Goal: Task Accomplishment & Management: Manage account settings

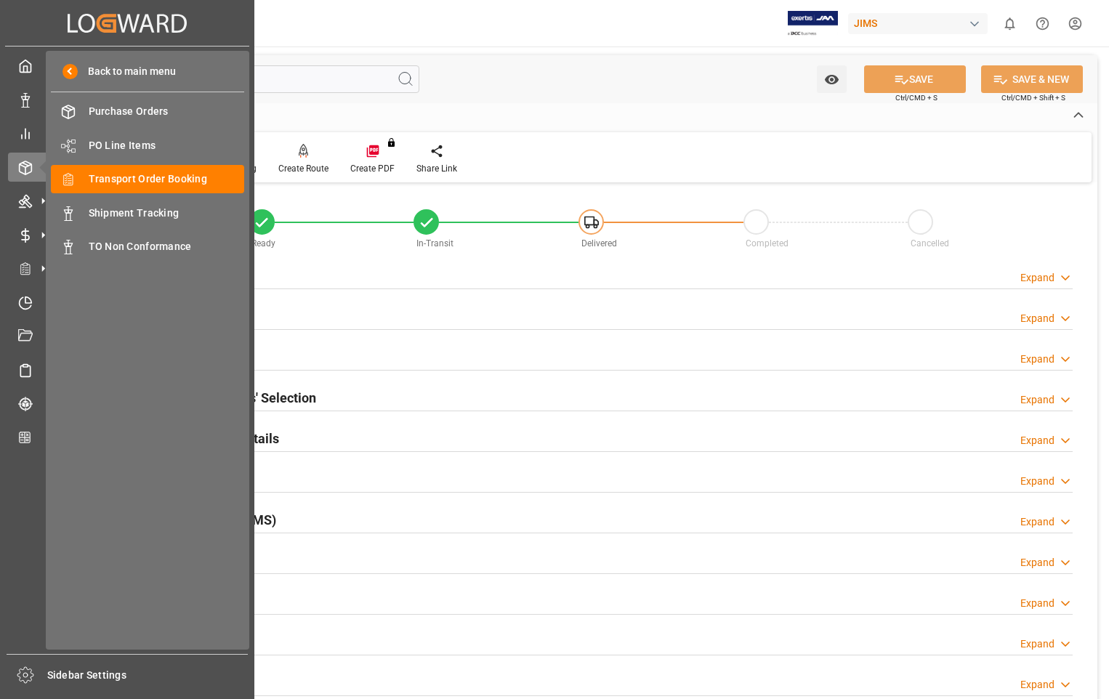
scroll to position [218, 0]
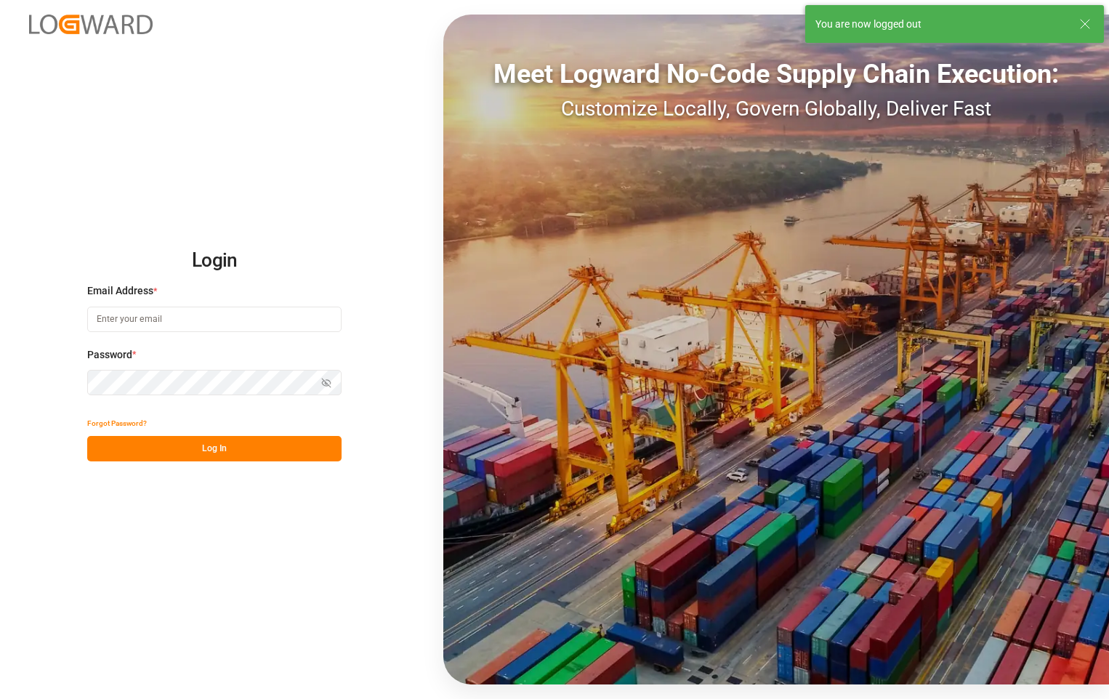
type input "[PERSON_NAME][EMAIL_ADDRESS][DOMAIN_NAME]"
click at [225, 441] on button "Log In" at bounding box center [214, 448] width 254 height 25
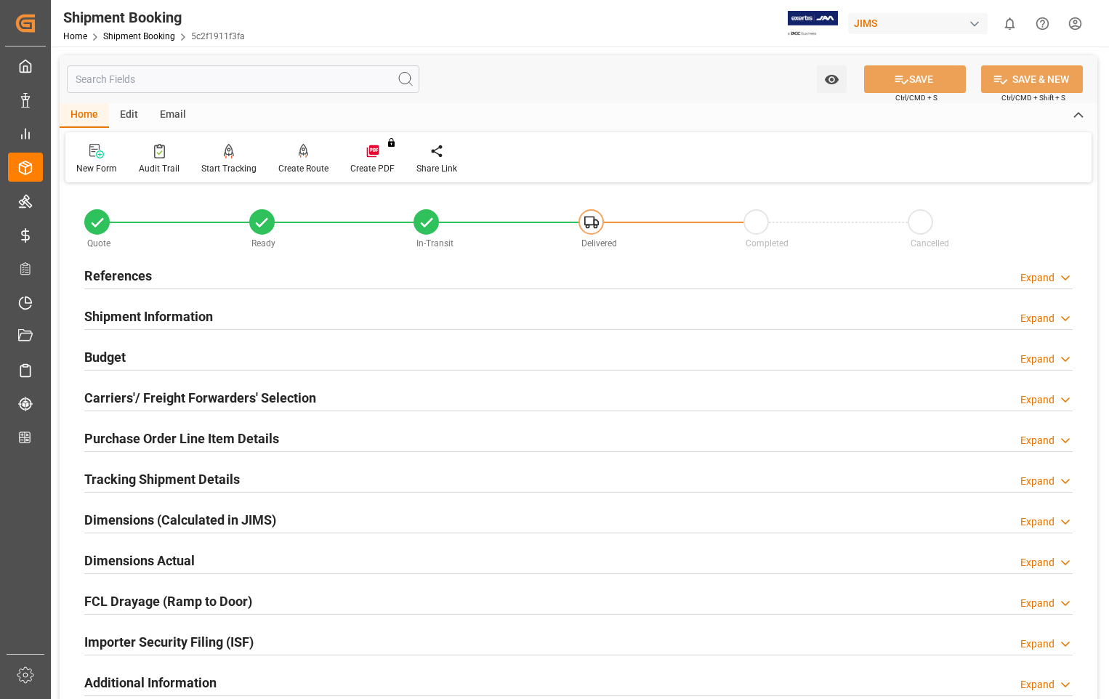
click at [136, 273] on h2 "References" at bounding box center [118, 276] width 68 height 20
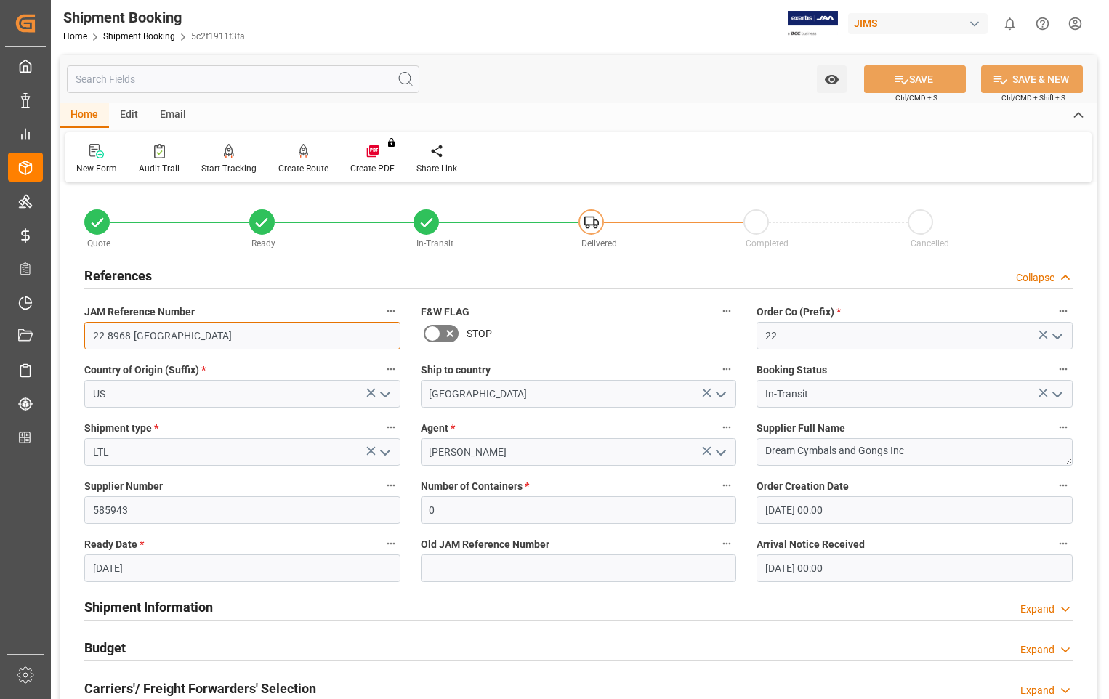
drag, startPoint x: 150, startPoint y: 336, endPoint x: 92, endPoint y: 336, distance: 58.9
click at [92, 336] on input "22-8968-[GEOGRAPHIC_DATA]" at bounding box center [242, 336] width 316 height 28
click at [135, 273] on h2 "References" at bounding box center [118, 276] width 68 height 20
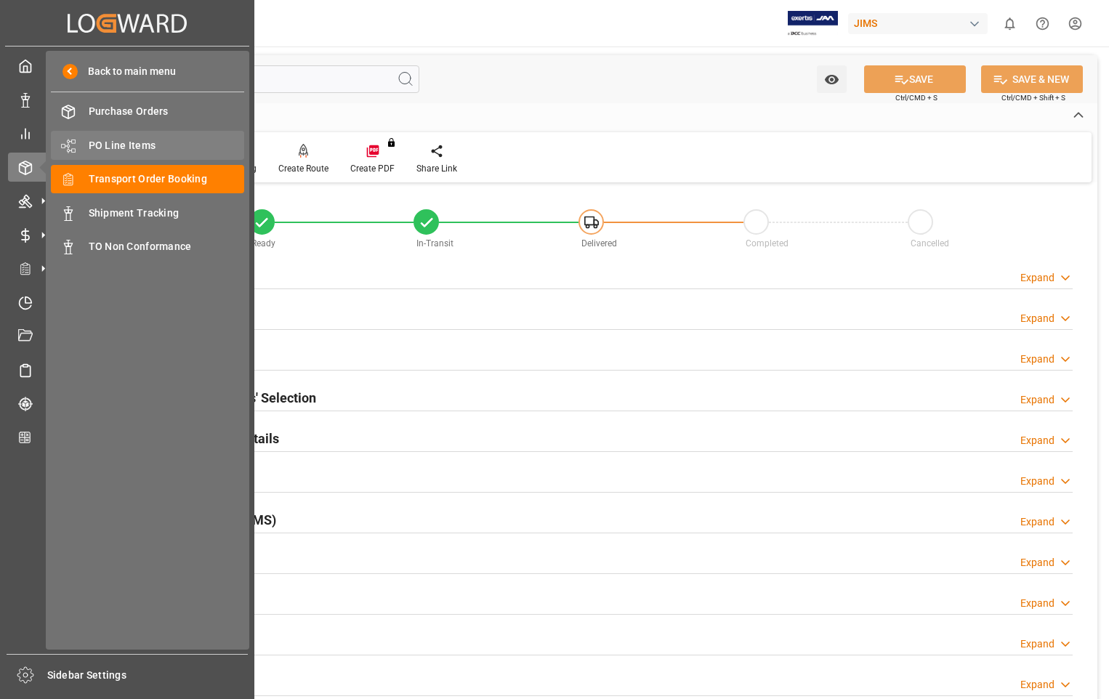
click at [121, 147] on span "PO Line Items" at bounding box center [167, 145] width 156 height 15
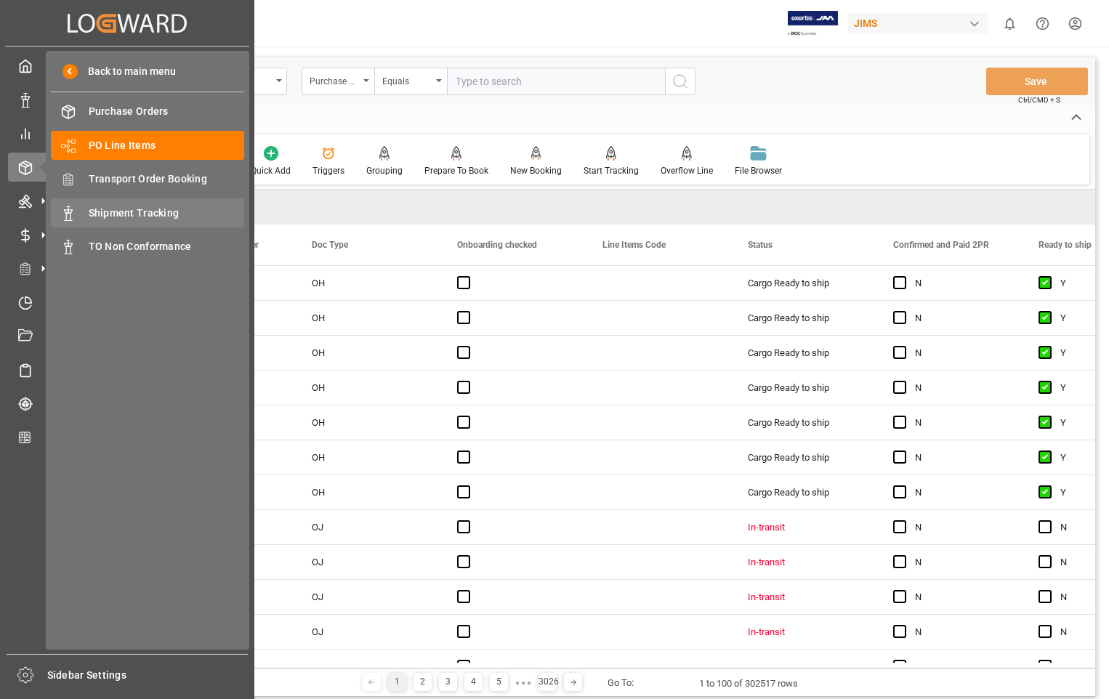
click at [118, 220] on span "Shipment Tracking" at bounding box center [167, 213] width 156 height 15
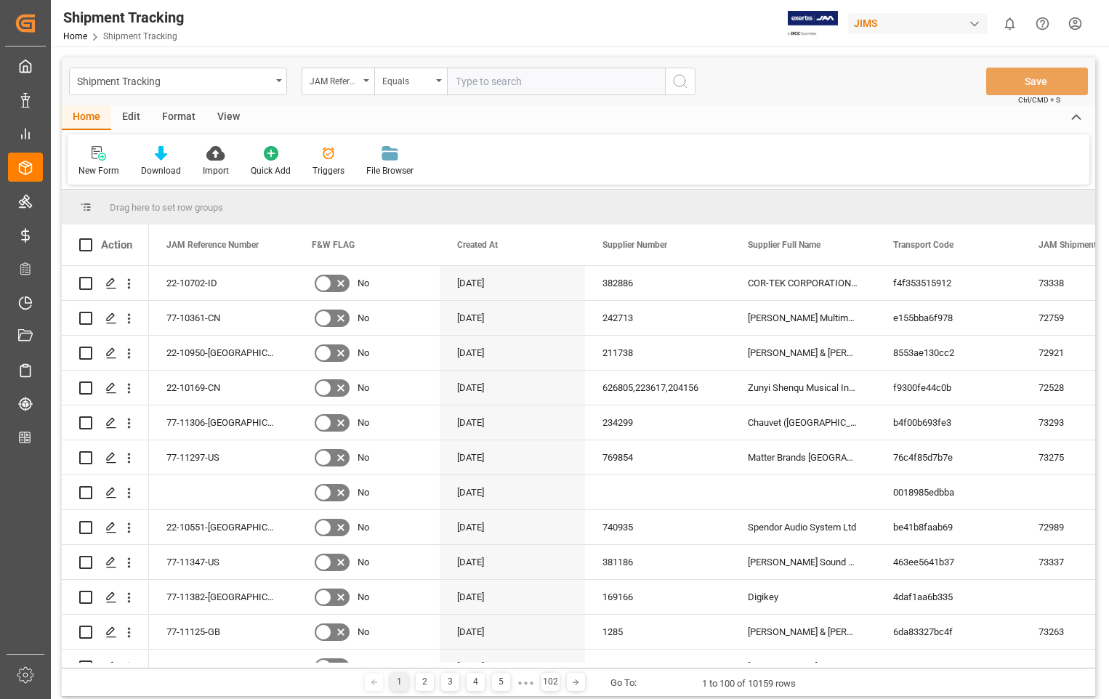
click at [512, 73] on input "text" at bounding box center [556, 82] width 218 height 28
paste input "22-8968-[GEOGRAPHIC_DATA]"
type input "22-8968-[GEOGRAPHIC_DATA]"
click at [680, 81] on icon "search button" at bounding box center [680, 81] width 17 height 17
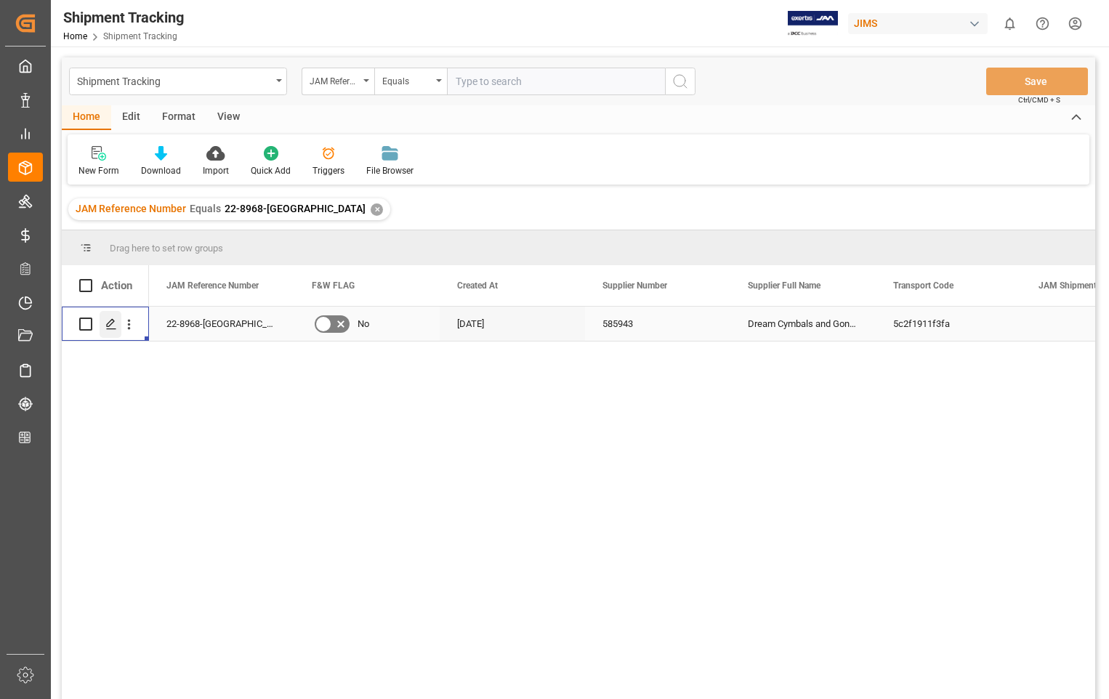
click at [105, 324] on icon "Press SPACE to select this row." at bounding box center [111, 324] width 12 height 12
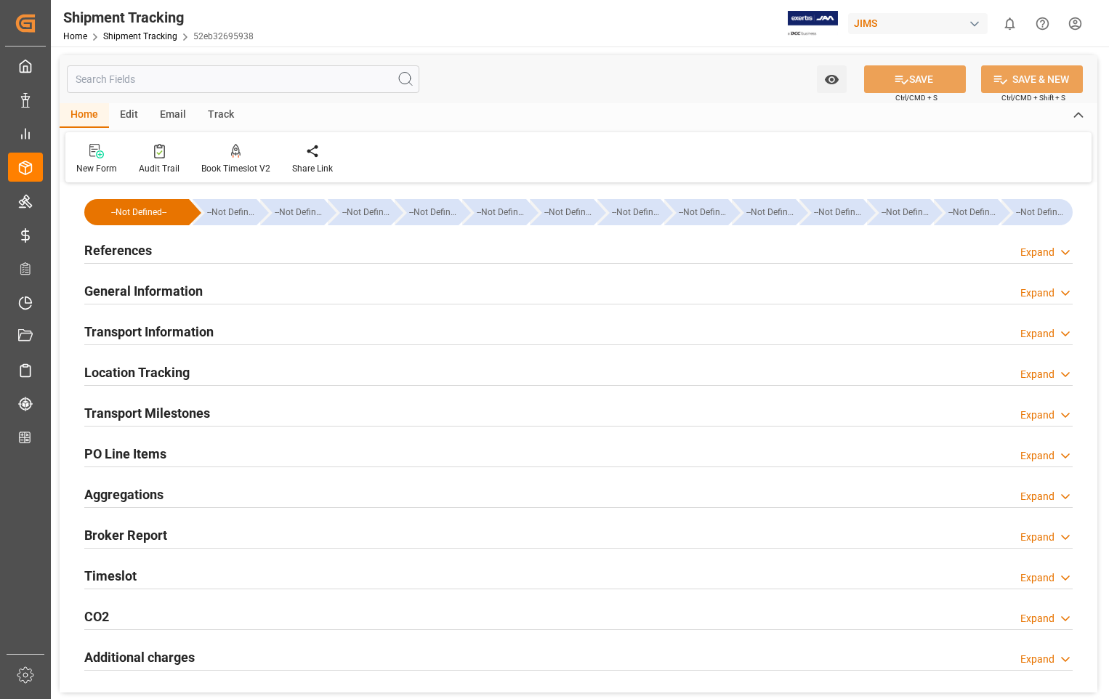
type input "08-05-2025"
click at [119, 257] on h2 "References" at bounding box center [118, 251] width 68 height 20
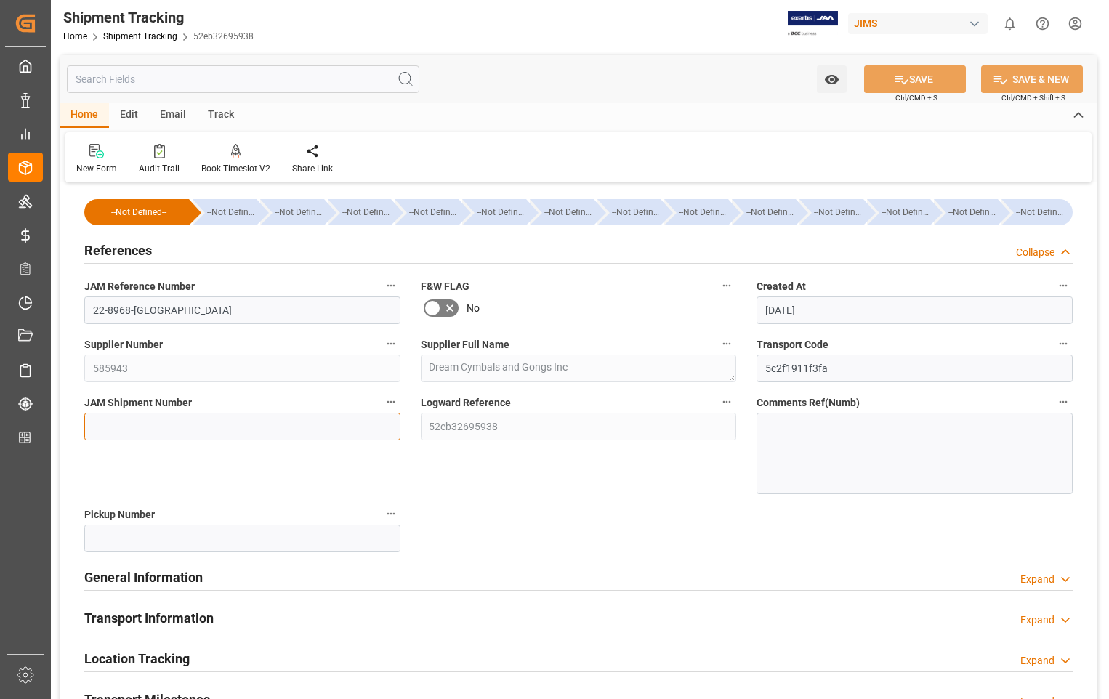
click at [208, 426] on input at bounding box center [242, 427] width 316 height 28
paste input "73340"
type input "73340"
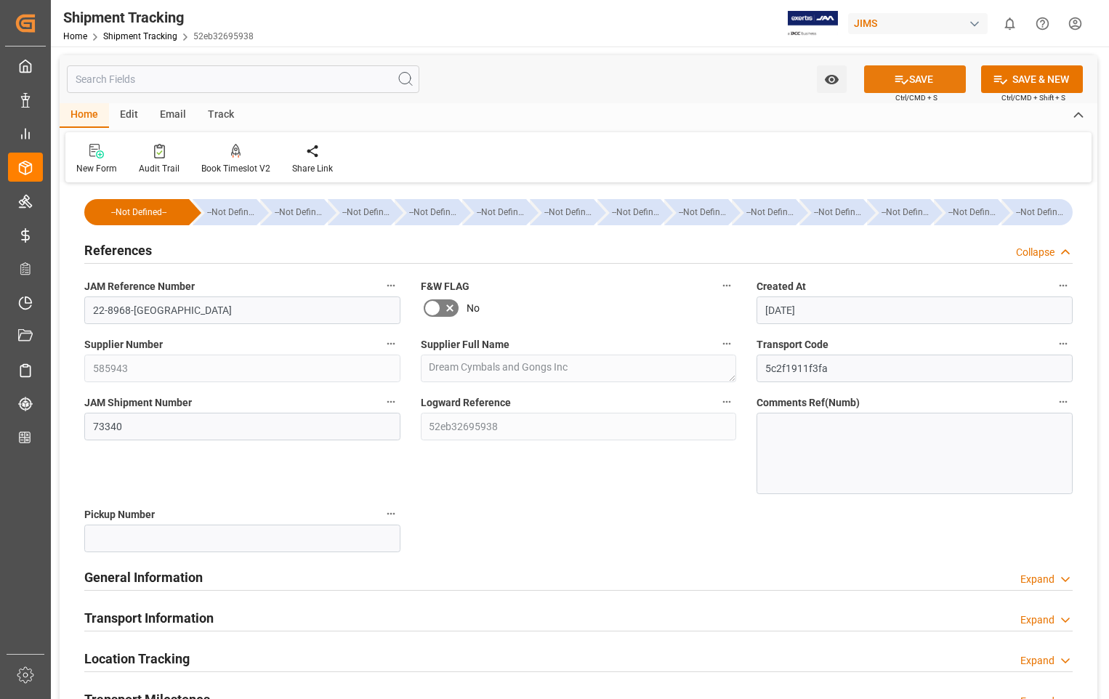
click at [934, 81] on button "SAVE" at bounding box center [915, 79] width 102 height 28
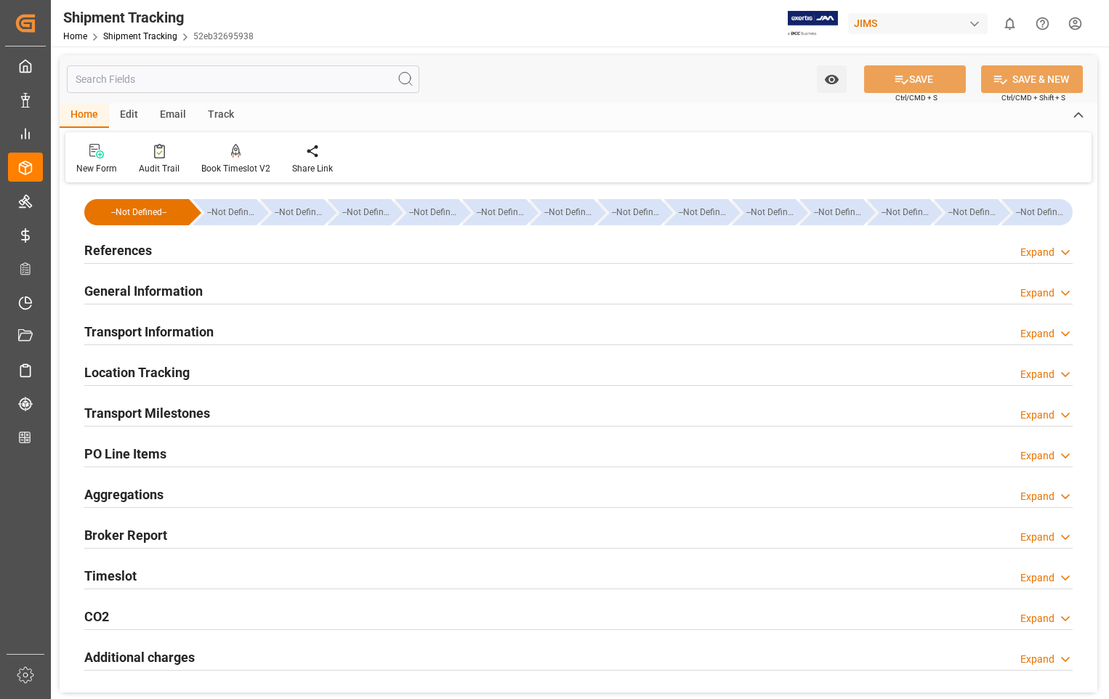
click at [104, 251] on h2 "References" at bounding box center [118, 251] width 68 height 20
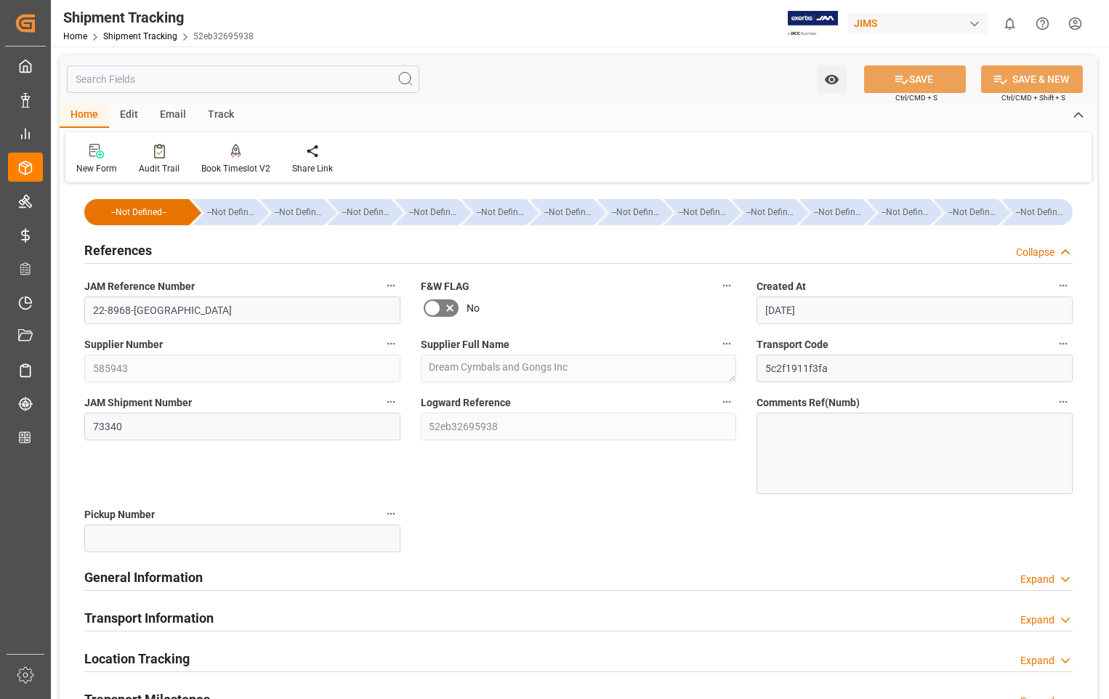
click at [104, 251] on h2 "References" at bounding box center [118, 251] width 68 height 20
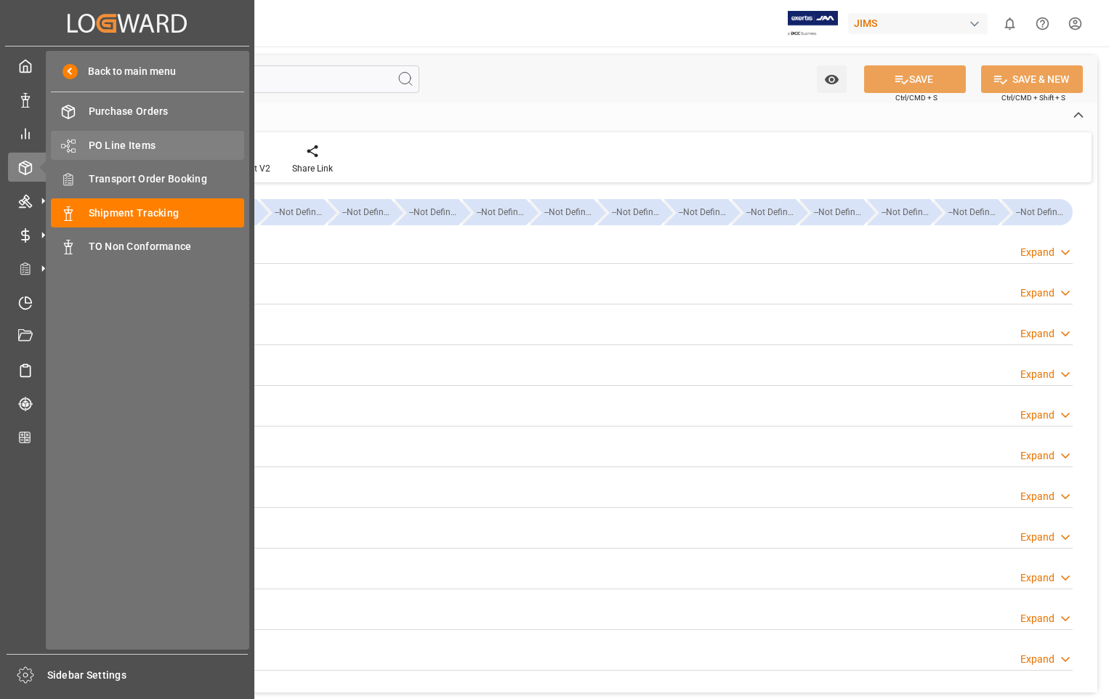
click at [135, 145] on span "PO Line Items" at bounding box center [167, 145] width 156 height 15
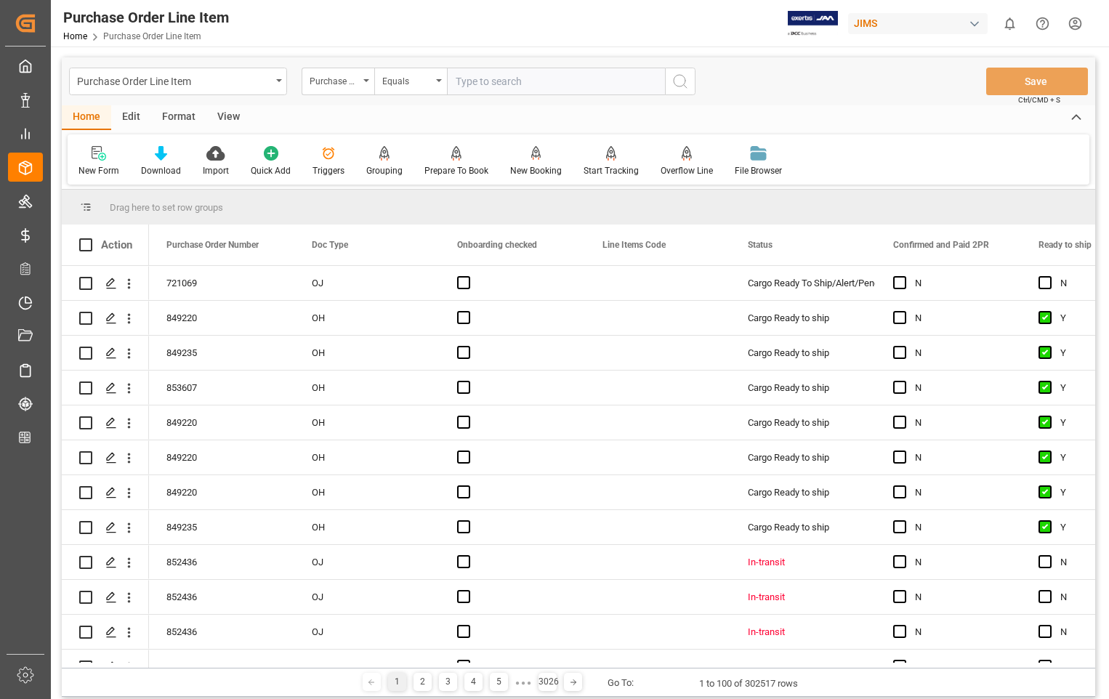
click at [572, 87] on input "text" at bounding box center [556, 82] width 218 height 28
type input "721069"
click at [680, 84] on icon "search button" at bounding box center [680, 81] width 17 height 17
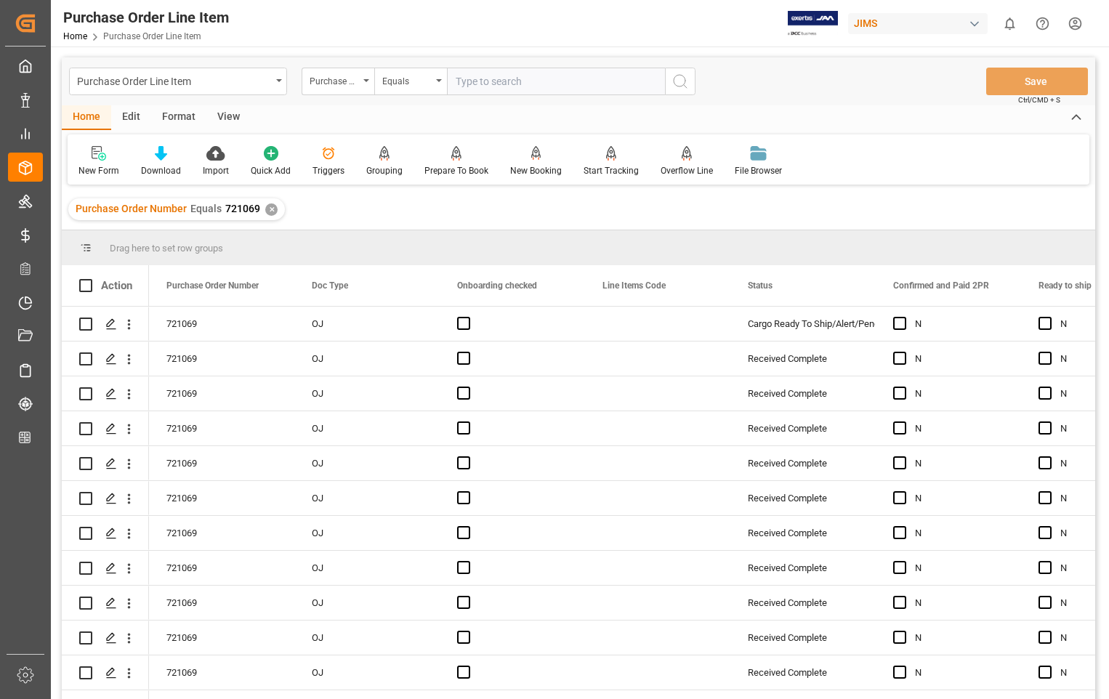
click at [228, 116] on div "View" at bounding box center [228, 117] width 44 height 25
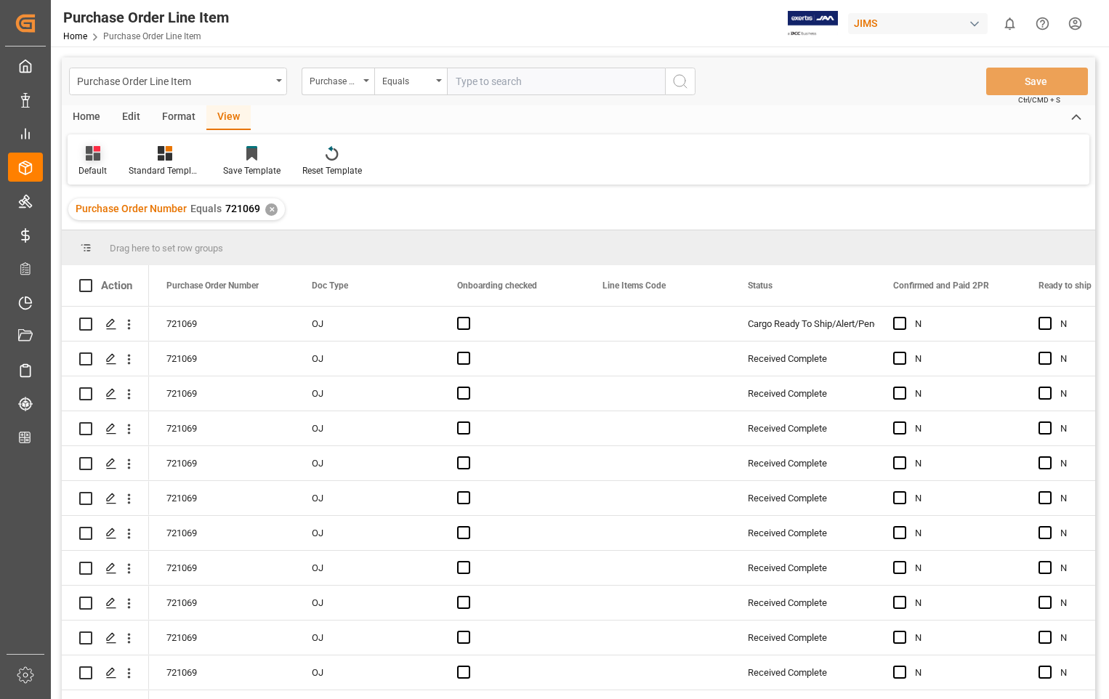
click at [93, 168] on div "Default" at bounding box center [93, 170] width 28 height 13
click at [113, 233] on div "Sophia setting." at bounding box center [149, 235] width 127 height 15
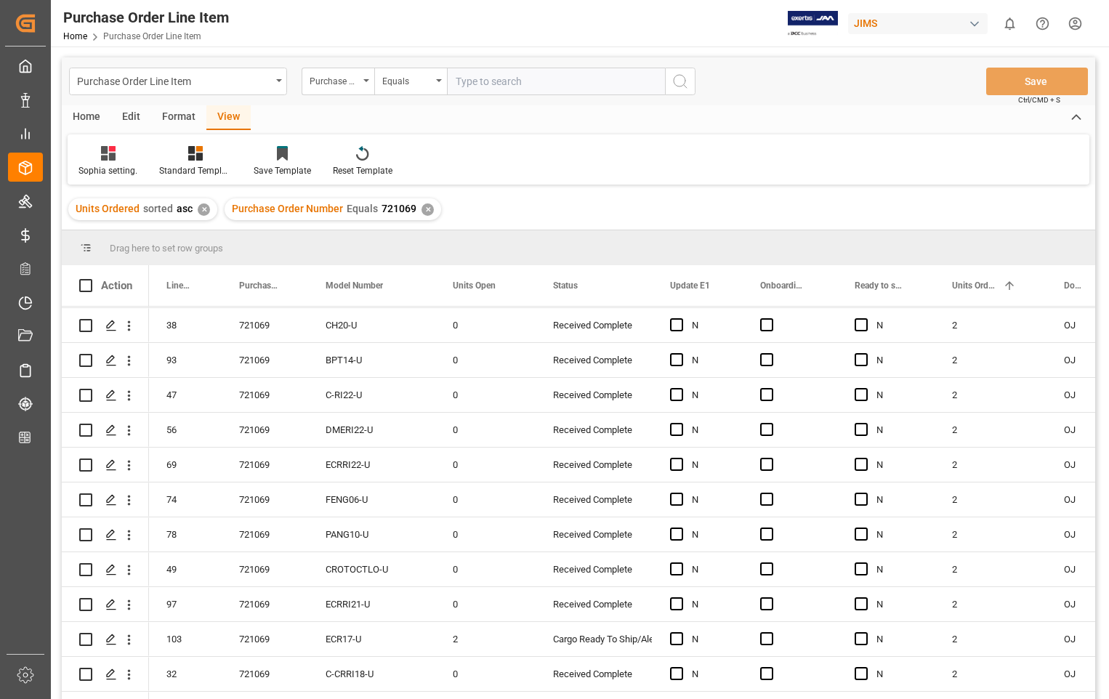
scroll to position [872, 0]
click at [680, 601] on span "Press SPACE to select this row." at bounding box center [676, 602] width 13 height 13
click at [681, 596] on input "Press SPACE to select this row." at bounding box center [681, 596] width 0 height 0
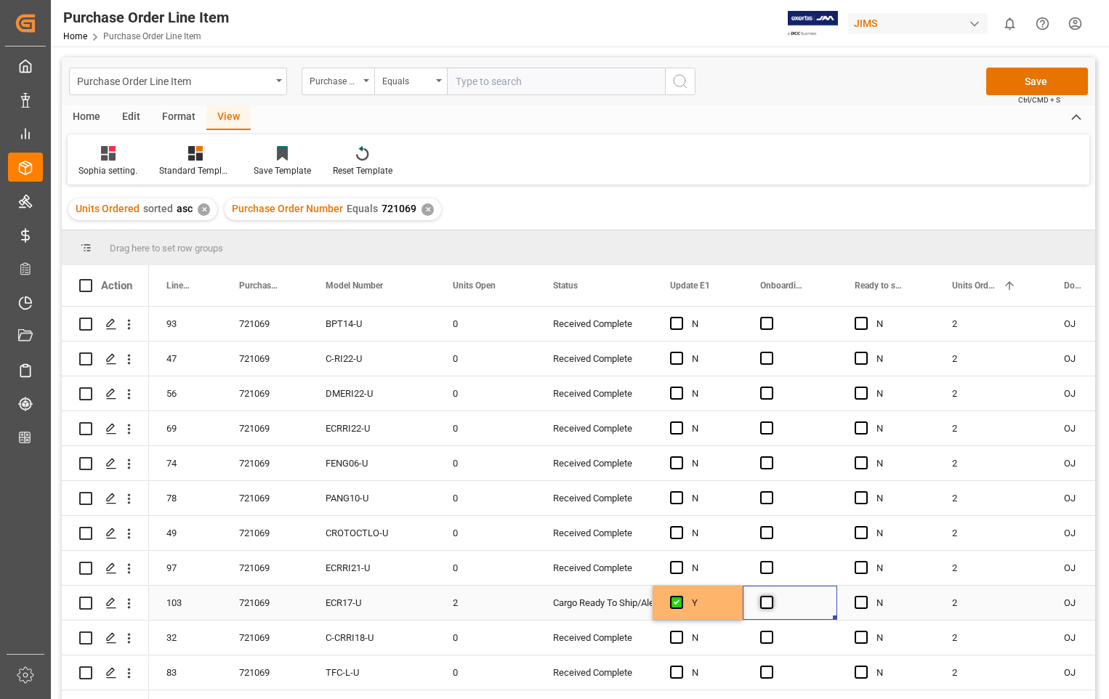
click at [764, 601] on span "Press SPACE to select this row." at bounding box center [766, 602] width 13 height 13
click at [771, 596] on input "Press SPACE to select this row." at bounding box center [771, 596] width 0 height 0
click at [1043, 82] on button "Save" at bounding box center [1038, 82] width 102 height 28
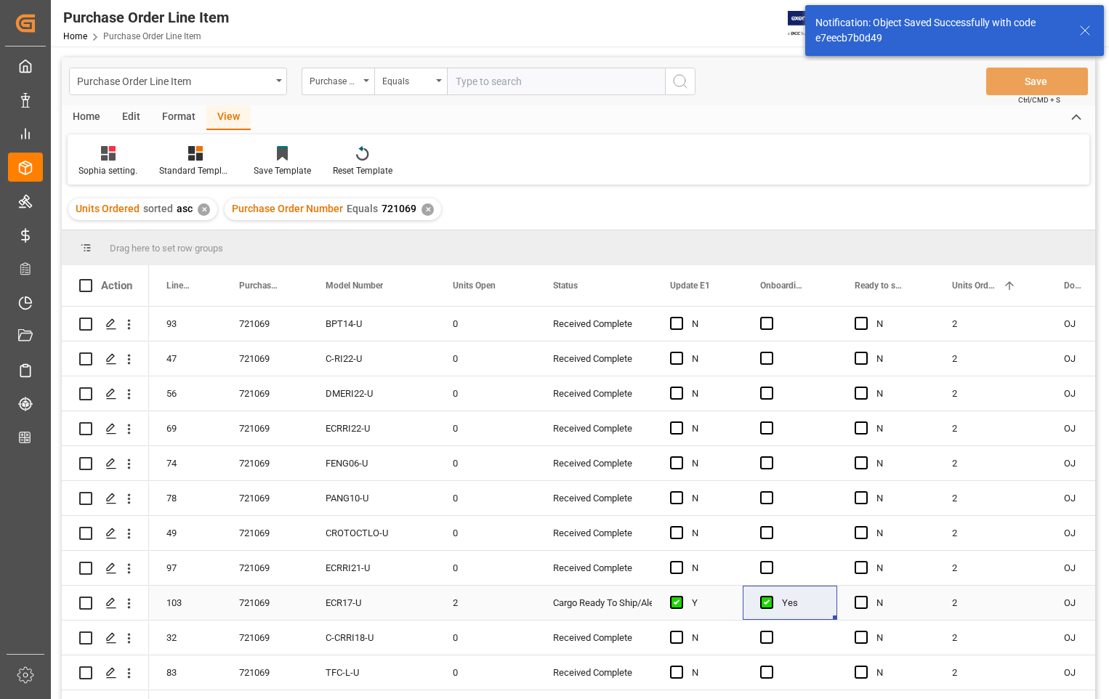
click at [86, 608] on input "Press Space to toggle row selection (unchecked)" at bounding box center [85, 603] width 13 height 13
checkbox input "true"
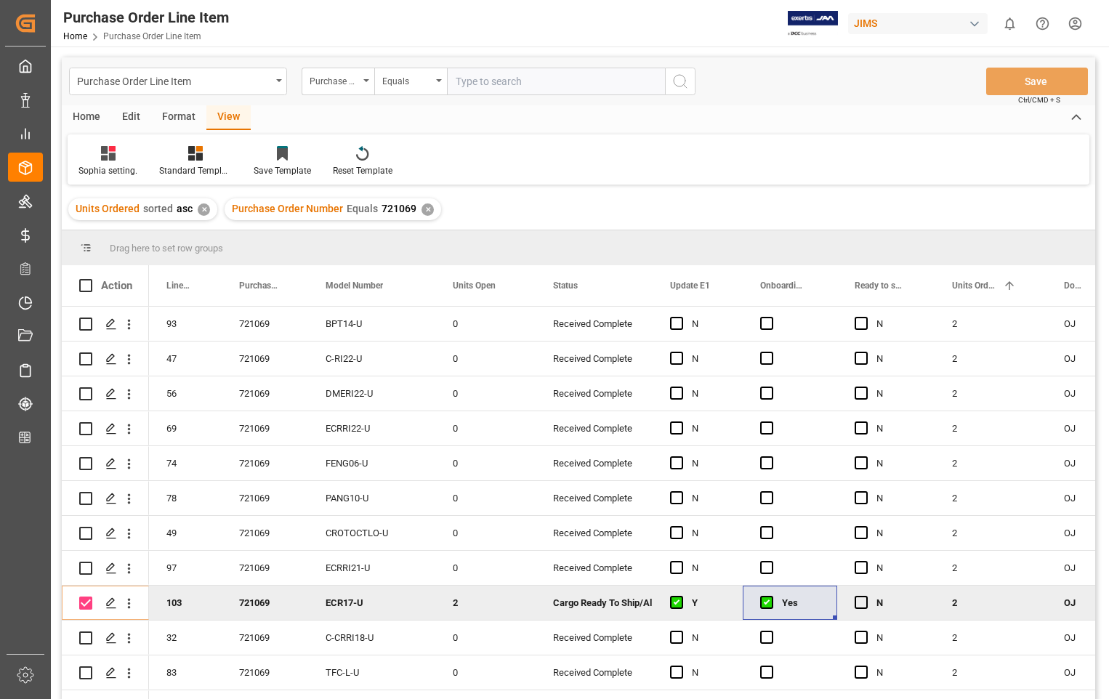
drag, startPoint x: 86, startPoint y: 119, endPoint x: 94, endPoint y: 119, distance: 8.0
click at [87, 119] on div "Home" at bounding box center [86, 117] width 49 height 25
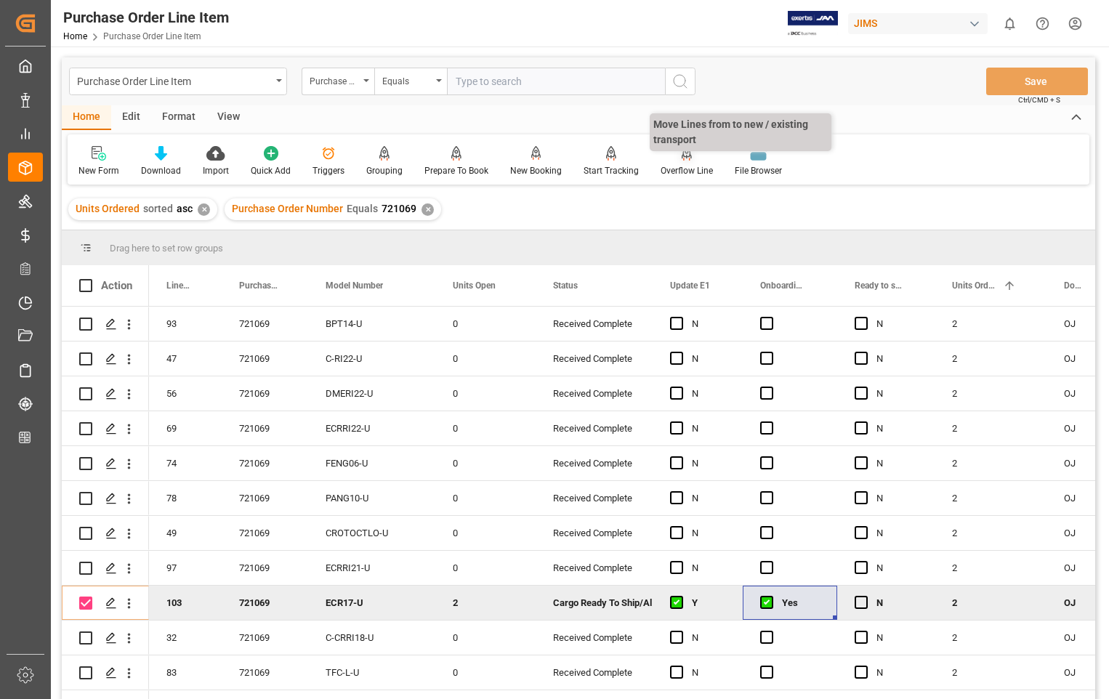
click at [686, 164] on div "Overflow Line" at bounding box center [687, 170] width 52 height 13
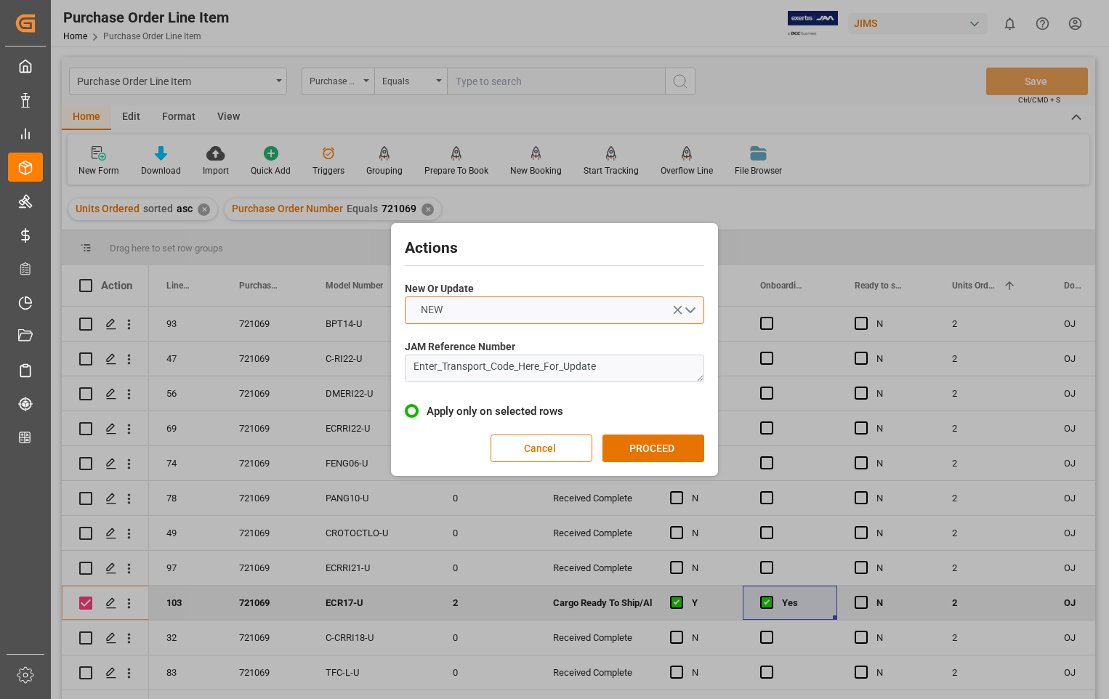
click at [694, 311] on button "NEW" at bounding box center [555, 311] width 300 height 28
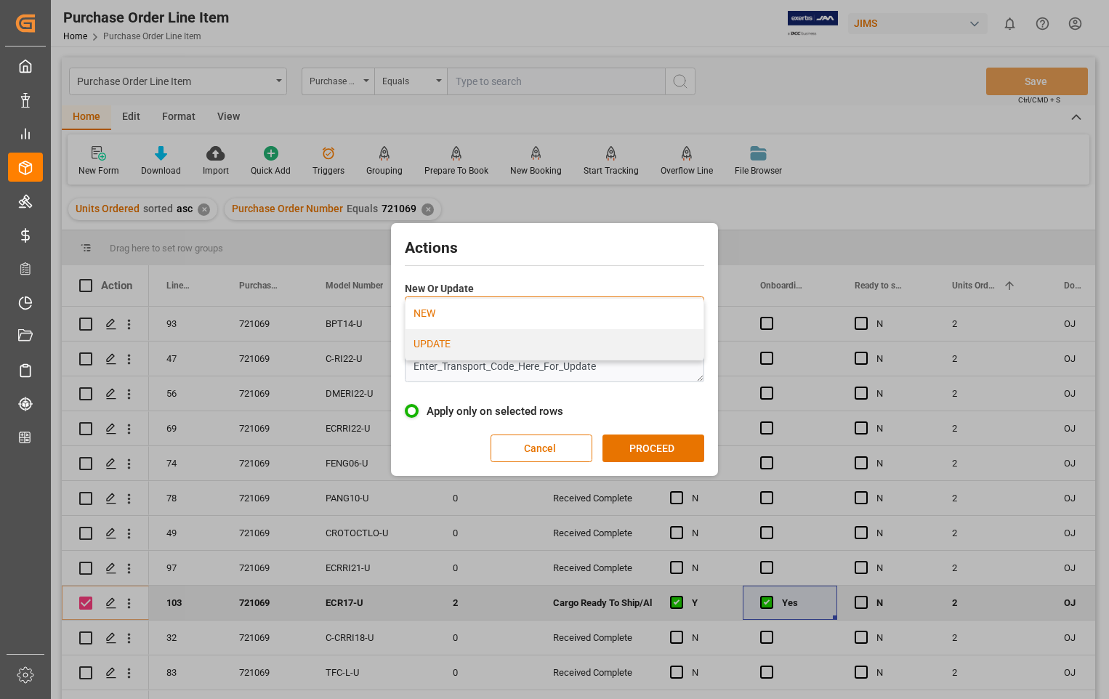
click at [467, 337] on div "UPDATE" at bounding box center [555, 344] width 298 height 31
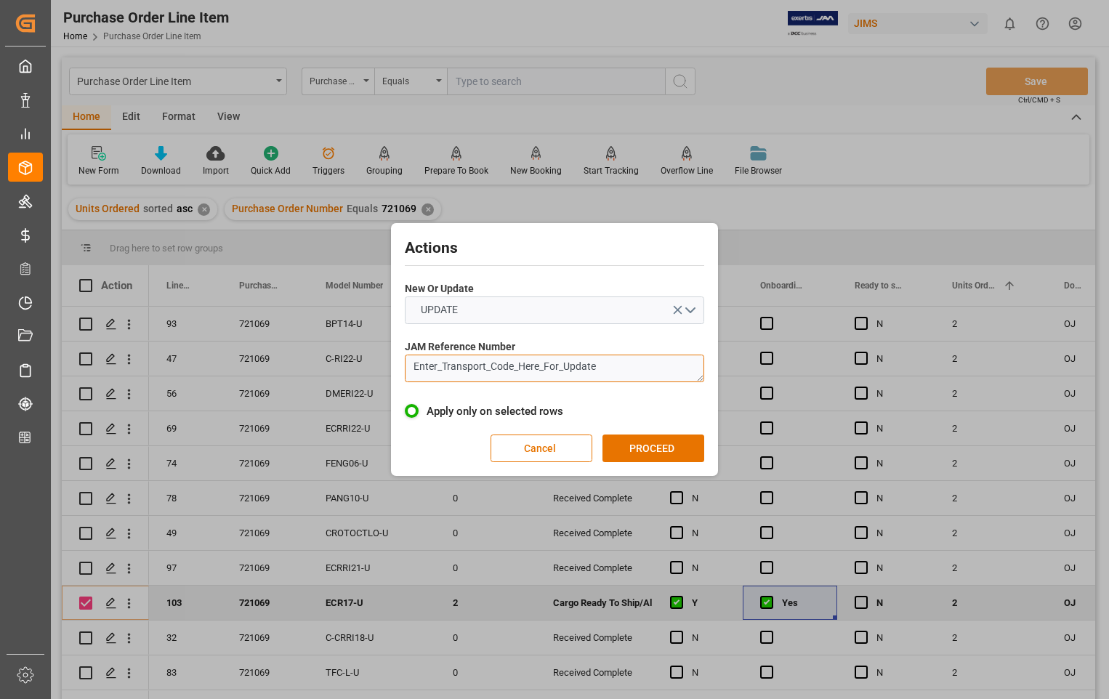
drag, startPoint x: 621, startPoint y: 372, endPoint x: 376, endPoint y: 369, distance: 245.0
click at [376, 369] on div "Actions New Or Update UPDATE JAM Reference Number Enter_Transport_Code_Here_For…" at bounding box center [554, 349] width 1109 height 699
paste textarea "22-8968-[GEOGRAPHIC_DATA]"
type textarea "22-8968-[GEOGRAPHIC_DATA]"
click at [665, 446] on button "PROCEED" at bounding box center [654, 449] width 102 height 28
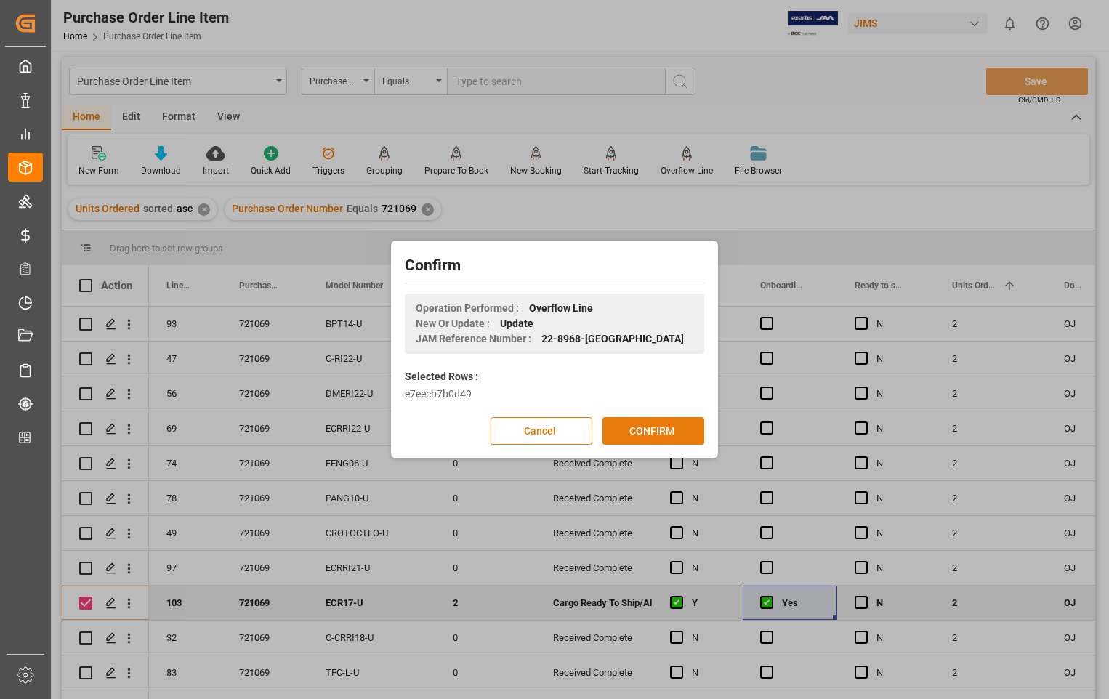
click at [659, 432] on button "CONFIRM" at bounding box center [654, 431] width 102 height 28
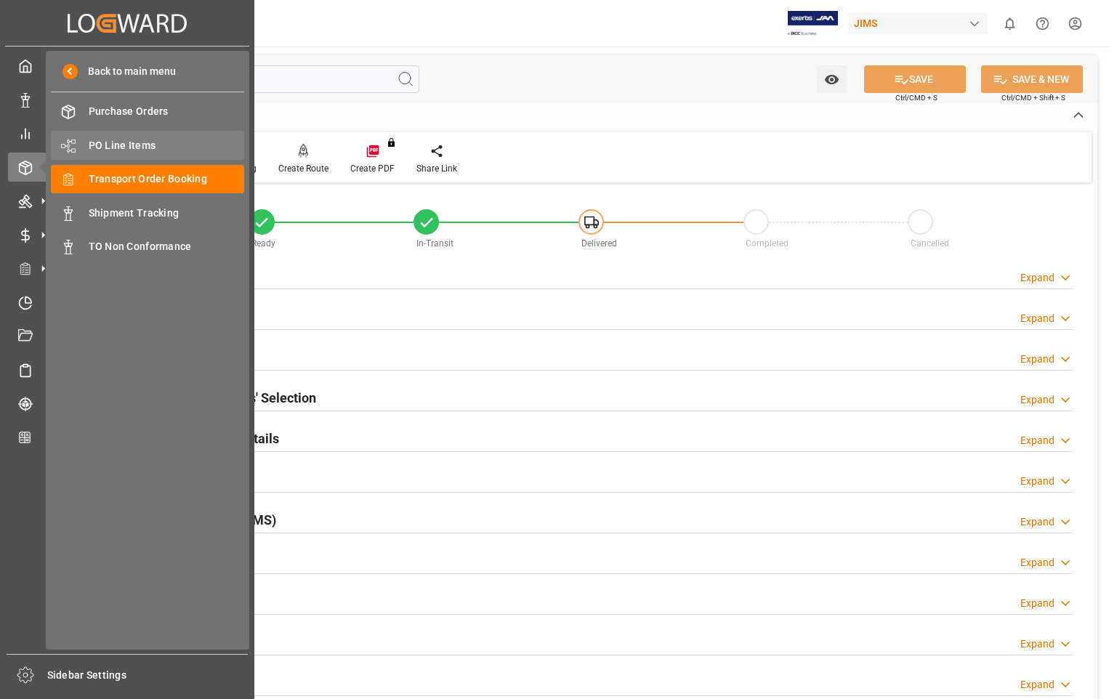
click at [153, 141] on span "PO Line Items" at bounding box center [167, 145] width 156 height 15
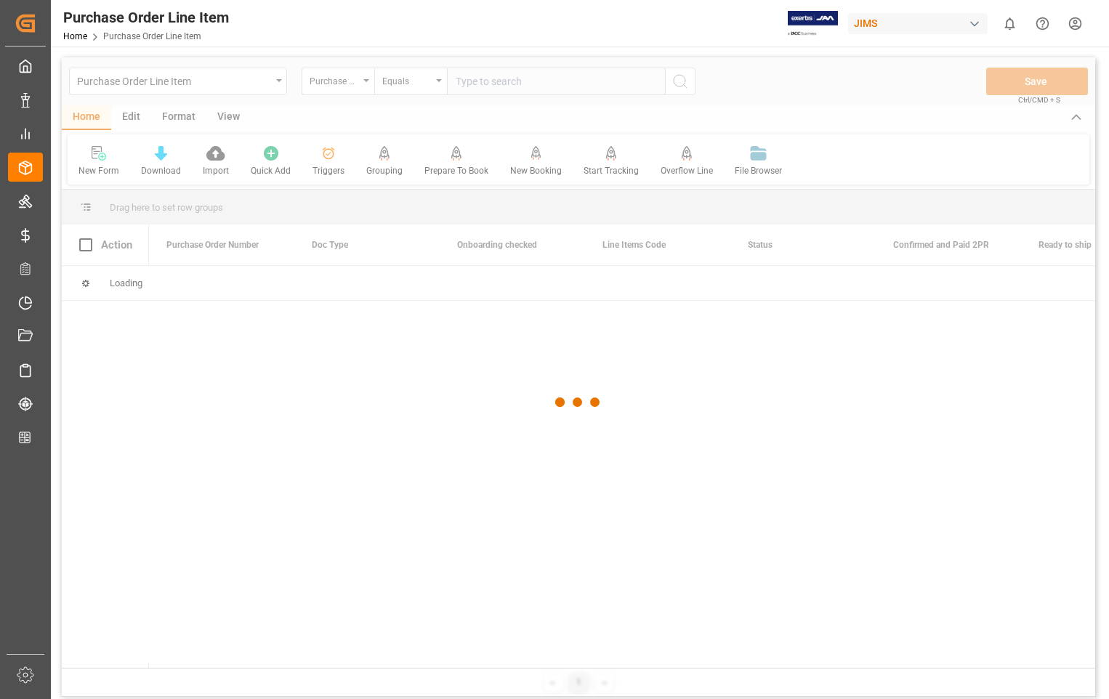
click at [602, 79] on div at bounding box center [579, 402] width 1034 height 691
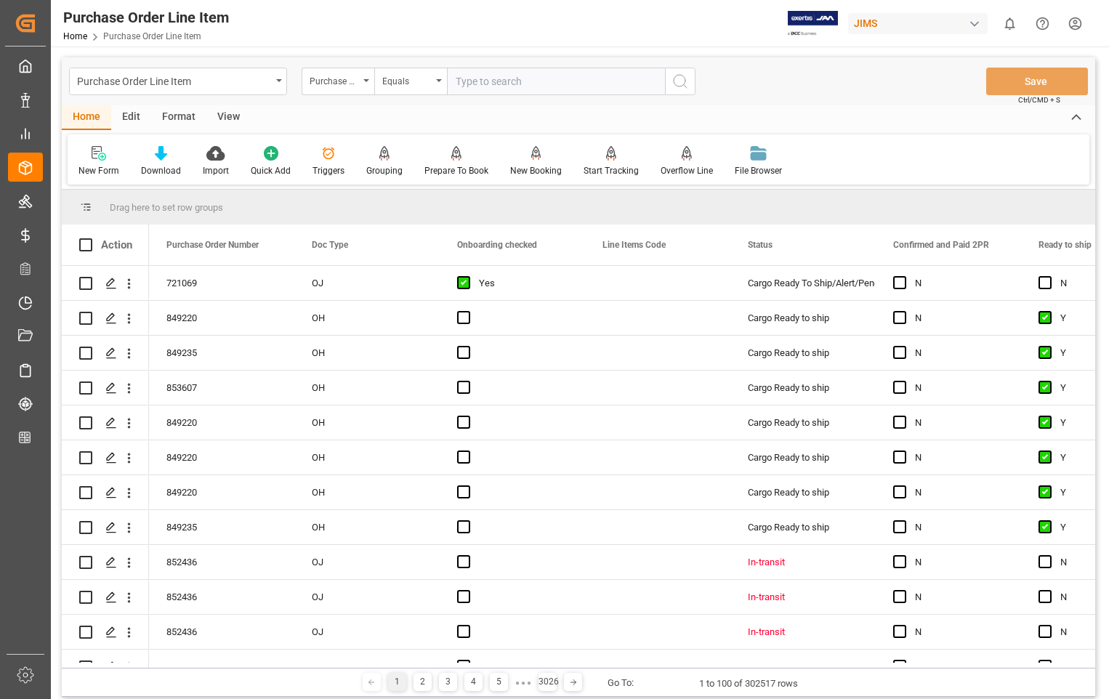
click at [602, 79] on input "text" at bounding box center [556, 82] width 218 height 28
paste input "823659"
type input "823659"
click at [676, 79] on icon "search button" at bounding box center [680, 81] width 17 height 17
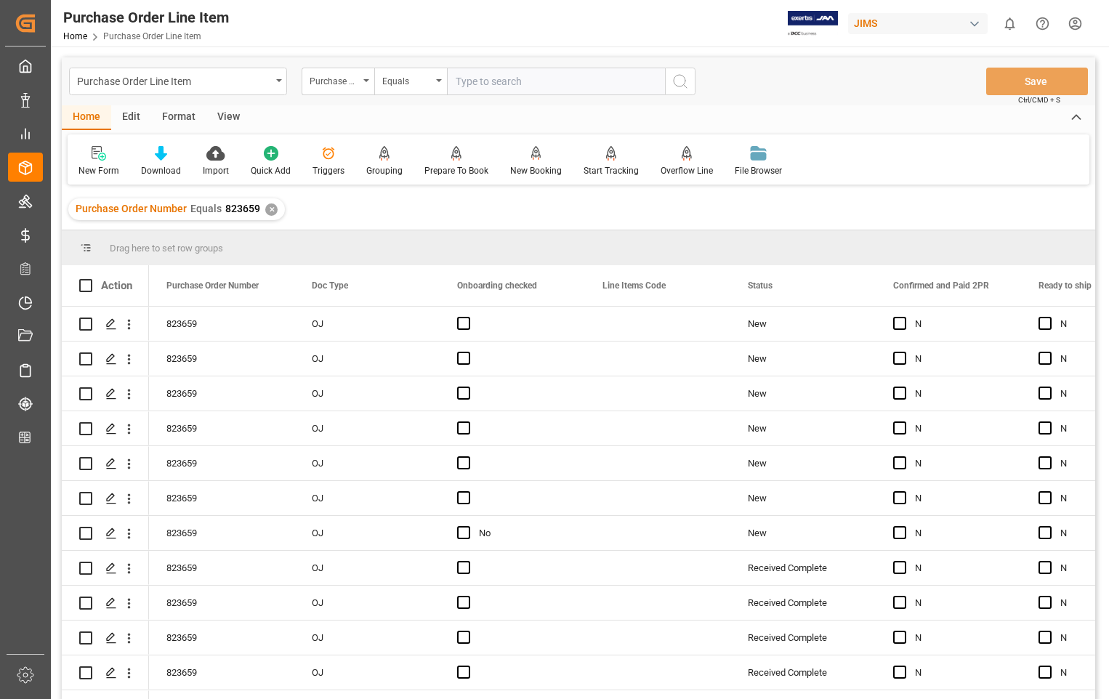
click at [222, 118] on div "View" at bounding box center [228, 117] width 44 height 25
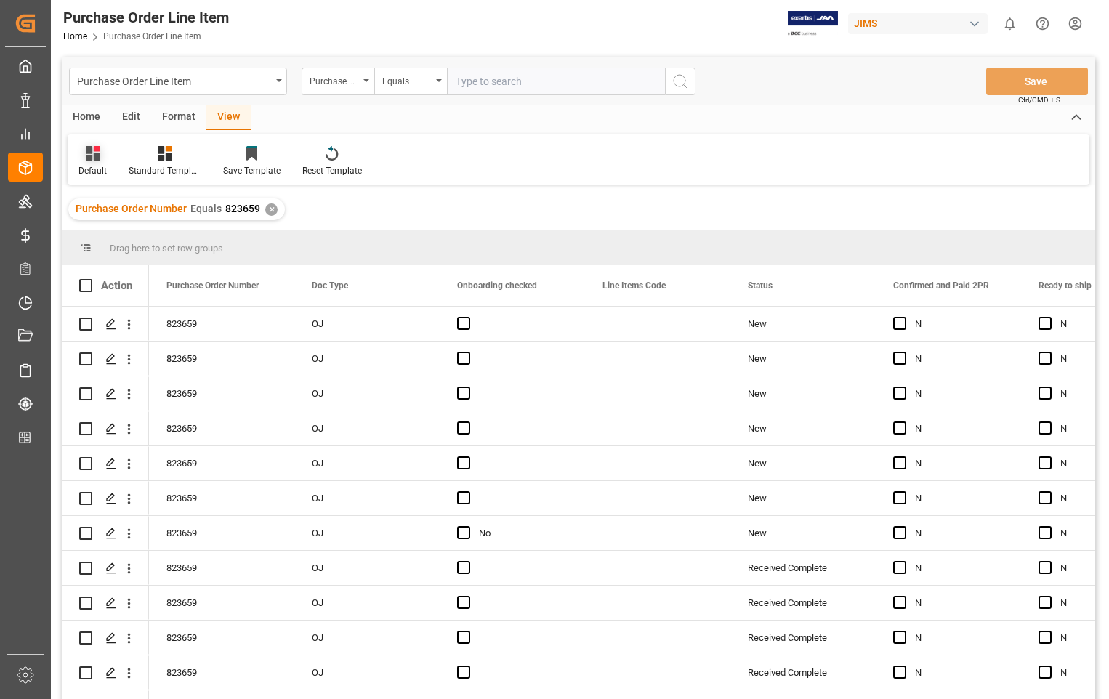
click at [96, 167] on div "Default" at bounding box center [93, 170] width 28 height 13
click at [128, 235] on div "Sophia setting." at bounding box center [149, 235] width 127 height 15
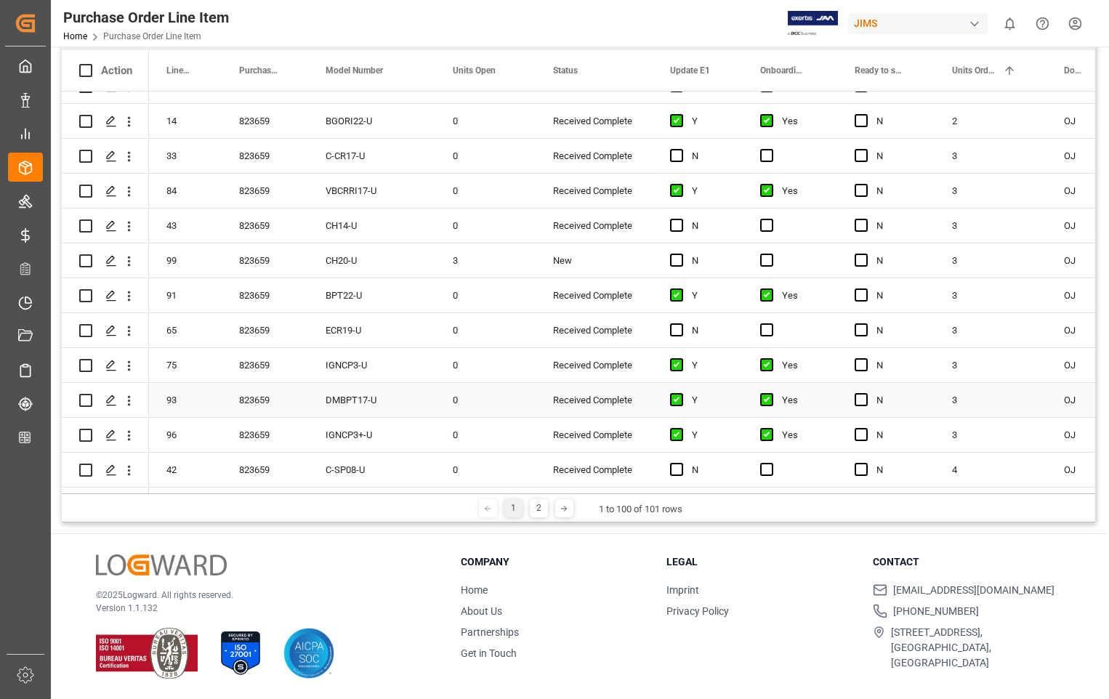
scroll to position [1135, 0]
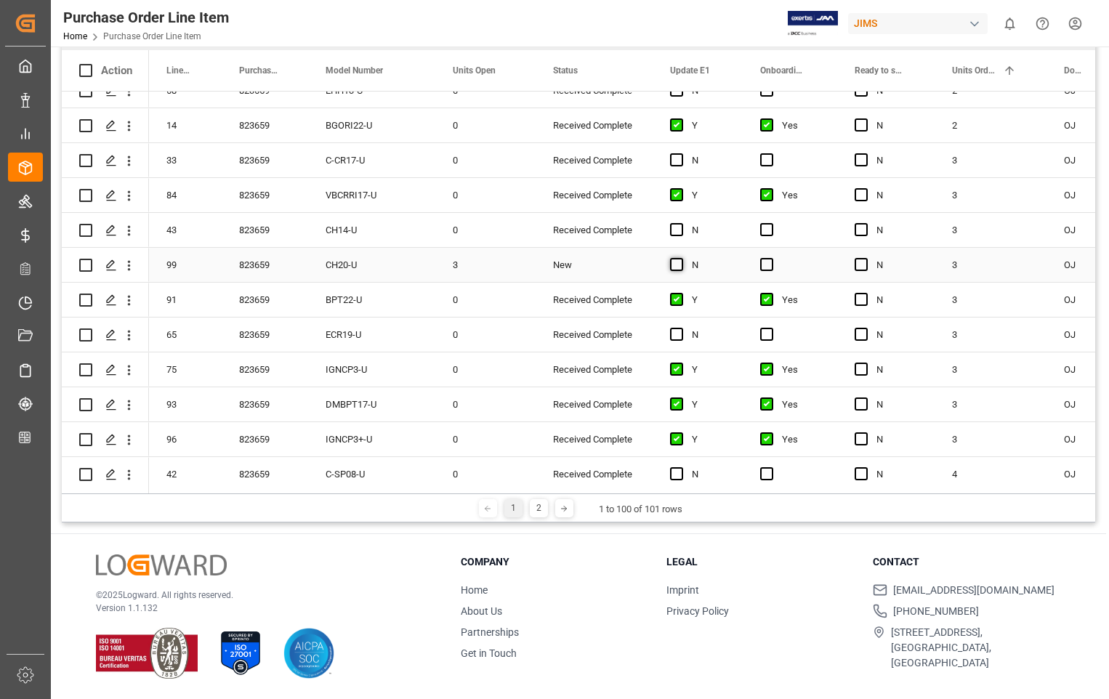
click at [673, 266] on span "Press SPACE to select this row." at bounding box center [676, 264] width 13 height 13
click at [681, 258] on input "Press SPACE to select this row." at bounding box center [681, 258] width 0 height 0
click at [769, 263] on span "Press SPACE to select this row." at bounding box center [766, 264] width 13 height 13
click at [771, 258] on input "Press SPACE to select this row." at bounding box center [771, 258] width 0 height 0
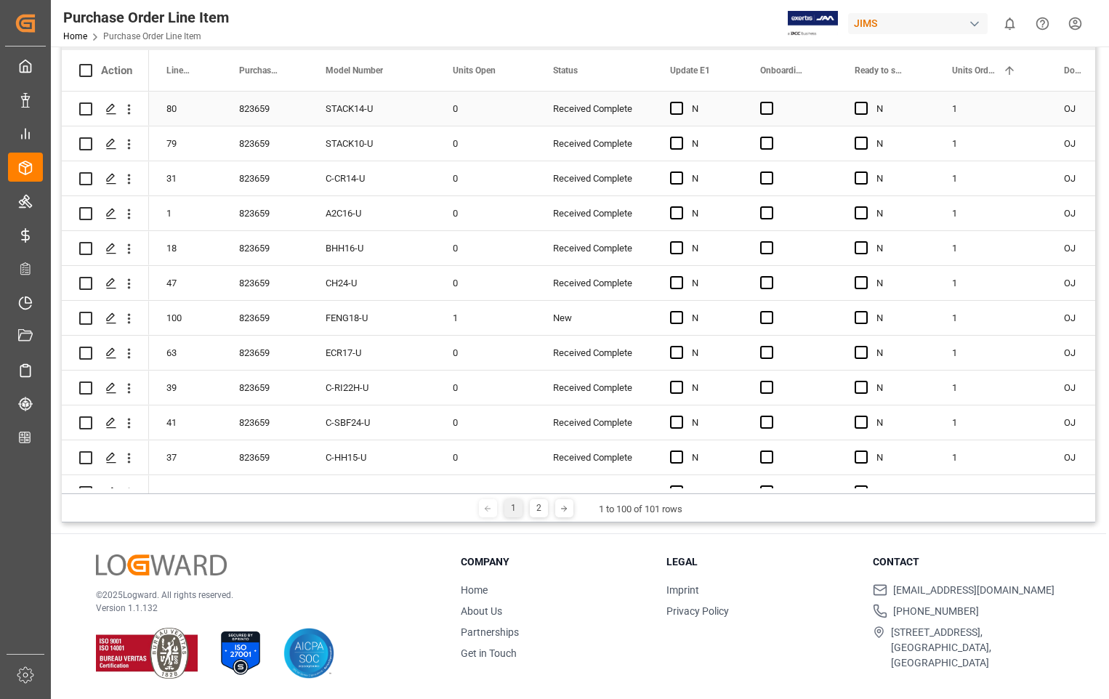
scroll to position [0, 0]
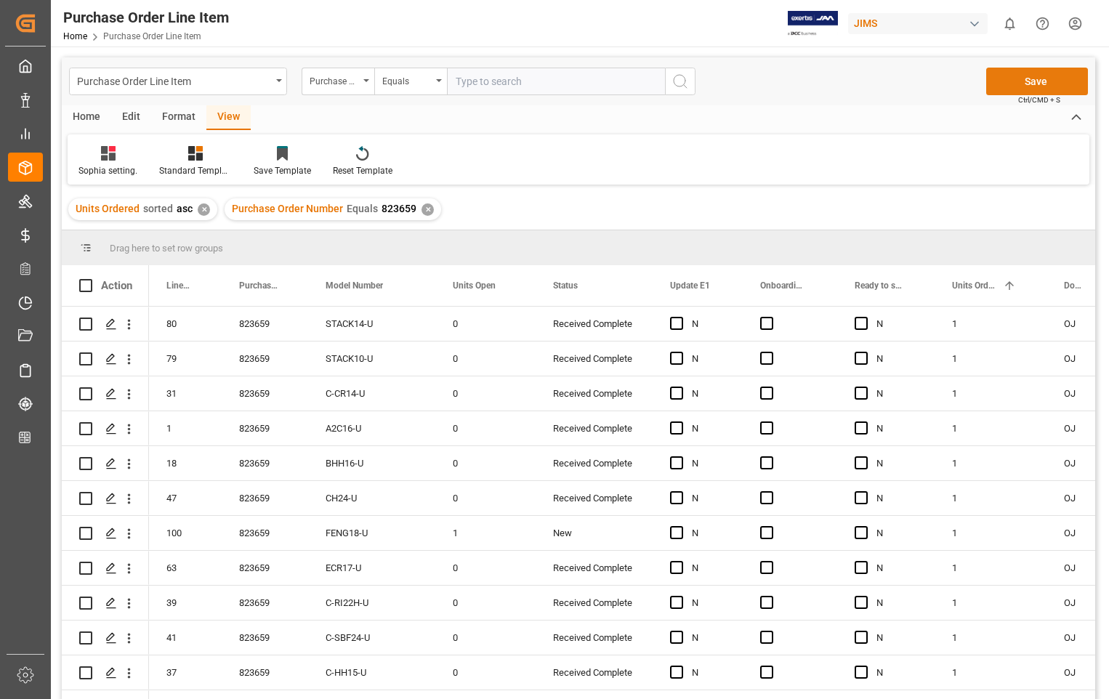
click at [1027, 81] on button "Save" at bounding box center [1038, 82] width 102 height 28
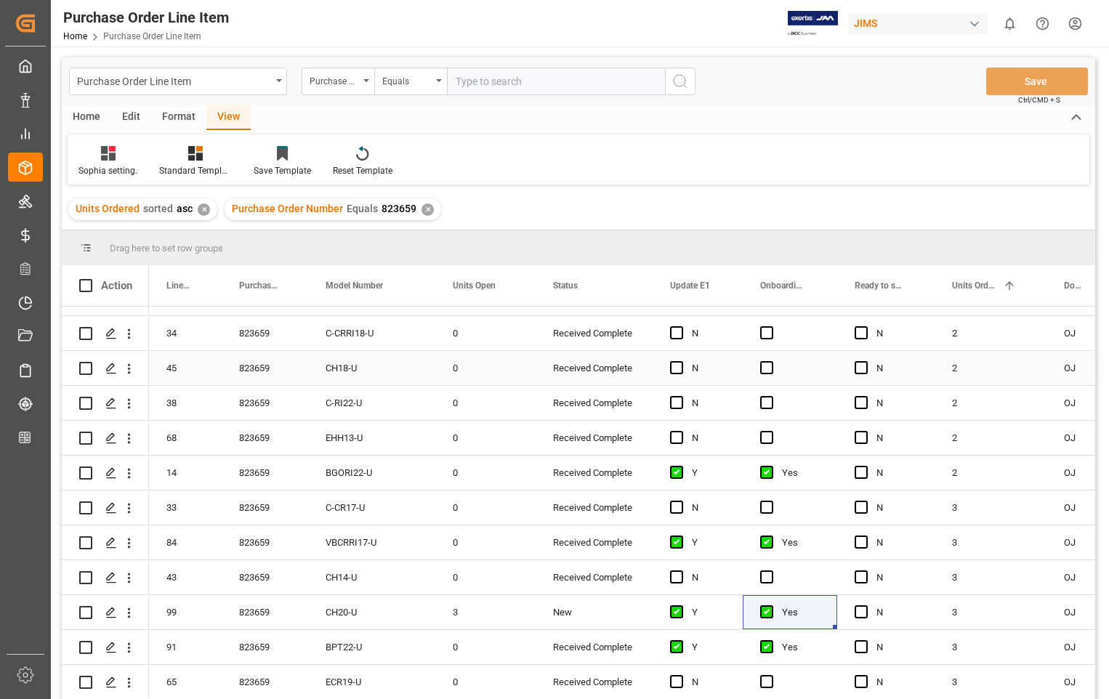
scroll to position [1018, 0]
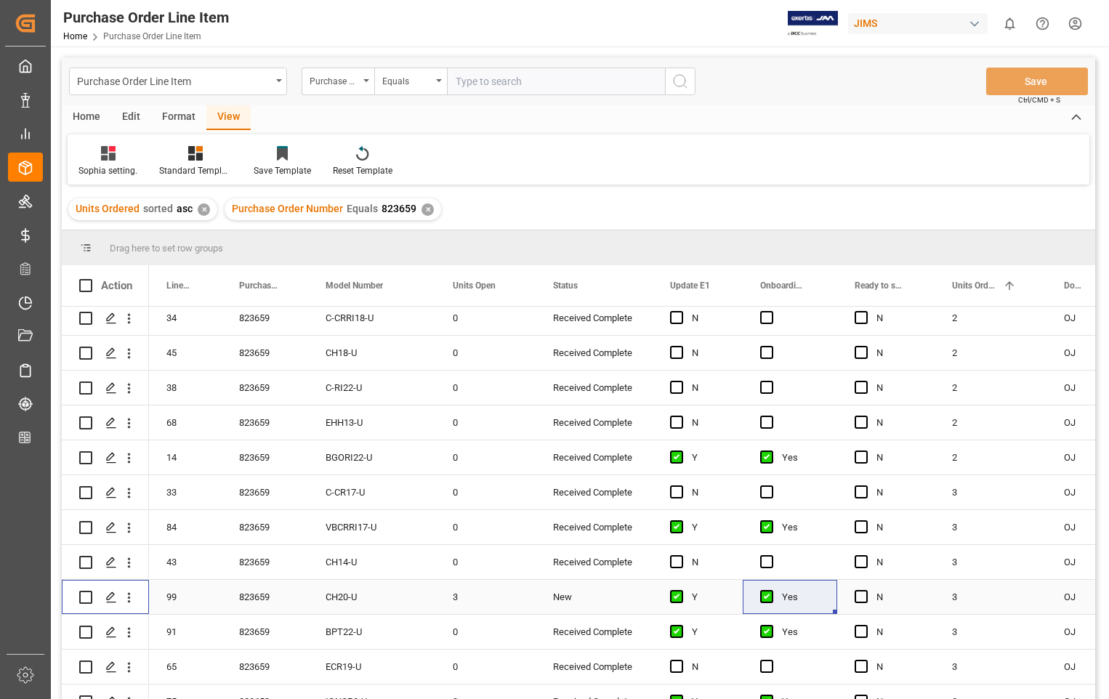
click at [81, 598] on input "Press Space to toggle row selection (unchecked)" at bounding box center [85, 597] width 13 height 13
checkbox input "true"
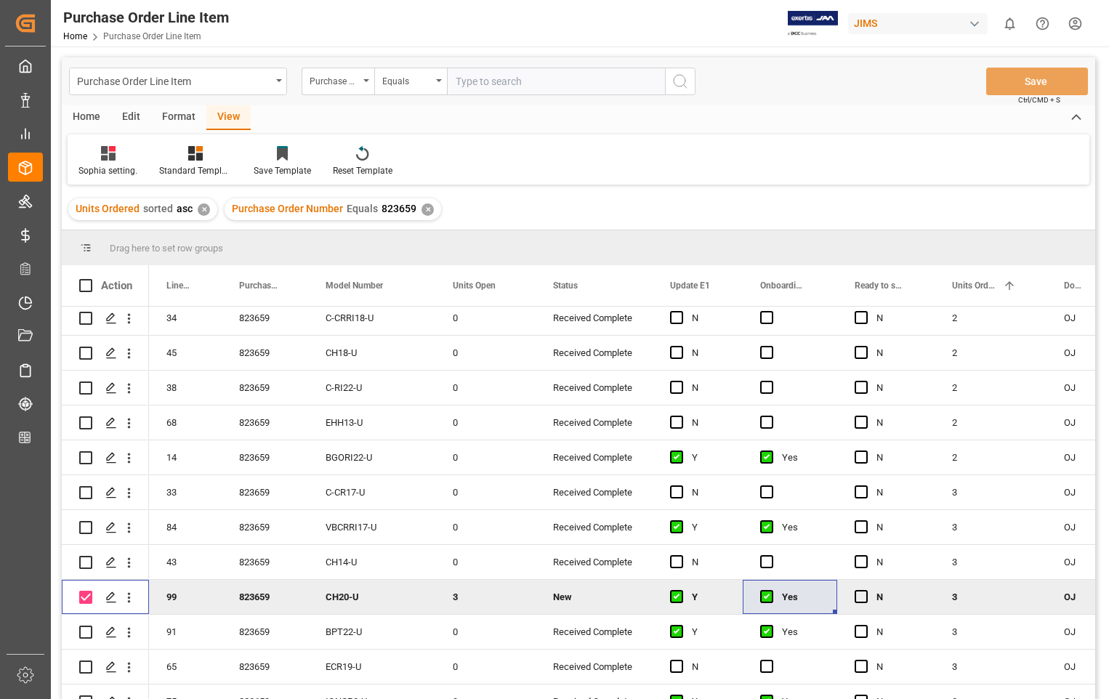
click at [92, 112] on div "Home" at bounding box center [86, 117] width 49 height 25
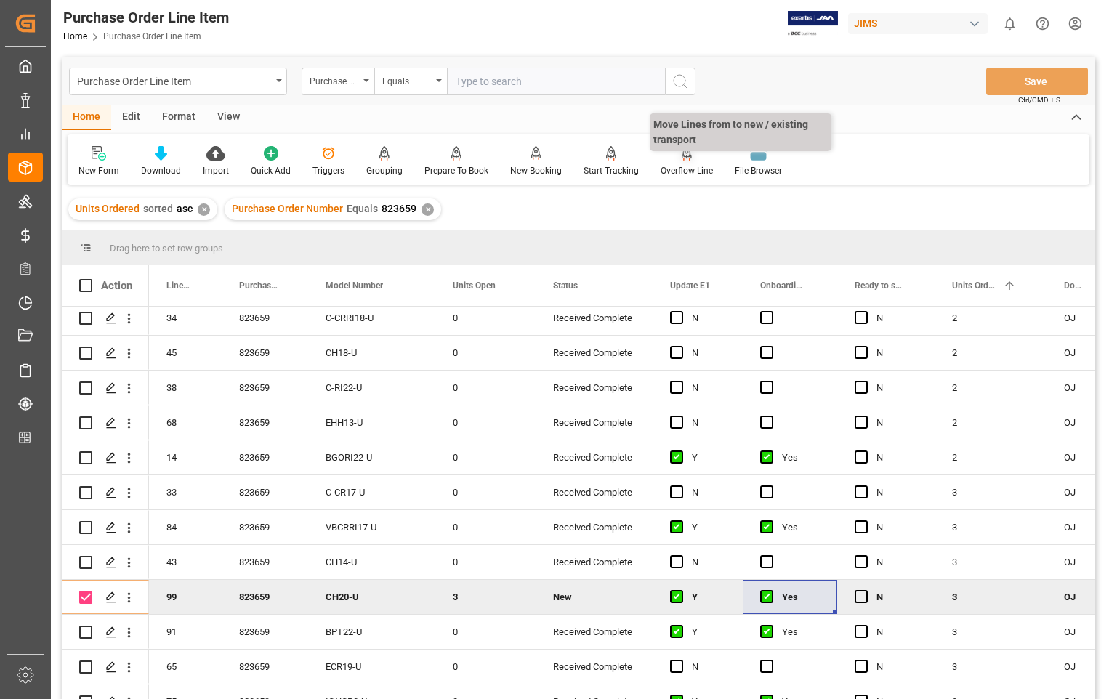
click at [674, 169] on div "Overflow Line" at bounding box center [687, 170] width 52 height 13
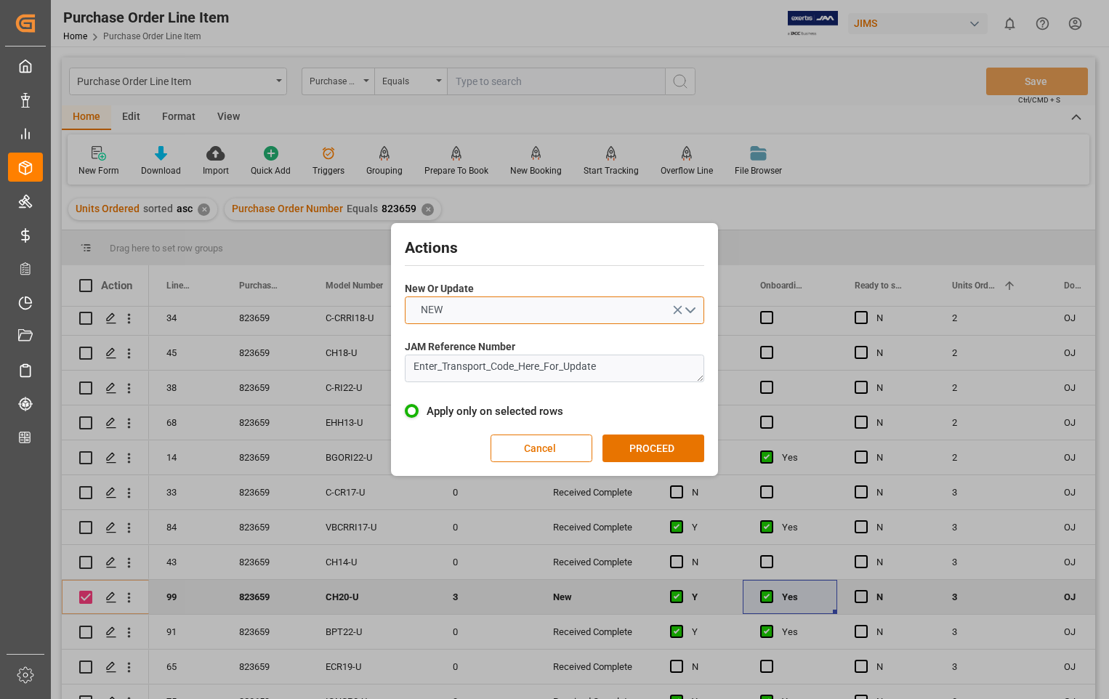
click at [699, 309] on button "NEW" at bounding box center [555, 311] width 300 height 28
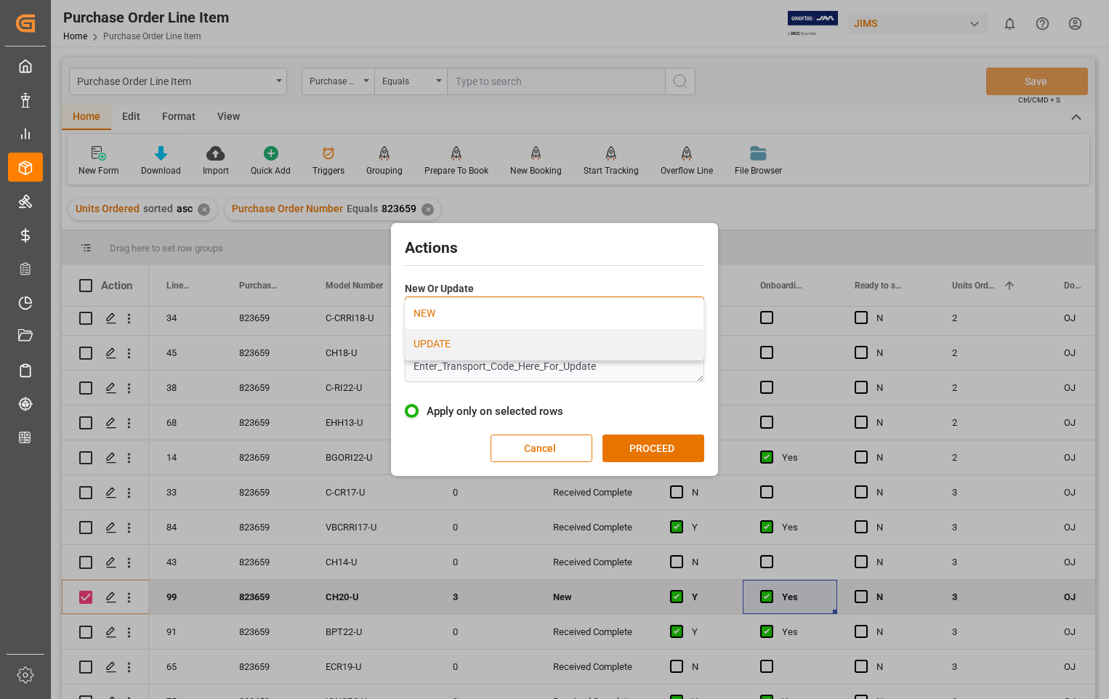
click at [523, 347] on div "UPDATE" at bounding box center [555, 344] width 298 height 31
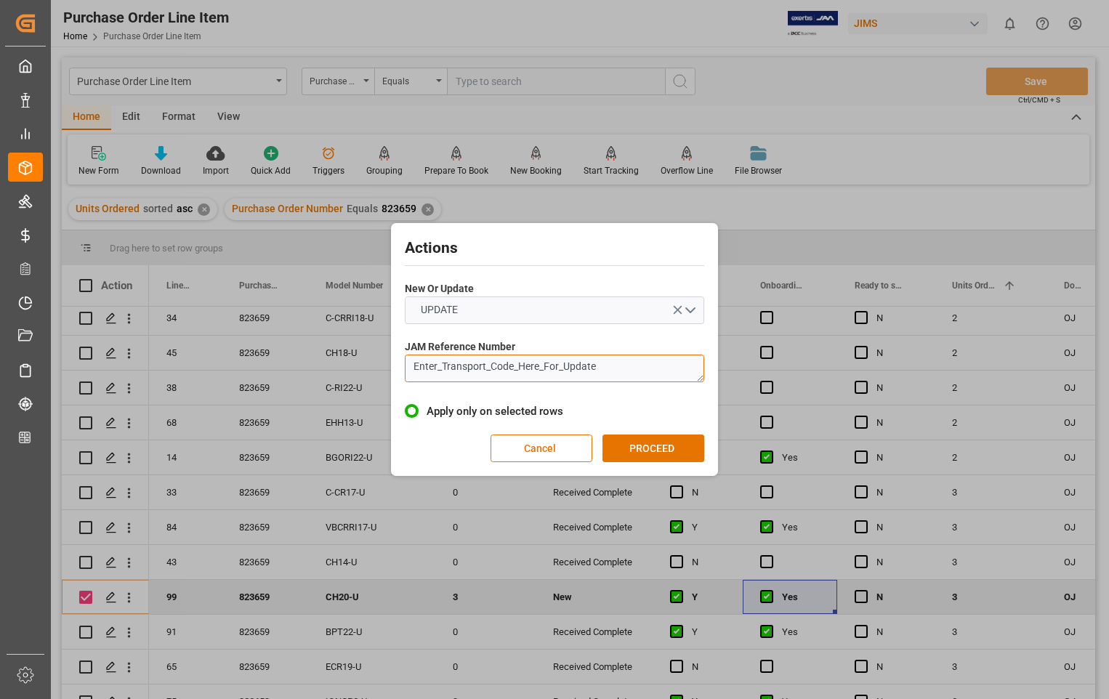
drag, startPoint x: 620, startPoint y: 371, endPoint x: 407, endPoint y: 370, distance: 213.0
click at [407, 370] on textarea "Enter_Transport_Code_Here_For_Update" at bounding box center [555, 369] width 300 height 28
paste textarea "823659"
type textarea "8"
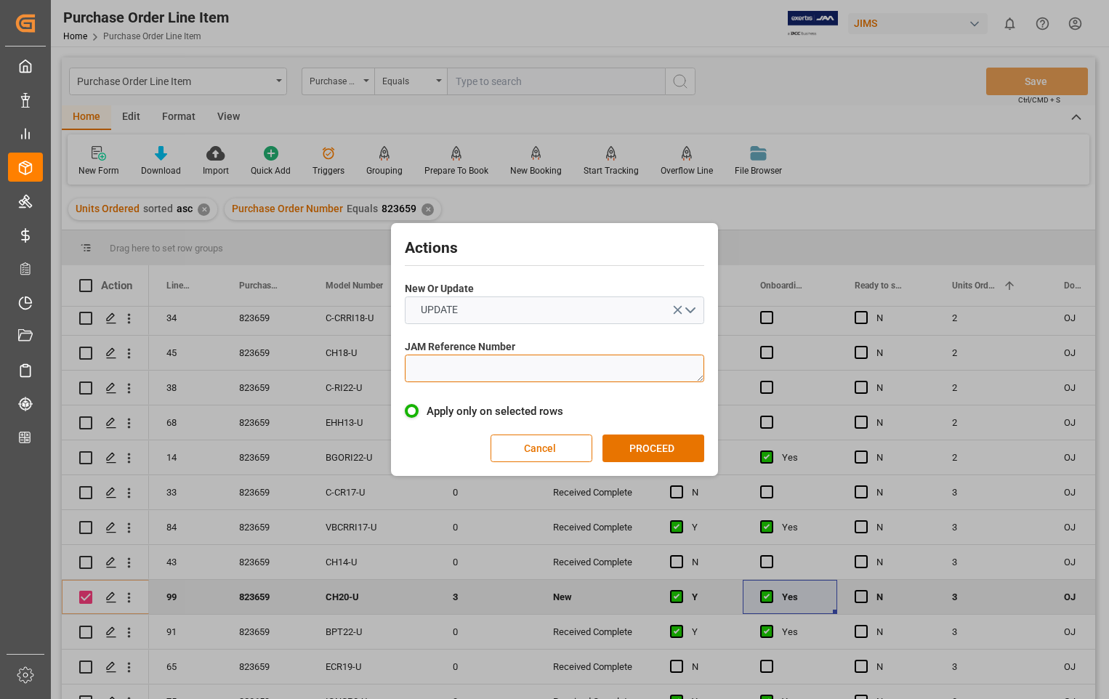
click at [639, 372] on textarea at bounding box center [555, 369] width 300 height 28
paste textarea "22-8968-[GEOGRAPHIC_DATA]"
type textarea "22-8968-[GEOGRAPHIC_DATA]"
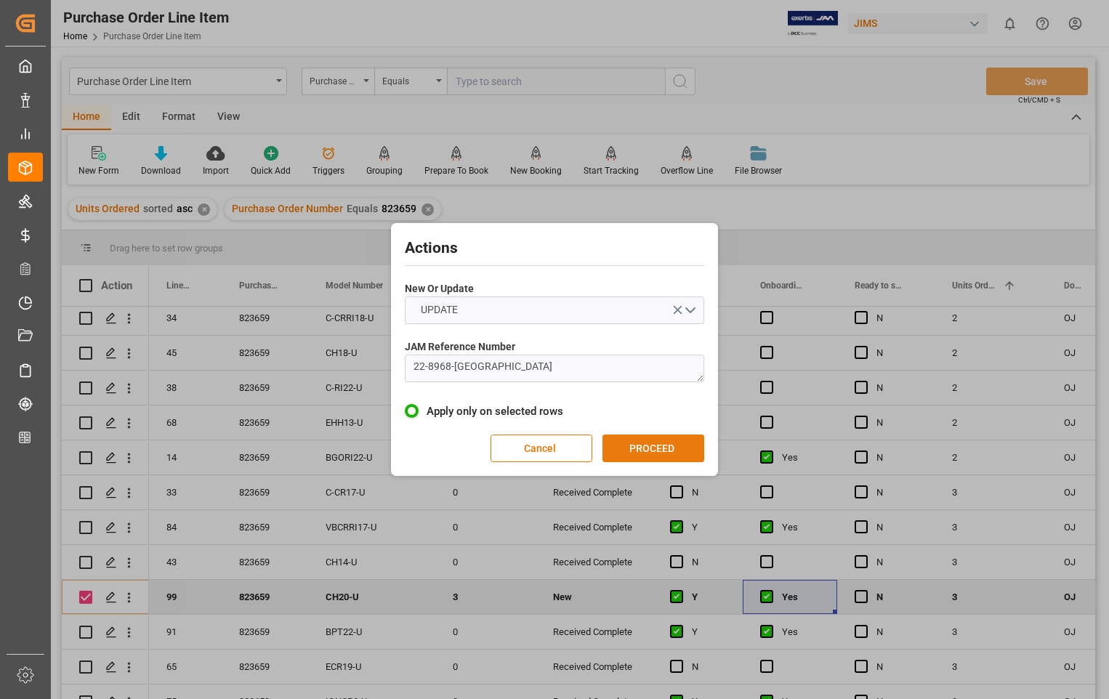
click at [649, 448] on button "PROCEED" at bounding box center [654, 449] width 102 height 28
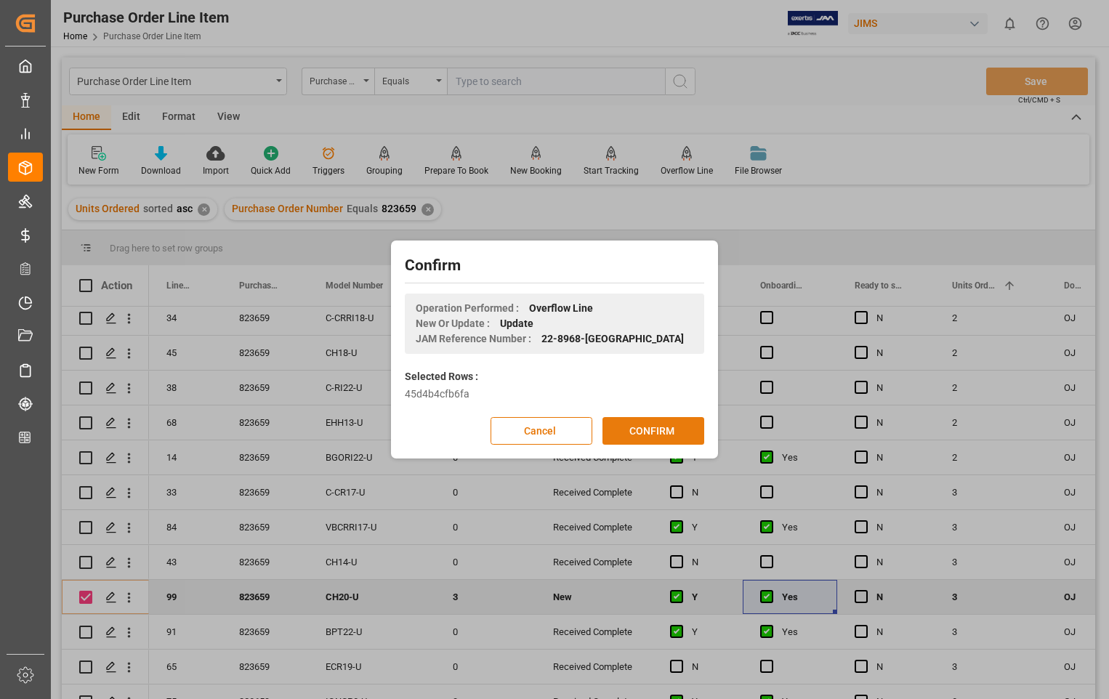
click at [647, 432] on button "CONFIRM" at bounding box center [654, 431] width 102 height 28
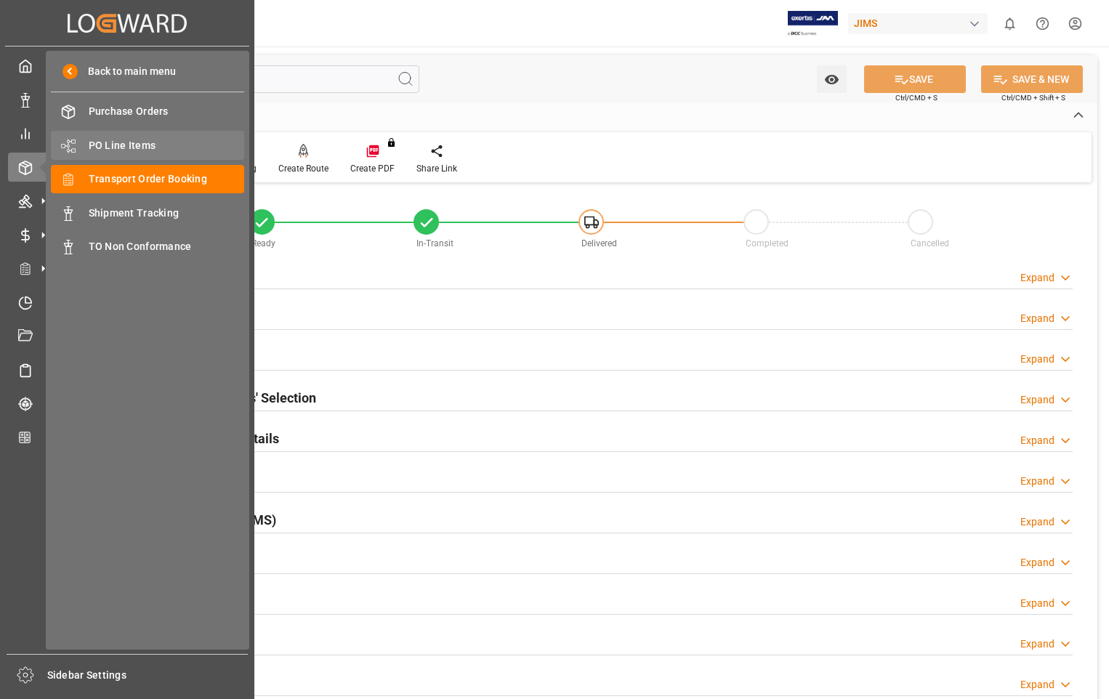
click at [131, 142] on span "PO Line Items" at bounding box center [167, 145] width 156 height 15
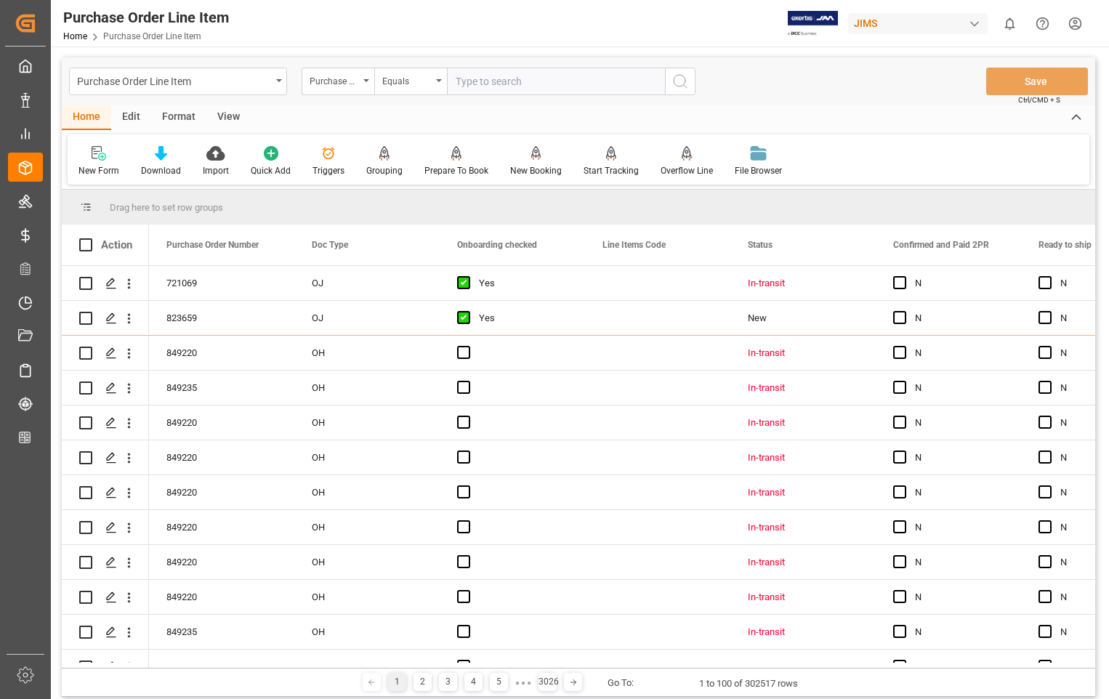
click at [603, 85] on input "text" at bounding box center [556, 82] width 218 height 28
type input "823667"
click at [678, 84] on icon "search button" at bounding box center [680, 81] width 17 height 17
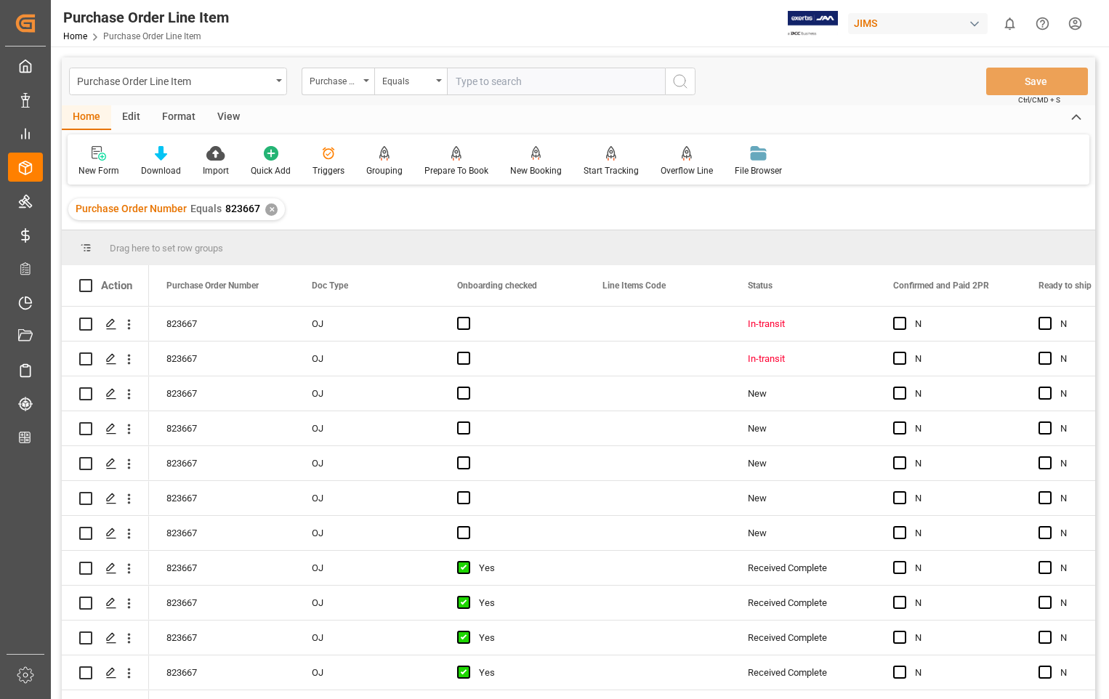
click at [224, 115] on div "View" at bounding box center [228, 117] width 44 height 25
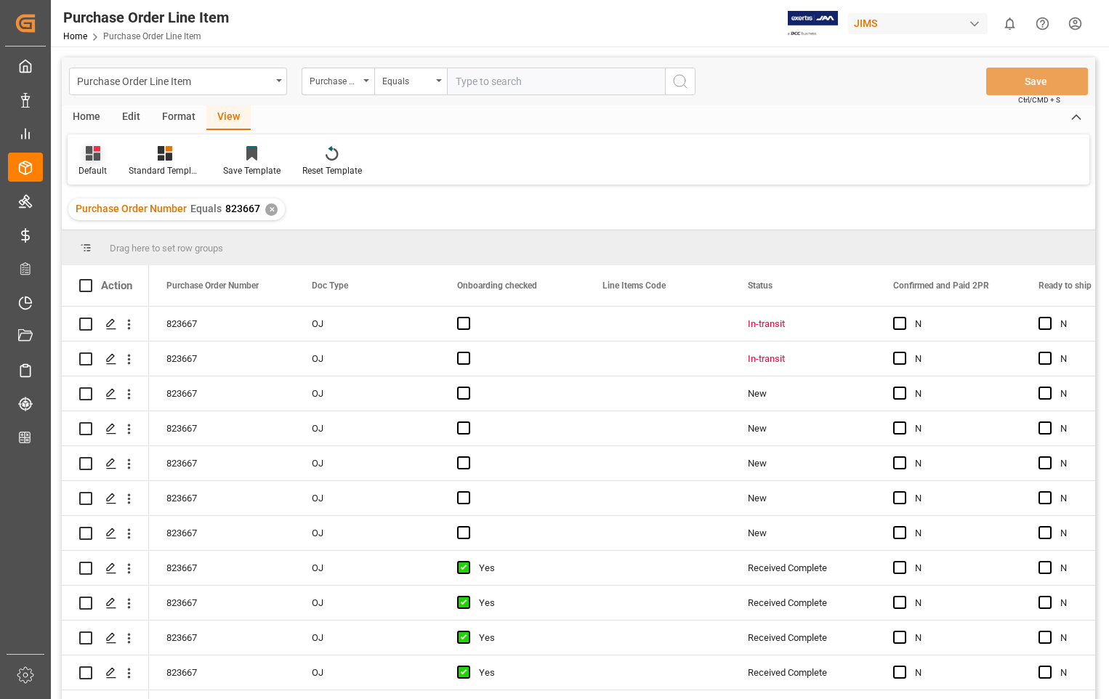
click at [83, 158] on div at bounding box center [93, 152] width 28 height 15
click at [102, 232] on div "Sophia setting." at bounding box center [149, 235] width 127 height 15
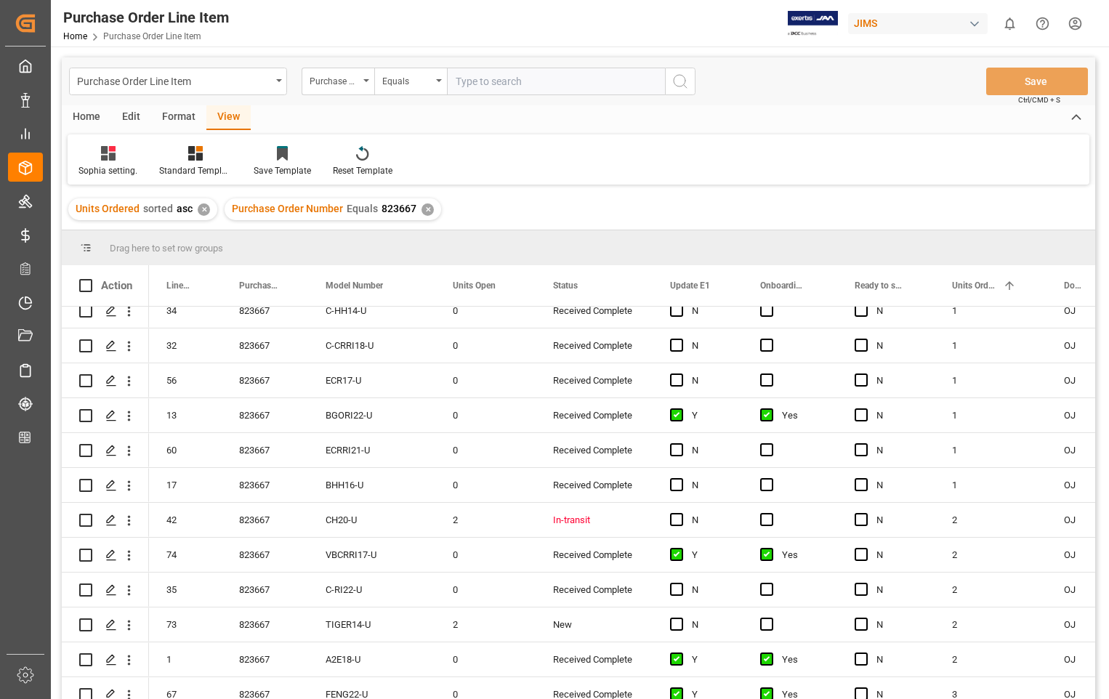
scroll to position [364, 0]
click at [672, 516] on span "Press SPACE to select this row." at bounding box center [676, 518] width 13 height 13
click at [681, 512] on input "Press SPACE to select this row." at bounding box center [681, 512] width 0 height 0
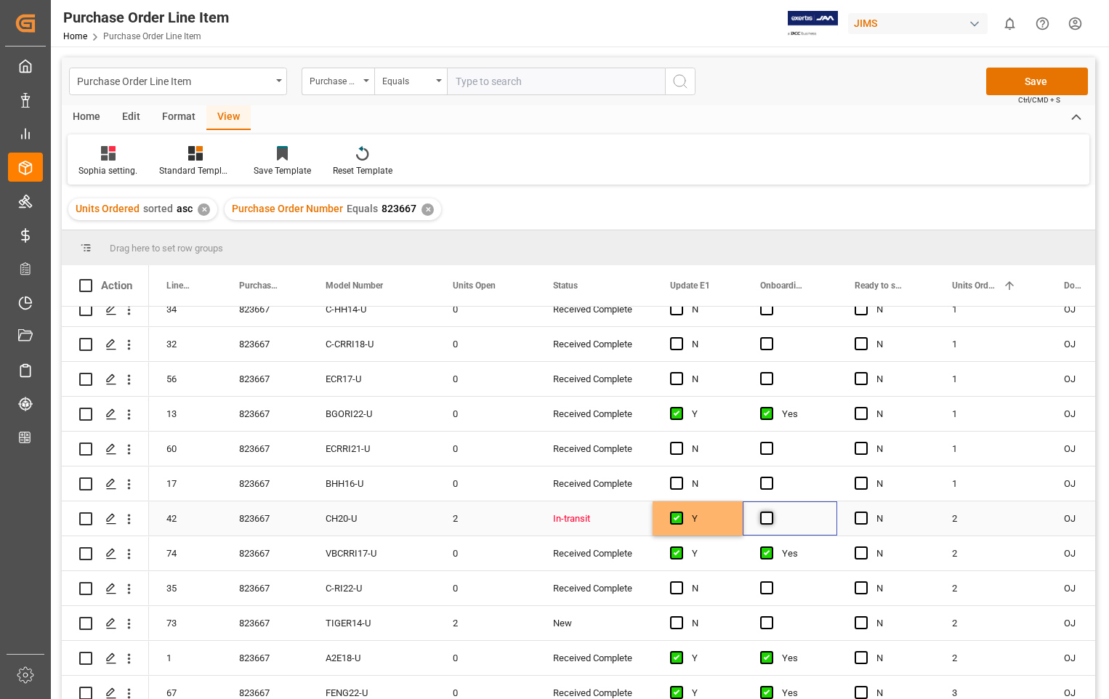
click at [766, 518] on span "Press SPACE to select this row." at bounding box center [766, 518] width 13 height 13
click at [771, 512] on input "Press SPACE to select this row." at bounding box center [771, 512] width 0 height 0
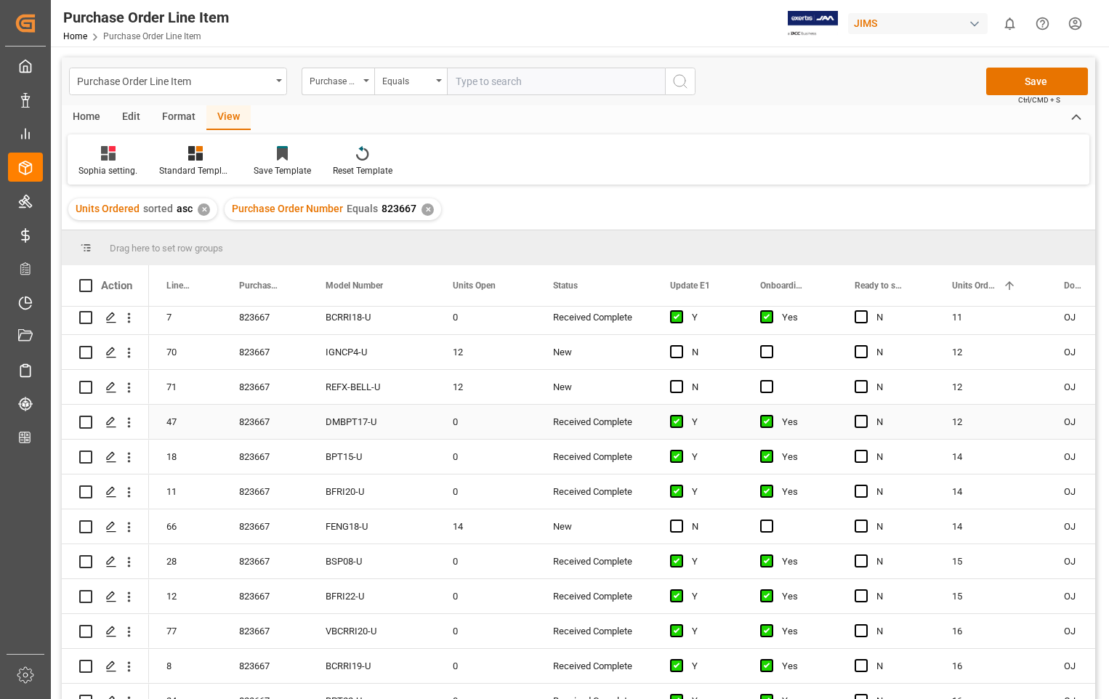
scroll to position [1815, 0]
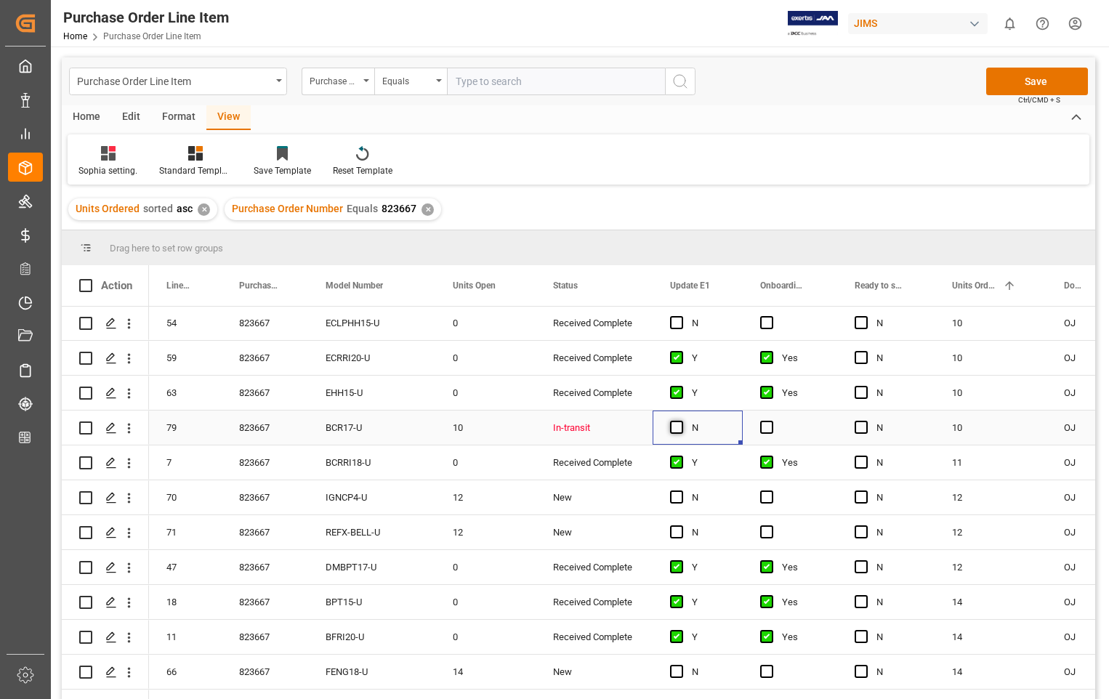
click at [677, 427] on span "Press SPACE to select this row." at bounding box center [676, 427] width 13 height 13
click at [681, 421] on input "Press SPACE to select this row." at bounding box center [681, 421] width 0 height 0
click at [763, 427] on span "Press SPACE to select this row." at bounding box center [766, 427] width 13 height 13
click at [771, 421] on input "Press SPACE to select this row." at bounding box center [771, 421] width 0 height 0
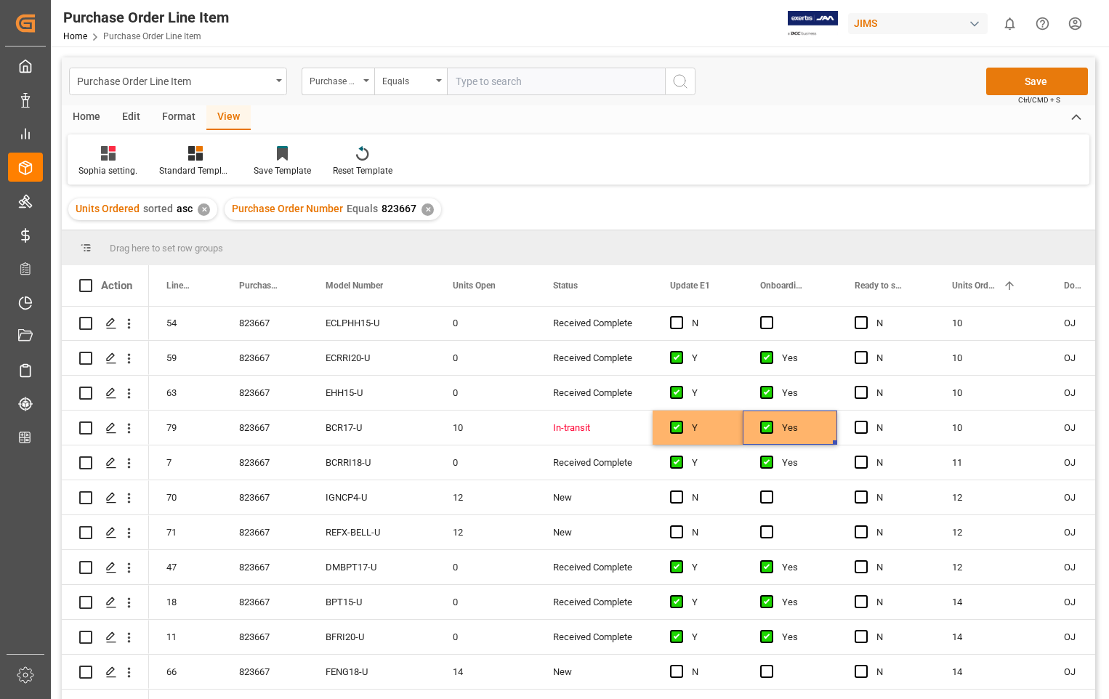
click at [1040, 86] on button "Save" at bounding box center [1038, 82] width 102 height 28
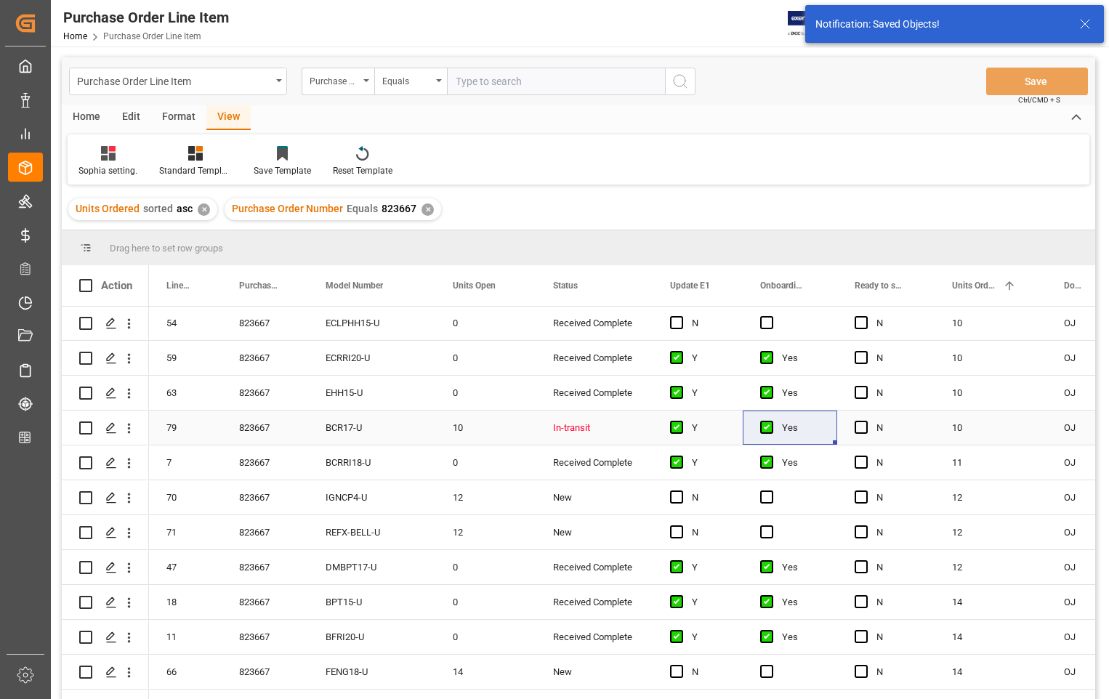
click at [81, 426] on input "Press Space to toggle row selection (unchecked)" at bounding box center [85, 428] width 13 height 13
checkbox input "true"
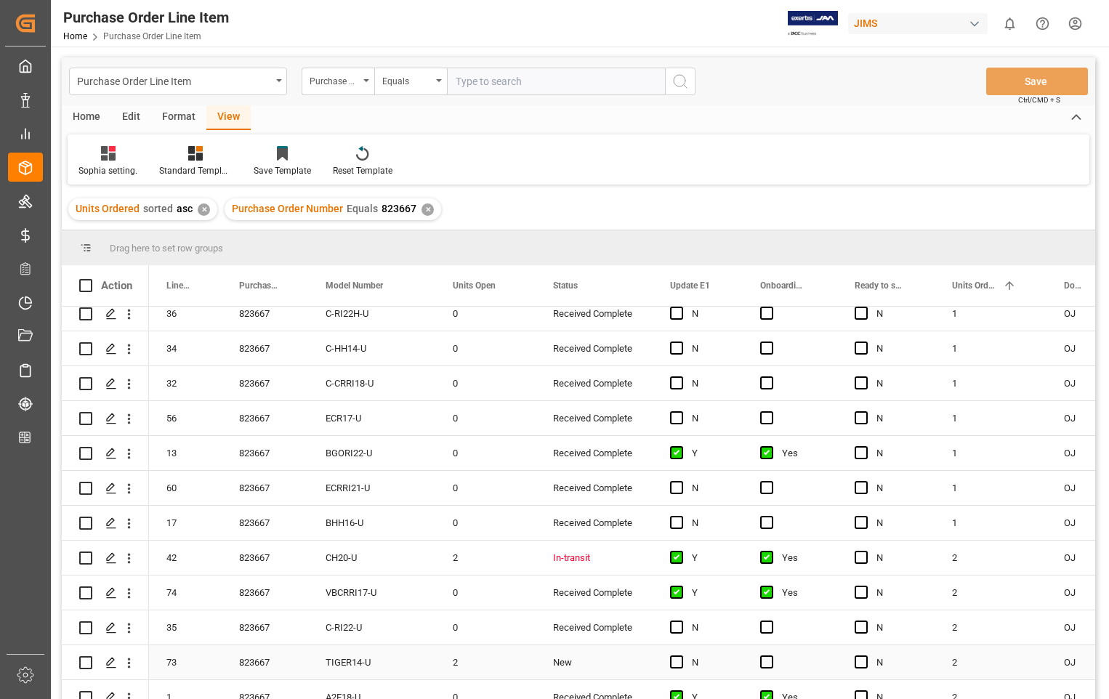
scroll to position [289, 0]
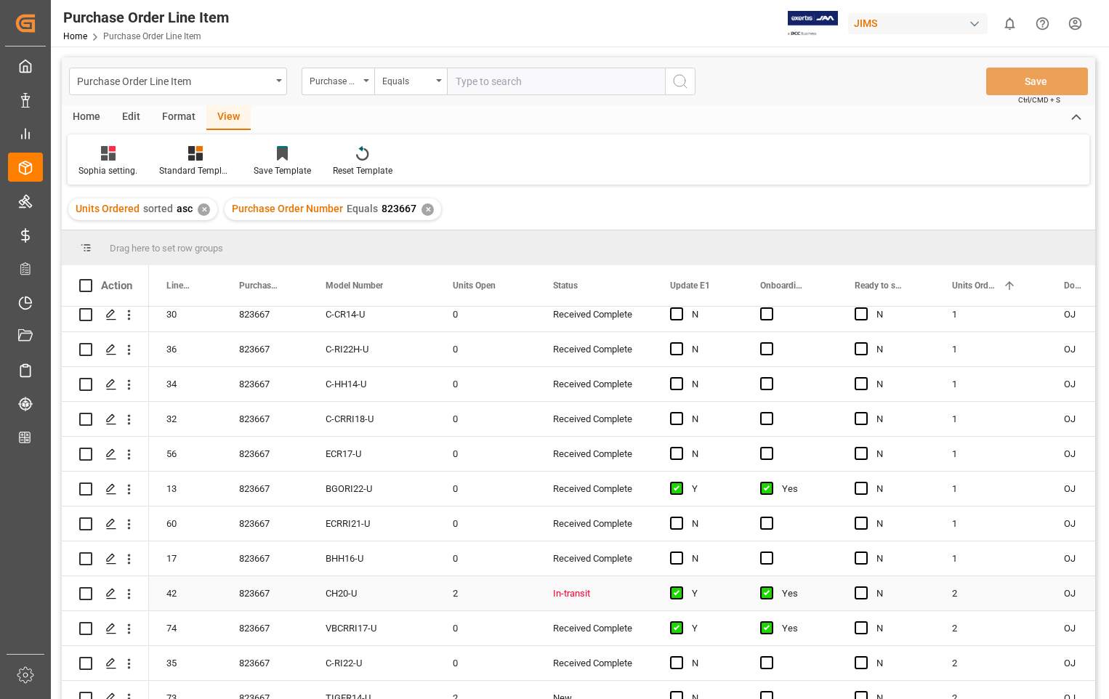
click at [83, 593] on input "Press Space to toggle row selection (unchecked)" at bounding box center [85, 593] width 13 height 13
checkbox input "true"
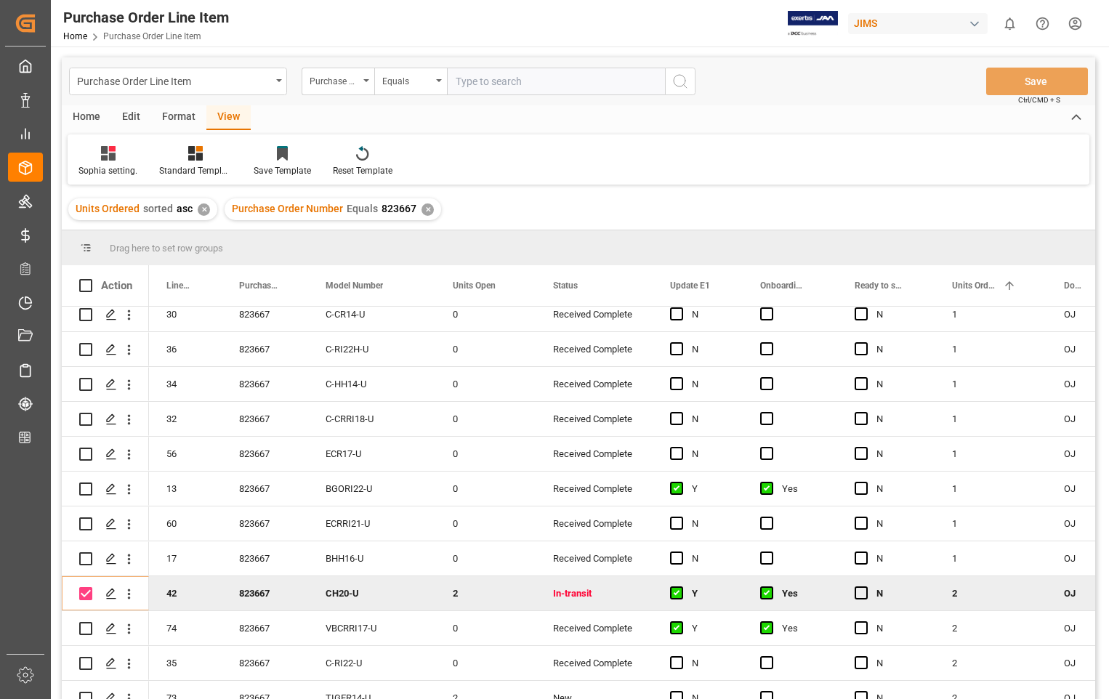
click at [90, 117] on div "Home" at bounding box center [86, 117] width 49 height 25
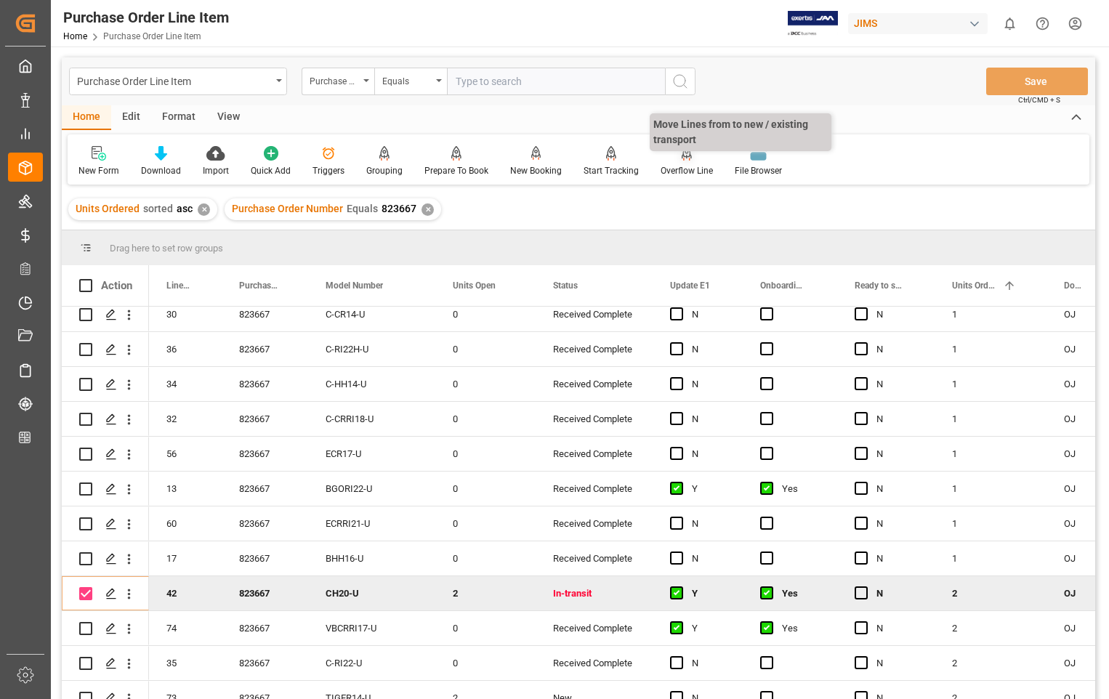
click at [684, 161] on icon at bounding box center [686, 159] width 7 height 3
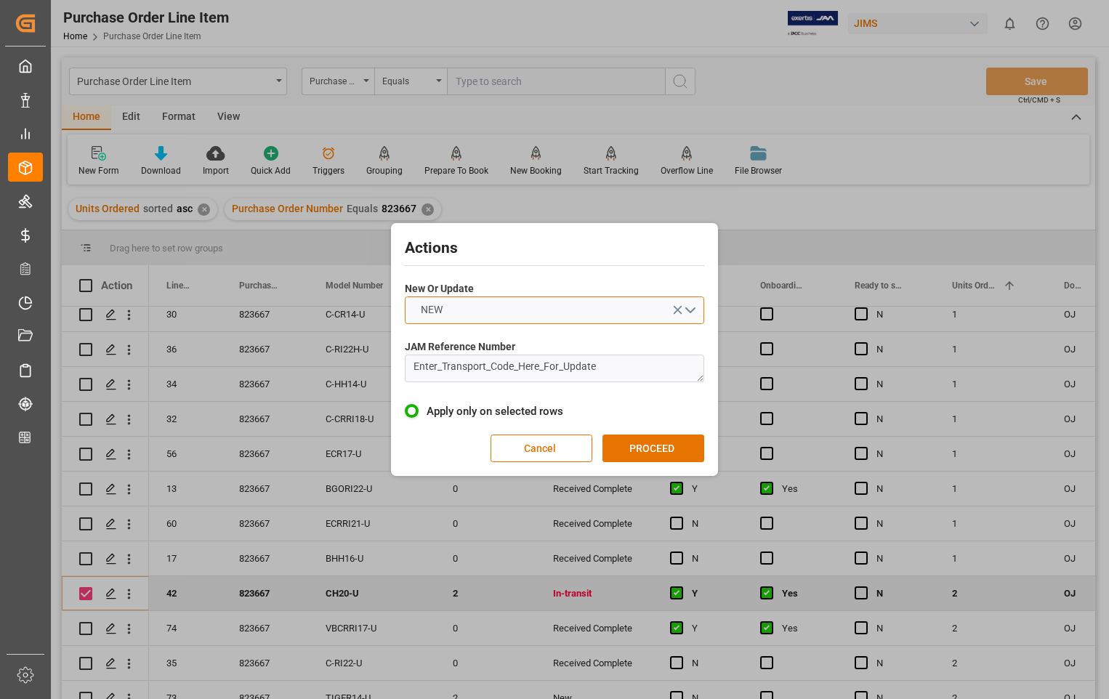
click at [688, 310] on button "NEW" at bounding box center [555, 311] width 300 height 28
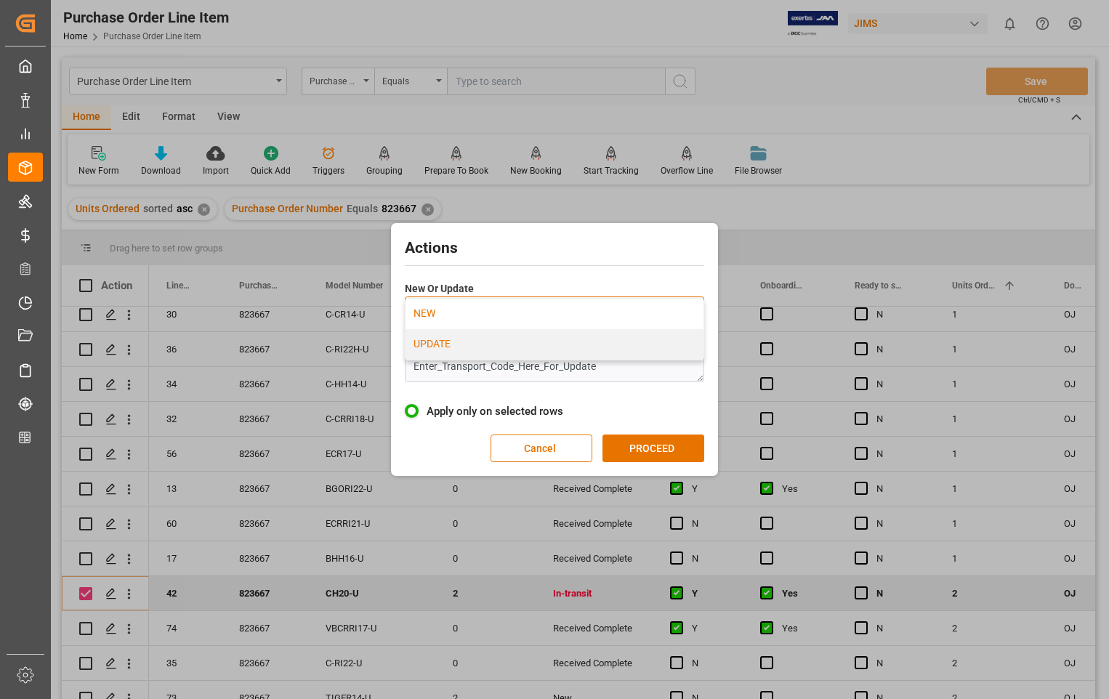
click at [467, 347] on div "UPDATE" at bounding box center [555, 344] width 298 height 31
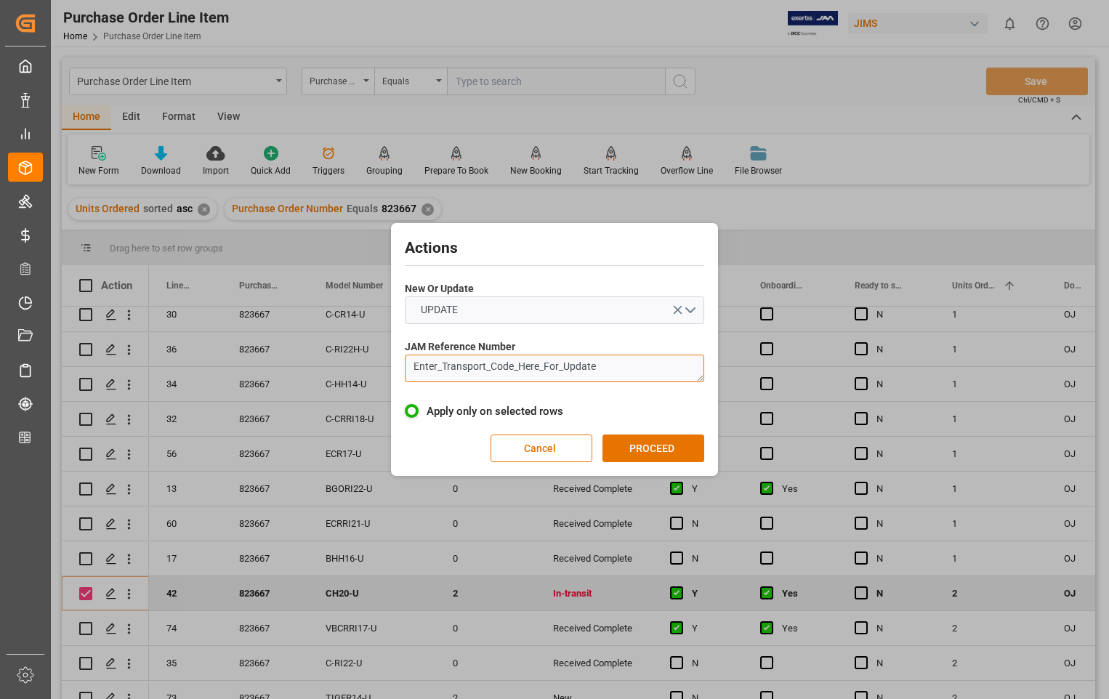
drag, startPoint x: 603, startPoint y: 361, endPoint x: 380, endPoint y: 377, distance: 224.5
click at [380, 377] on div "Actions New Or Update UPDATE JAM Reference Number Enter_Transport_Code_Here_For…" at bounding box center [554, 349] width 1109 height 699
paste textarea "22-8968-[GEOGRAPHIC_DATA]"
type textarea "22-8968-[GEOGRAPHIC_DATA]"
click at [657, 448] on button "PROCEED" at bounding box center [654, 449] width 102 height 28
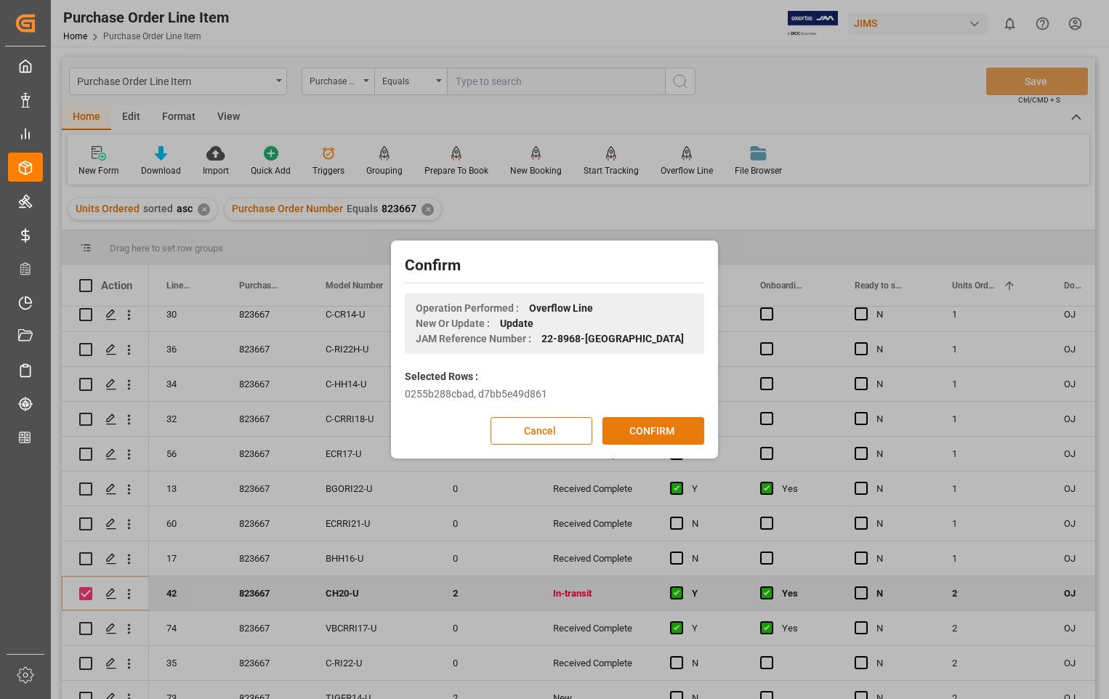
click at [654, 430] on button "CONFIRM" at bounding box center [654, 431] width 102 height 28
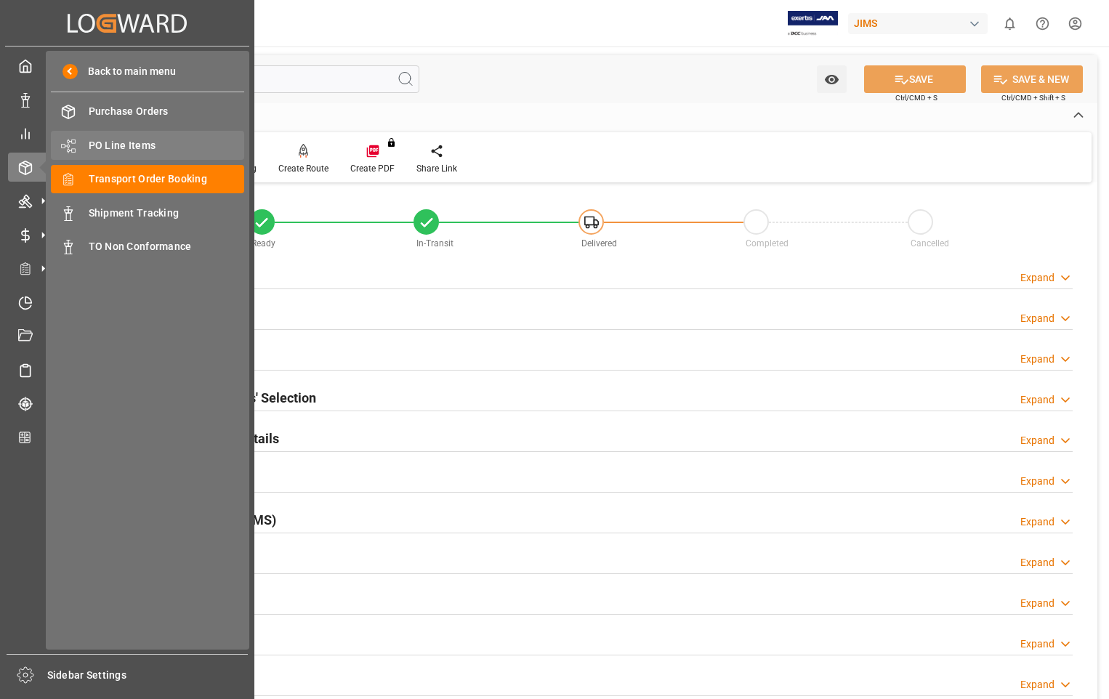
click at [121, 141] on span "PO Line Items" at bounding box center [167, 145] width 156 height 15
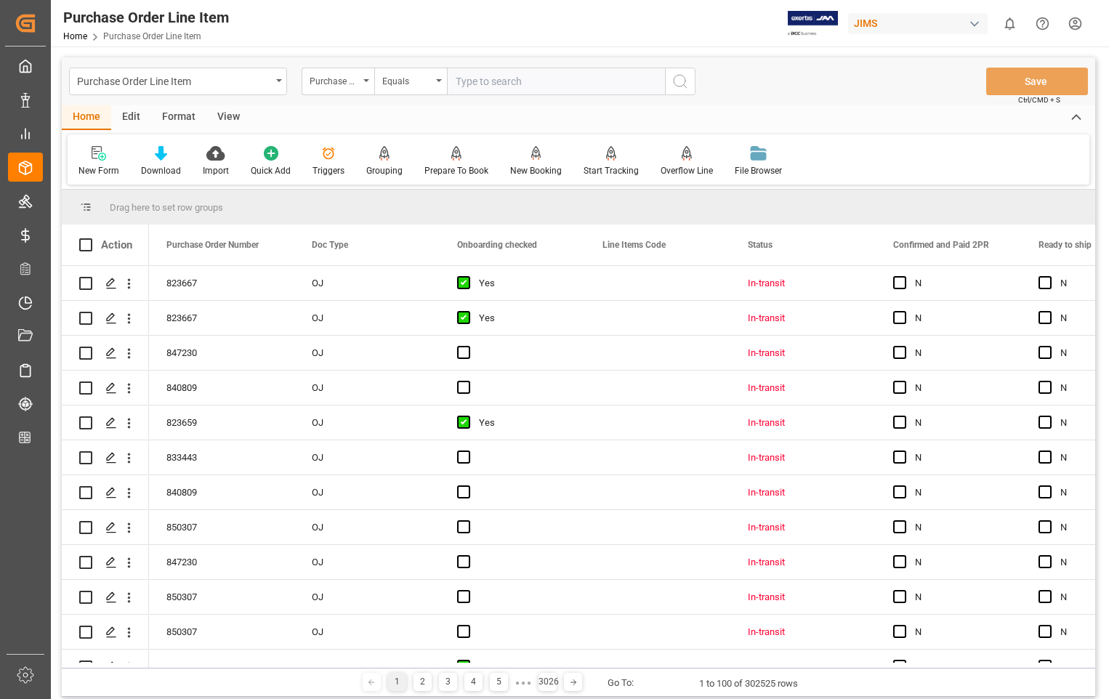
click at [497, 81] on input "text" at bounding box center [556, 82] width 218 height 28
type input "833443"
click at [677, 83] on icon "search button" at bounding box center [680, 81] width 17 height 17
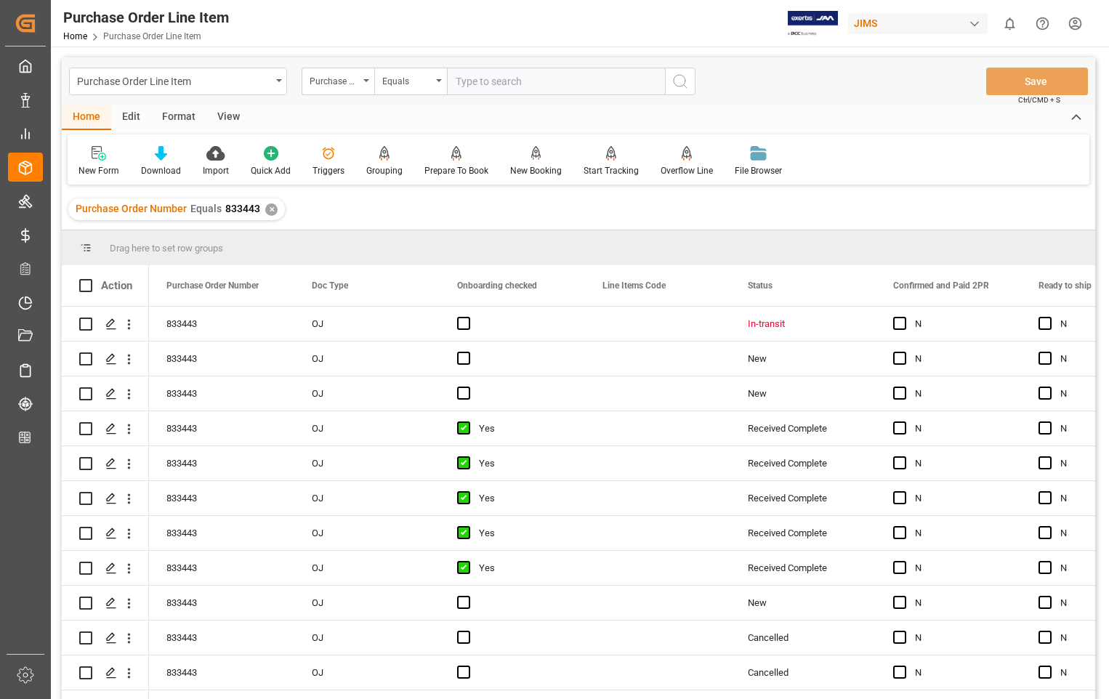
click at [235, 116] on div "View" at bounding box center [228, 117] width 44 height 25
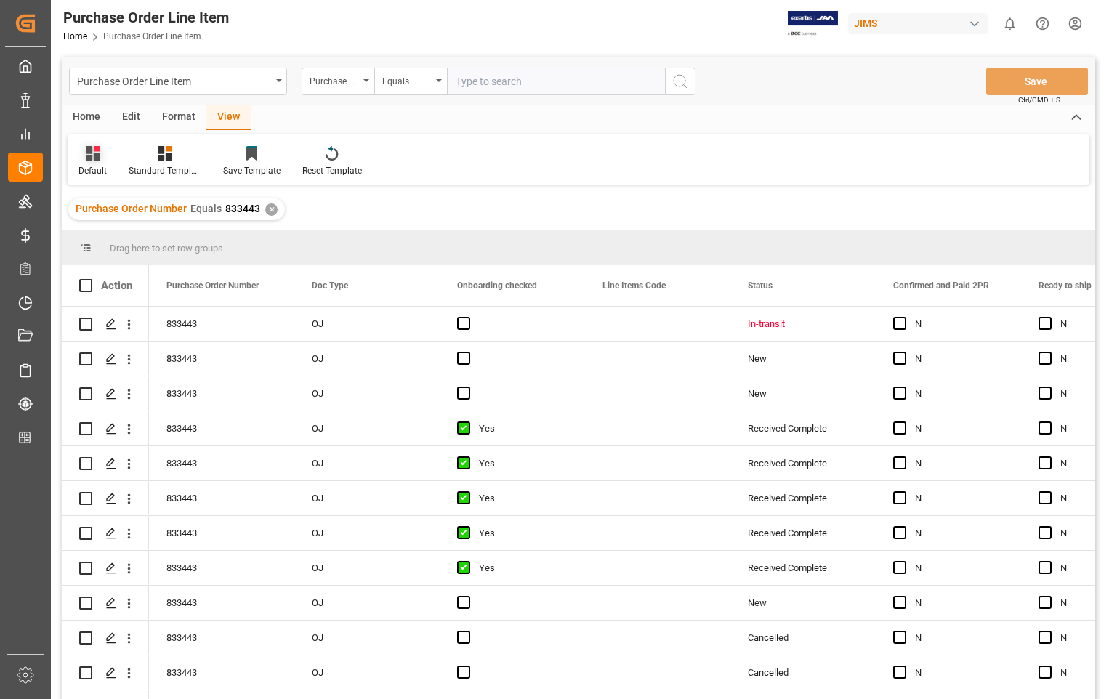
click at [89, 164] on div "Default" at bounding box center [93, 161] width 50 height 32
click at [101, 232] on div "Sophia setting." at bounding box center [149, 235] width 127 height 15
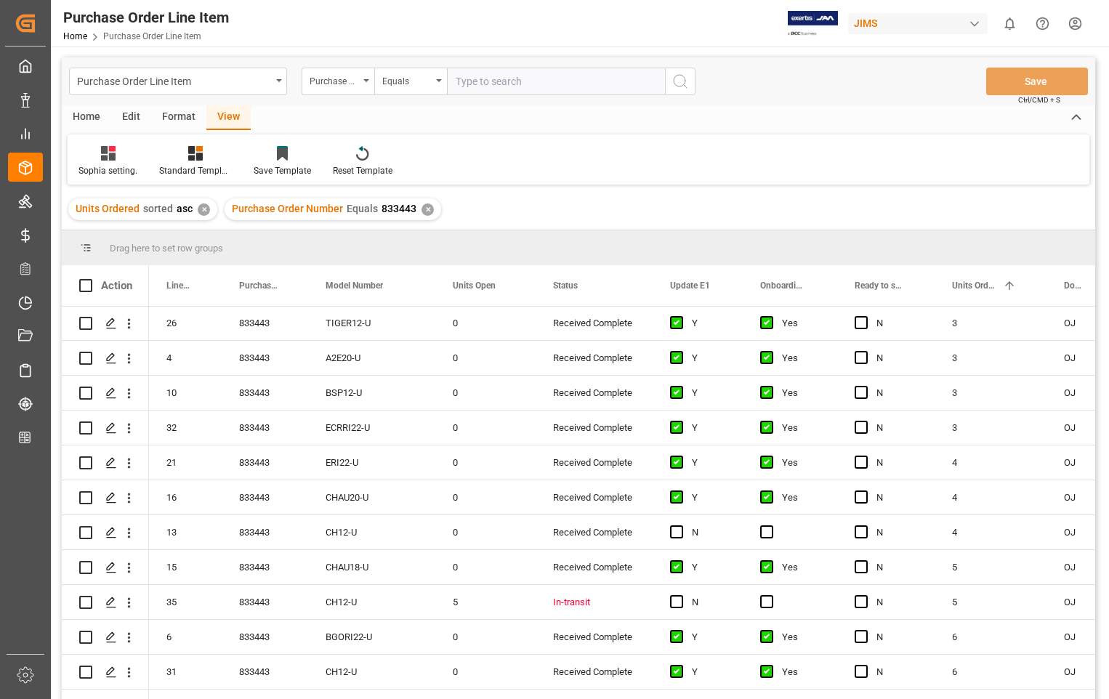
scroll to position [436, 0]
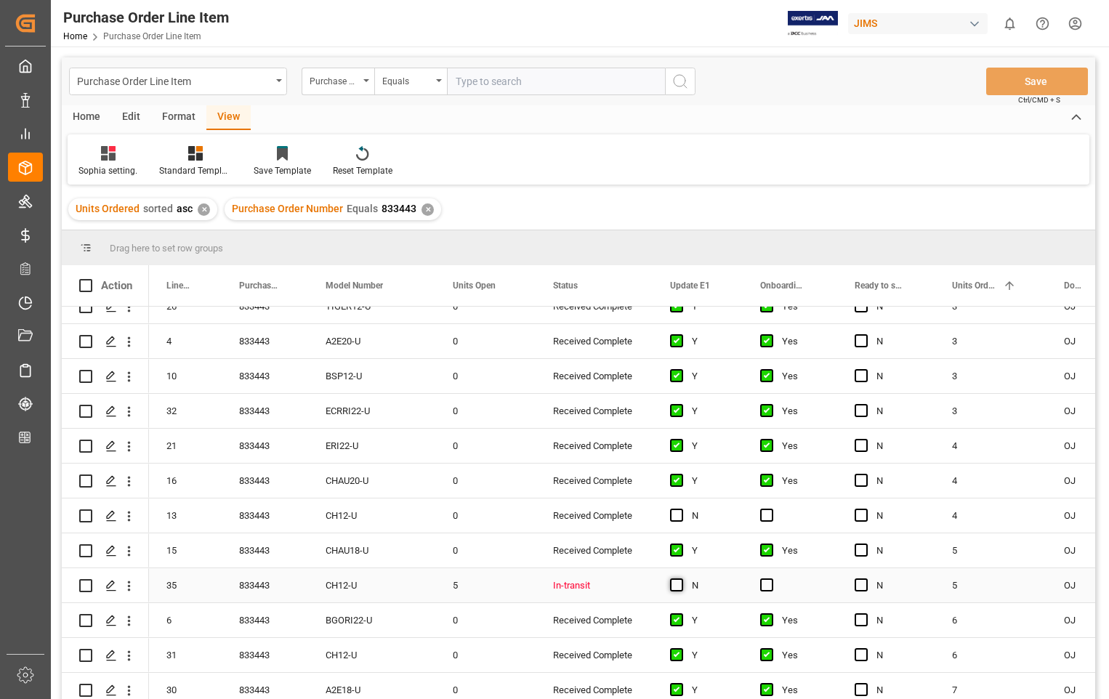
click at [677, 582] on span "Press SPACE to select this row." at bounding box center [676, 585] width 13 height 13
click at [681, 579] on input "Press SPACE to select this row." at bounding box center [681, 579] width 0 height 0
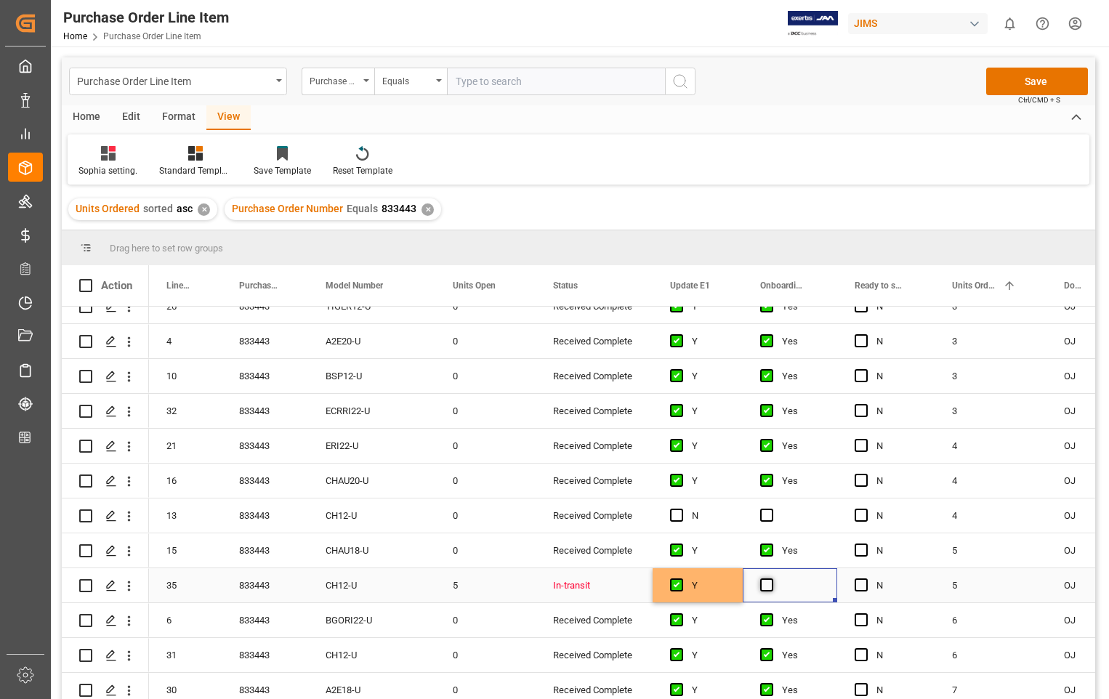
click at [764, 583] on span "Press SPACE to select this row." at bounding box center [766, 585] width 13 height 13
click at [771, 579] on input "Press SPACE to select this row." at bounding box center [771, 579] width 0 height 0
click at [1035, 83] on button "Save" at bounding box center [1038, 82] width 102 height 28
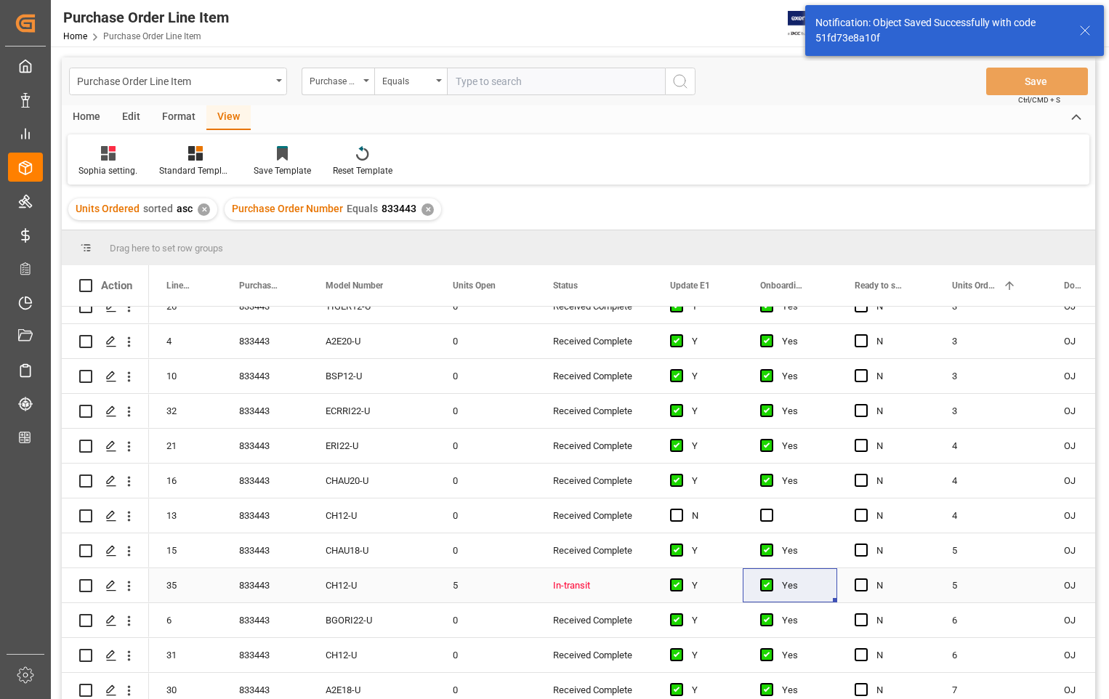
click at [87, 584] on input "Press Space to toggle row selection (unchecked)" at bounding box center [85, 585] width 13 height 13
checkbox input "true"
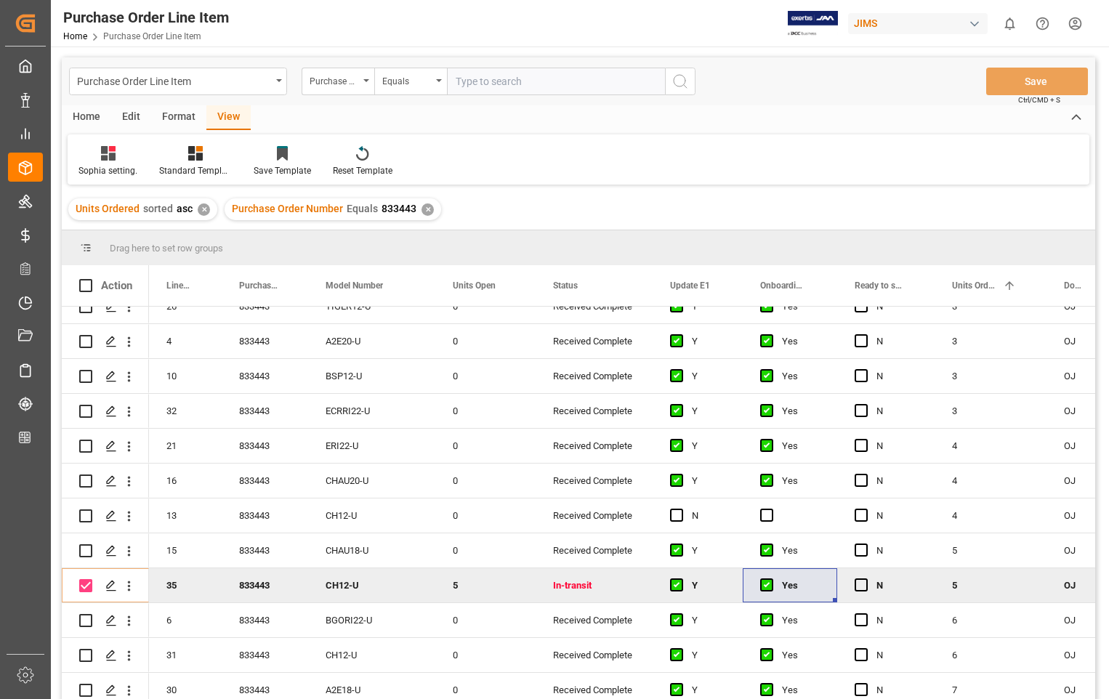
click at [85, 114] on div "Home" at bounding box center [86, 117] width 49 height 25
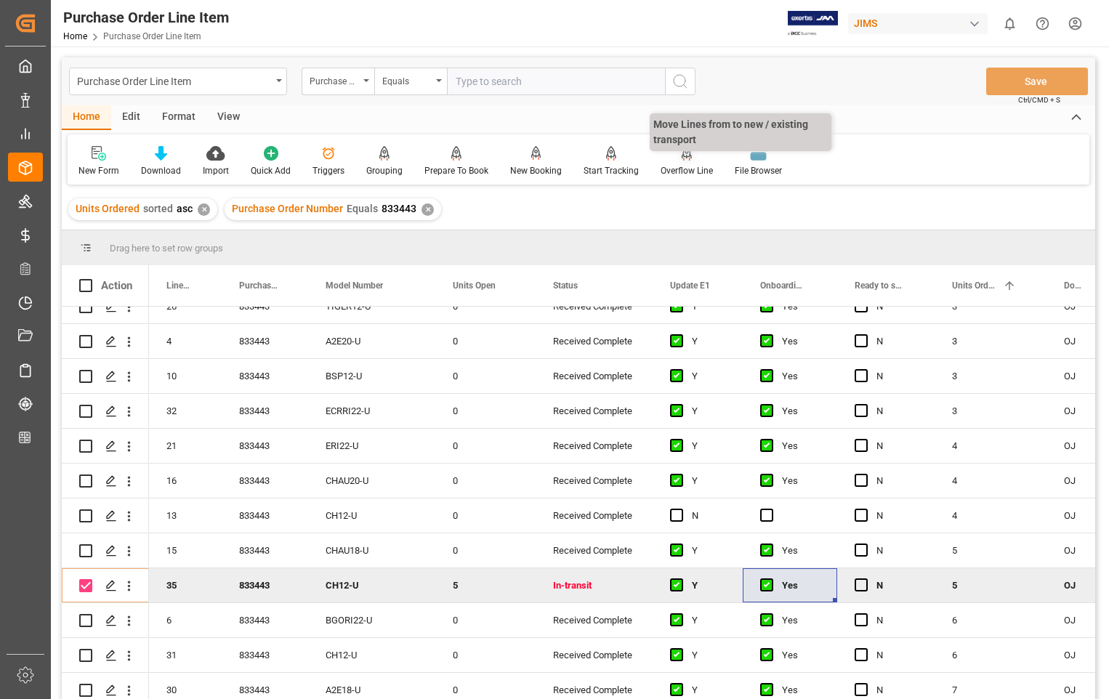
click at [674, 162] on div "Overflow Line" at bounding box center [687, 161] width 74 height 32
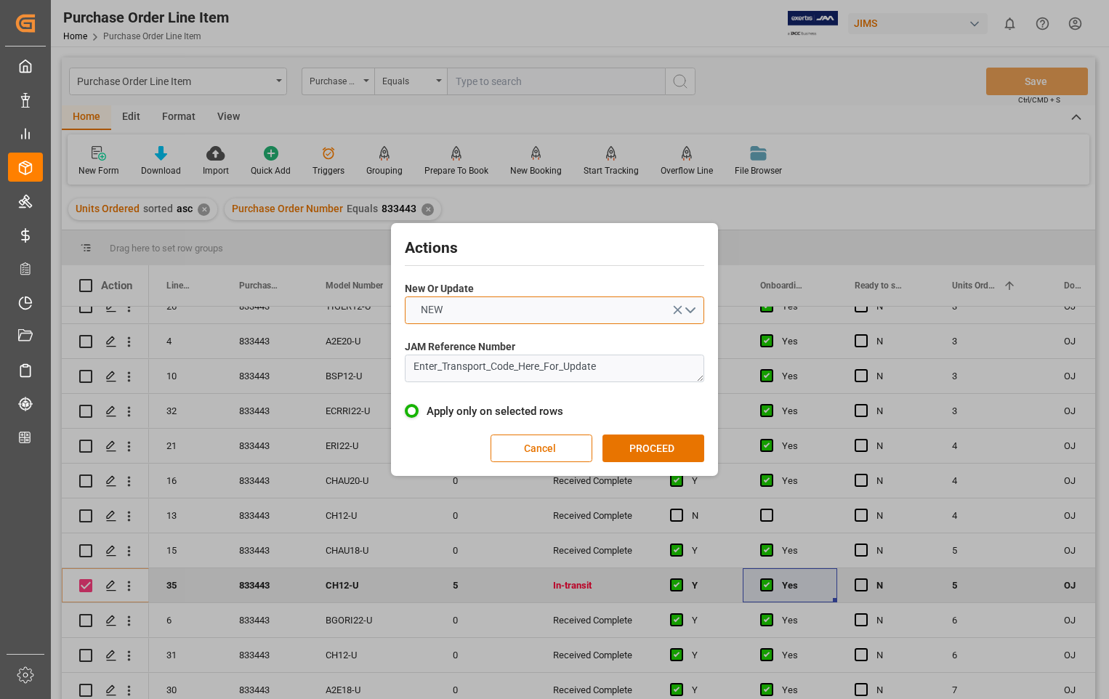
click at [694, 310] on button "NEW" at bounding box center [555, 311] width 300 height 28
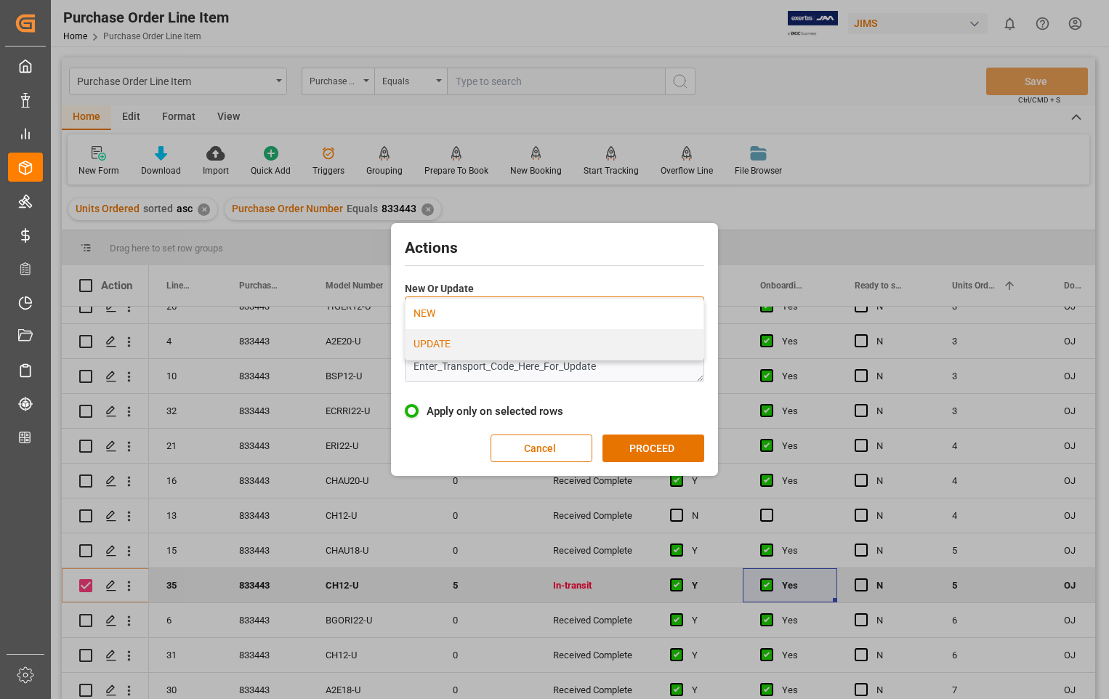
click at [481, 337] on div "UPDATE" at bounding box center [555, 344] width 298 height 31
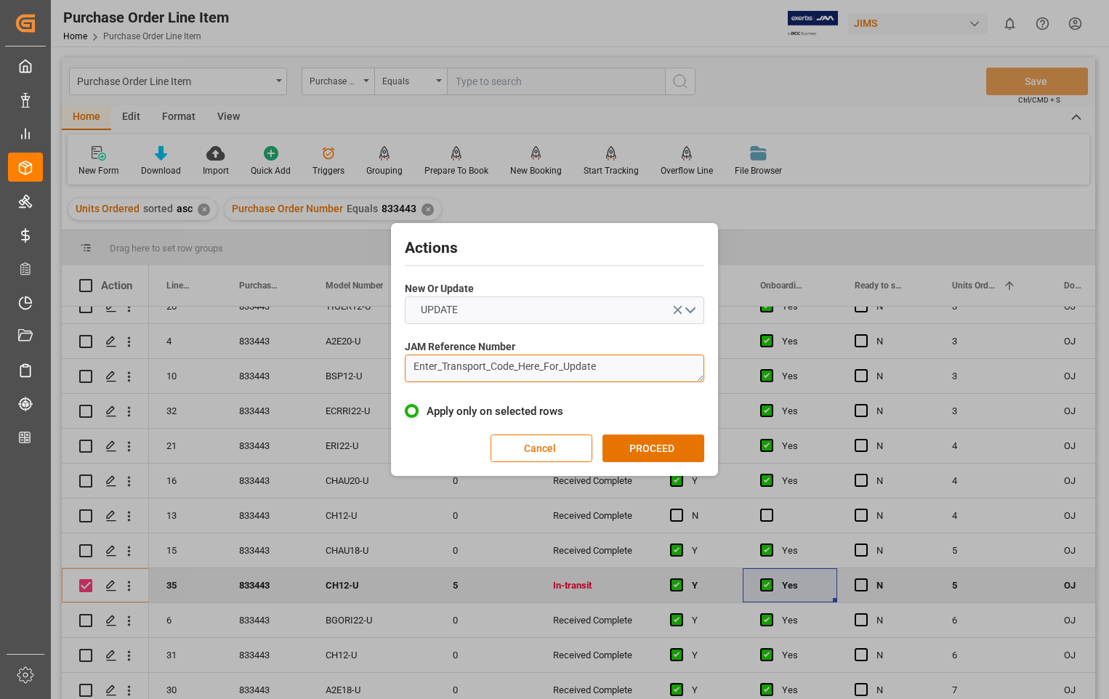
drag, startPoint x: 617, startPoint y: 365, endPoint x: 372, endPoint y: 358, distance: 245.8
click at [372, 361] on div "Actions New Or Update UPDATE JAM Reference Number Enter_Transport_Code_Here_For…" at bounding box center [554, 349] width 1109 height 699
paste textarea "22-8968-[GEOGRAPHIC_DATA]"
type textarea "22-8968-[GEOGRAPHIC_DATA]"
click at [657, 453] on button "PROCEED" at bounding box center [654, 449] width 102 height 28
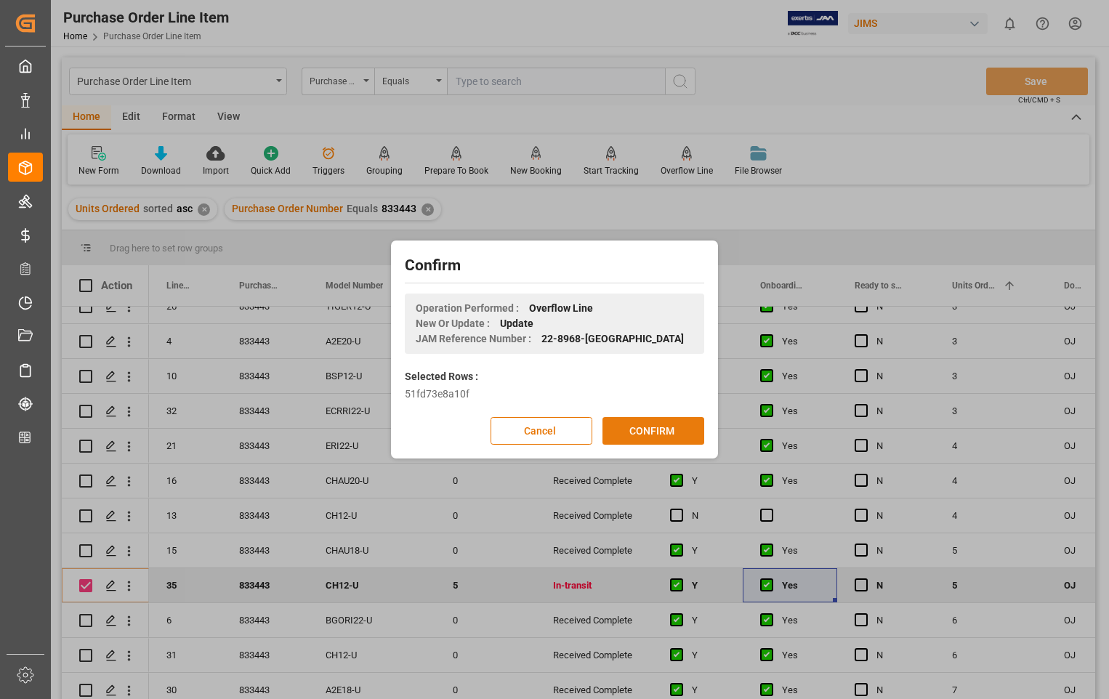
click at [638, 435] on button "CONFIRM" at bounding box center [654, 431] width 102 height 28
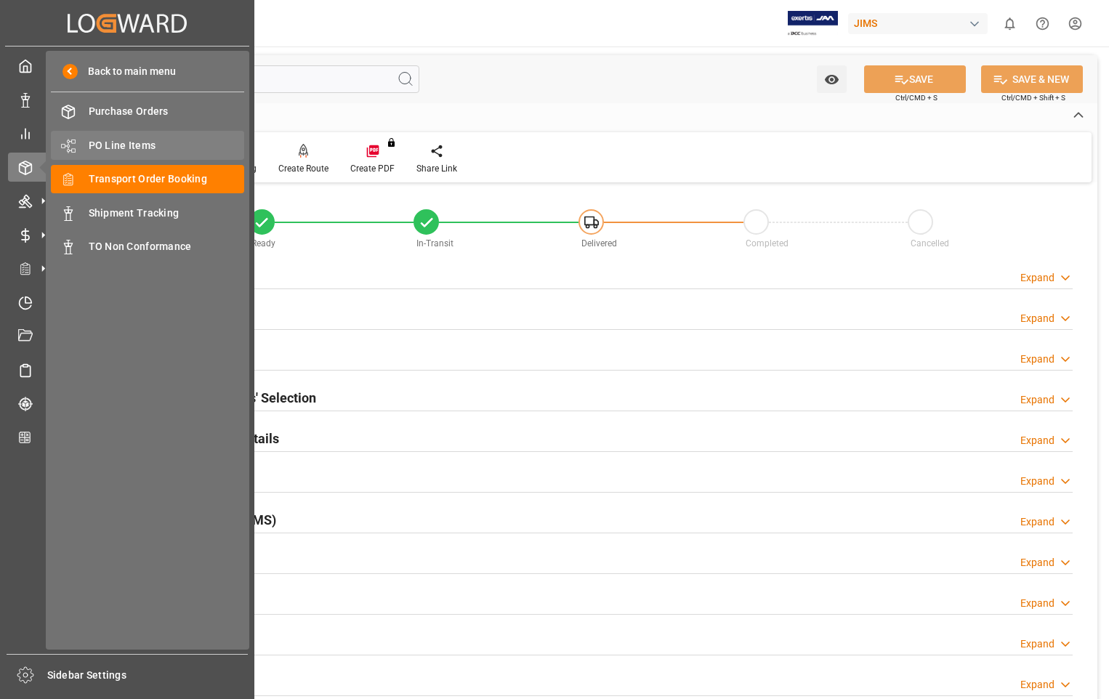
click at [115, 145] on span "PO Line Items" at bounding box center [167, 145] width 156 height 15
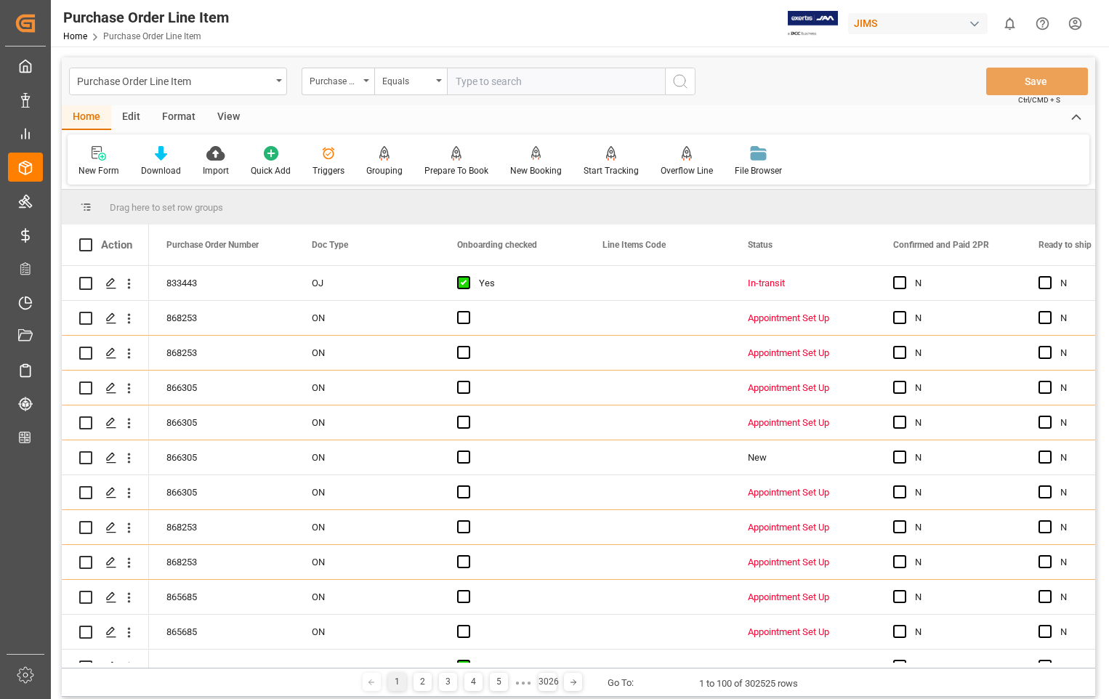
click at [530, 84] on input "text" at bounding box center [556, 82] width 218 height 28
click at [568, 81] on input "text" at bounding box center [556, 82] width 218 height 28
type input "840809"
click at [678, 77] on icon "search button" at bounding box center [680, 81] width 17 height 17
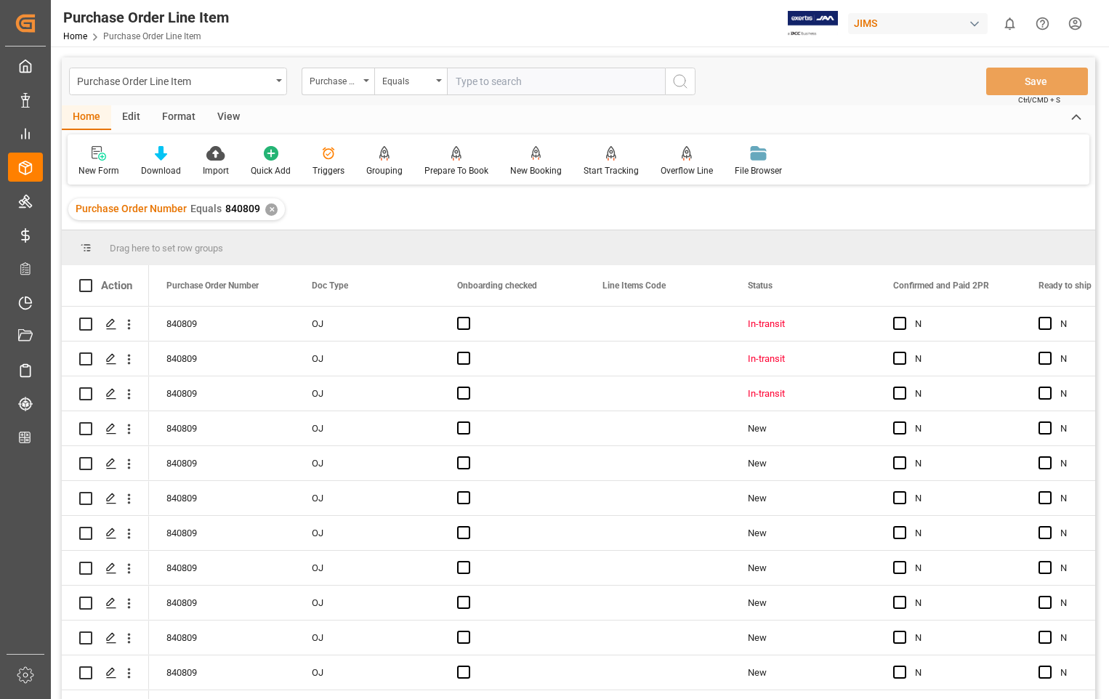
click at [221, 114] on div "View" at bounding box center [228, 117] width 44 height 25
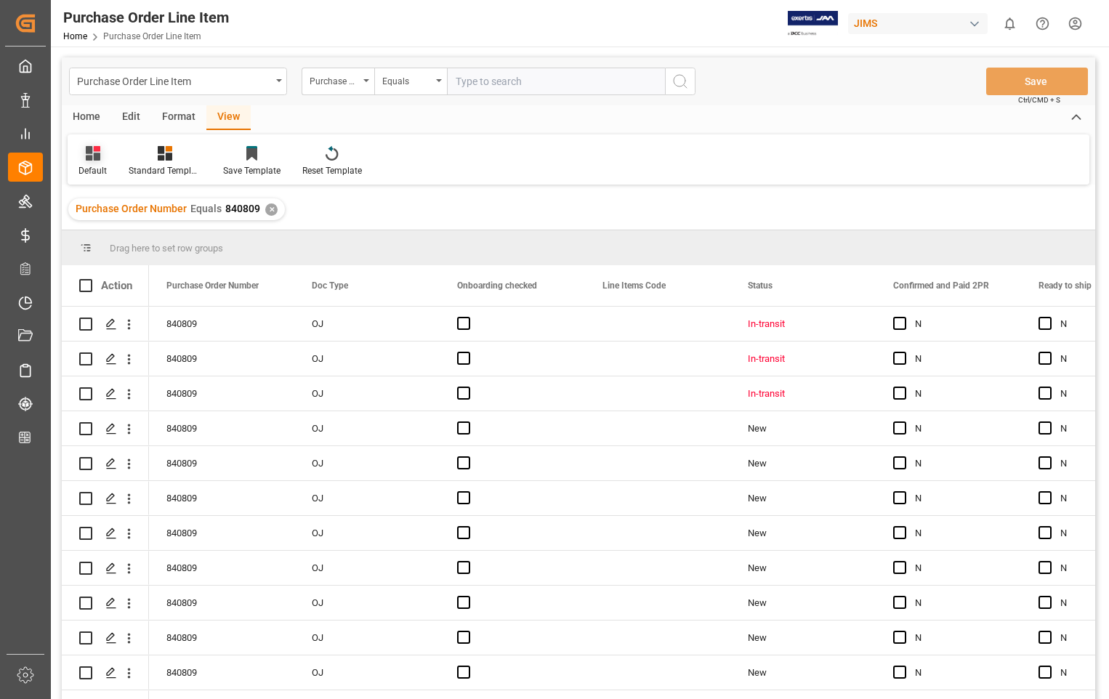
click at [87, 166] on div "Default" at bounding box center [93, 170] width 28 height 13
click at [124, 237] on div "Sophia setting." at bounding box center [149, 235] width 127 height 15
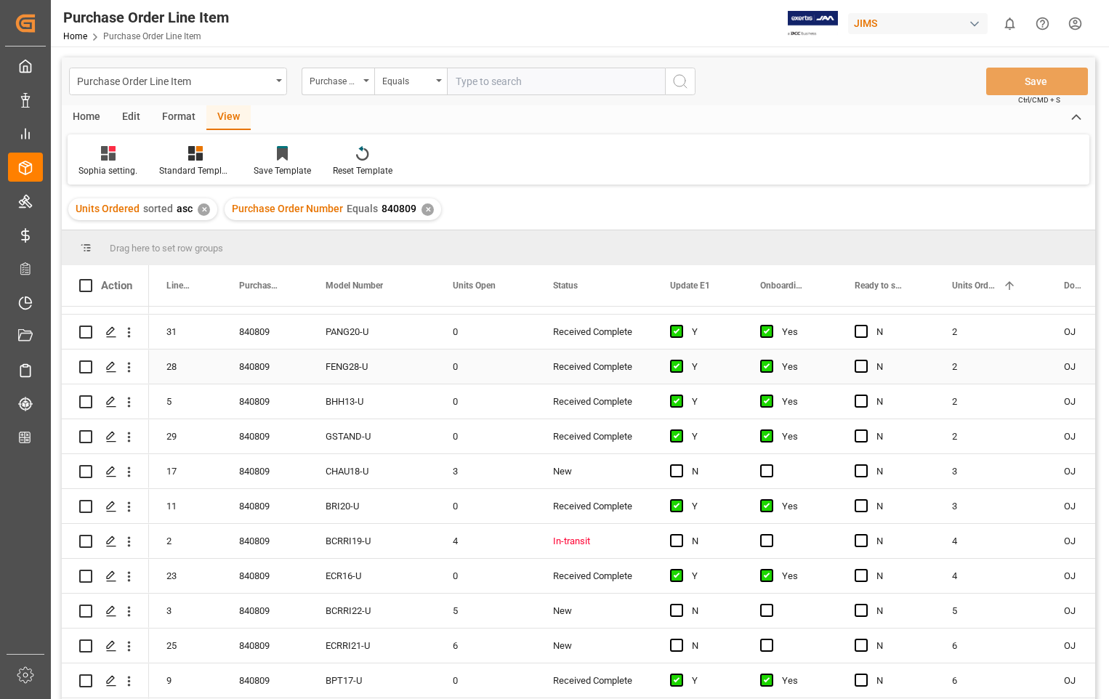
scroll to position [509, 0]
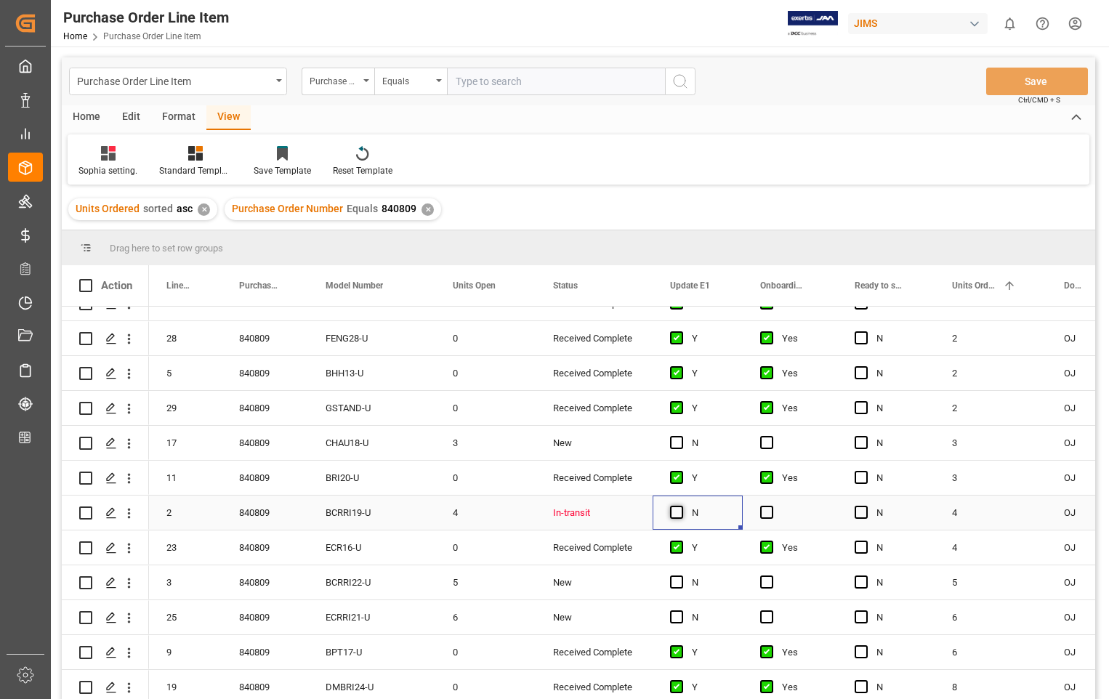
click at [675, 511] on span "Press SPACE to select this row." at bounding box center [676, 512] width 13 height 13
click at [681, 506] on input "Press SPACE to select this row." at bounding box center [681, 506] width 0 height 0
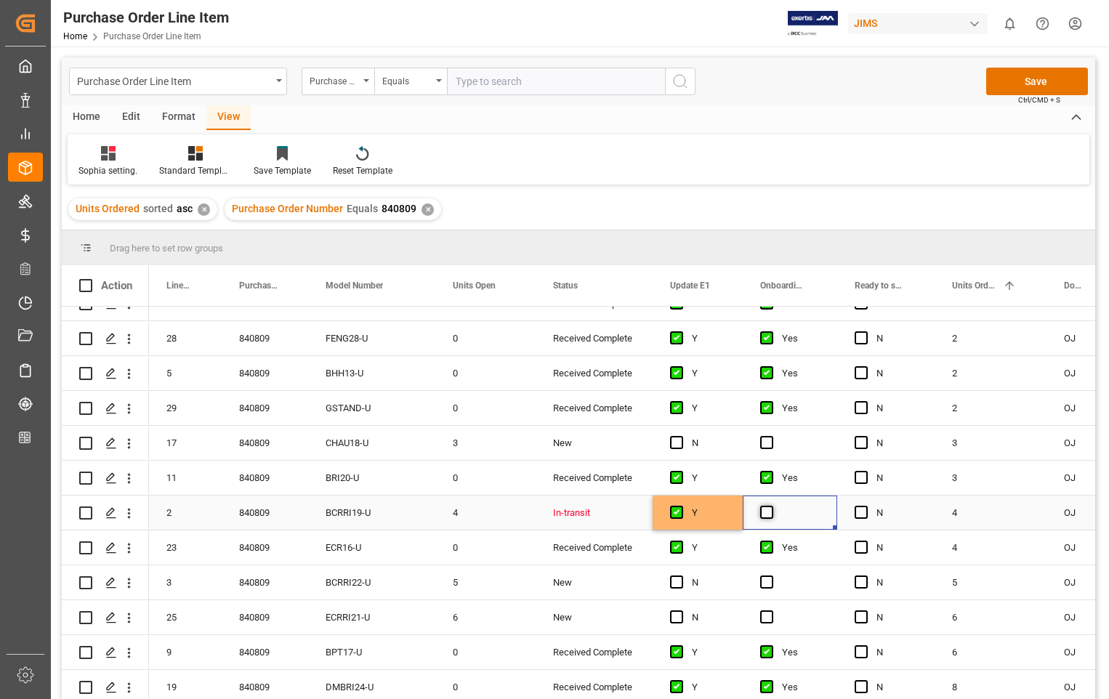
click at [765, 513] on span "Press SPACE to select this row." at bounding box center [766, 512] width 13 height 13
click at [771, 506] on input "Press SPACE to select this row." at bounding box center [771, 506] width 0 height 0
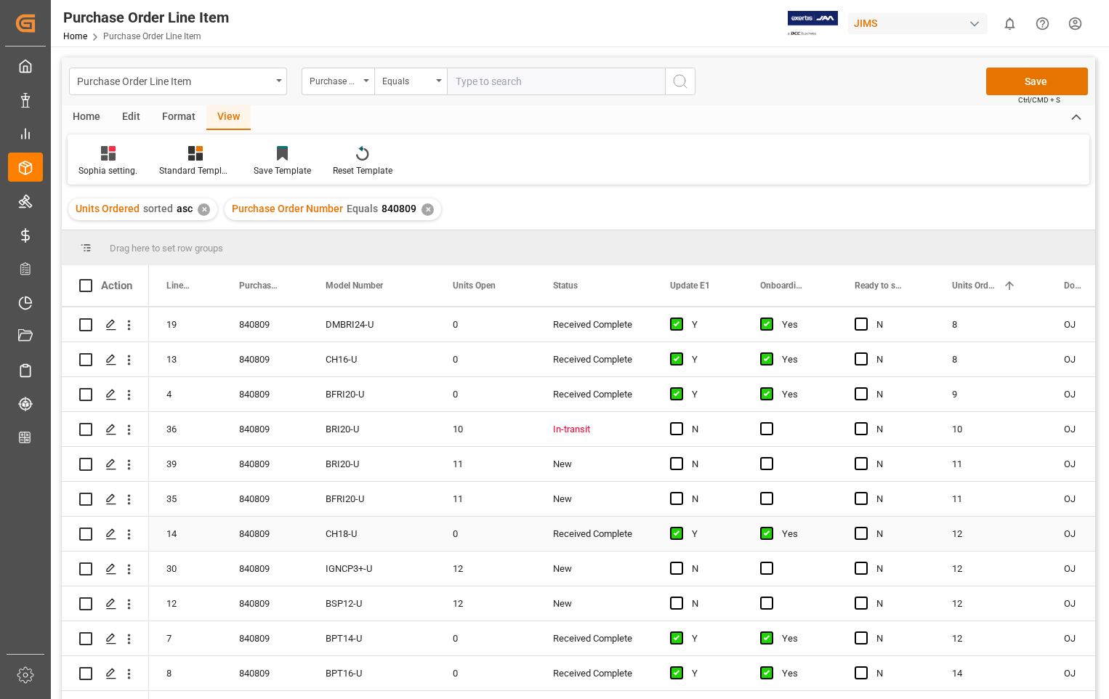
scroll to position [872, 0]
click at [671, 427] on span "Press SPACE to select this row." at bounding box center [676, 428] width 13 height 13
click at [681, 422] on input "Press SPACE to select this row." at bounding box center [681, 422] width 0 height 0
click at [762, 423] on span "Press SPACE to select this row." at bounding box center [766, 428] width 13 height 13
click at [771, 422] on input "Press SPACE to select this row." at bounding box center [771, 422] width 0 height 0
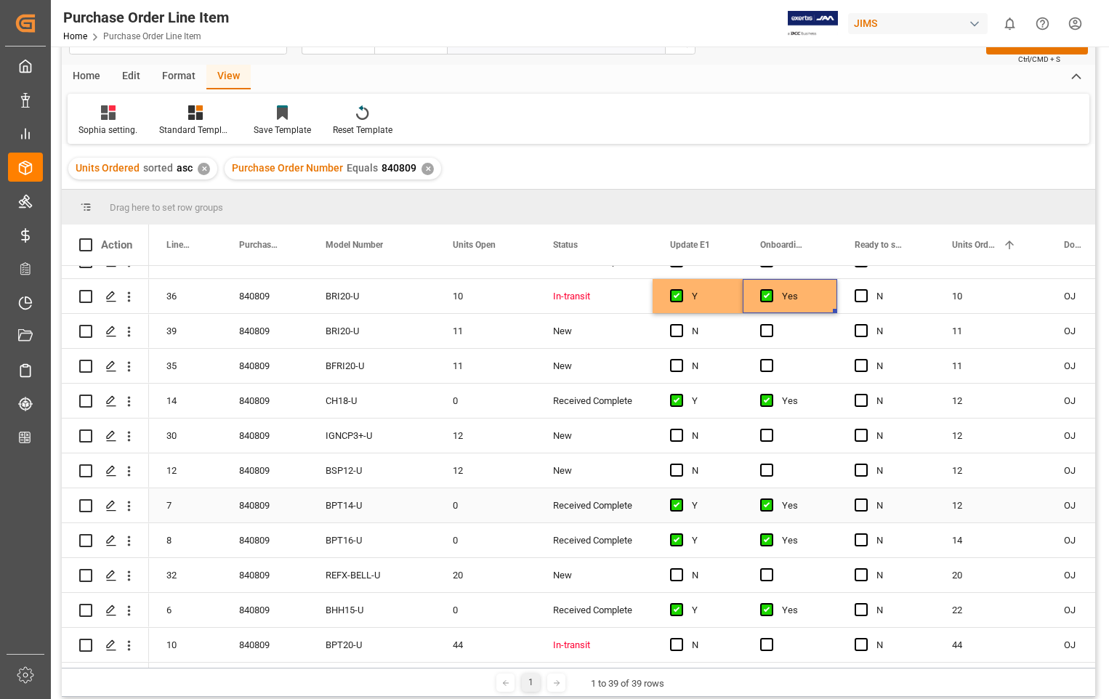
scroll to position [73, 0]
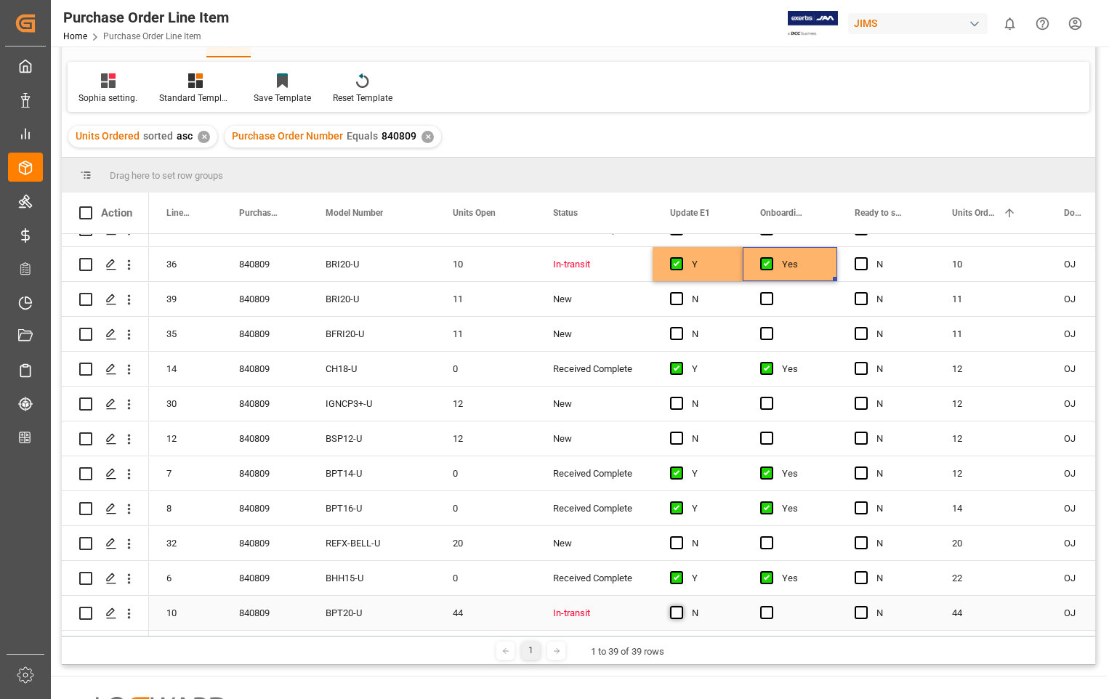
click at [678, 607] on span "Press SPACE to select this row." at bounding box center [676, 612] width 13 height 13
click at [681, 606] on input "Press SPACE to select this row." at bounding box center [681, 606] width 0 height 0
click at [769, 606] on span "Press SPACE to select this row." at bounding box center [766, 612] width 13 height 13
click at [771, 606] on input "Press SPACE to select this row." at bounding box center [771, 606] width 0 height 0
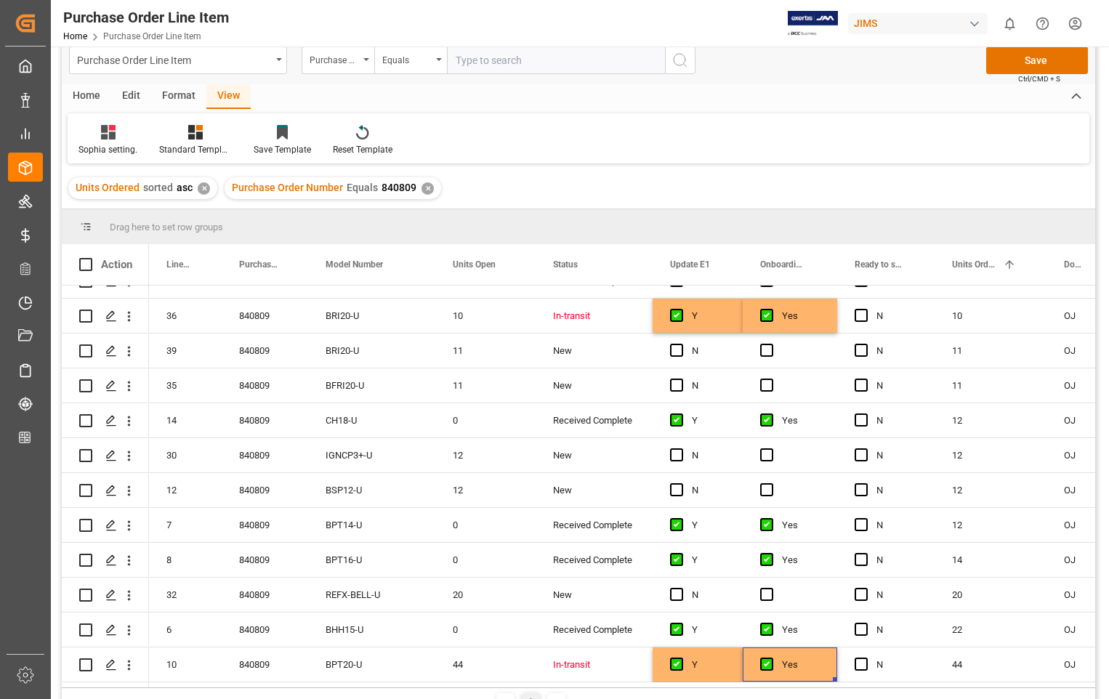
scroll to position [0, 0]
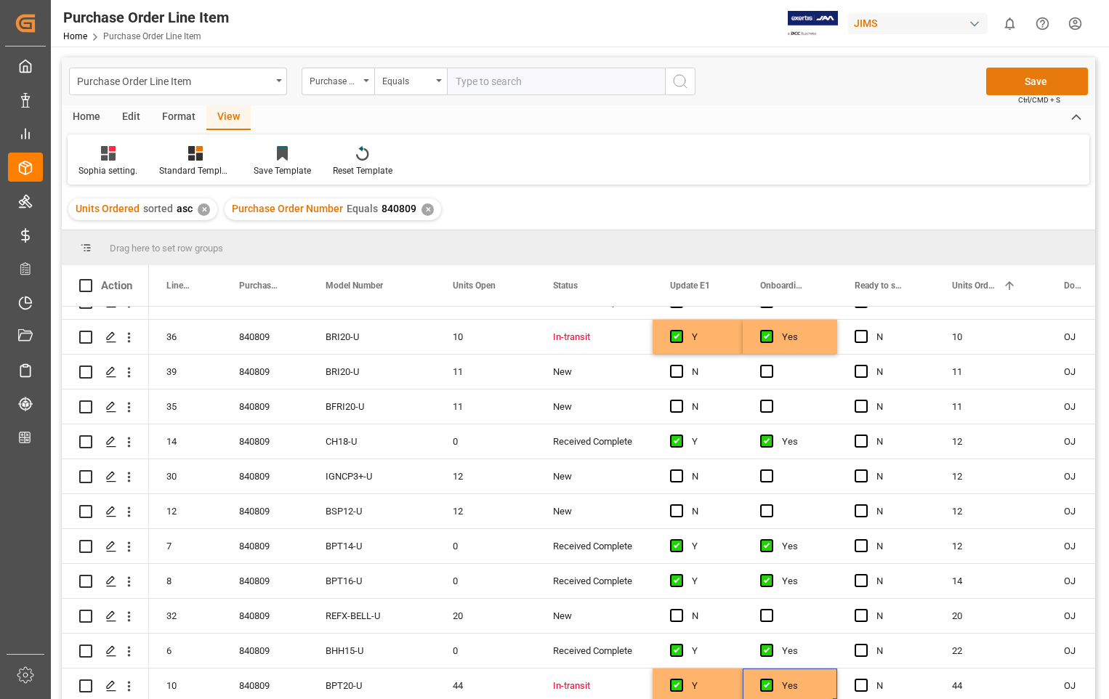
click at [1057, 84] on button "Save" at bounding box center [1038, 82] width 102 height 28
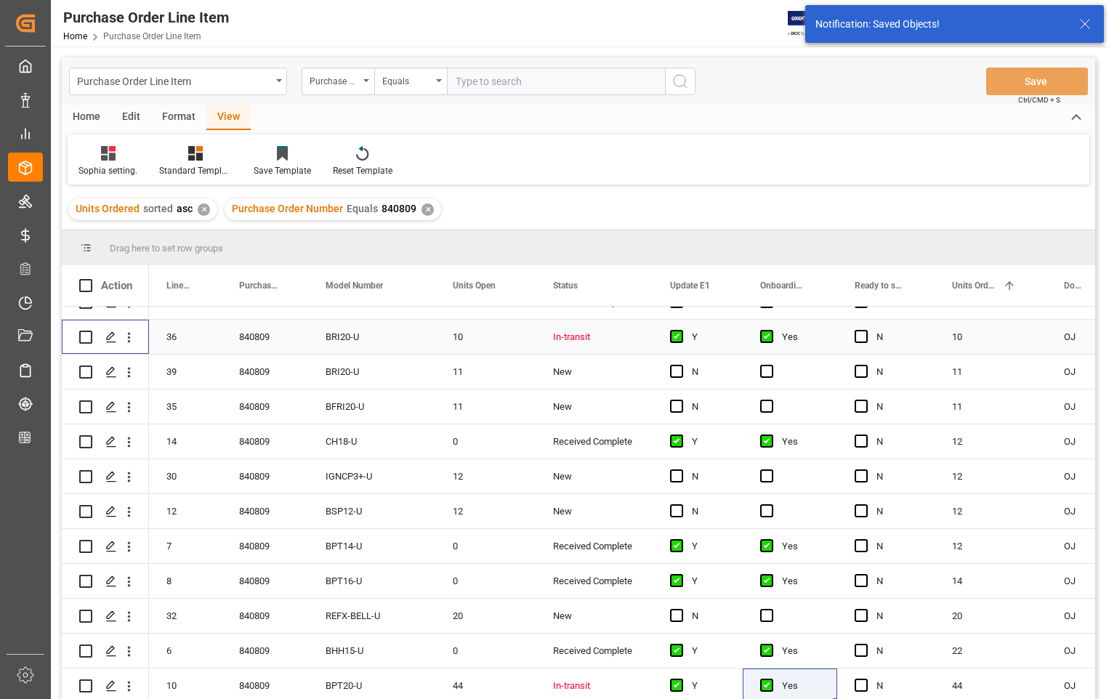
click at [86, 332] on input "Press Space to toggle row selection (unchecked)" at bounding box center [85, 337] width 13 height 13
checkbox input "true"
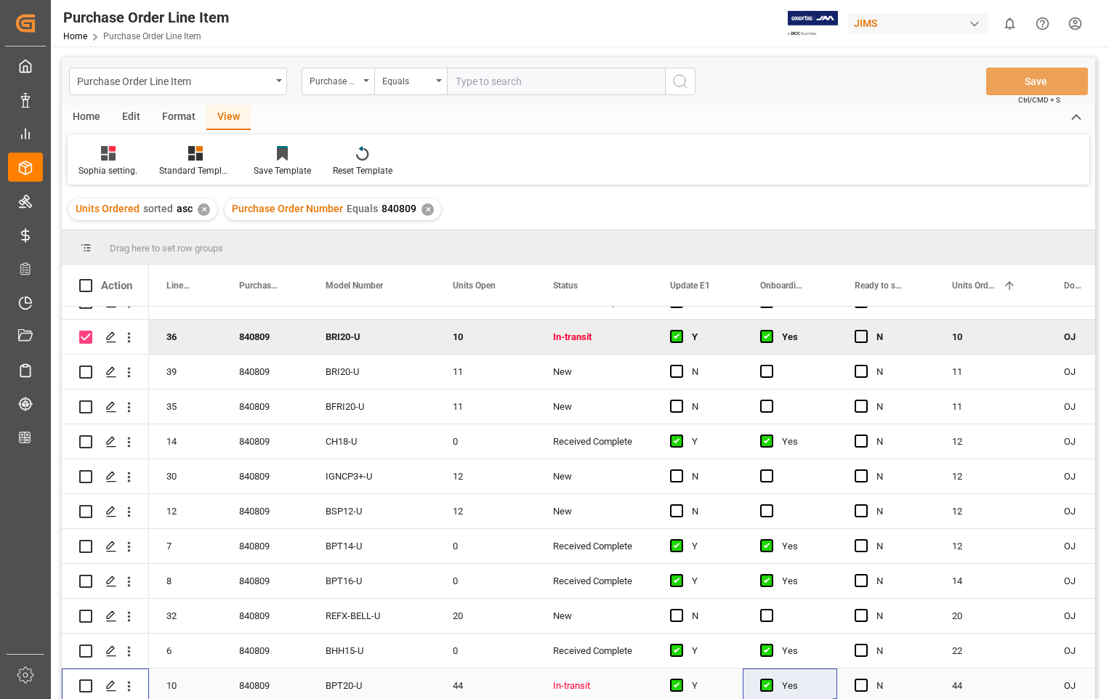
click at [84, 680] on input "Press Space to toggle row selection (unchecked)" at bounding box center [85, 686] width 13 height 13
checkbox input "true"
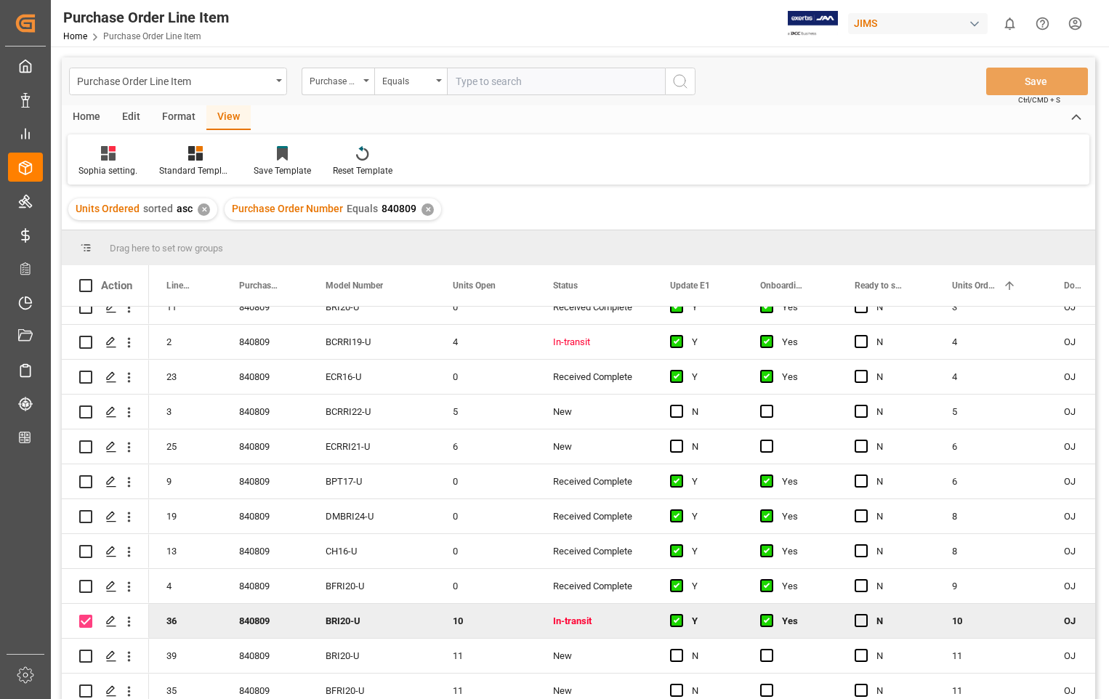
scroll to position [678, 0]
click at [85, 343] on input "Press Space to toggle row selection (unchecked)" at bounding box center [85, 343] width 13 height 13
checkbox input "true"
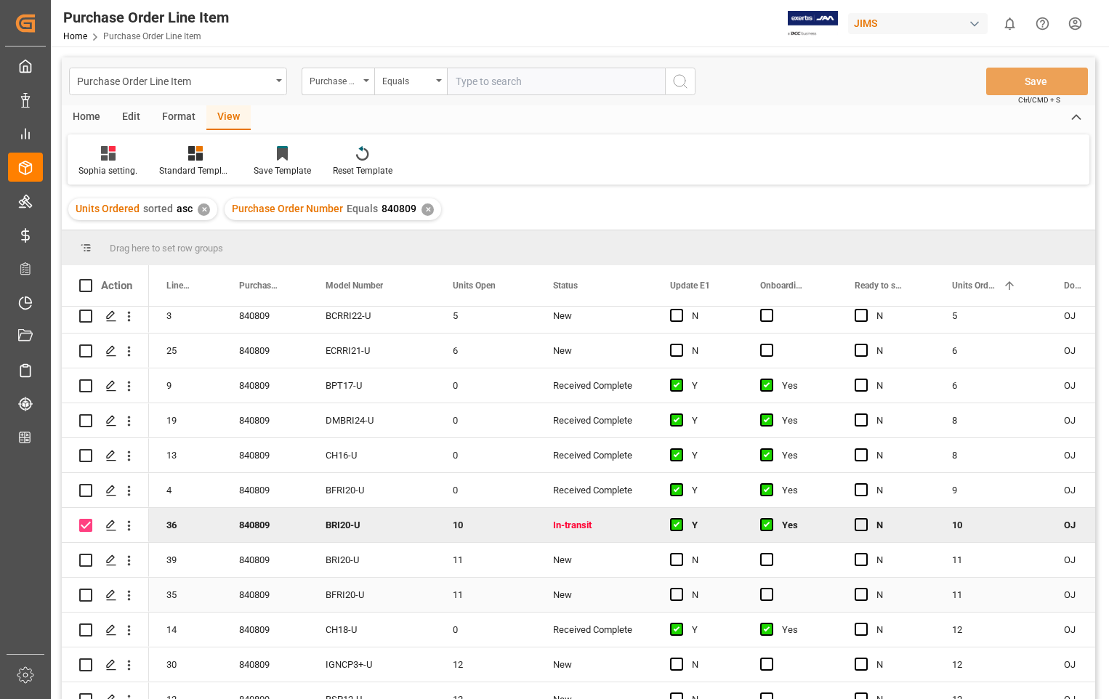
scroll to position [533, 0]
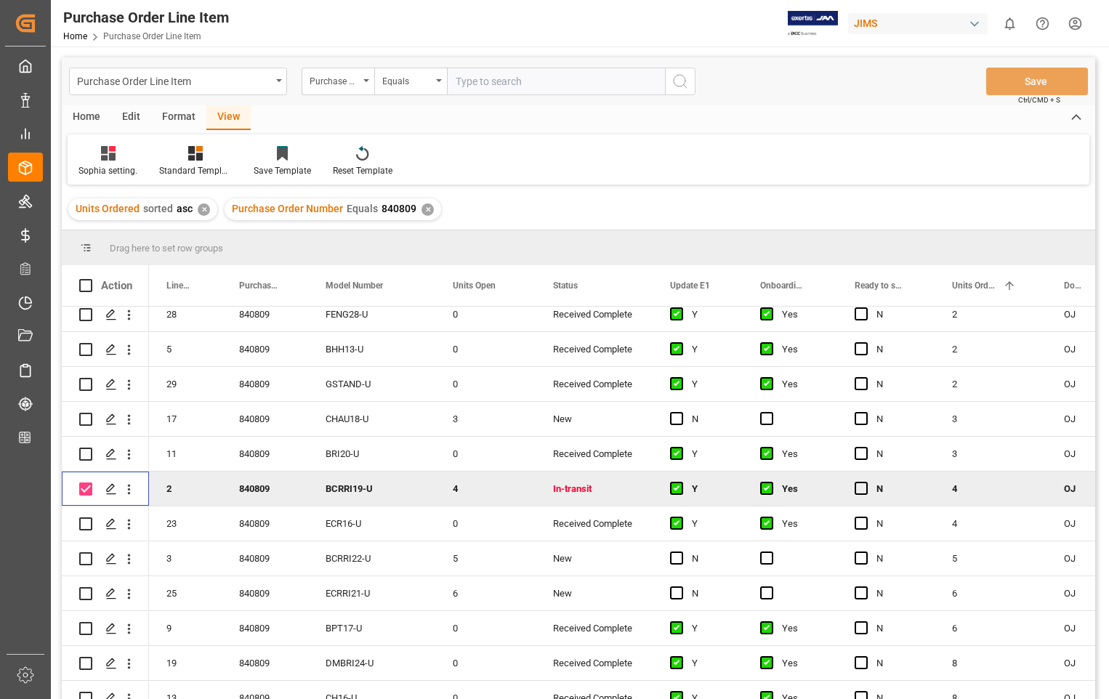
click at [97, 115] on div "Home" at bounding box center [86, 117] width 49 height 25
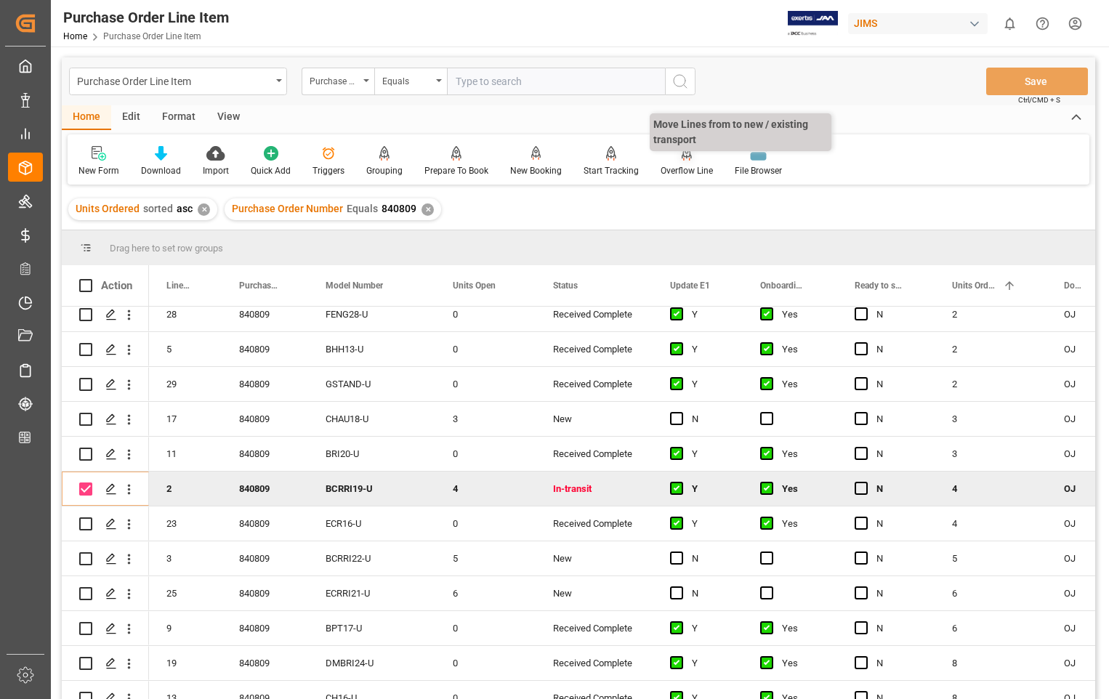
click at [684, 164] on div "Overflow Line" at bounding box center [687, 170] width 52 height 13
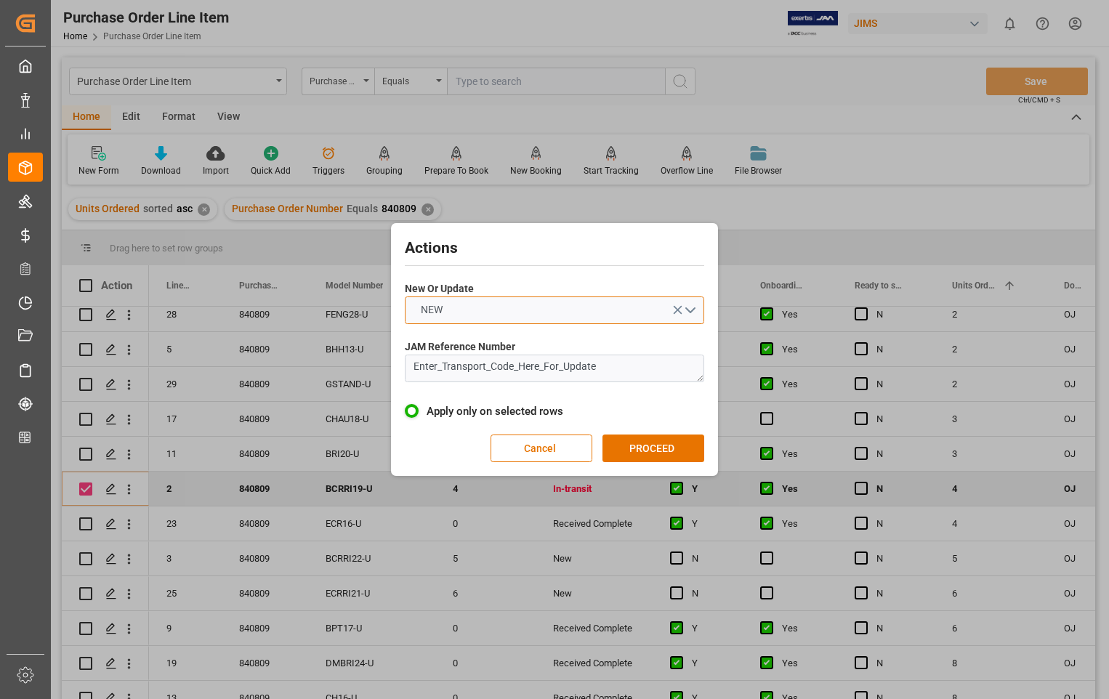
click at [691, 312] on button "NEW" at bounding box center [555, 311] width 300 height 28
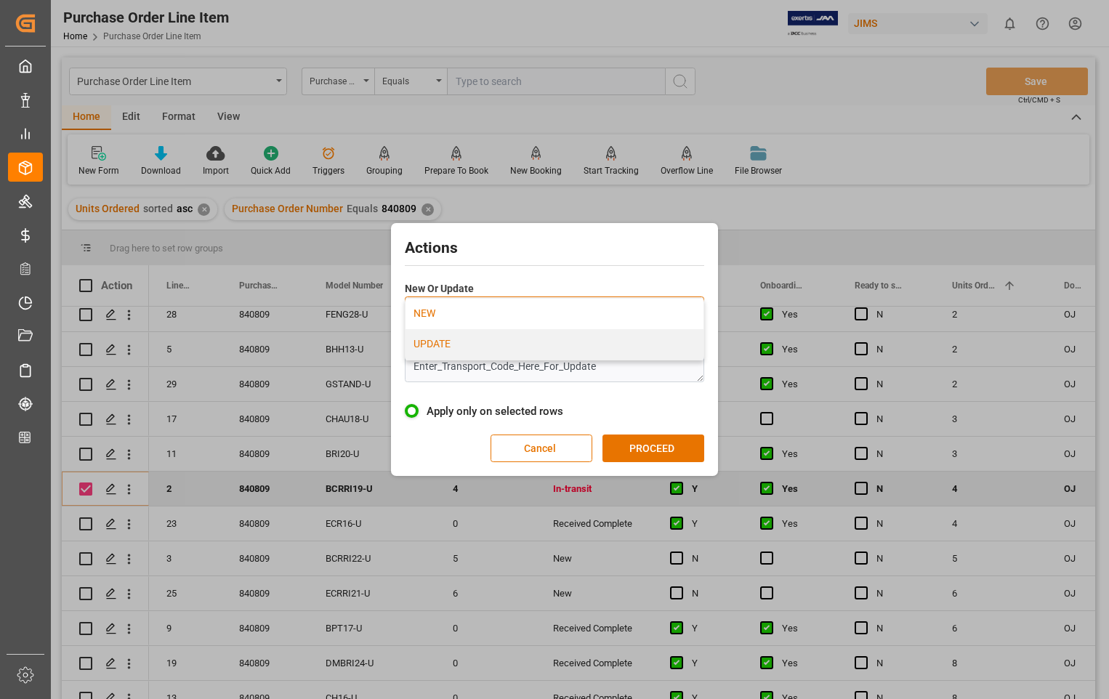
click at [492, 348] on div "UPDATE" at bounding box center [555, 344] width 298 height 31
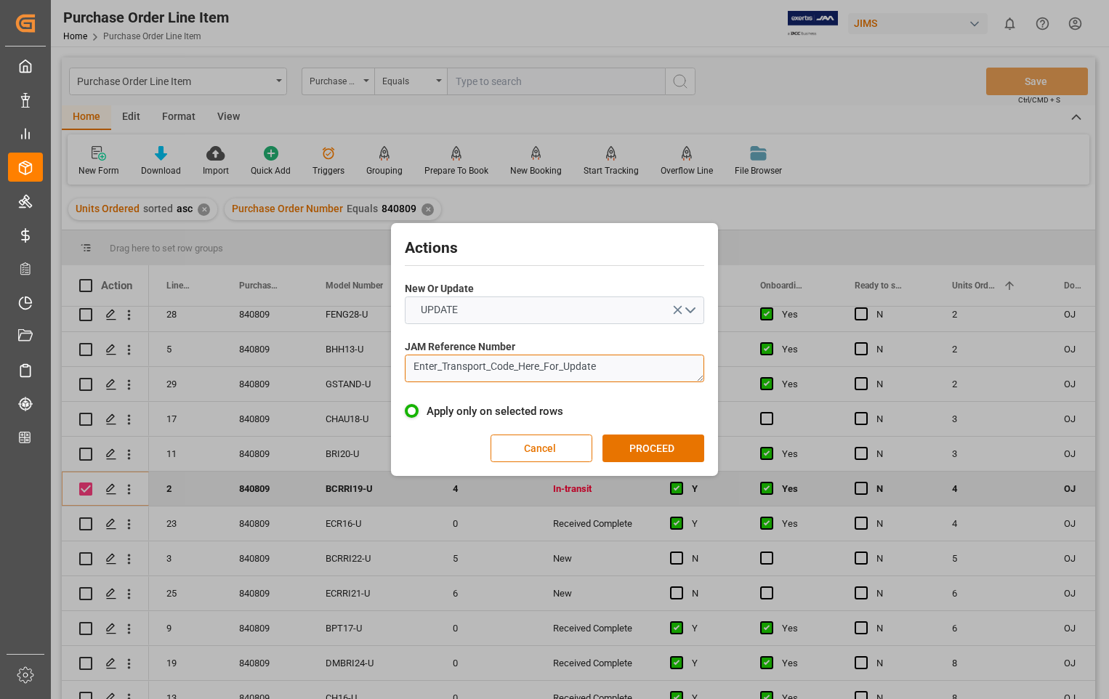
drag, startPoint x: 601, startPoint y: 367, endPoint x: 394, endPoint y: 359, distance: 207.4
click at [394, 359] on div "Actions New Or Update UPDATE JAM Reference Number Enter_Transport_Code_Here_For…" at bounding box center [554, 349] width 327 height 253
paste textarea "22-8968-[GEOGRAPHIC_DATA]"
type textarea "22-8968-[GEOGRAPHIC_DATA]"
click at [649, 450] on button "PROCEED" at bounding box center [654, 449] width 102 height 28
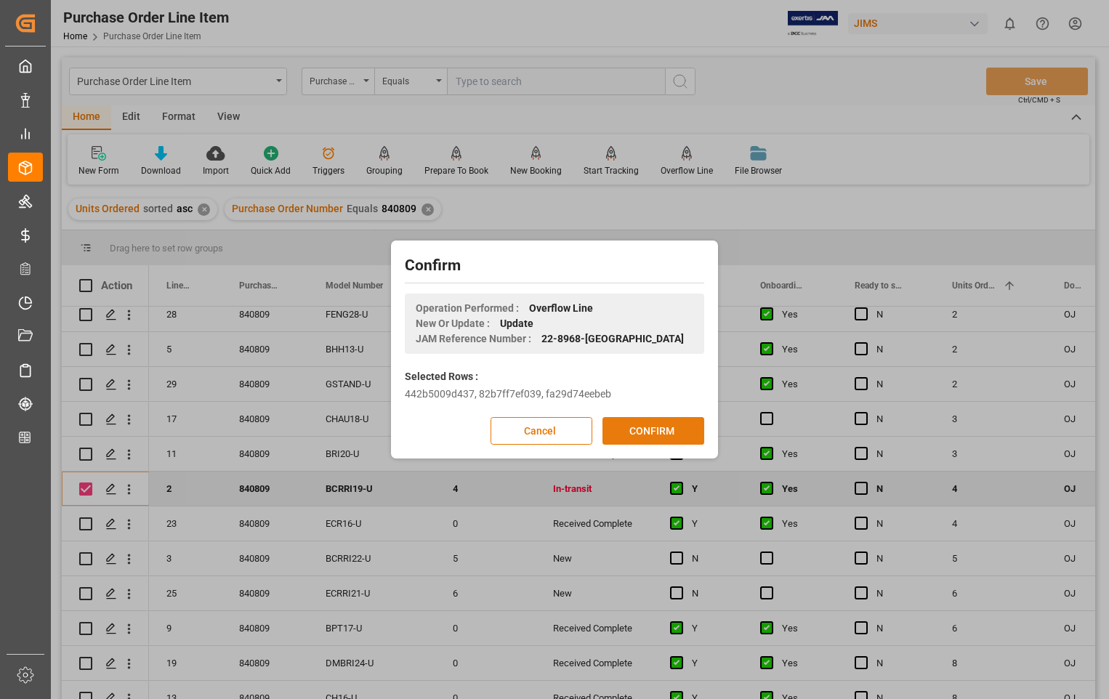
click at [657, 426] on button "CONFIRM" at bounding box center [654, 431] width 102 height 28
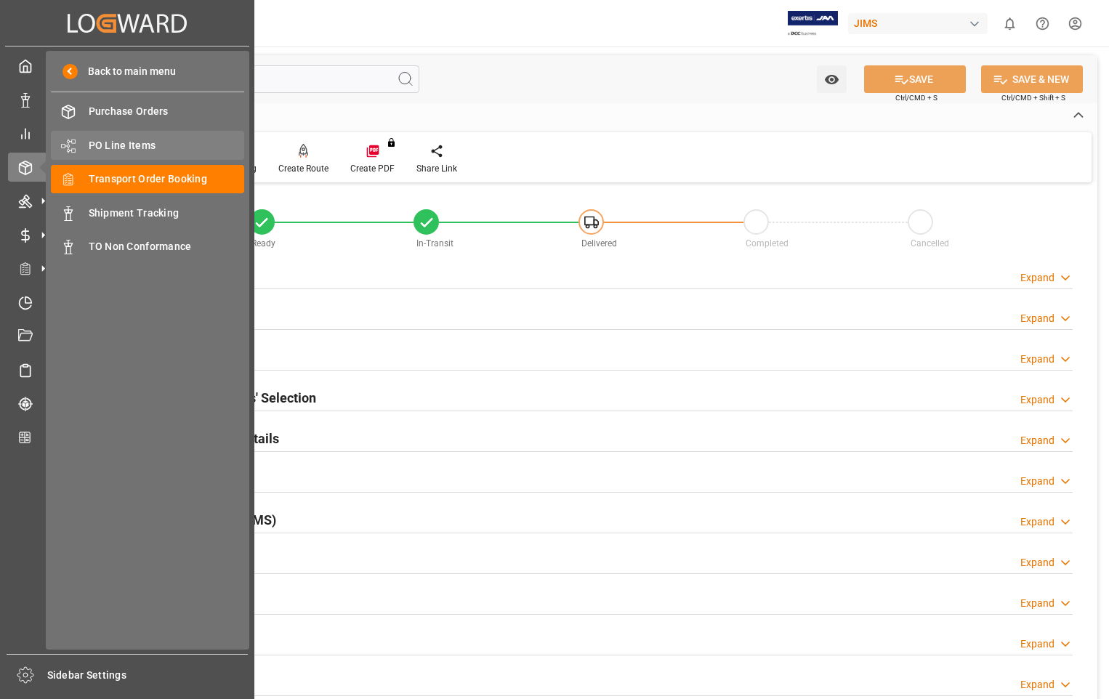
click at [128, 143] on span "PO Line Items" at bounding box center [167, 145] width 156 height 15
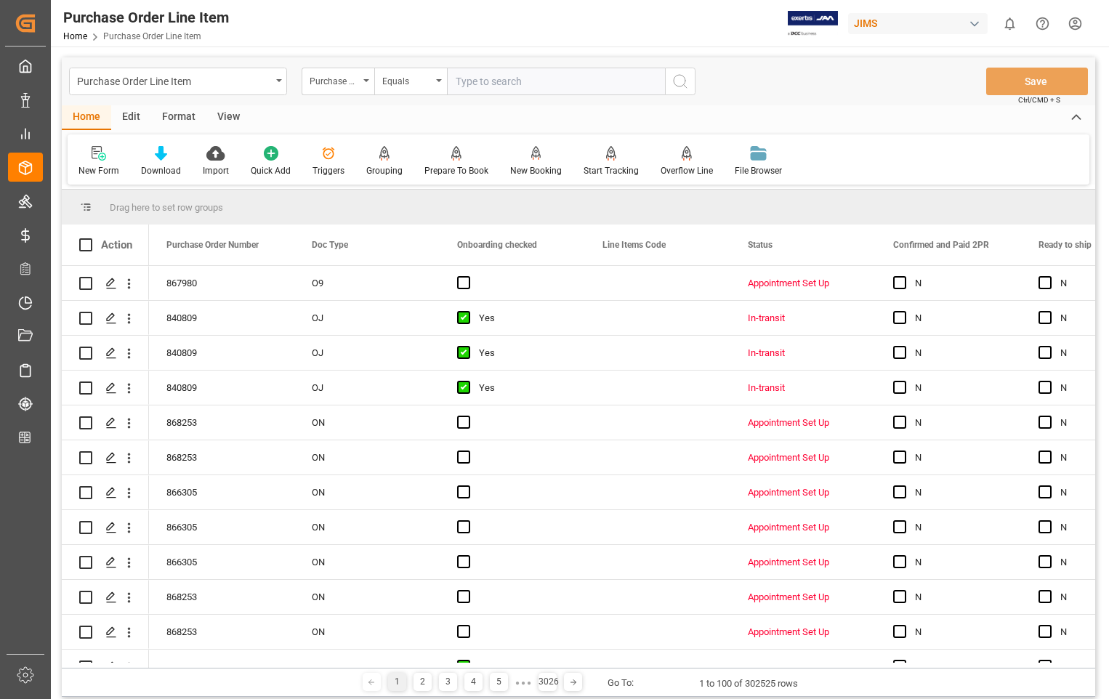
click at [559, 83] on input "text" at bounding box center [556, 82] width 218 height 28
type input "847230"
click at [686, 80] on icon "search button" at bounding box center [680, 81] width 17 height 17
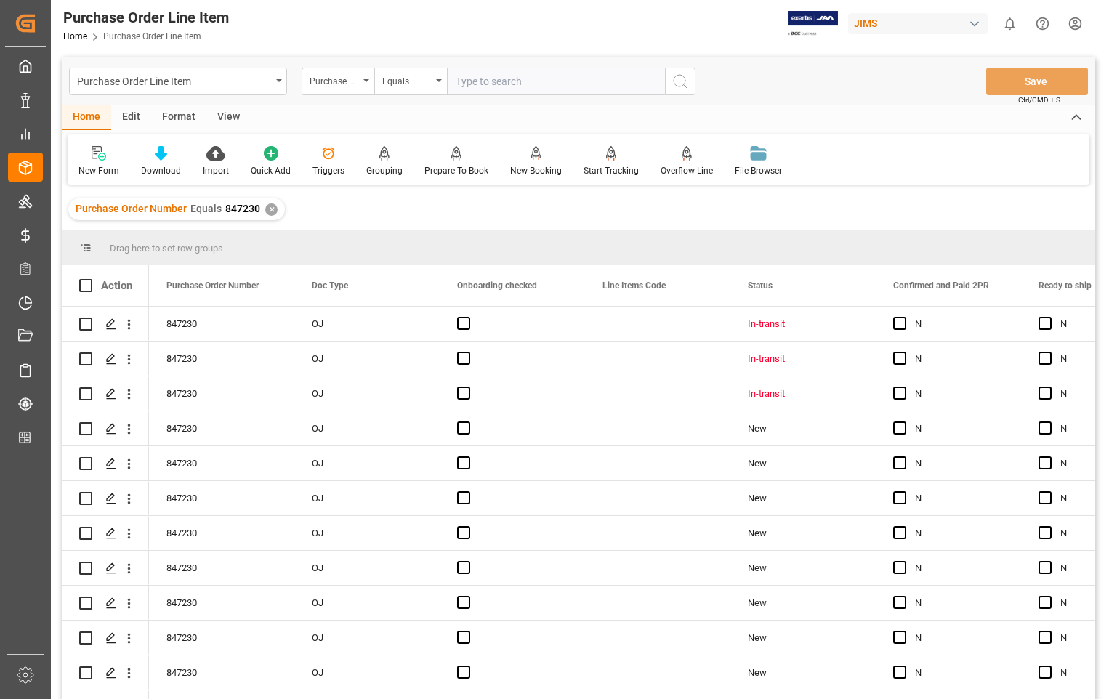
click at [226, 113] on div "View" at bounding box center [228, 117] width 44 height 25
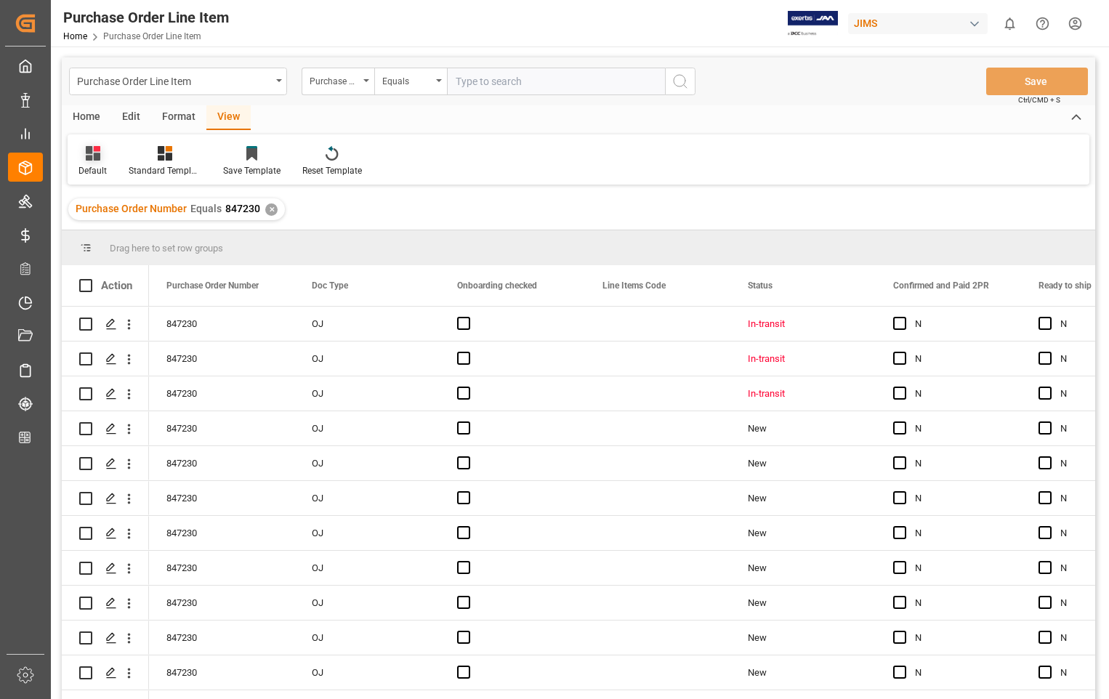
click at [82, 161] on div at bounding box center [93, 152] width 28 height 15
click at [96, 236] on div "Sophia setting." at bounding box center [149, 235] width 127 height 15
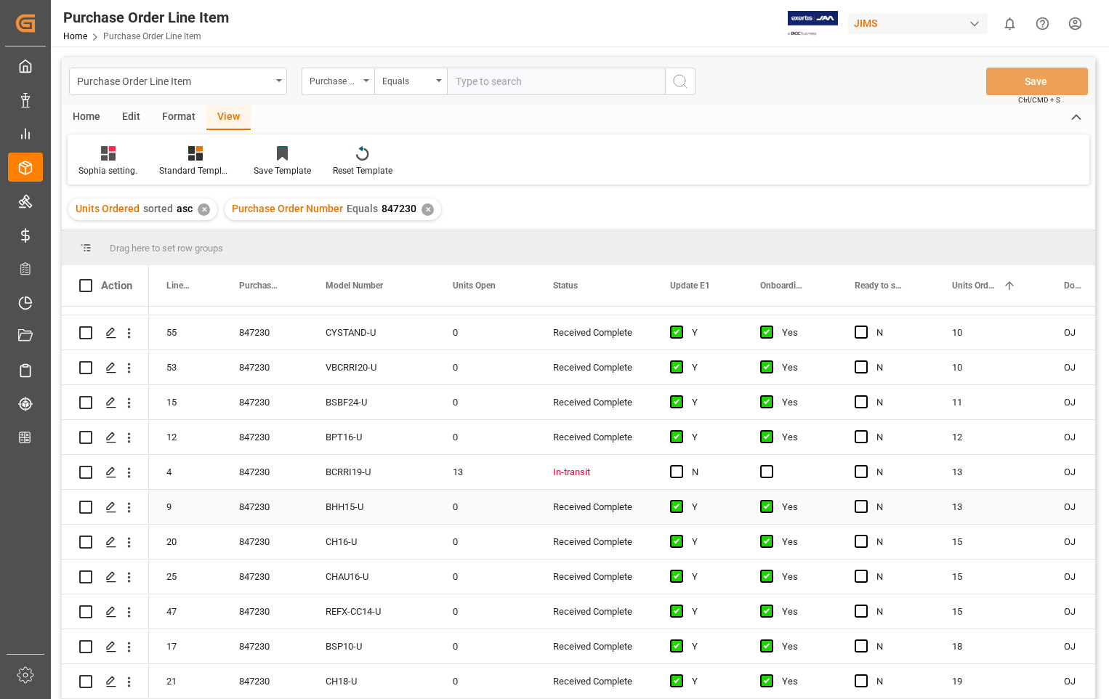
scroll to position [1672, 0]
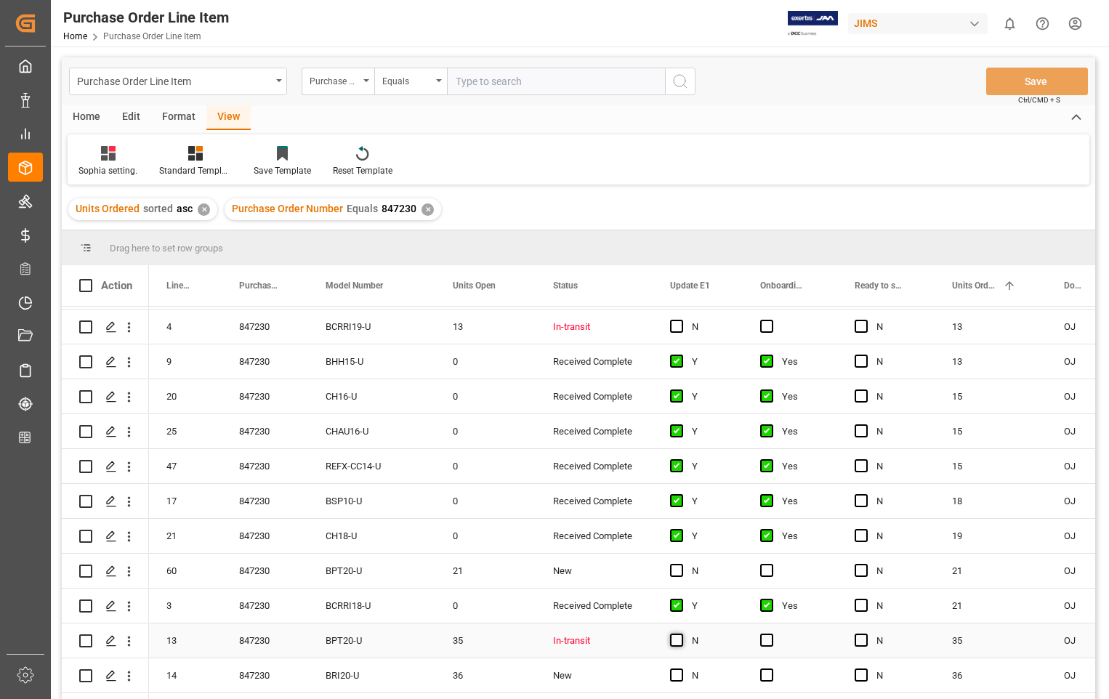
click at [678, 638] on span "Press SPACE to select this row." at bounding box center [676, 640] width 13 height 13
click at [681, 634] on input "Press SPACE to select this row." at bounding box center [681, 634] width 0 height 0
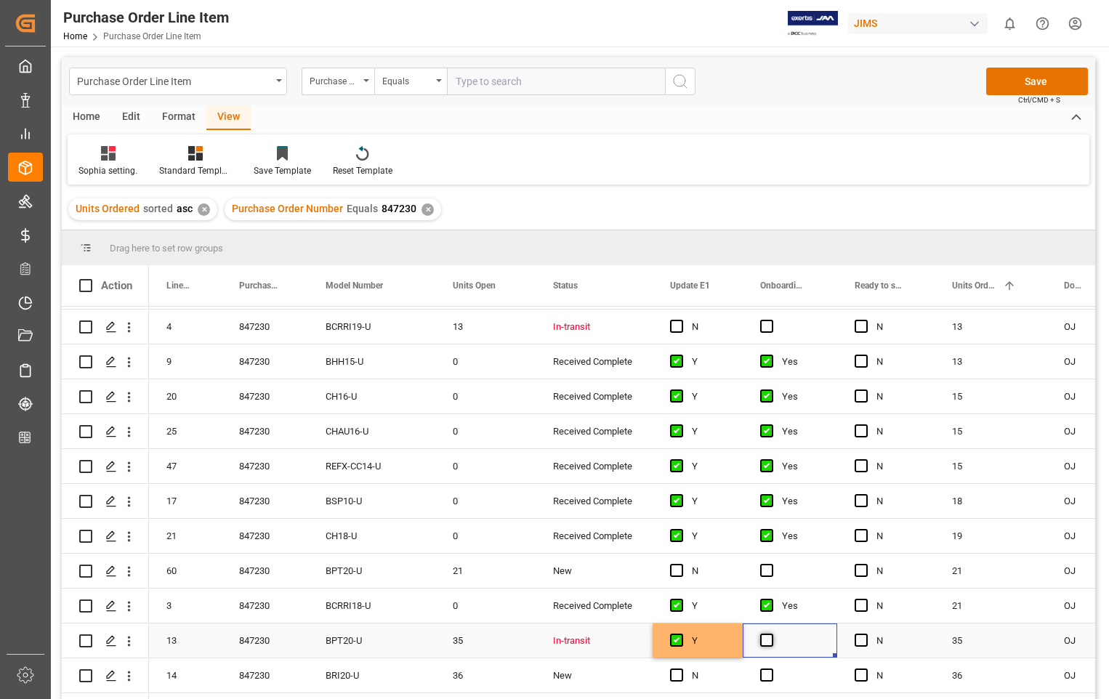
click at [765, 641] on span "Press SPACE to select this row." at bounding box center [766, 640] width 13 height 13
click at [771, 634] on input "Press SPACE to select this row." at bounding box center [771, 634] width 0 height 0
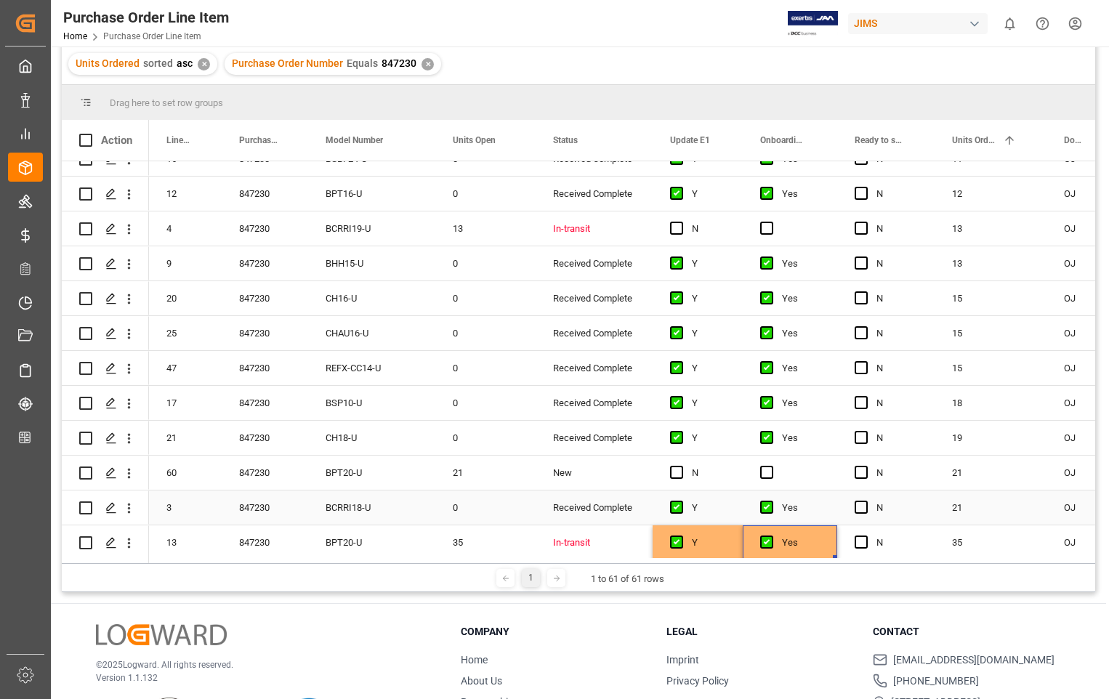
scroll to position [1591, 0]
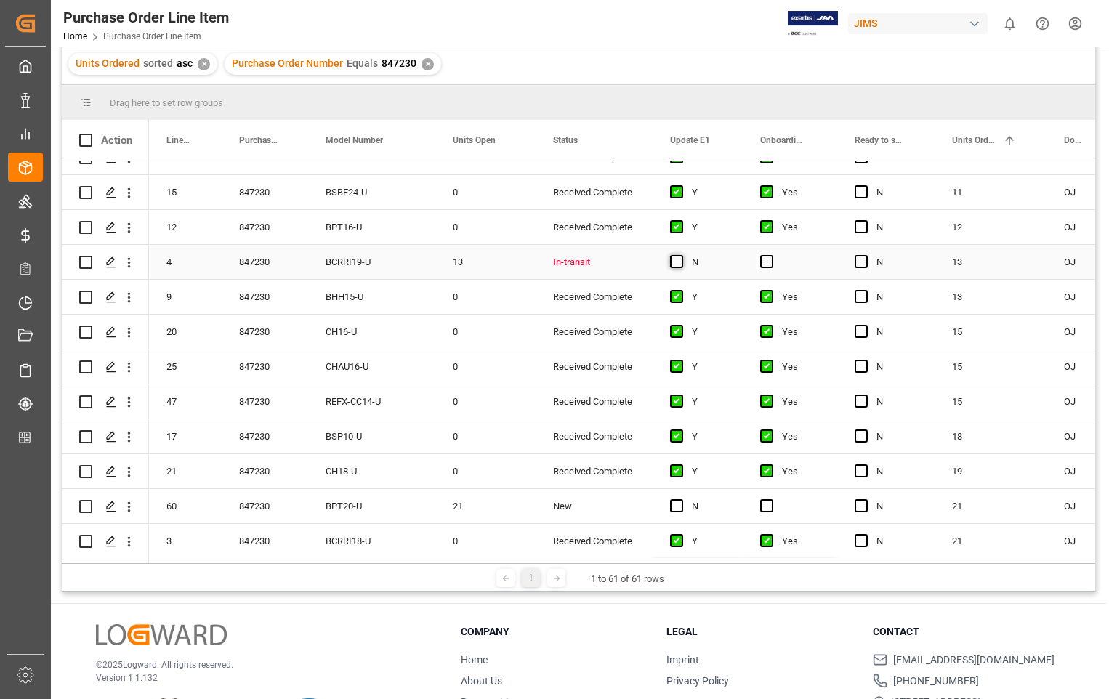
click at [677, 259] on span "Press SPACE to select this row." at bounding box center [676, 261] width 13 height 13
click at [681, 255] on input "Press SPACE to select this row." at bounding box center [681, 255] width 0 height 0
click at [769, 262] on span "Press SPACE to select this row." at bounding box center [766, 261] width 13 height 13
click at [771, 255] on input "Press SPACE to select this row." at bounding box center [771, 255] width 0 height 0
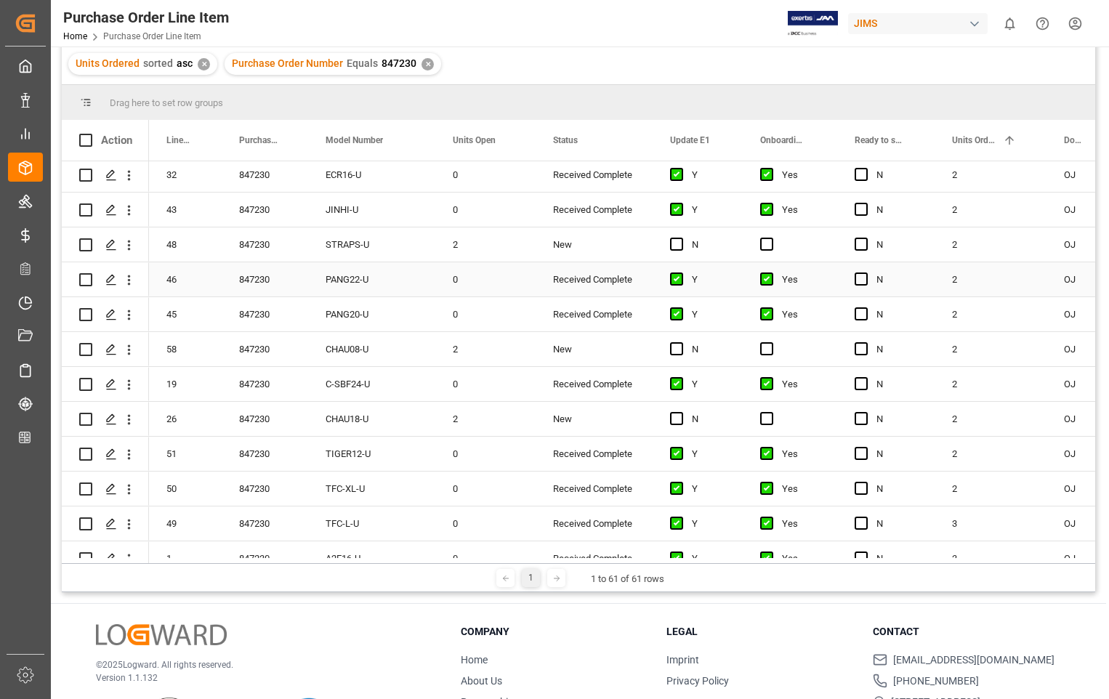
scroll to position [210, 0]
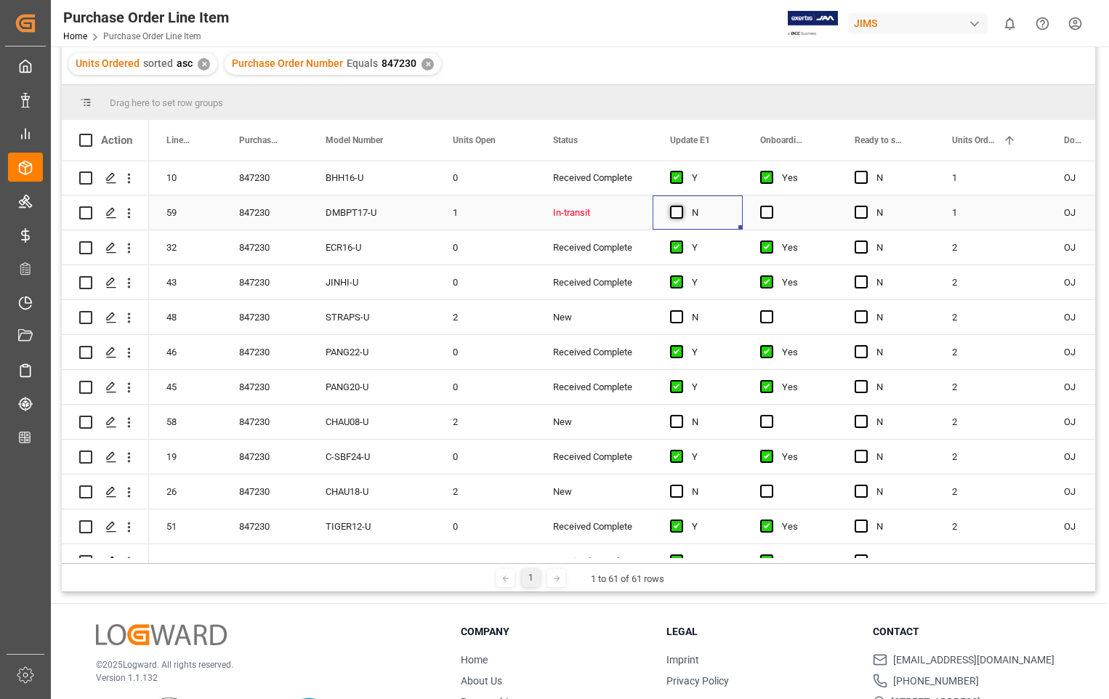
click at [674, 213] on span "Press SPACE to select this row." at bounding box center [676, 212] width 13 height 13
click at [681, 206] on input "Press SPACE to select this row." at bounding box center [681, 206] width 0 height 0
click at [768, 213] on span "Press SPACE to select this row." at bounding box center [766, 212] width 13 height 13
click at [771, 206] on input "Press SPACE to select this row." at bounding box center [771, 206] width 0 height 0
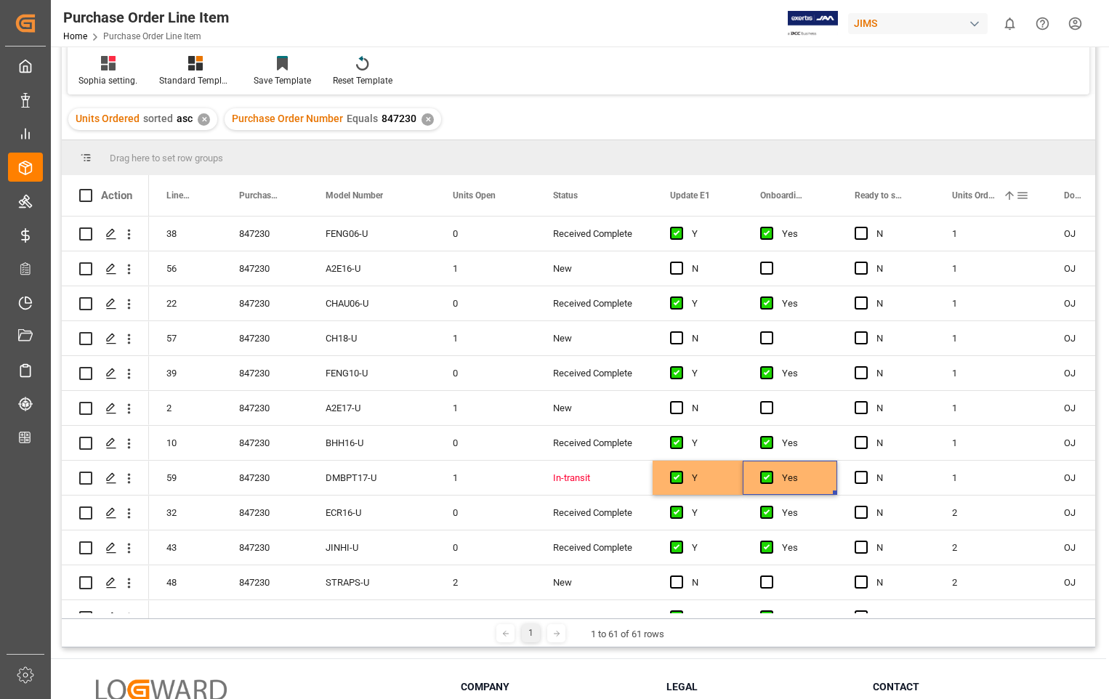
scroll to position [0, 0]
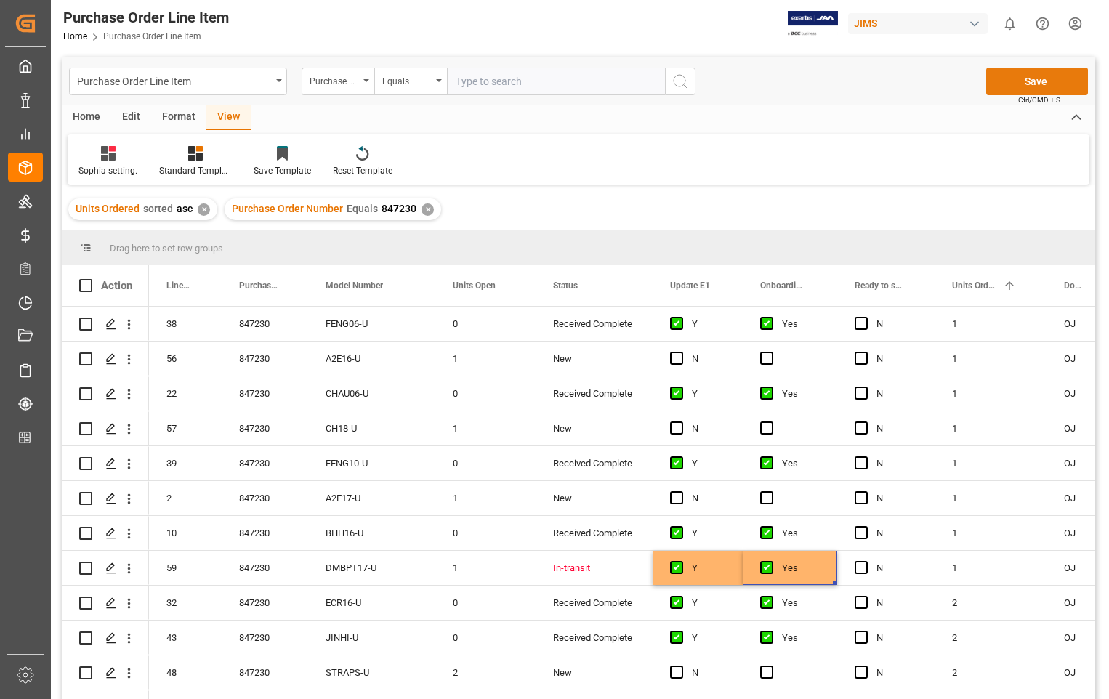
click at [1030, 82] on button "Save" at bounding box center [1038, 82] width 102 height 28
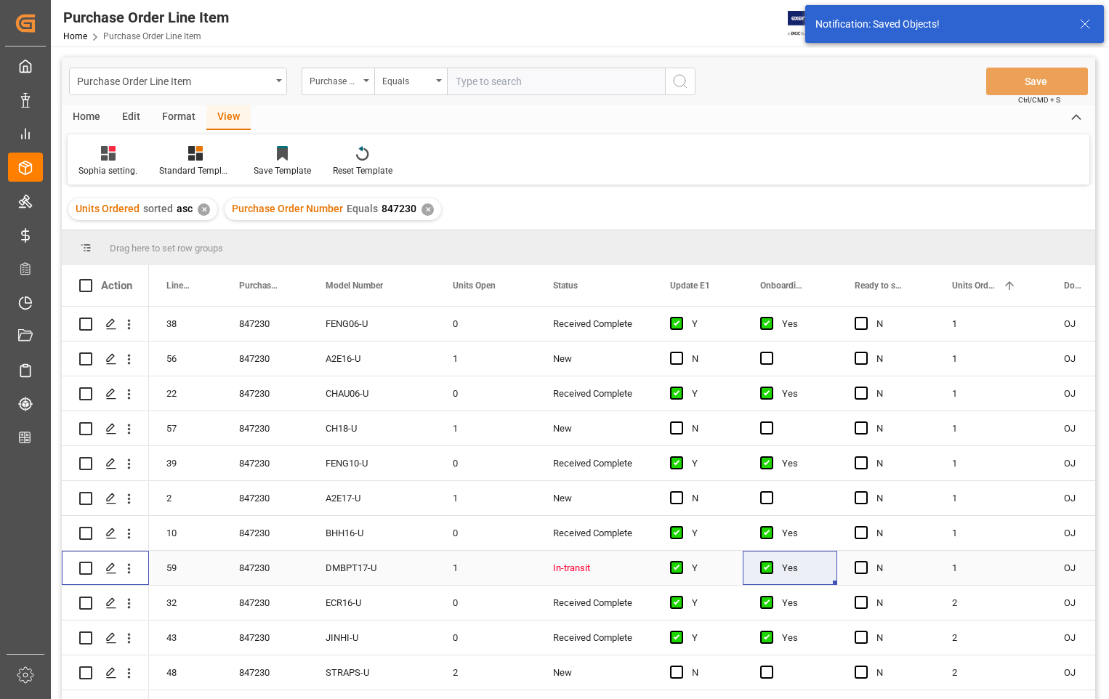
click at [81, 566] on input "Press Space to toggle row selection (unchecked)" at bounding box center [85, 568] width 13 height 13
checkbox input "true"
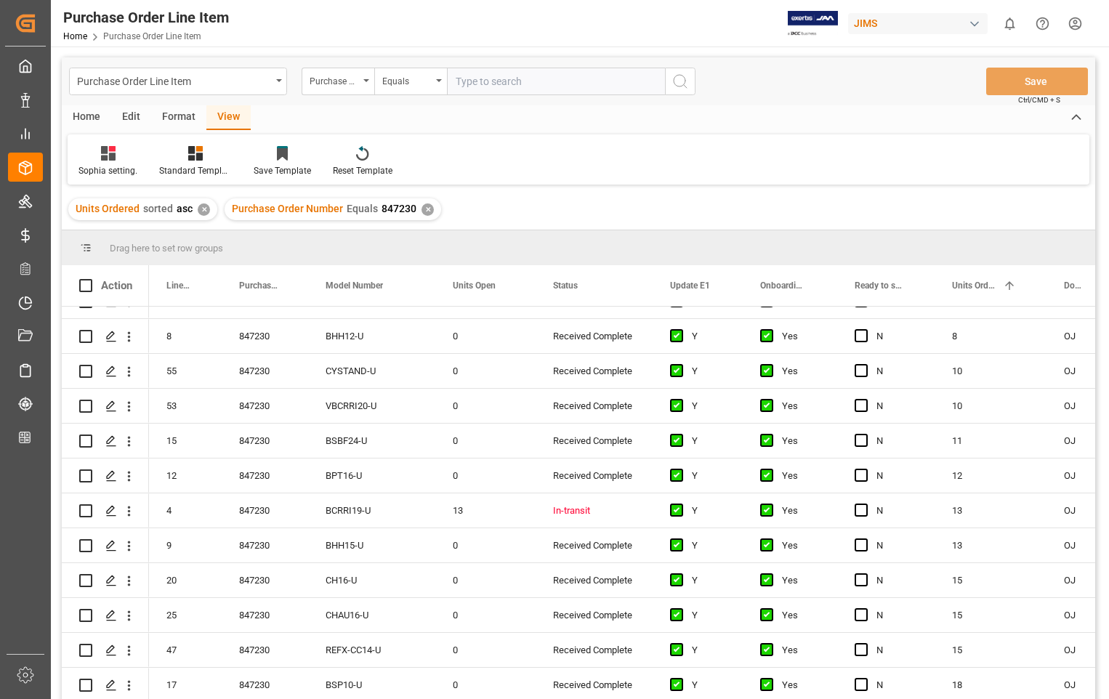
scroll to position [1527, 0]
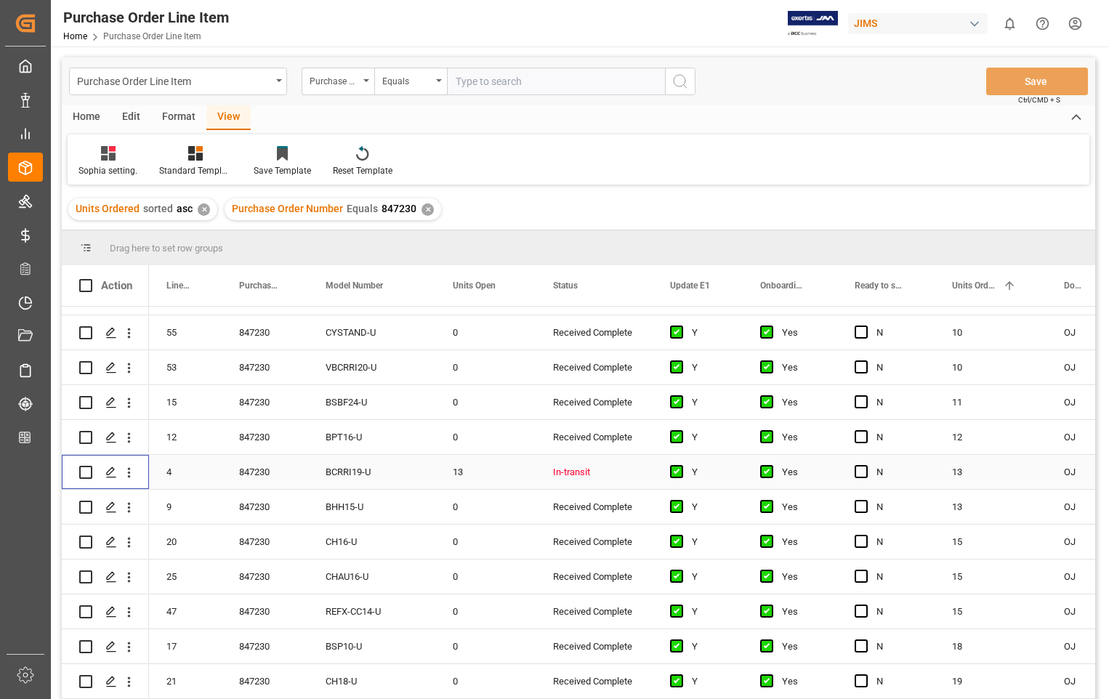
click at [85, 474] on input "Press Space to toggle row selection (unchecked)" at bounding box center [85, 472] width 13 height 13
checkbox input "true"
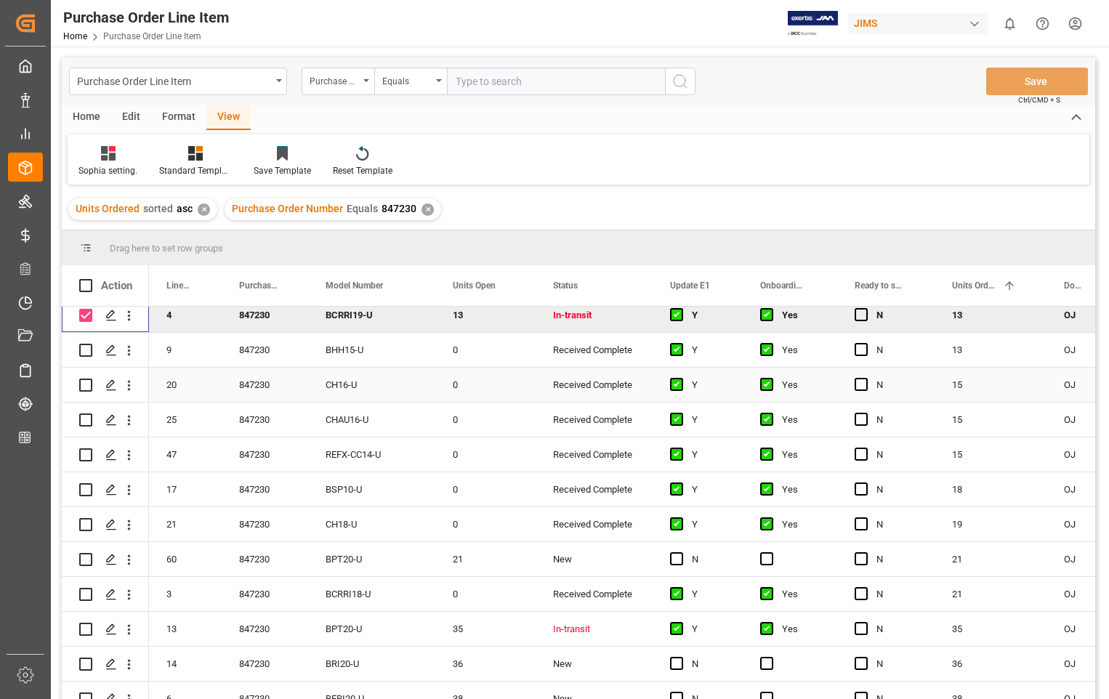
scroll to position [1737, 0]
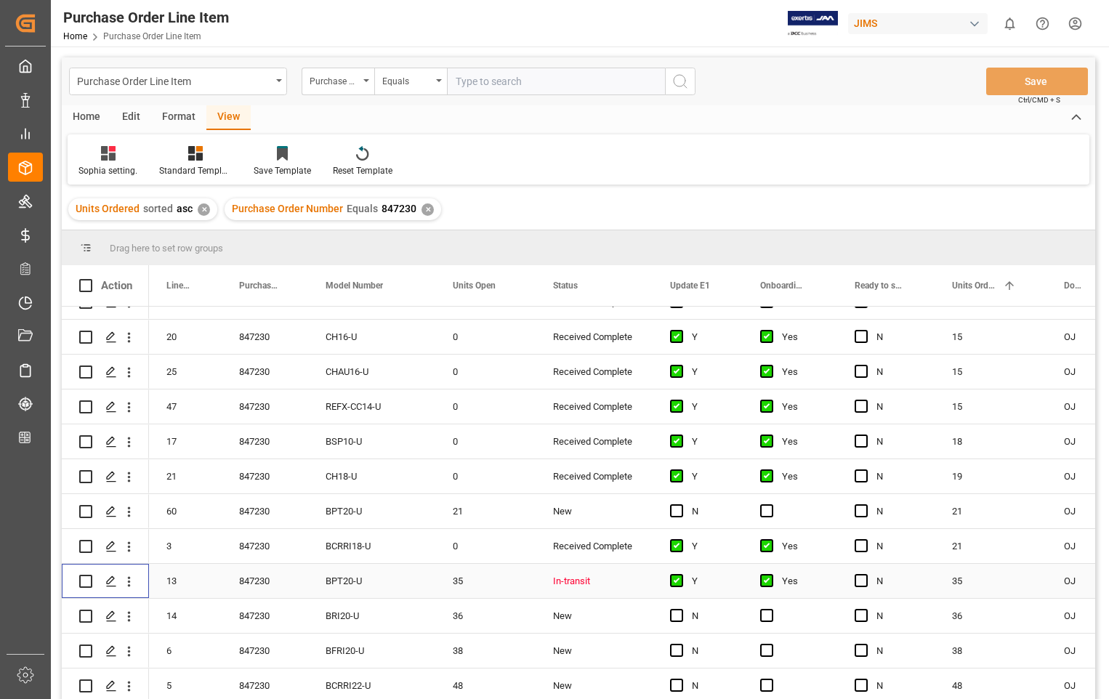
click at [88, 577] on input "Press Space to toggle row selection (unchecked)" at bounding box center [85, 581] width 13 height 13
checkbox input "true"
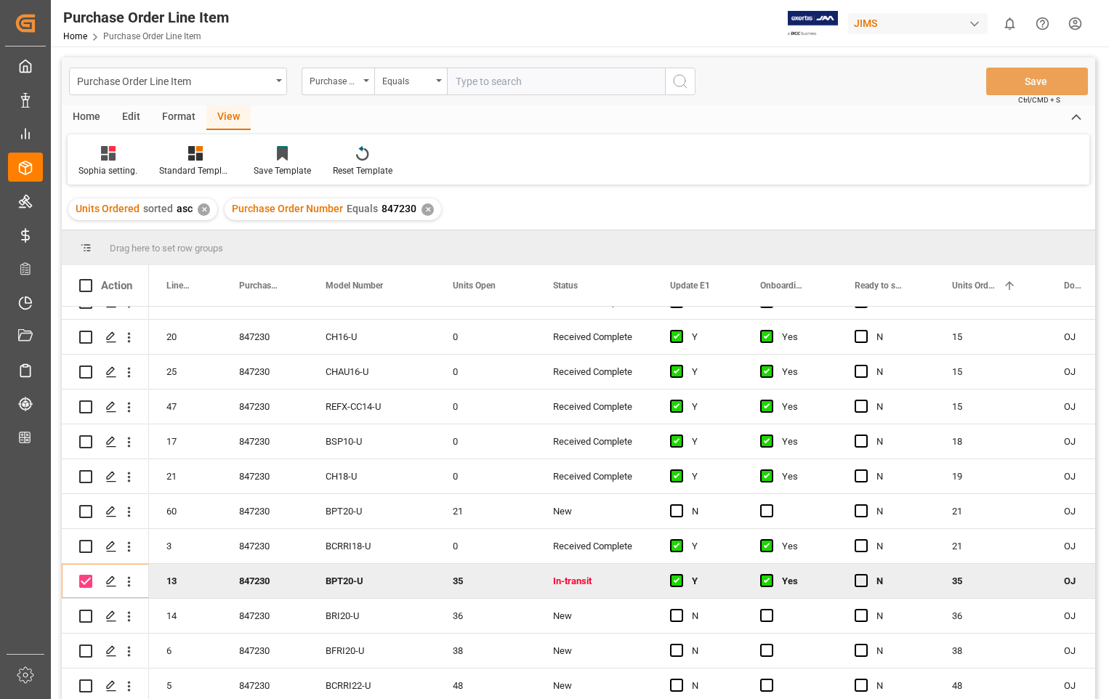
click at [87, 119] on div "Home" at bounding box center [86, 117] width 49 height 25
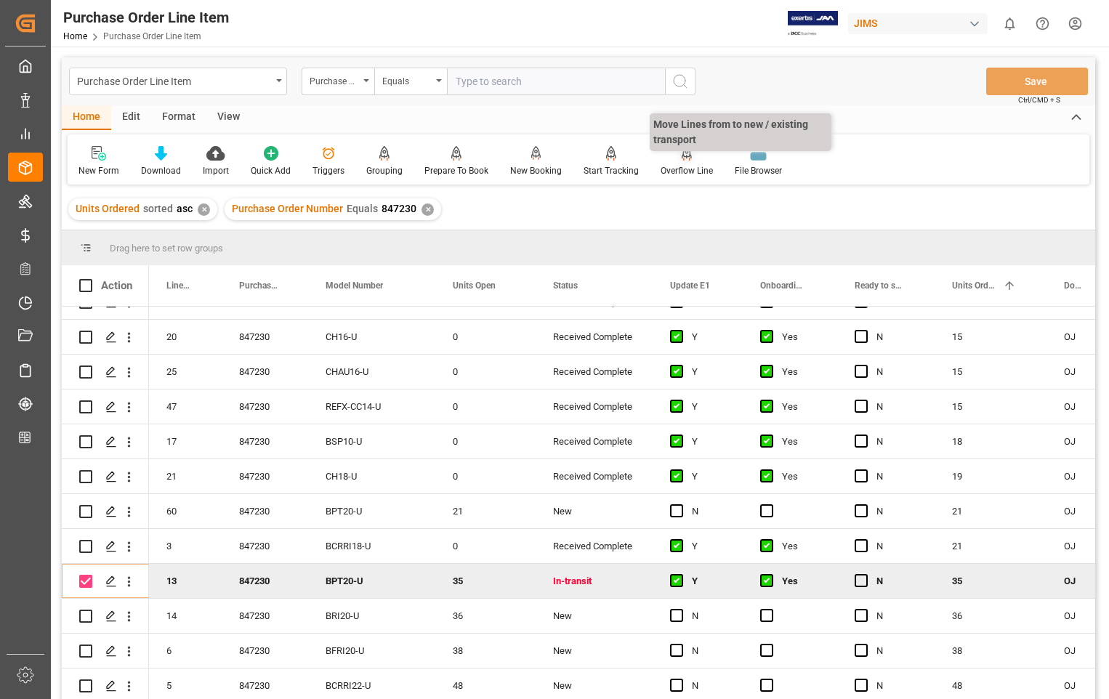
click at [683, 163] on div "Overflow Line" at bounding box center [687, 161] width 74 height 32
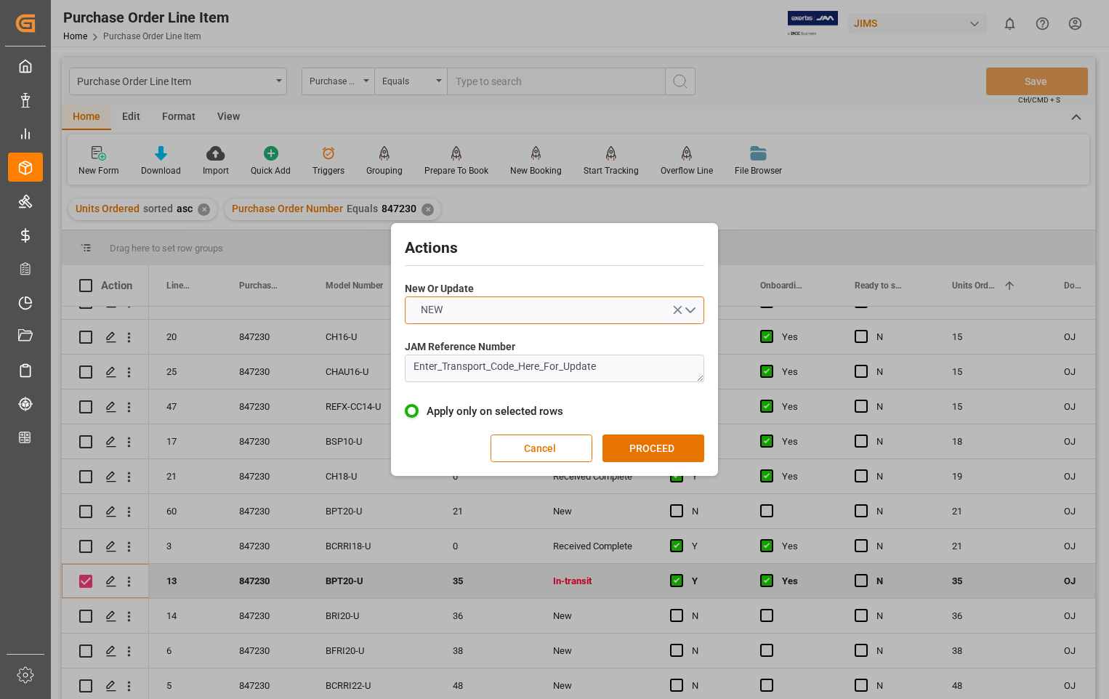
click at [694, 306] on button "NEW" at bounding box center [555, 311] width 300 height 28
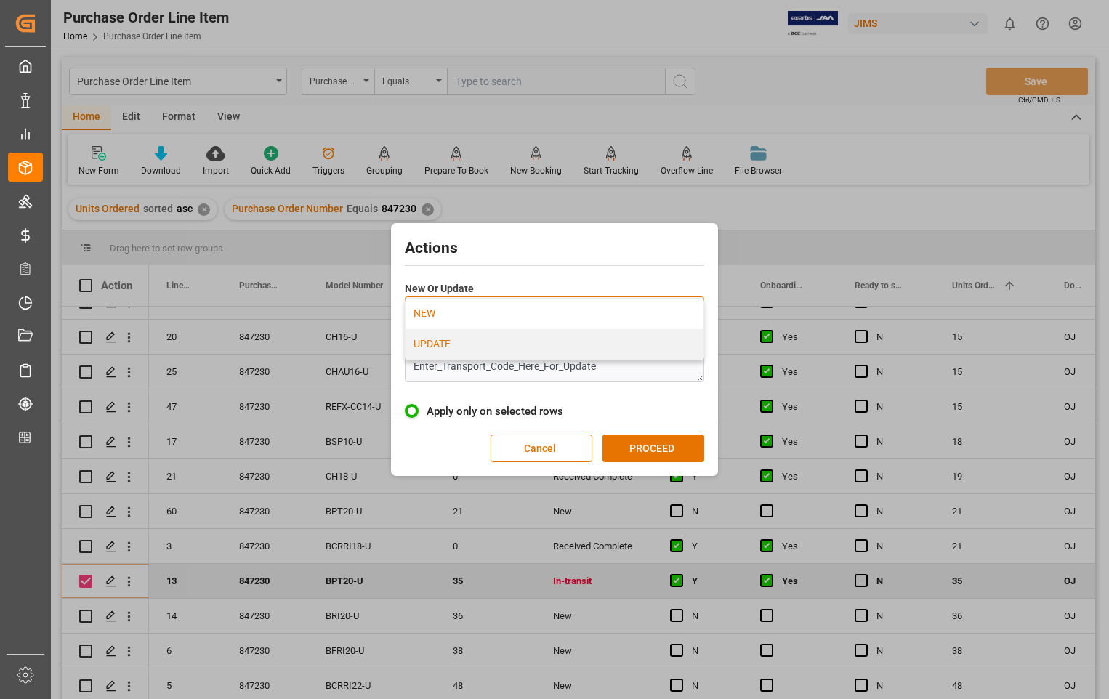
click at [457, 348] on div "UPDATE" at bounding box center [555, 344] width 298 height 31
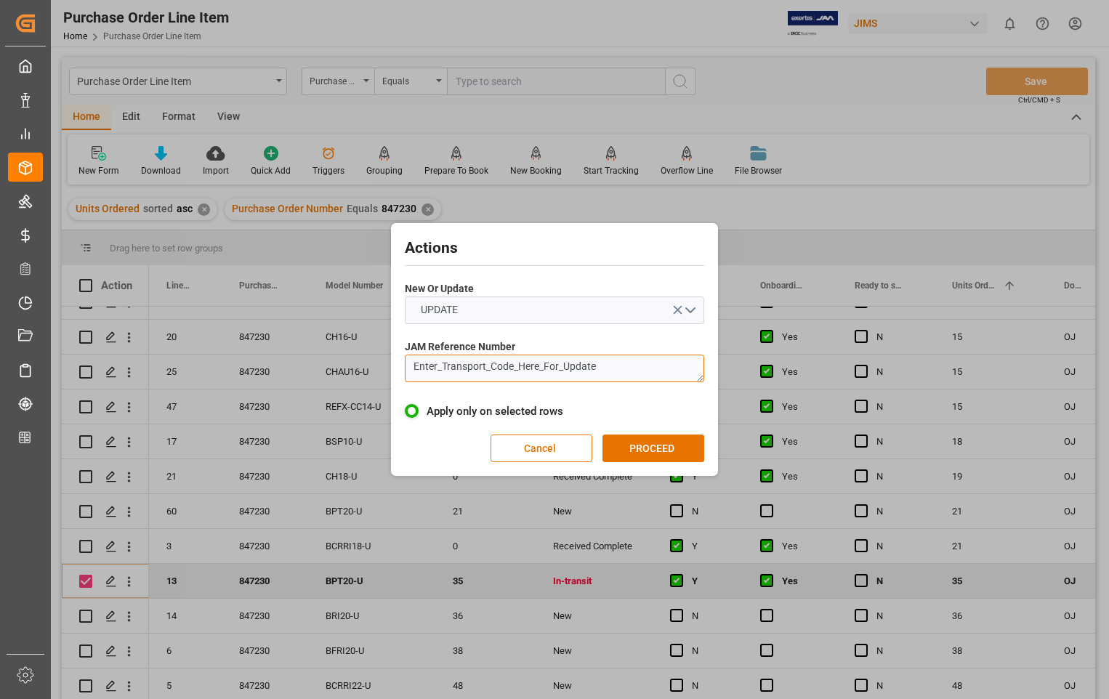
drag, startPoint x: 625, startPoint y: 369, endPoint x: 407, endPoint y: 378, distance: 217.6
click at [407, 378] on textarea "Enter_Transport_Code_Here_For_Update" at bounding box center [555, 369] width 300 height 28
paste textarea "22-8968-[GEOGRAPHIC_DATA]"
type textarea "22-8968-[GEOGRAPHIC_DATA]"
click at [662, 452] on button "PROCEED" at bounding box center [654, 449] width 102 height 28
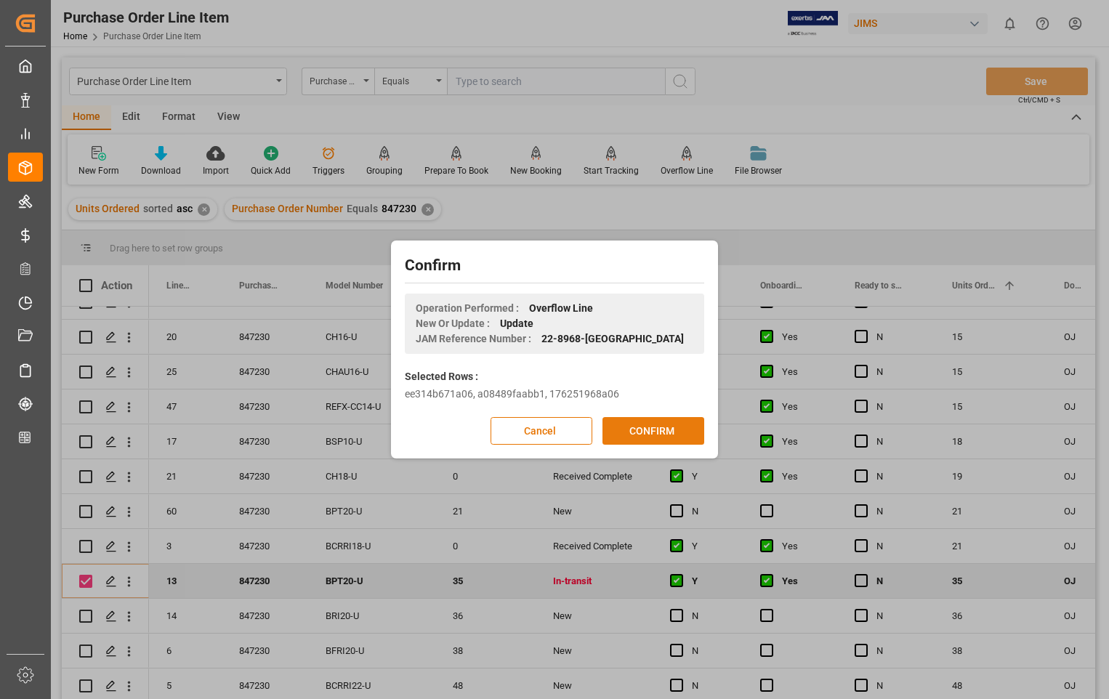
click at [640, 430] on button "CONFIRM" at bounding box center [654, 431] width 102 height 28
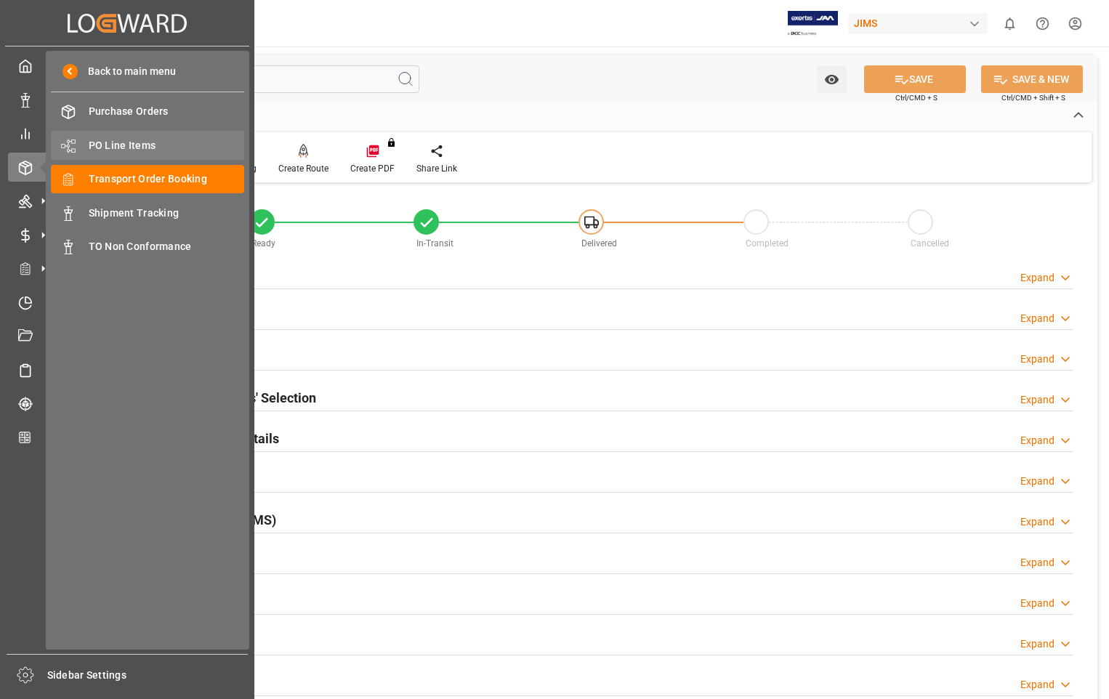
click at [112, 140] on span "PO Line Items" at bounding box center [167, 145] width 156 height 15
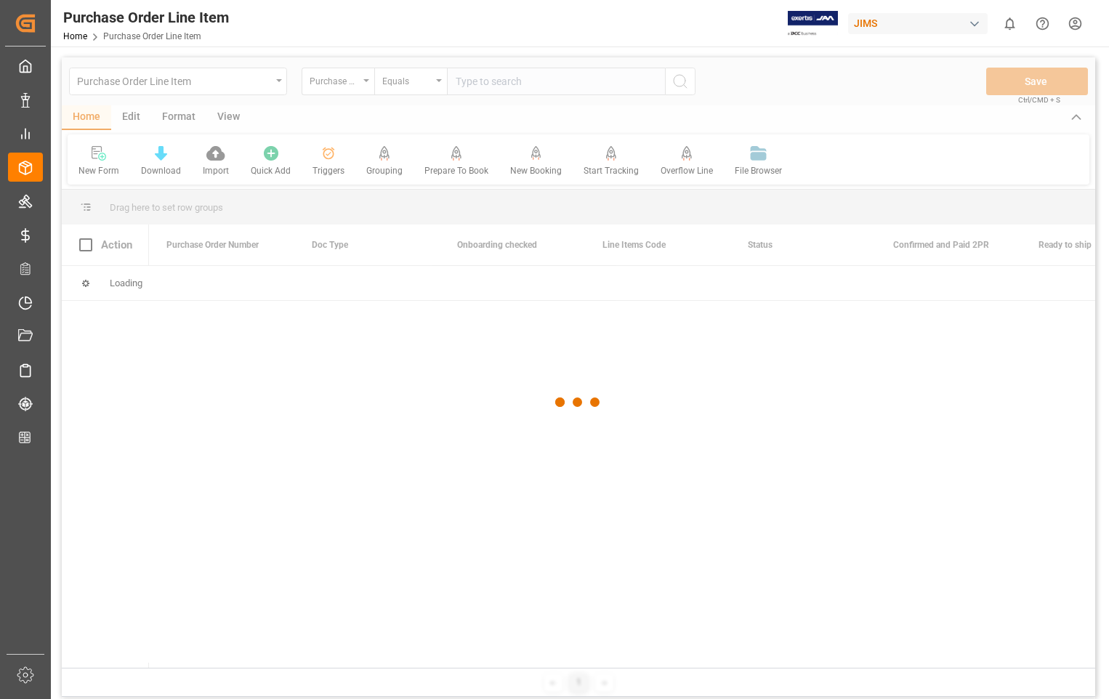
click at [563, 76] on div at bounding box center [579, 402] width 1034 height 691
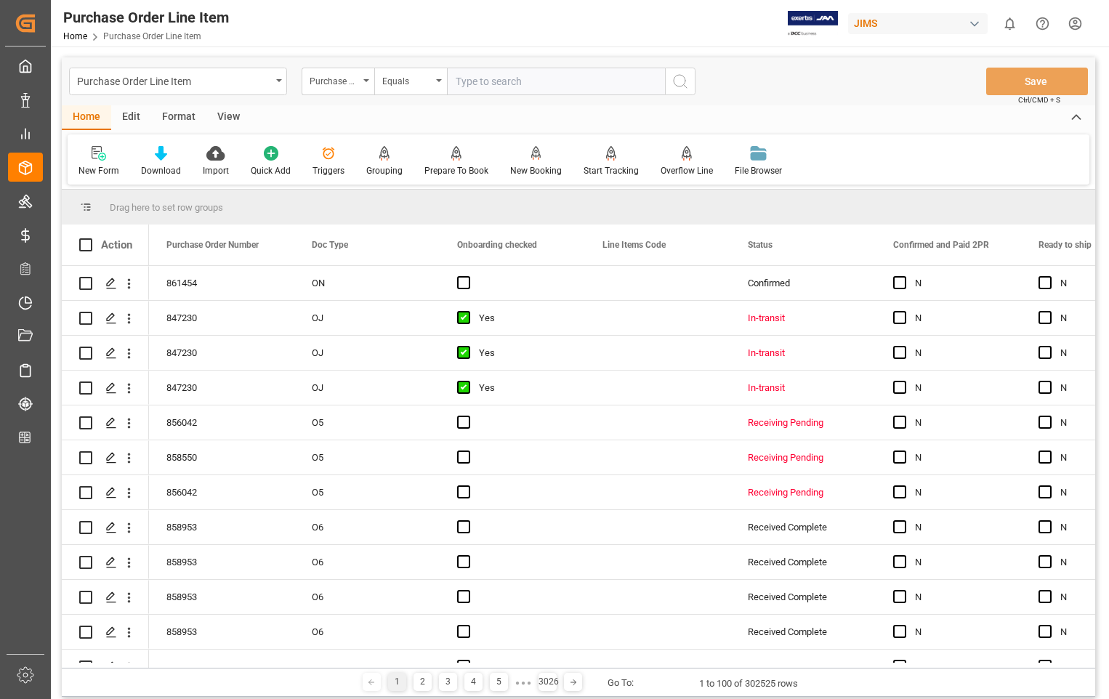
click at [545, 81] on input "text" at bounding box center [556, 82] width 218 height 28
type input "848676"
click at [676, 78] on icon "search button" at bounding box center [680, 81] width 17 height 17
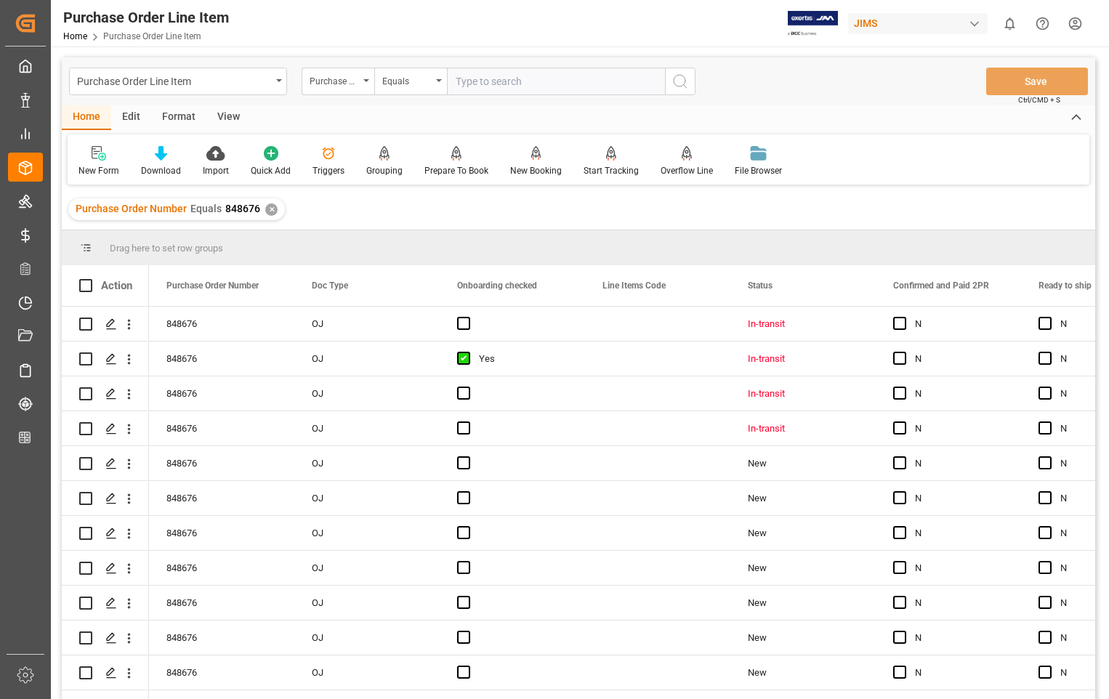
click at [230, 119] on div "View" at bounding box center [228, 117] width 44 height 25
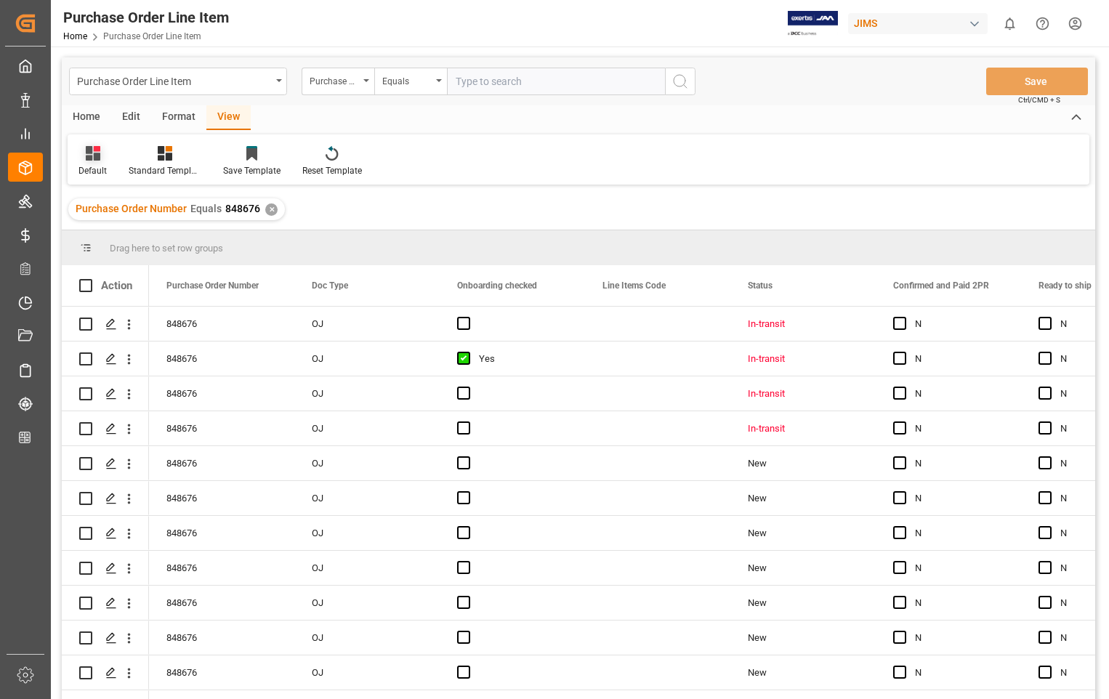
click at [82, 165] on div "Default" at bounding box center [93, 170] width 28 height 13
click at [117, 241] on div "Sophia setting." at bounding box center [149, 235] width 127 height 15
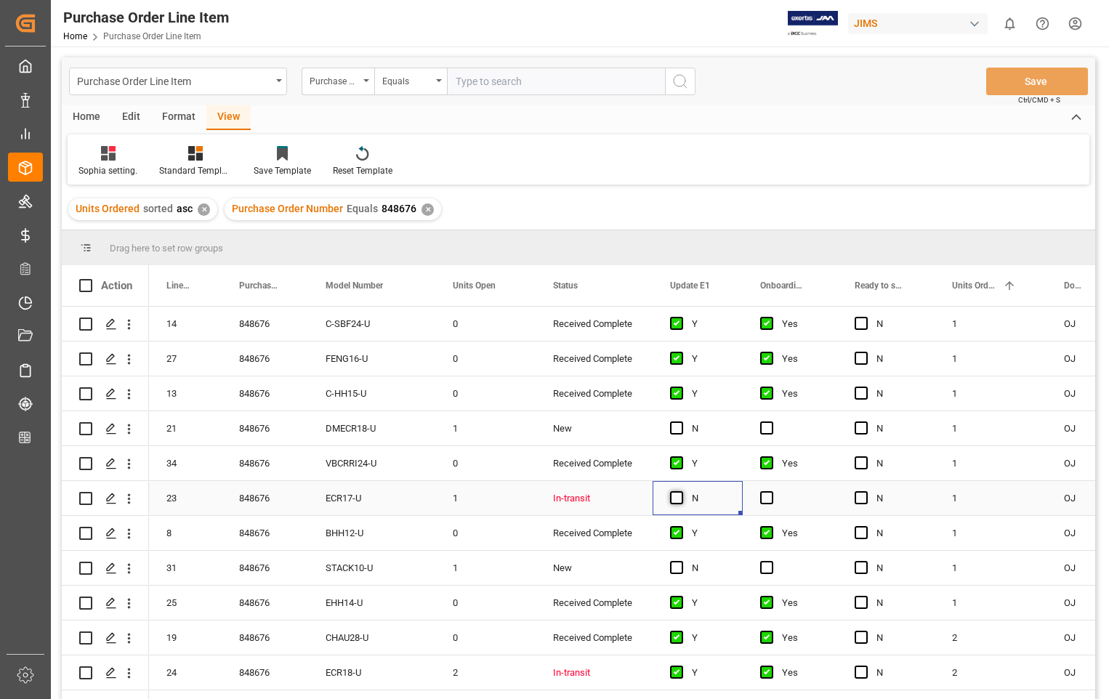
click at [679, 497] on span "Press SPACE to select this row." at bounding box center [676, 497] width 13 height 13
click at [681, 491] on input "Press SPACE to select this row." at bounding box center [681, 491] width 0 height 0
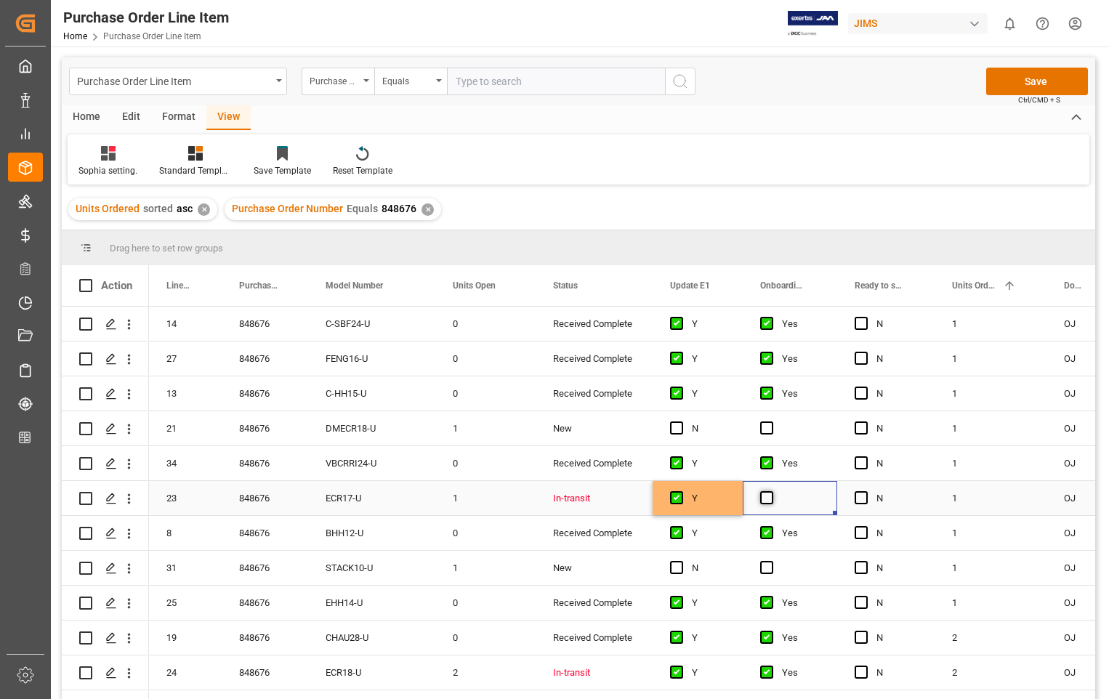
click at [768, 494] on span "Press SPACE to select this row." at bounding box center [766, 497] width 13 height 13
click at [771, 491] on input "Press SPACE to select this row." at bounding box center [771, 491] width 0 height 0
click at [674, 675] on span "Press SPACE to select this row." at bounding box center [676, 672] width 13 height 13
click at [681, 666] on input "Press SPACE to select this row." at bounding box center [681, 666] width 0 height 0
click at [673, 674] on span "Press SPACE to select this row." at bounding box center [676, 672] width 13 height 13
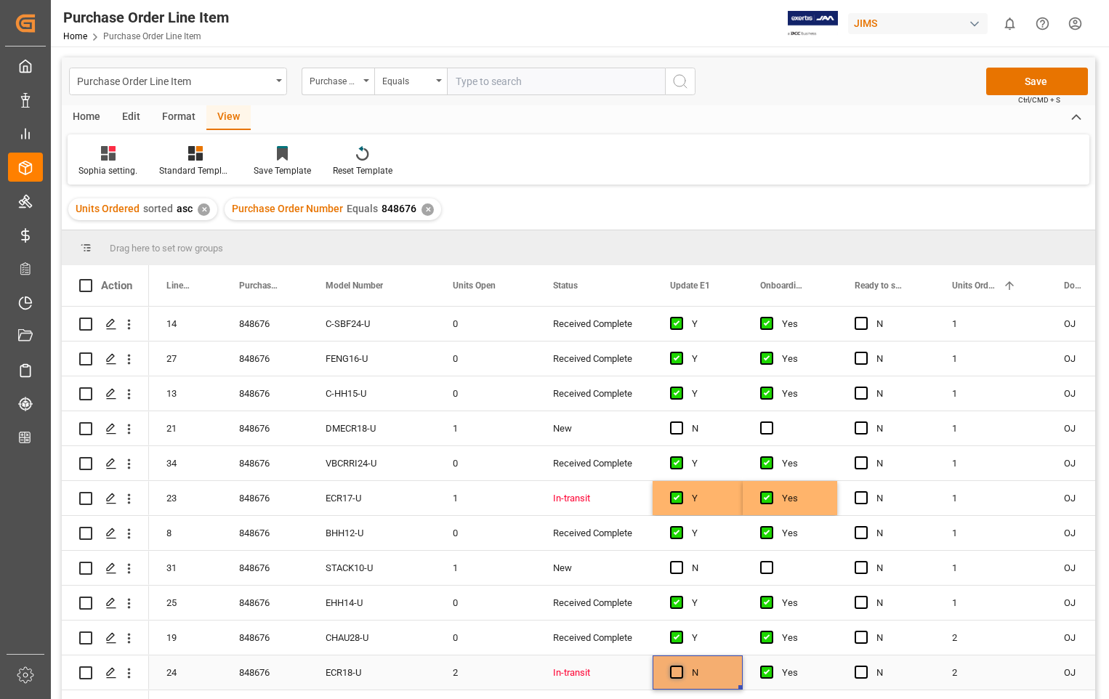
click at [681, 666] on input "Press SPACE to select this row." at bounding box center [681, 666] width 0 height 0
click at [766, 674] on span "Press SPACE to select this row." at bounding box center [766, 672] width 13 height 13
click at [771, 666] on input "Press SPACE to select this row." at bounding box center [771, 666] width 0 height 0
click at [767, 670] on span "Press SPACE to select this row." at bounding box center [766, 672] width 13 height 13
click at [771, 666] on input "Press SPACE to select this row." at bounding box center [771, 666] width 0 height 0
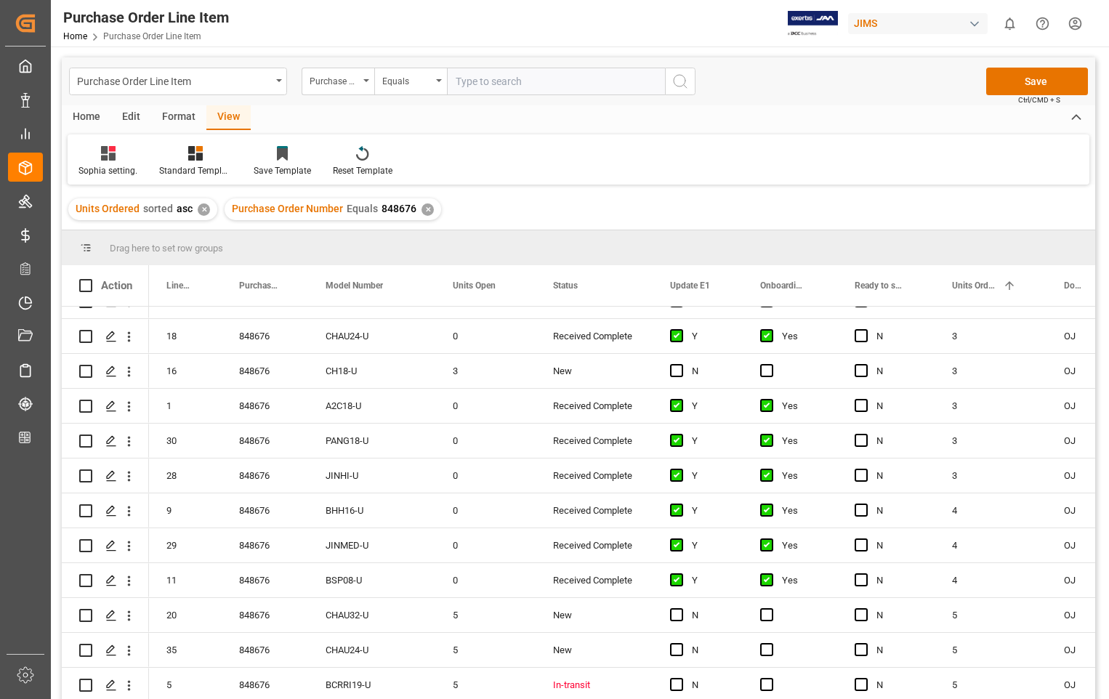
scroll to position [509, 0]
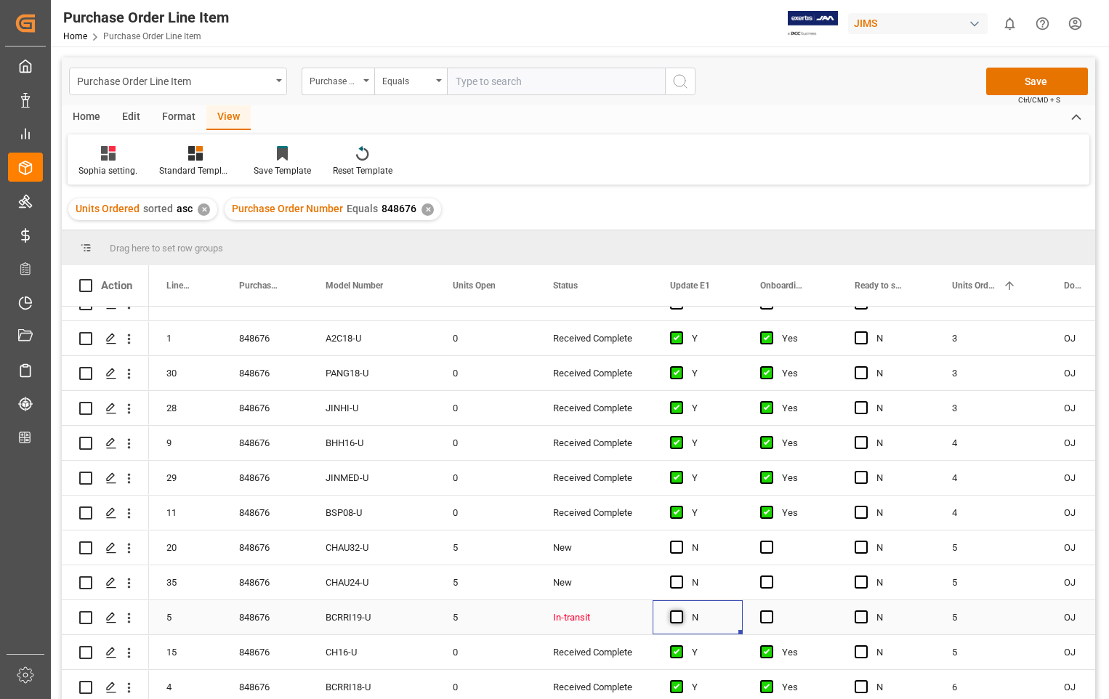
click at [678, 617] on span "Press SPACE to select this row." at bounding box center [676, 617] width 13 height 13
click at [681, 611] on input "Press SPACE to select this row." at bounding box center [681, 611] width 0 height 0
click at [763, 618] on span "Press SPACE to select this row." at bounding box center [766, 617] width 13 height 13
click at [771, 611] on input "Press SPACE to select this row." at bounding box center [771, 611] width 0 height 0
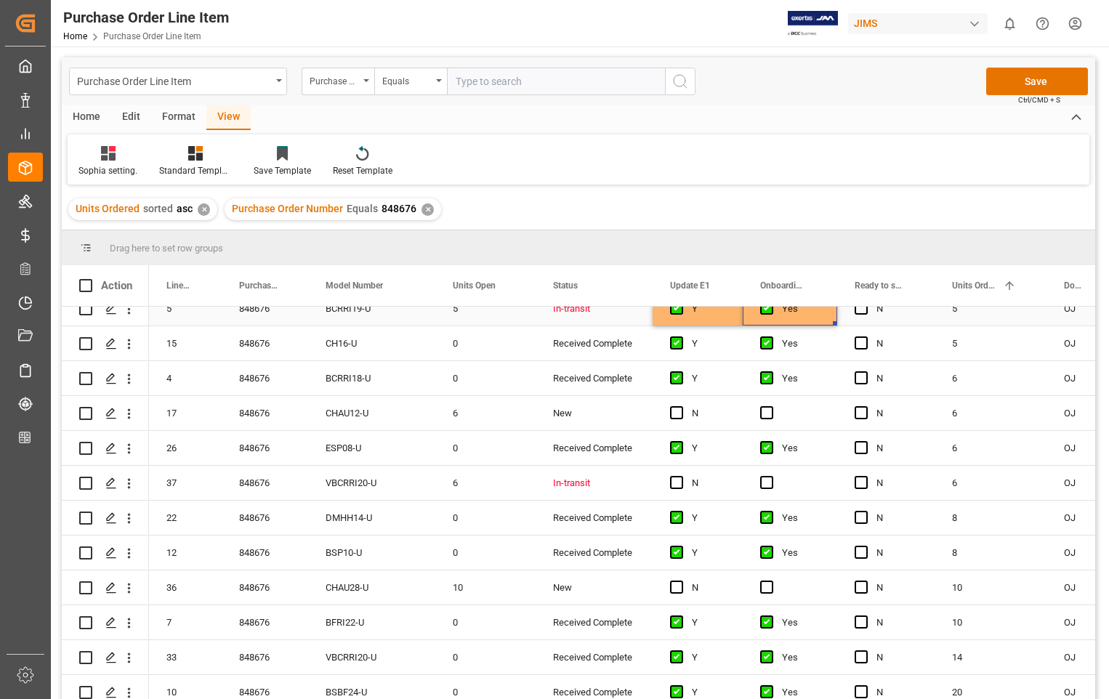
scroll to position [872, 0]
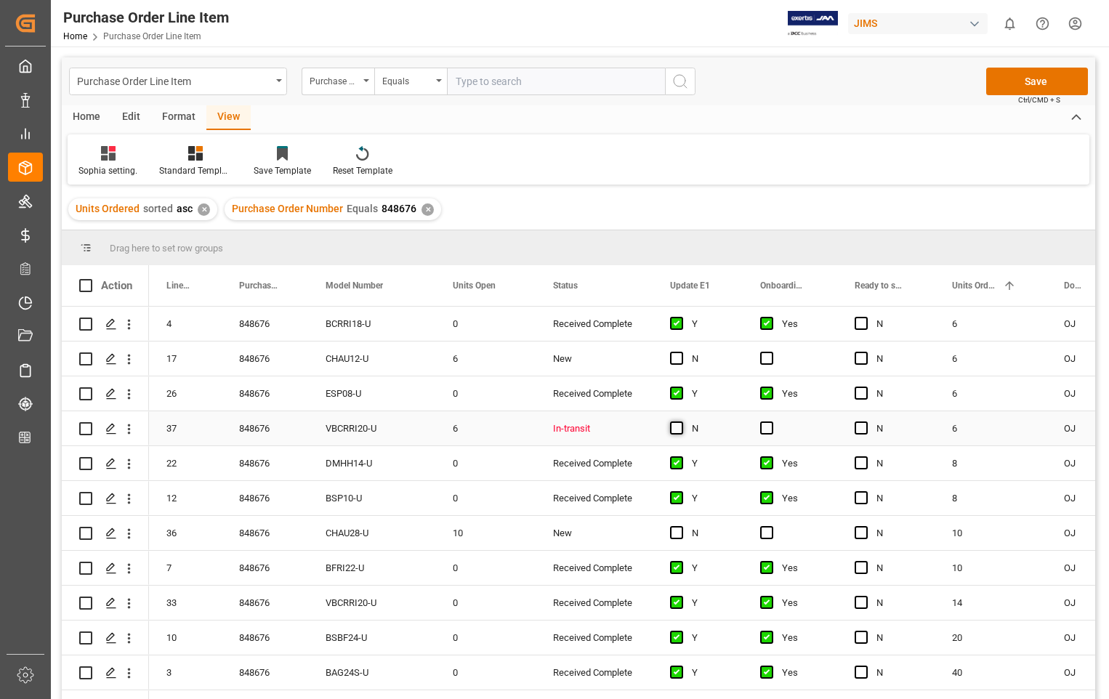
click at [678, 430] on span "Press SPACE to select this row." at bounding box center [676, 428] width 13 height 13
click at [681, 422] on input "Press SPACE to select this row." at bounding box center [681, 422] width 0 height 0
click at [768, 425] on span "Press SPACE to select this row." at bounding box center [766, 428] width 13 height 13
click at [771, 422] on input "Press SPACE to select this row." at bounding box center [771, 422] width 0 height 0
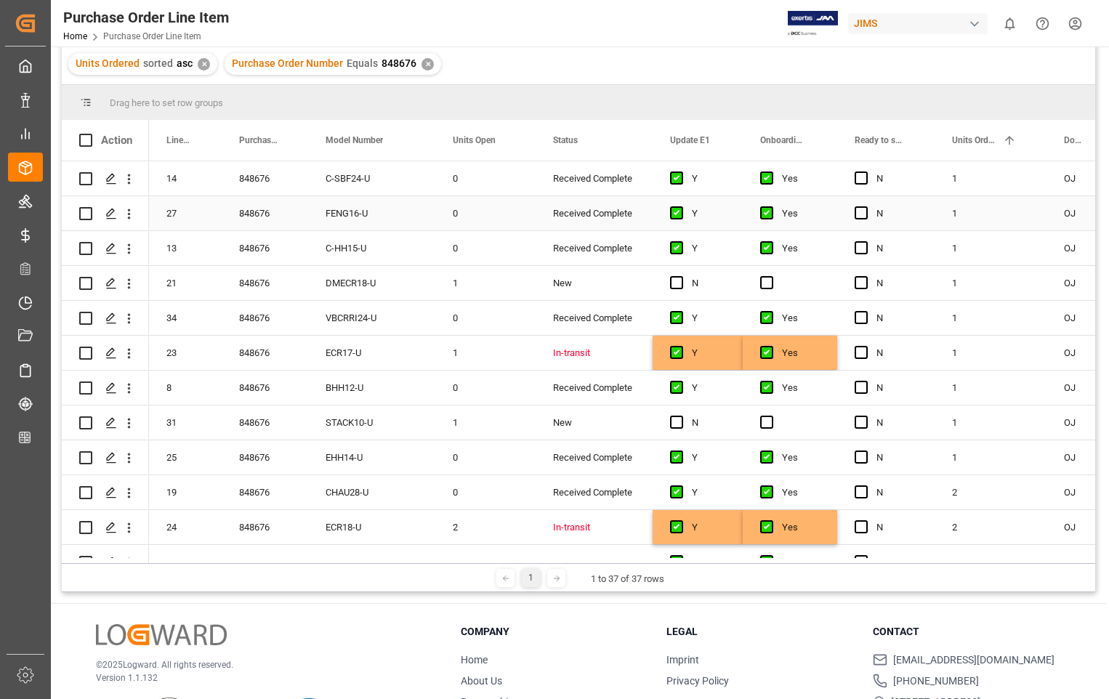
scroll to position [0, 0]
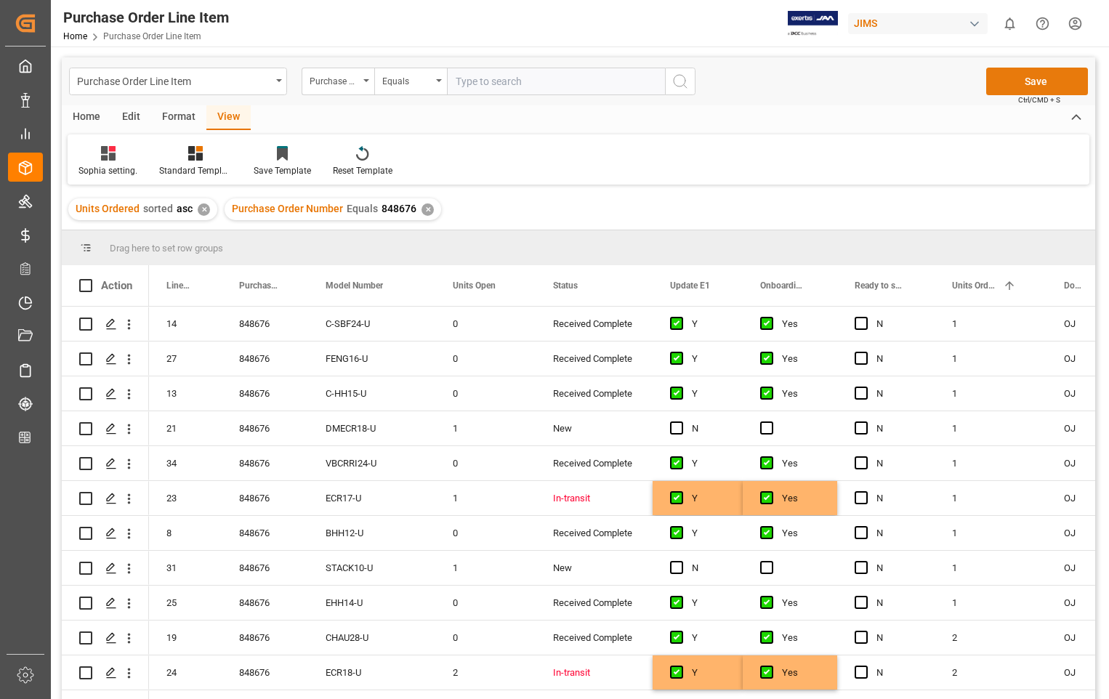
click at [1032, 85] on button "Save" at bounding box center [1038, 82] width 102 height 28
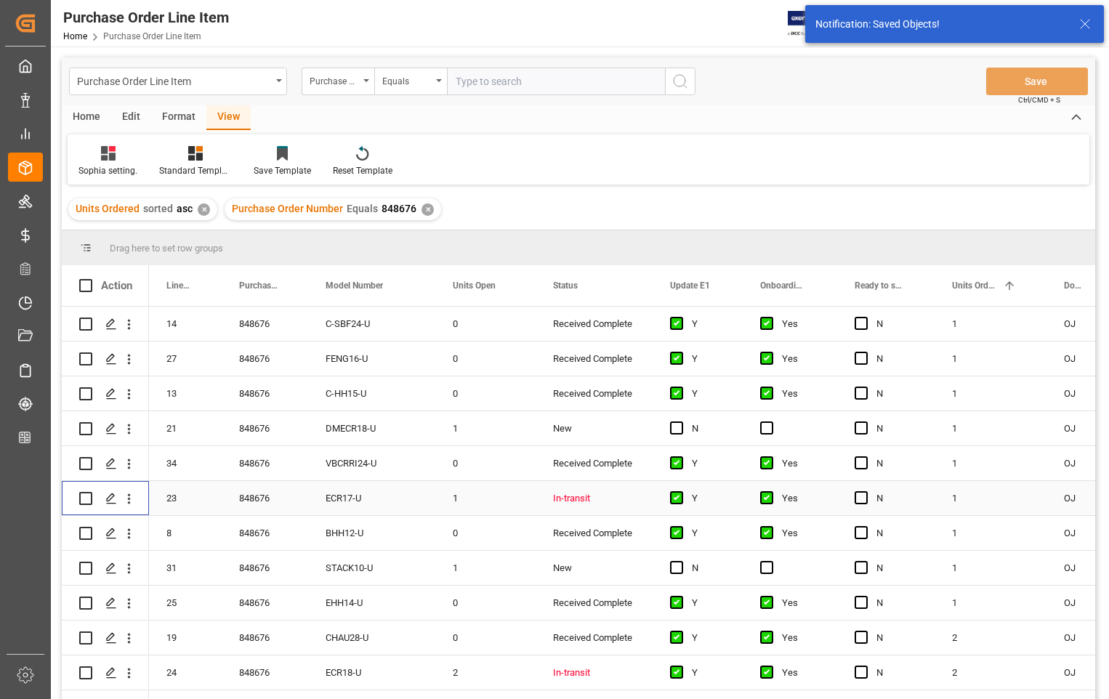
click at [83, 502] on input "Press Space to toggle row selection (unchecked)" at bounding box center [85, 498] width 13 height 13
checkbox input "true"
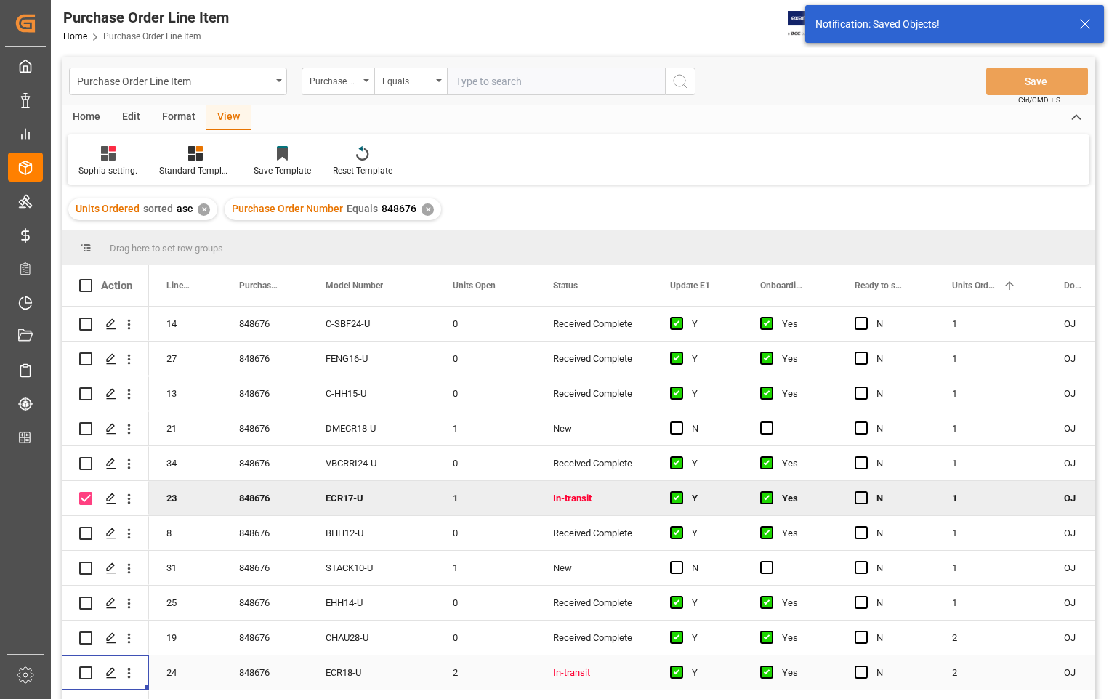
click at [78, 671] on div "Press SPACE to select this row." at bounding box center [105, 673] width 87 height 34
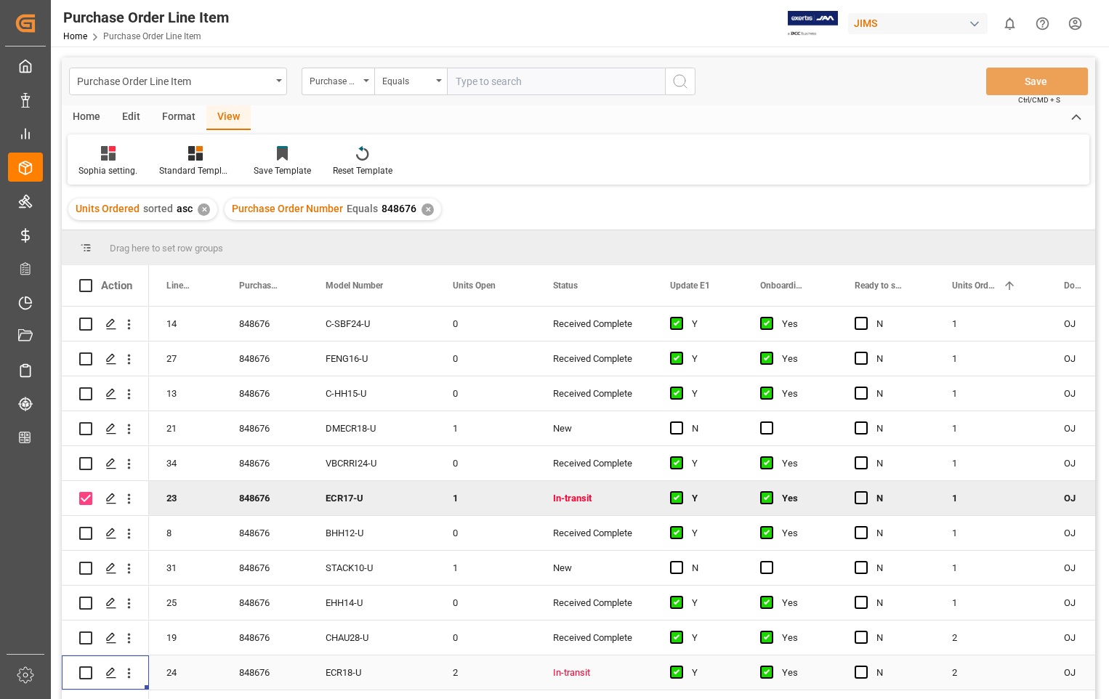
click at [89, 677] on input "Press Space to toggle row selection (unchecked)" at bounding box center [85, 673] width 13 height 13
checkbox input "true"
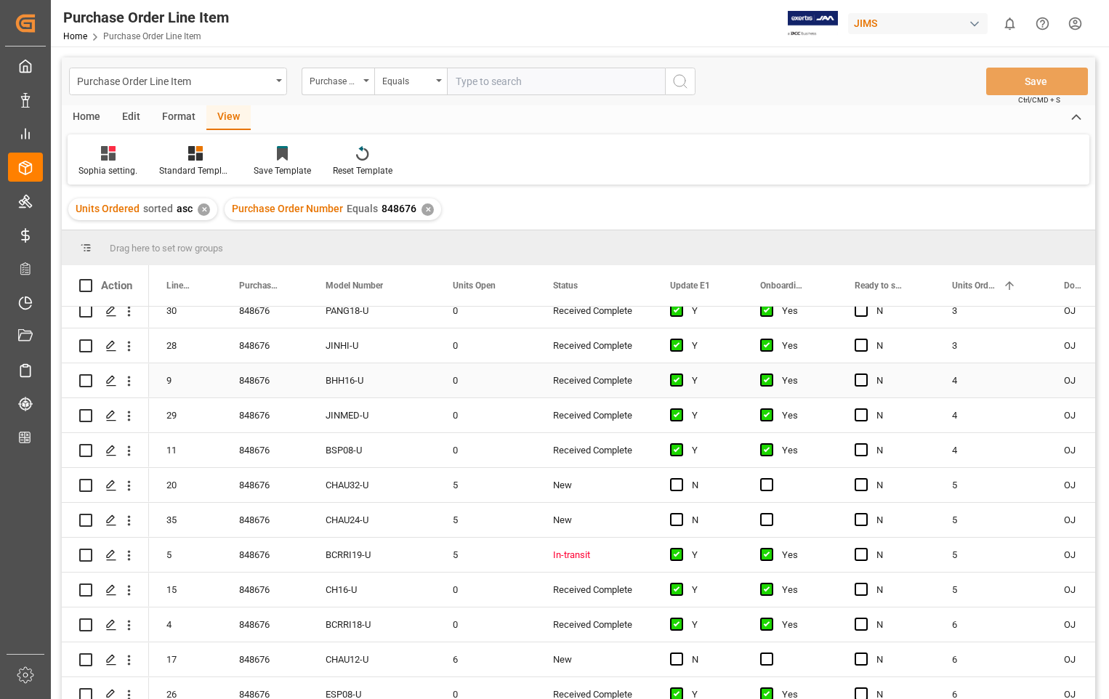
scroll to position [582, 0]
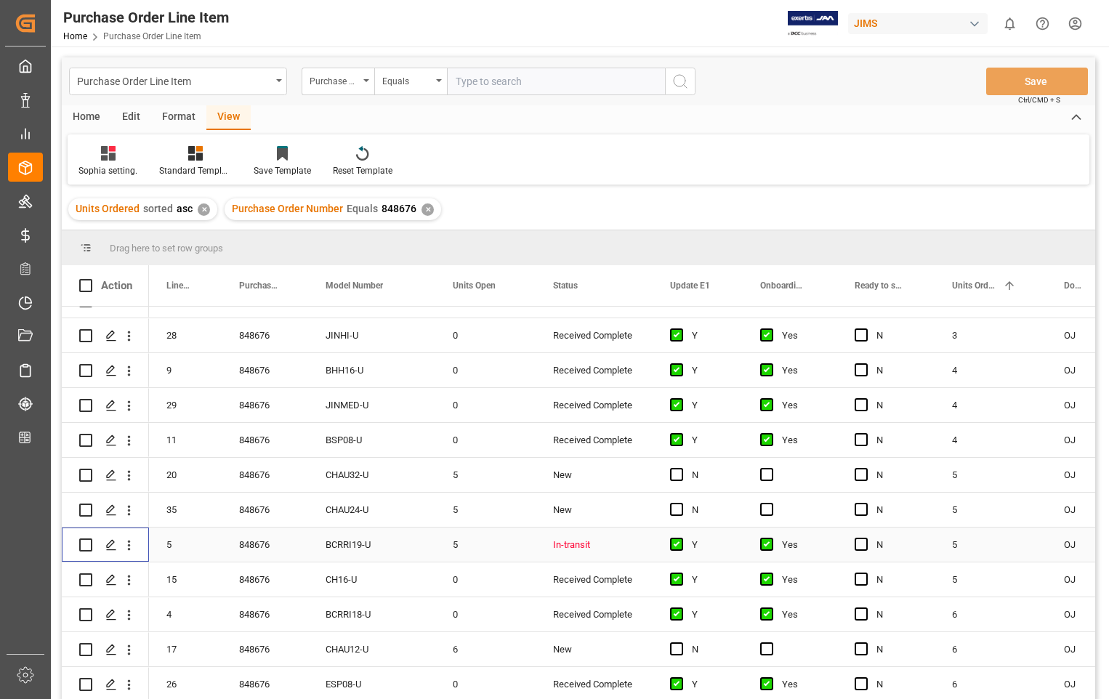
click at [82, 547] on input "Press Space to toggle row selection (unchecked)" at bounding box center [85, 545] width 13 height 13
checkbox input "true"
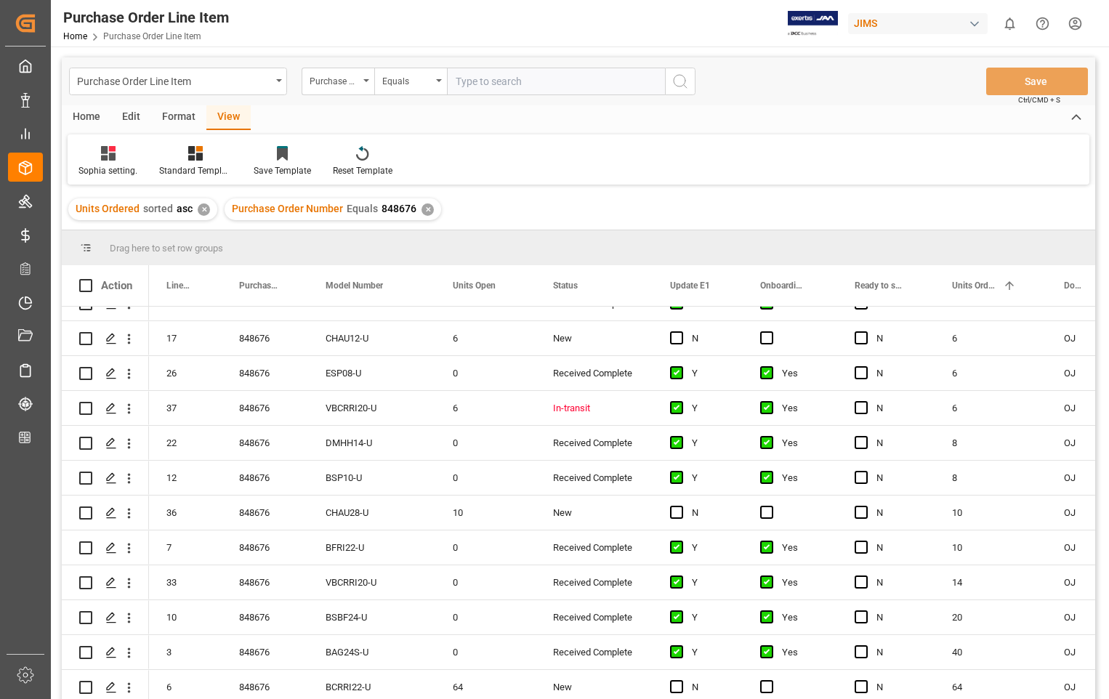
scroll to position [899, 0]
click at [84, 401] on input "Press Space to toggle row selection (unchecked)" at bounding box center [85, 407] width 13 height 13
checkbox input "true"
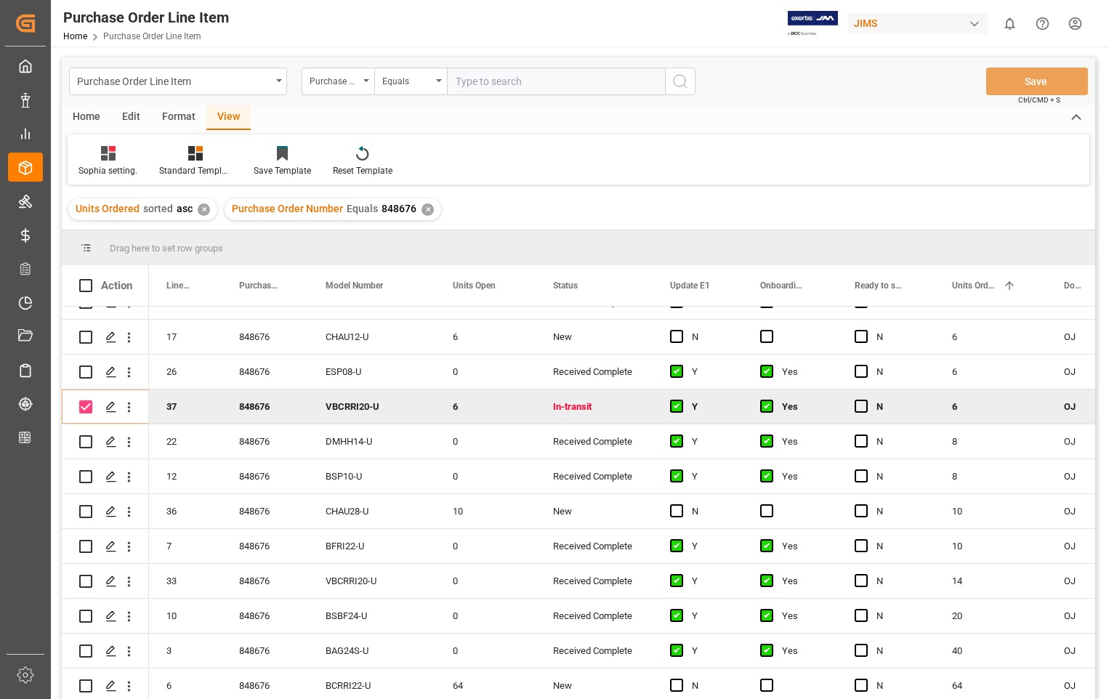
click at [88, 112] on div "Home" at bounding box center [86, 117] width 49 height 25
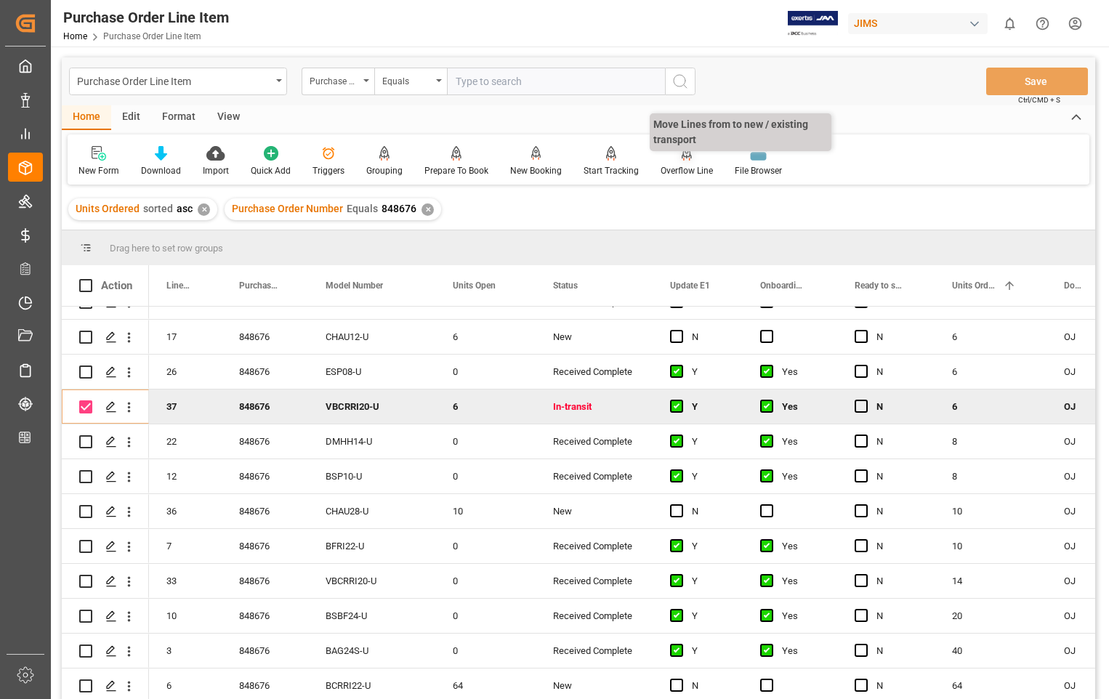
click at [690, 155] on div at bounding box center [687, 152] width 52 height 15
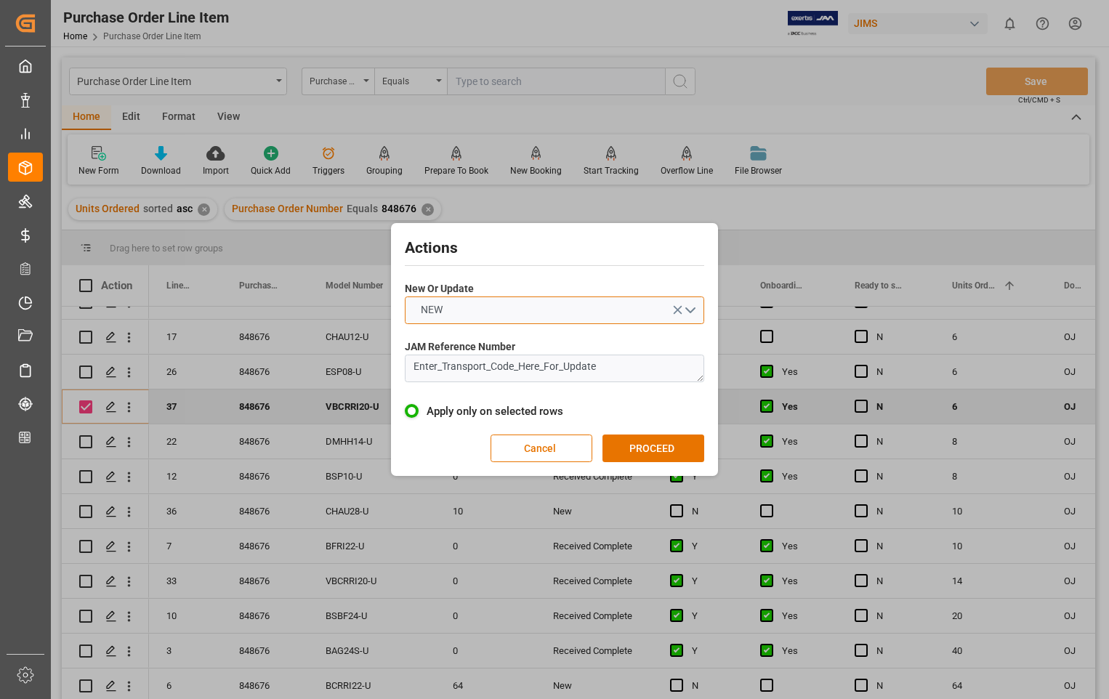
click at [689, 307] on button "NEW" at bounding box center [555, 311] width 300 height 28
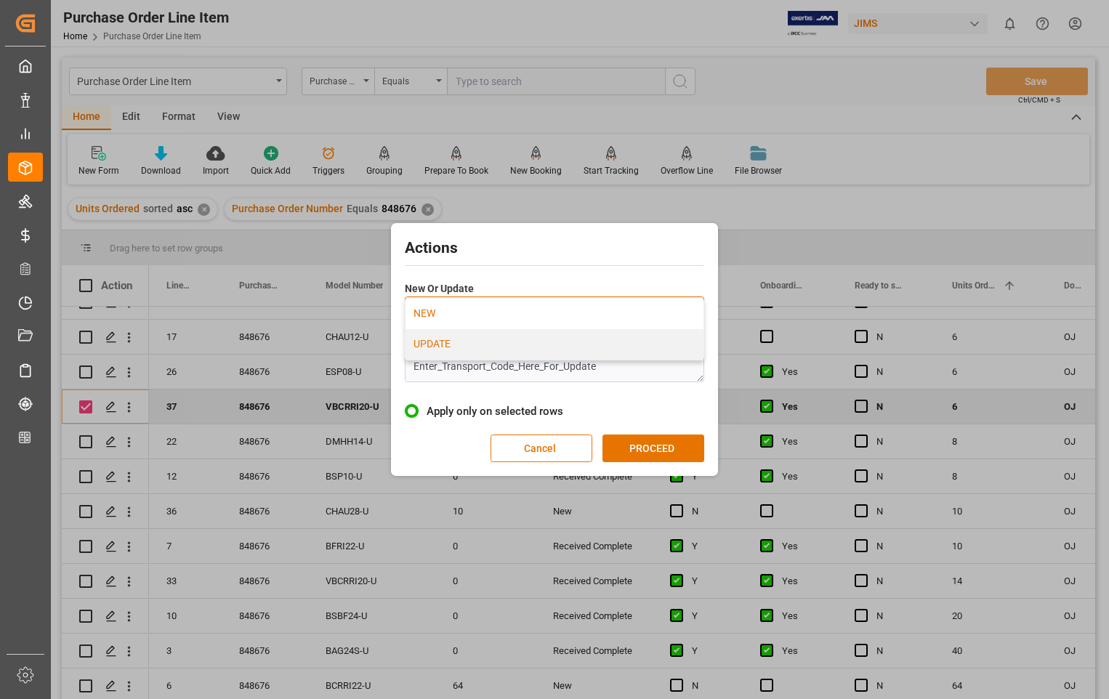
click at [475, 345] on div "UPDATE" at bounding box center [555, 344] width 298 height 31
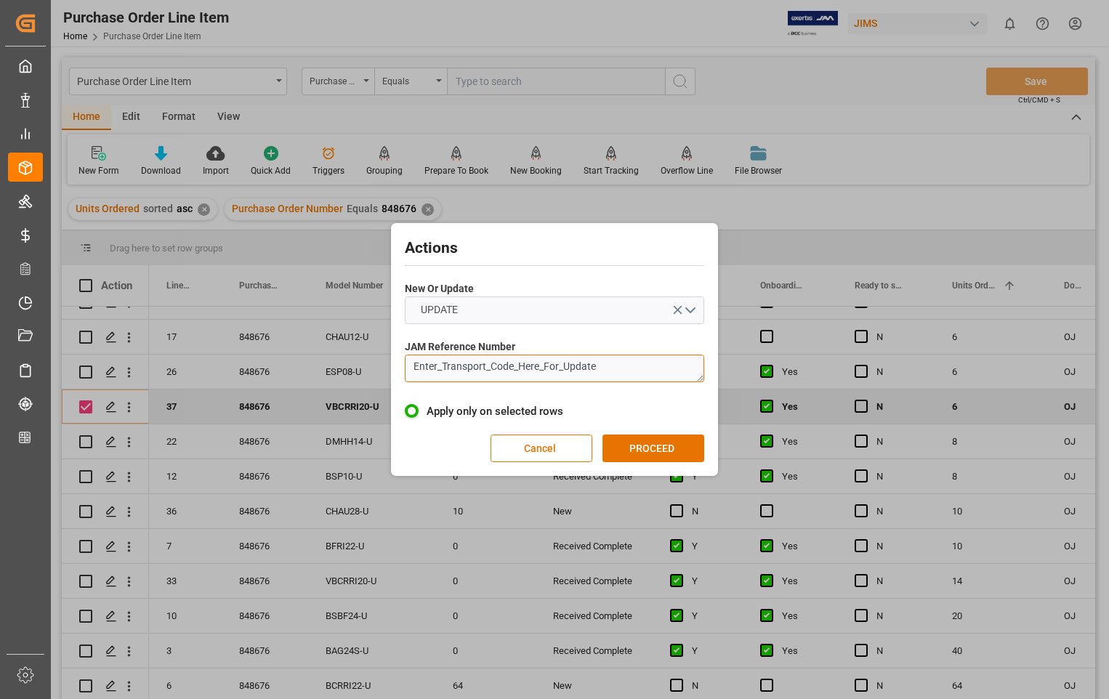
drag, startPoint x: 600, startPoint y: 361, endPoint x: 372, endPoint y: 371, distance: 228.5
click at [372, 371] on div "Actions New Or Update UPDATE JAM Reference Number Enter_Transport_Code_Here_For…" at bounding box center [554, 349] width 1109 height 699
paste textarea "22-8968-[GEOGRAPHIC_DATA]"
type textarea "22-8968-[GEOGRAPHIC_DATA]"
click at [639, 437] on button "PROCEED" at bounding box center [654, 449] width 102 height 28
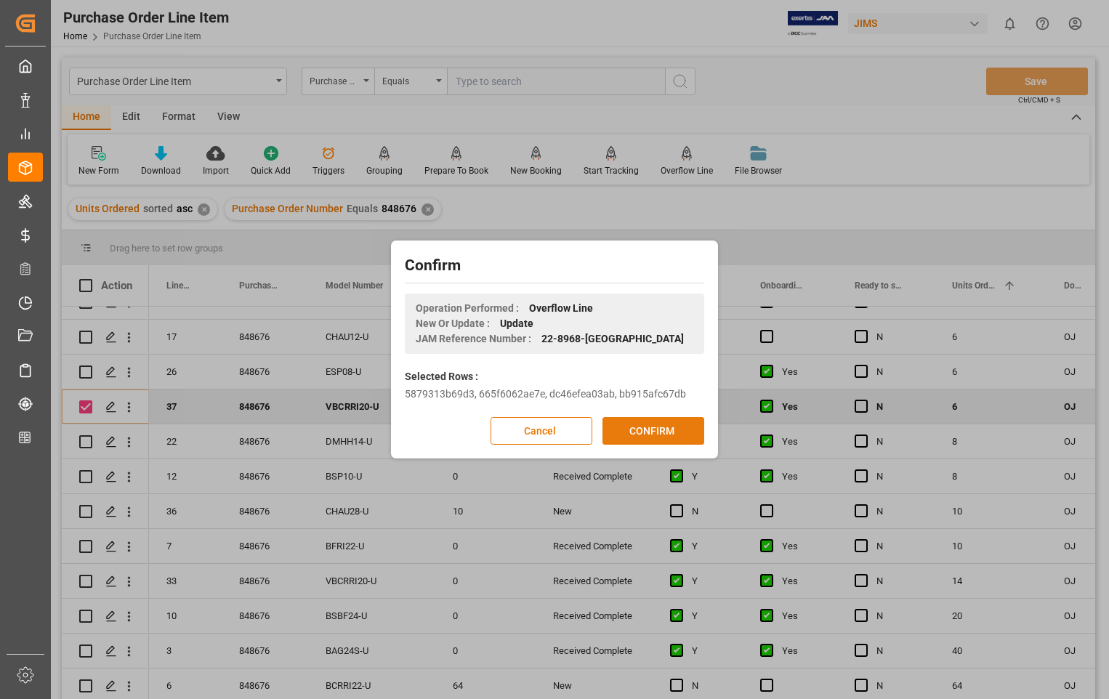
click at [639, 438] on button "CONFIRM" at bounding box center [654, 431] width 102 height 28
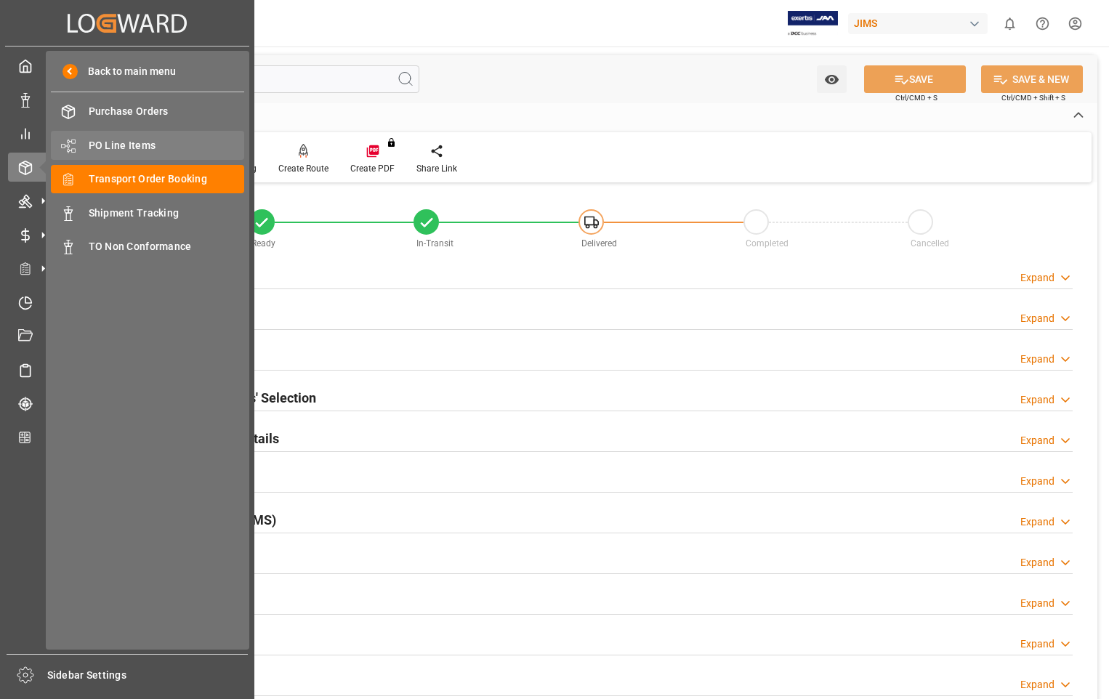
click at [105, 139] on span "PO Line Items" at bounding box center [167, 145] width 156 height 15
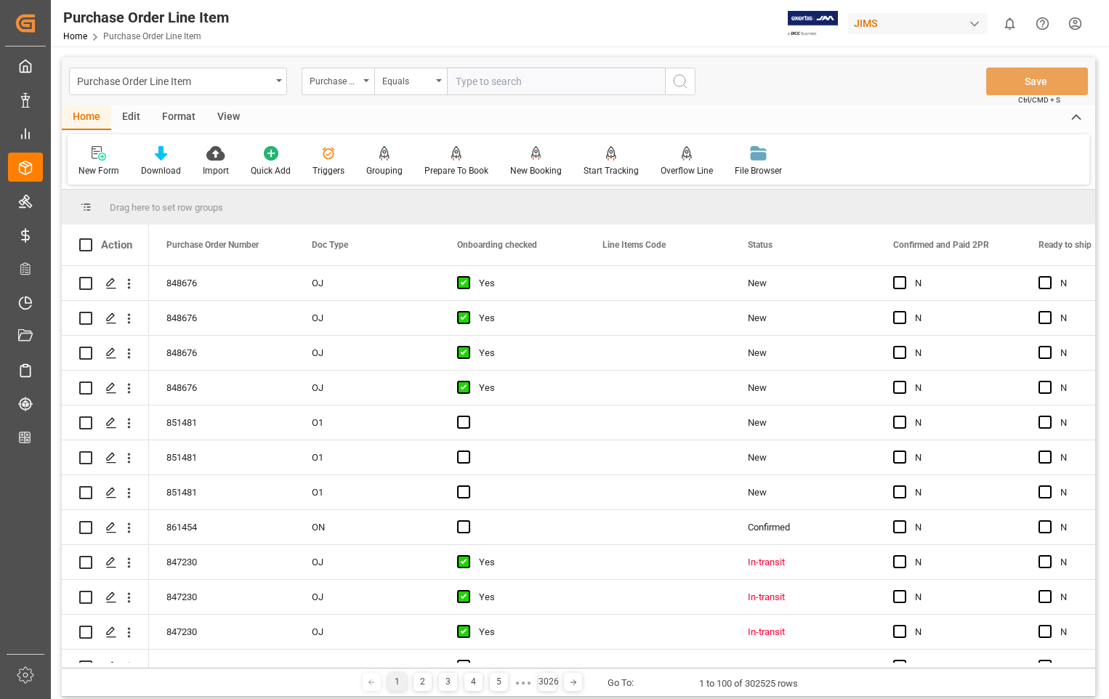
click at [527, 79] on input "text" at bounding box center [556, 82] width 218 height 28
type input "850307"
click at [686, 79] on circle "search button" at bounding box center [680, 81] width 12 height 12
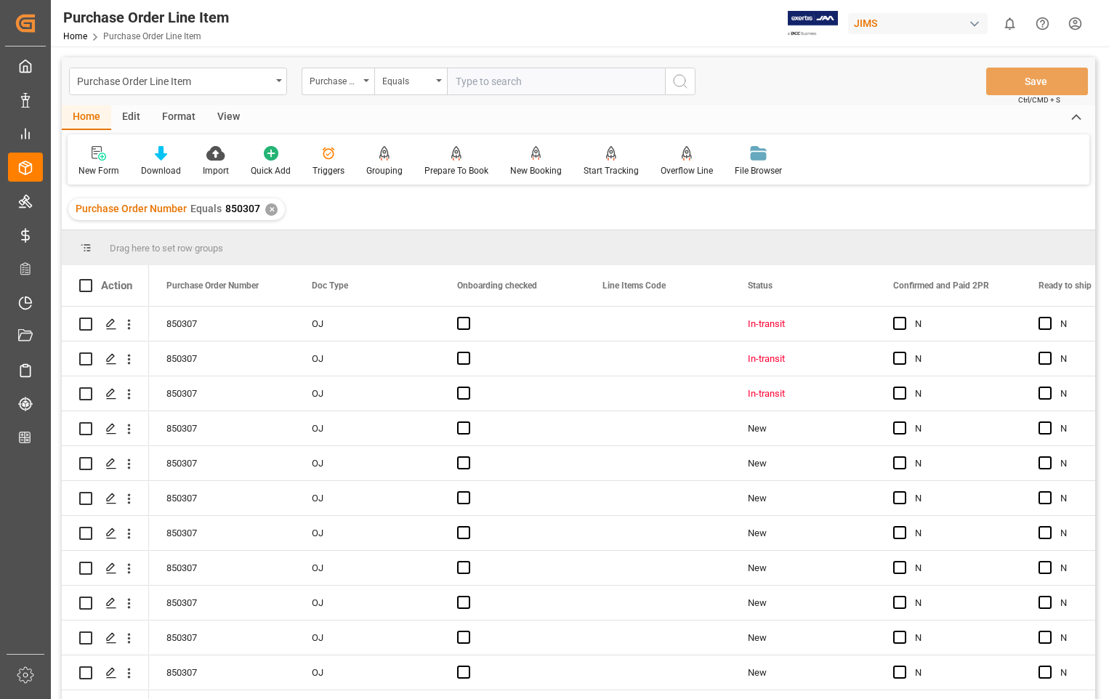
click at [235, 120] on div "View" at bounding box center [228, 117] width 44 height 25
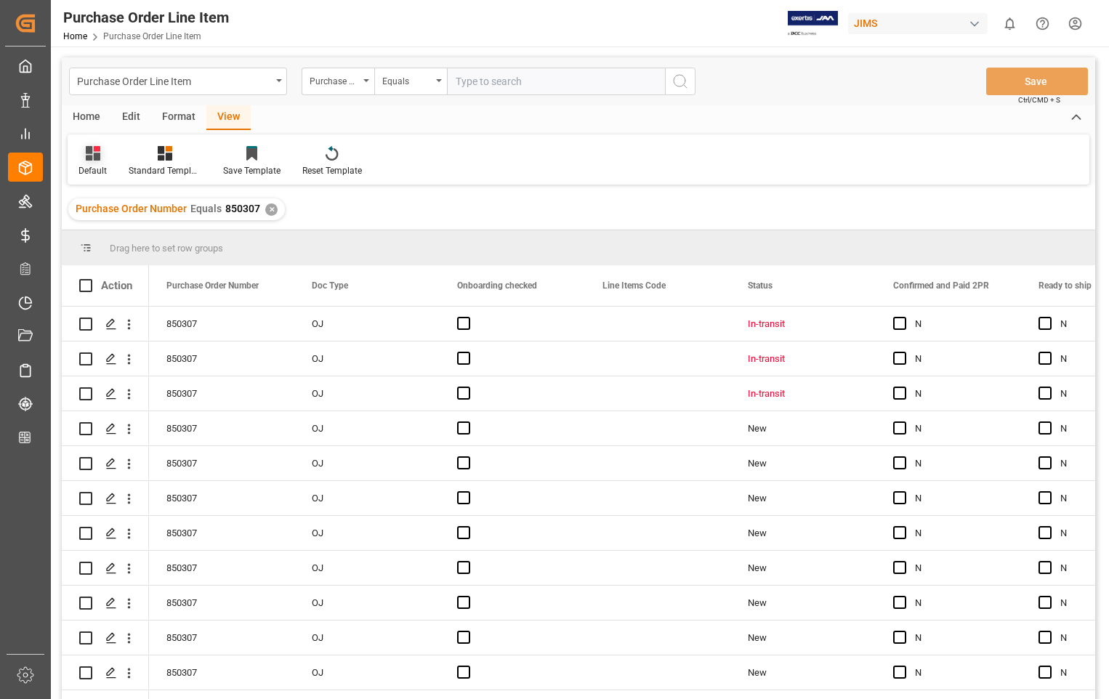
click at [91, 161] on div "Default" at bounding box center [93, 161] width 50 height 32
click at [154, 238] on div "Sophia setting." at bounding box center [149, 235] width 127 height 15
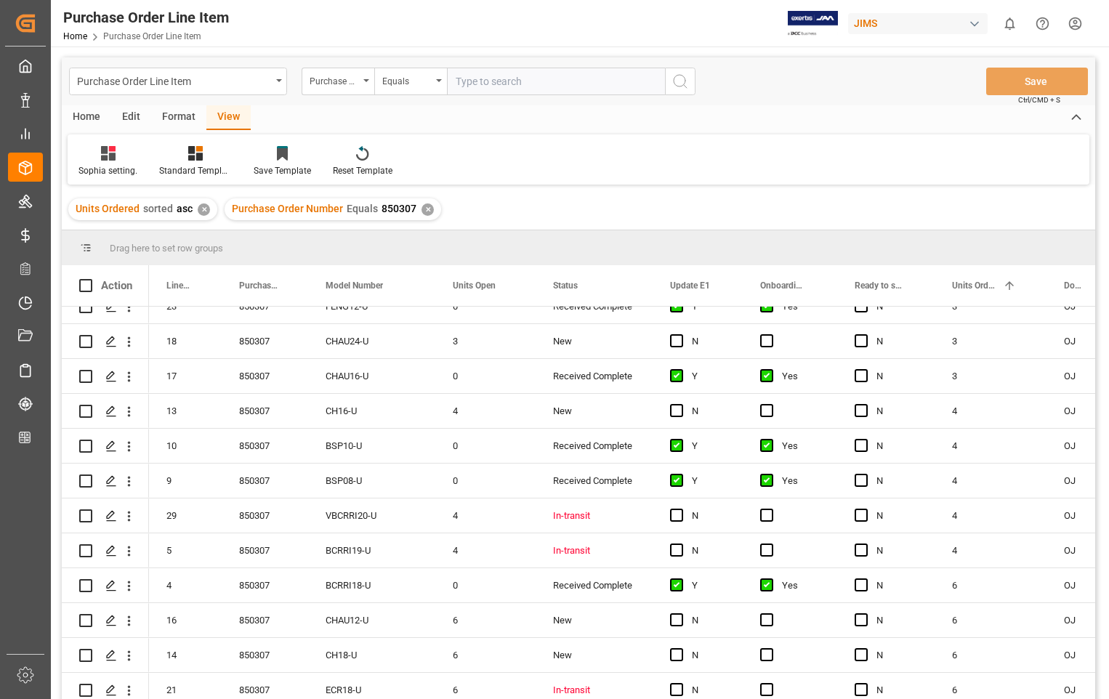
scroll to position [582, 0]
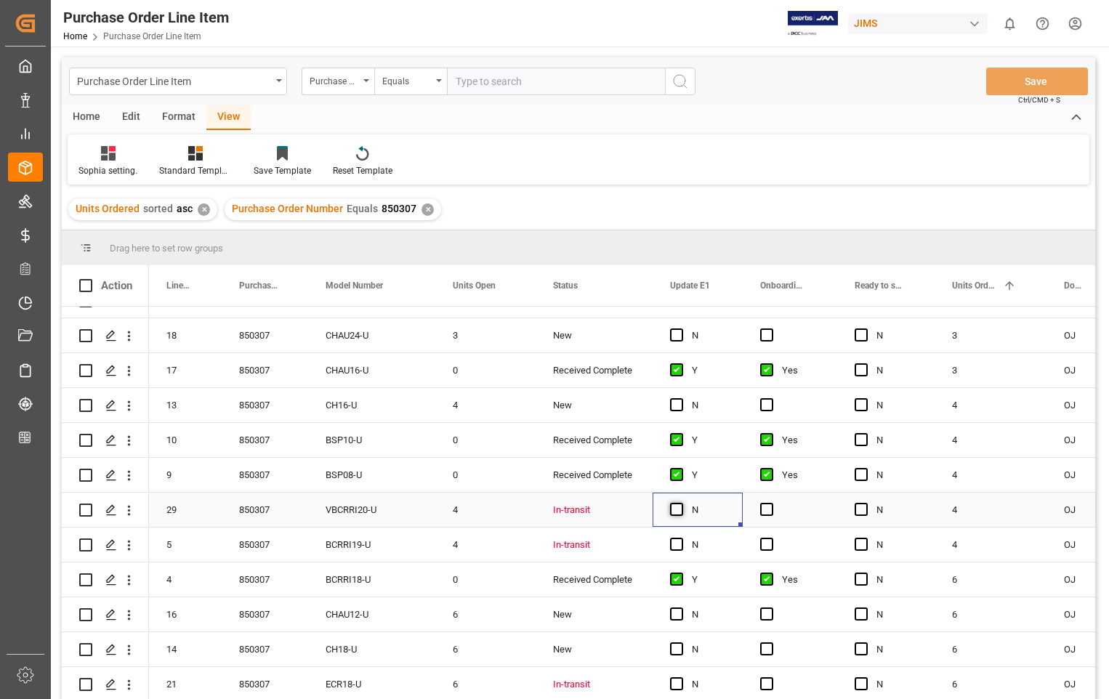
click at [679, 507] on span "Press SPACE to select this row." at bounding box center [676, 509] width 13 height 13
click at [681, 503] on input "Press SPACE to select this row." at bounding box center [681, 503] width 0 height 0
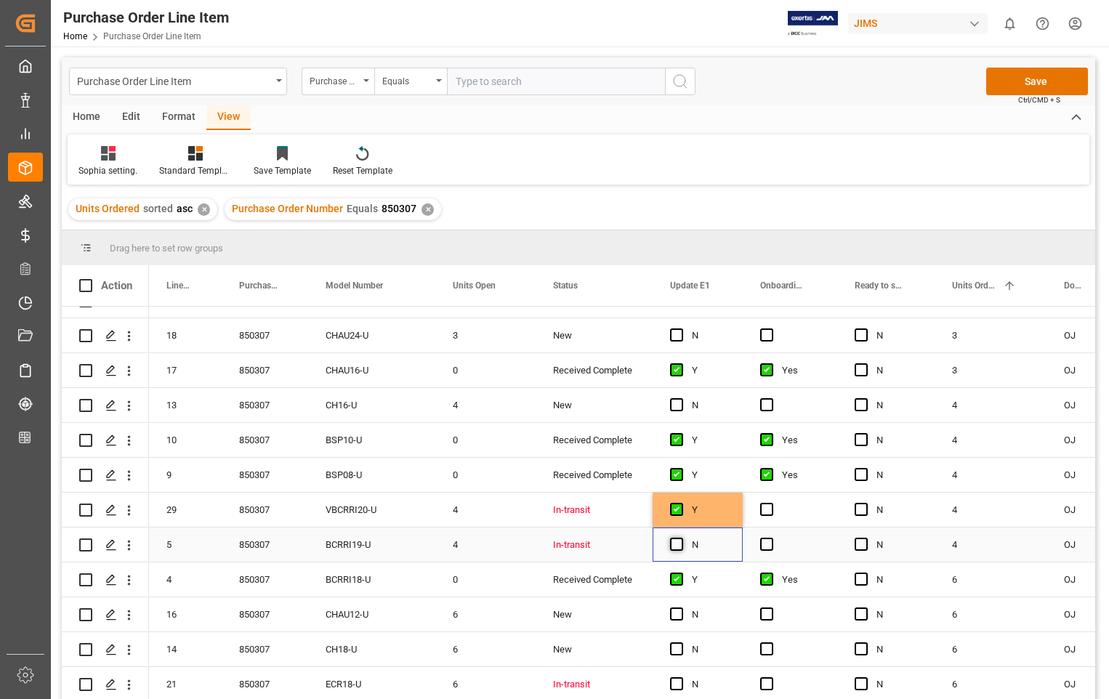
click at [675, 544] on span "Press SPACE to select this row." at bounding box center [676, 544] width 13 height 13
click at [681, 538] on input "Press SPACE to select this row." at bounding box center [681, 538] width 0 height 0
click at [767, 508] on span "Press SPACE to select this row." at bounding box center [766, 509] width 13 height 13
click at [771, 503] on input "Press SPACE to select this row." at bounding box center [771, 503] width 0 height 0
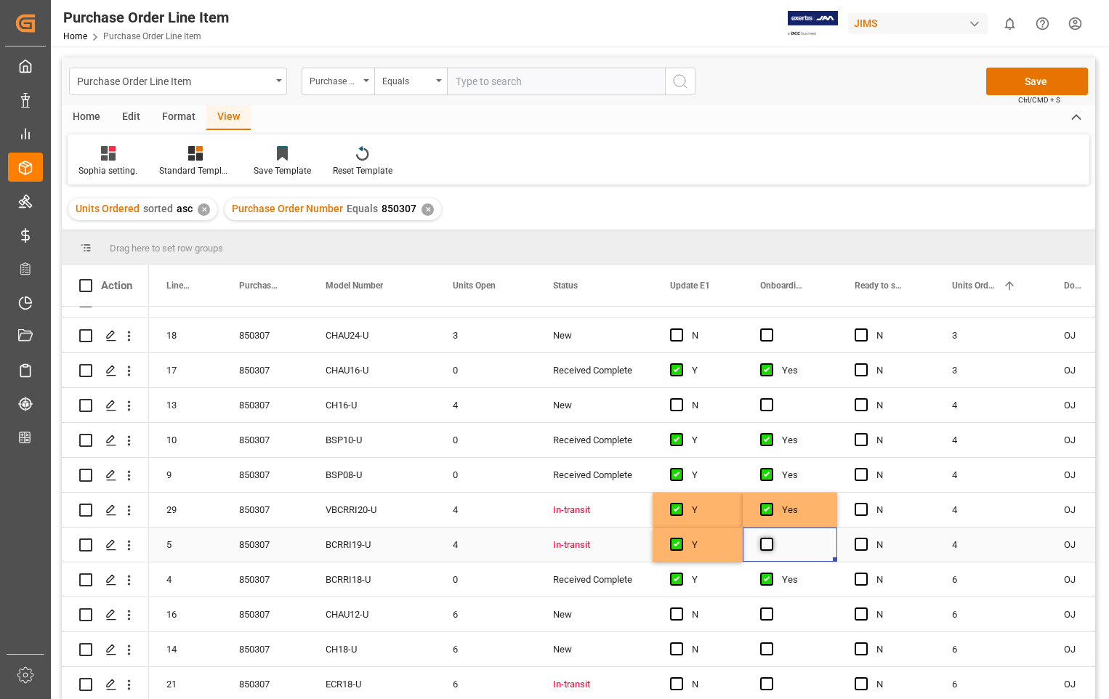
click at [766, 542] on span "Press SPACE to select this row." at bounding box center [766, 544] width 13 height 13
click at [771, 538] on input "Press SPACE to select this row." at bounding box center [771, 538] width 0 height 0
click at [670, 685] on div "N" at bounding box center [698, 684] width 90 height 34
click at [677, 684] on span "Press SPACE to select this row." at bounding box center [676, 684] width 13 height 13
click at [681, 678] on input "Press SPACE to select this row." at bounding box center [681, 678] width 0 height 0
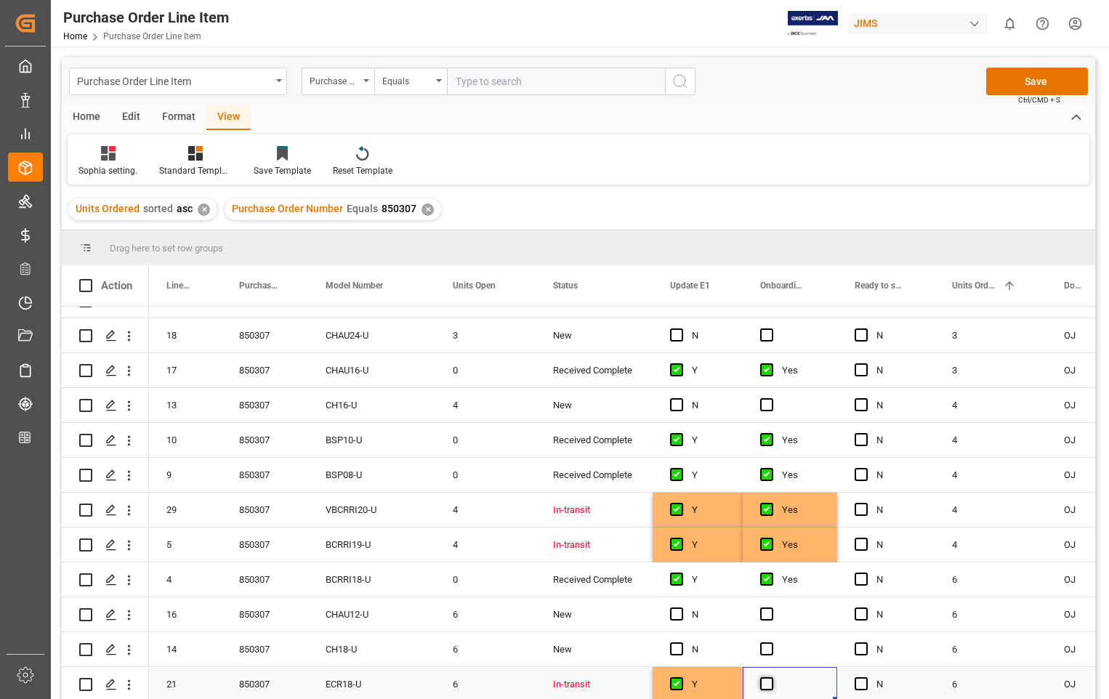
click at [769, 685] on span "Press SPACE to select this row." at bounding box center [766, 684] width 13 height 13
click at [771, 678] on input "Press SPACE to select this row." at bounding box center [771, 678] width 0 height 0
click at [1015, 76] on button "Save" at bounding box center [1038, 82] width 102 height 28
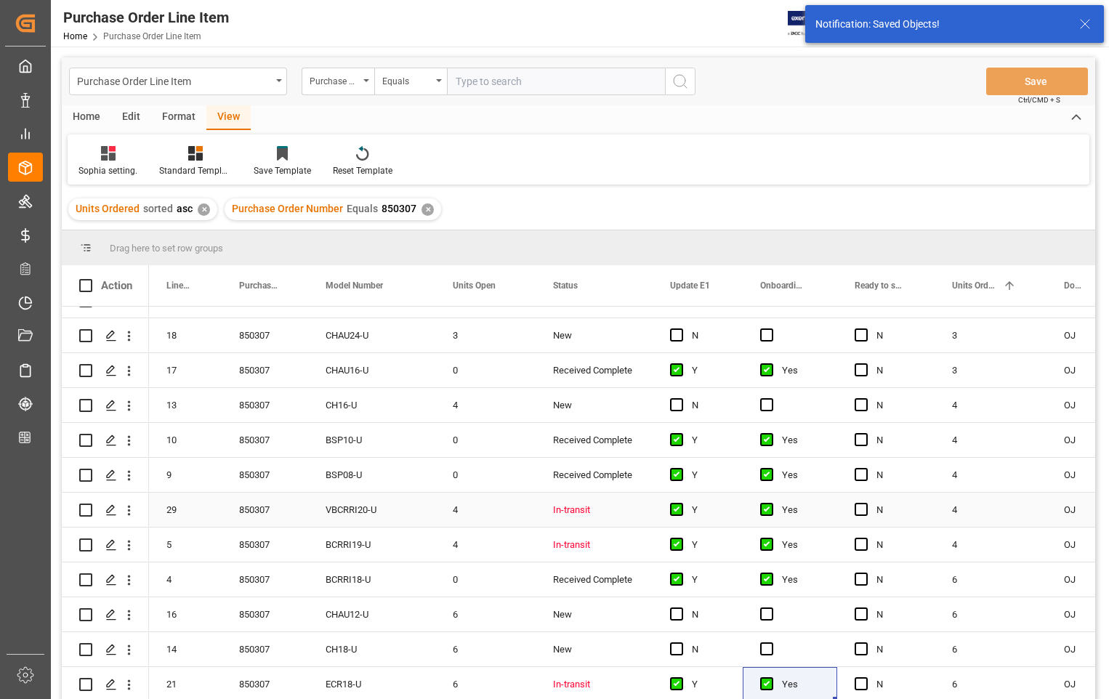
click at [84, 512] on input "Press Space to toggle row selection (unchecked)" at bounding box center [85, 510] width 13 height 13
checkbox input "true"
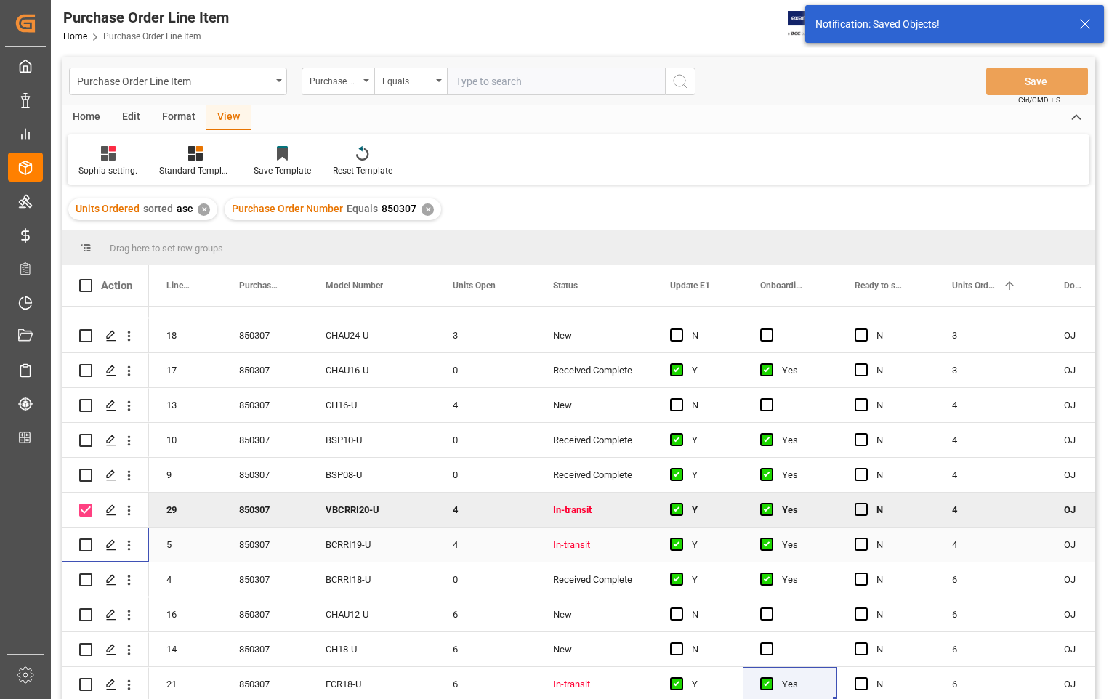
click at [89, 545] on input "Press Space to toggle row selection (unchecked)" at bounding box center [85, 545] width 13 height 13
checkbox input "true"
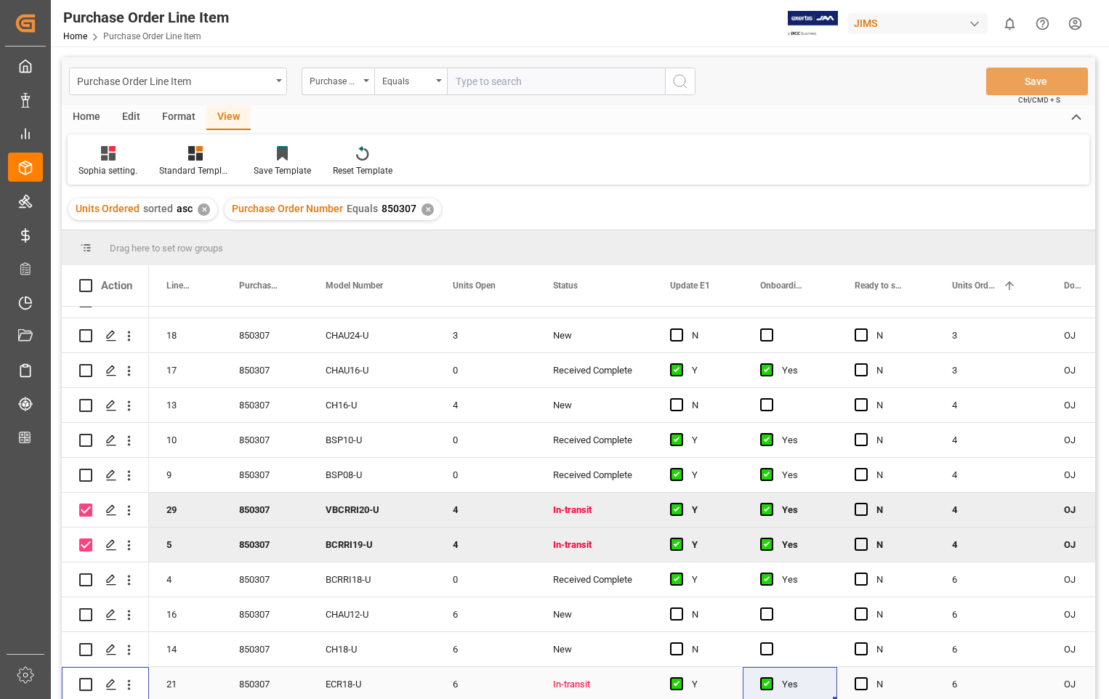
click at [82, 686] on input "Press Space to toggle row selection (unchecked)" at bounding box center [85, 684] width 13 height 13
checkbox input "true"
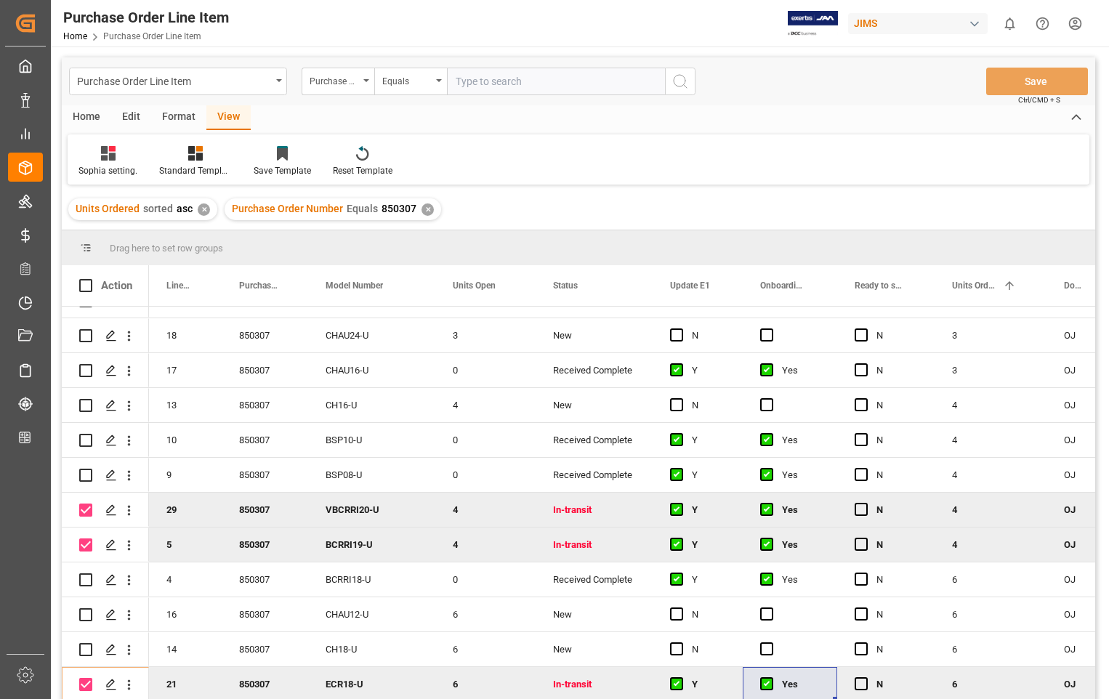
click at [84, 113] on div "Home" at bounding box center [86, 117] width 49 height 25
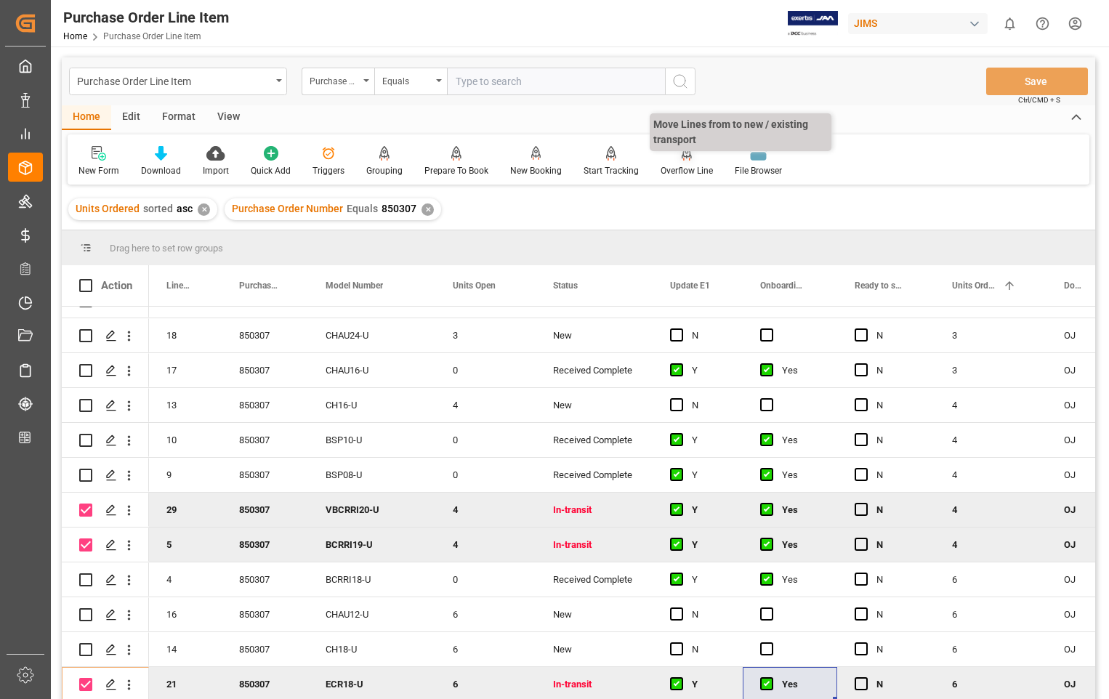
click at [682, 158] on icon at bounding box center [687, 152] width 10 height 12
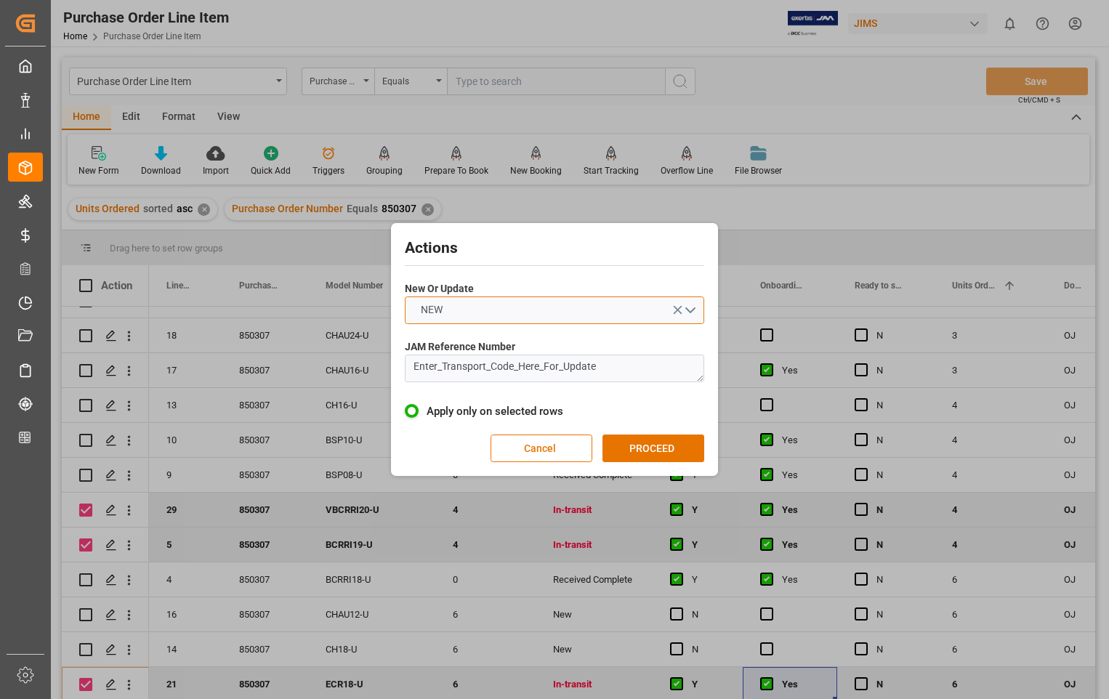
click at [694, 313] on button "NEW" at bounding box center [555, 311] width 300 height 28
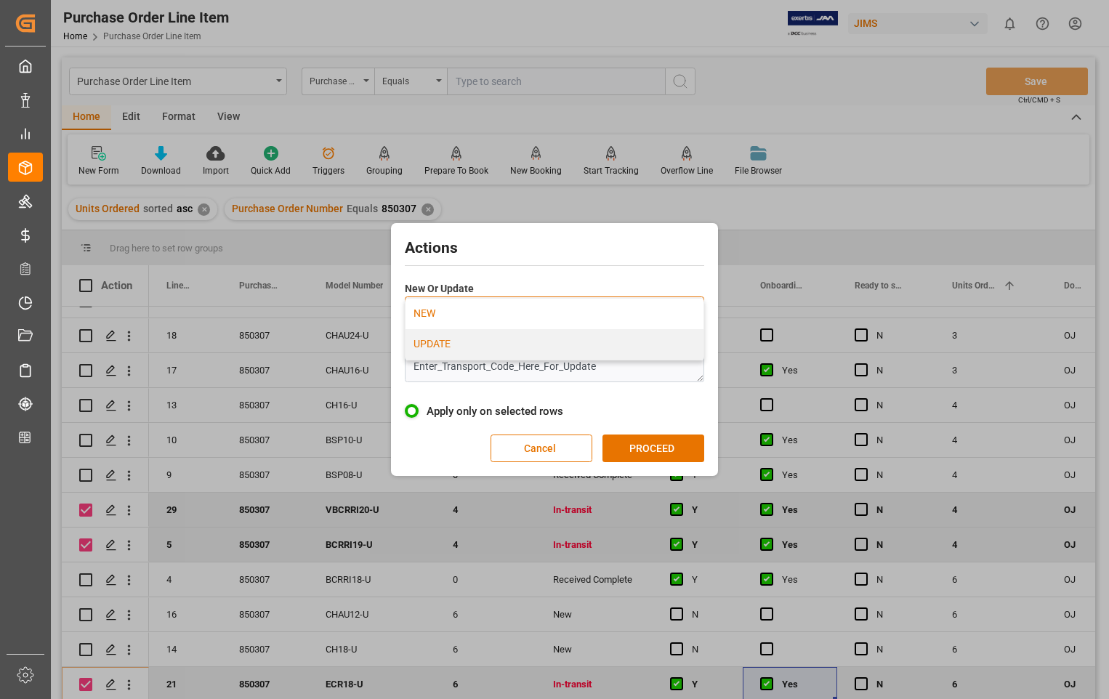
click at [491, 348] on div "UPDATE" at bounding box center [555, 344] width 298 height 31
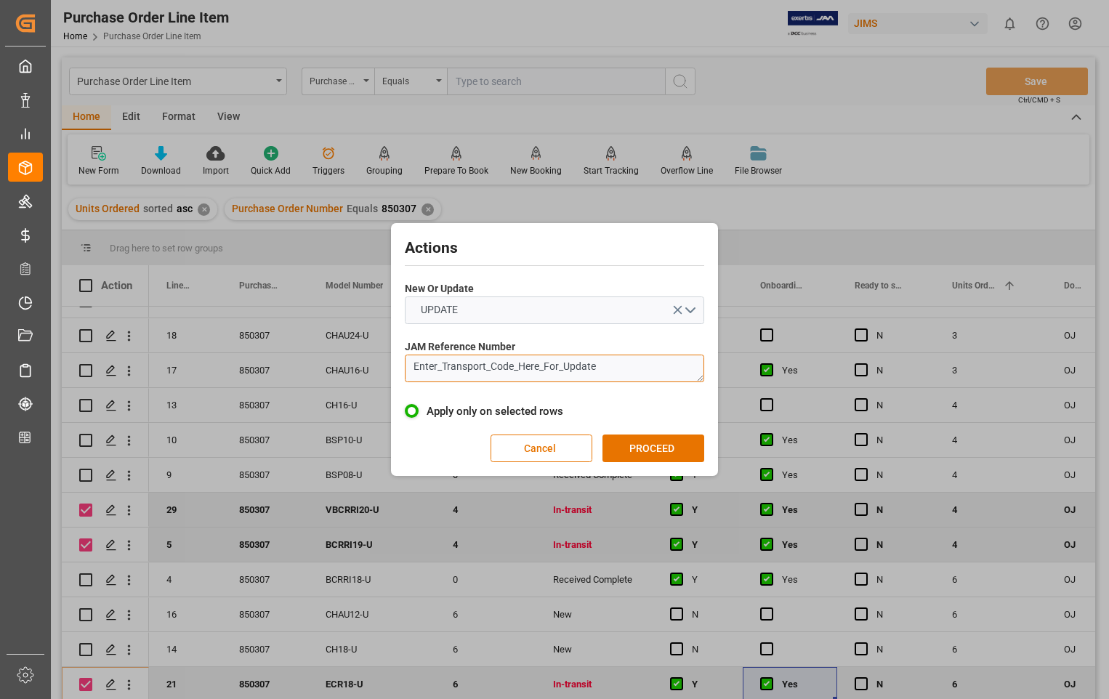
drag, startPoint x: 603, startPoint y: 364, endPoint x: 377, endPoint y: 379, distance: 226.6
click at [377, 379] on div "Actions New Or Update UPDATE JAM Reference Number Enter_Transport_Code_Here_For…" at bounding box center [554, 349] width 1109 height 699
paste textarea "22-8968-[GEOGRAPHIC_DATA]"
type textarea "22-8968-[GEOGRAPHIC_DATA]"
click at [647, 441] on button "PROCEED" at bounding box center [654, 449] width 102 height 28
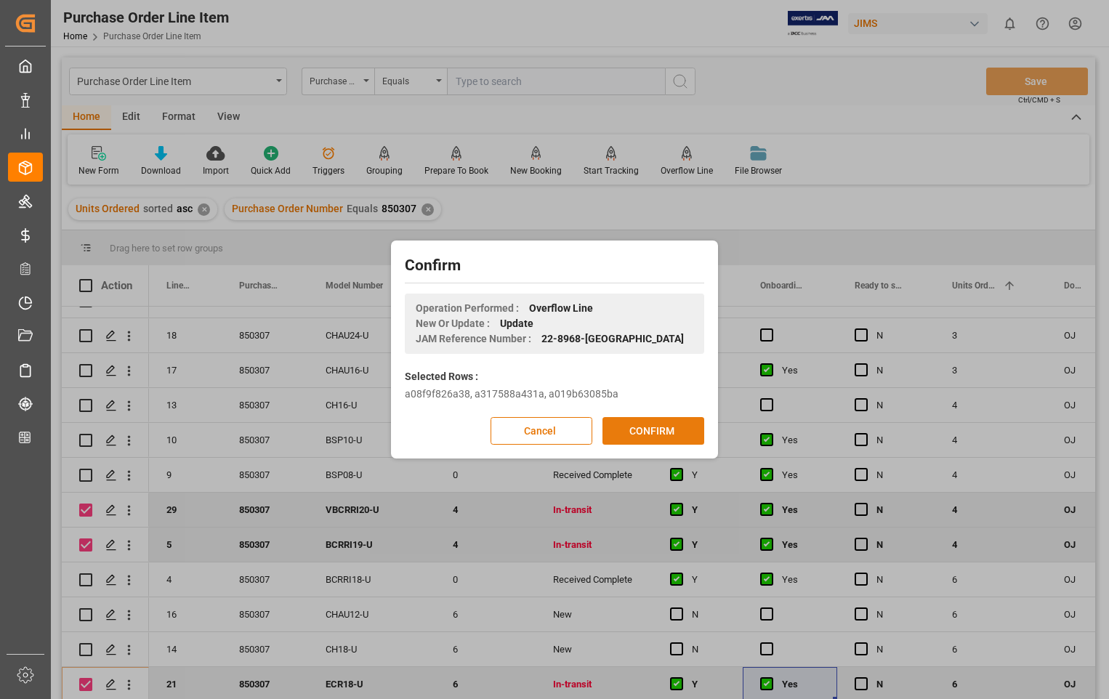
click at [649, 433] on button "CONFIRM" at bounding box center [654, 431] width 102 height 28
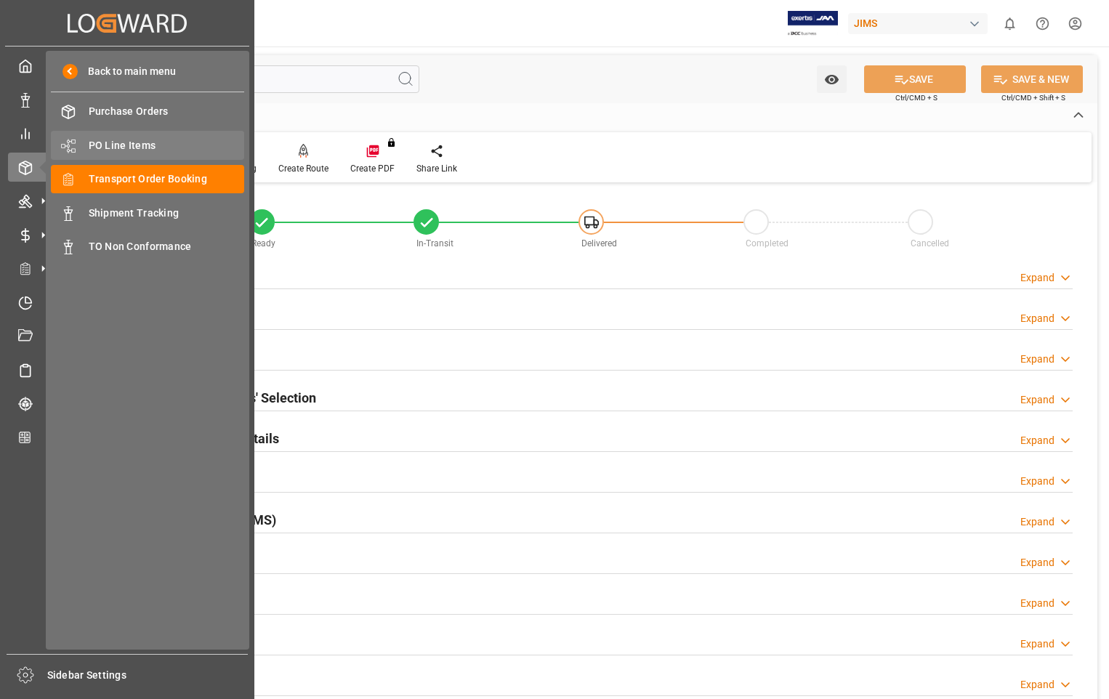
click at [137, 141] on span "PO Line Items" at bounding box center [167, 145] width 156 height 15
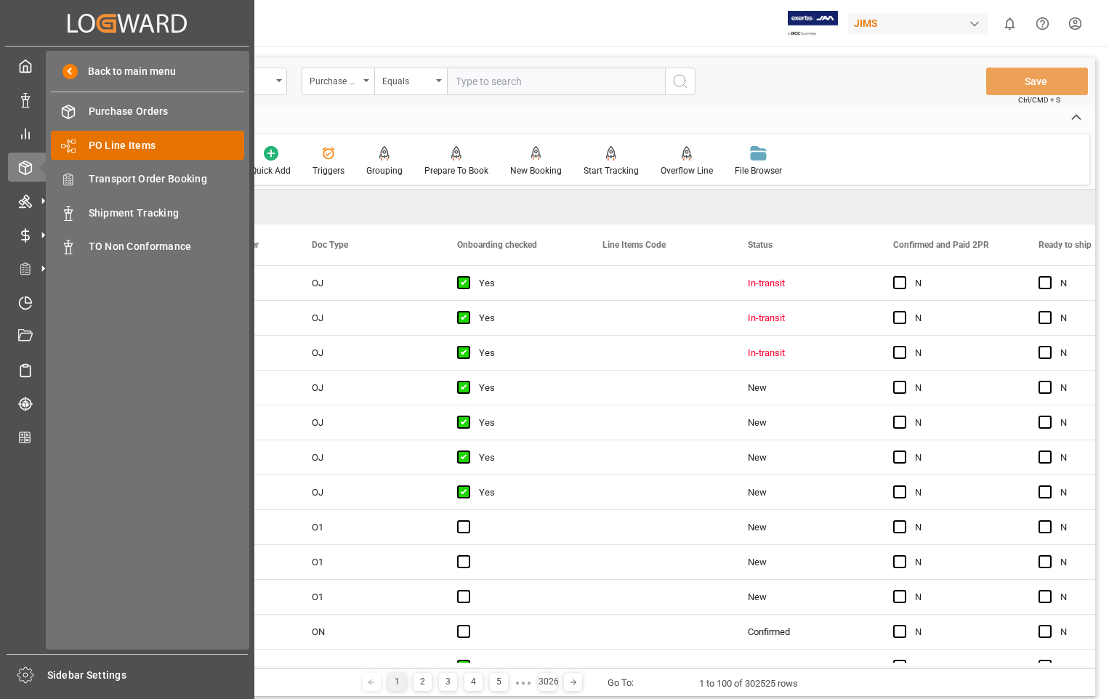
click at [163, 142] on span "PO Line Items" at bounding box center [167, 145] width 156 height 15
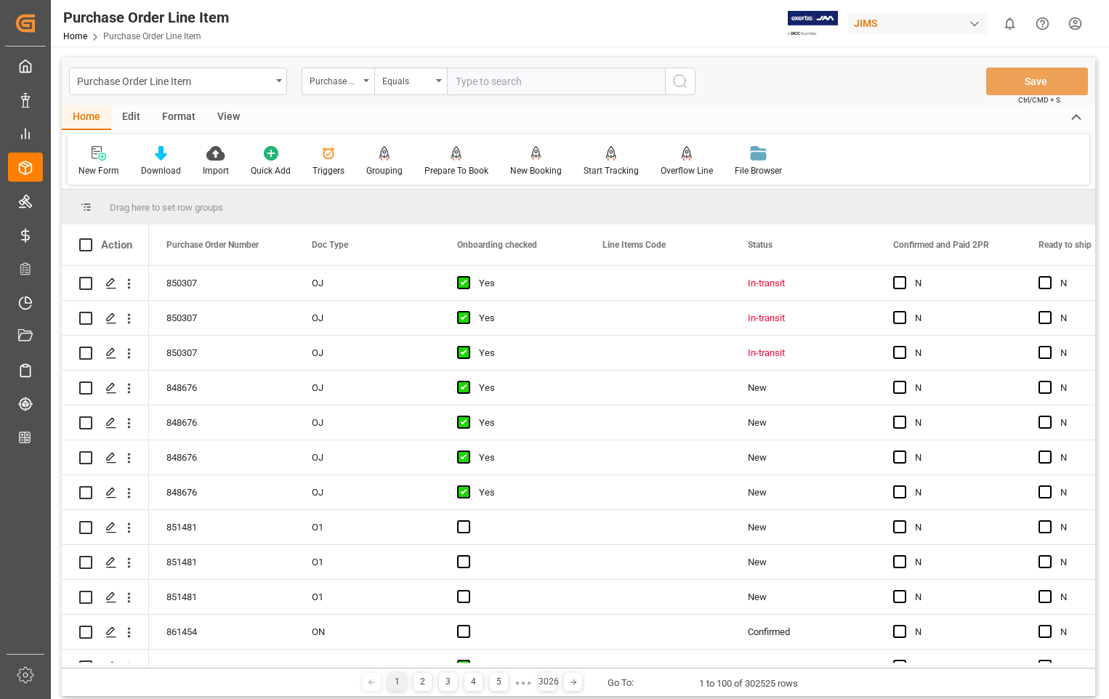
click at [549, 85] on input "text" at bounding box center [556, 82] width 218 height 28
type input "852187"
click at [686, 82] on icon "search button" at bounding box center [680, 81] width 17 height 17
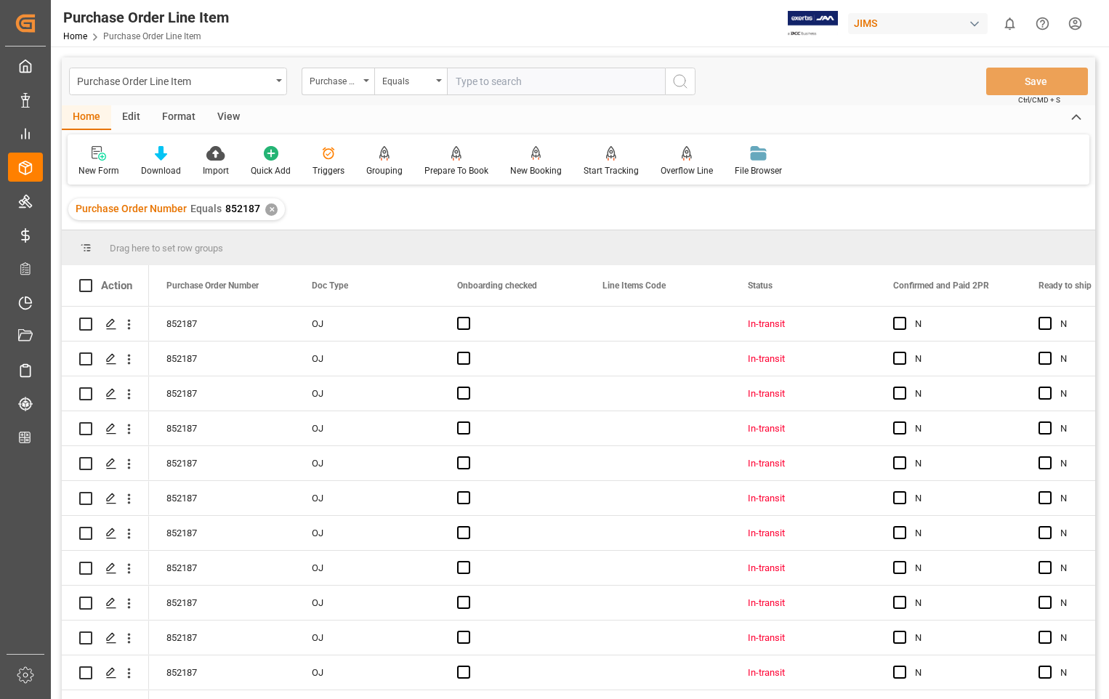
click at [231, 119] on div "View" at bounding box center [228, 117] width 44 height 25
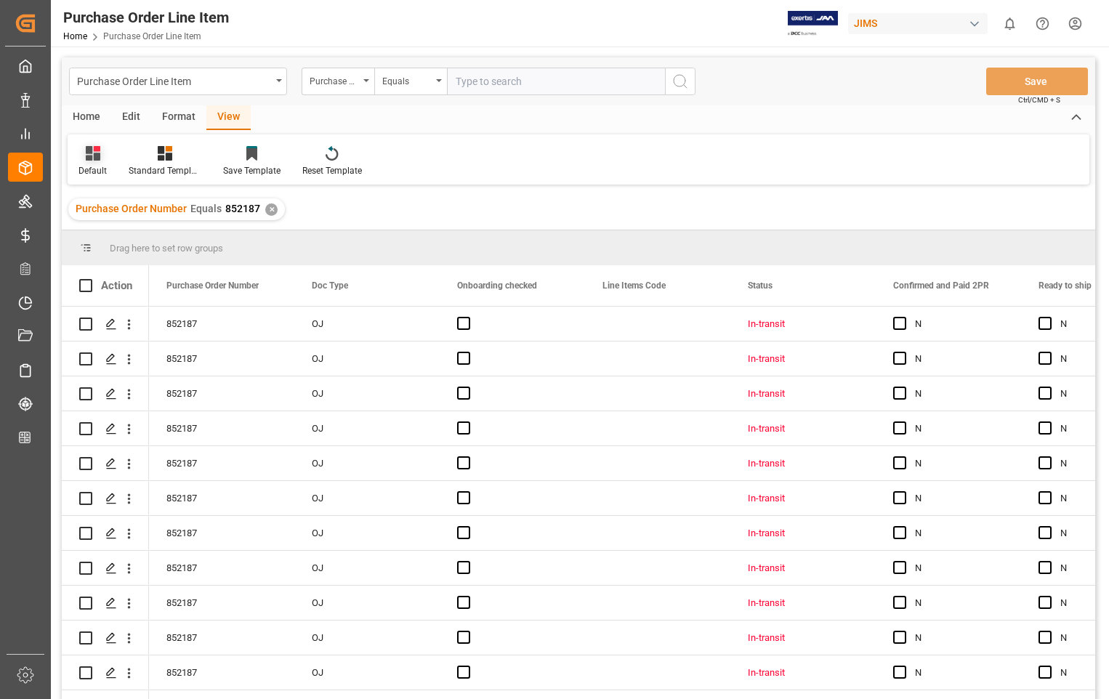
click at [91, 163] on div "Default" at bounding box center [93, 161] width 50 height 32
click at [114, 236] on div "Sophia setting." at bounding box center [149, 235] width 127 height 15
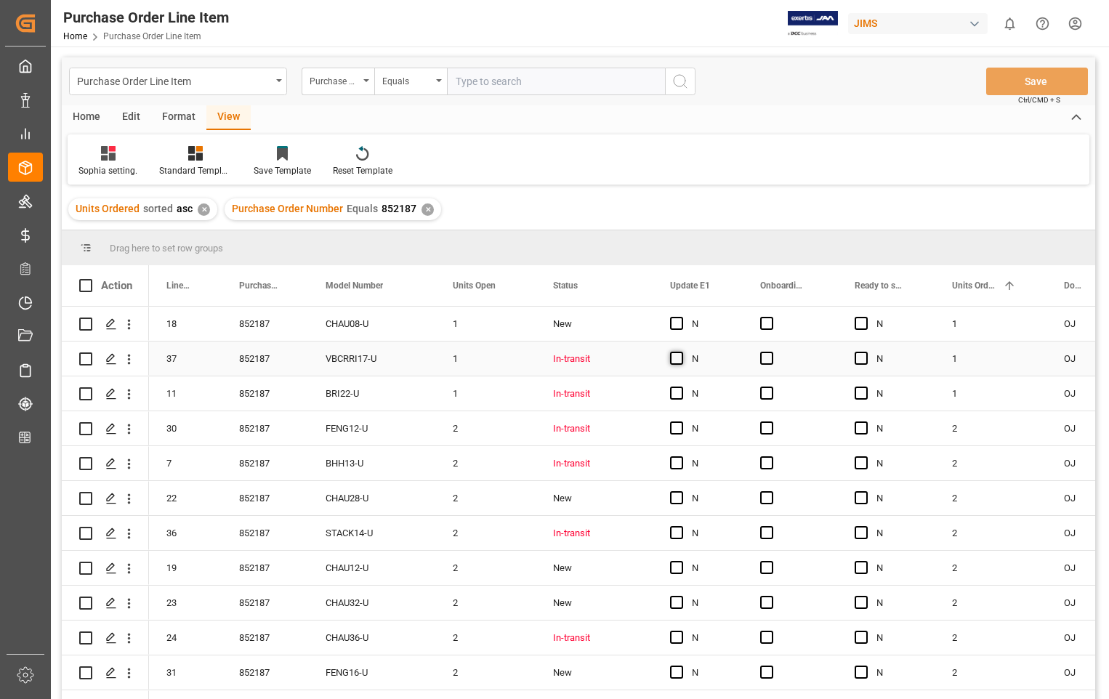
click at [678, 357] on span "Press SPACE to select this row." at bounding box center [676, 358] width 13 height 13
click at [681, 352] on input "Press SPACE to select this row." at bounding box center [681, 352] width 0 height 0
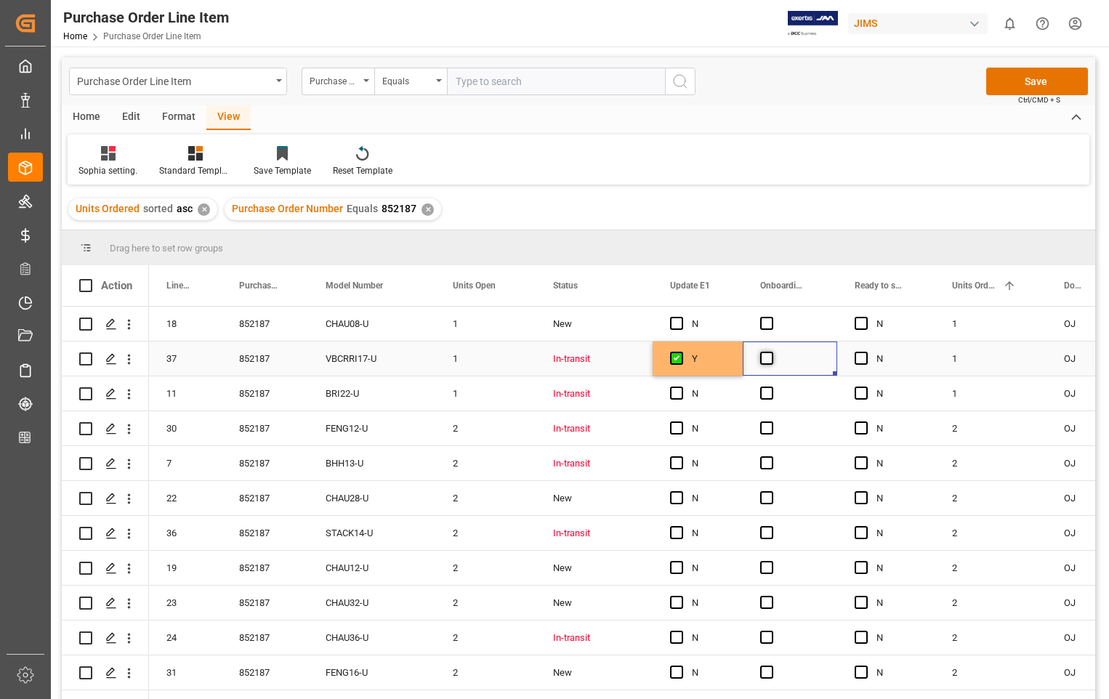
click at [768, 356] on span "Press SPACE to select this row." at bounding box center [766, 358] width 13 height 13
click at [771, 352] on input "Press SPACE to select this row." at bounding box center [771, 352] width 0 height 0
click at [769, 396] on span "Press SPACE to select this row." at bounding box center [766, 393] width 13 height 13
click at [771, 387] on input "Press SPACE to select this row." at bounding box center [771, 387] width 0 height 0
click at [767, 425] on span "Press SPACE to select this row." at bounding box center [766, 428] width 13 height 13
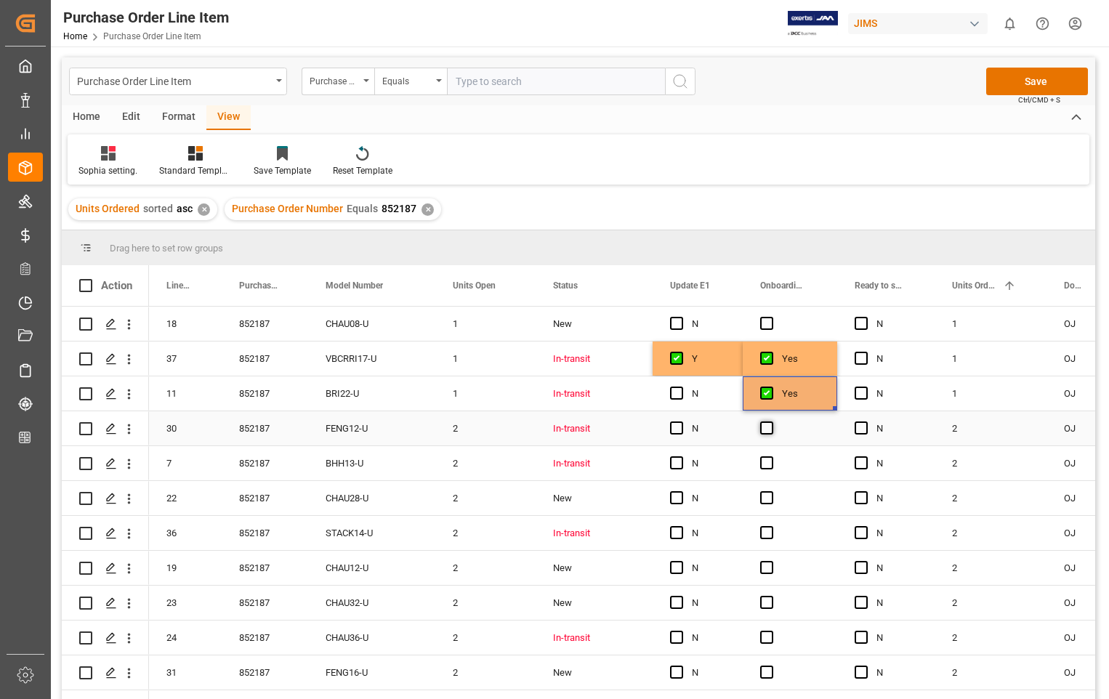
click at [771, 422] on input "Press SPACE to select this row." at bounding box center [771, 422] width 0 height 0
click at [768, 457] on span "Press SPACE to select this row." at bounding box center [766, 463] width 13 height 13
click at [771, 457] on input "Press SPACE to select this row." at bounding box center [771, 457] width 0 height 0
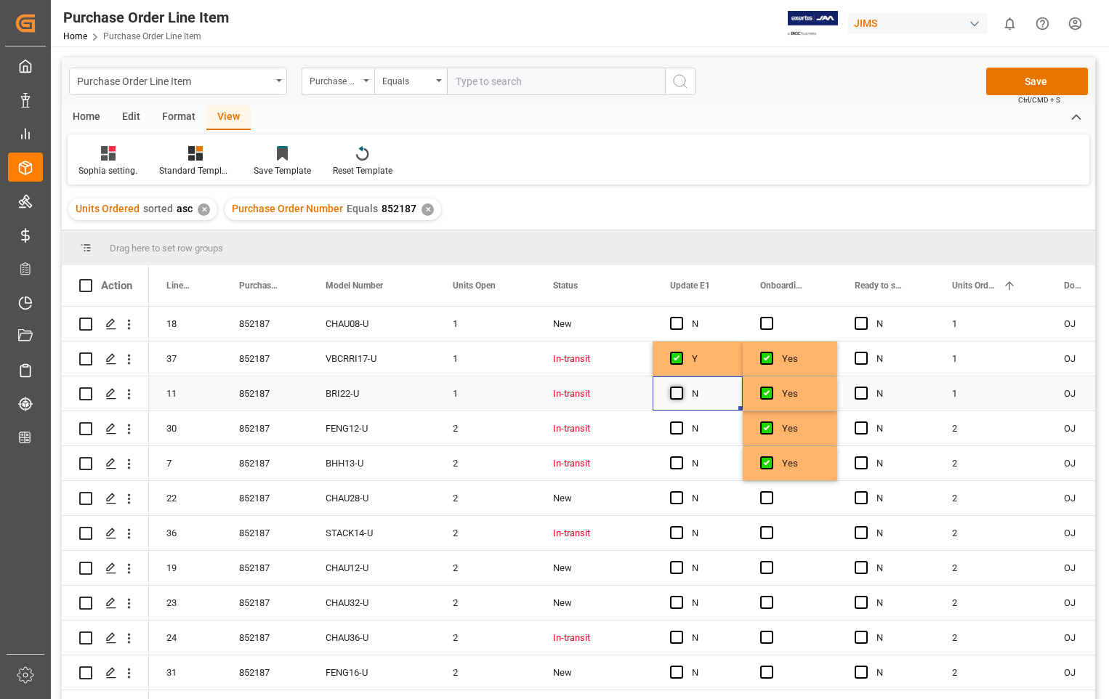
click at [679, 398] on span "Press SPACE to select this row." at bounding box center [676, 393] width 13 height 13
click at [681, 387] on input "Press SPACE to select this row." at bounding box center [681, 387] width 0 height 0
click at [675, 431] on span "Press SPACE to select this row." at bounding box center [676, 428] width 13 height 13
click at [681, 422] on input "Press SPACE to select this row." at bounding box center [681, 422] width 0 height 0
click at [677, 466] on span "Press SPACE to select this row." at bounding box center [676, 463] width 13 height 13
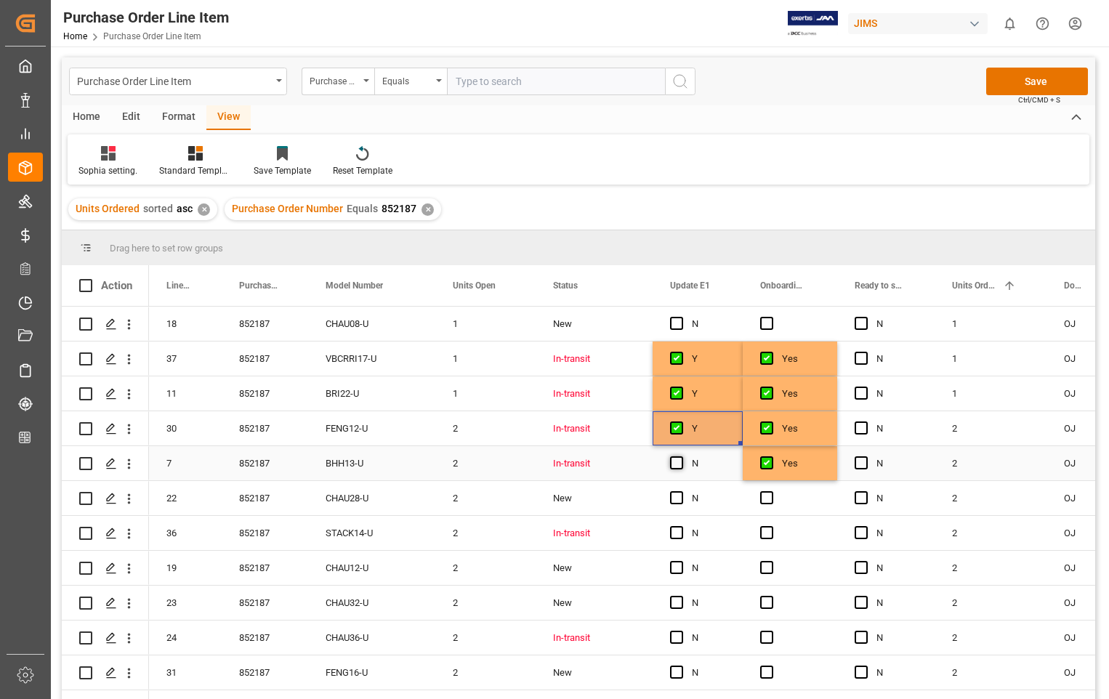
click at [681, 457] on input "Press SPACE to select this row." at bounding box center [681, 457] width 0 height 0
click at [680, 534] on span "Press SPACE to select this row." at bounding box center [676, 532] width 13 height 13
click at [681, 526] on input "Press SPACE to select this row." at bounding box center [681, 526] width 0 height 0
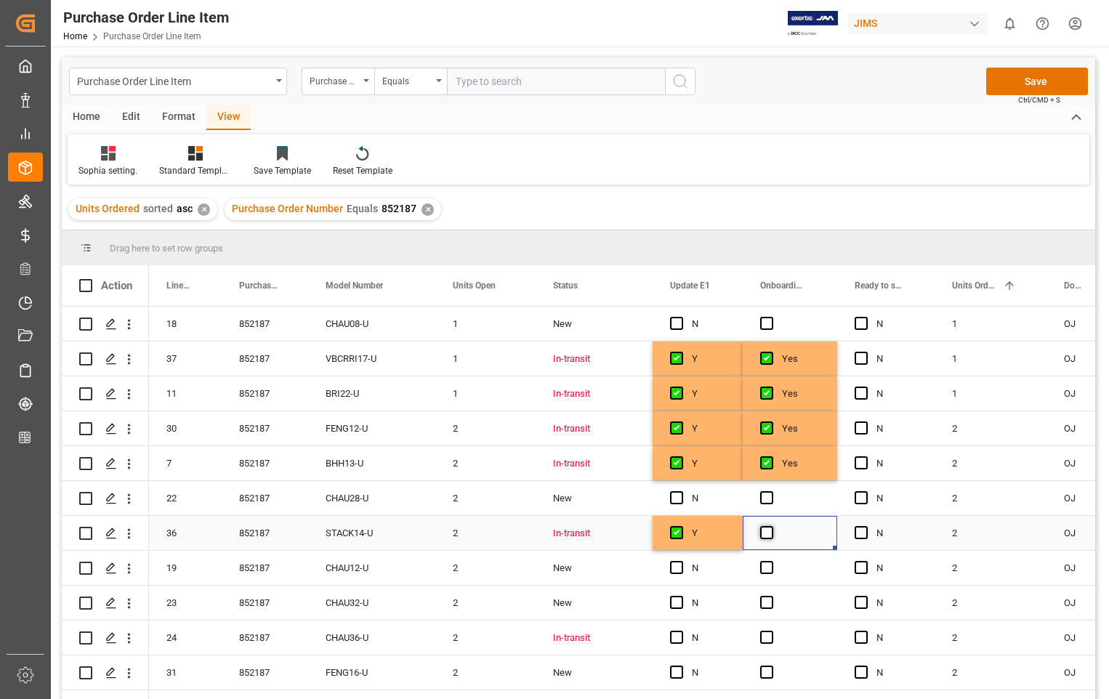
click at [762, 532] on span "Press SPACE to select this row." at bounding box center [766, 532] width 13 height 13
click at [771, 526] on input "Press SPACE to select this row." at bounding box center [771, 526] width 0 height 0
click at [678, 641] on span "Press SPACE to select this row." at bounding box center [676, 637] width 13 height 13
click at [681, 631] on input "Press SPACE to select this row." at bounding box center [681, 631] width 0 height 0
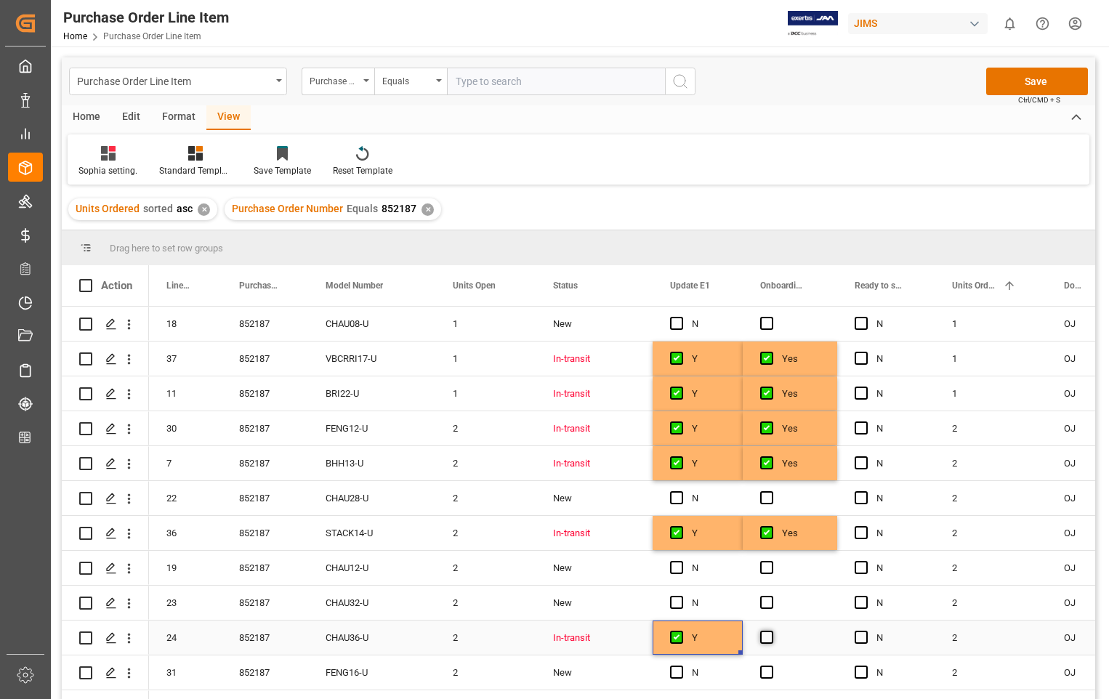
click at [771, 638] on span "Press SPACE to select this row." at bounding box center [766, 637] width 13 height 13
click at [771, 631] on input "Press SPACE to select this row." at bounding box center [771, 631] width 0 height 0
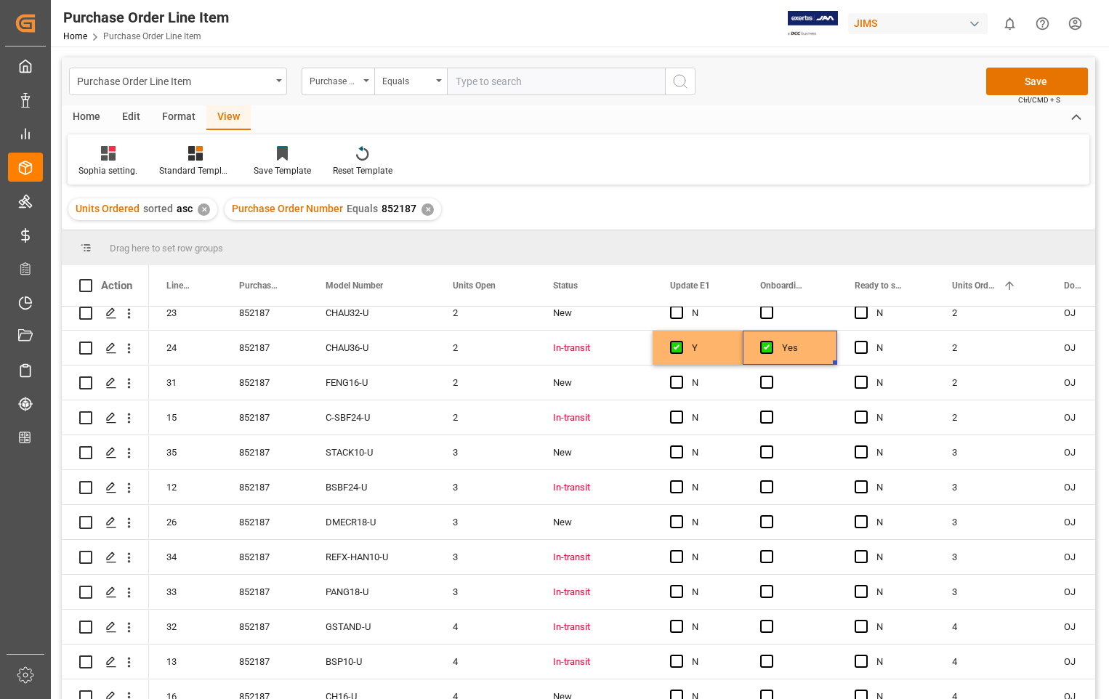
scroll to position [291, 0]
click at [678, 416] on span "Press SPACE to select this row." at bounding box center [676, 416] width 13 height 13
click at [681, 410] on input "Press SPACE to select this row." at bounding box center [681, 410] width 0 height 0
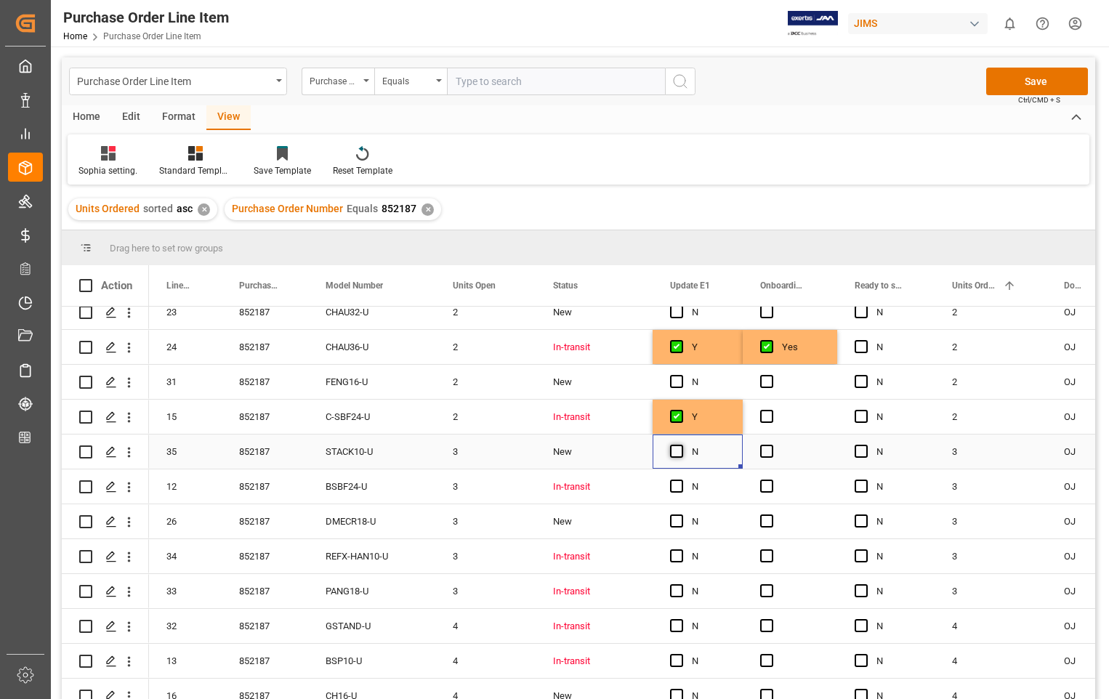
click at [677, 451] on span "Press SPACE to select this row." at bounding box center [676, 451] width 13 height 13
click at [681, 445] on input "Press SPACE to select this row." at bounding box center [681, 445] width 0 height 0
click at [678, 449] on span "Press SPACE to select this row." at bounding box center [676, 451] width 13 height 13
click at [681, 445] on input "Press SPACE to select this row." at bounding box center [681, 445] width 0 height 0
click at [768, 417] on span "Press SPACE to select this row." at bounding box center [766, 416] width 13 height 13
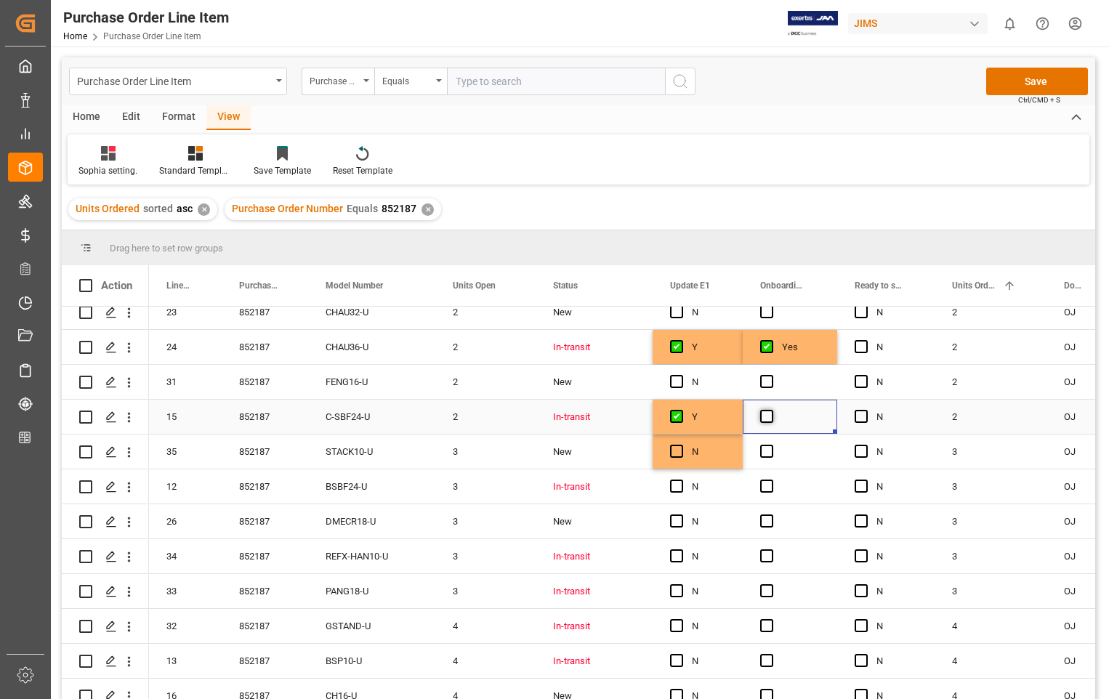
click at [771, 410] on input "Press SPACE to select this row." at bounding box center [771, 410] width 0 height 0
click at [769, 483] on span "Press SPACE to select this row." at bounding box center [766, 486] width 13 height 13
click at [771, 480] on input "Press SPACE to select this row." at bounding box center [771, 480] width 0 height 0
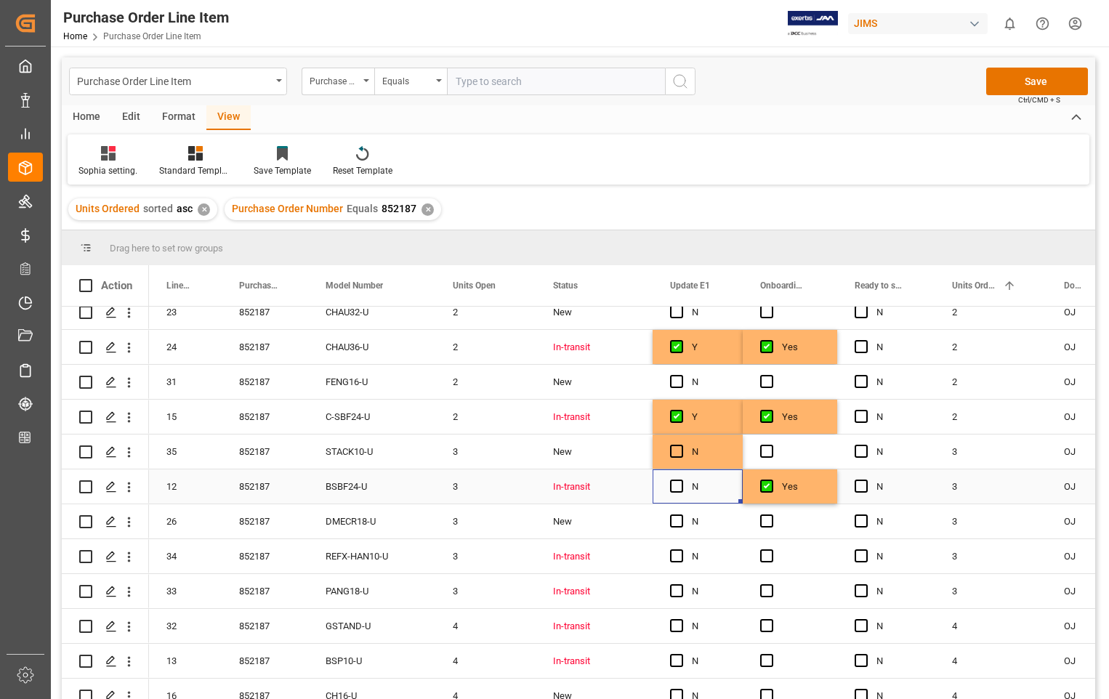
click at [670, 484] on div "N" at bounding box center [698, 487] width 90 height 34
click at [676, 484] on span "Press SPACE to select this row." at bounding box center [676, 486] width 13 height 13
click at [681, 480] on input "Press SPACE to select this row." at bounding box center [681, 480] width 0 height 0
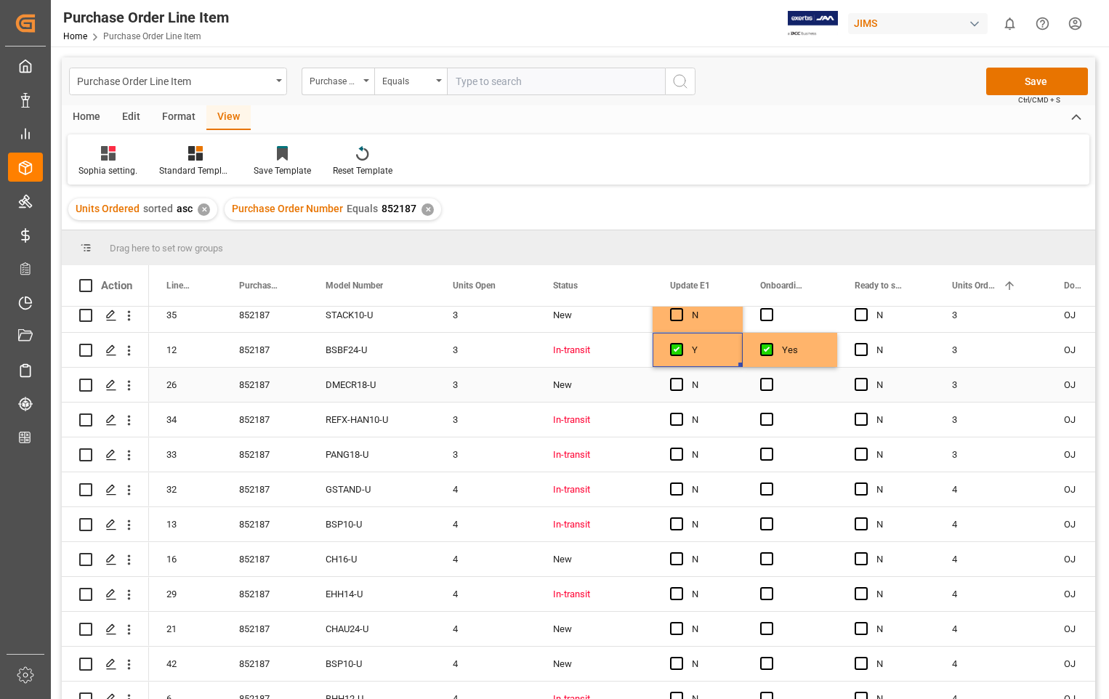
scroll to position [436, 0]
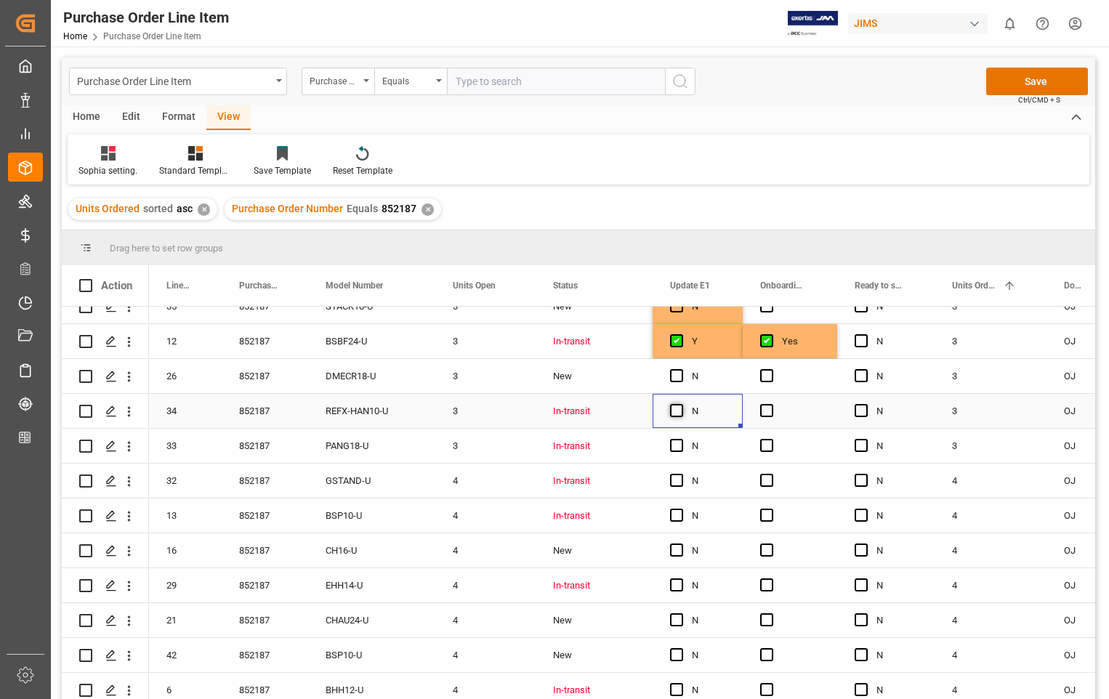
click at [675, 411] on span "Press SPACE to select this row." at bounding box center [676, 410] width 13 height 13
click at [681, 404] on input "Press SPACE to select this row." at bounding box center [681, 404] width 0 height 0
click at [677, 441] on span "Press SPACE to select this row." at bounding box center [676, 445] width 13 height 13
click at [681, 439] on input "Press SPACE to select this row." at bounding box center [681, 439] width 0 height 0
click at [675, 478] on span "Press SPACE to select this row." at bounding box center [676, 480] width 13 height 13
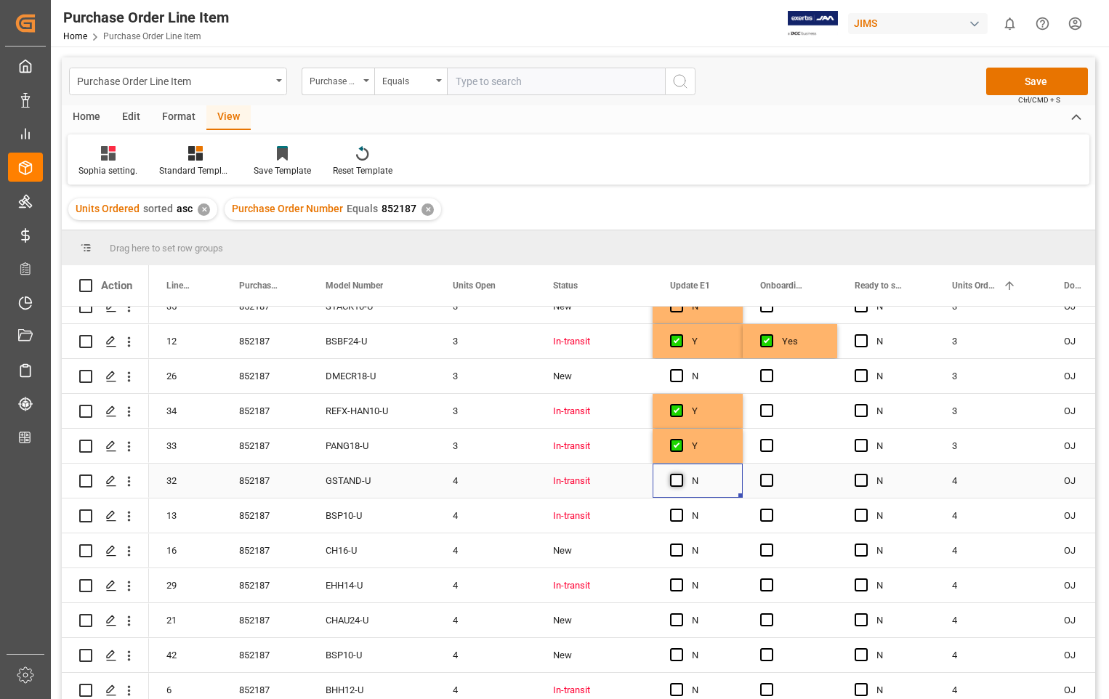
click at [681, 474] on input "Press SPACE to select this row." at bounding box center [681, 474] width 0 height 0
click at [678, 518] on span "Press SPACE to select this row." at bounding box center [676, 515] width 13 height 13
click at [681, 509] on input "Press SPACE to select this row." at bounding box center [681, 509] width 0 height 0
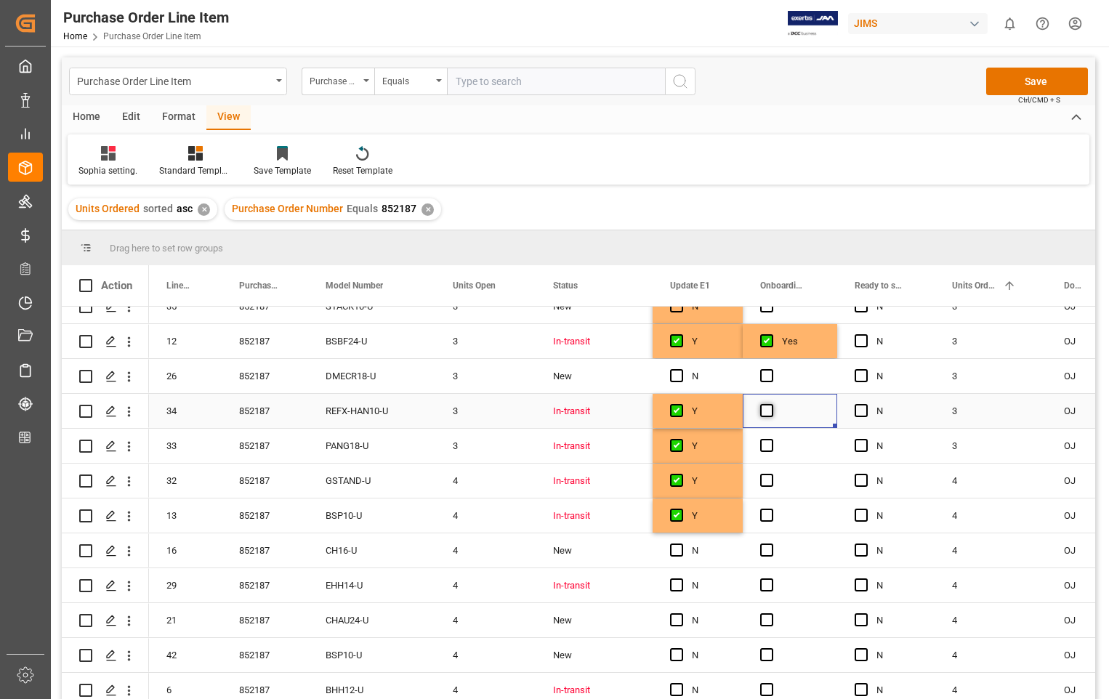
click at [766, 407] on span "Press SPACE to select this row." at bounding box center [766, 410] width 13 height 13
click at [771, 404] on input "Press SPACE to select this row." at bounding box center [771, 404] width 0 height 0
click at [766, 444] on span "Press SPACE to select this row." at bounding box center [766, 445] width 13 height 13
click at [771, 439] on input "Press SPACE to select this row." at bounding box center [771, 439] width 0 height 0
click at [761, 475] on span "Press SPACE to select this row." at bounding box center [766, 480] width 13 height 13
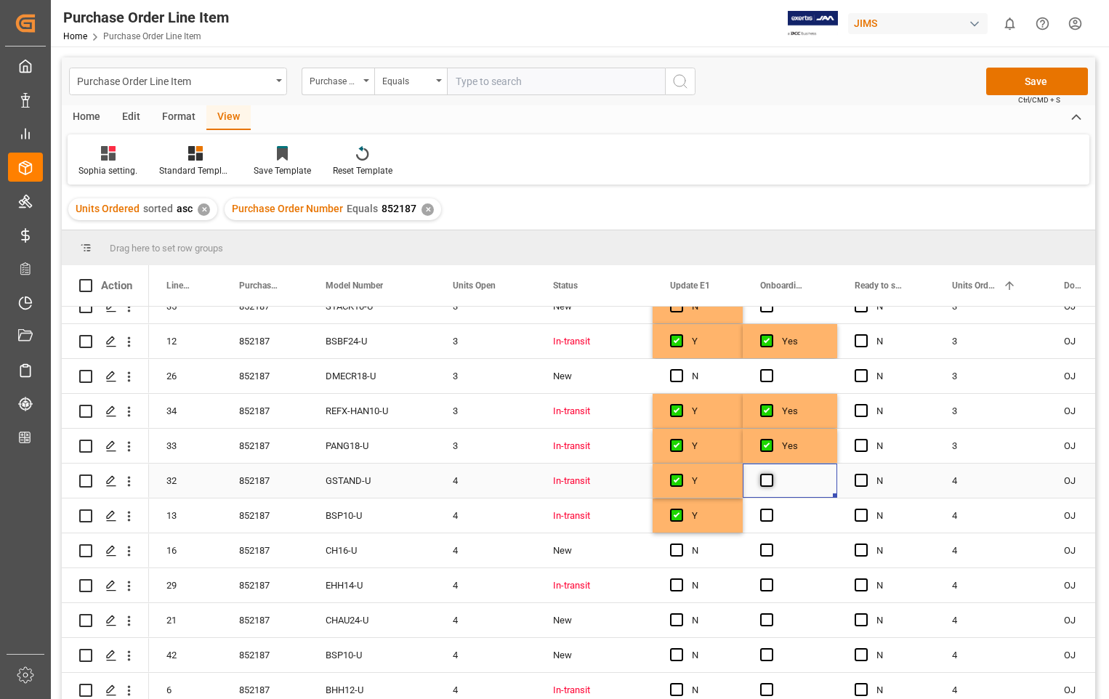
click at [771, 474] on input "Press SPACE to select this row." at bounding box center [771, 474] width 0 height 0
click at [763, 510] on span "Press SPACE to select this row." at bounding box center [766, 515] width 13 height 13
click at [771, 509] on input "Press SPACE to select this row." at bounding box center [771, 509] width 0 height 0
click at [680, 587] on span "Press SPACE to select this row." at bounding box center [676, 585] width 13 height 13
click at [681, 579] on input "Press SPACE to select this row." at bounding box center [681, 579] width 0 height 0
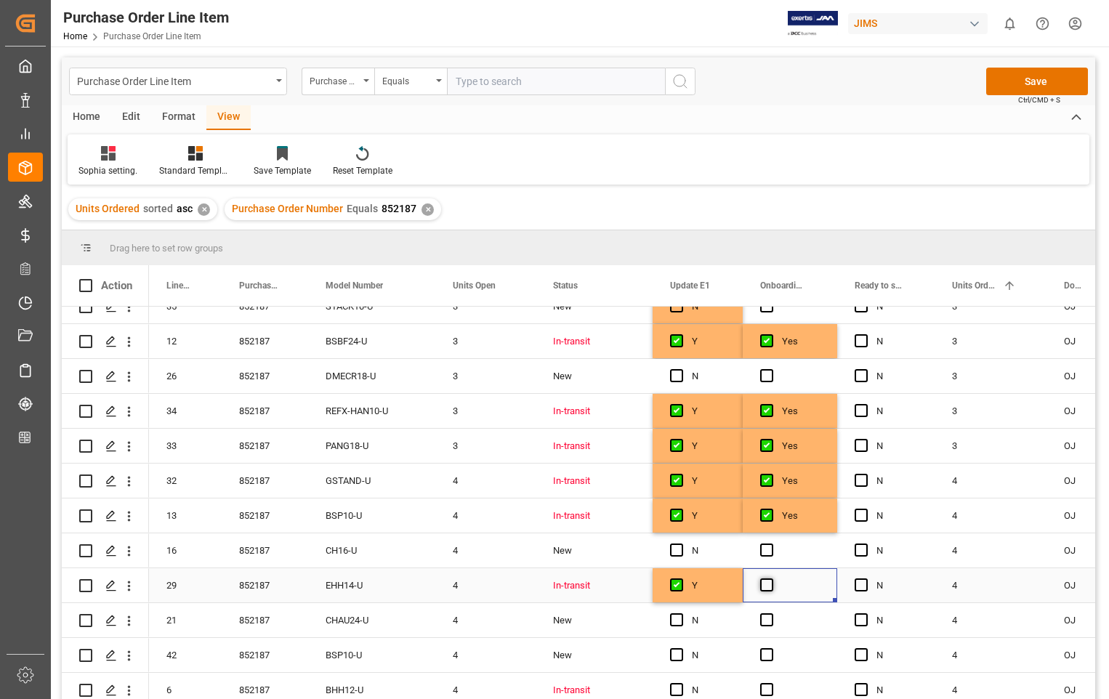
click at [765, 584] on span "Press SPACE to select this row." at bounding box center [766, 585] width 13 height 13
click at [771, 579] on input "Press SPACE to select this row." at bounding box center [771, 579] width 0 height 0
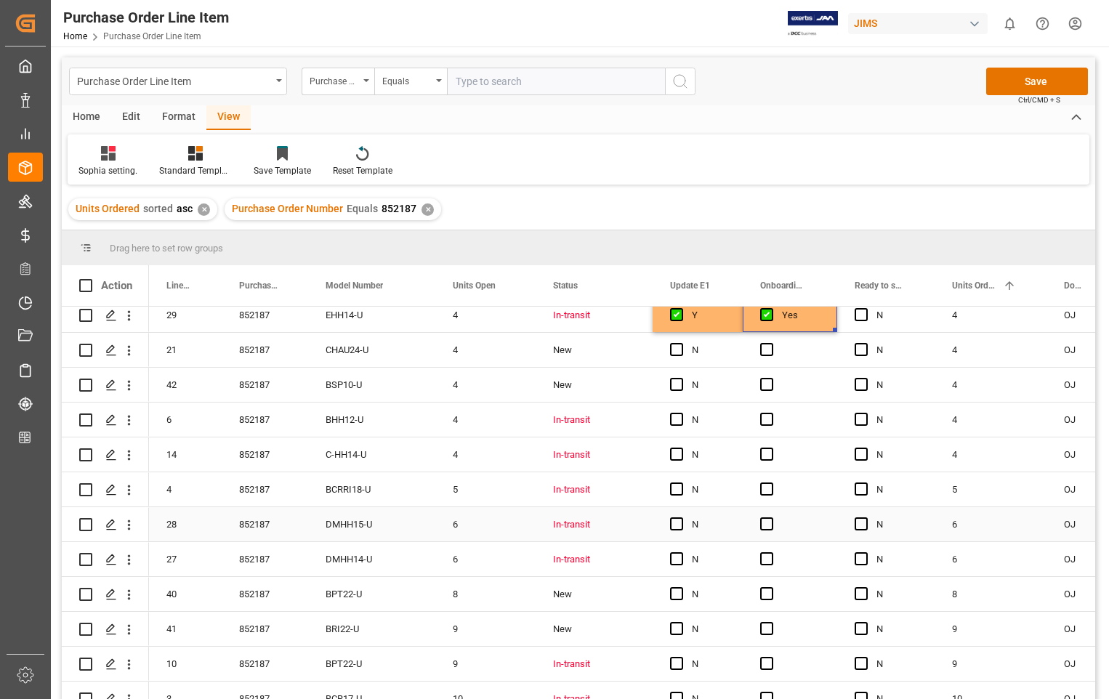
scroll to position [727, 0]
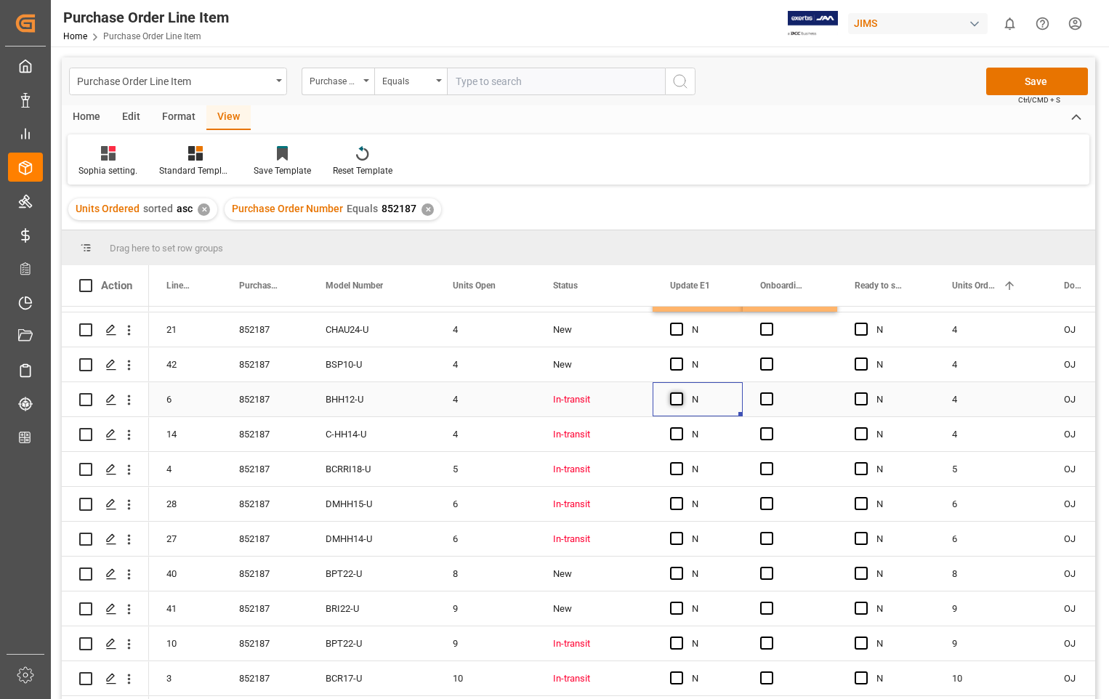
click at [681, 404] on span "Press SPACE to select this row." at bounding box center [676, 399] width 13 height 13
click at [681, 393] on input "Press SPACE to select this row." at bounding box center [681, 393] width 0 height 0
click at [677, 433] on span "Press SPACE to select this row." at bounding box center [676, 433] width 13 height 13
click at [681, 427] on input "Press SPACE to select this row." at bounding box center [681, 427] width 0 height 0
click at [677, 478] on div "Press SPACE to select this row." at bounding box center [681, 469] width 22 height 33
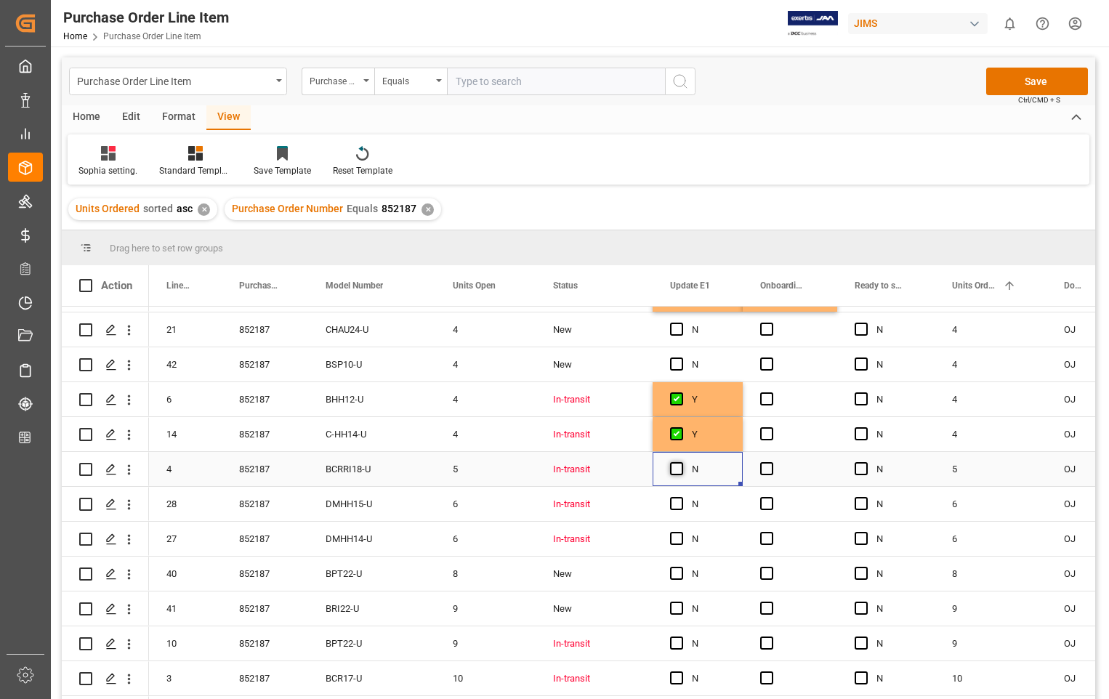
click at [678, 471] on span "Press SPACE to select this row." at bounding box center [676, 468] width 13 height 13
click at [681, 462] on input "Press SPACE to select this row." at bounding box center [681, 462] width 0 height 0
click at [675, 503] on span "Press SPACE to select this row." at bounding box center [676, 503] width 13 height 13
click at [681, 497] on input "Press SPACE to select this row." at bounding box center [681, 497] width 0 height 0
click at [675, 539] on span "Press SPACE to select this row." at bounding box center [676, 538] width 13 height 13
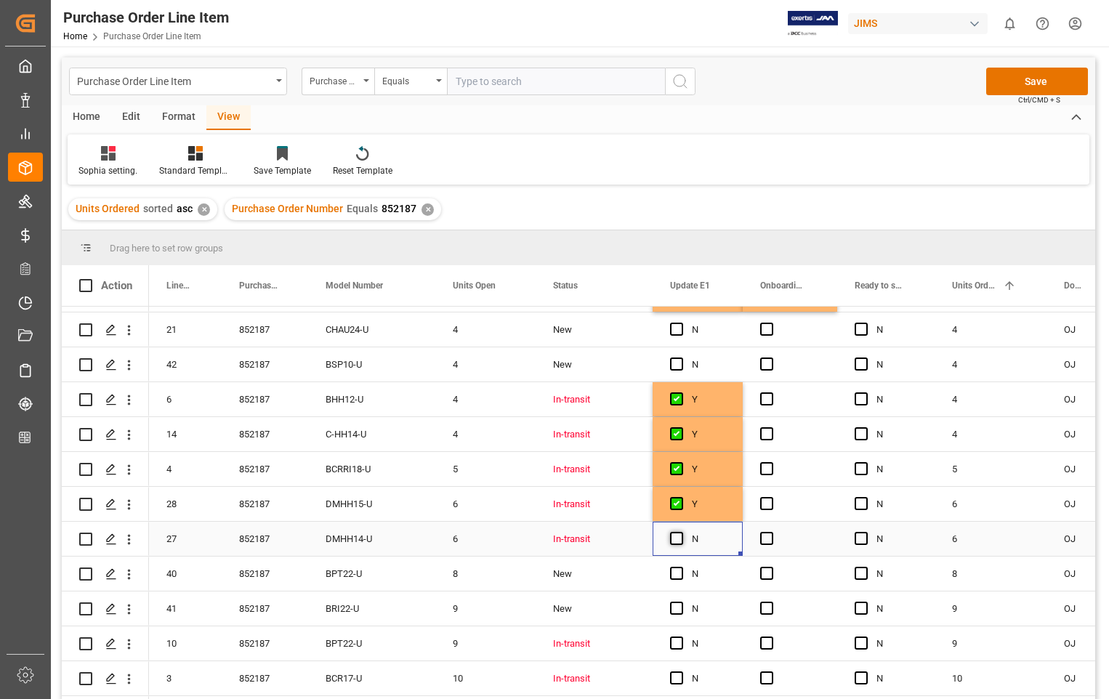
click at [681, 532] on input "Press SPACE to select this row." at bounding box center [681, 532] width 0 height 0
click at [768, 401] on span "Press SPACE to select this row." at bounding box center [766, 399] width 13 height 13
click at [771, 393] on input "Press SPACE to select this row." at bounding box center [771, 393] width 0 height 0
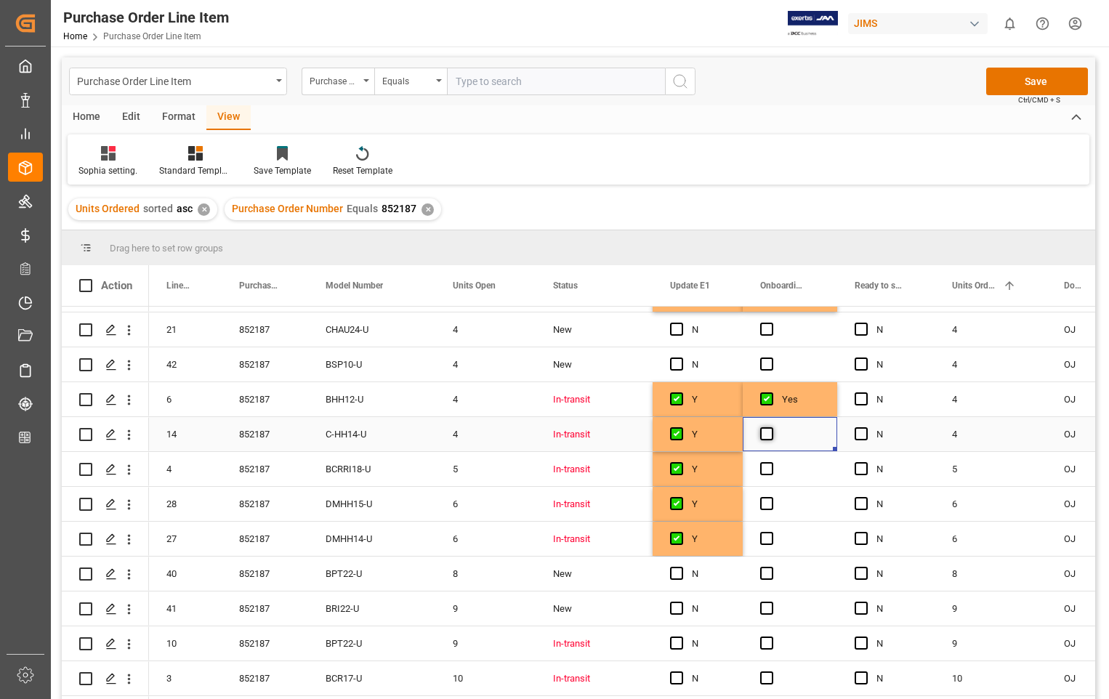
click at [766, 434] on span "Press SPACE to select this row." at bounding box center [766, 433] width 13 height 13
click at [771, 427] on input "Press SPACE to select this row." at bounding box center [771, 427] width 0 height 0
click at [770, 468] on span "Press SPACE to select this row." at bounding box center [766, 468] width 13 height 13
click at [771, 462] on input "Press SPACE to select this row." at bounding box center [771, 462] width 0 height 0
click at [768, 498] on span "Press SPACE to select this row." at bounding box center [766, 503] width 13 height 13
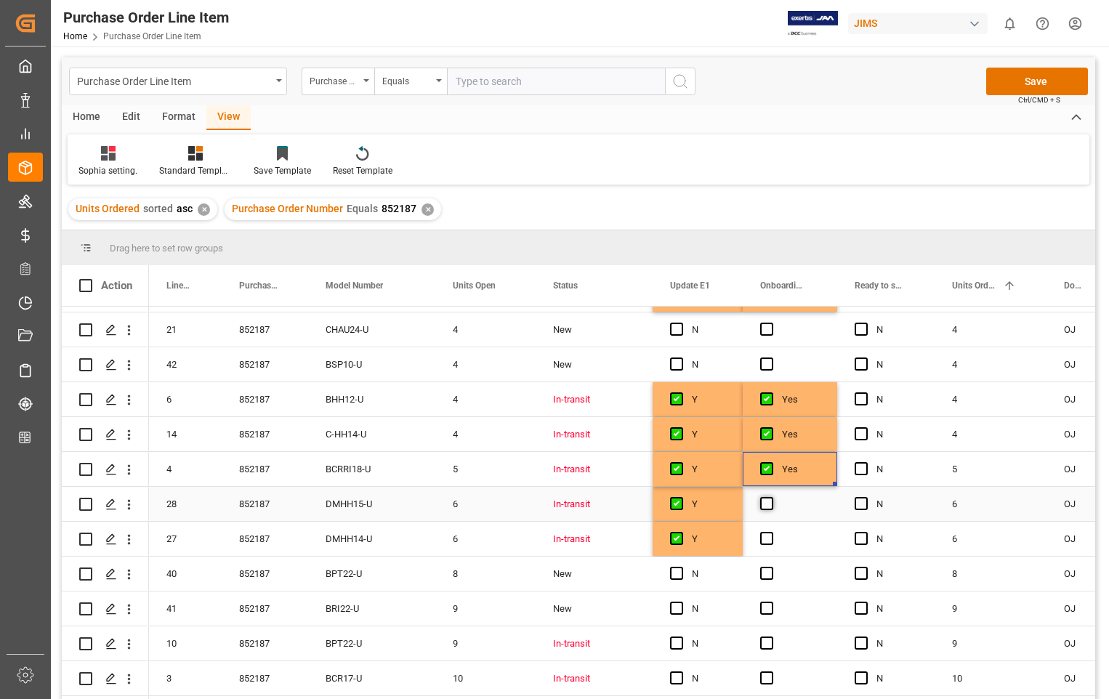
click at [771, 497] on input "Press SPACE to select this row." at bounding box center [771, 497] width 0 height 0
click at [766, 540] on span "Press SPACE to select this row." at bounding box center [766, 538] width 13 height 13
click at [771, 532] on input "Press SPACE to select this row." at bounding box center [771, 532] width 0 height 0
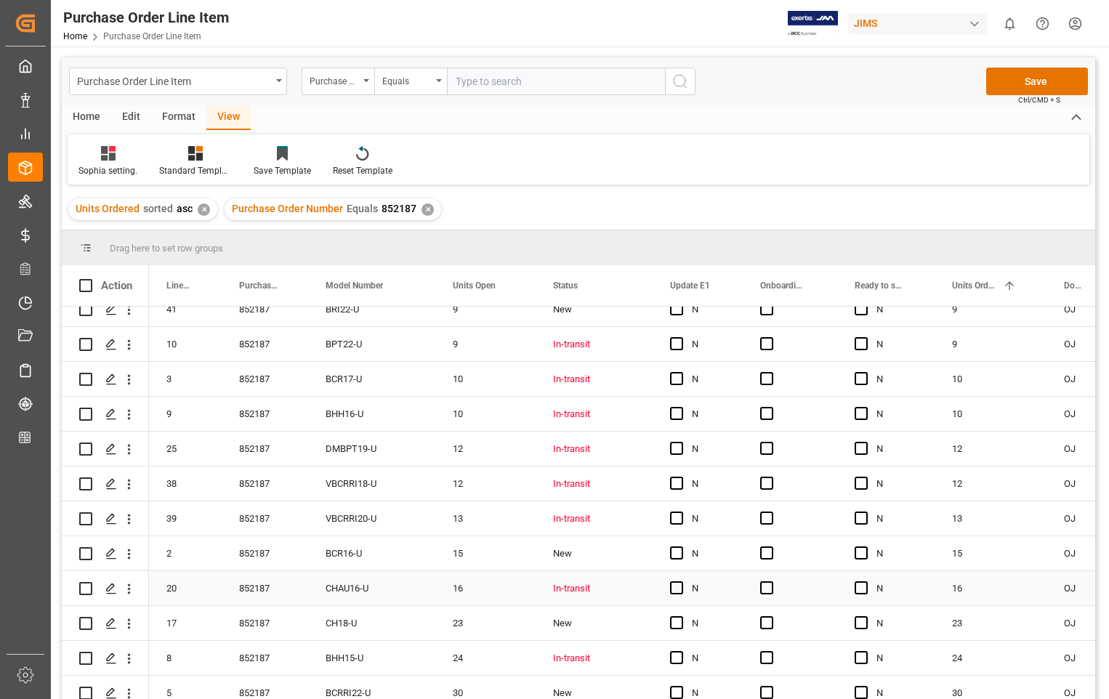
scroll to position [1001, 0]
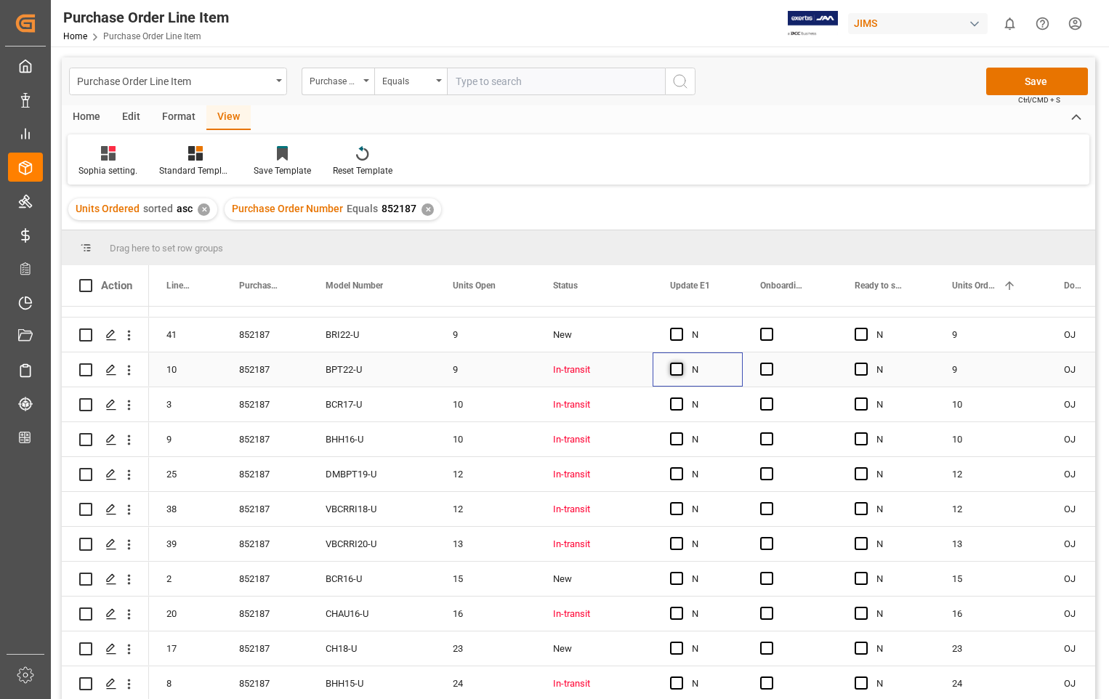
click at [678, 370] on span "Press SPACE to select this row." at bounding box center [676, 369] width 13 height 13
click at [681, 363] on input "Press SPACE to select this row." at bounding box center [681, 363] width 0 height 0
click at [677, 404] on span "Press SPACE to select this row." at bounding box center [676, 404] width 13 height 13
click at [681, 398] on input "Press SPACE to select this row." at bounding box center [681, 398] width 0 height 0
click at [769, 367] on span "Press SPACE to select this row." at bounding box center [766, 369] width 13 height 13
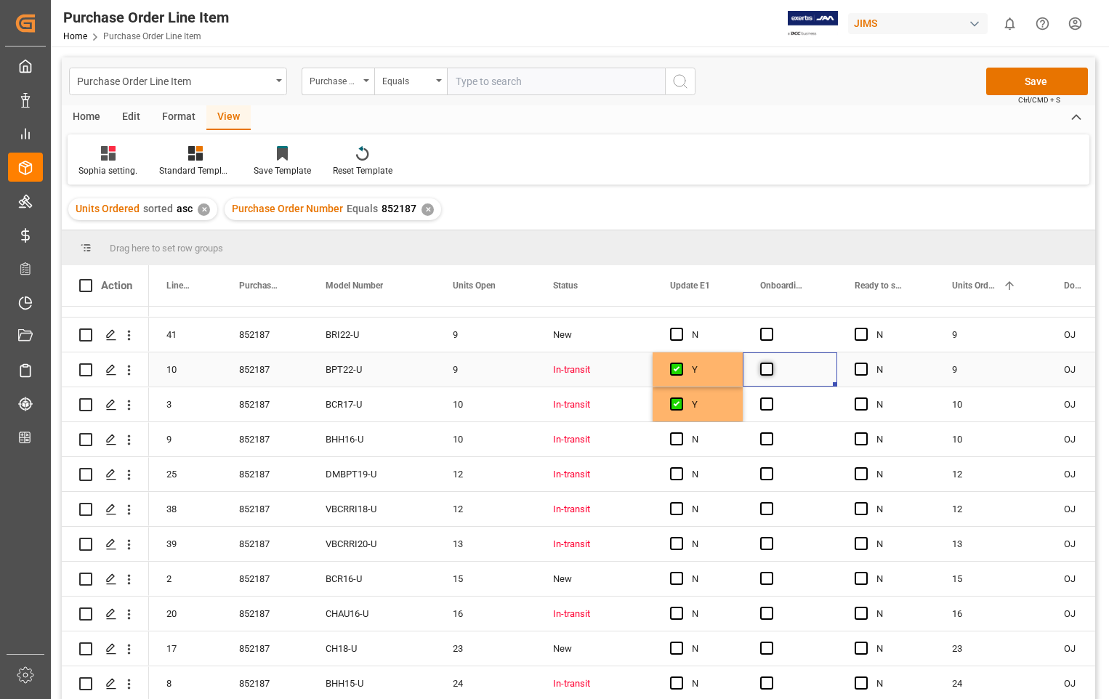
click at [771, 363] on input "Press SPACE to select this row." at bounding box center [771, 363] width 0 height 0
click at [766, 403] on span "Press SPACE to select this row." at bounding box center [766, 404] width 13 height 13
click at [771, 398] on input "Press SPACE to select this row." at bounding box center [771, 398] width 0 height 0
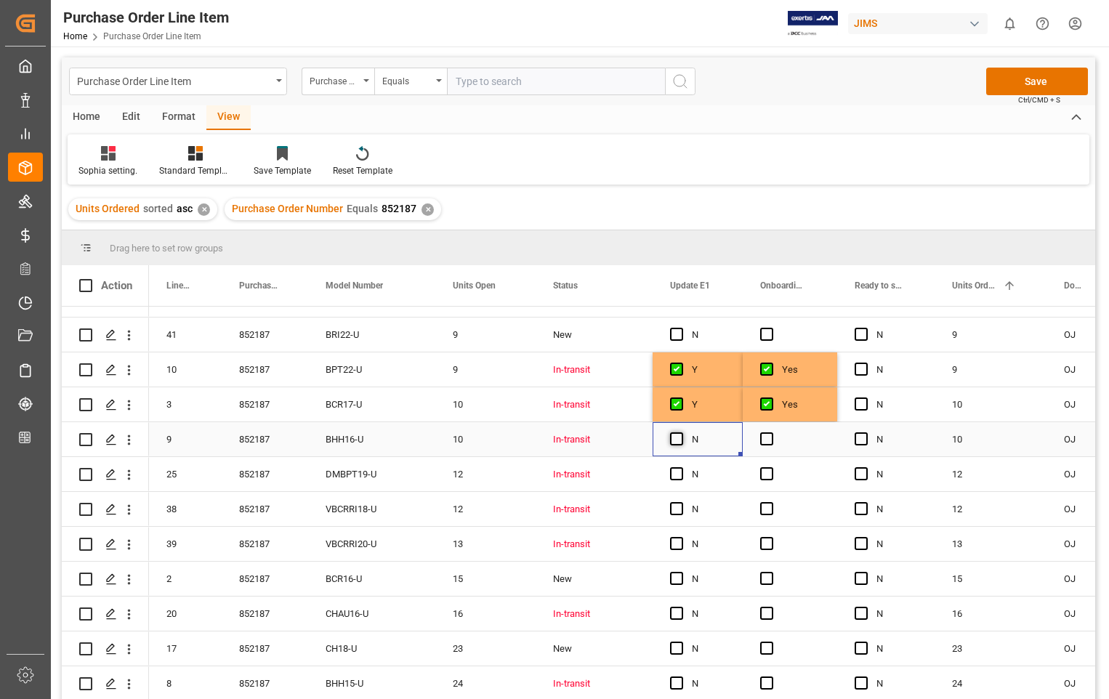
click at [676, 438] on span "Press SPACE to select this row." at bounding box center [676, 439] width 13 height 13
click at [681, 433] on input "Press SPACE to select this row." at bounding box center [681, 433] width 0 height 0
click at [674, 472] on span "Press SPACE to select this row." at bounding box center [676, 473] width 13 height 13
click at [681, 467] on input "Press SPACE to select this row." at bounding box center [681, 467] width 0 height 0
click at [671, 513] on span "Press SPACE to select this row." at bounding box center [676, 508] width 13 height 13
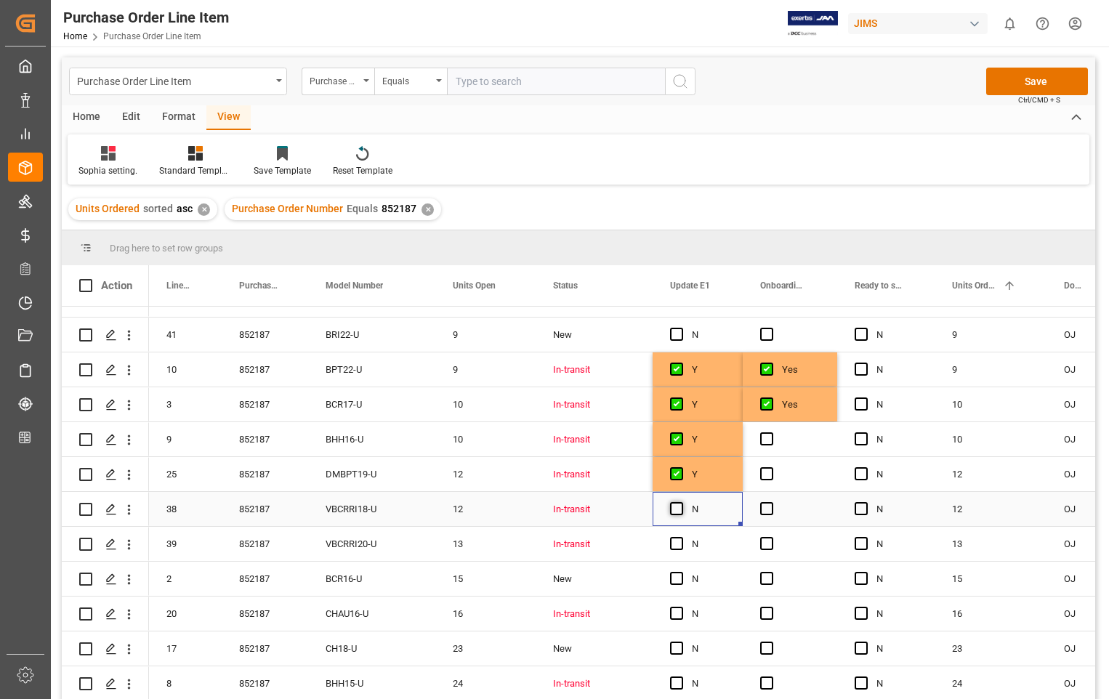
click at [681, 502] on input "Press SPACE to select this row." at bounding box center [681, 502] width 0 height 0
click at [677, 543] on span "Press SPACE to select this row." at bounding box center [676, 543] width 13 height 13
click at [681, 537] on input "Press SPACE to select this row." at bounding box center [681, 537] width 0 height 0
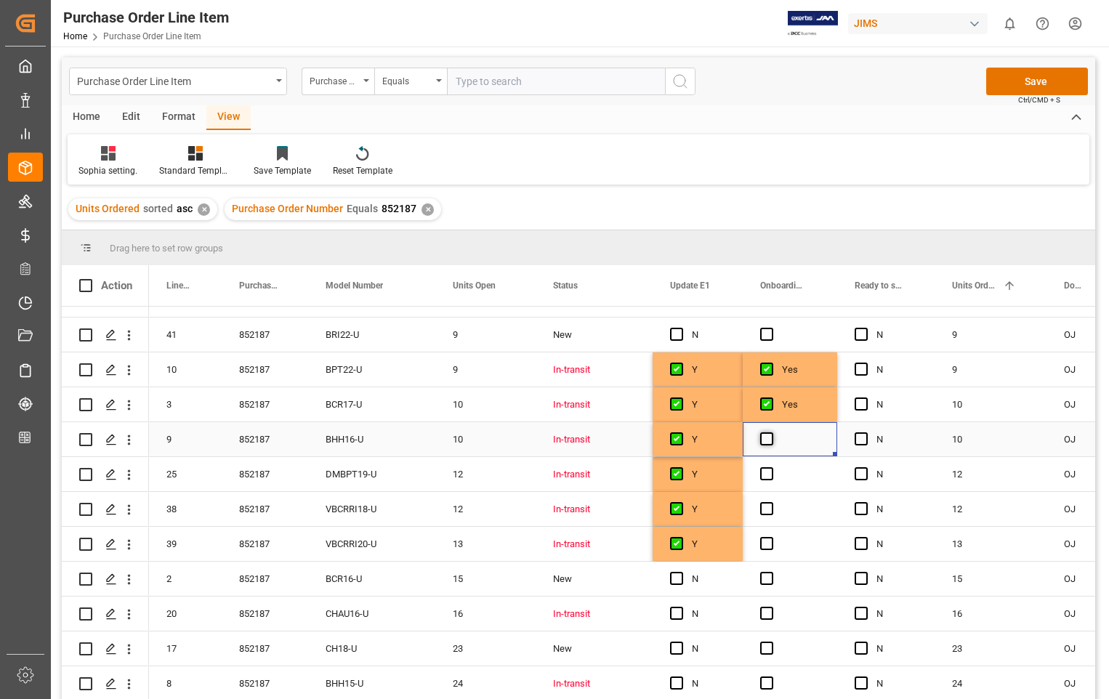
click at [767, 439] on span "Press SPACE to select this row." at bounding box center [766, 439] width 13 height 13
click at [771, 433] on input "Press SPACE to select this row." at bounding box center [771, 433] width 0 height 0
click at [765, 478] on span "Press SPACE to select this row." at bounding box center [766, 473] width 13 height 13
click at [771, 467] on input "Press SPACE to select this row." at bounding box center [771, 467] width 0 height 0
click at [768, 513] on span "Press SPACE to select this row." at bounding box center [766, 508] width 13 height 13
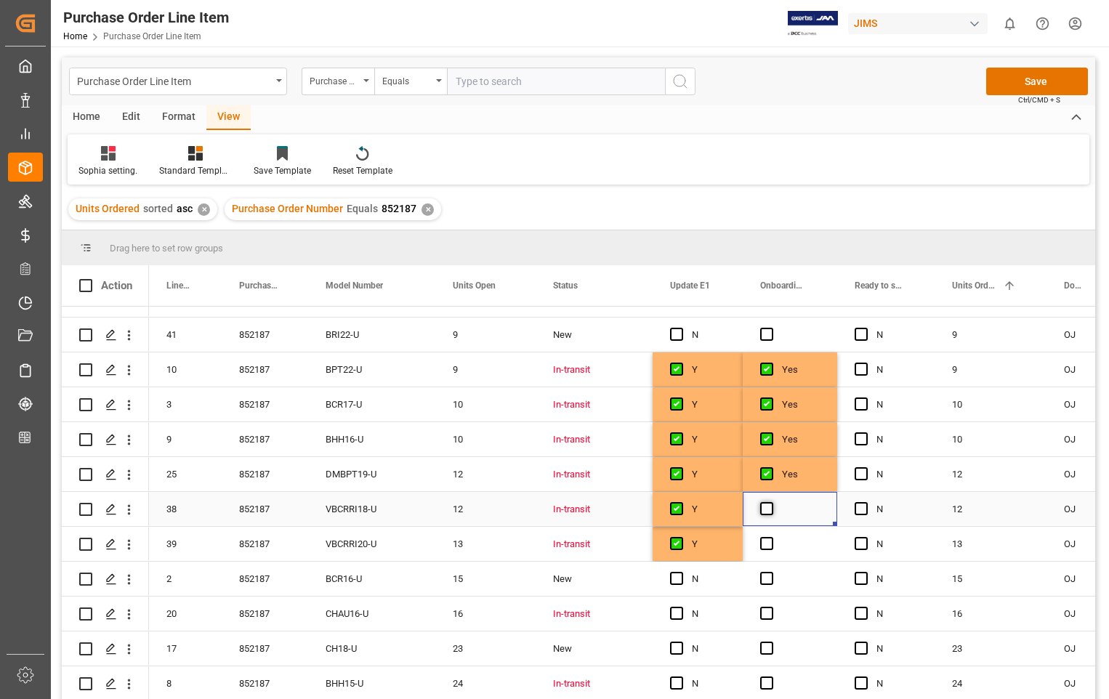
click at [771, 502] on input "Press SPACE to select this row." at bounding box center [771, 502] width 0 height 0
click at [768, 542] on span "Press SPACE to select this row." at bounding box center [766, 543] width 13 height 13
click at [771, 537] on input "Press SPACE to select this row." at bounding box center [771, 537] width 0 height 0
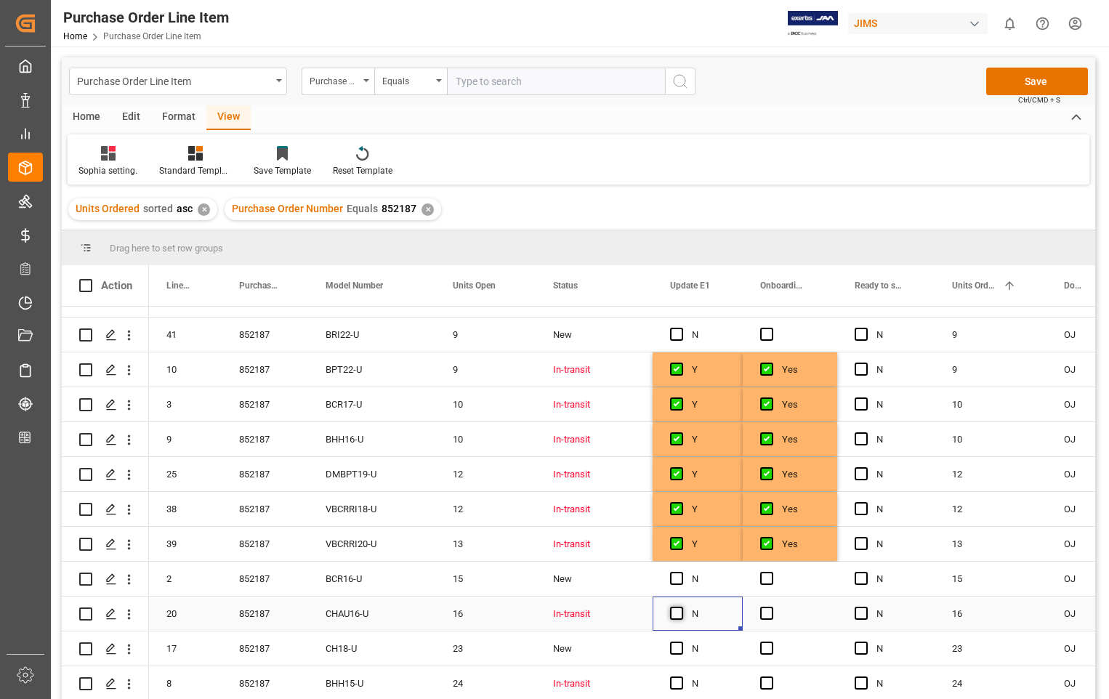
click at [678, 614] on span "Press SPACE to select this row." at bounding box center [676, 613] width 13 height 13
click at [681, 607] on input "Press SPACE to select this row." at bounding box center [681, 607] width 0 height 0
click at [761, 614] on span "Press SPACE to select this row." at bounding box center [766, 613] width 13 height 13
click at [771, 607] on input "Press SPACE to select this row." at bounding box center [771, 607] width 0 height 0
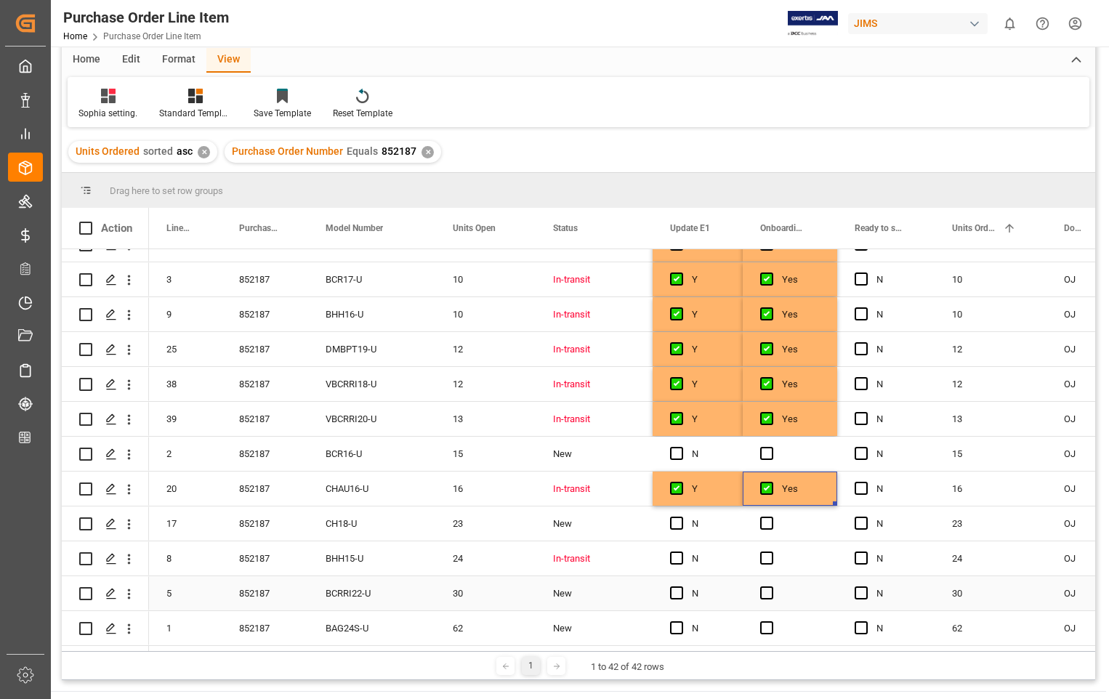
scroll to position [73, 0]
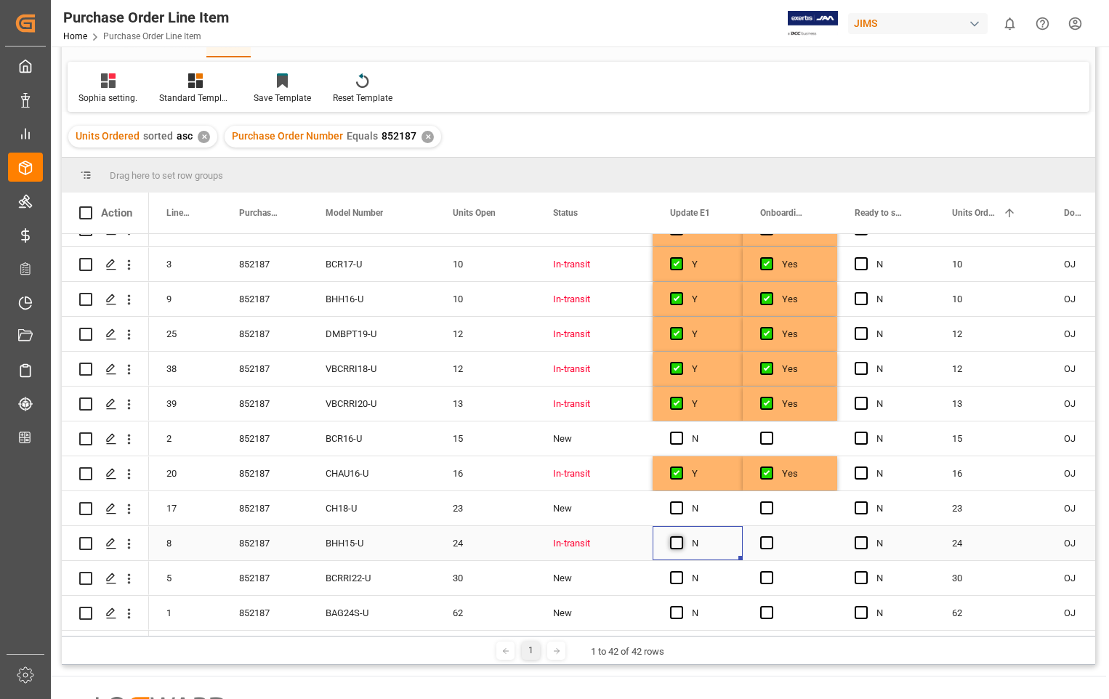
click at [678, 539] on span "Press SPACE to select this row." at bounding box center [676, 543] width 13 height 13
click at [681, 537] on input "Press SPACE to select this row." at bounding box center [681, 537] width 0 height 0
click at [766, 539] on span "Press SPACE to select this row." at bounding box center [766, 543] width 13 height 13
click at [771, 537] on input "Press SPACE to select this row." at bounding box center [771, 537] width 0 height 0
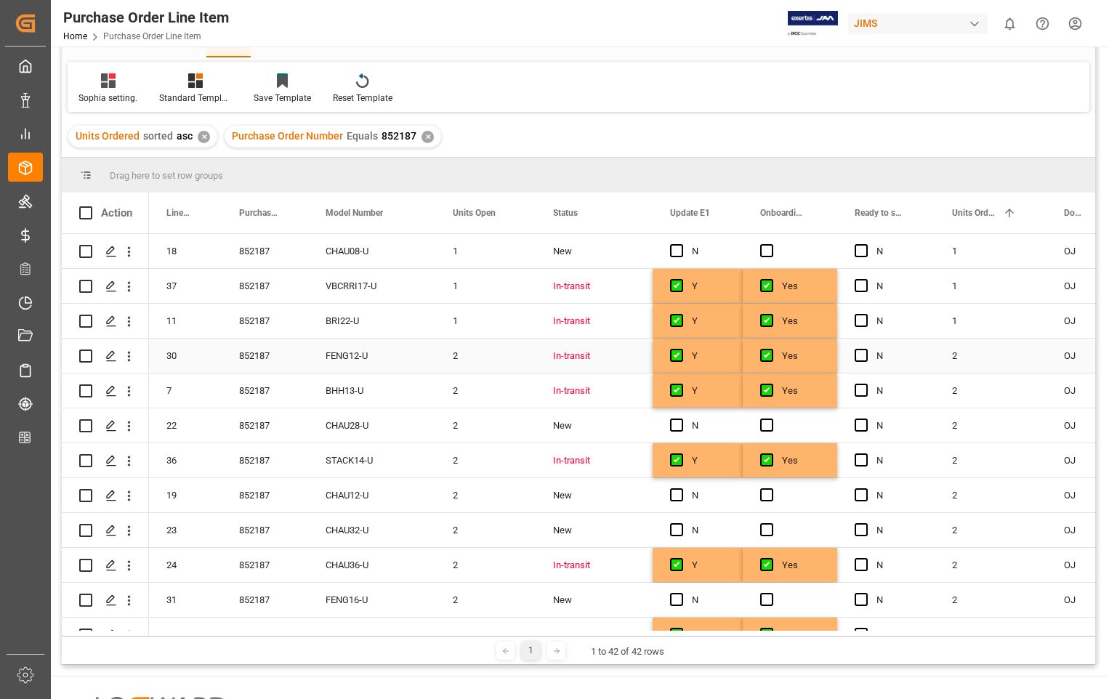
scroll to position [0, 0]
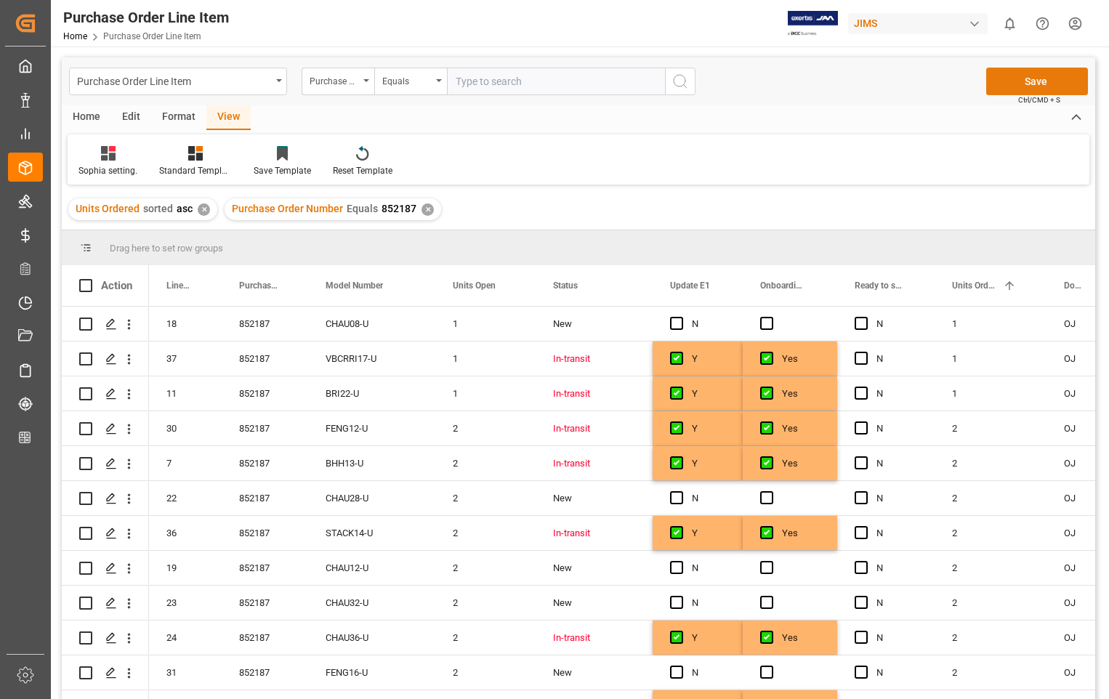
click at [1040, 89] on button "Save" at bounding box center [1038, 82] width 102 height 28
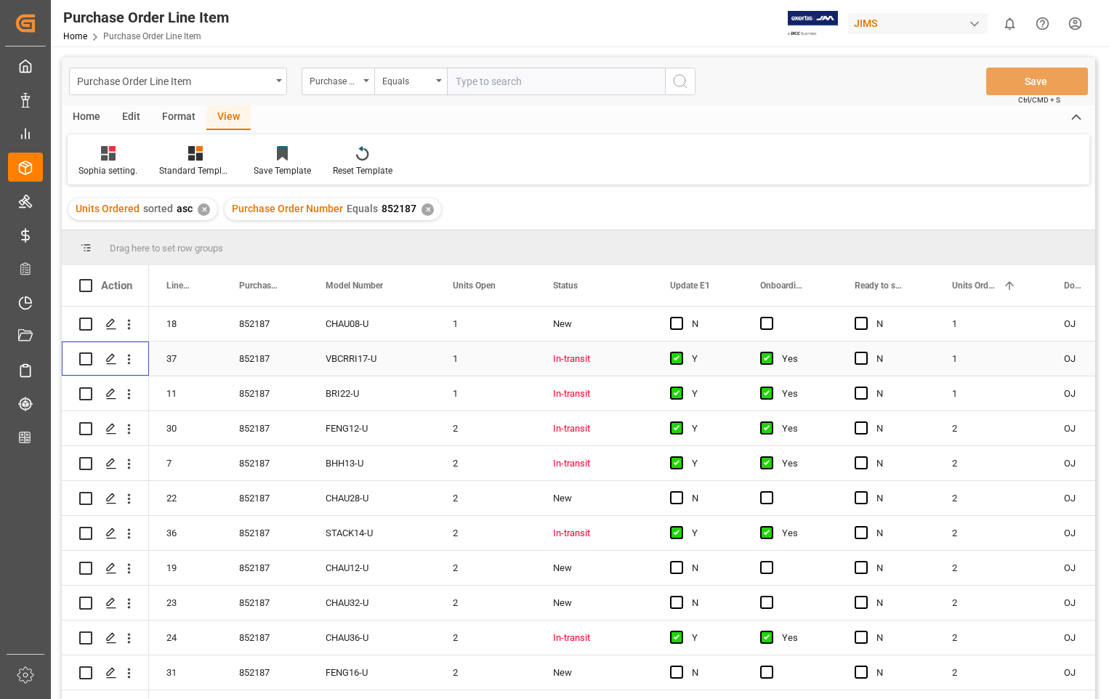
click at [85, 362] on input "Press Space to toggle row selection (unchecked)" at bounding box center [85, 359] width 13 height 13
checkbox input "true"
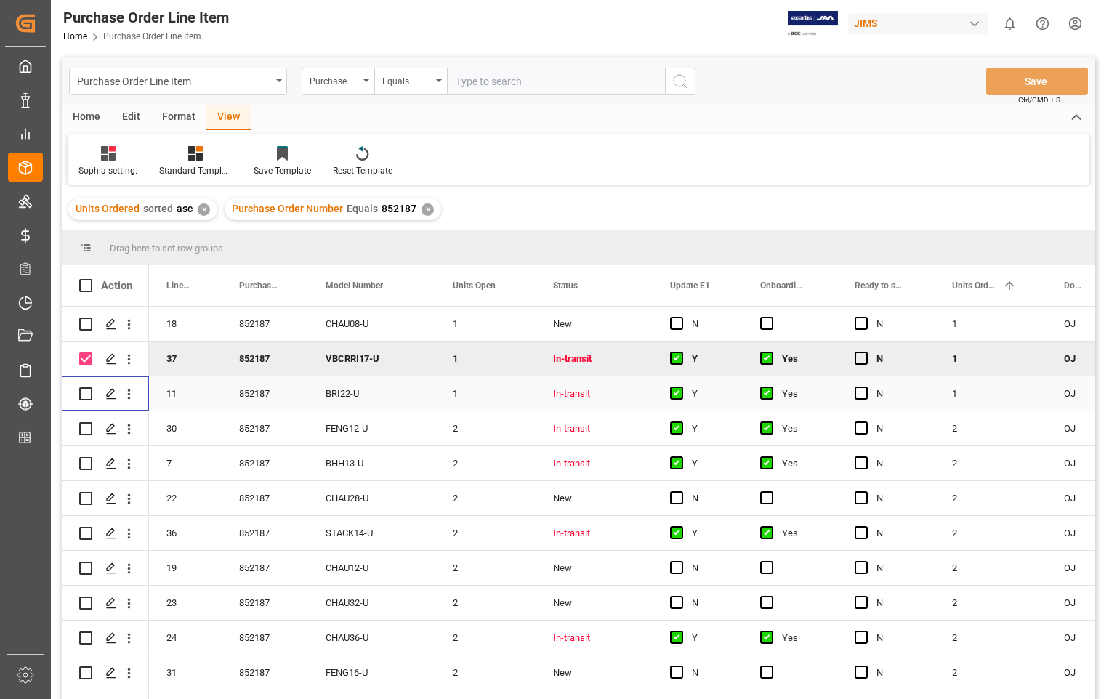
click at [87, 395] on input "Press Space to toggle row selection (unchecked)" at bounding box center [85, 394] width 13 height 13
checkbox input "true"
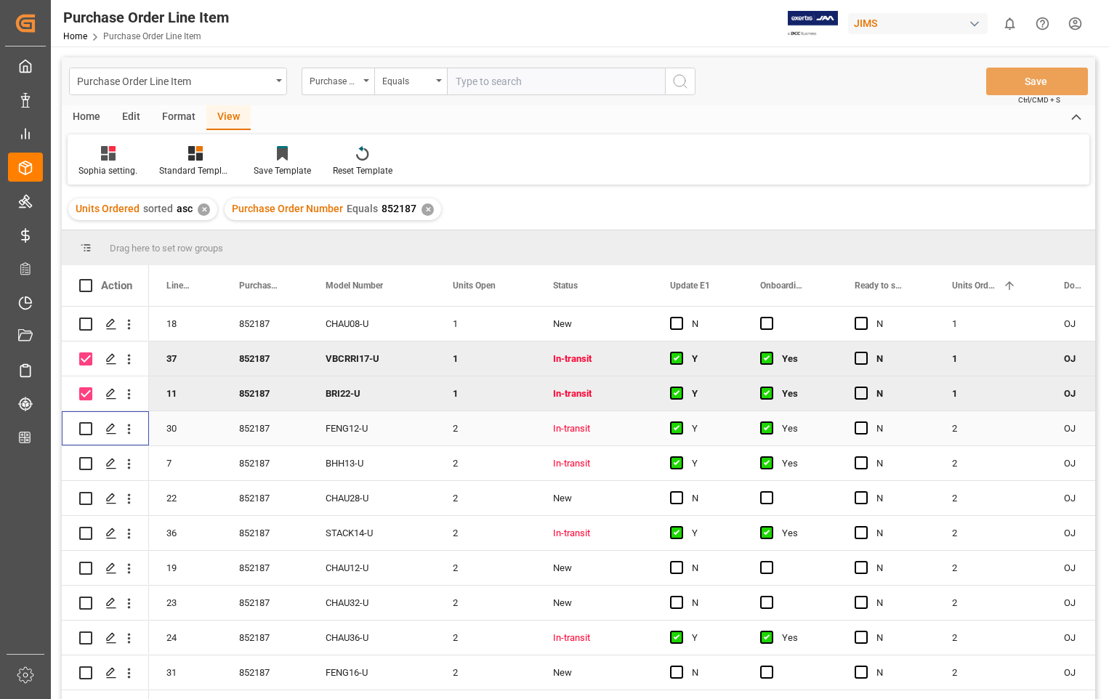
click at [84, 424] on input "Press Space to toggle row selection (unchecked)" at bounding box center [85, 428] width 13 height 13
checkbox input "true"
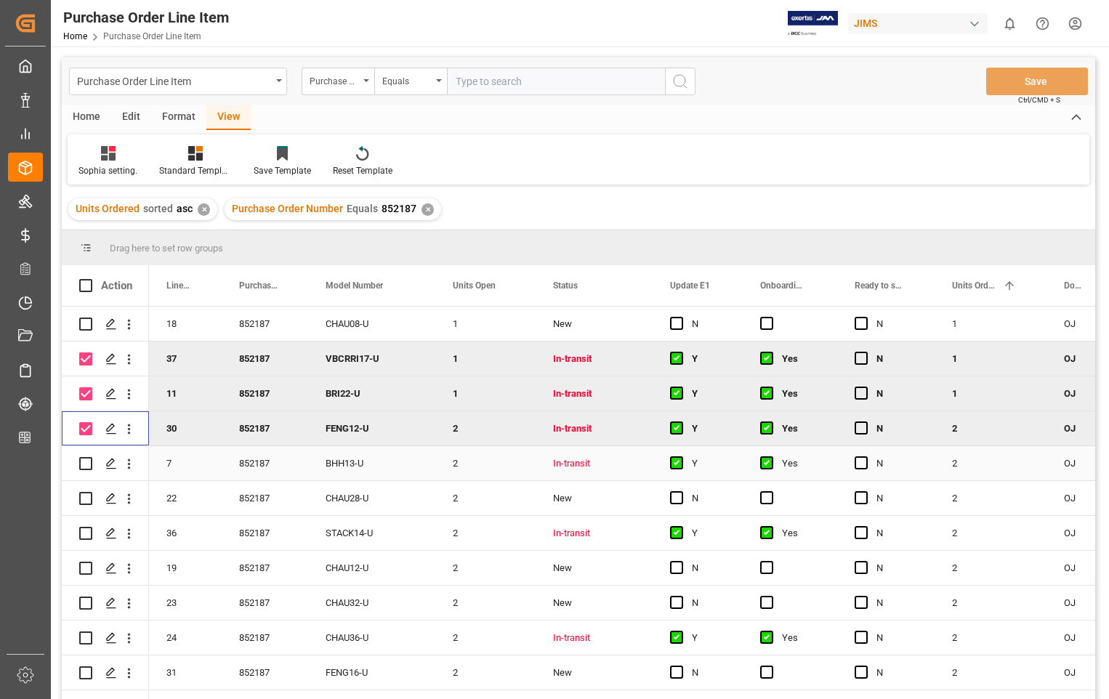
click at [85, 459] on input "Press Space to toggle row selection (unchecked)" at bounding box center [85, 463] width 13 height 13
checkbox input "true"
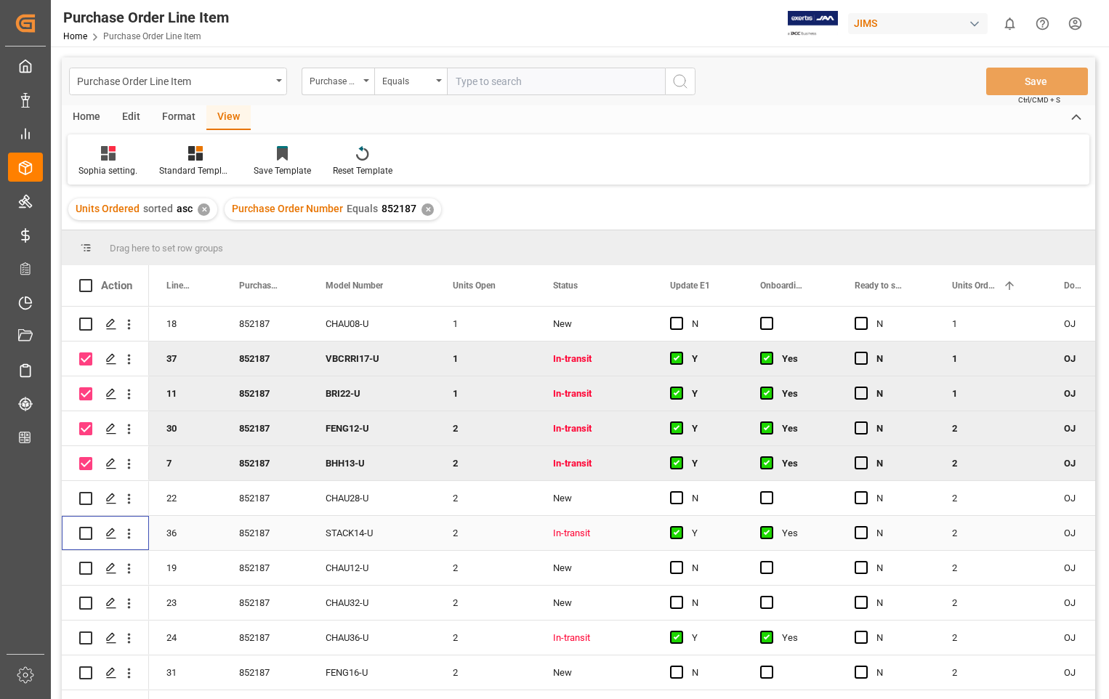
click at [85, 533] on input "Press Space to toggle row selection (unchecked)" at bounding box center [85, 533] width 13 height 13
checkbox input "true"
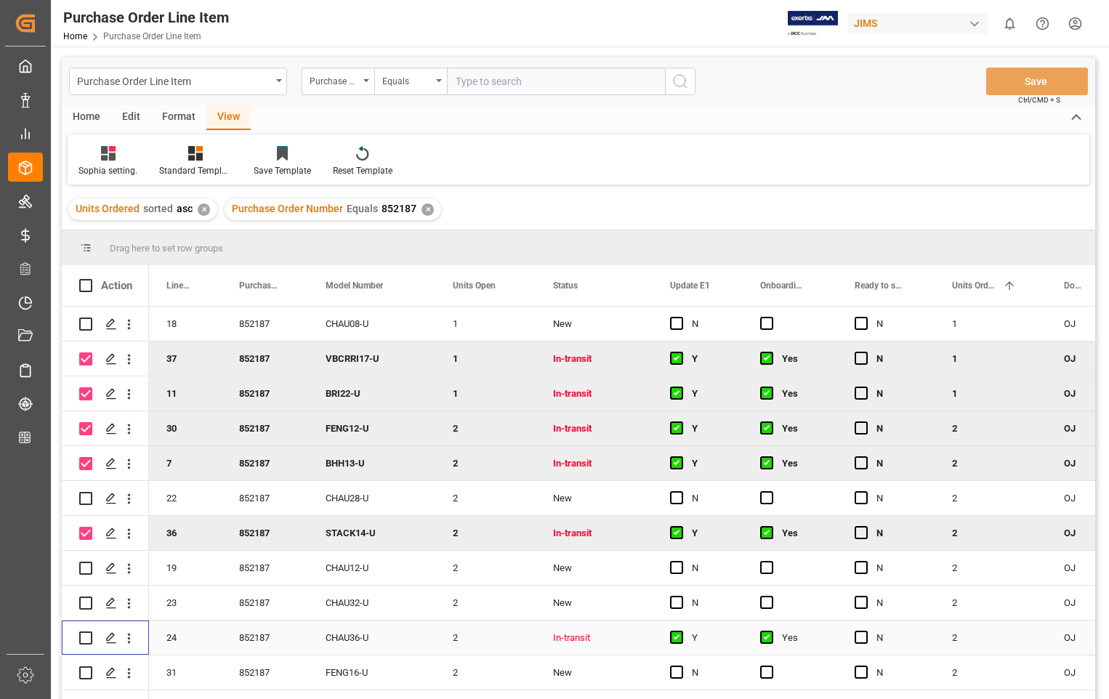
click at [87, 641] on input "Press Space to toggle row selection (unchecked)" at bounding box center [85, 638] width 13 height 13
checkbox input "true"
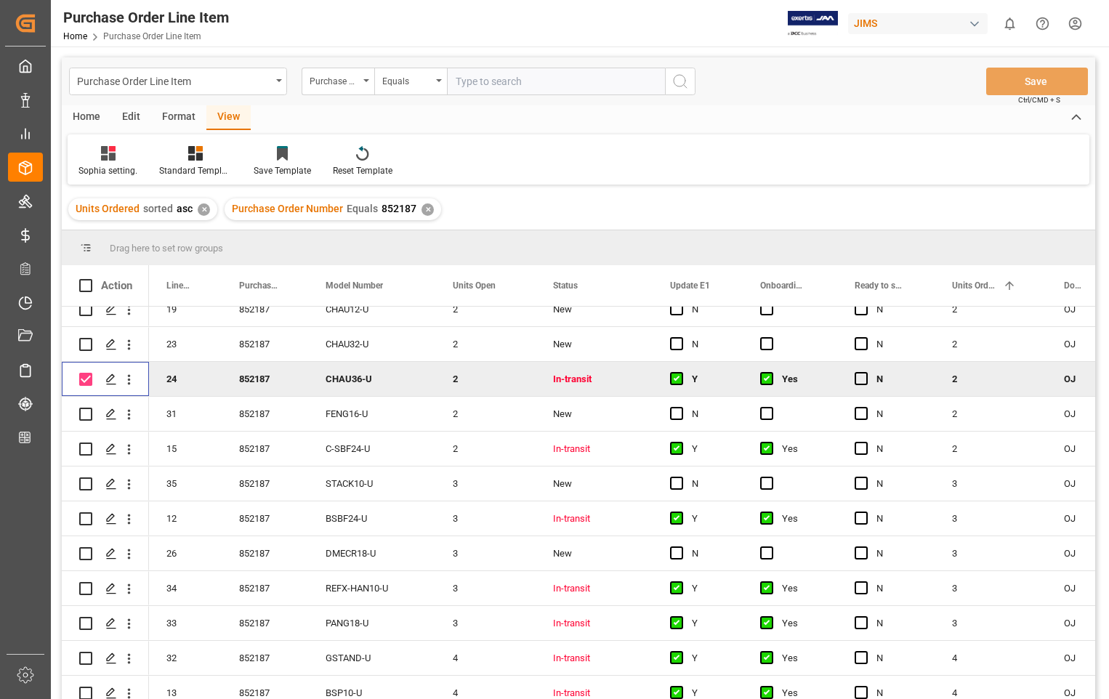
scroll to position [291, 0]
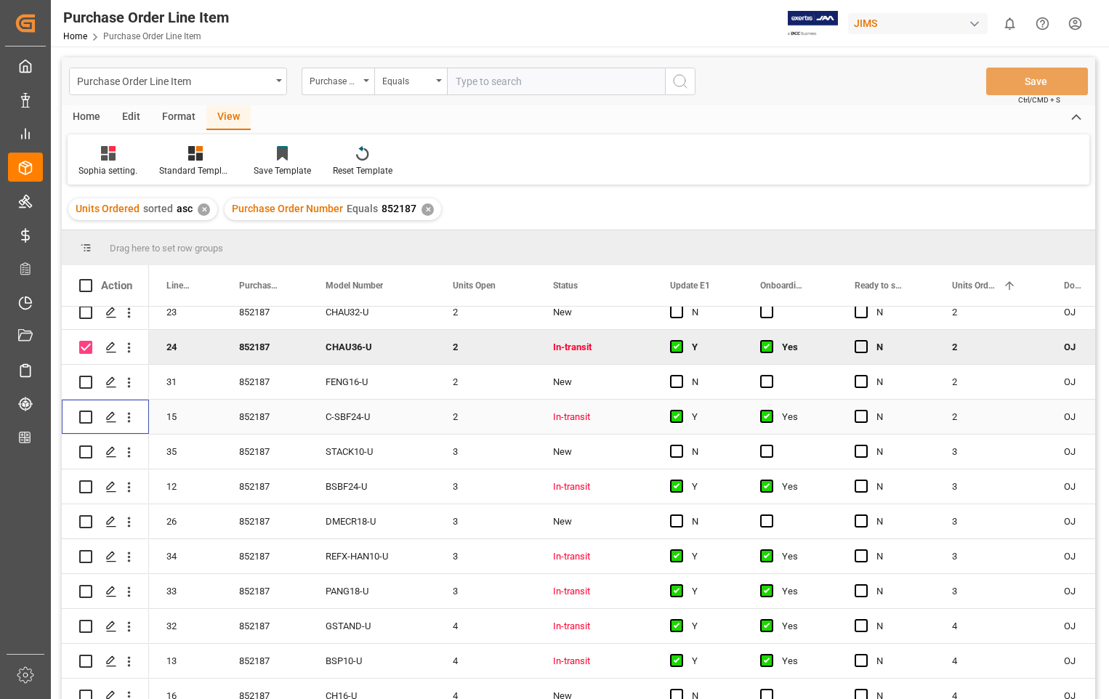
click at [81, 417] on input "Press Space to toggle row selection (unchecked)" at bounding box center [85, 417] width 13 height 13
checkbox input "true"
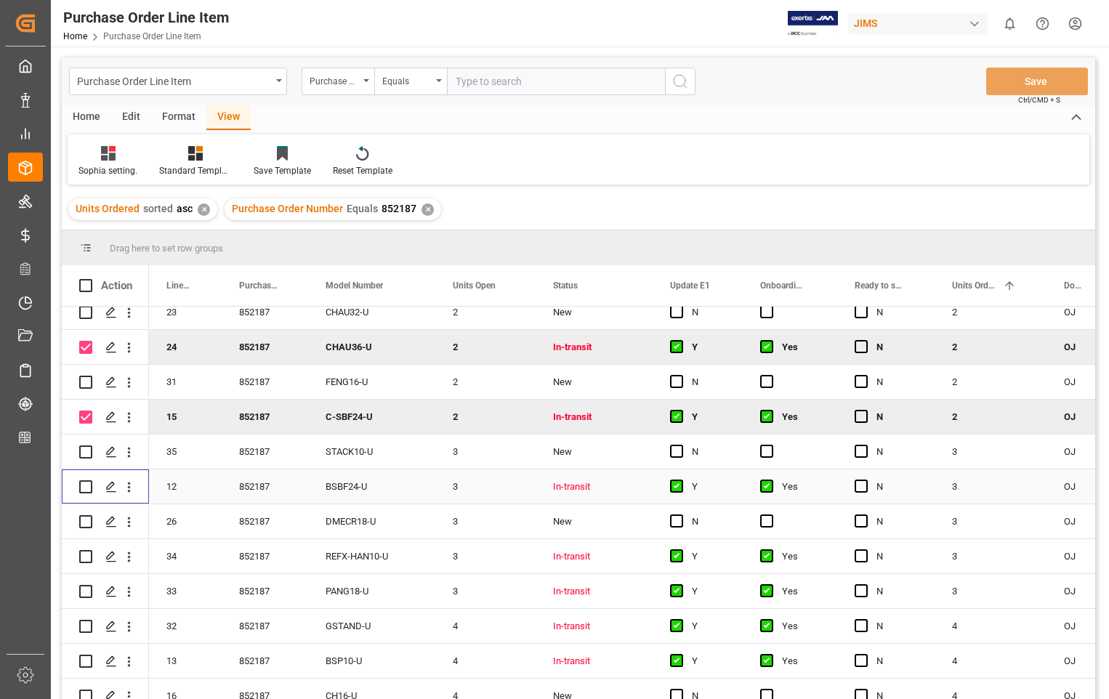
click at [84, 486] on input "Press Space to toggle row selection (unchecked)" at bounding box center [85, 487] width 13 height 13
checkbox input "true"
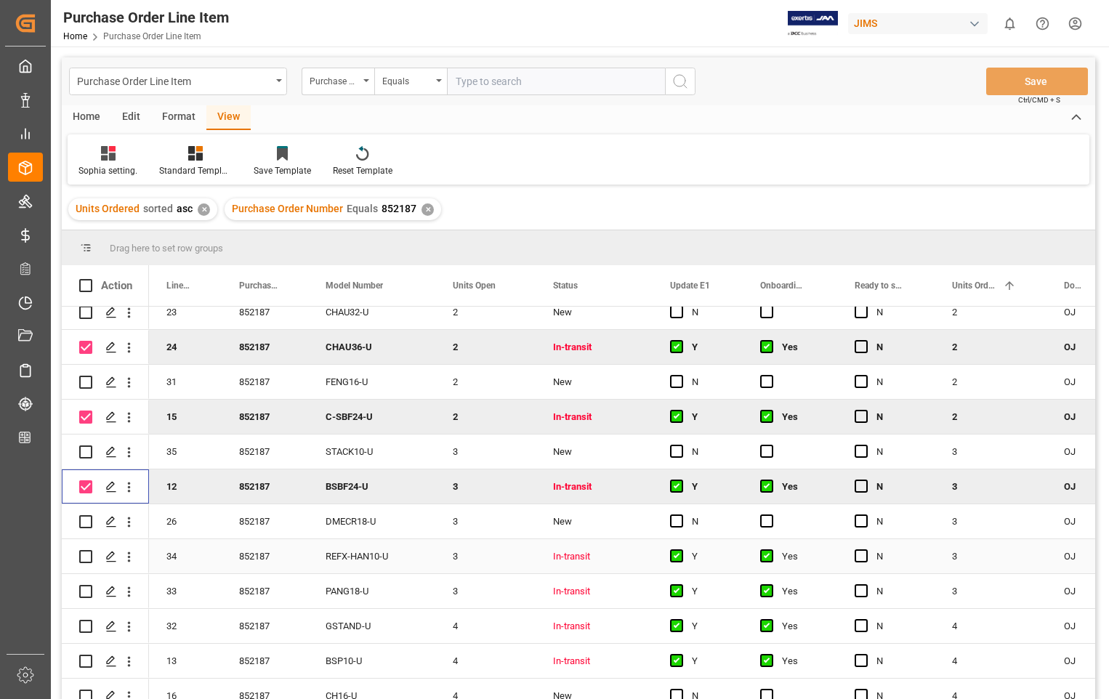
click at [76, 553] on div "Press SPACE to select this row." at bounding box center [105, 556] width 87 height 34
click at [86, 556] on input "Press Space to toggle row selection (unchecked)" at bounding box center [85, 556] width 13 height 13
checkbox input "true"
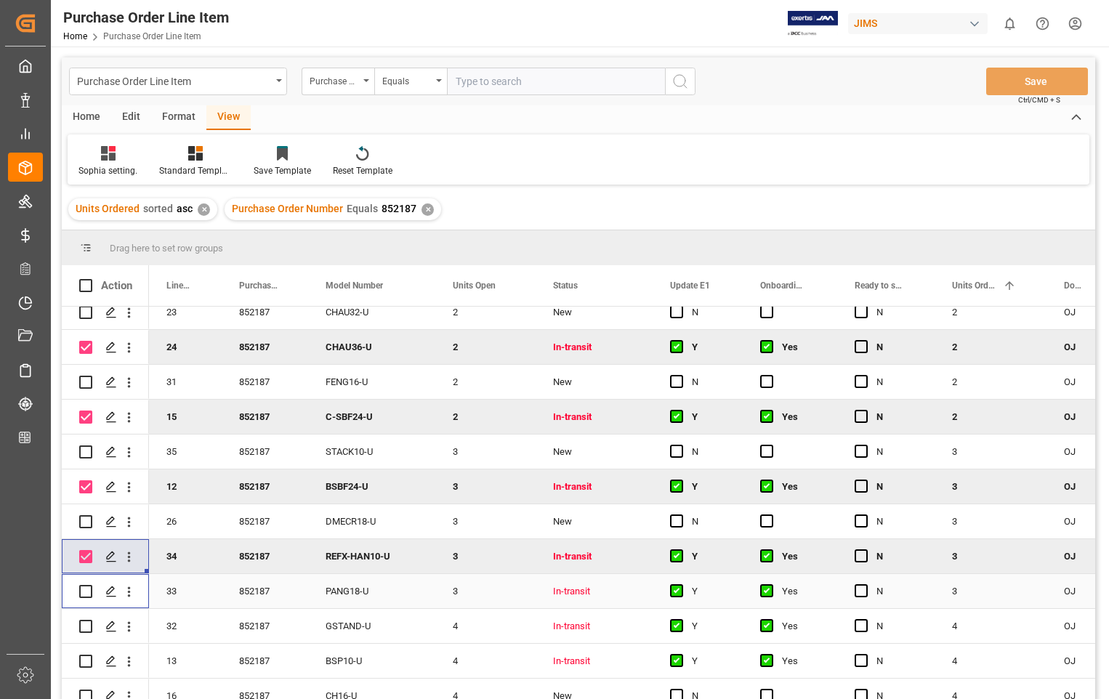
click at [87, 596] on input "Press Space to toggle row selection (unchecked)" at bounding box center [85, 591] width 13 height 13
checkbox input "true"
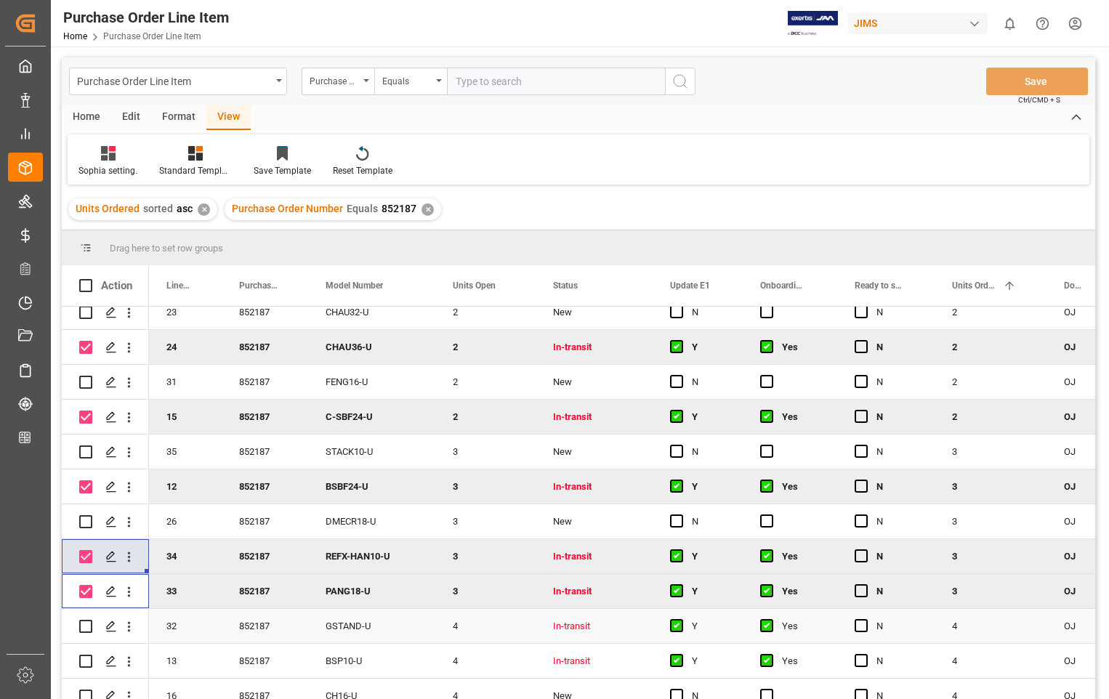
click at [86, 625] on input "Press Space to toggle row selection (unchecked)" at bounding box center [85, 626] width 13 height 13
checkbox input "true"
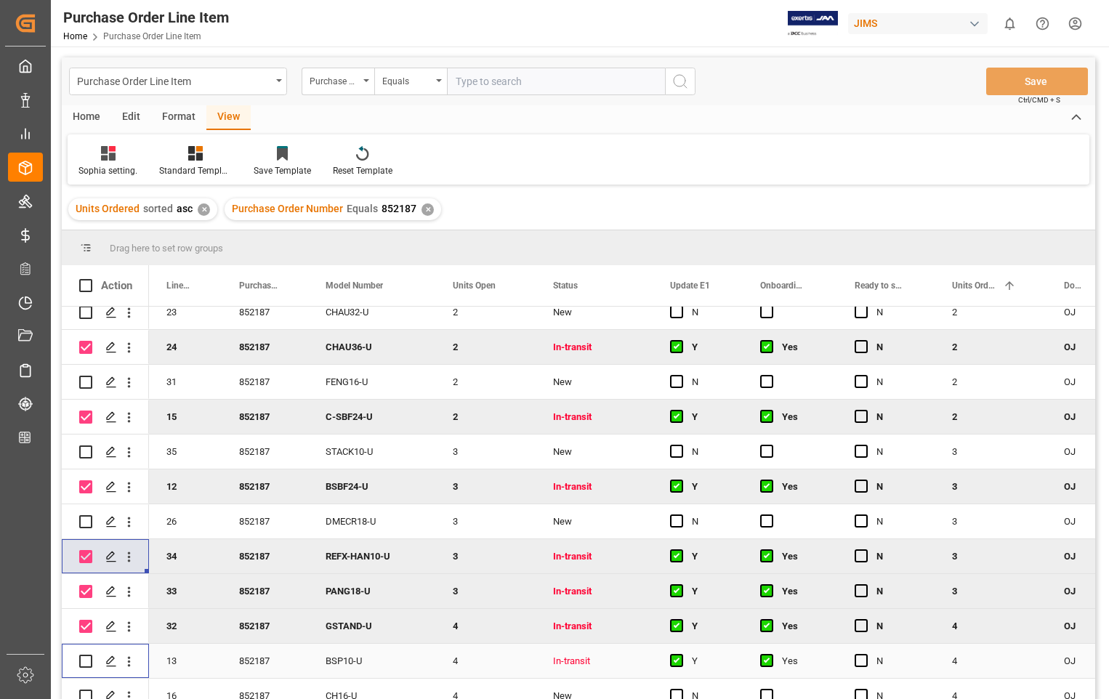
click at [85, 661] on input "Press Space to toggle row selection (unchecked)" at bounding box center [85, 661] width 13 height 13
checkbox input "true"
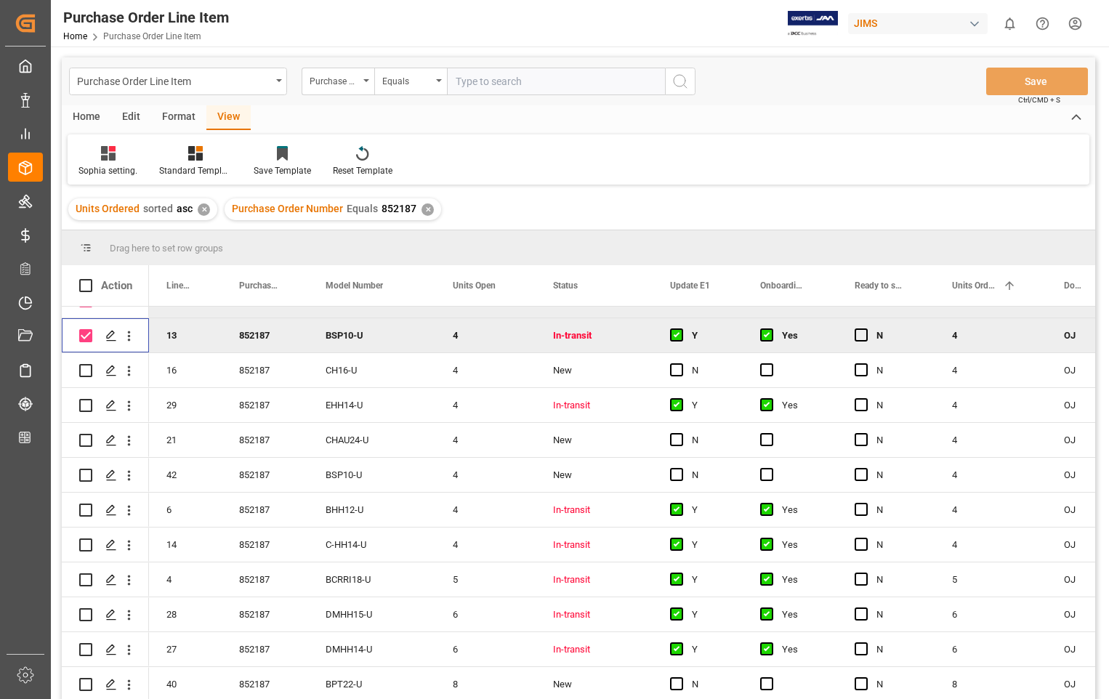
scroll to position [654, 0]
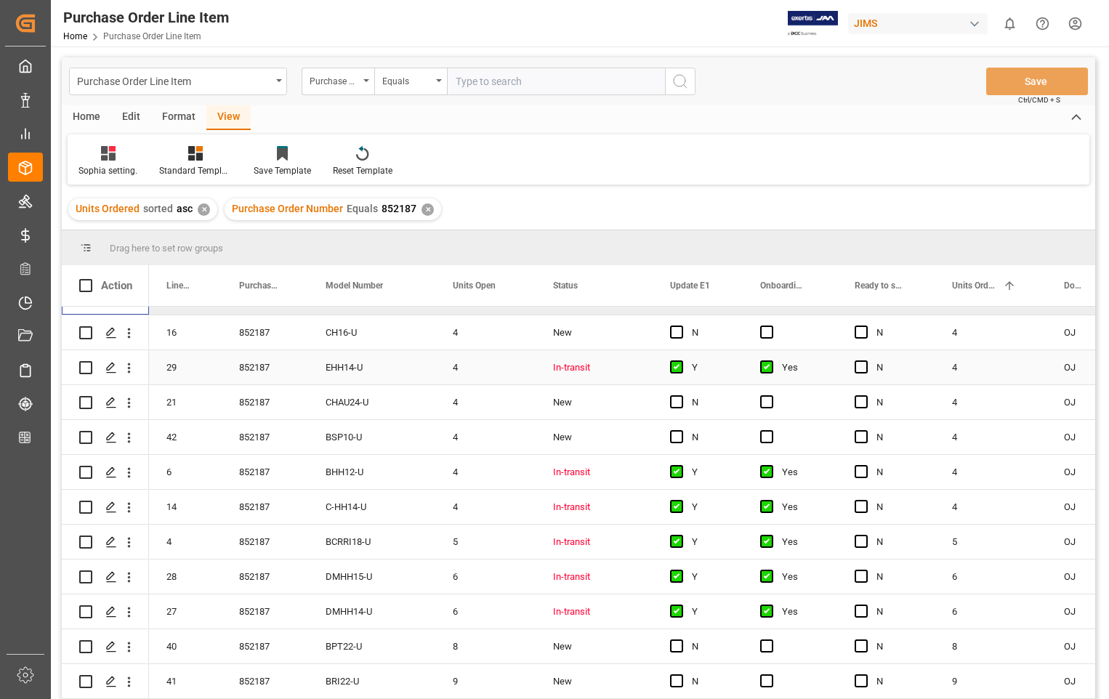
click at [84, 365] on input "Press Space to toggle row selection (unchecked)" at bounding box center [85, 367] width 13 height 13
checkbox input "true"
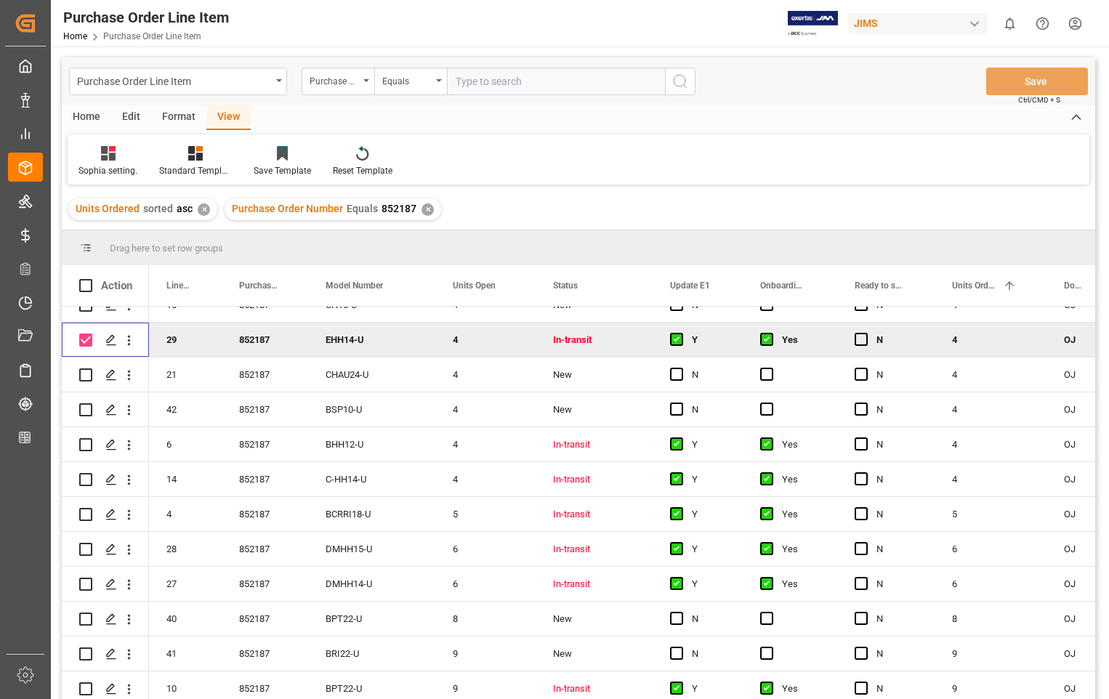
scroll to position [727, 0]
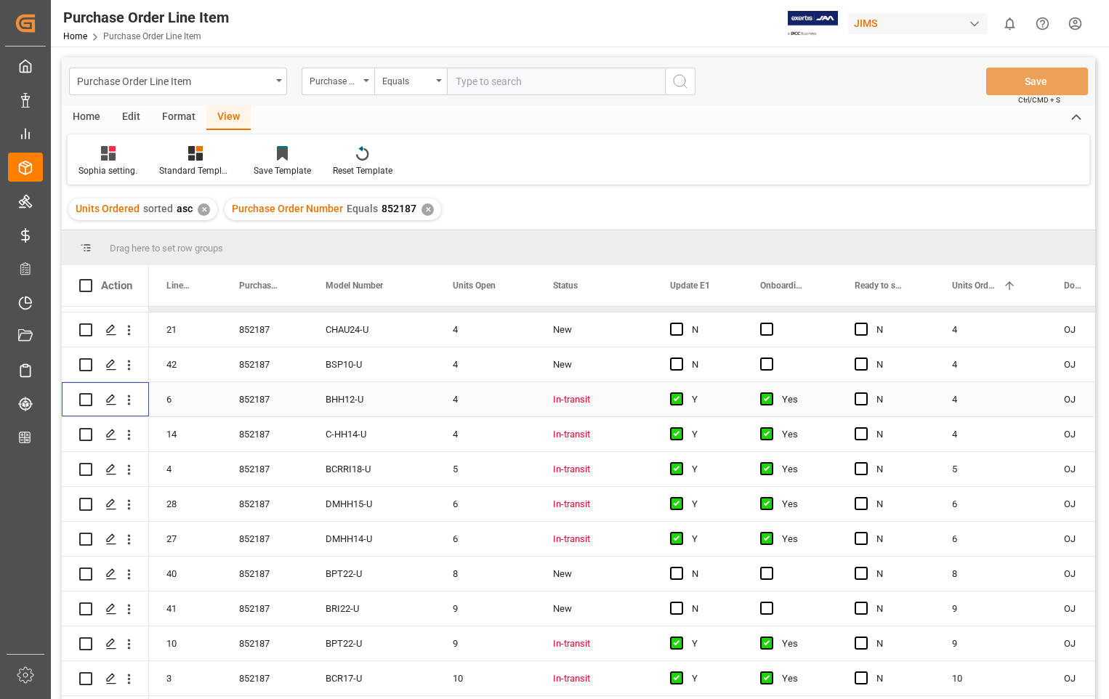
click at [81, 398] on input "Press Space to toggle row selection (unchecked)" at bounding box center [85, 399] width 13 height 13
checkbox input "true"
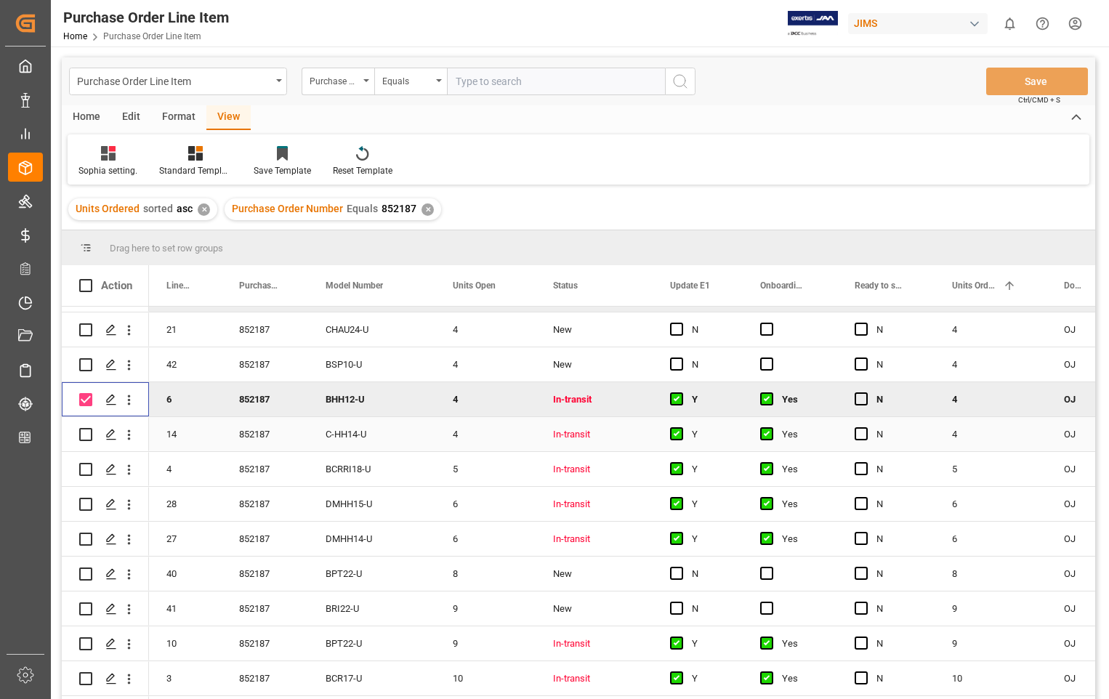
click at [81, 426] on div "Press SPACE to select this row." at bounding box center [85, 434] width 13 height 33
click at [83, 430] on input "Press Space to toggle row selection (unchecked)" at bounding box center [85, 434] width 13 height 13
checkbox input "true"
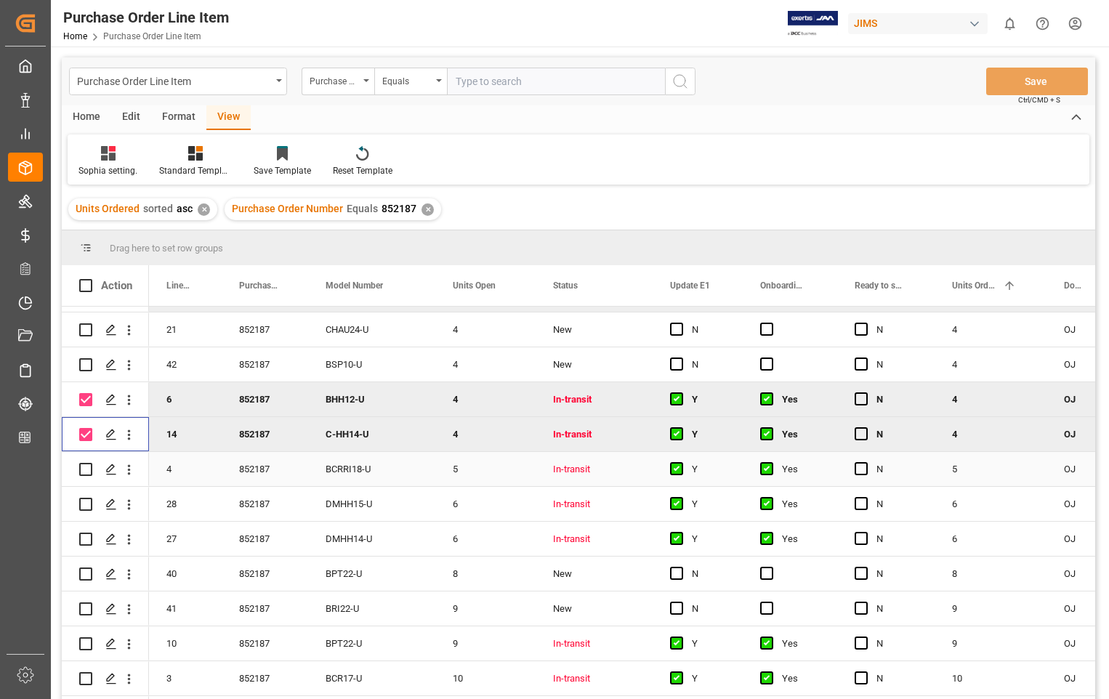
click at [88, 472] on input "Press Space to toggle row selection (unchecked)" at bounding box center [85, 469] width 13 height 13
checkbox input "true"
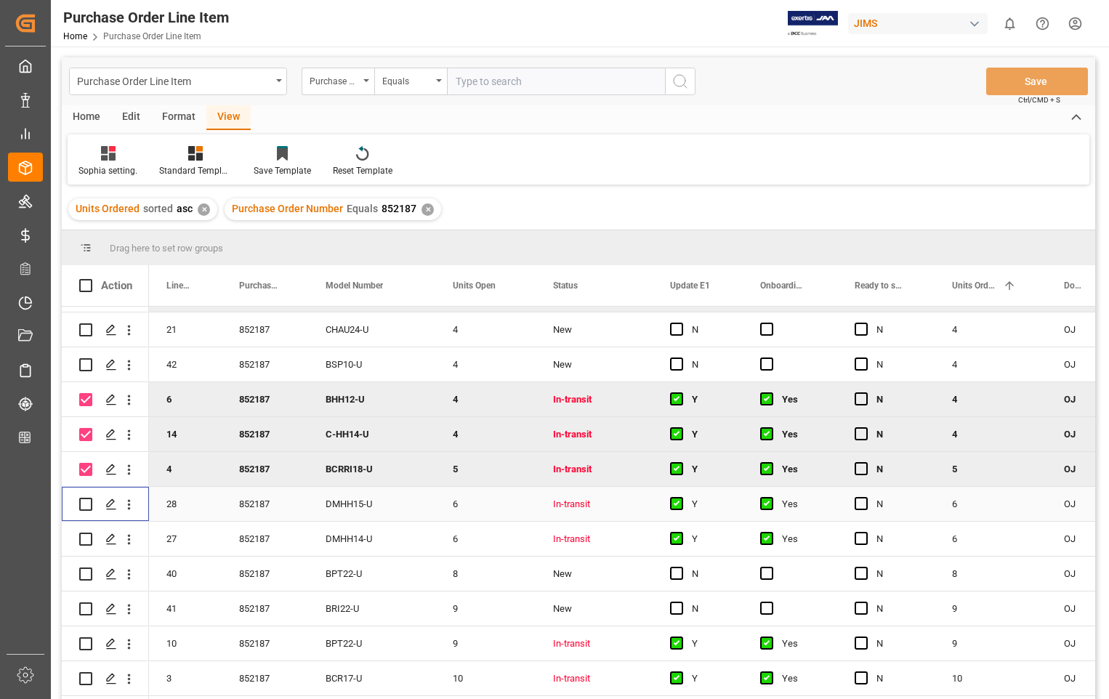
click at [82, 507] on input "Press Space to toggle row selection (unchecked)" at bounding box center [85, 504] width 13 height 13
checkbox input "true"
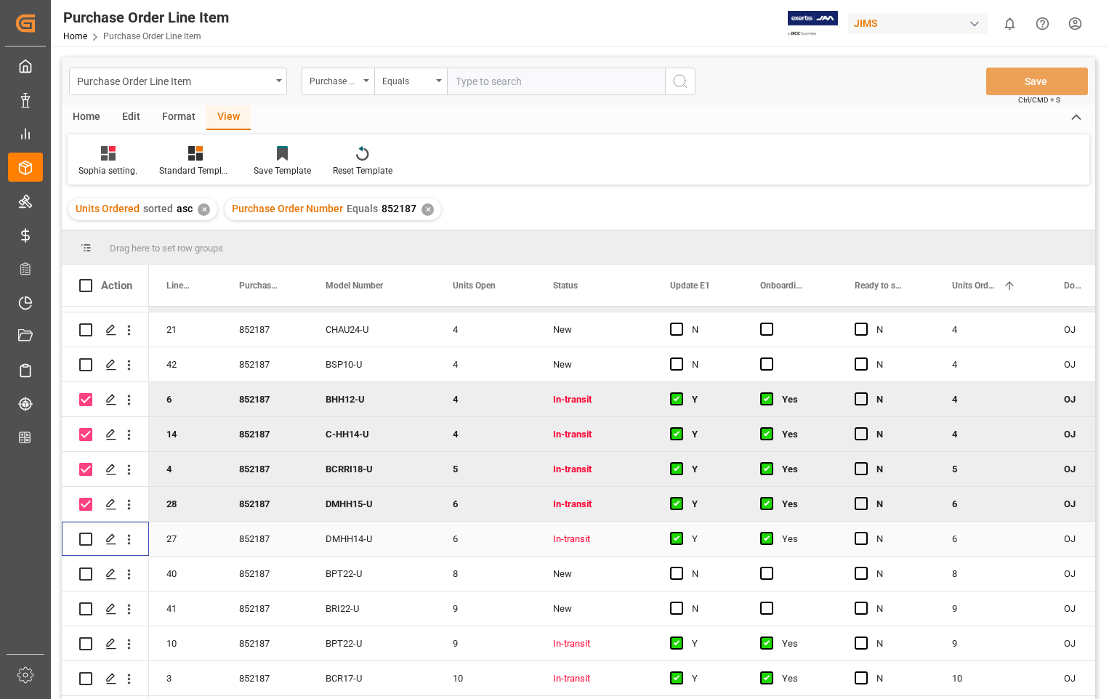
click at [84, 539] on input "Press Space to toggle row selection (unchecked)" at bounding box center [85, 539] width 13 height 13
checkbox input "true"
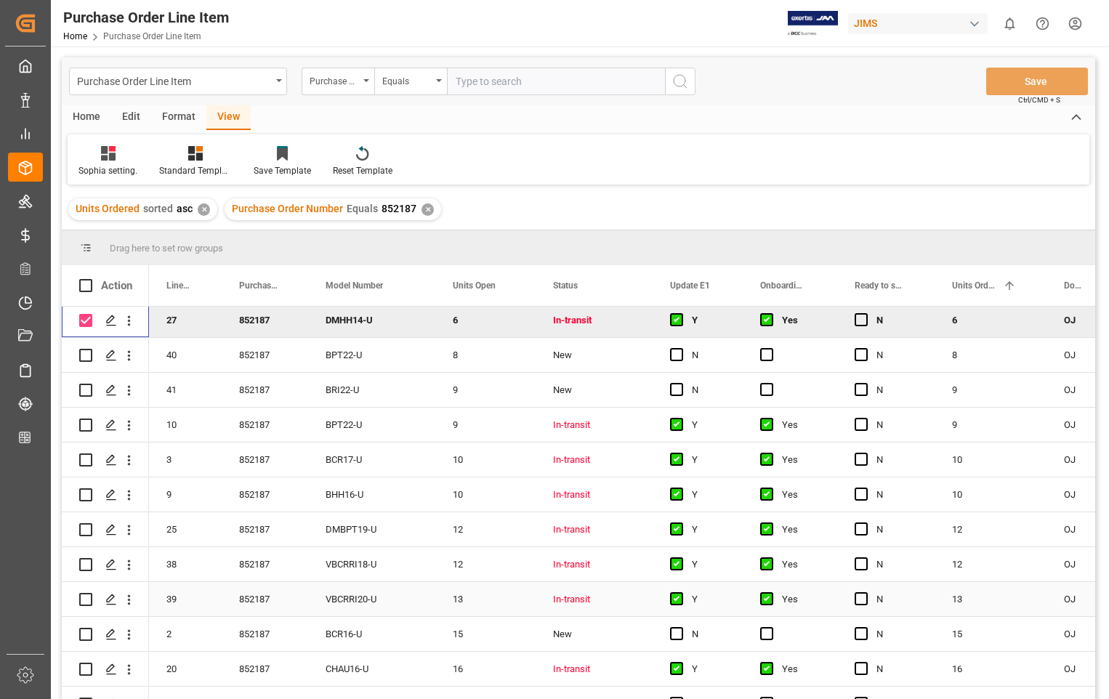
scroll to position [1018, 0]
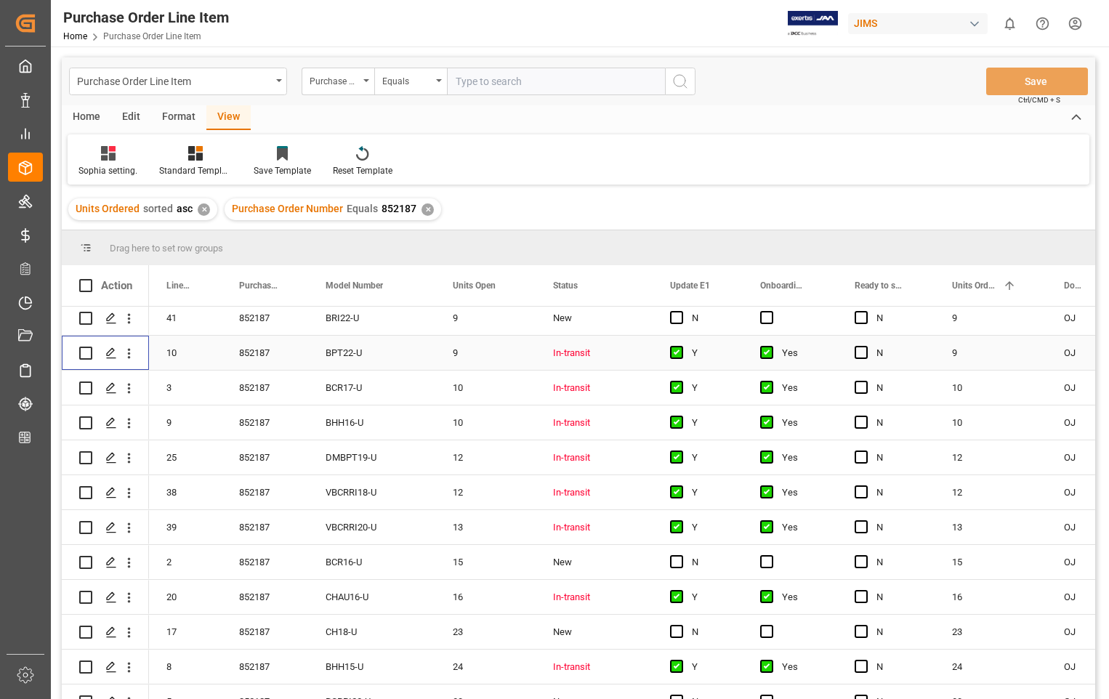
click at [84, 353] on input "Press Space to toggle row selection (unchecked)" at bounding box center [85, 353] width 13 height 13
checkbox input "true"
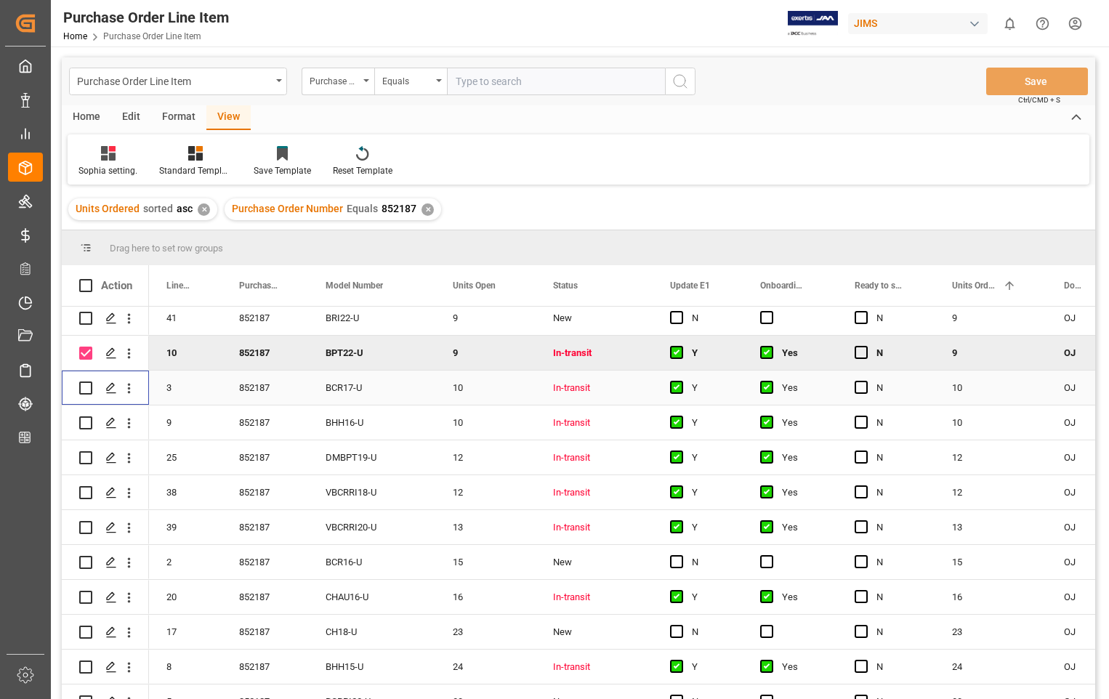
click at [83, 384] on input "Press Space to toggle row selection (unchecked)" at bounding box center [85, 388] width 13 height 13
checkbox input "true"
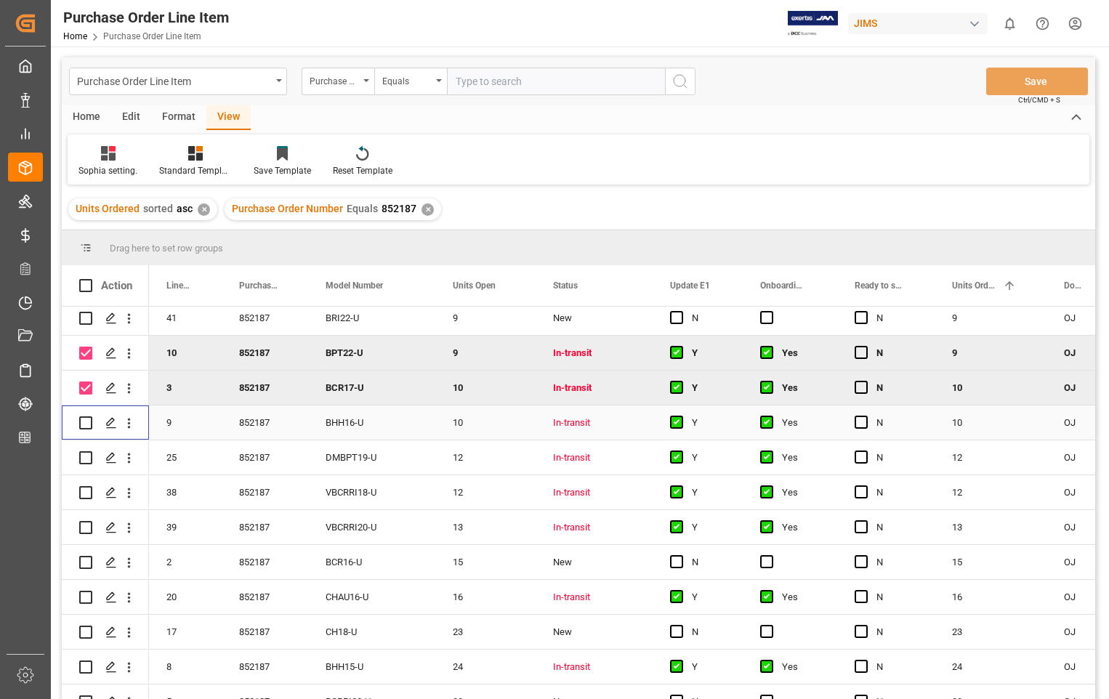
click at [85, 421] on input "Press Space to toggle row selection (unchecked)" at bounding box center [85, 423] width 13 height 13
checkbox input "true"
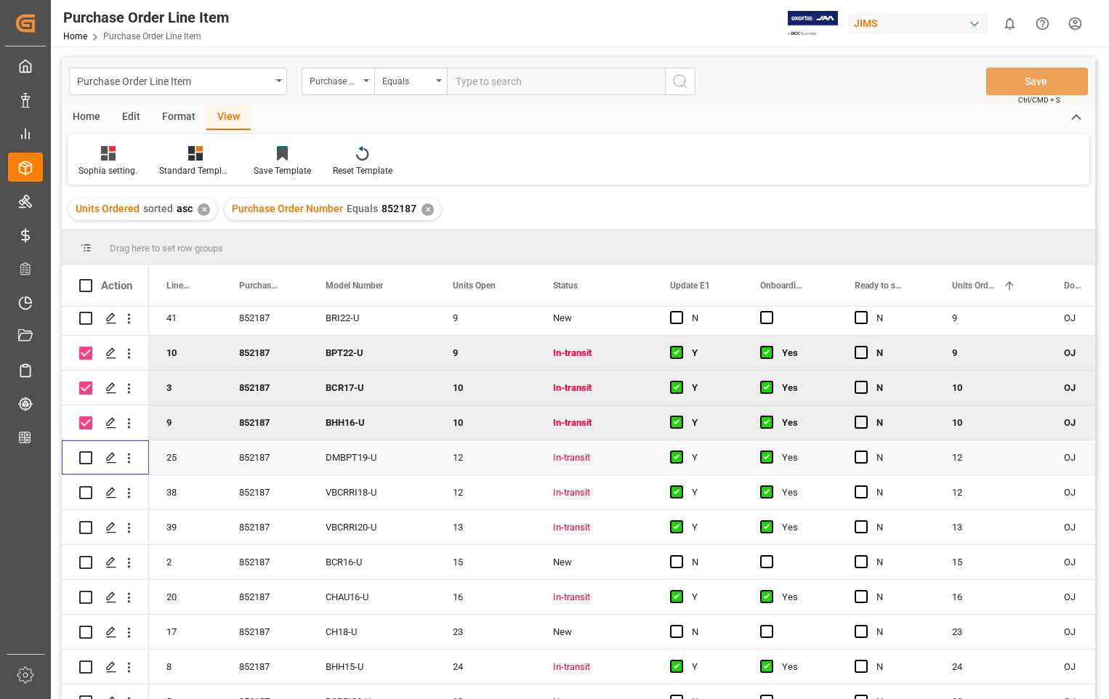
click at [83, 462] on input "Press Space to toggle row selection (unchecked)" at bounding box center [85, 457] width 13 height 13
checkbox input "true"
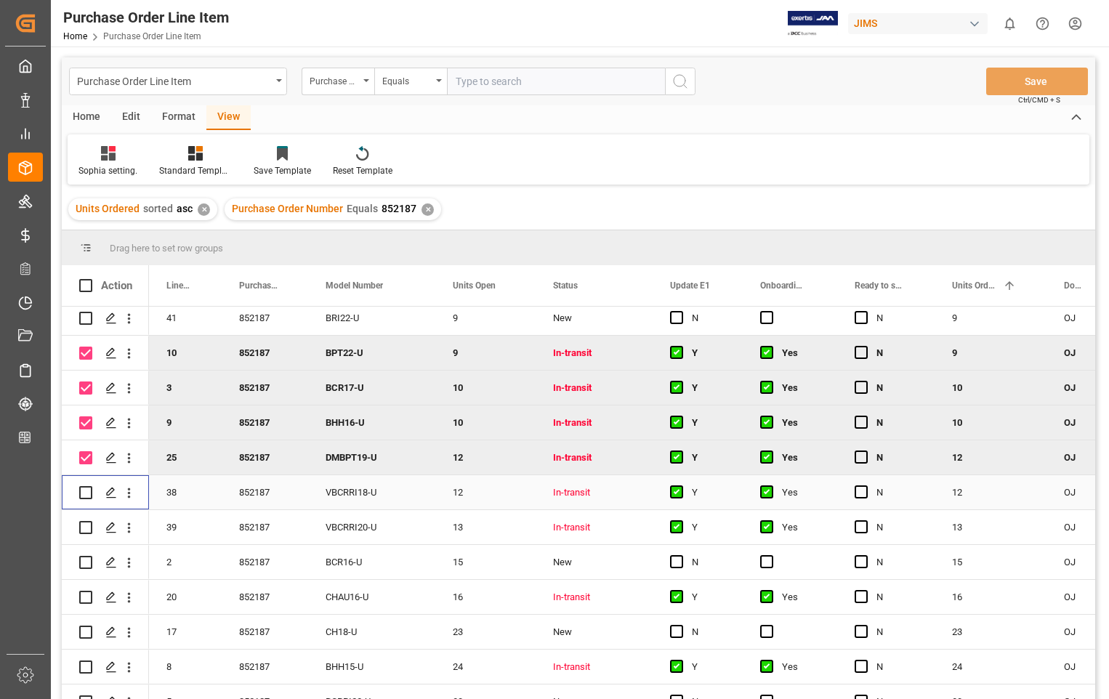
click at [83, 494] on input "Press Space to toggle row selection (unchecked)" at bounding box center [85, 492] width 13 height 13
checkbox input "true"
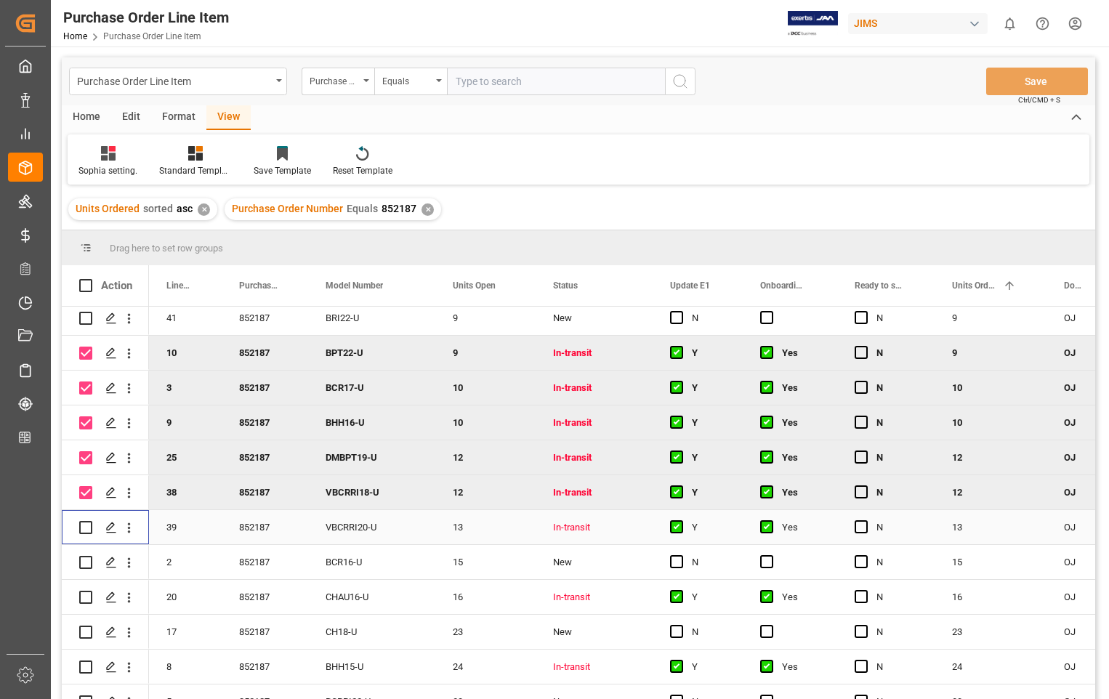
click at [85, 532] on input "Press Space to toggle row selection (unchecked)" at bounding box center [85, 527] width 13 height 13
checkbox input "true"
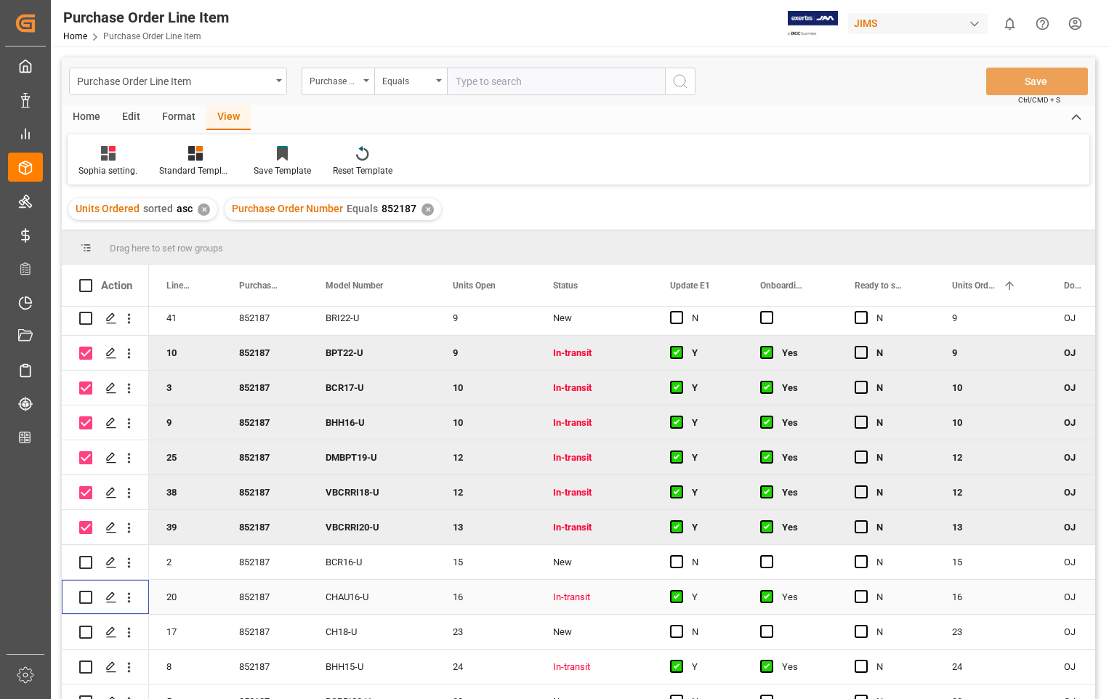
click at [84, 592] on input "Press Space to toggle row selection (unchecked)" at bounding box center [85, 597] width 13 height 13
checkbox input "true"
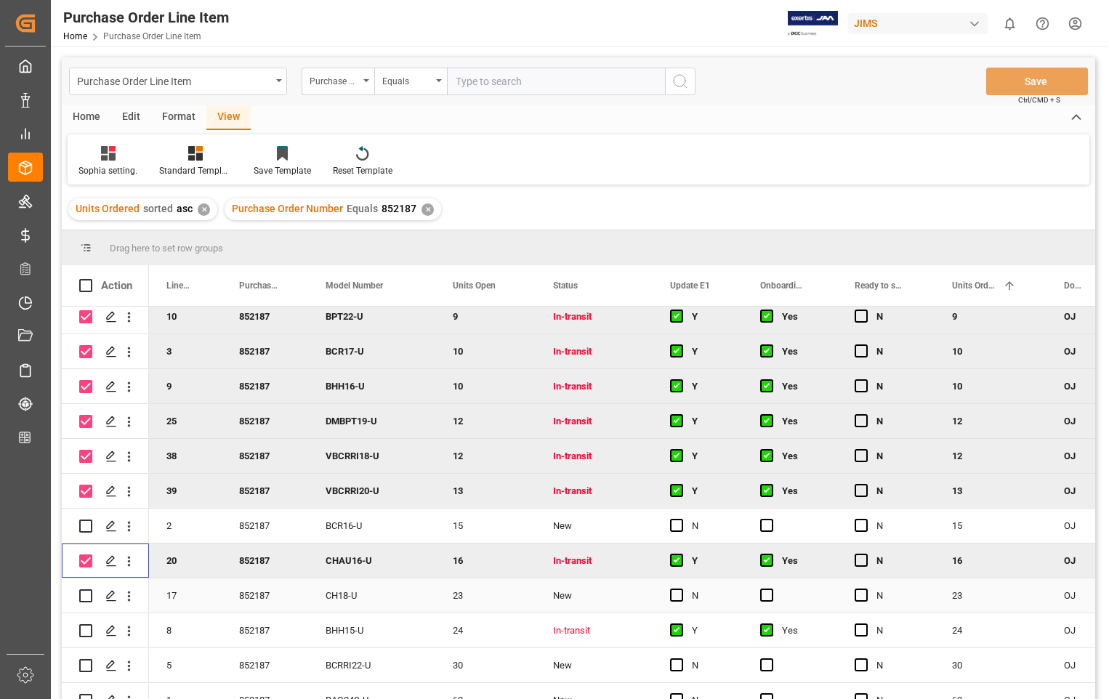
scroll to position [1074, 0]
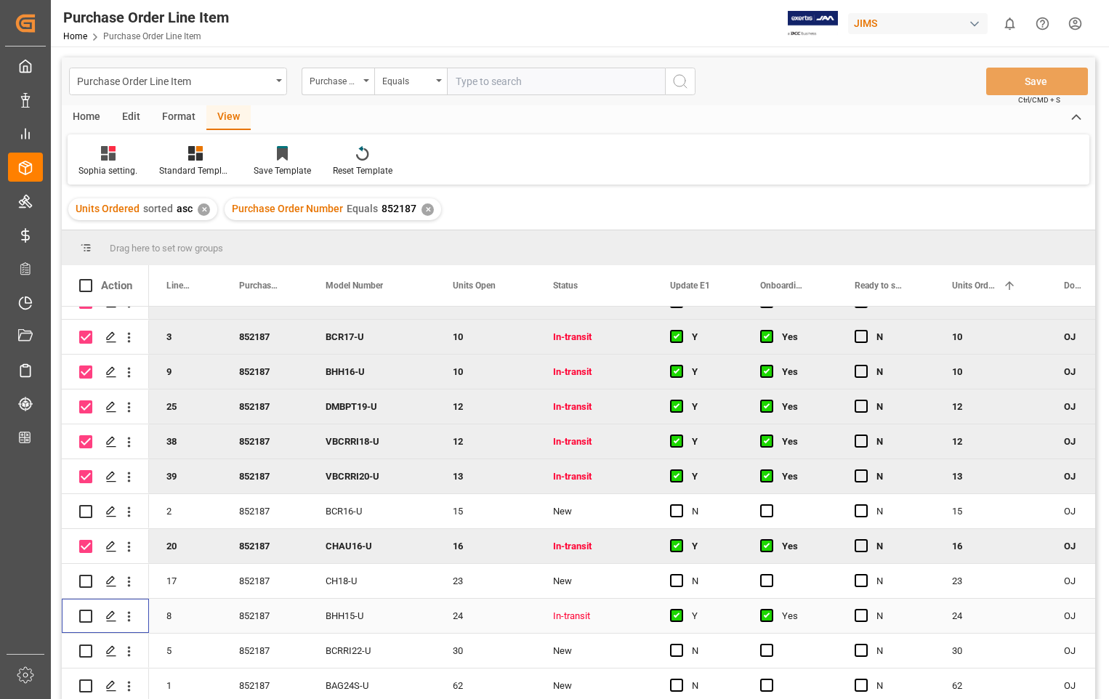
click at [85, 610] on input "Press Space to toggle row selection (unchecked)" at bounding box center [85, 616] width 13 height 13
checkbox input "true"
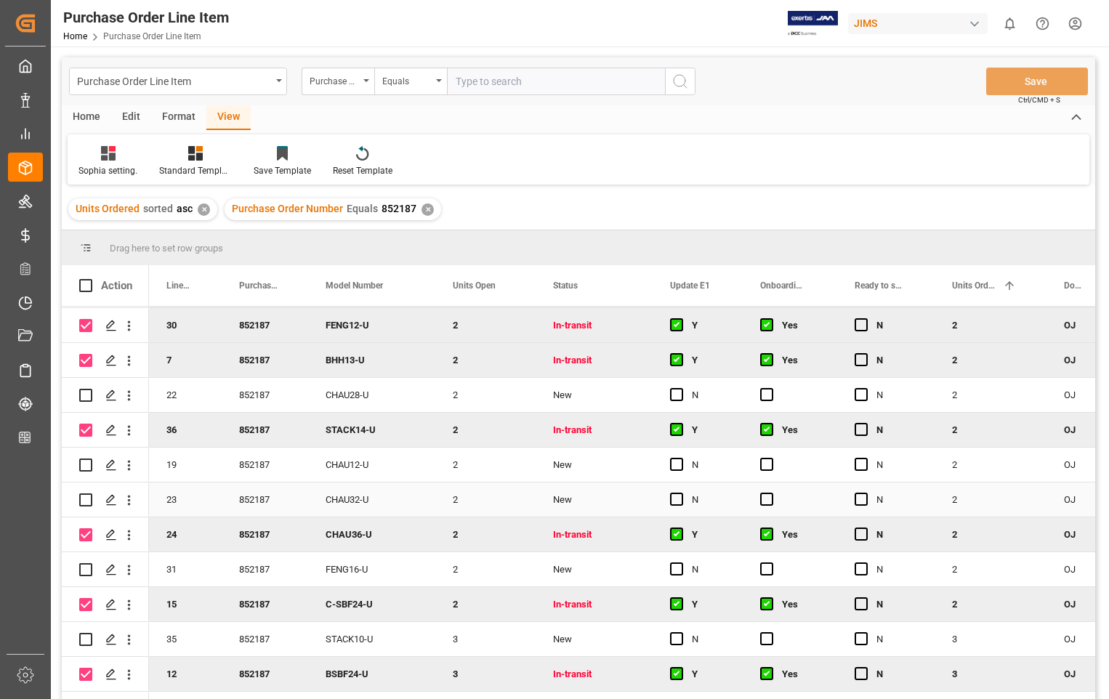
scroll to position [0, 0]
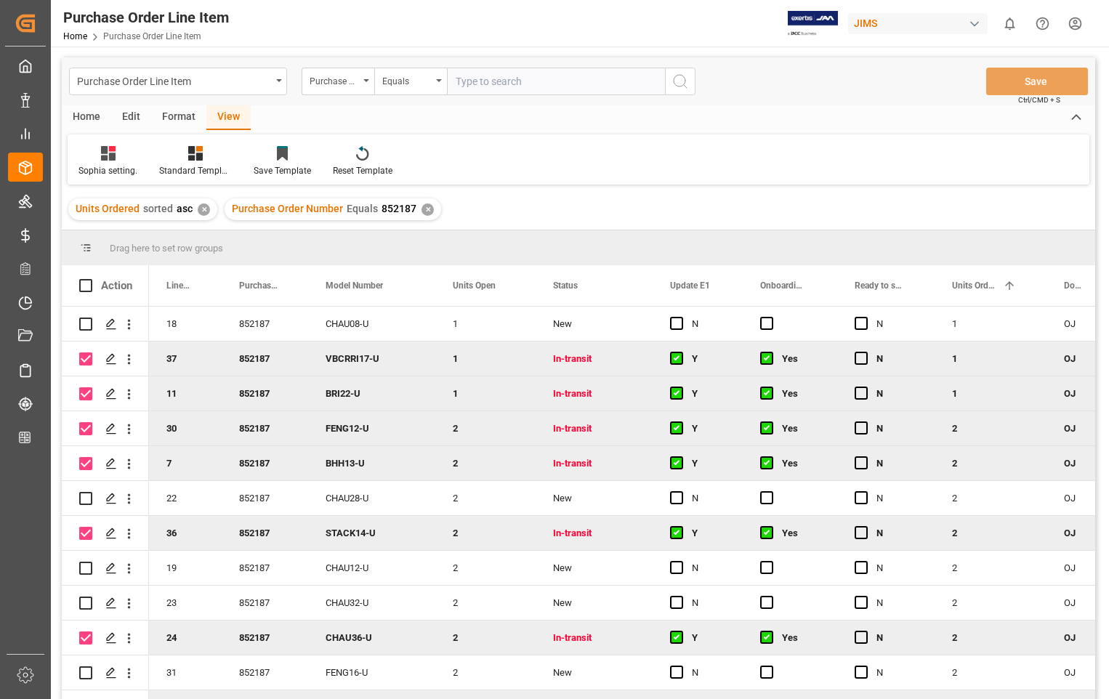
click at [87, 117] on div "Home" at bounding box center [86, 117] width 49 height 25
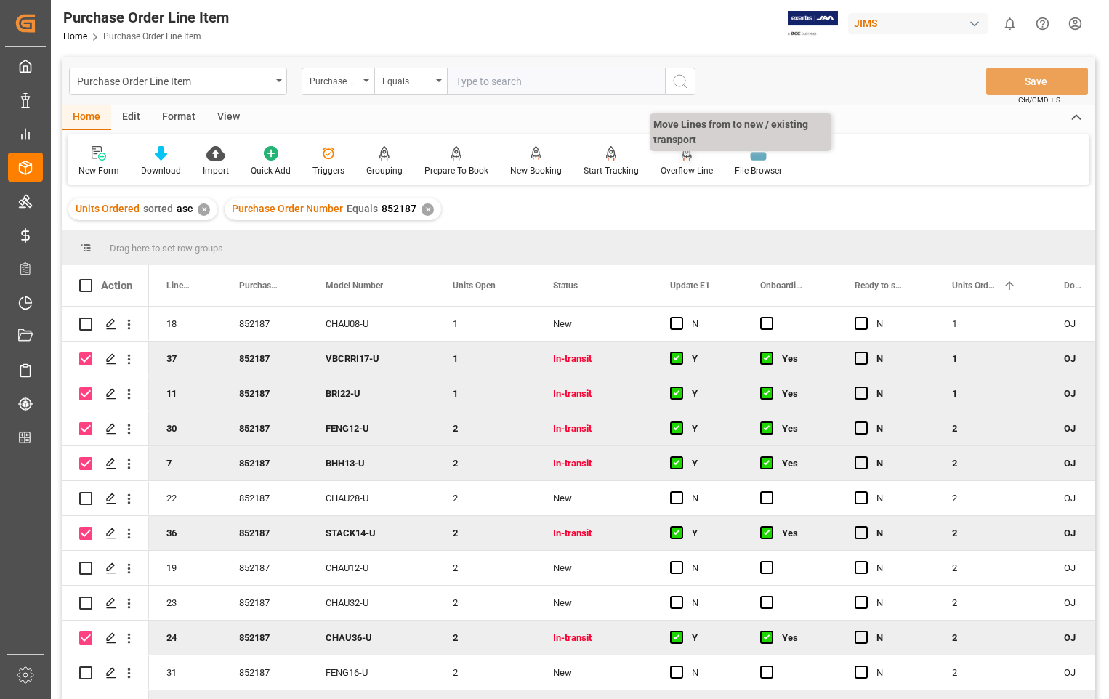
click at [684, 164] on div "Overflow Line" at bounding box center [687, 170] width 52 height 13
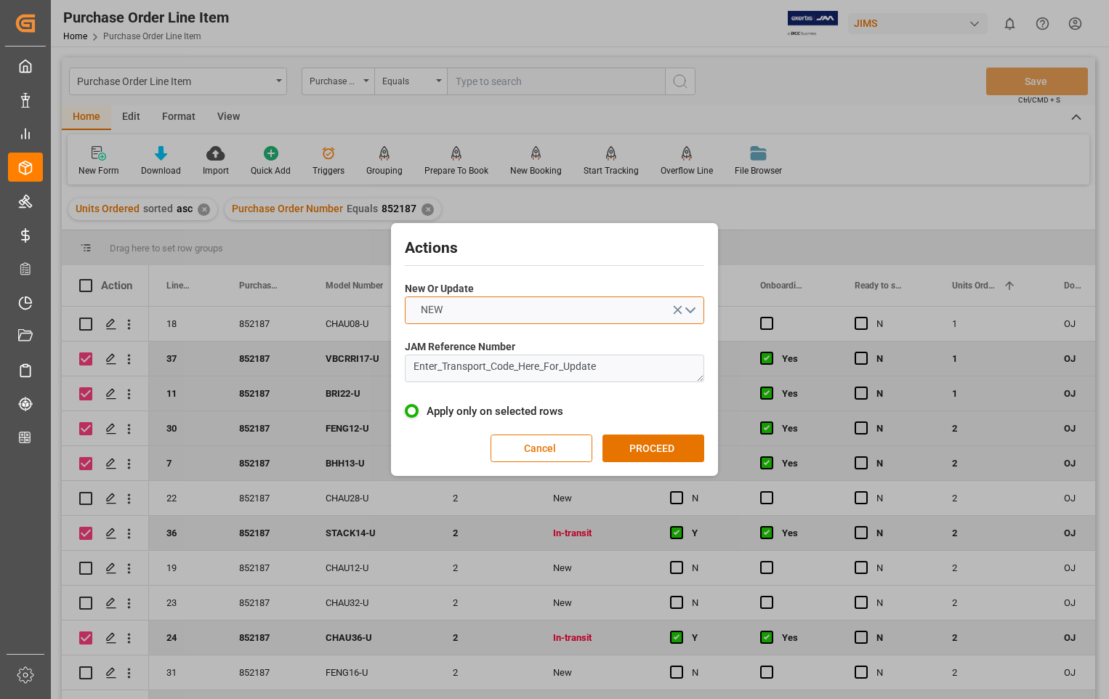
click at [688, 308] on button "NEW" at bounding box center [555, 311] width 300 height 28
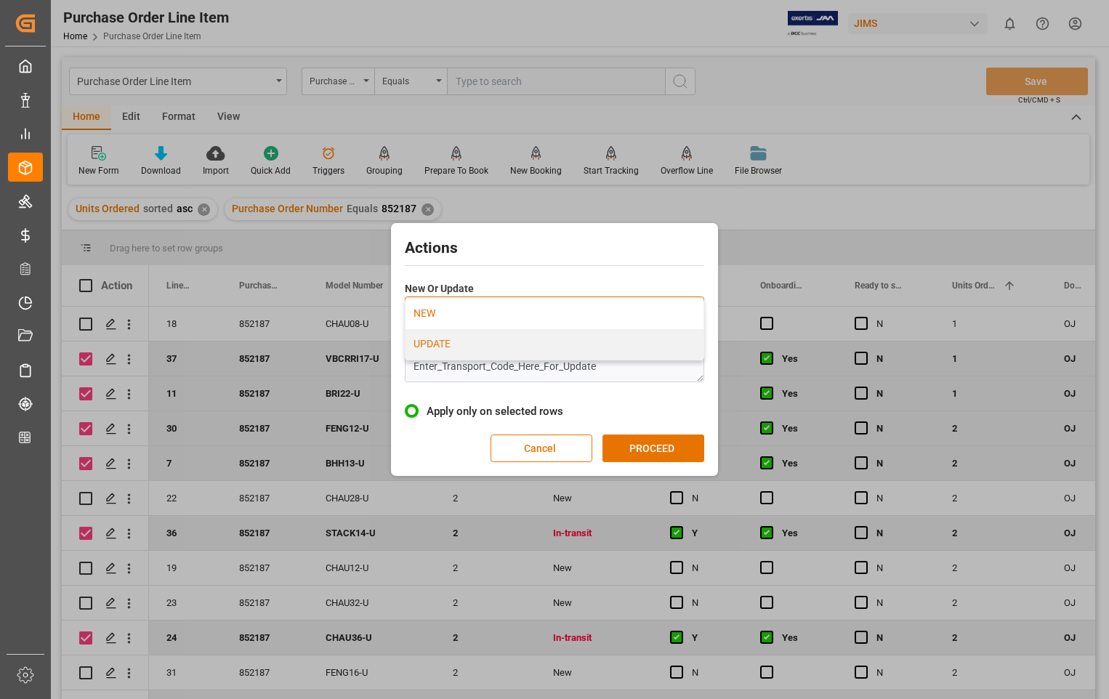
click at [482, 348] on div "UPDATE" at bounding box center [555, 344] width 298 height 31
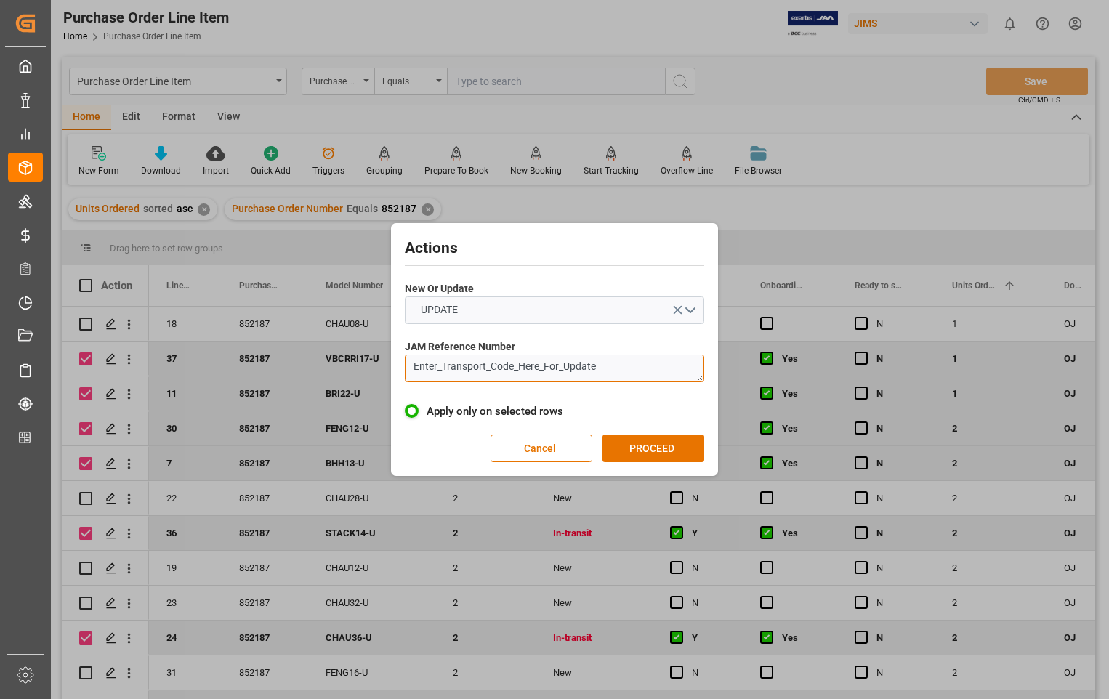
drag, startPoint x: 622, startPoint y: 367, endPoint x: 380, endPoint y: 366, distance: 242.1
click at [380, 366] on div "Actions New Or Update UPDATE JAM Reference Number Enter_Transport_Code_Here_For…" at bounding box center [554, 349] width 1109 height 699
paste textarea "22-8968-[GEOGRAPHIC_DATA]"
type textarea "22-8968-[GEOGRAPHIC_DATA]"
click at [662, 445] on button "PROCEED" at bounding box center [654, 449] width 102 height 28
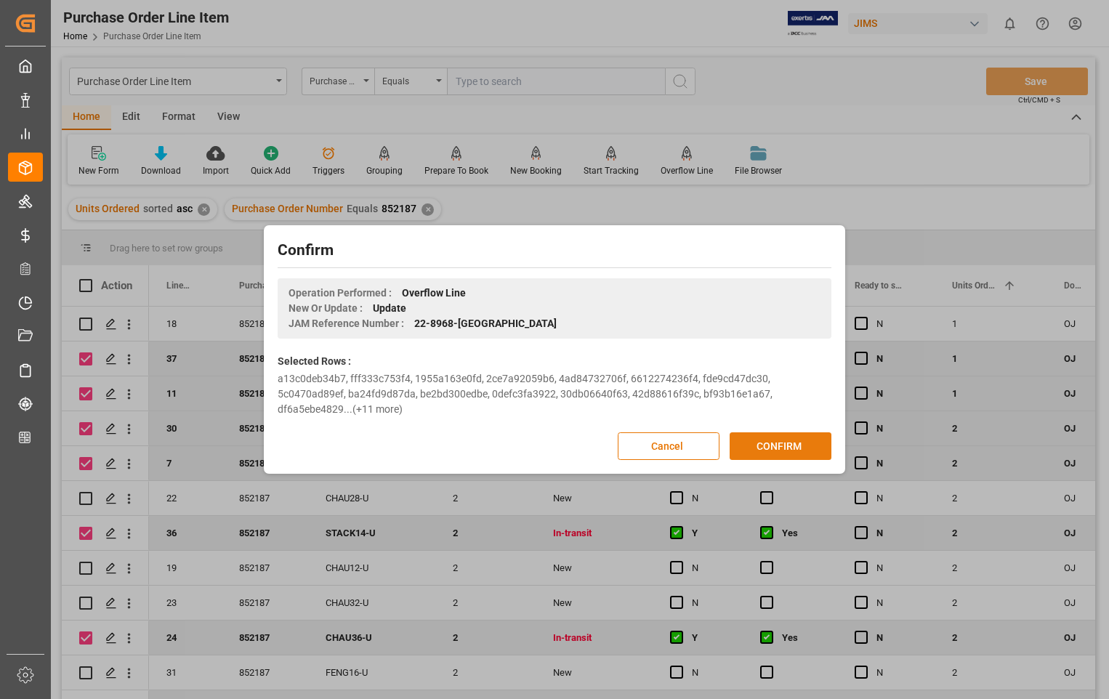
click at [771, 450] on button "CONFIRM" at bounding box center [781, 447] width 102 height 28
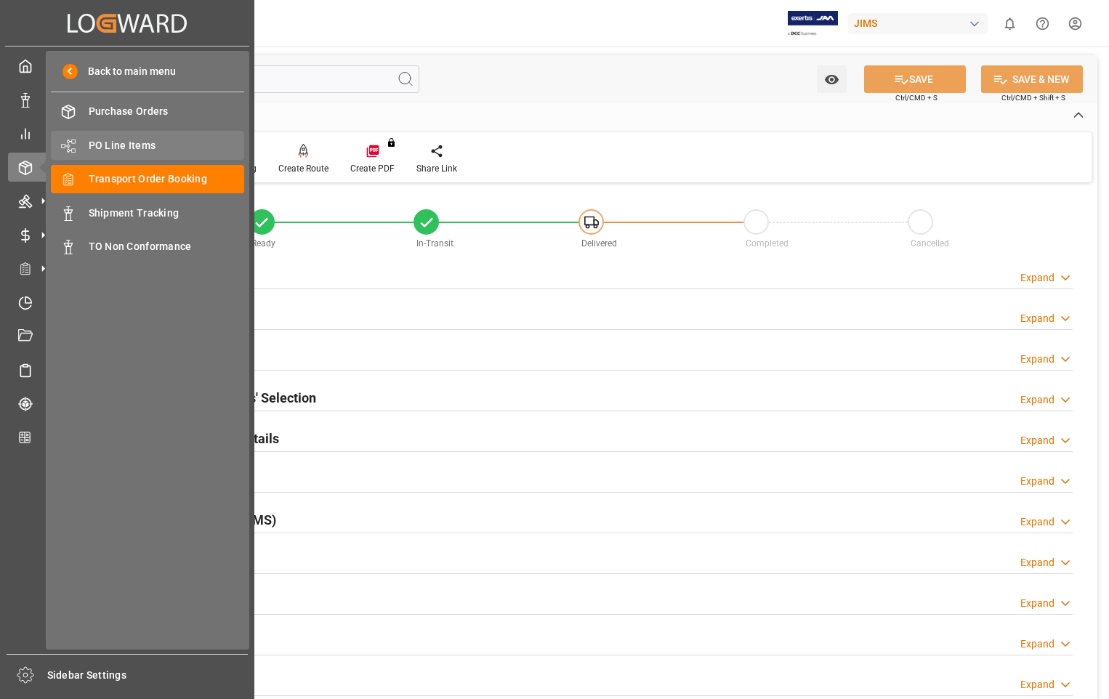
click at [132, 144] on span "PO Line Items" at bounding box center [167, 145] width 156 height 15
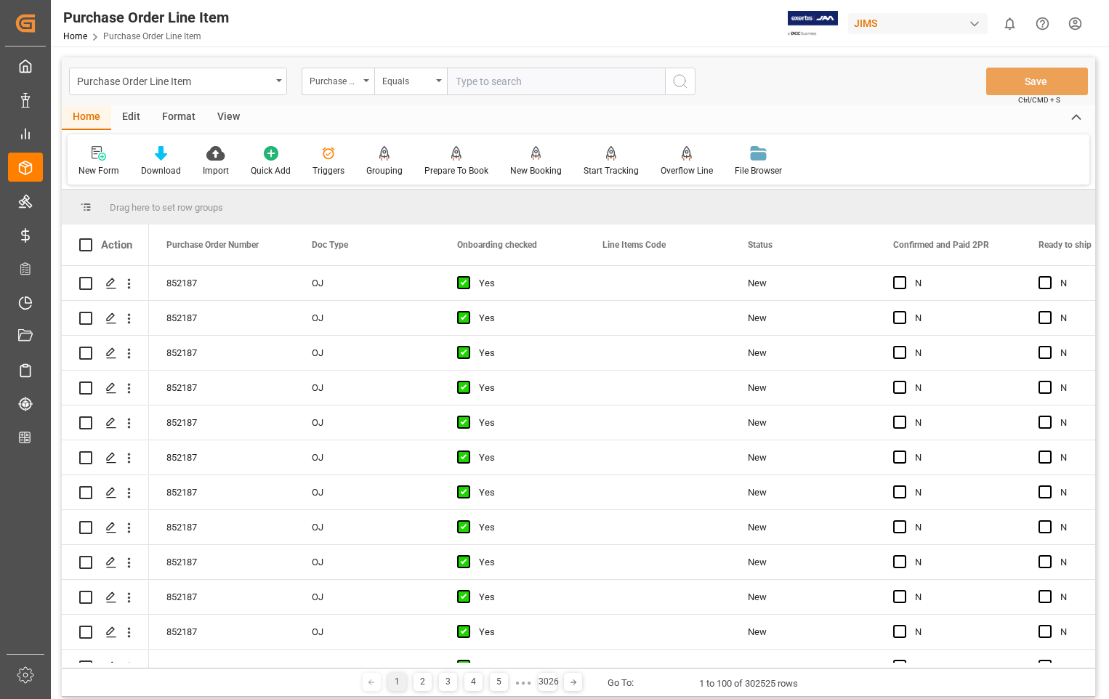
click at [576, 81] on input "text" at bounding box center [556, 82] width 218 height 28
type input "853761"
click at [687, 76] on icon "search button" at bounding box center [680, 81] width 17 height 17
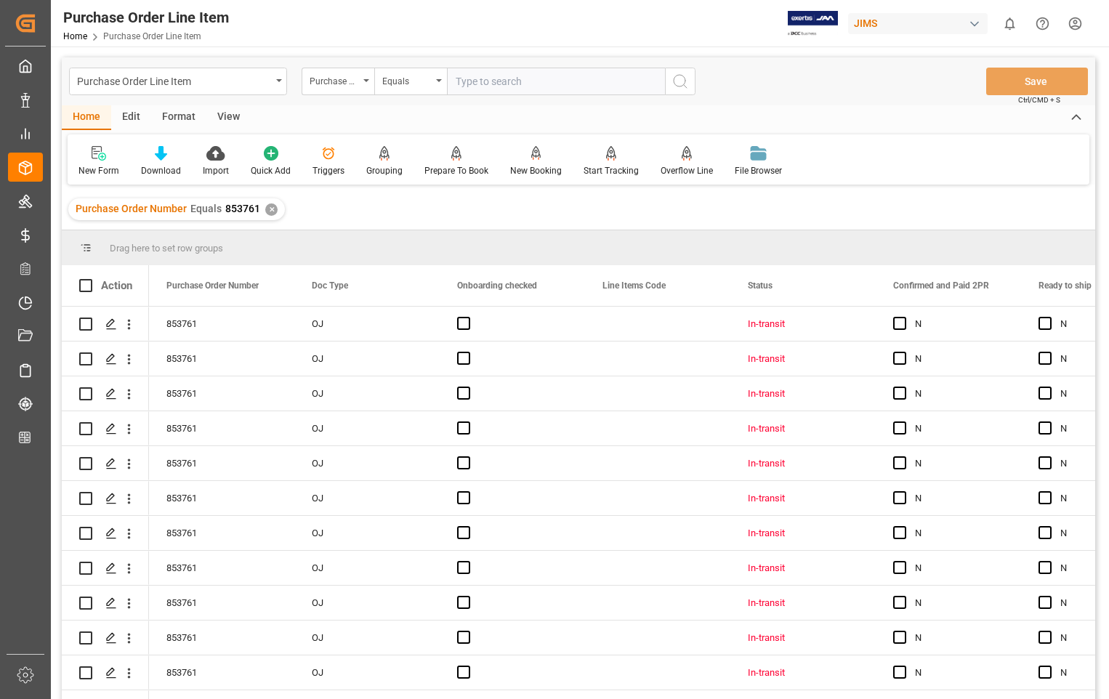
click at [228, 116] on div "View" at bounding box center [228, 117] width 44 height 25
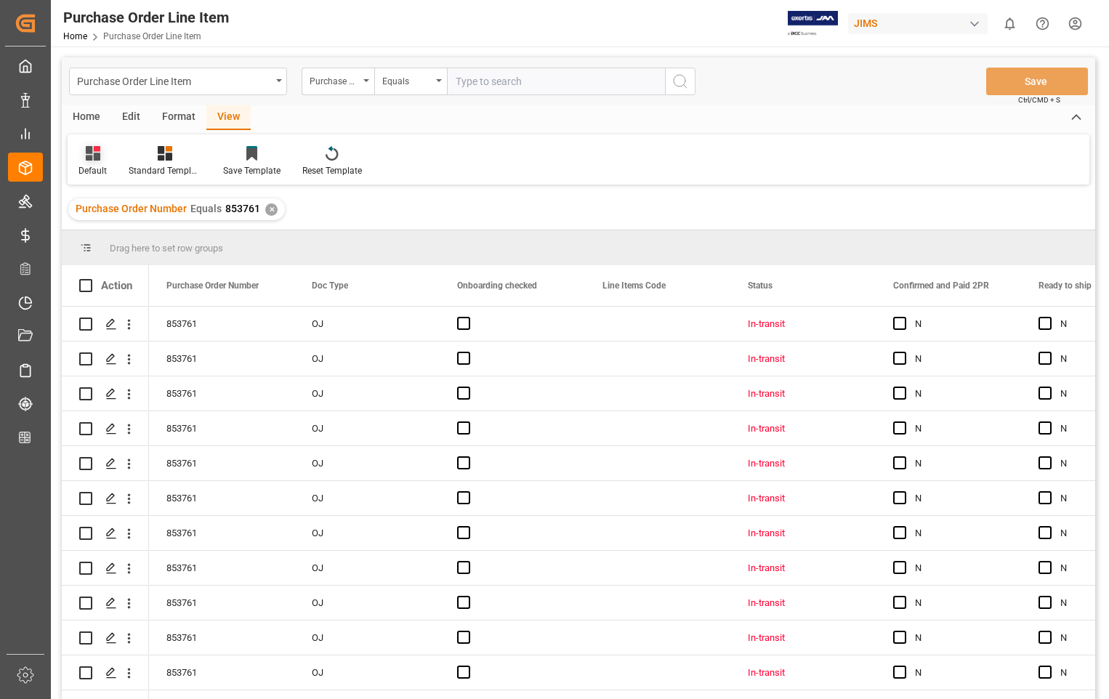
click at [84, 161] on div "Default" at bounding box center [93, 161] width 50 height 32
click at [105, 234] on div "Sophia setting." at bounding box center [149, 235] width 127 height 15
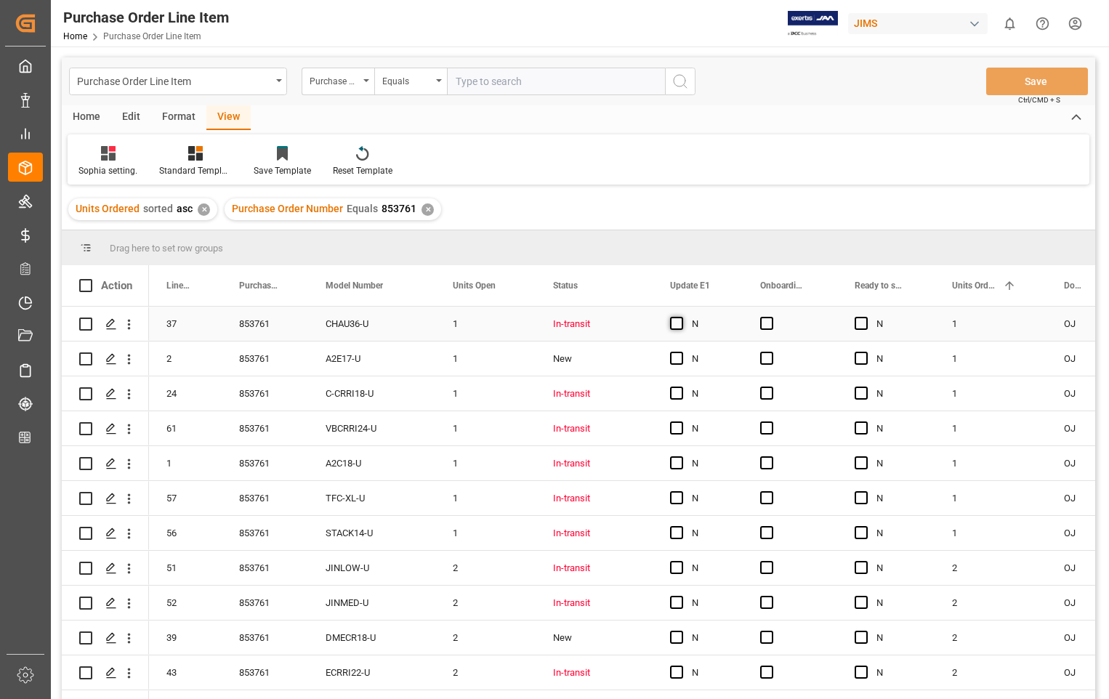
click at [680, 323] on span "Press SPACE to select this row." at bounding box center [676, 323] width 13 height 13
click at [681, 317] on input "Press SPACE to select this row." at bounding box center [681, 317] width 0 height 0
click at [770, 328] on span "Press SPACE to select this row." at bounding box center [766, 323] width 13 height 13
click at [771, 317] on input "Press SPACE to select this row." at bounding box center [771, 317] width 0 height 0
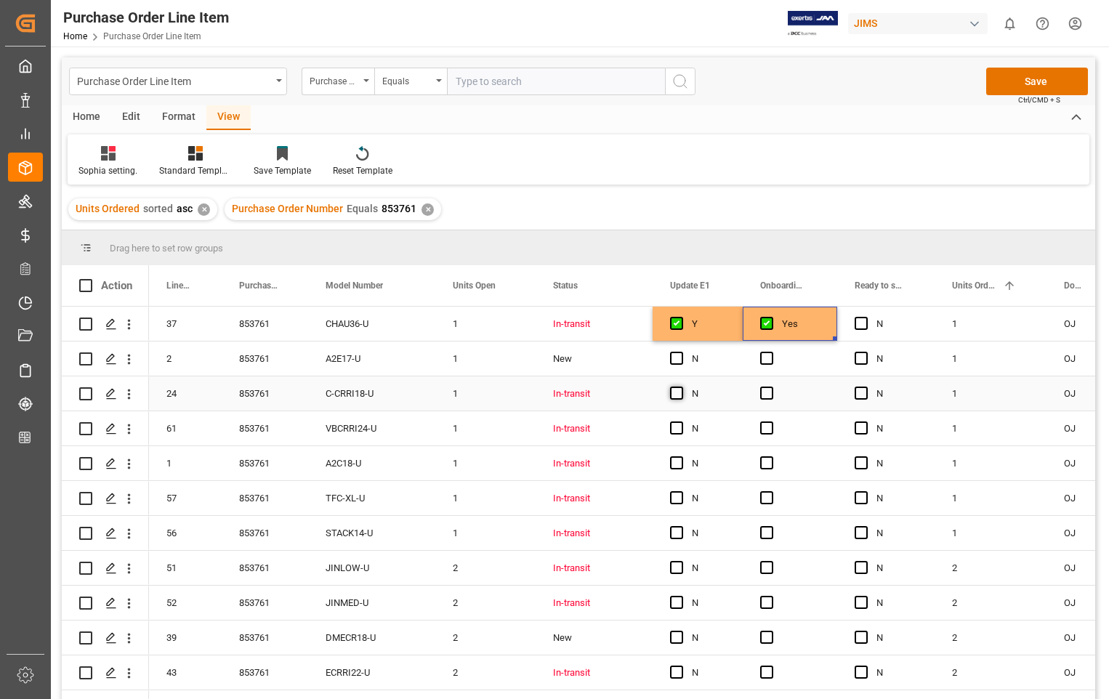
click at [679, 394] on span "Press SPACE to select this row." at bounding box center [676, 393] width 13 height 13
click at [681, 387] on input "Press SPACE to select this row." at bounding box center [681, 387] width 0 height 0
drag, startPoint x: 739, startPoint y: 408, endPoint x: 751, endPoint y: 560, distance: 152.5
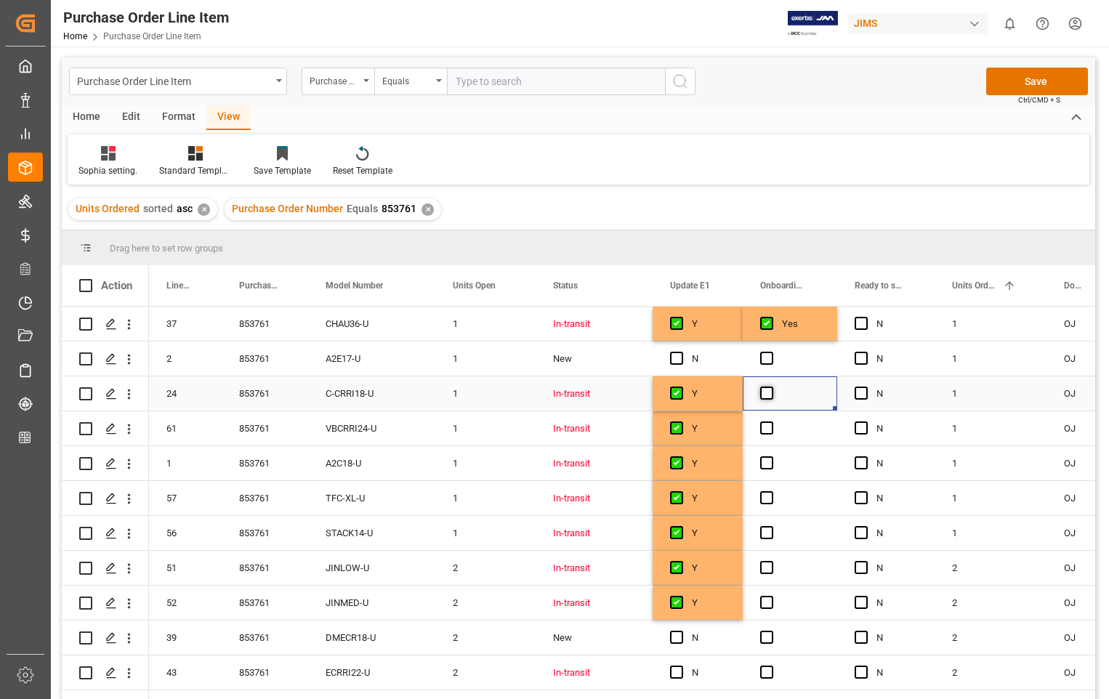
click at [768, 393] on span "Press SPACE to select this row." at bounding box center [766, 393] width 13 height 13
click at [771, 387] on input "Press SPACE to select this row." at bounding box center [771, 387] width 0 height 0
drag, startPoint x: 833, startPoint y: 409, endPoint x: 843, endPoint y: 591, distance: 182.0
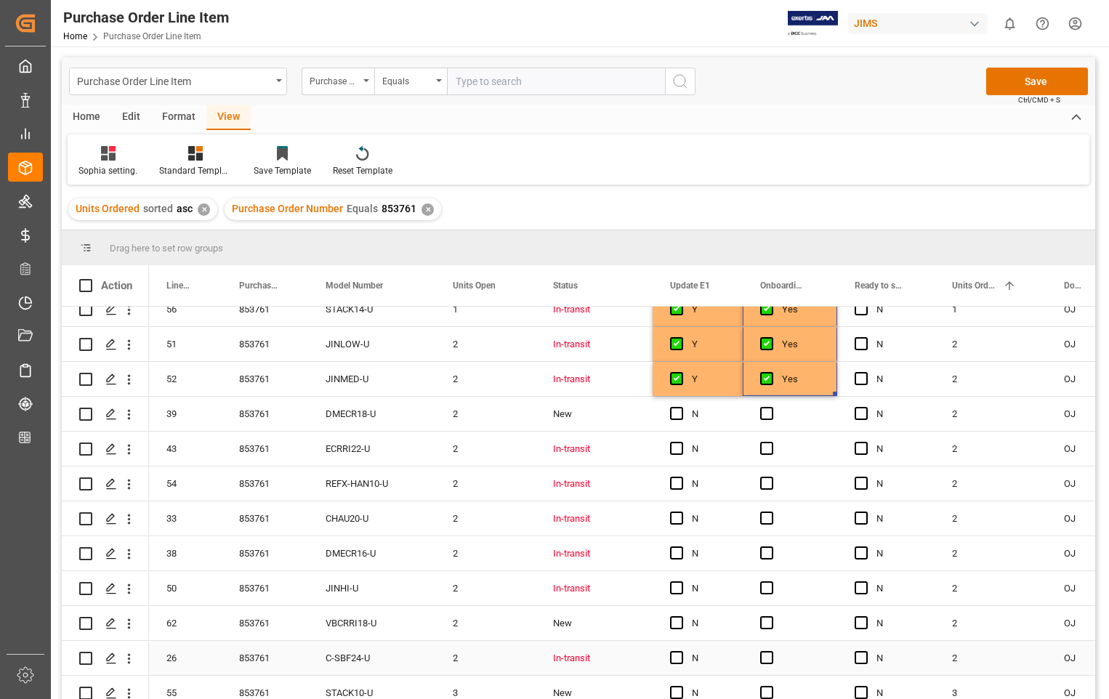
scroll to position [218, 0]
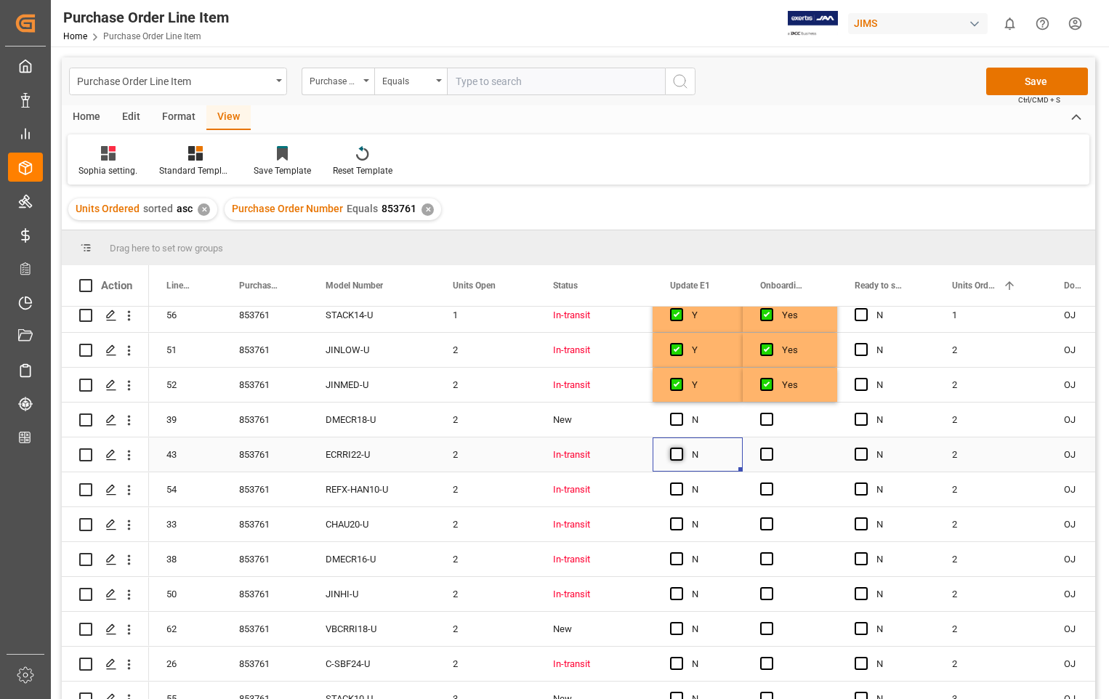
click at [679, 454] on span "Press SPACE to select this row." at bounding box center [676, 454] width 13 height 13
click at [681, 448] on input "Press SPACE to select this row." at bounding box center [681, 448] width 0 height 0
click at [766, 454] on span "Press SPACE to select this row." at bounding box center [766, 454] width 13 height 13
click at [771, 448] on input "Press SPACE to select this row." at bounding box center [771, 448] width 0 height 0
click at [717, 450] on div "Y" at bounding box center [708, 454] width 33 height 33
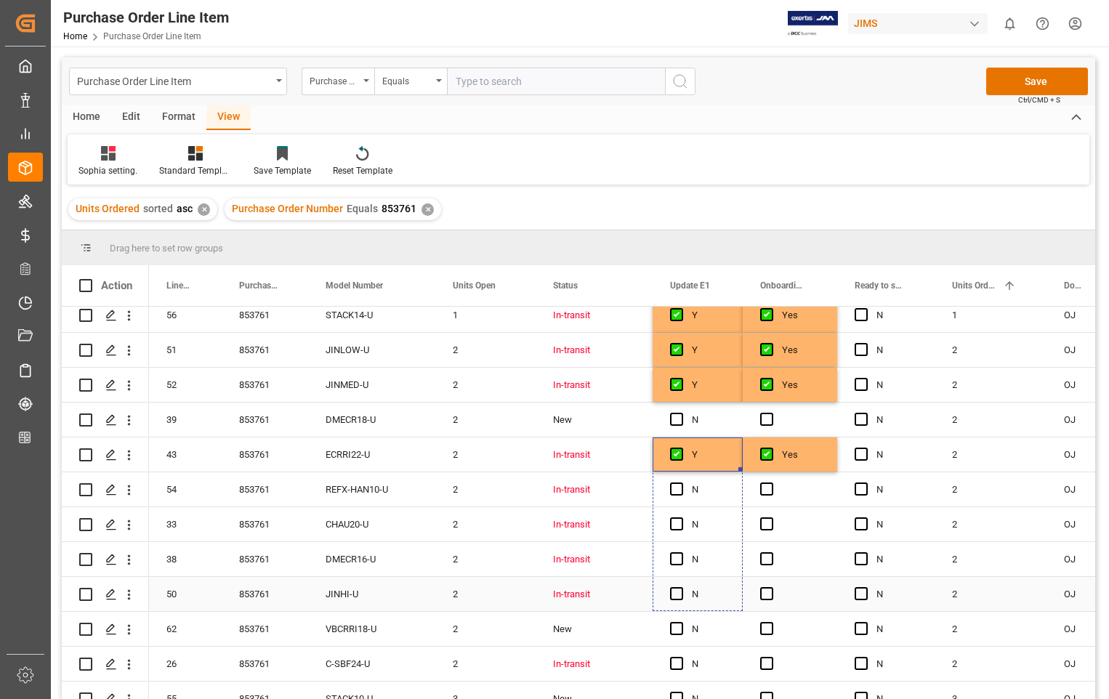
drag, startPoint x: 739, startPoint y: 468, endPoint x: 726, endPoint y: 595, distance: 127.9
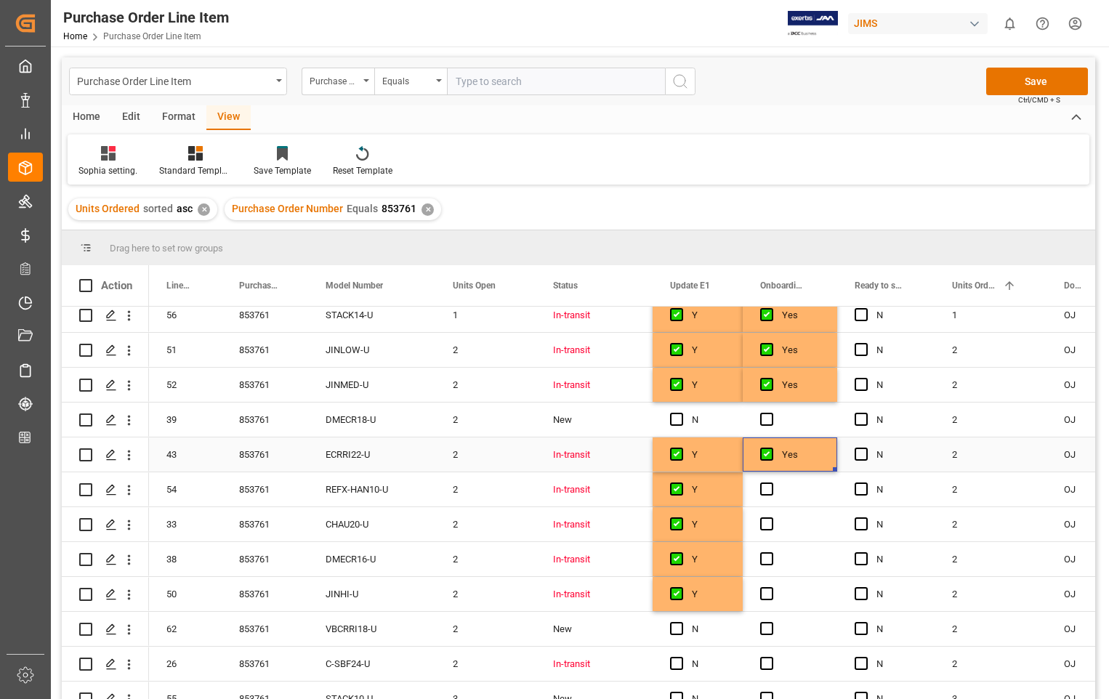
click at [820, 455] on div "Yes" at bounding box center [790, 455] width 95 height 34
drag, startPoint x: 836, startPoint y: 467, endPoint x: 829, endPoint y: 588, distance: 120.9
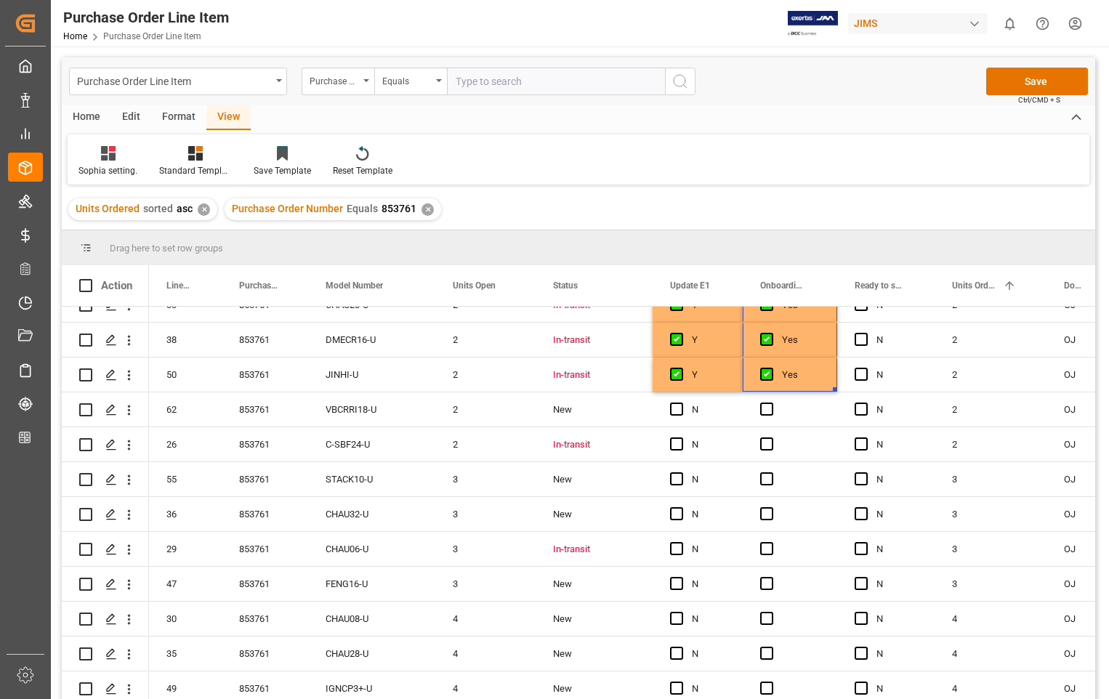
scroll to position [364, 0]
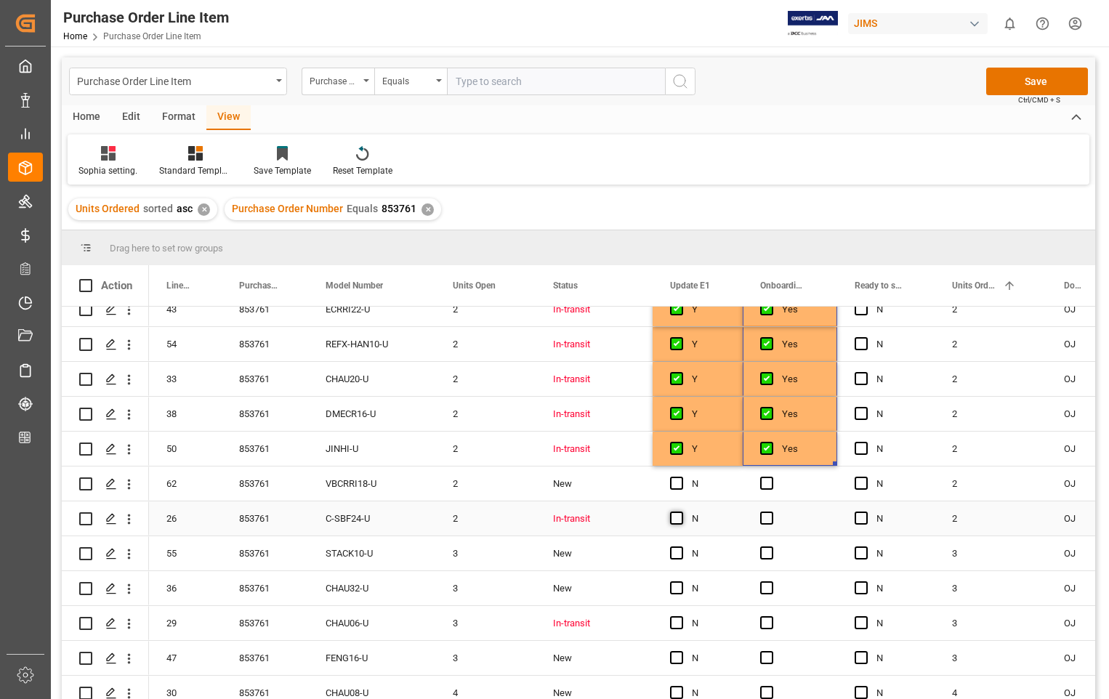
click at [680, 521] on span "Press SPACE to select this row." at bounding box center [676, 518] width 13 height 13
click at [681, 512] on input "Press SPACE to select this row." at bounding box center [681, 512] width 0 height 0
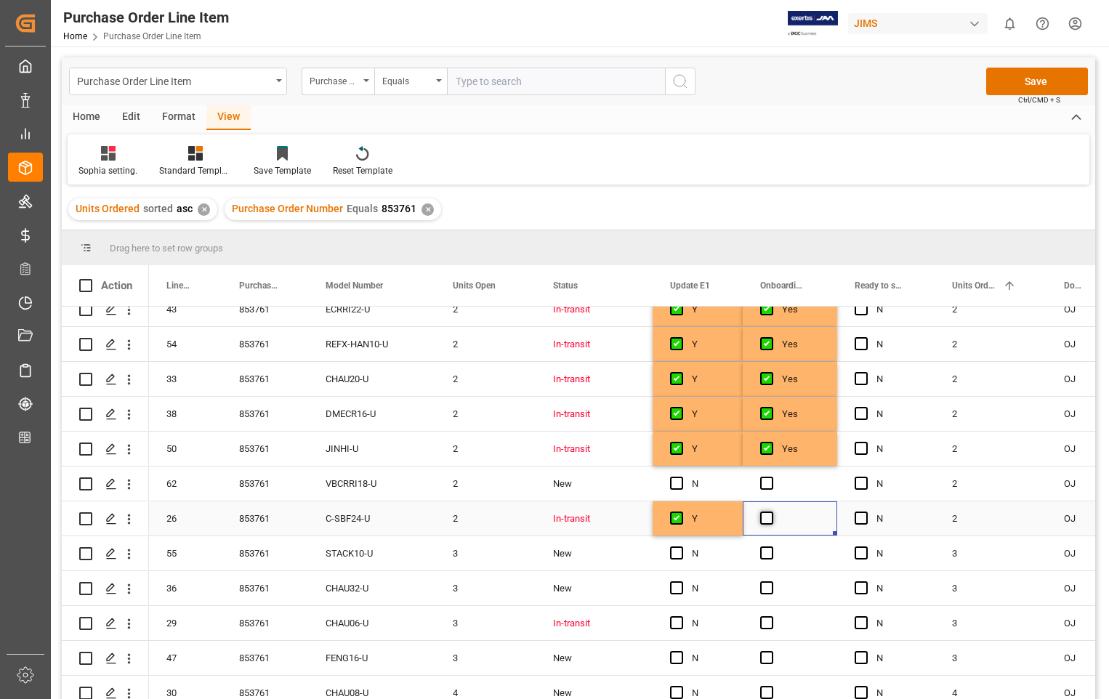
click at [767, 519] on span "Press SPACE to select this row." at bounding box center [766, 518] width 13 height 13
click at [771, 512] on input "Press SPACE to select this row." at bounding box center [771, 512] width 0 height 0
click at [683, 621] on span "Press SPACE to select this row." at bounding box center [676, 623] width 13 height 13
click at [681, 617] on input "Press SPACE to select this row." at bounding box center [681, 617] width 0 height 0
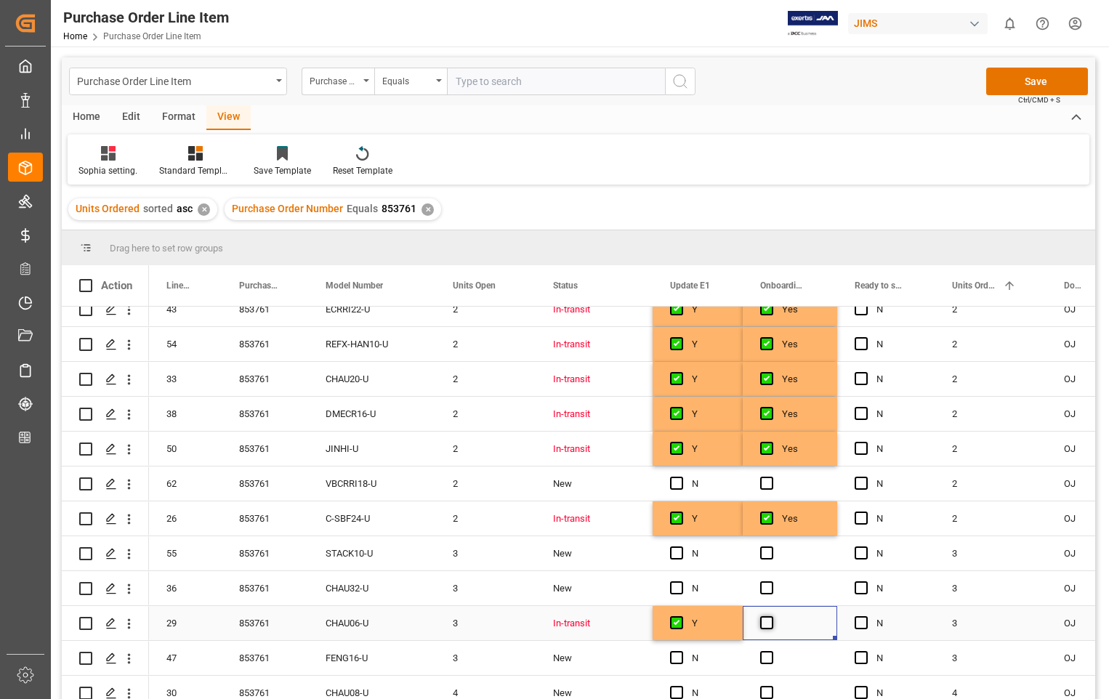
click at [765, 623] on span "Press SPACE to select this row." at bounding box center [766, 623] width 13 height 13
click at [771, 617] on input "Press SPACE to select this row." at bounding box center [771, 617] width 0 height 0
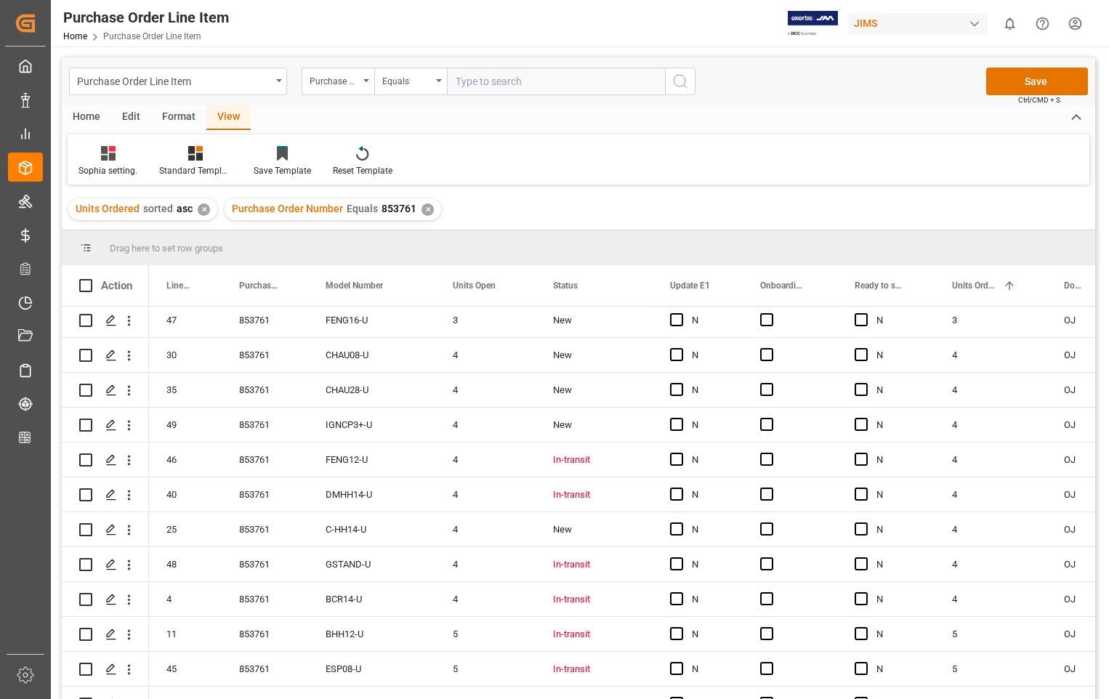
scroll to position [727, 0]
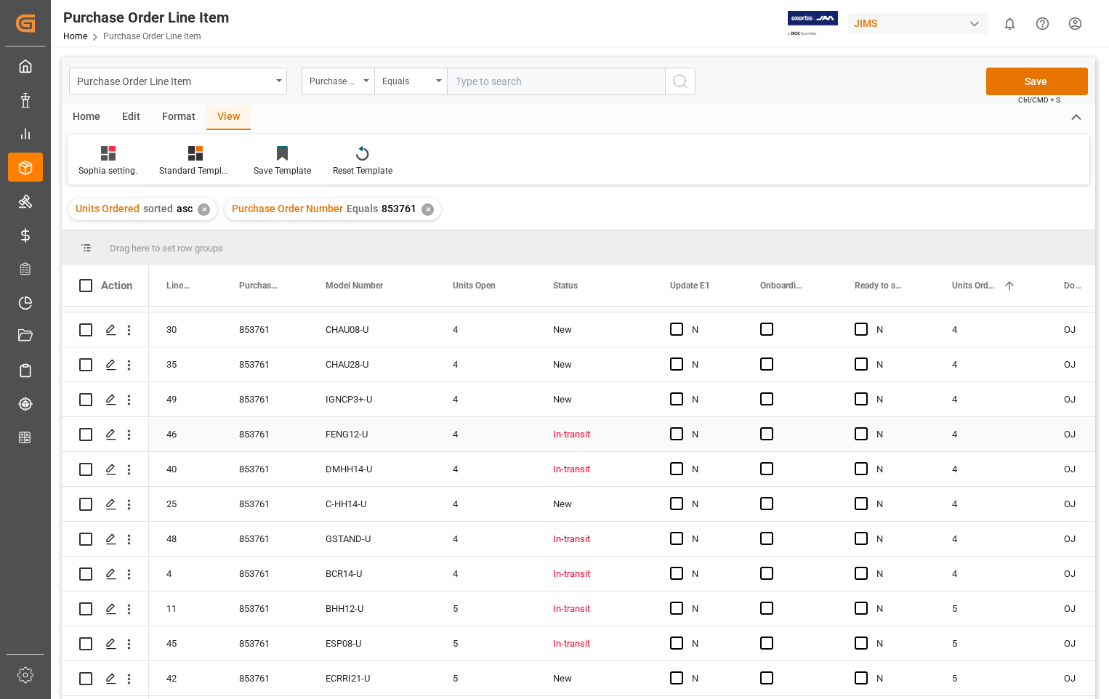
drag, startPoint x: 678, startPoint y: 436, endPoint x: 734, endPoint y: 433, distance: 56.1
click at [678, 436] on span "Press SPACE to select this row." at bounding box center [676, 433] width 13 height 13
click at [681, 427] on input "Press SPACE to select this row." at bounding box center [681, 427] width 0 height 0
click at [771, 433] on span "Press SPACE to select this row." at bounding box center [766, 433] width 13 height 13
click at [771, 427] on input "Press SPACE to select this row." at bounding box center [771, 427] width 0 height 0
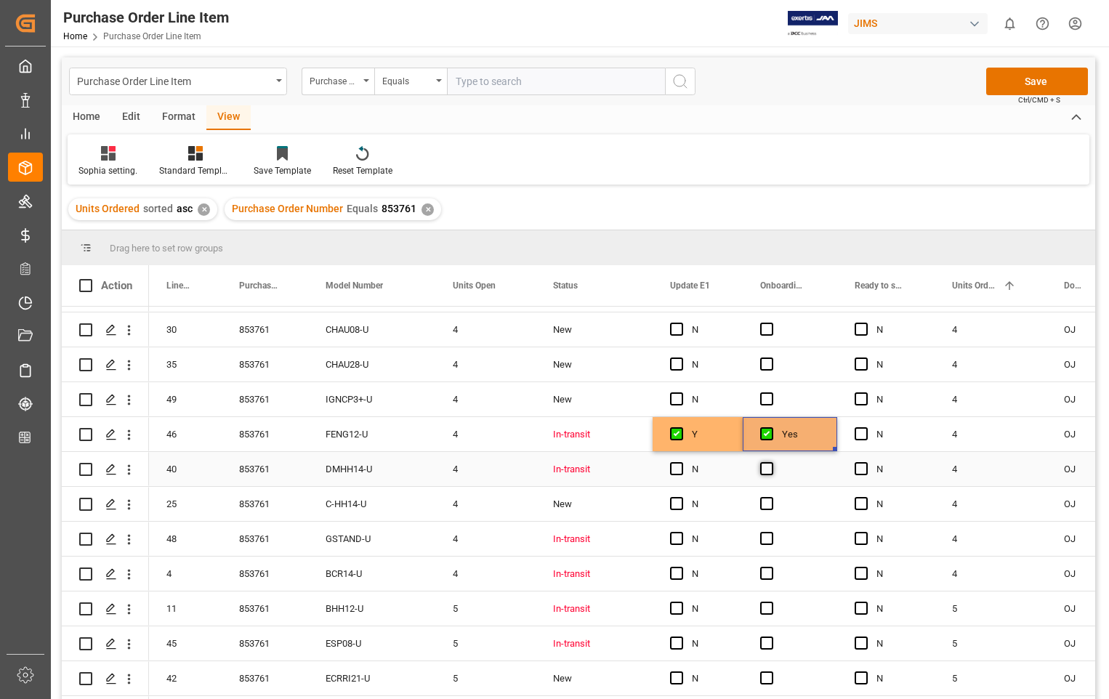
click at [765, 467] on span "Press SPACE to select this row." at bounding box center [766, 468] width 13 height 13
click at [771, 462] on input "Press SPACE to select this row." at bounding box center [771, 462] width 0 height 0
click at [677, 471] on span "Press SPACE to select this row." at bounding box center [676, 468] width 13 height 13
click at [681, 462] on input "Press SPACE to select this row." at bounding box center [681, 462] width 0 height 0
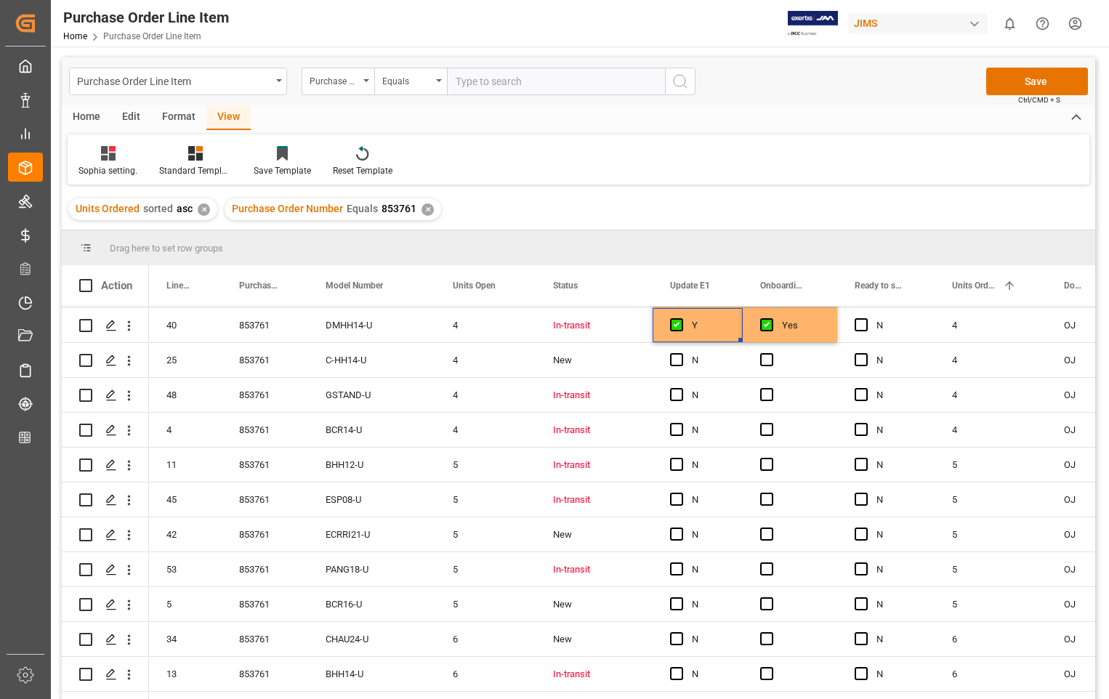
scroll to position [872, 0]
click at [682, 394] on span "Press SPACE to select this row." at bounding box center [676, 393] width 13 height 13
click at [681, 387] on input "Press SPACE to select this row." at bounding box center [681, 387] width 0 height 0
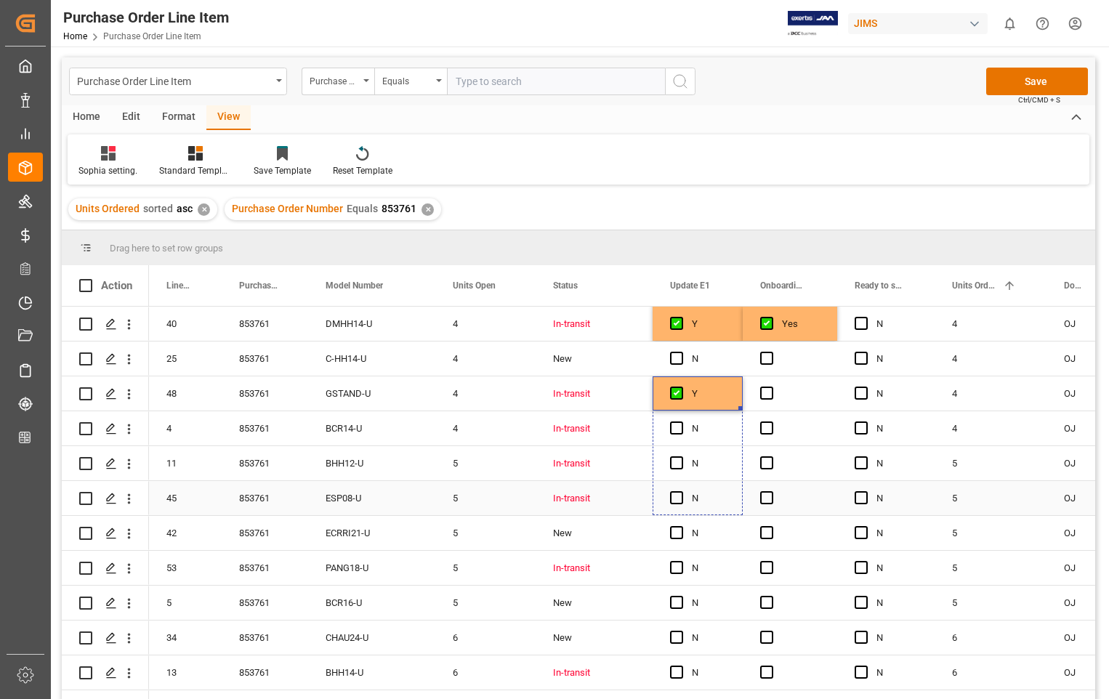
drag, startPoint x: 739, startPoint y: 409, endPoint x: 739, endPoint y: 485, distance: 75.6
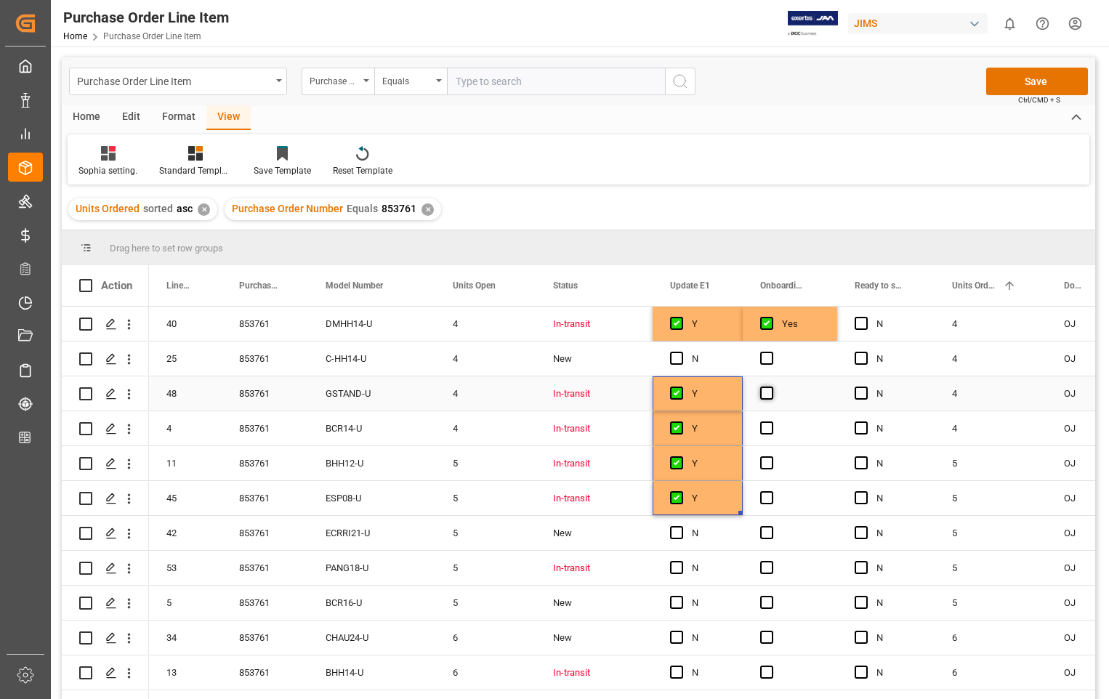
click at [767, 396] on span "Press SPACE to select this row." at bounding box center [766, 393] width 13 height 13
click at [771, 387] on input "Press SPACE to select this row." at bounding box center [771, 387] width 0 height 0
drag, startPoint x: 834, startPoint y: 406, endPoint x: 821, endPoint y: 498, distance: 92.5
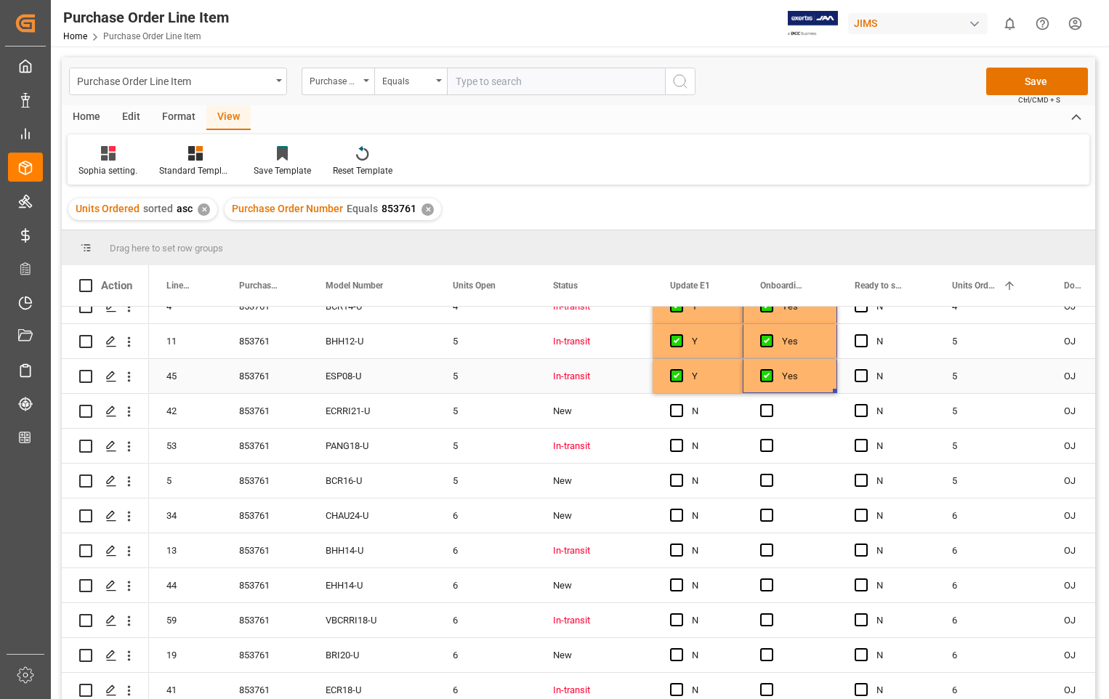
scroll to position [1018, 0]
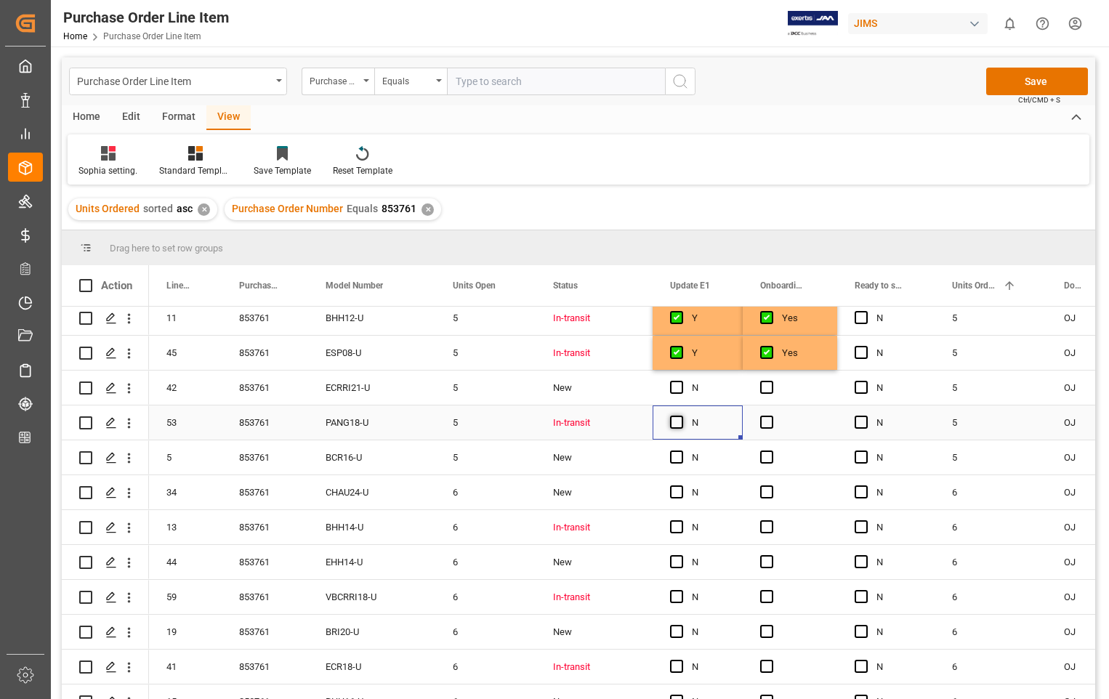
click at [683, 422] on span "Press SPACE to select this row." at bounding box center [676, 422] width 13 height 13
click at [681, 416] on input "Press SPACE to select this row." at bounding box center [681, 416] width 0 height 0
click at [763, 421] on span "Press SPACE to select this row." at bounding box center [766, 422] width 13 height 13
click at [771, 416] on input "Press SPACE to select this row." at bounding box center [771, 416] width 0 height 0
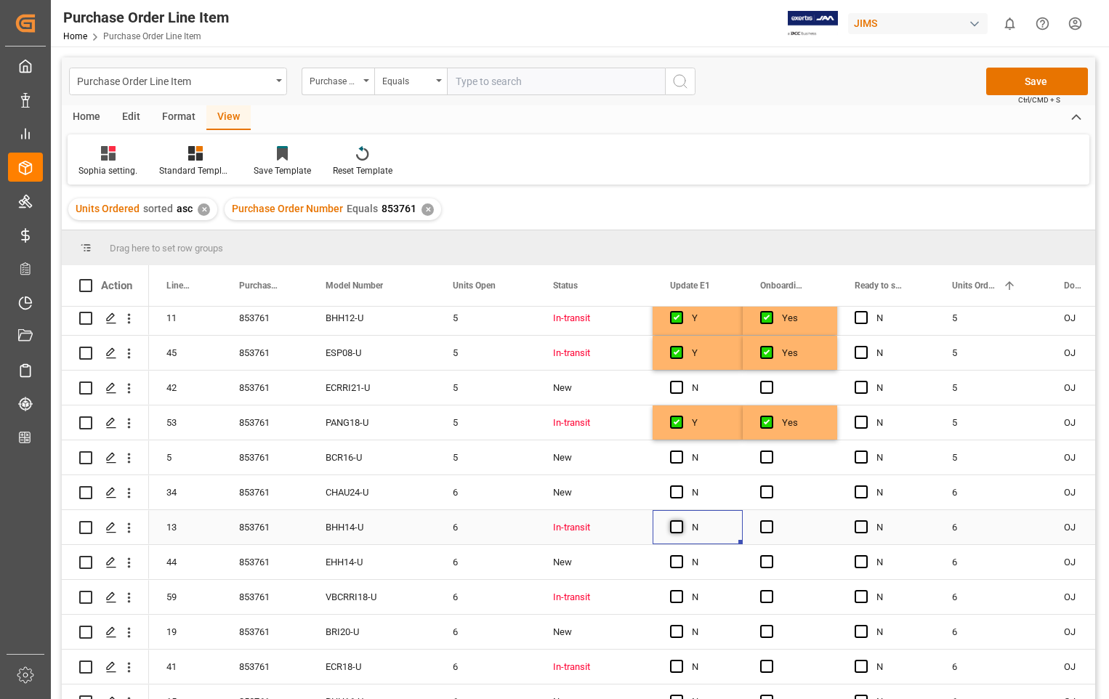
click at [679, 525] on span "Press SPACE to select this row." at bounding box center [676, 527] width 13 height 13
click at [681, 521] on input "Press SPACE to select this row." at bounding box center [681, 521] width 0 height 0
click at [760, 521] on div "Press SPACE to select this row." at bounding box center [790, 527] width 95 height 34
click at [768, 525] on span "Press SPACE to select this row." at bounding box center [766, 527] width 13 height 13
click at [771, 521] on input "Press SPACE to select this row." at bounding box center [771, 521] width 0 height 0
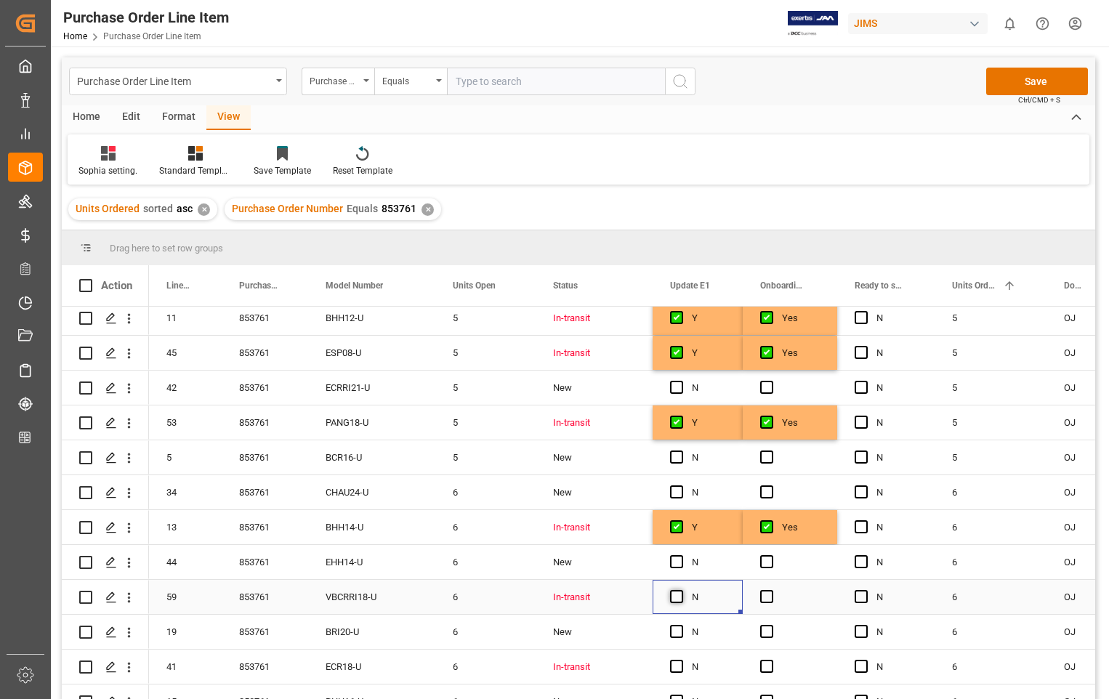
click at [675, 593] on span "Press SPACE to select this row." at bounding box center [676, 596] width 13 height 13
click at [681, 590] on input "Press SPACE to select this row." at bounding box center [681, 590] width 0 height 0
click at [771, 595] on span "Press SPACE to select this row." at bounding box center [766, 596] width 13 height 13
click at [771, 590] on input "Press SPACE to select this row." at bounding box center [771, 590] width 0 height 0
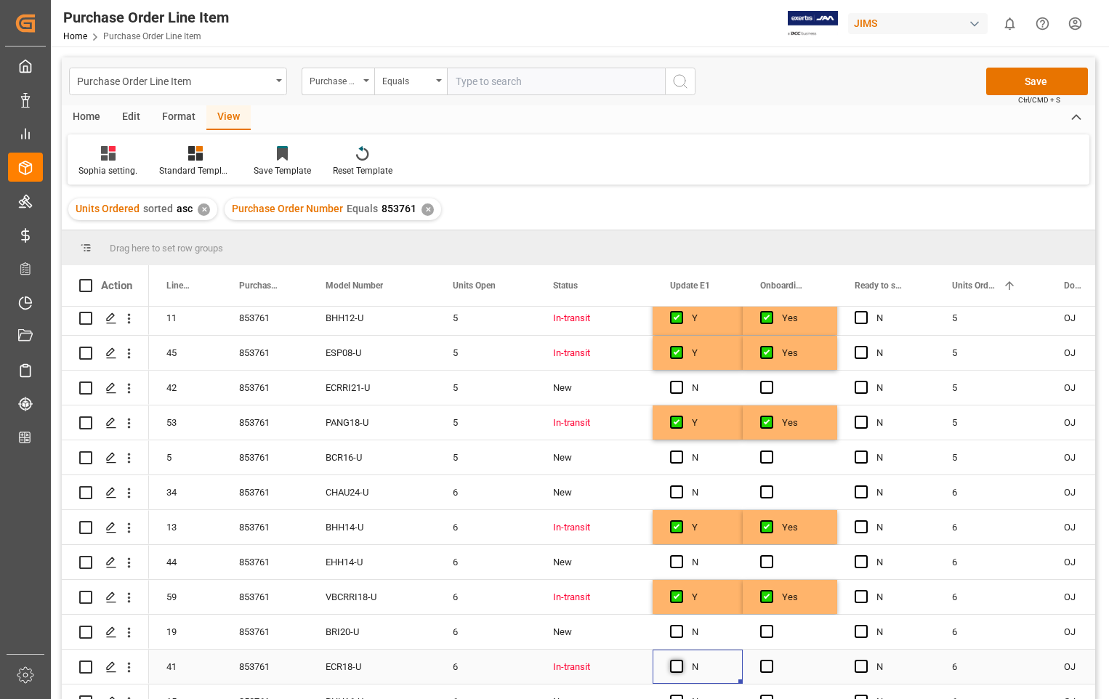
click at [673, 667] on span "Press SPACE to select this row." at bounding box center [676, 666] width 13 height 13
click at [681, 660] on input "Press SPACE to select this row." at bounding box center [681, 660] width 0 height 0
click at [765, 665] on span "Press SPACE to select this row." at bounding box center [766, 666] width 13 height 13
click at [771, 660] on input "Press SPACE to select this row." at bounding box center [771, 660] width 0 height 0
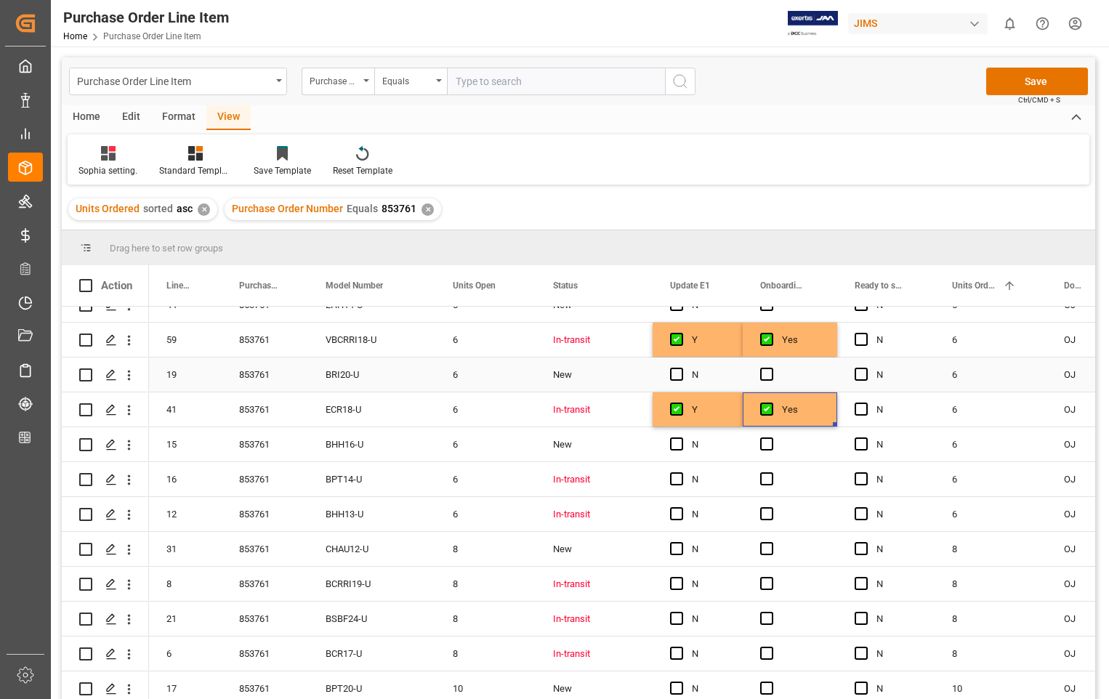
scroll to position [1309, 0]
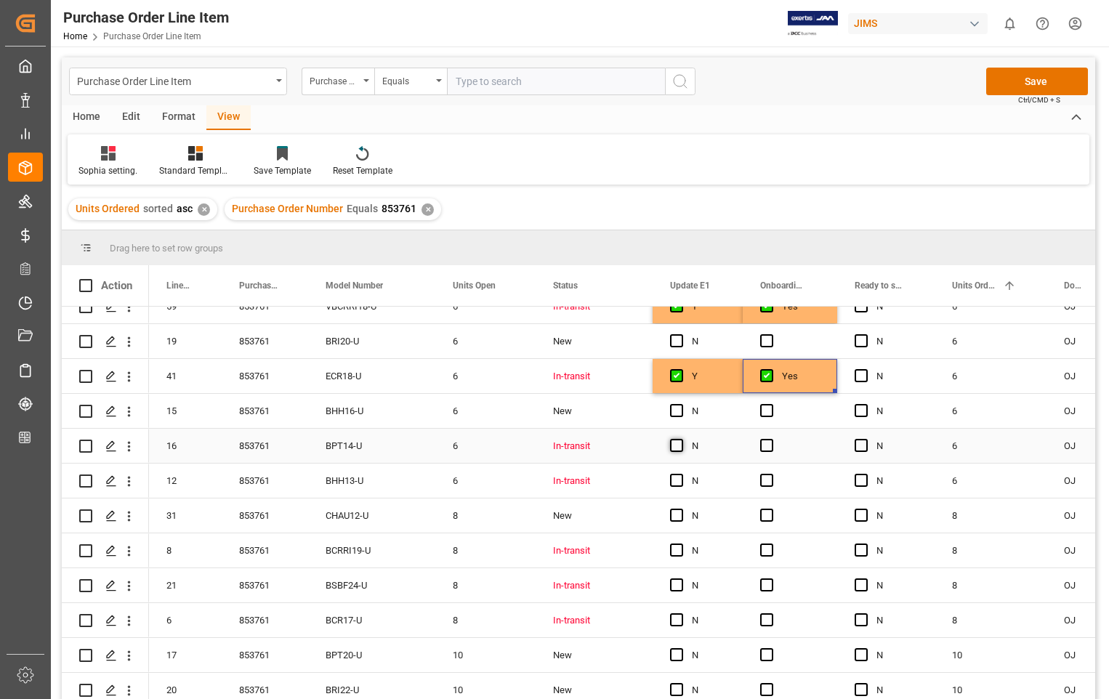
click at [682, 447] on span "Press SPACE to select this row." at bounding box center [676, 445] width 13 height 13
click at [681, 439] on input "Press SPACE to select this row." at bounding box center [681, 439] width 0 height 0
click at [676, 446] on span "Press SPACE to select this row." at bounding box center [676, 445] width 13 height 13
click at [681, 439] on input "Press SPACE to select this row." at bounding box center [681, 439] width 0 height 0
click at [677, 448] on span "Press SPACE to select this row." at bounding box center [676, 445] width 13 height 13
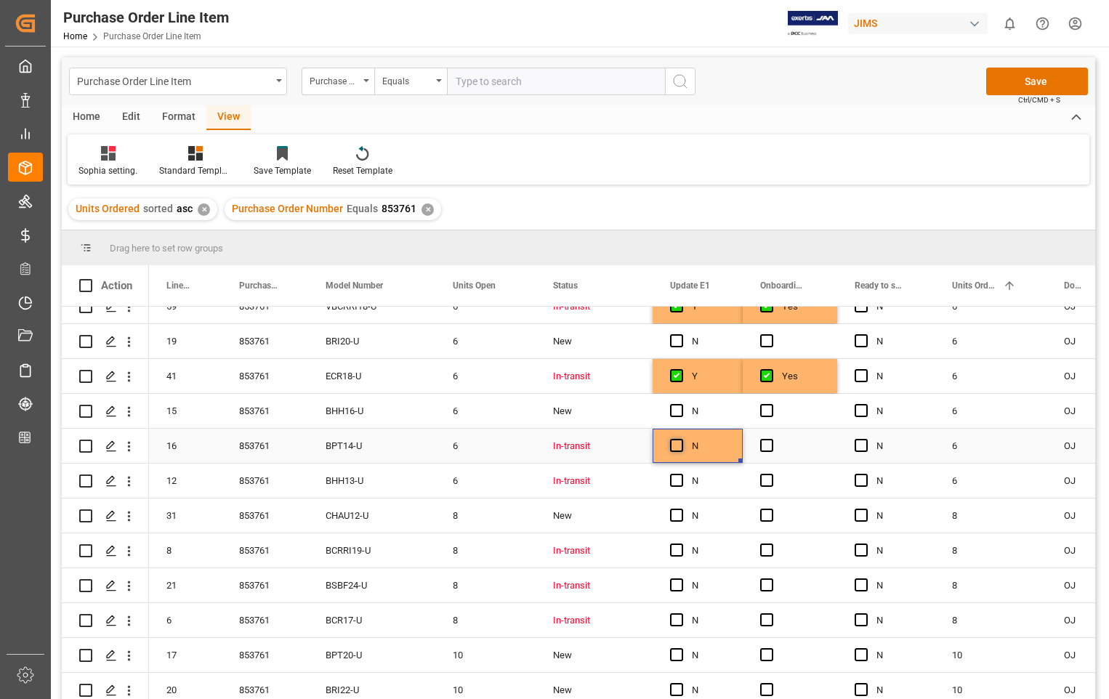
click at [681, 439] on input "Press SPACE to select this row." at bounding box center [681, 439] width 0 height 0
click at [680, 480] on span "Press SPACE to select this row." at bounding box center [676, 480] width 13 height 13
click at [681, 474] on input "Press SPACE to select this row." at bounding box center [681, 474] width 0 height 0
click at [769, 445] on span "Press SPACE to select this row." at bounding box center [766, 445] width 13 height 13
click at [771, 439] on input "Press SPACE to select this row." at bounding box center [771, 439] width 0 height 0
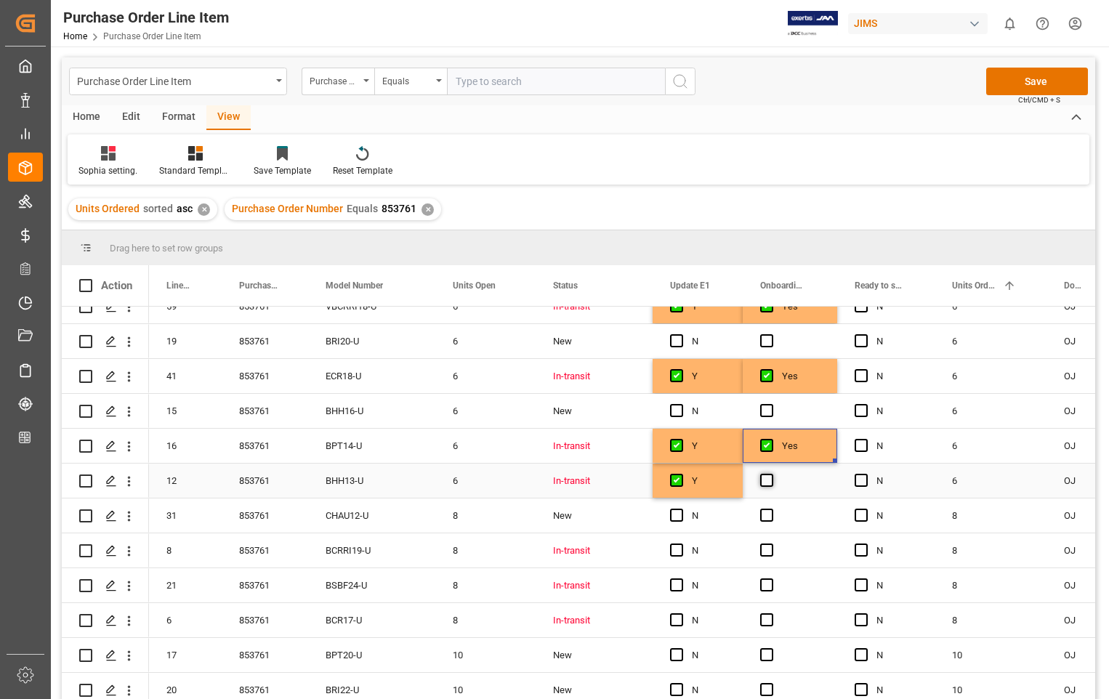
click at [768, 481] on span "Press SPACE to select this row." at bounding box center [766, 480] width 13 height 13
click at [771, 474] on input "Press SPACE to select this row." at bounding box center [771, 474] width 0 height 0
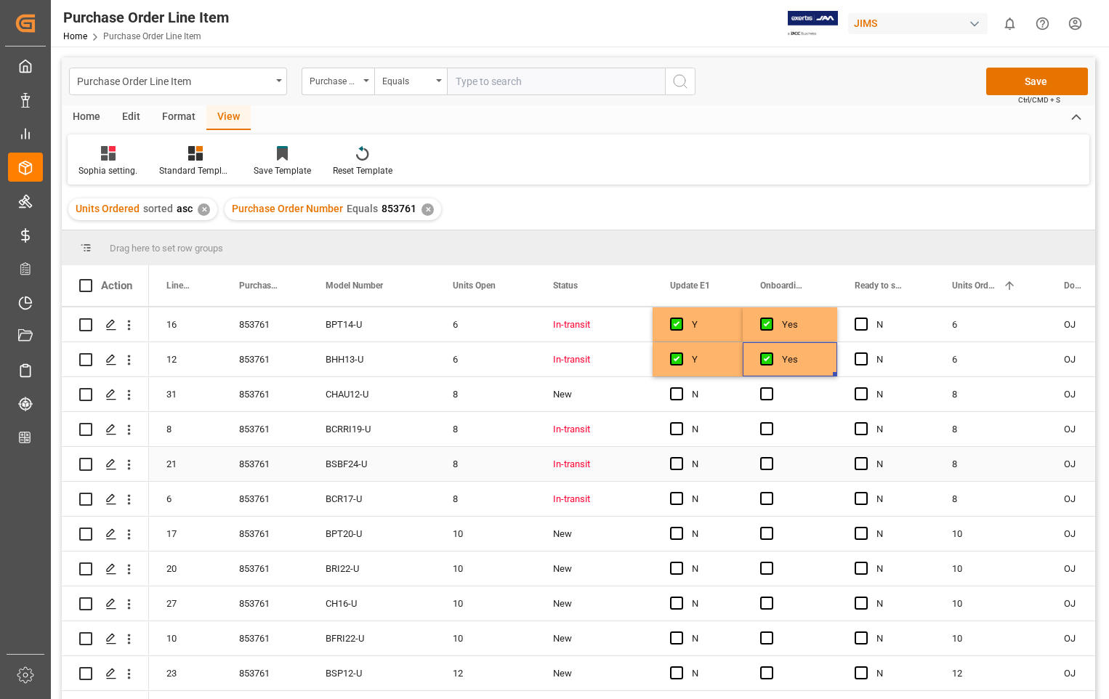
scroll to position [1454, 0]
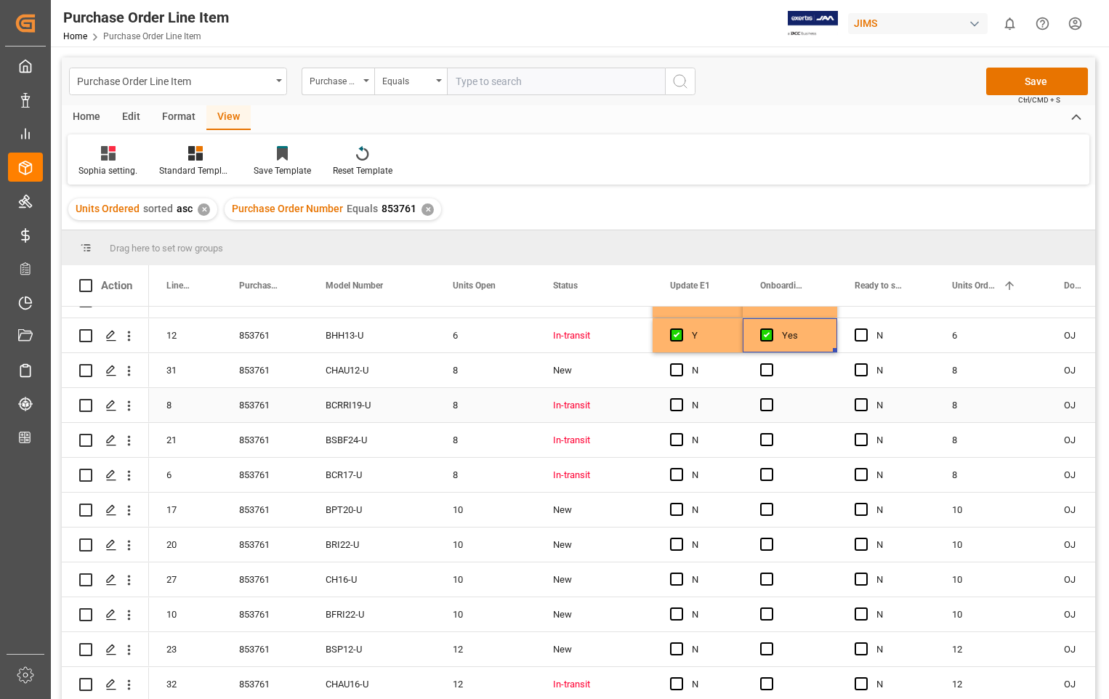
drag, startPoint x: 677, startPoint y: 403, endPoint x: 764, endPoint y: 415, distance: 88.1
click at [677, 403] on span "Press SPACE to select this row." at bounding box center [676, 404] width 13 height 13
click at [681, 398] on input "Press SPACE to select this row." at bounding box center [681, 398] width 0 height 0
click at [766, 409] on span "Press SPACE to select this row." at bounding box center [766, 404] width 13 height 13
click at [771, 398] on input "Press SPACE to select this row." at bounding box center [771, 398] width 0 height 0
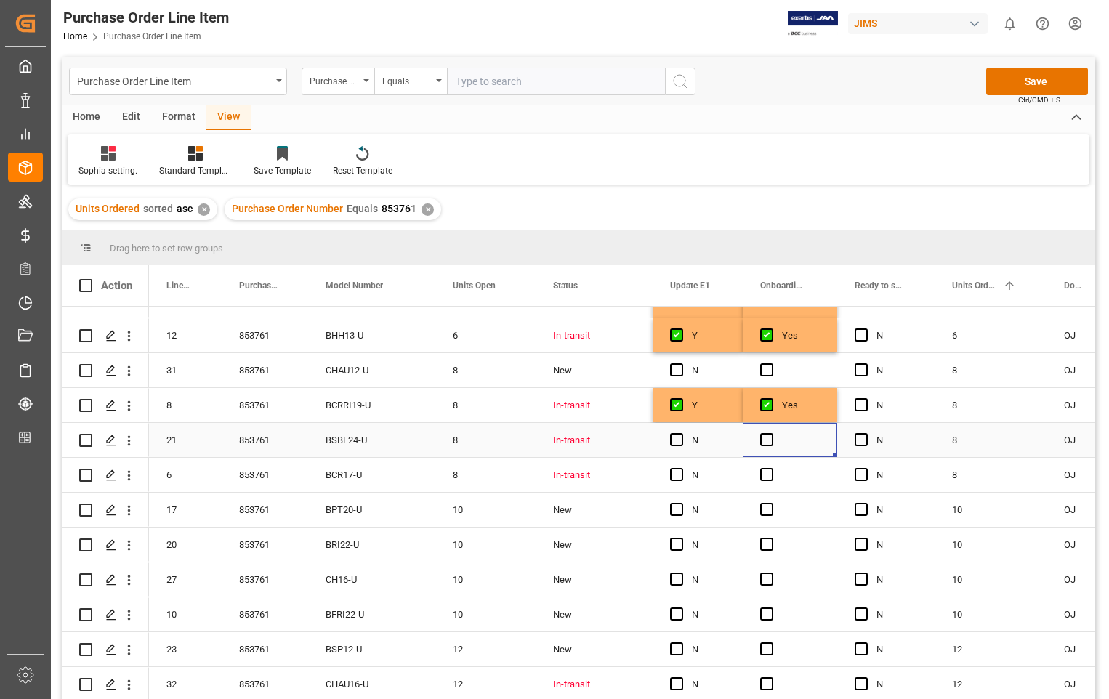
click at [767, 432] on div "Press SPACE to select this row." at bounding box center [790, 440] width 95 height 34
click at [764, 440] on span "Press SPACE to select this row." at bounding box center [766, 439] width 13 height 13
click at [771, 433] on input "Press SPACE to select this row." at bounding box center [771, 433] width 0 height 0
click at [766, 473] on span "Press SPACE to select this row." at bounding box center [766, 474] width 13 height 13
click at [771, 468] on input "Press SPACE to select this row." at bounding box center [771, 468] width 0 height 0
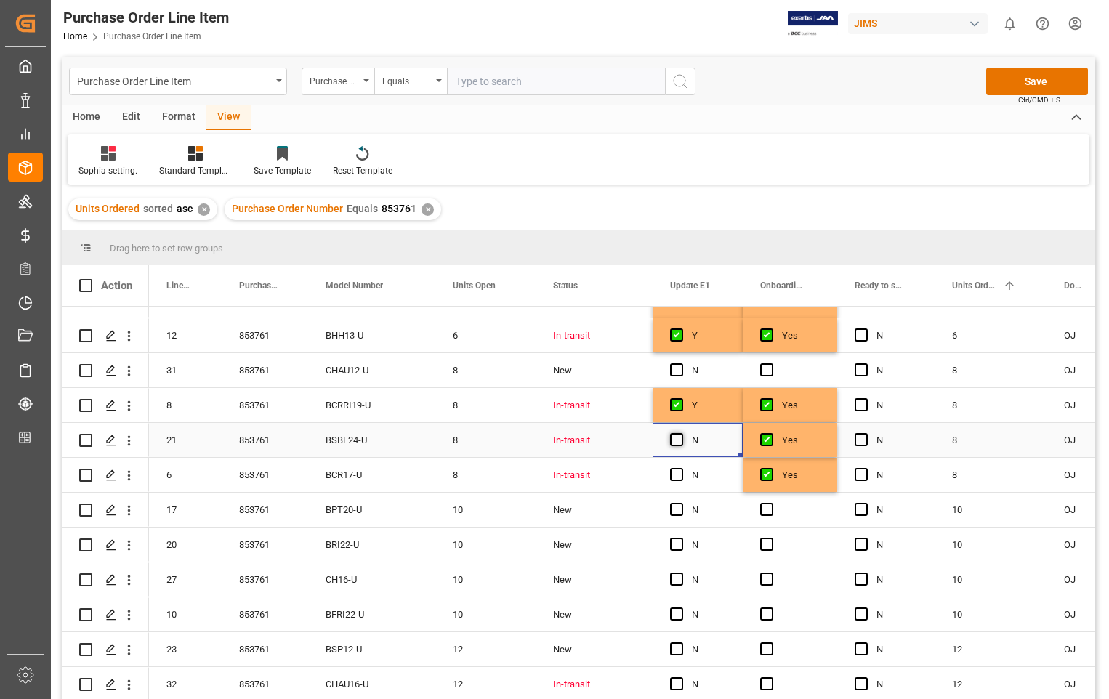
click at [673, 436] on span "Press SPACE to select this row." at bounding box center [676, 439] width 13 height 13
click at [681, 433] on input "Press SPACE to select this row." at bounding box center [681, 433] width 0 height 0
click at [678, 478] on span "Press SPACE to select this row." at bounding box center [676, 474] width 13 height 13
click at [681, 468] on input "Press SPACE to select this row." at bounding box center [681, 468] width 0 height 0
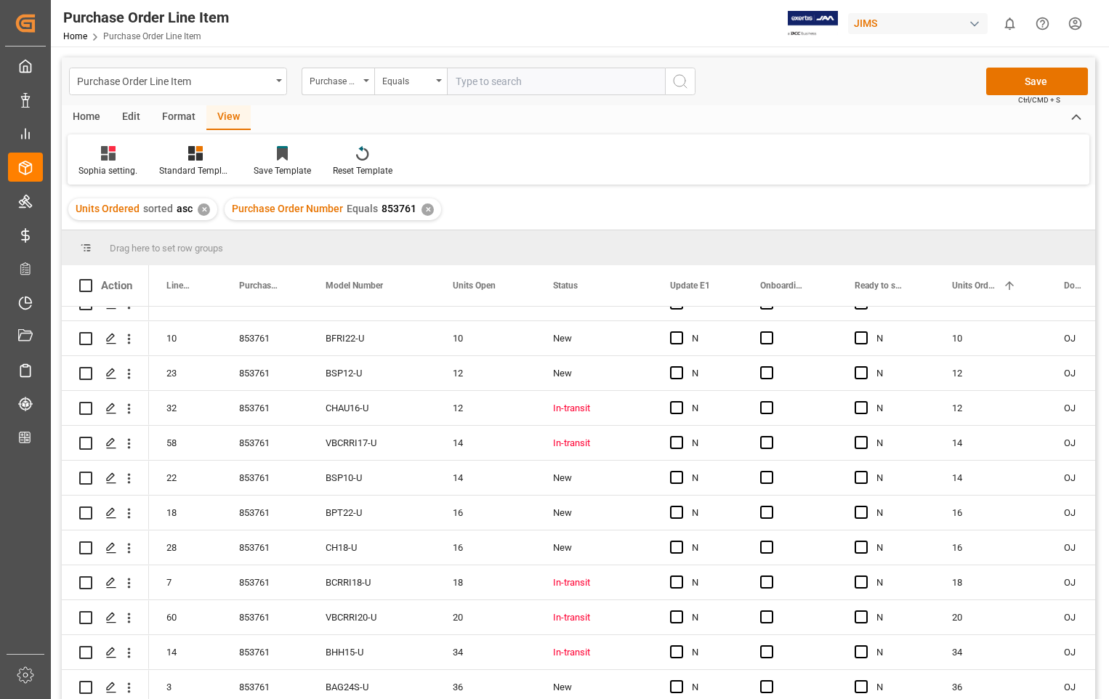
scroll to position [1745, 0]
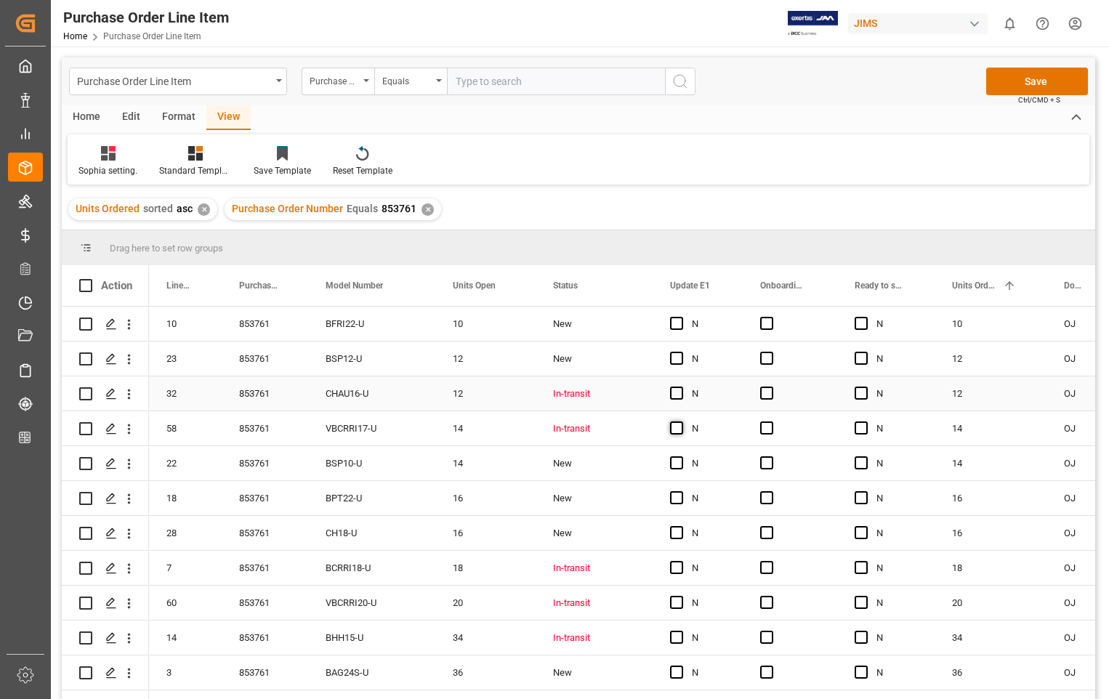
drag, startPoint x: 677, startPoint y: 393, endPoint x: 673, endPoint y: 422, distance: 30.0
click at [677, 393] on span "Press SPACE to select this row." at bounding box center [676, 393] width 13 height 13
click at [681, 387] on input "Press SPACE to select this row." at bounding box center [681, 387] width 0 height 0
click at [675, 426] on span "Press SPACE to select this row." at bounding box center [676, 428] width 13 height 13
click at [681, 422] on input "Press SPACE to select this row." at bounding box center [681, 422] width 0 height 0
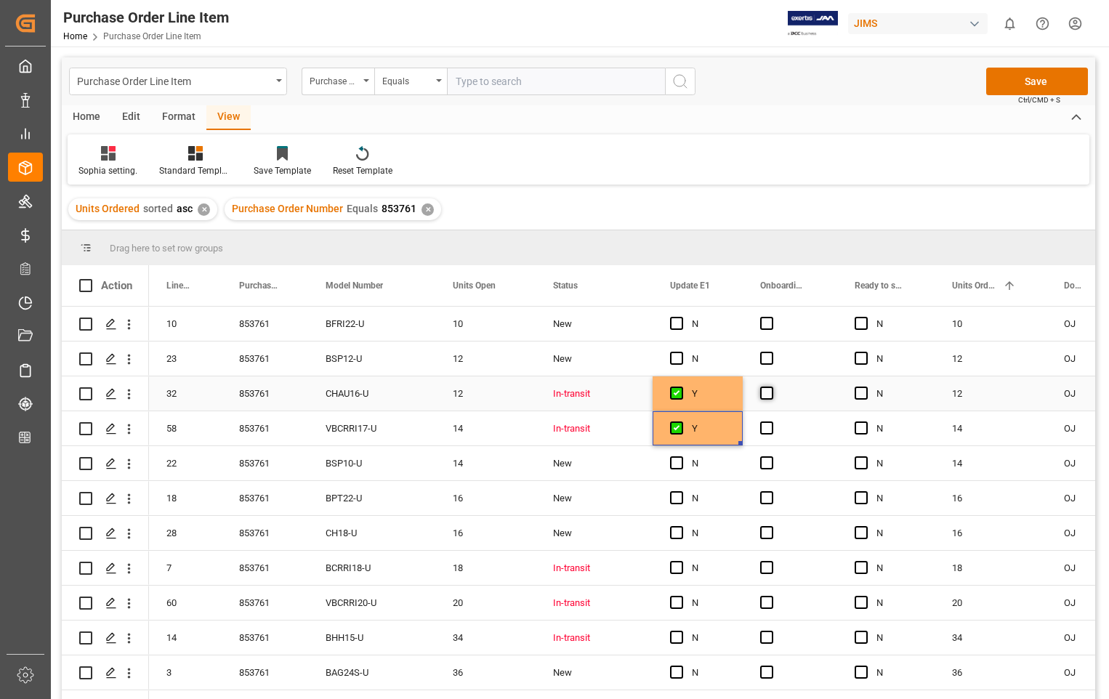
click at [765, 389] on span "Press SPACE to select this row." at bounding box center [766, 393] width 13 height 13
click at [771, 387] on input "Press SPACE to select this row." at bounding box center [771, 387] width 0 height 0
click at [770, 431] on span "Press SPACE to select this row." at bounding box center [766, 428] width 13 height 13
click at [771, 422] on input "Press SPACE to select this row." at bounding box center [771, 422] width 0 height 0
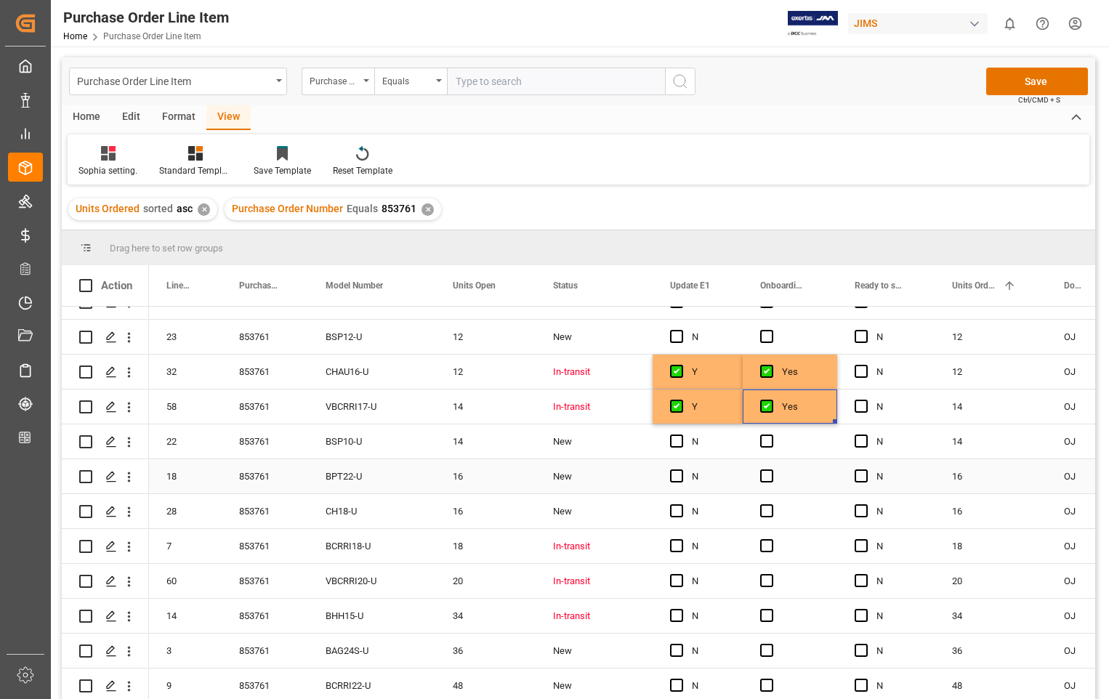
scroll to position [73, 0]
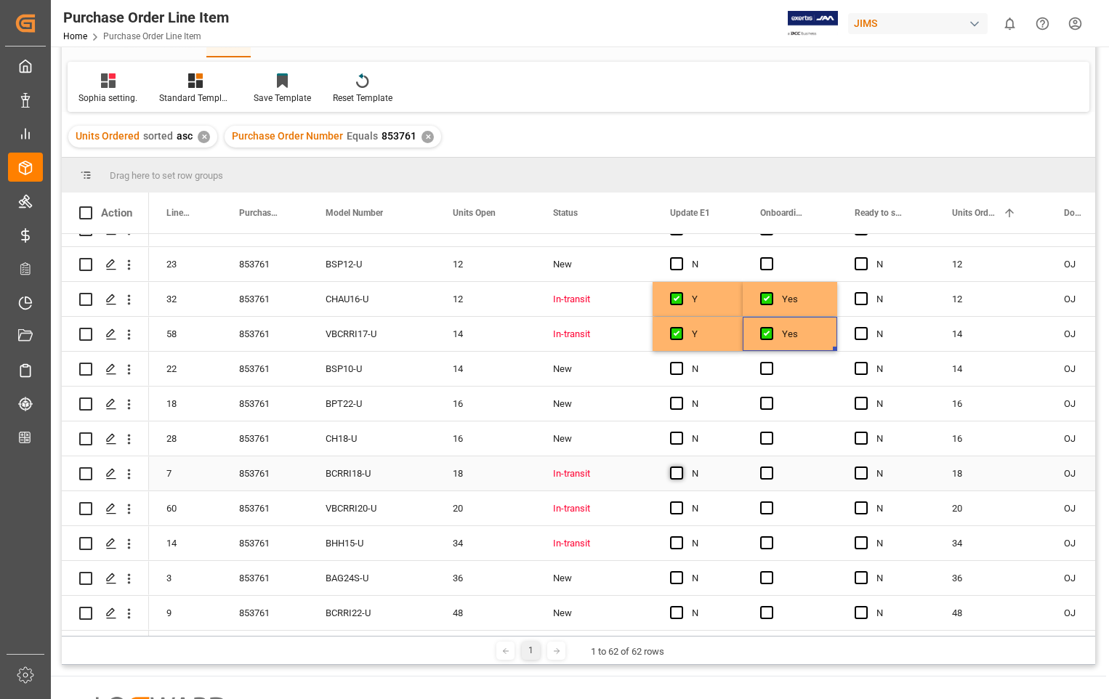
drag, startPoint x: 680, startPoint y: 471, endPoint x: 674, endPoint y: 491, distance: 21.4
click at [680, 471] on span "Press SPACE to select this row." at bounding box center [676, 473] width 13 height 13
click at [681, 467] on input "Press SPACE to select this row." at bounding box center [681, 467] width 0 height 0
click at [676, 506] on span "Press SPACE to select this row." at bounding box center [676, 508] width 13 height 13
click at [681, 502] on input "Press SPACE to select this row." at bounding box center [681, 502] width 0 height 0
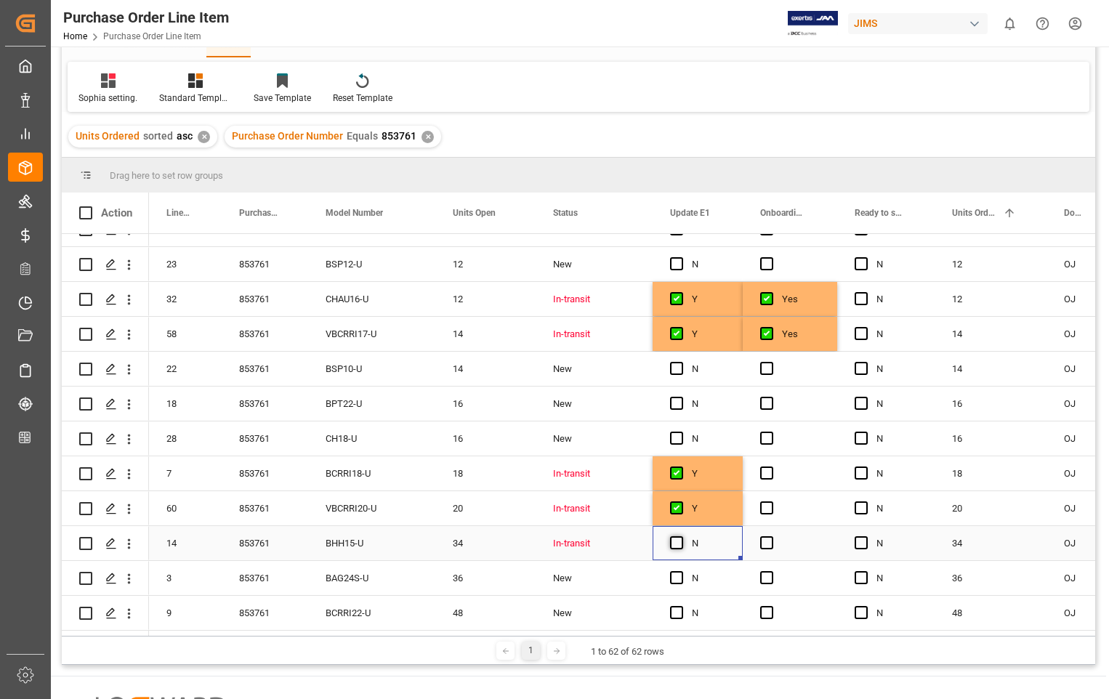
click at [679, 537] on span "Press SPACE to select this row." at bounding box center [676, 543] width 13 height 13
click at [681, 537] on input "Press SPACE to select this row." at bounding box center [681, 537] width 0 height 0
click at [770, 470] on span "Press SPACE to select this row." at bounding box center [766, 473] width 13 height 13
click at [771, 467] on input "Press SPACE to select this row." at bounding box center [771, 467] width 0 height 0
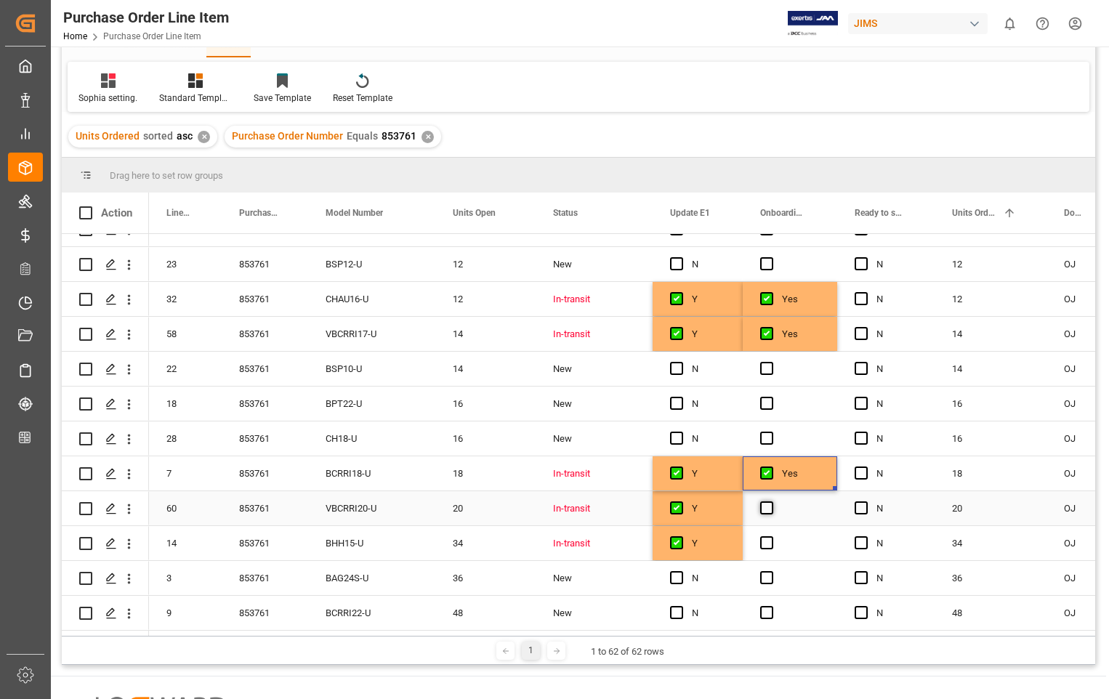
click at [763, 502] on span "Press SPACE to select this row." at bounding box center [766, 508] width 13 height 13
click at [771, 502] on input "Press SPACE to select this row." at bounding box center [771, 502] width 0 height 0
click at [768, 537] on span "Press SPACE to select this row." at bounding box center [766, 543] width 13 height 13
click at [771, 537] on input "Press SPACE to select this row." at bounding box center [771, 537] width 0 height 0
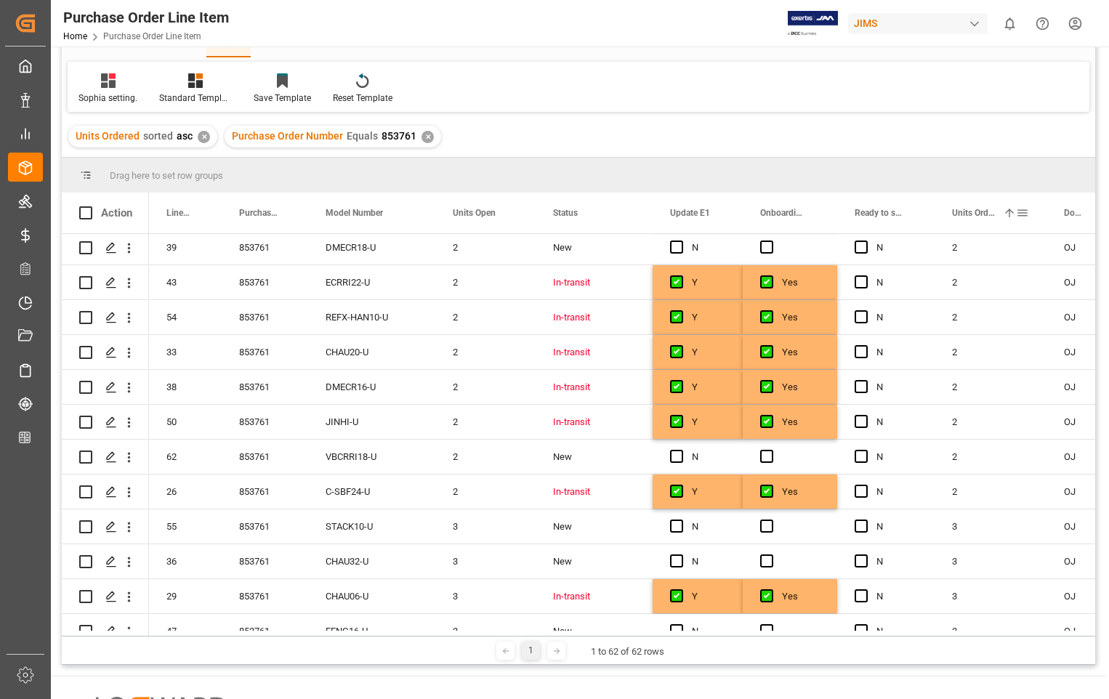
scroll to position [0, 0]
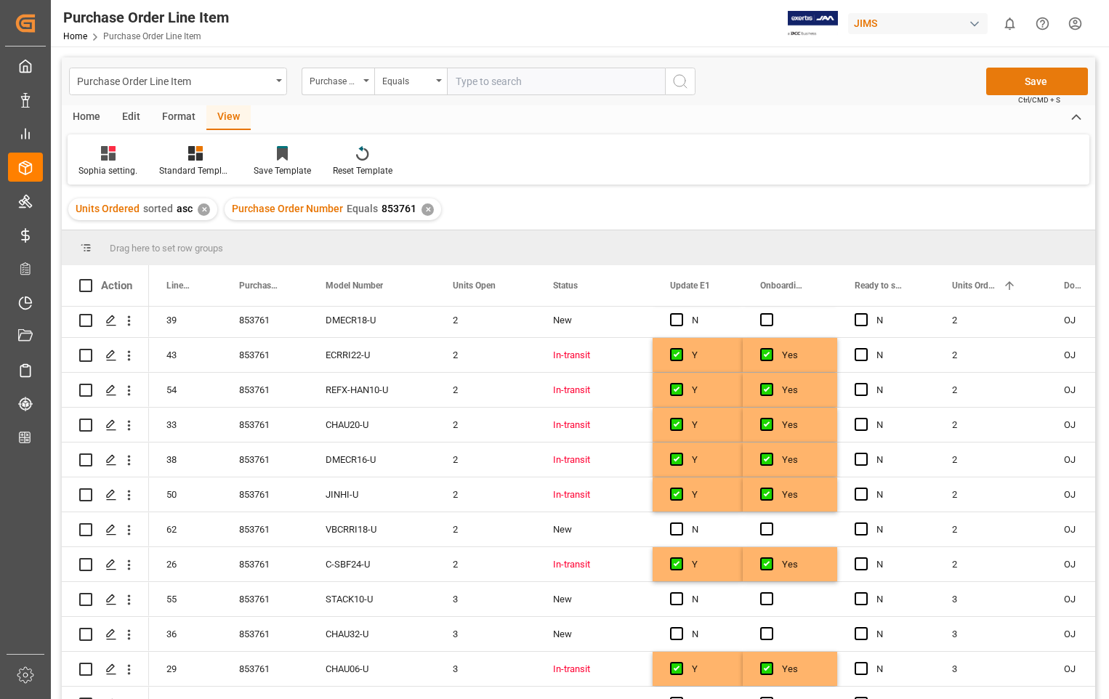
click at [1033, 75] on button "Save" at bounding box center [1038, 82] width 102 height 28
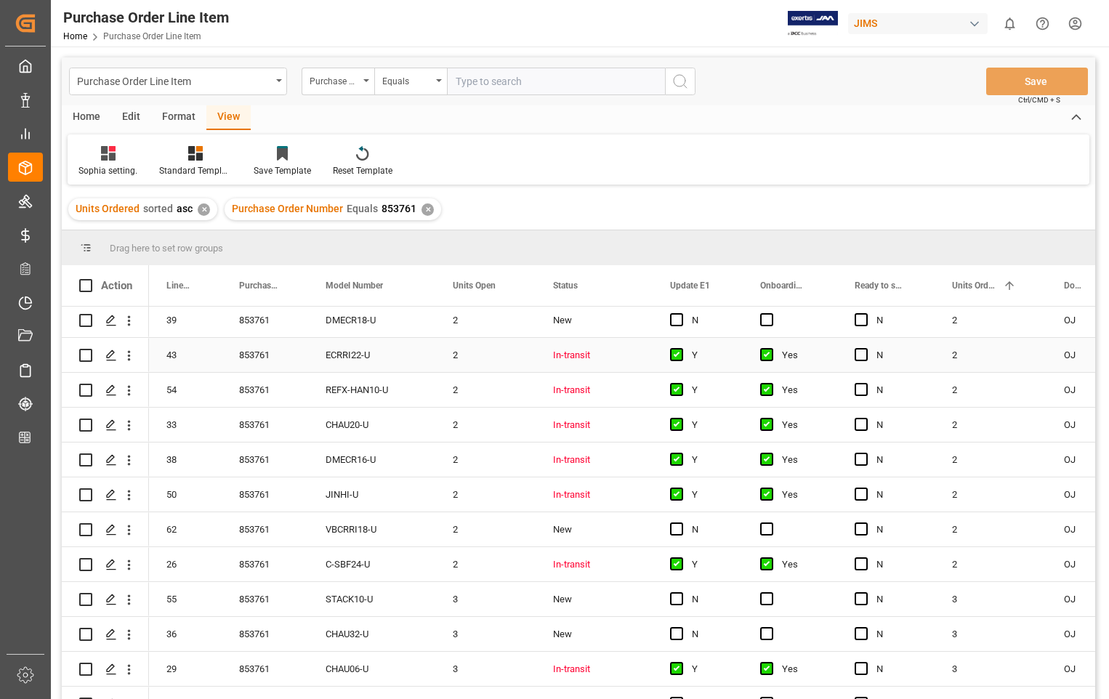
click at [83, 353] on input "Press Space to toggle row selection (unchecked)" at bounding box center [85, 355] width 13 height 13
checkbox input "true"
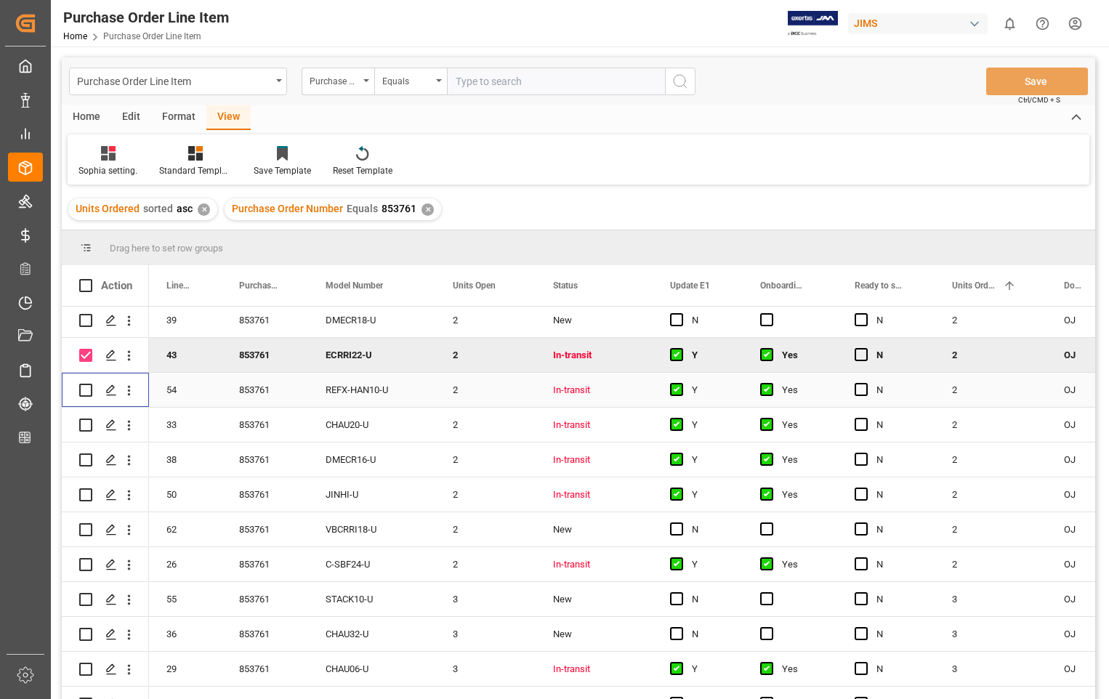
click at [86, 388] on input "Press Space to toggle row selection (unchecked)" at bounding box center [85, 390] width 13 height 13
checkbox input "true"
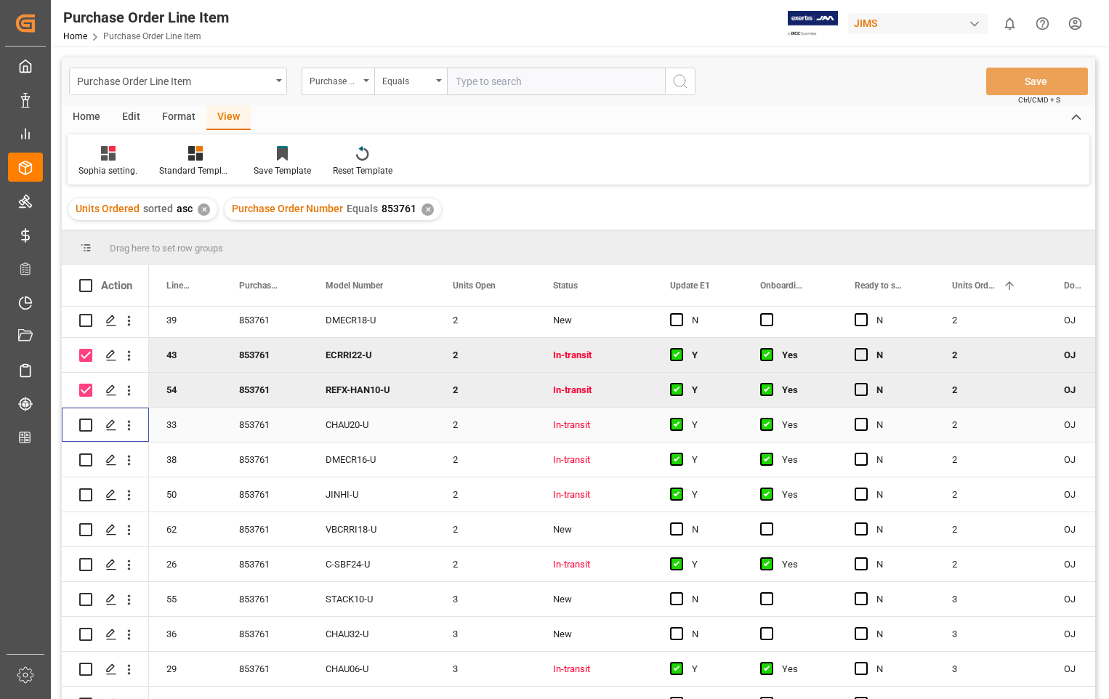
click at [83, 421] on input "Press Space to toggle row selection (unchecked)" at bounding box center [85, 425] width 13 height 13
checkbox input "true"
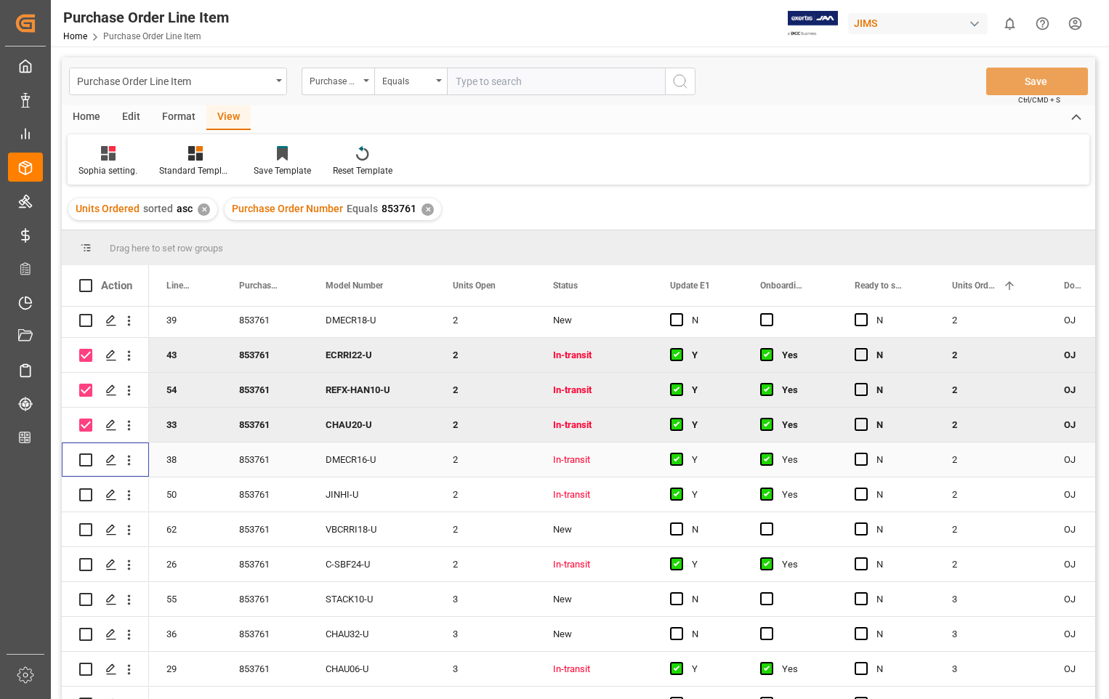
click at [86, 458] on input "Press Space to toggle row selection (unchecked)" at bounding box center [85, 460] width 13 height 13
checkbox input "true"
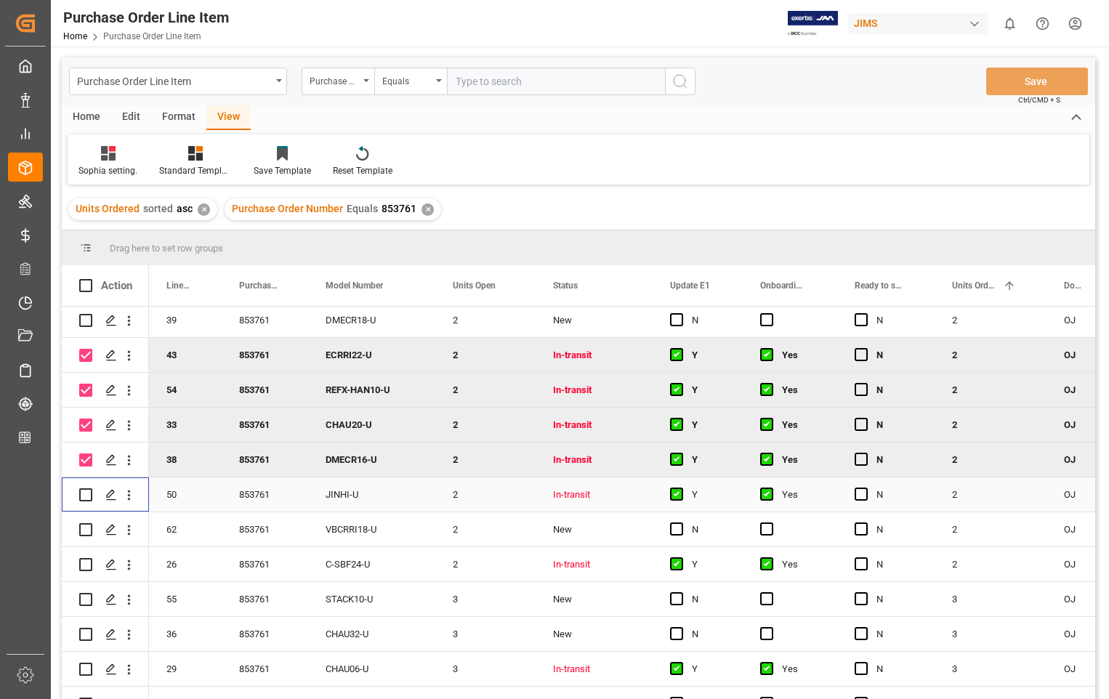
click at [84, 494] on input "Press Space to toggle row selection (unchecked)" at bounding box center [85, 495] width 13 height 13
checkbox input "true"
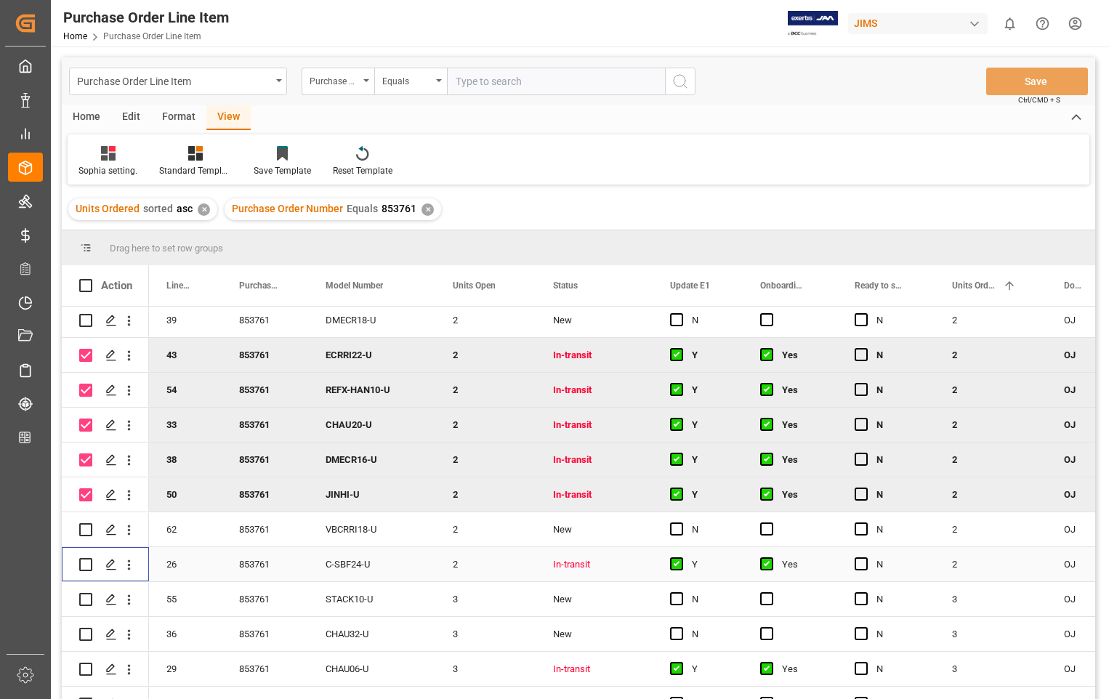
click at [85, 560] on input "Press Space to toggle row selection (unchecked)" at bounding box center [85, 564] width 13 height 13
checkbox input "true"
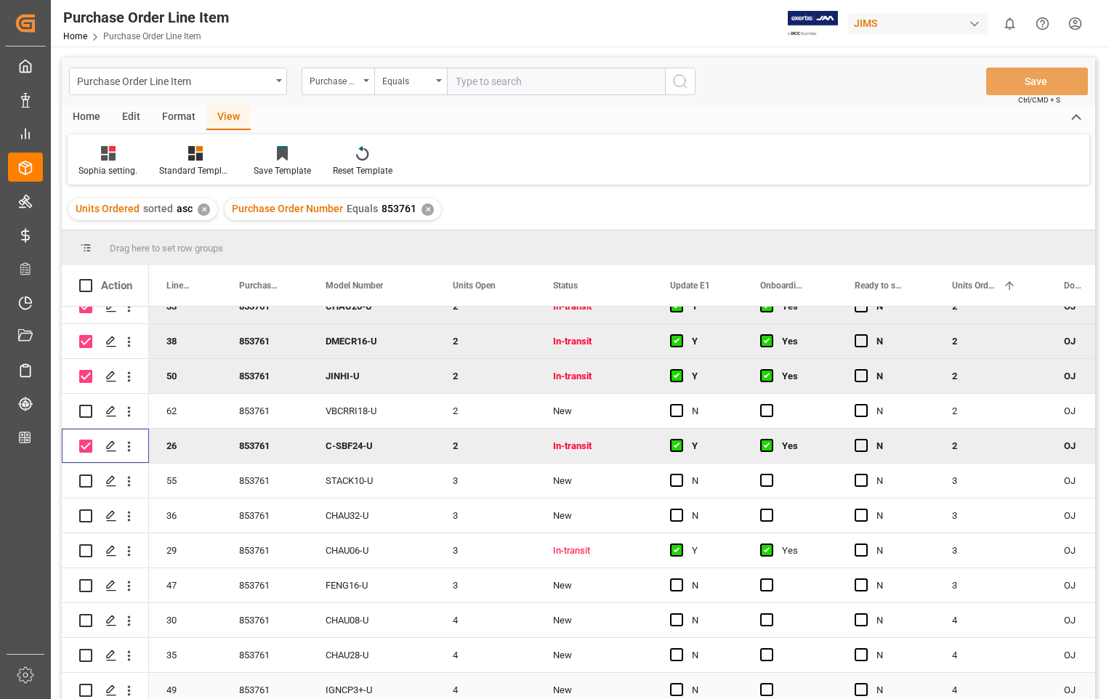
scroll to position [536, 0]
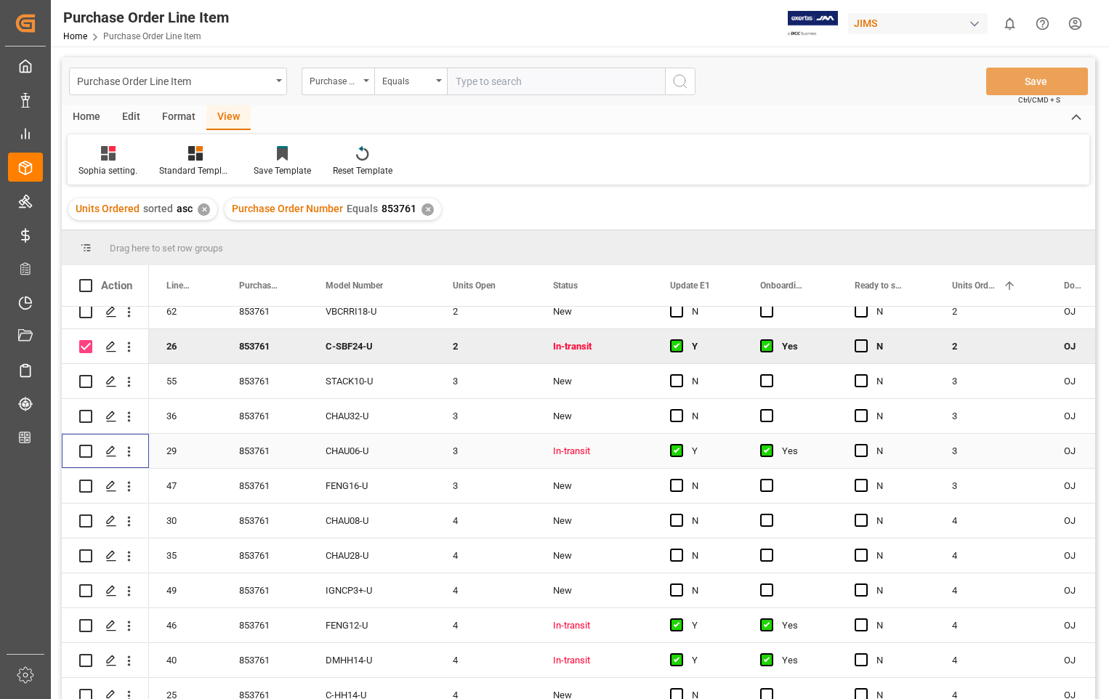
click at [91, 451] on input "Press Space to toggle row selection (unchecked)" at bounding box center [85, 451] width 13 height 13
checkbox input "true"
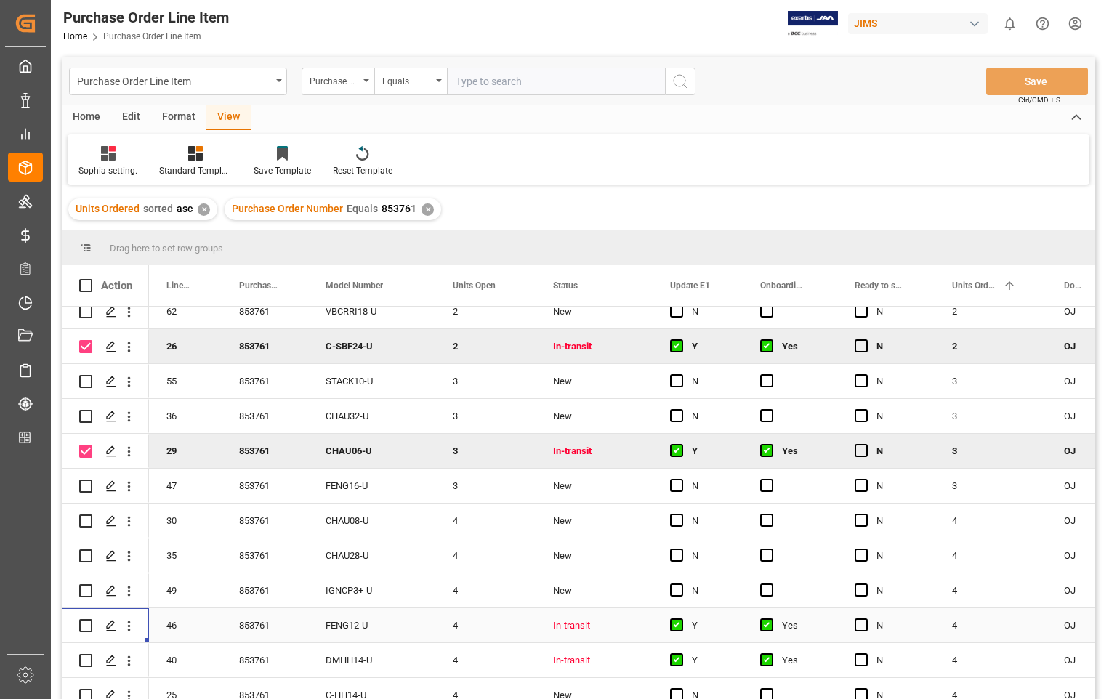
click at [78, 622] on div "Press SPACE to select this row." at bounding box center [105, 626] width 87 height 34
click at [89, 627] on input "Press Space to toggle row selection (unchecked)" at bounding box center [85, 625] width 13 height 13
checkbox input "true"
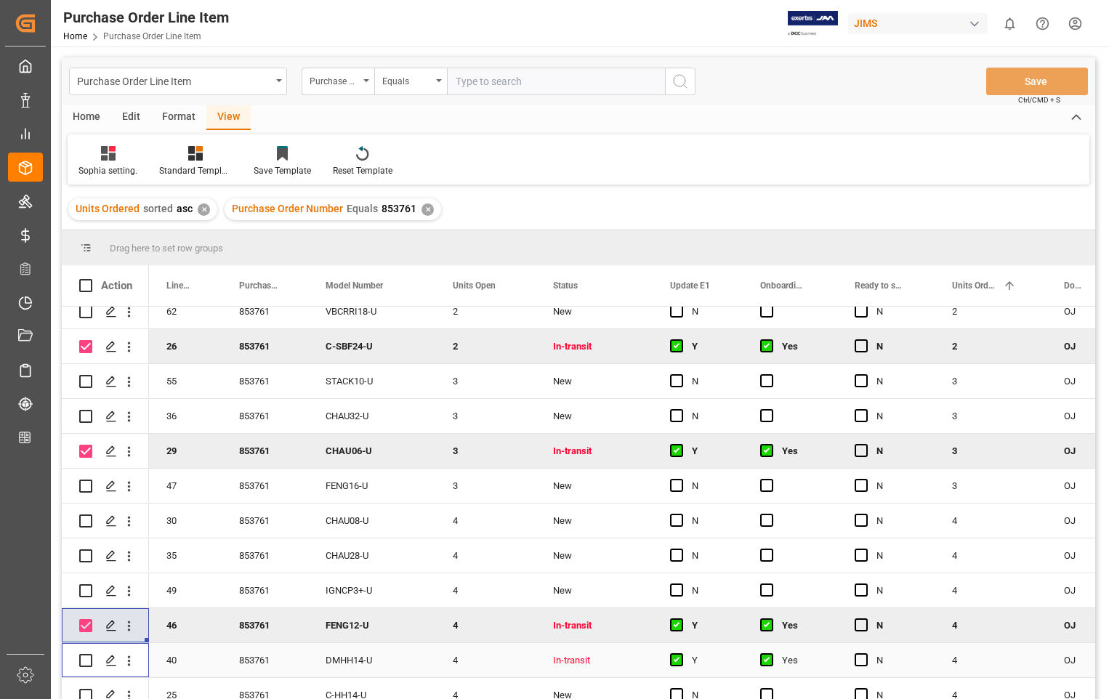
click at [89, 662] on input "Press Space to toggle row selection (unchecked)" at bounding box center [85, 660] width 13 height 13
checkbox input "true"
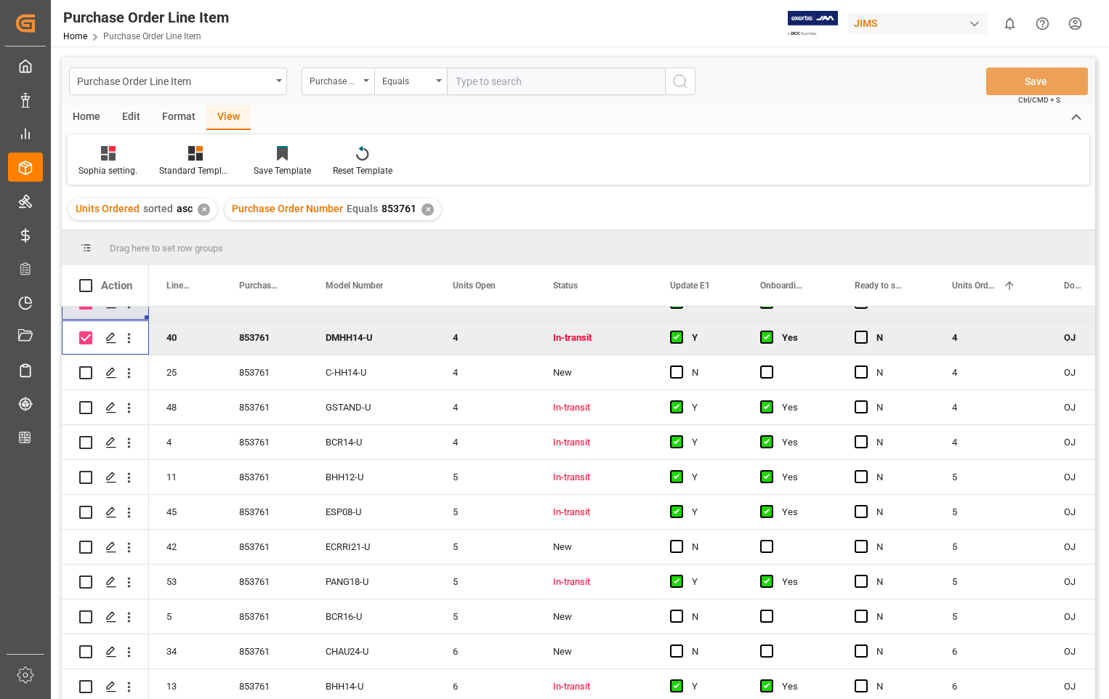
scroll to position [899, 0]
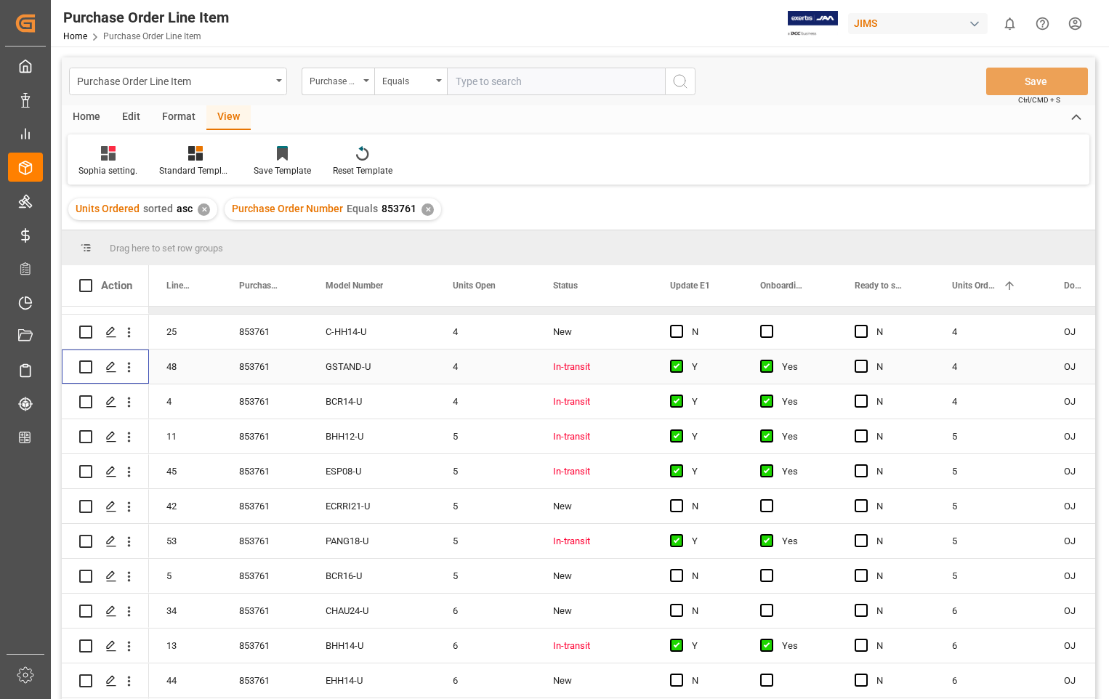
click at [82, 366] on input "Press Space to toggle row selection (unchecked)" at bounding box center [85, 367] width 13 height 13
checkbox input "true"
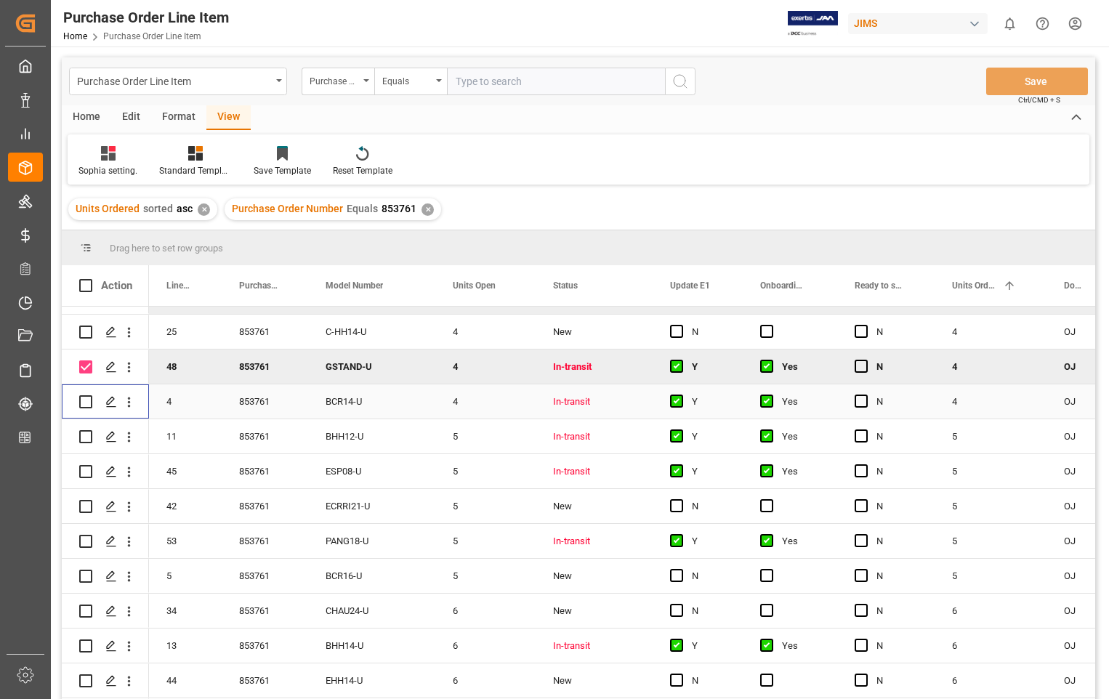
click at [86, 399] on input "Press Space to toggle row selection (unchecked)" at bounding box center [85, 402] width 13 height 13
checkbox input "true"
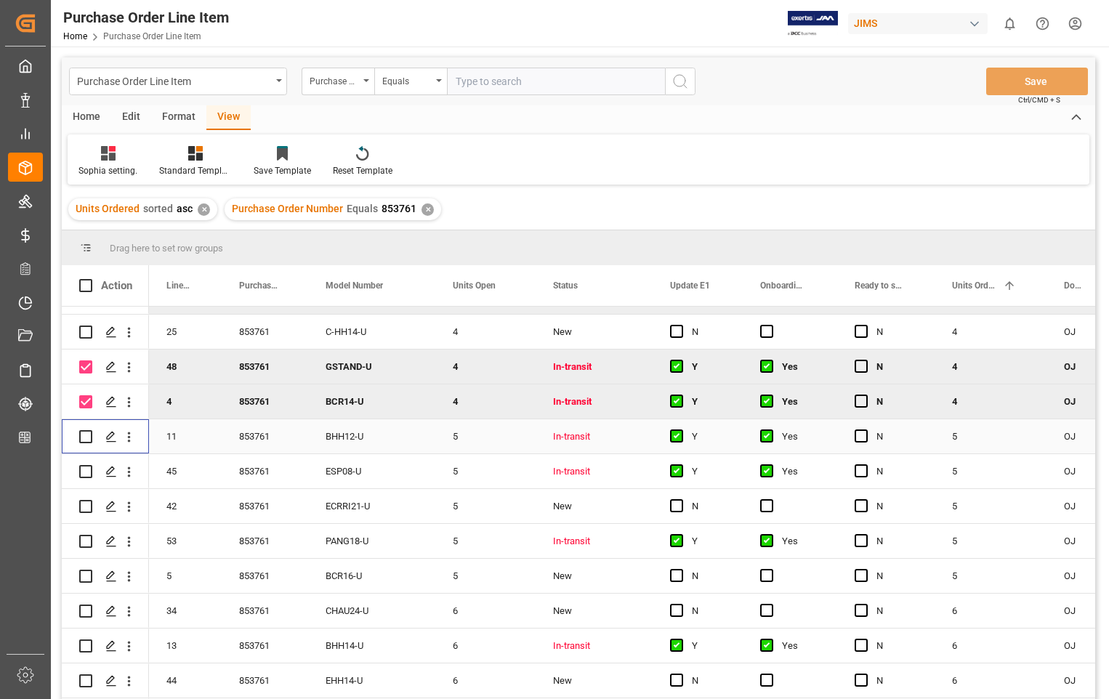
click at [83, 436] on input "Press Space to toggle row selection (unchecked)" at bounding box center [85, 436] width 13 height 13
checkbox input "true"
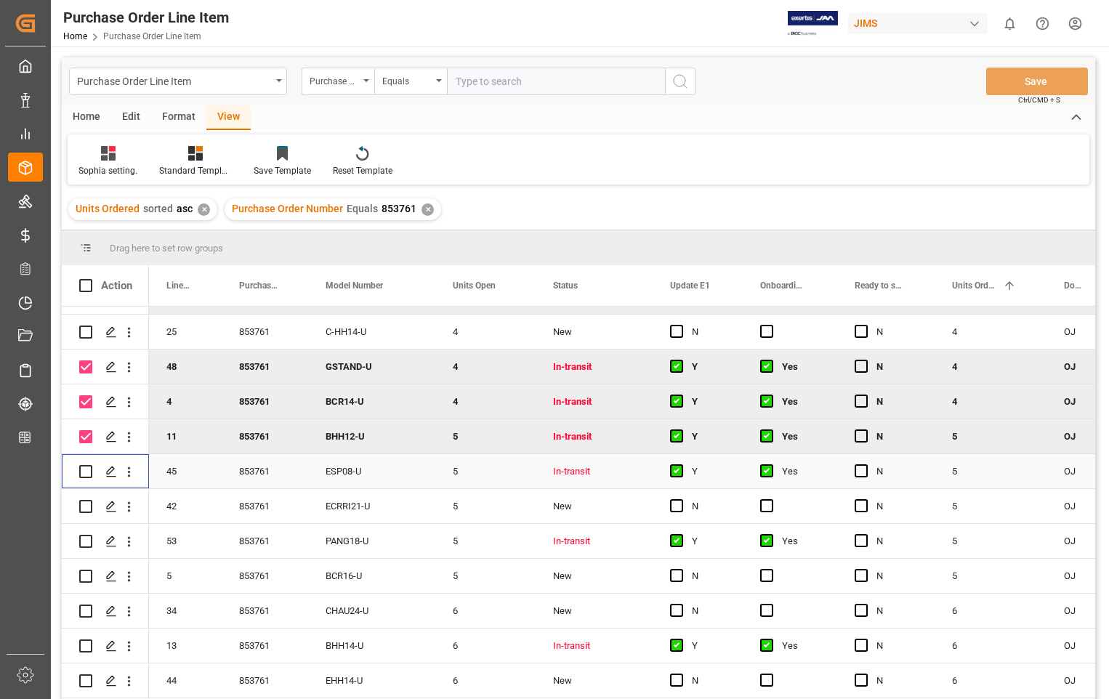
click at [87, 468] on input "Press Space to toggle row selection (unchecked)" at bounding box center [85, 471] width 13 height 13
checkbox input "true"
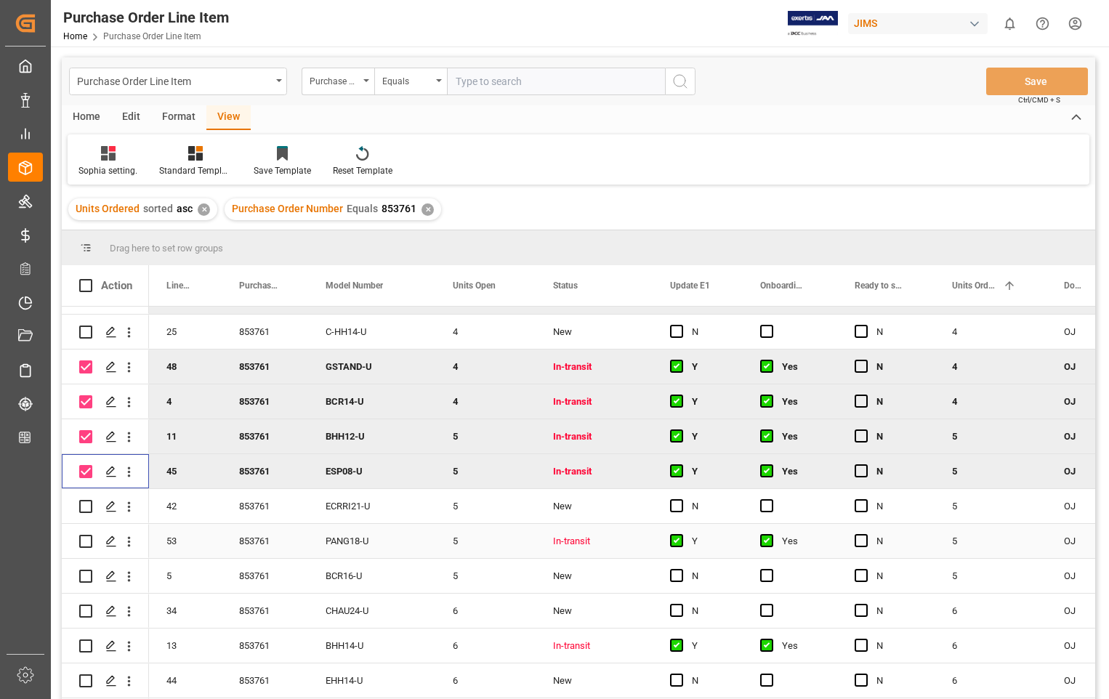
click at [89, 542] on input "Press Space to toggle row selection (unchecked)" at bounding box center [85, 541] width 13 height 13
checkbox input "true"
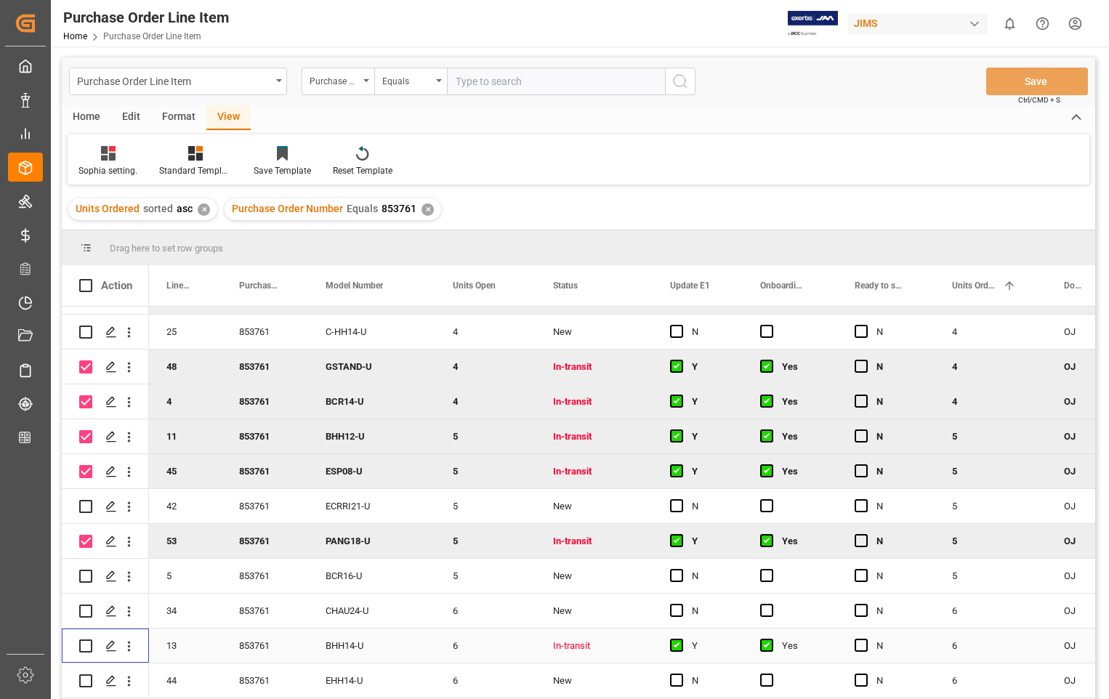
click at [91, 646] on input "Press Space to toggle row selection (unchecked)" at bounding box center [85, 646] width 13 height 13
checkbox input "true"
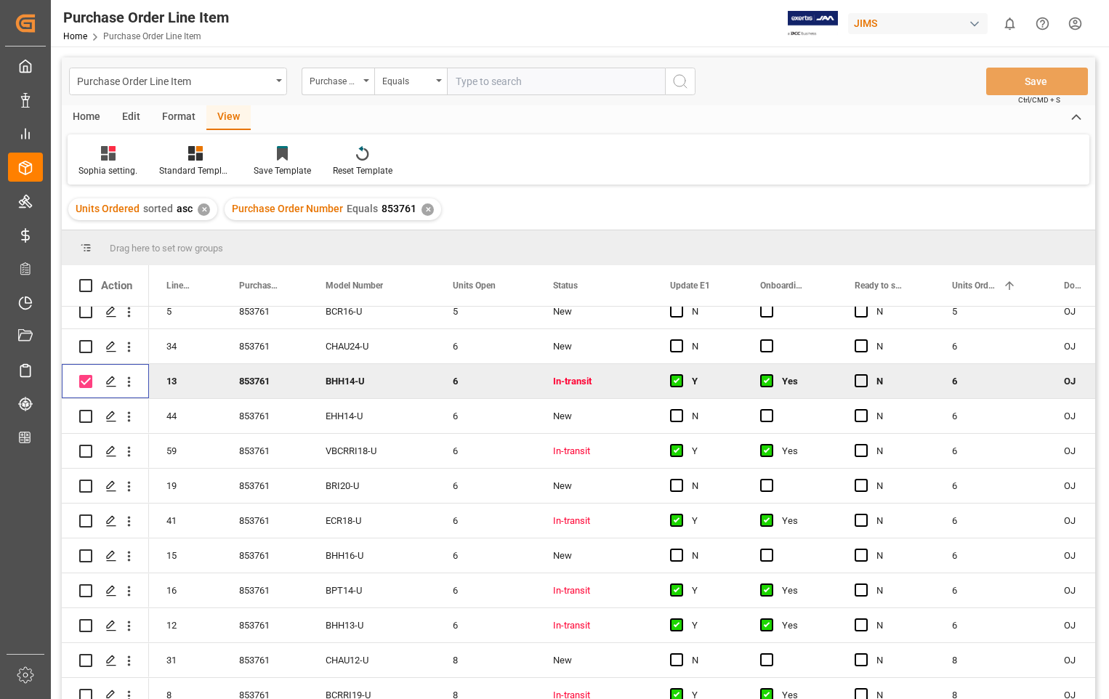
scroll to position [1190, 0]
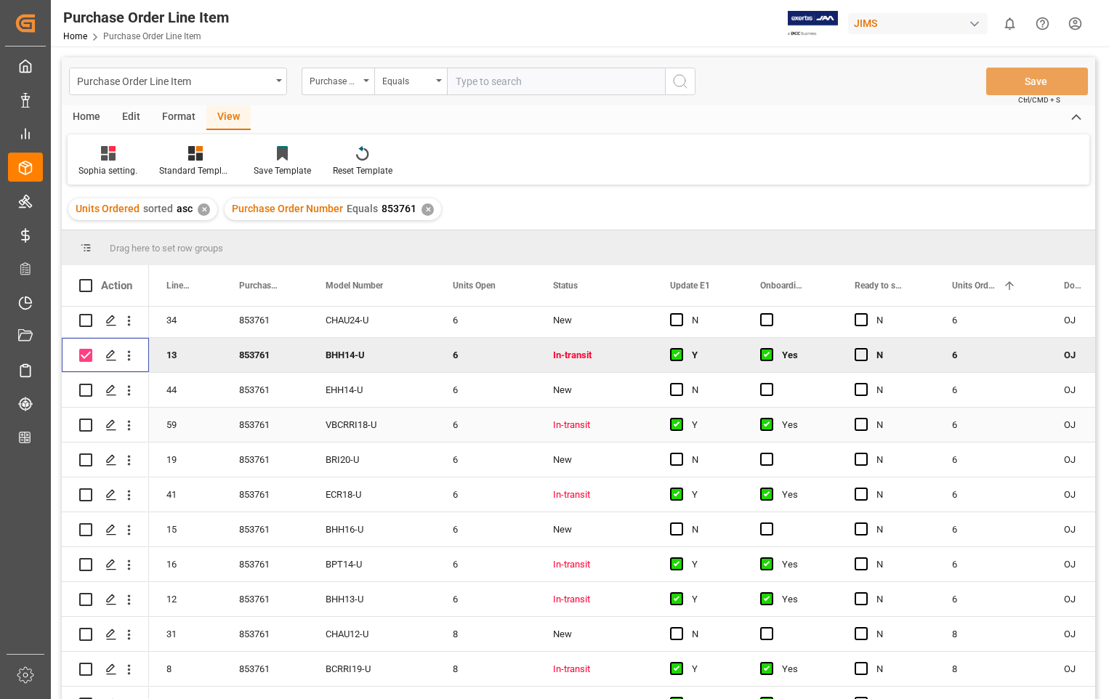
click at [82, 424] on input "Press Space to toggle row selection (unchecked)" at bounding box center [85, 425] width 13 height 13
checkbox input "true"
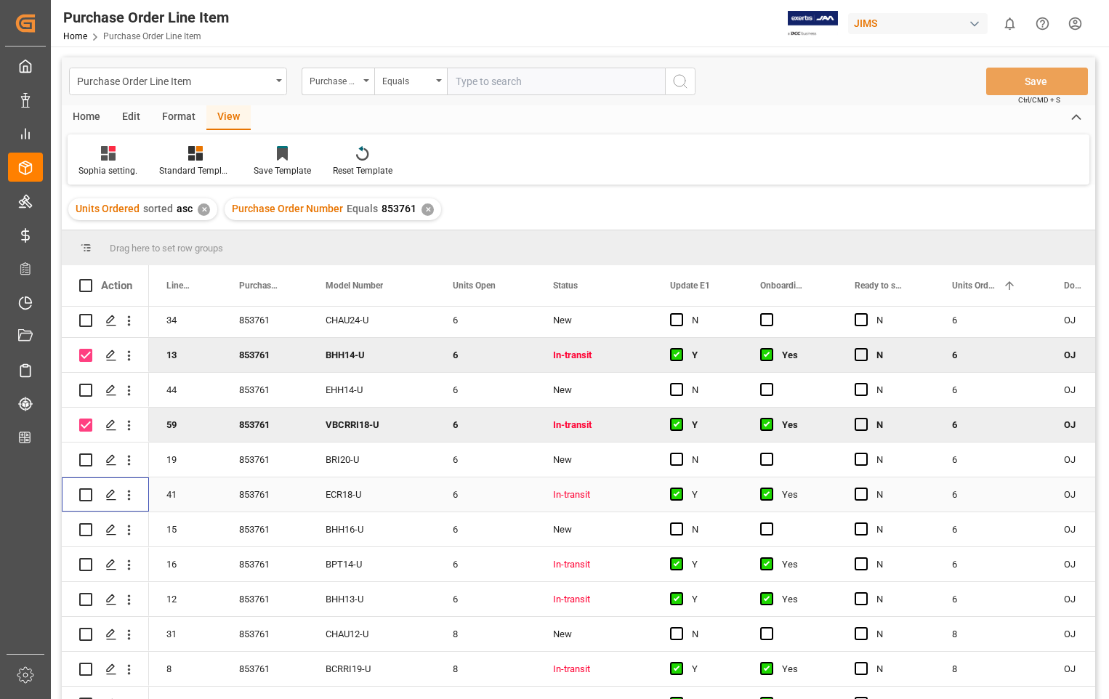
click at [84, 495] on input "Press Space to toggle row selection (unchecked)" at bounding box center [85, 495] width 13 height 13
checkbox input "true"
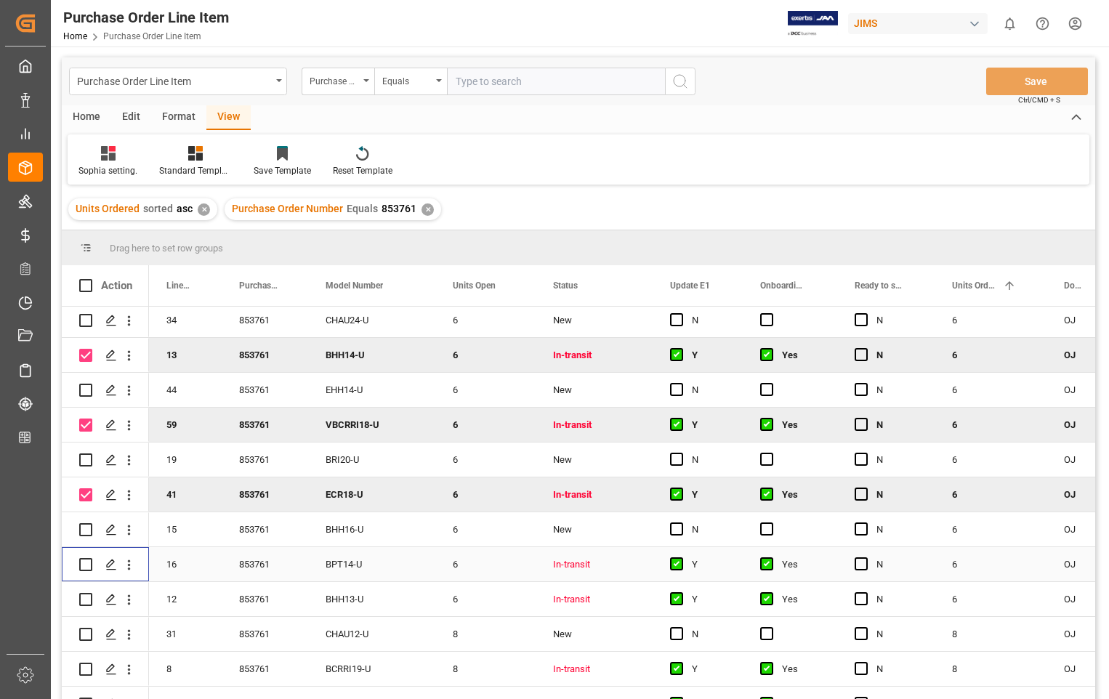
click at [85, 564] on input "Press Space to toggle row selection (unchecked)" at bounding box center [85, 564] width 13 height 13
checkbox input "true"
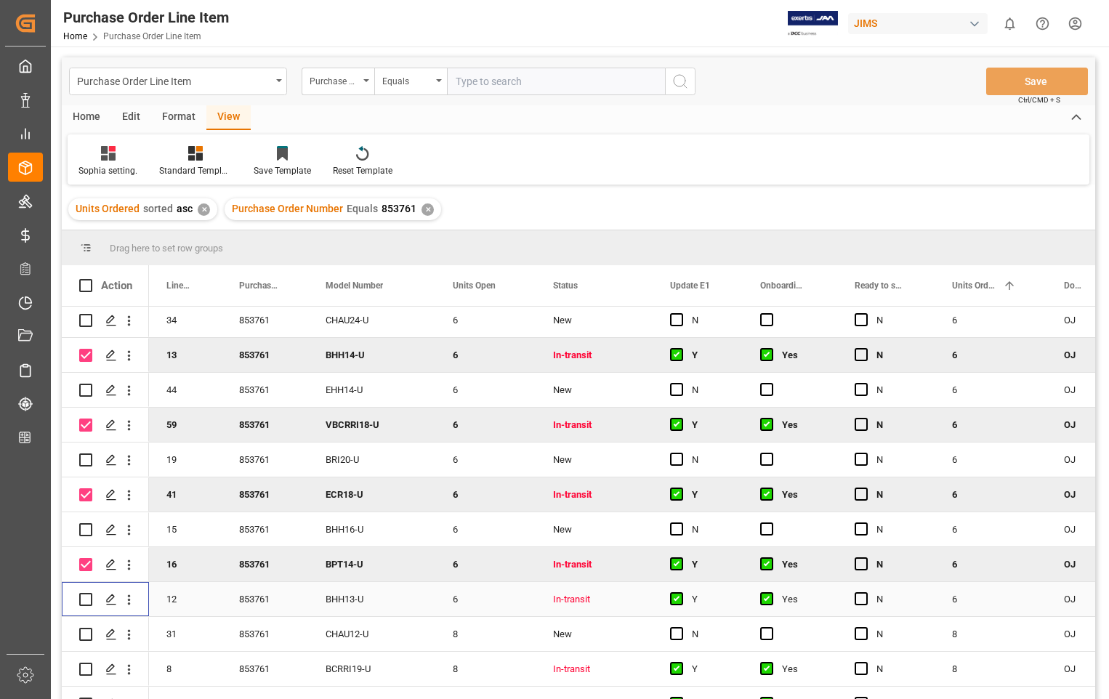
click at [81, 598] on input "Press Space to toggle row selection (unchecked)" at bounding box center [85, 599] width 13 height 13
checkbox input "true"
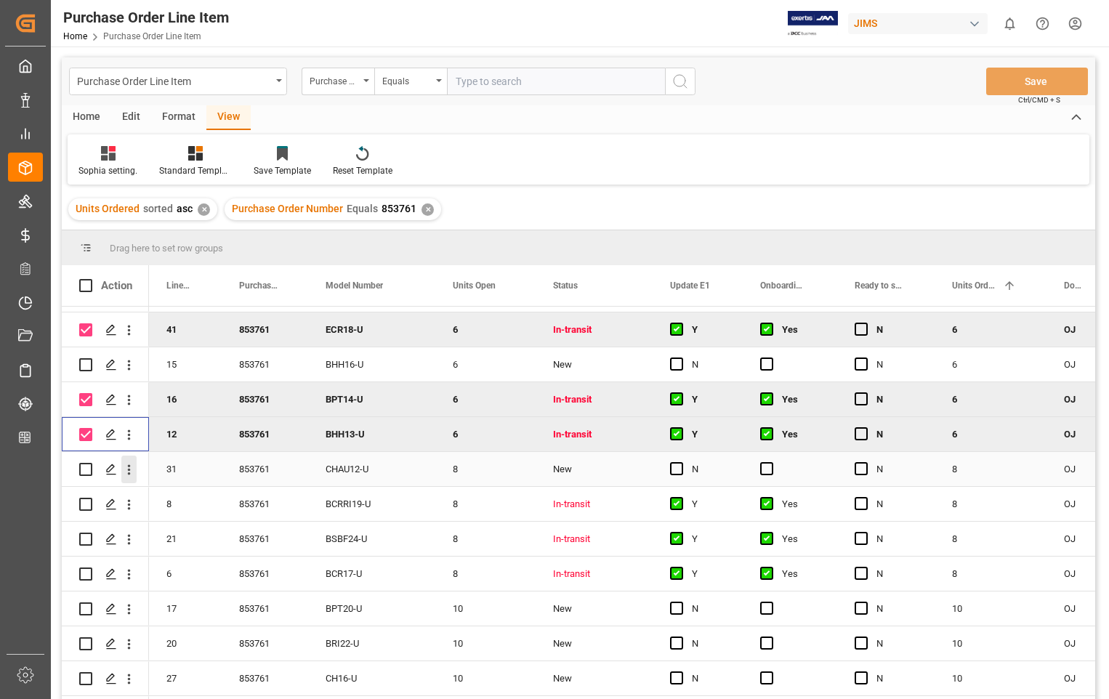
scroll to position [1408, 0]
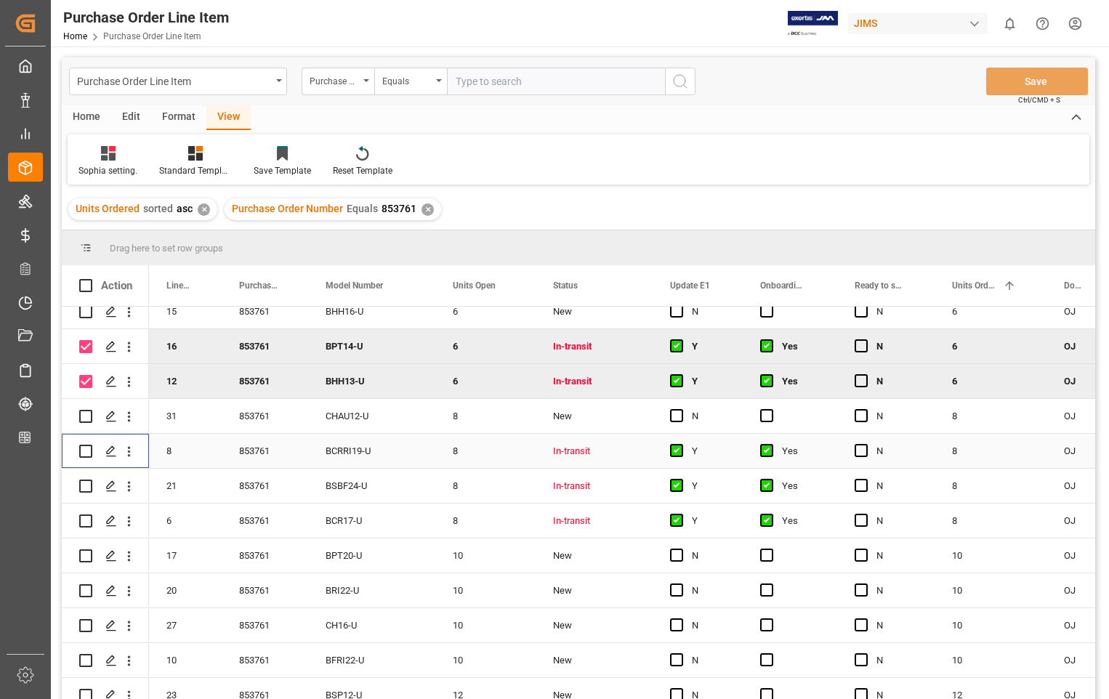
click at [81, 450] on input "Press Space to toggle row selection (unchecked)" at bounding box center [85, 451] width 13 height 13
checkbox input "true"
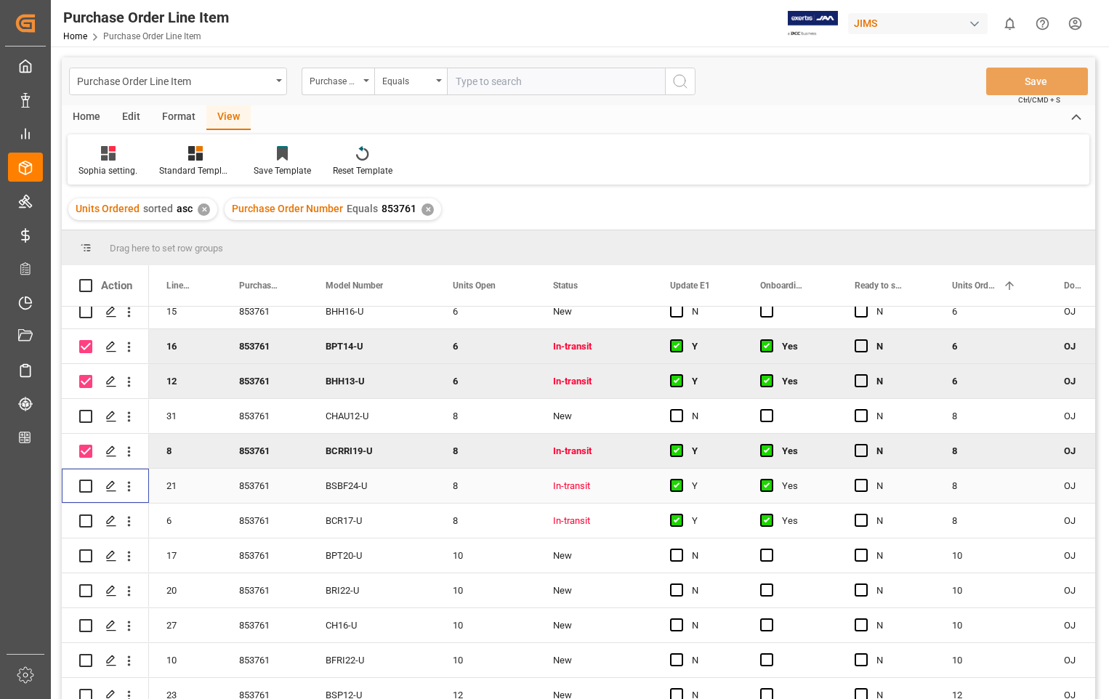
click at [82, 480] on input "Press Space to toggle row selection (unchecked)" at bounding box center [85, 486] width 13 height 13
checkbox input "true"
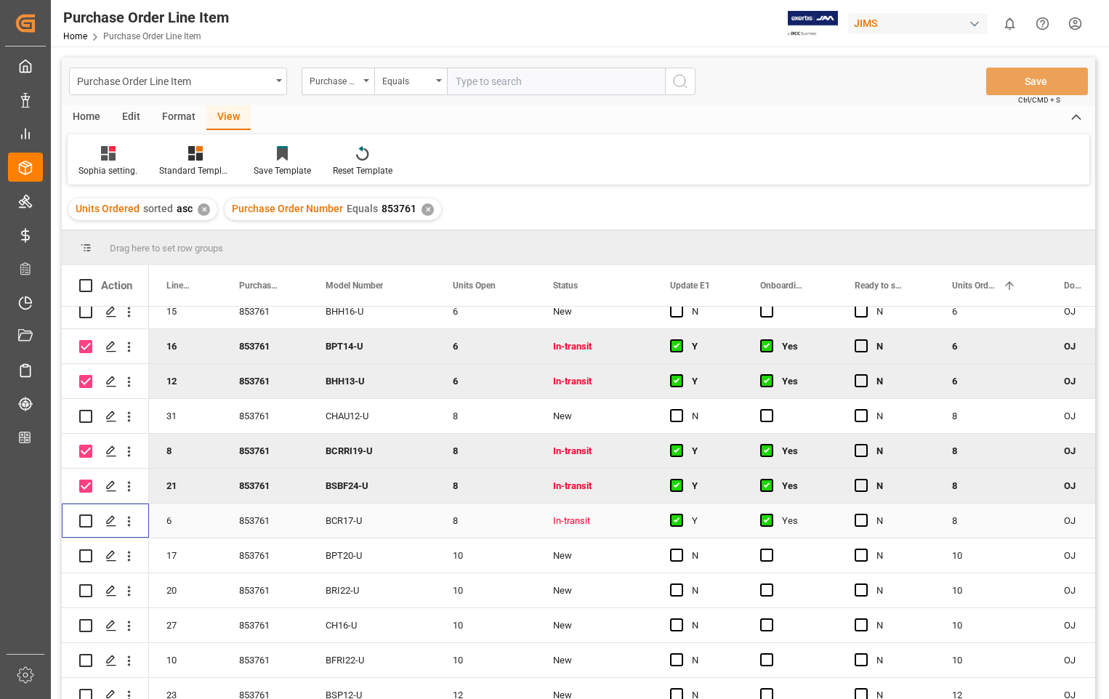
click at [83, 522] on input "Press Space to toggle row selection (unchecked)" at bounding box center [85, 521] width 13 height 13
checkbox input "true"
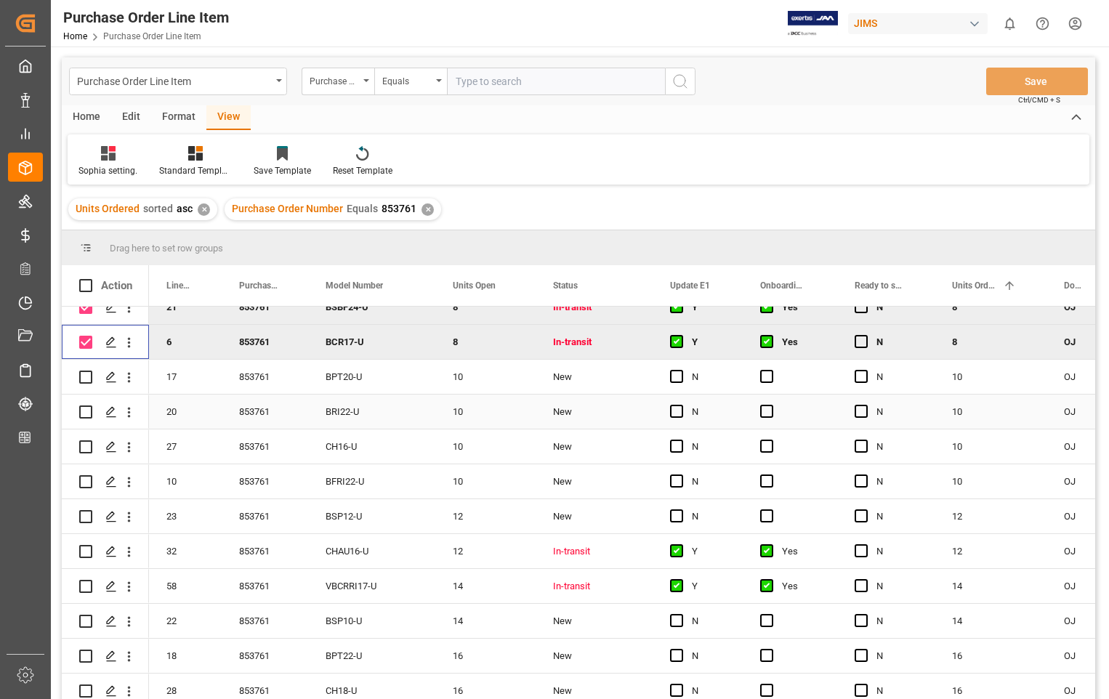
scroll to position [1626, 0]
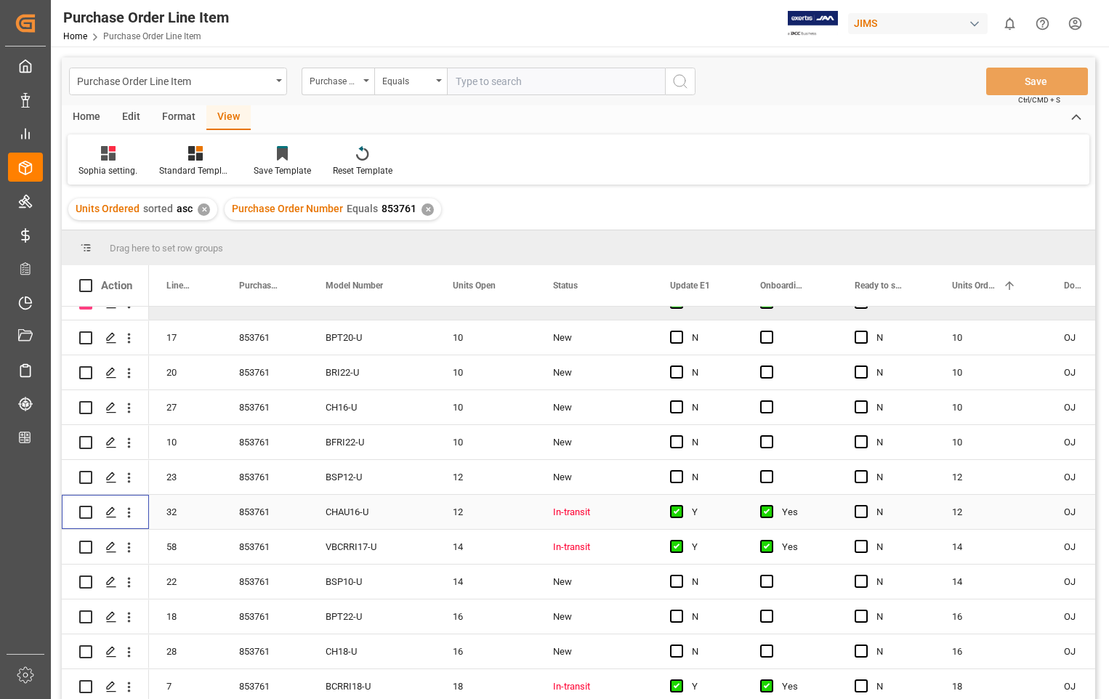
click at [87, 508] on input "Press Space to toggle row selection (unchecked)" at bounding box center [85, 512] width 13 height 13
checkbox input "true"
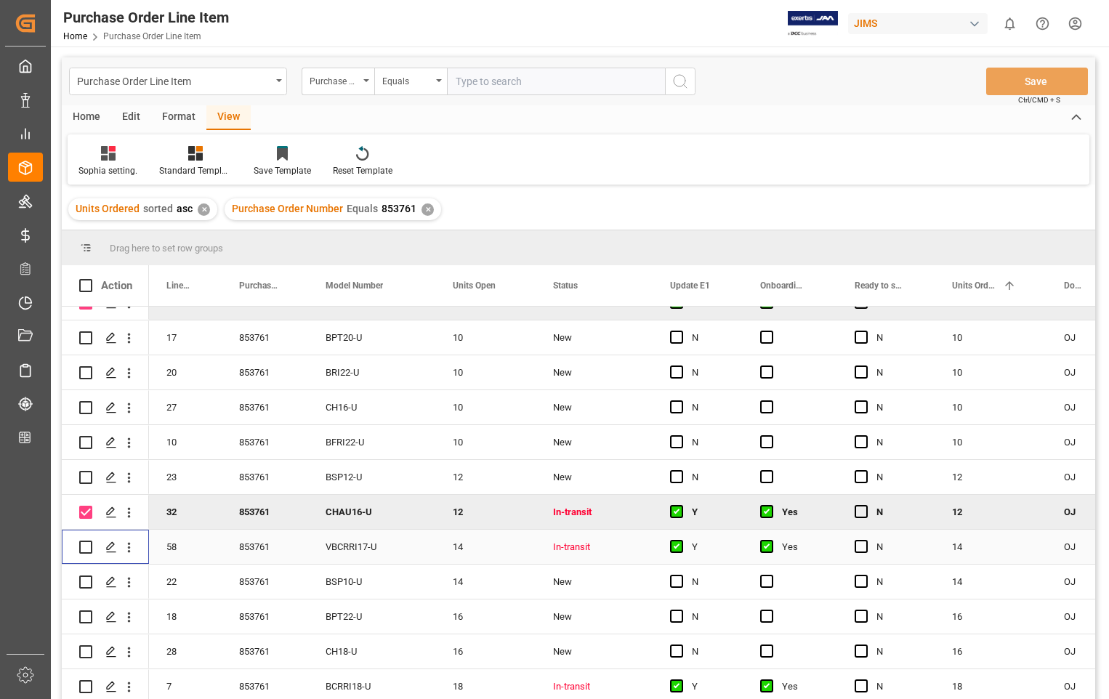
click at [81, 547] on input "Press Space to toggle row selection (unchecked)" at bounding box center [85, 547] width 13 height 13
checkbox input "true"
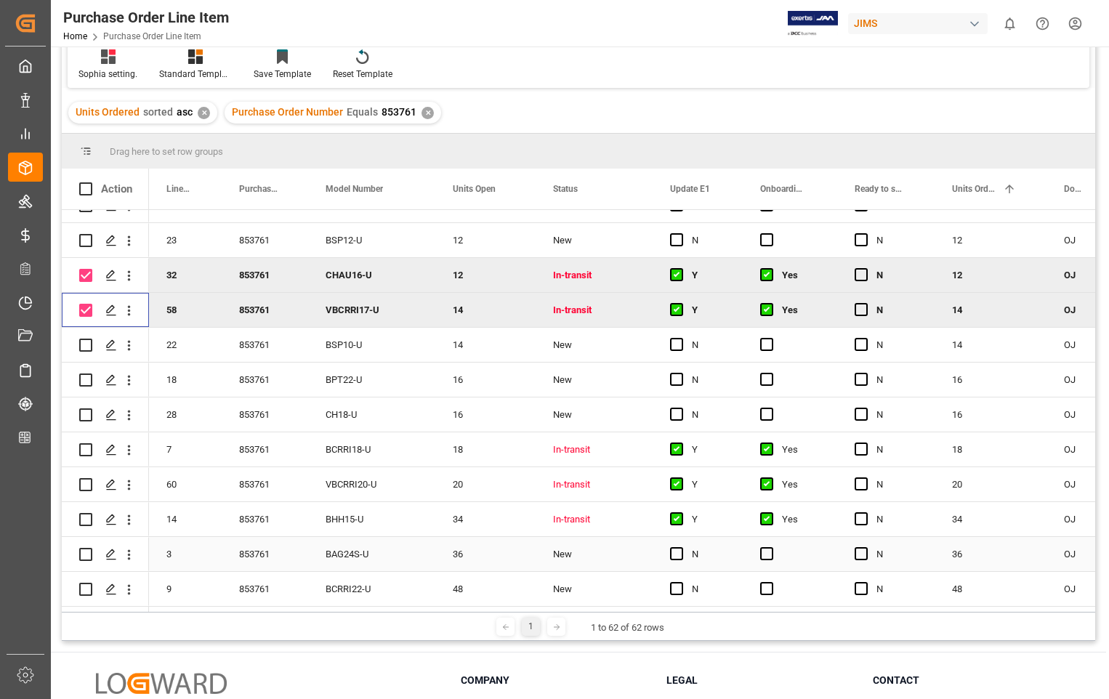
scroll to position [145, 0]
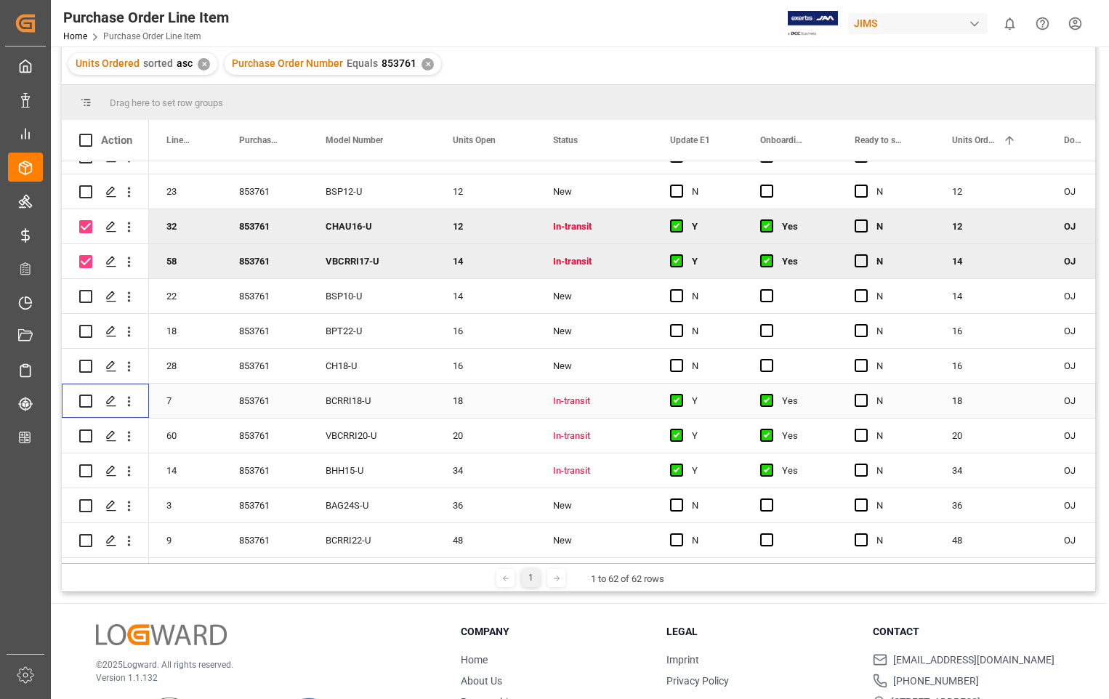
click at [87, 396] on input "Press Space to toggle row selection (unchecked)" at bounding box center [85, 401] width 13 height 13
checkbox input "true"
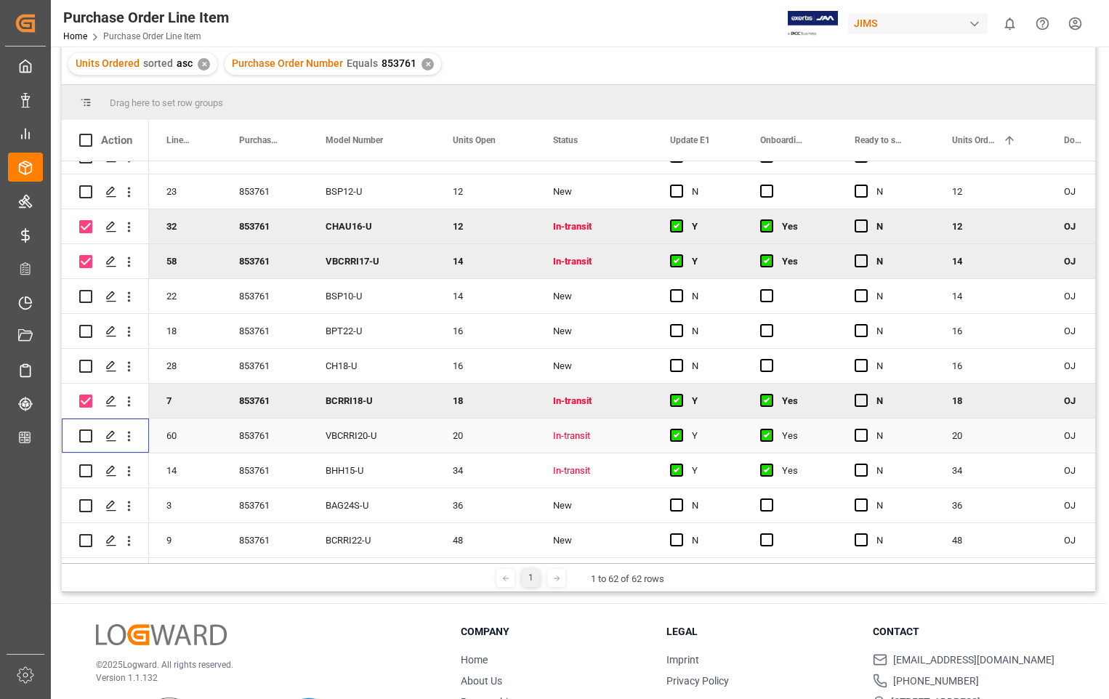
click at [87, 435] on input "Press Space to toggle row selection (unchecked)" at bounding box center [85, 436] width 13 height 13
checkbox input "true"
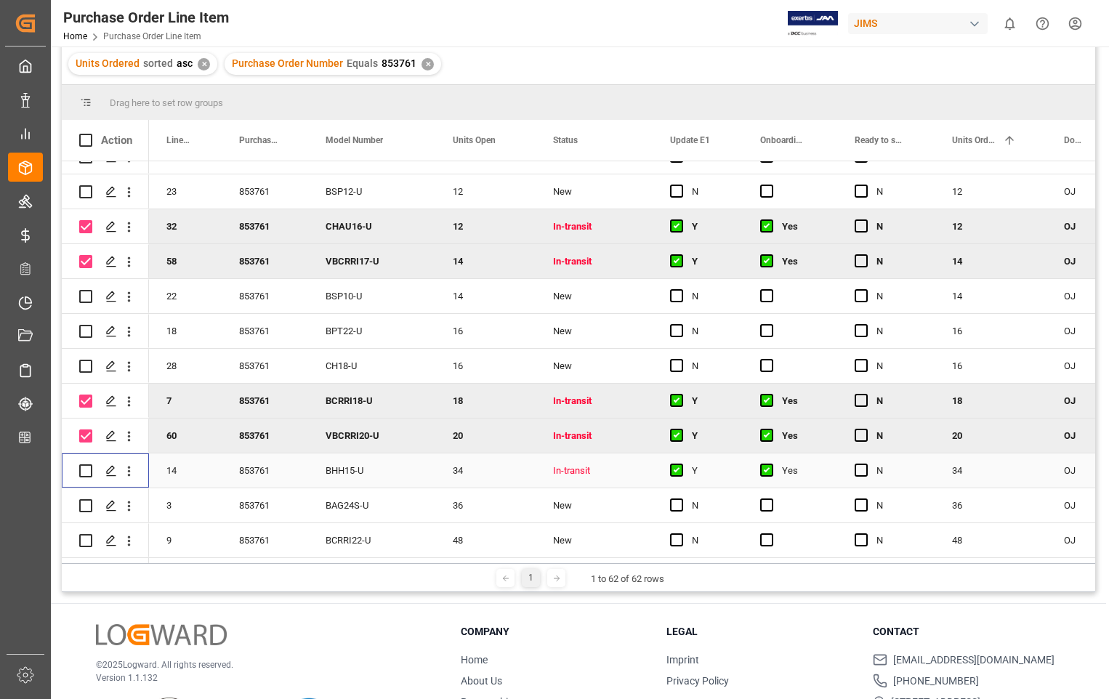
click at [81, 467] on input "Press Space to toggle row selection (unchecked)" at bounding box center [85, 471] width 13 height 13
checkbox input "true"
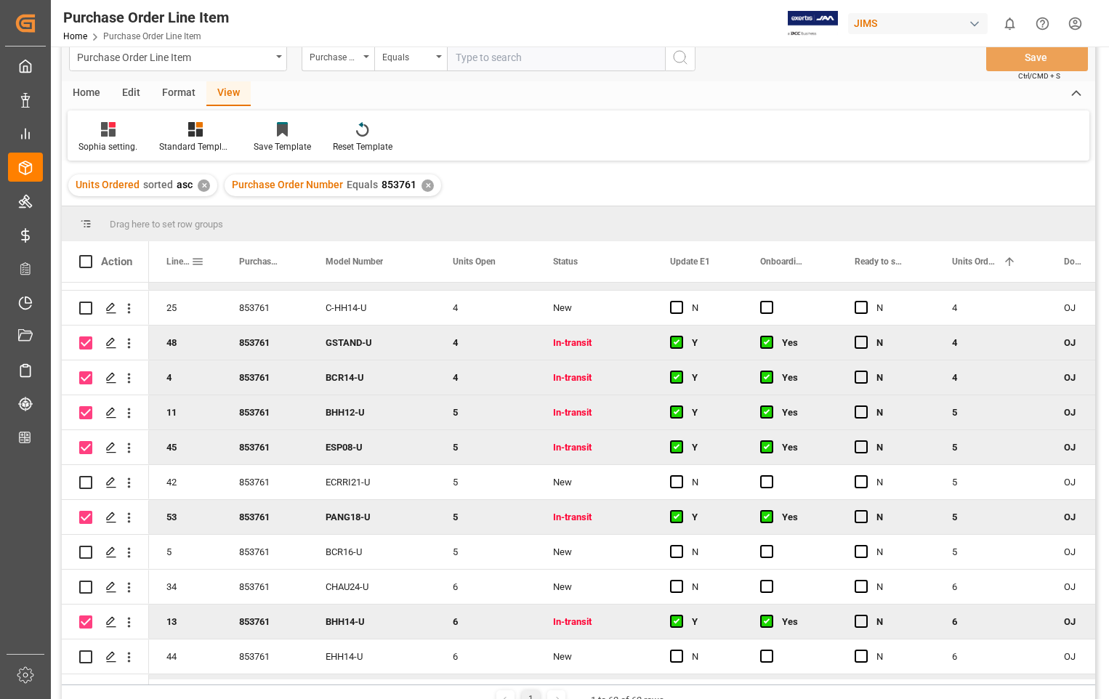
scroll to position [0, 0]
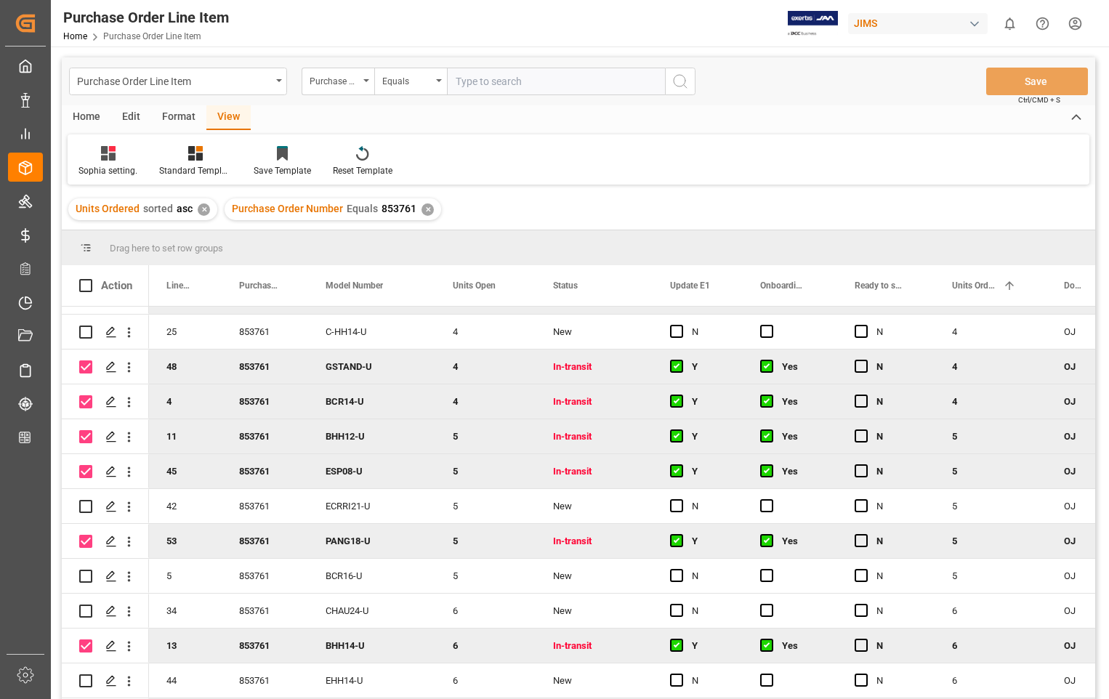
click at [84, 116] on div "Home" at bounding box center [86, 117] width 49 height 25
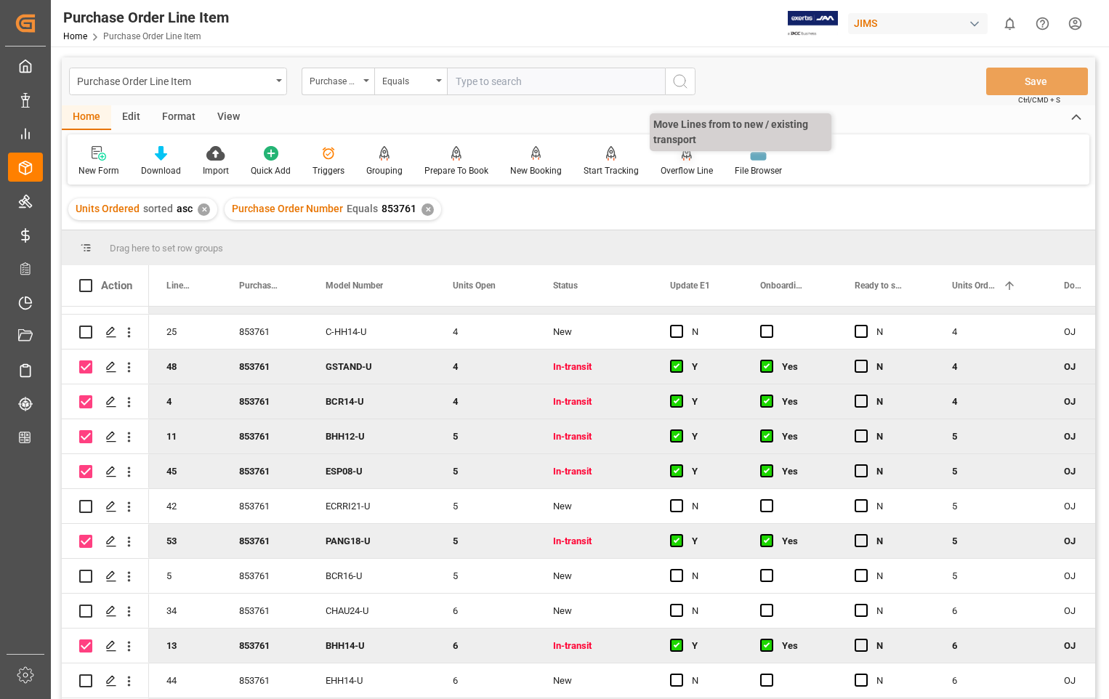
click at [670, 164] on div "Overflow Line" at bounding box center [687, 161] width 74 height 32
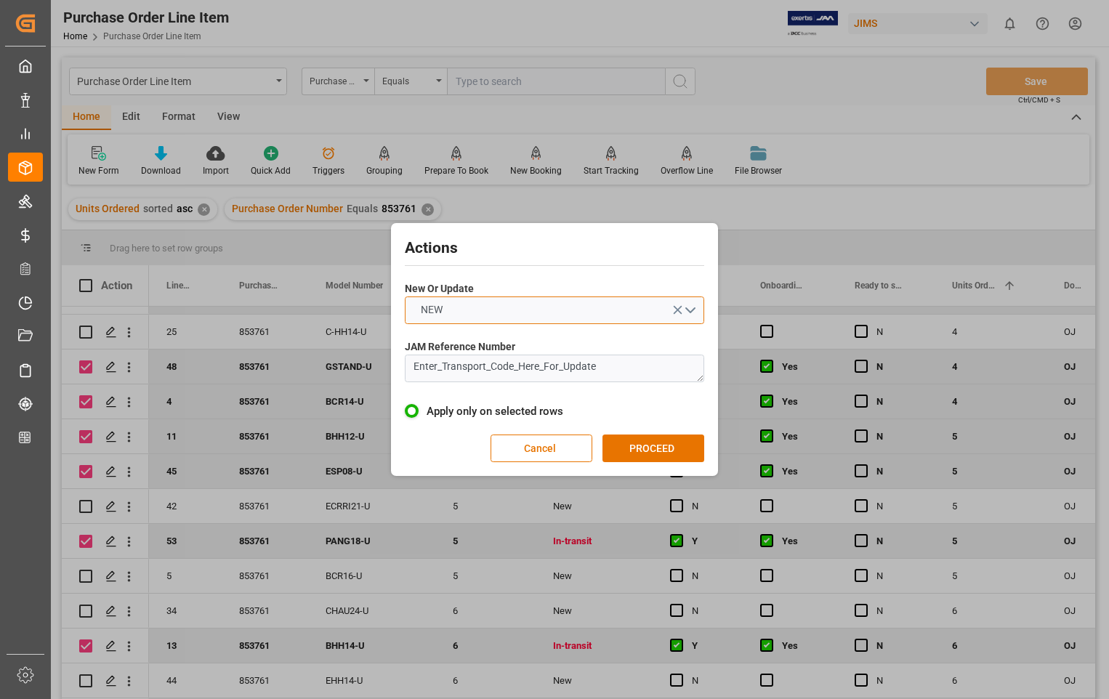
click at [694, 313] on button "NEW" at bounding box center [555, 311] width 300 height 28
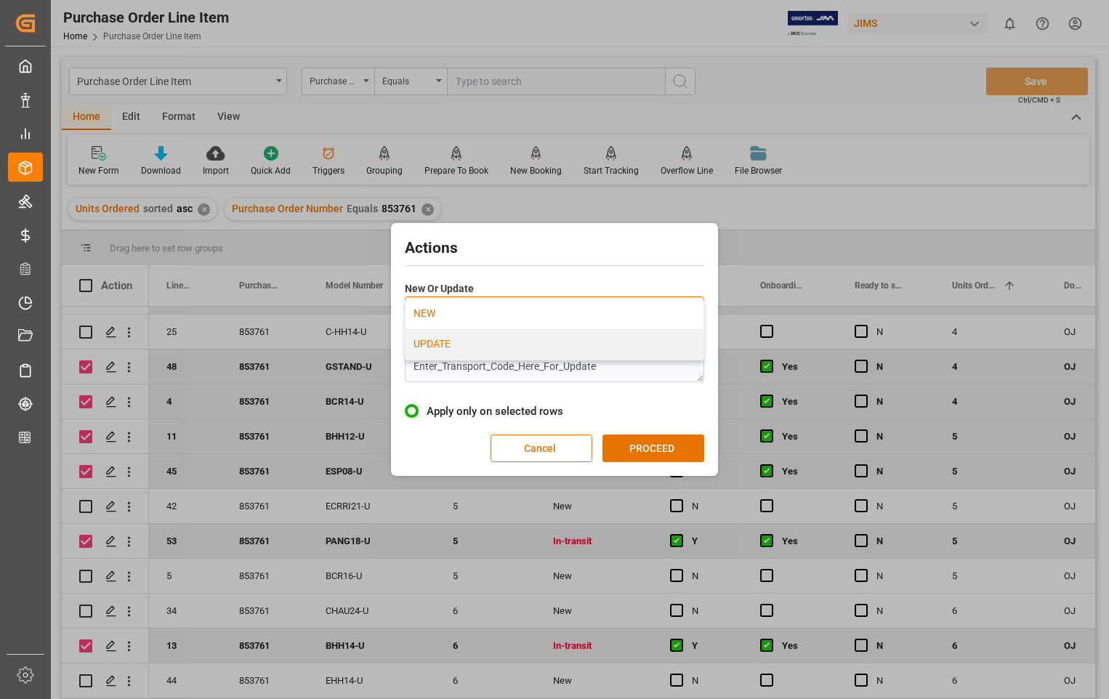
click at [474, 338] on div "UPDATE" at bounding box center [555, 344] width 298 height 31
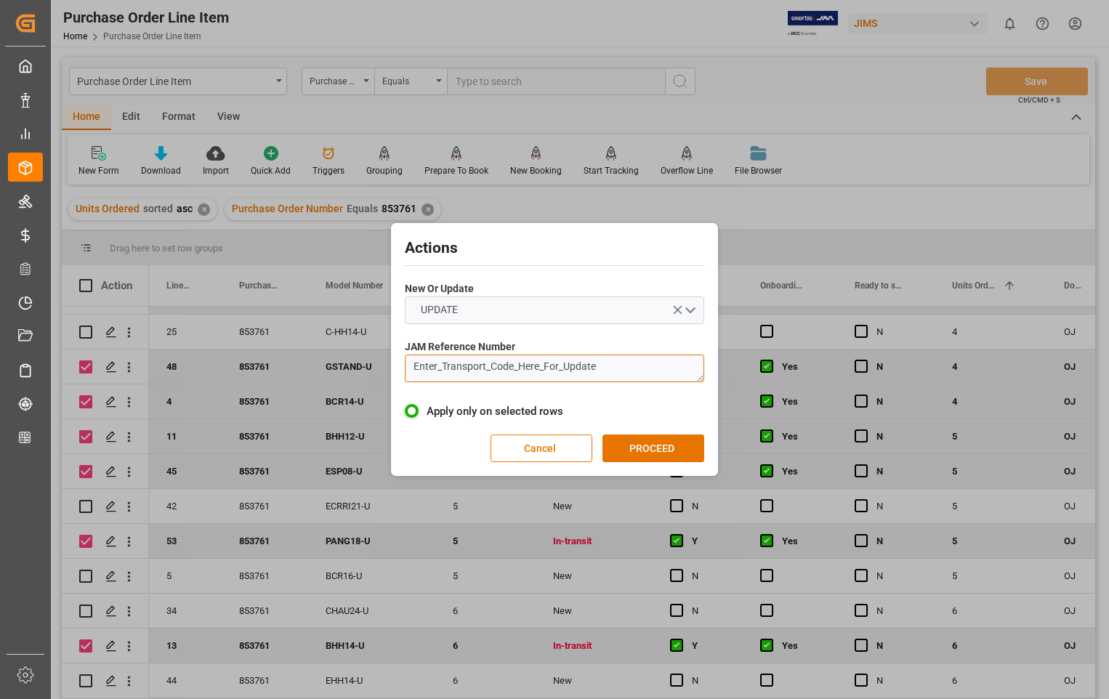
drag, startPoint x: 635, startPoint y: 372, endPoint x: 340, endPoint y: 353, distance: 295.8
click at [340, 353] on div "Actions New Or Update UPDATE JAM Reference Number Enter_Transport_Code_Here_For…" at bounding box center [554, 349] width 1109 height 699
paste textarea "22-8968-[GEOGRAPHIC_DATA]"
type textarea "22-8968-[GEOGRAPHIC_DATA]"
click at [643, 441] on button "PROCEED" at bounding box center [654, 449] width 102 height 28
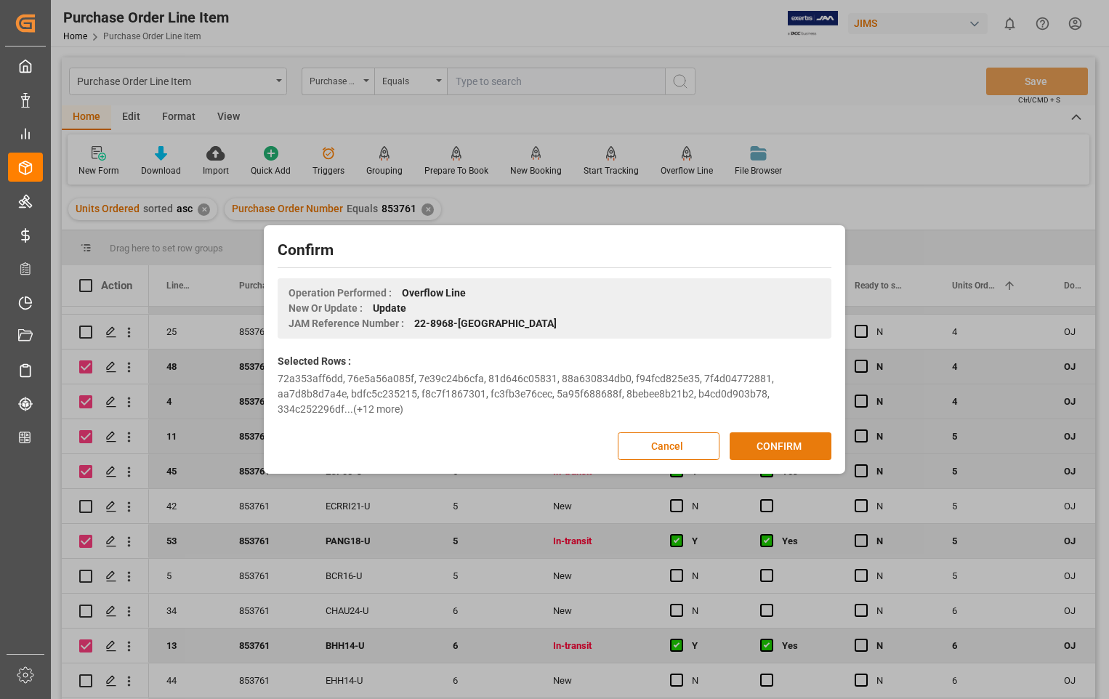
click at [793, 444] on button "CONFIRM" at bounding box center [781, 447] width 102 height 28
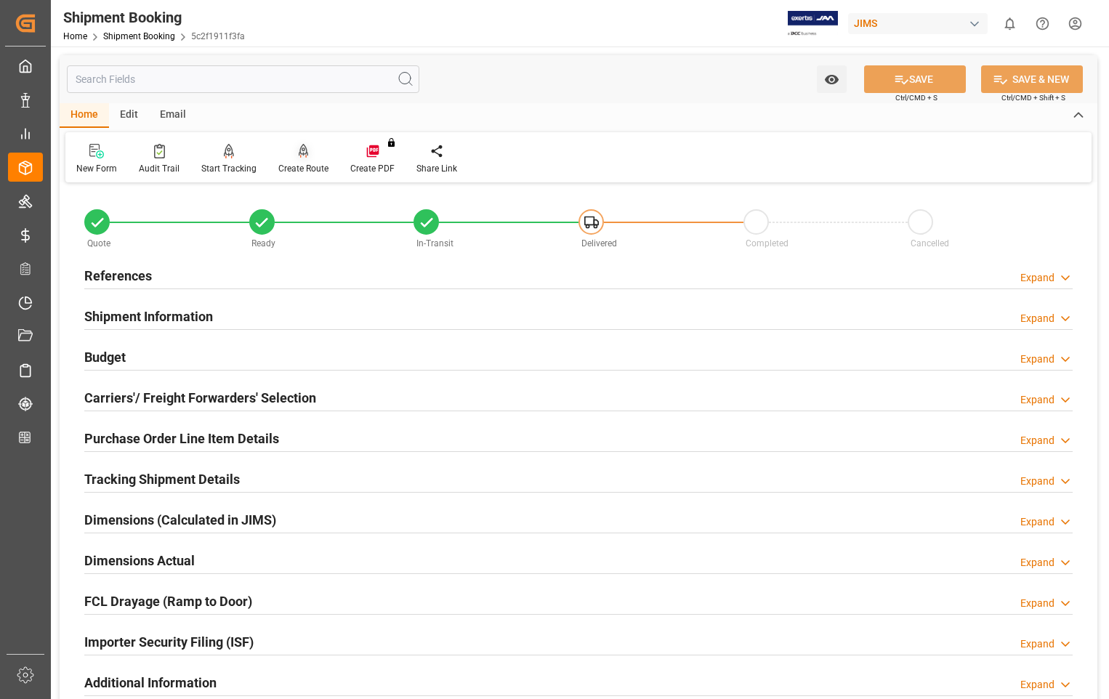
click at [297, 164] on div "Create Route" at bounding box center [303, 168] width 50 height 13
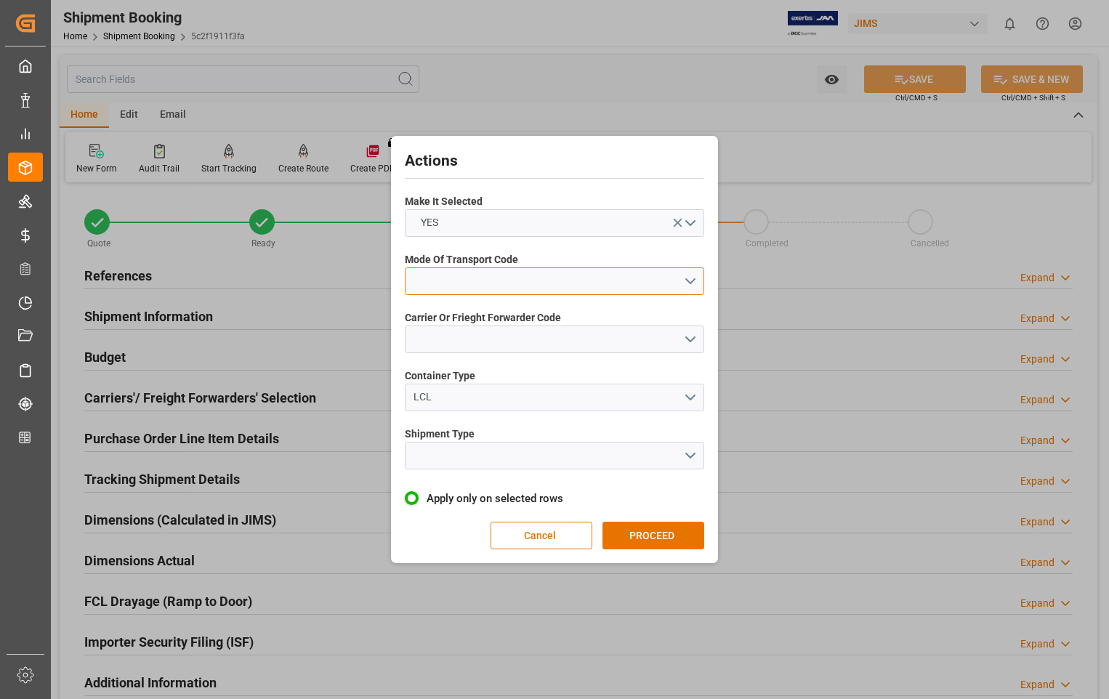
click at [693, 280] on button "open menu" at bounding box center [555, 282] width 300 height 28
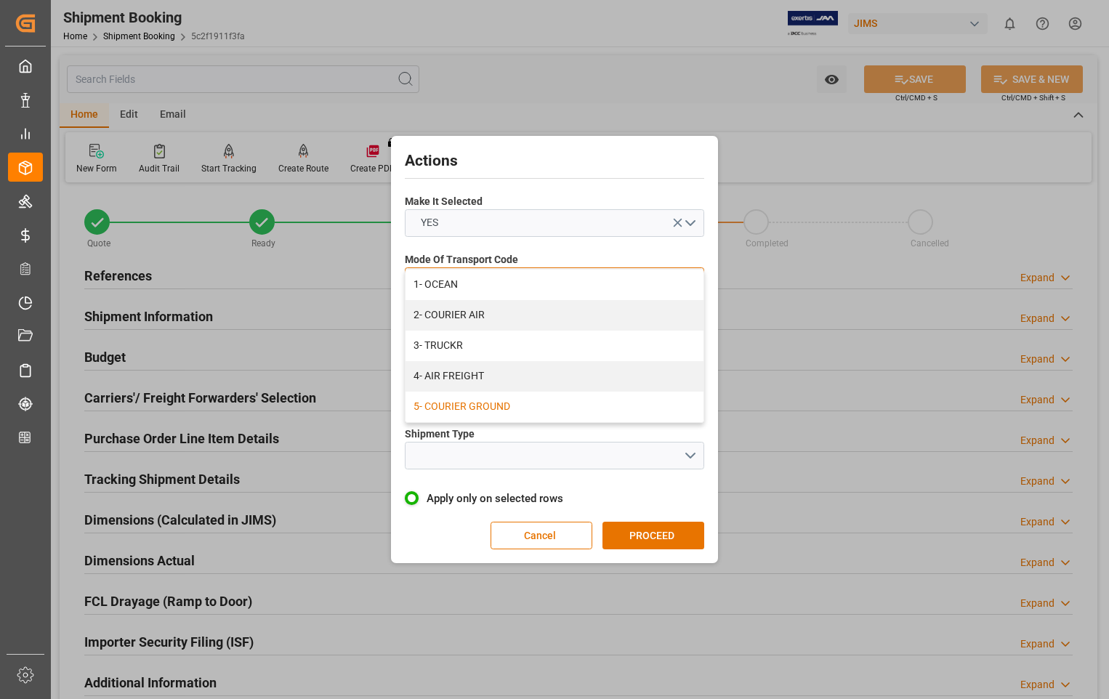
click at [454, 404] on div "5- COURIER GROUND" at bounding box center [555, 407] width 298 height 31
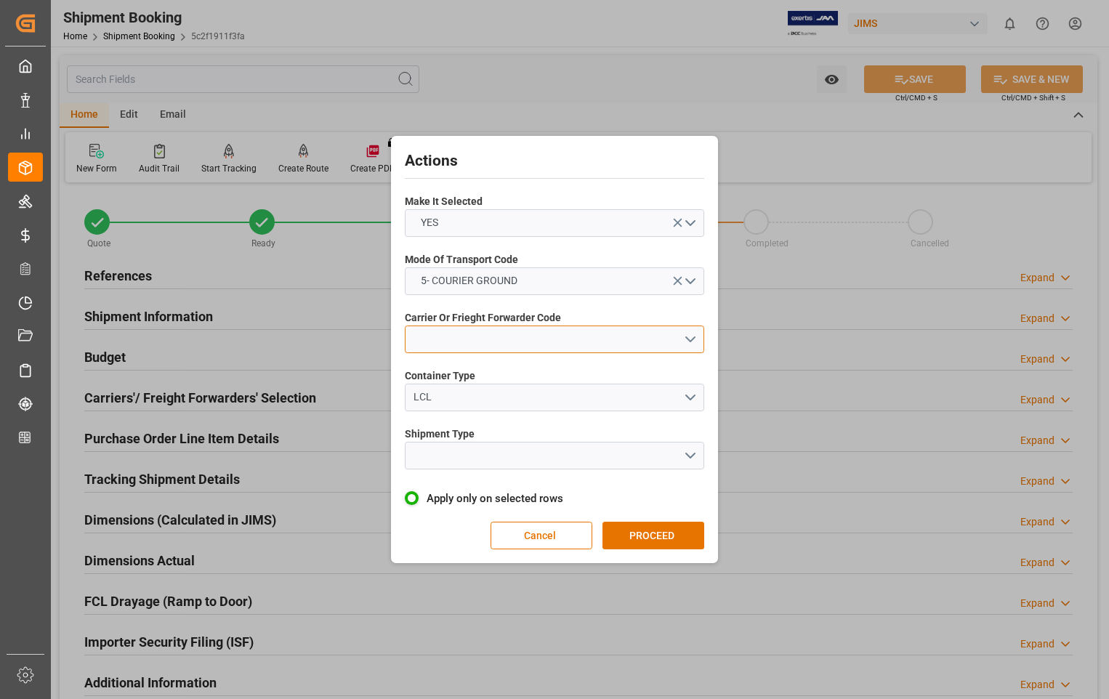
click at [694, 340] on button "open menu" at bounding box center [555, 340] width 300 height 28
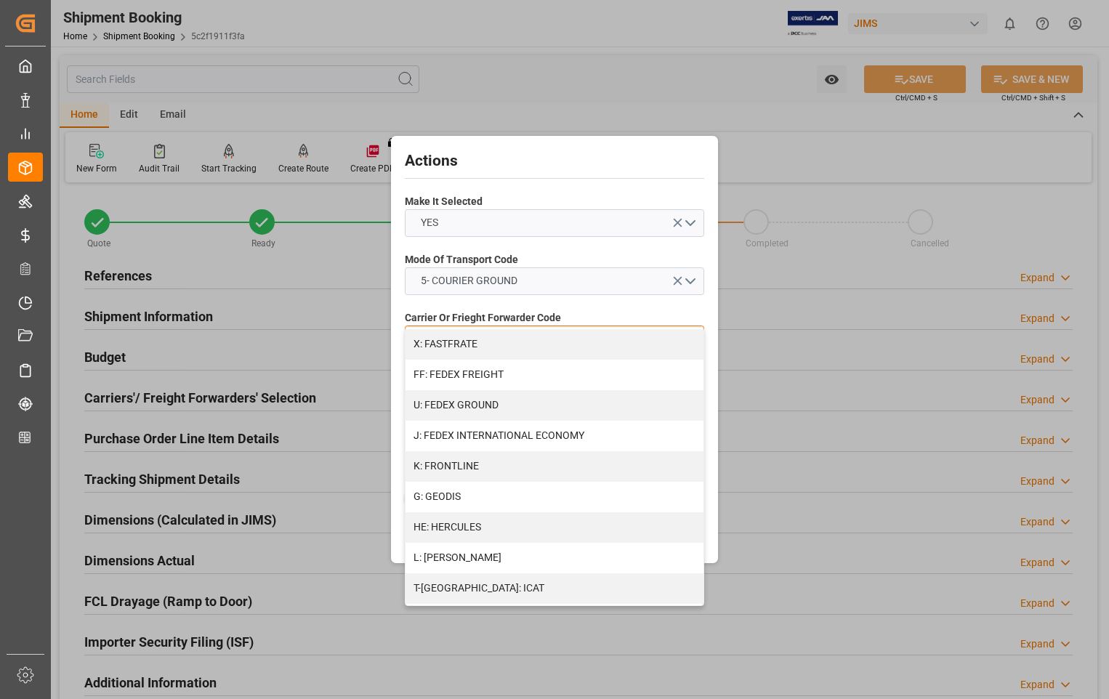
scroll to position [364, 0]
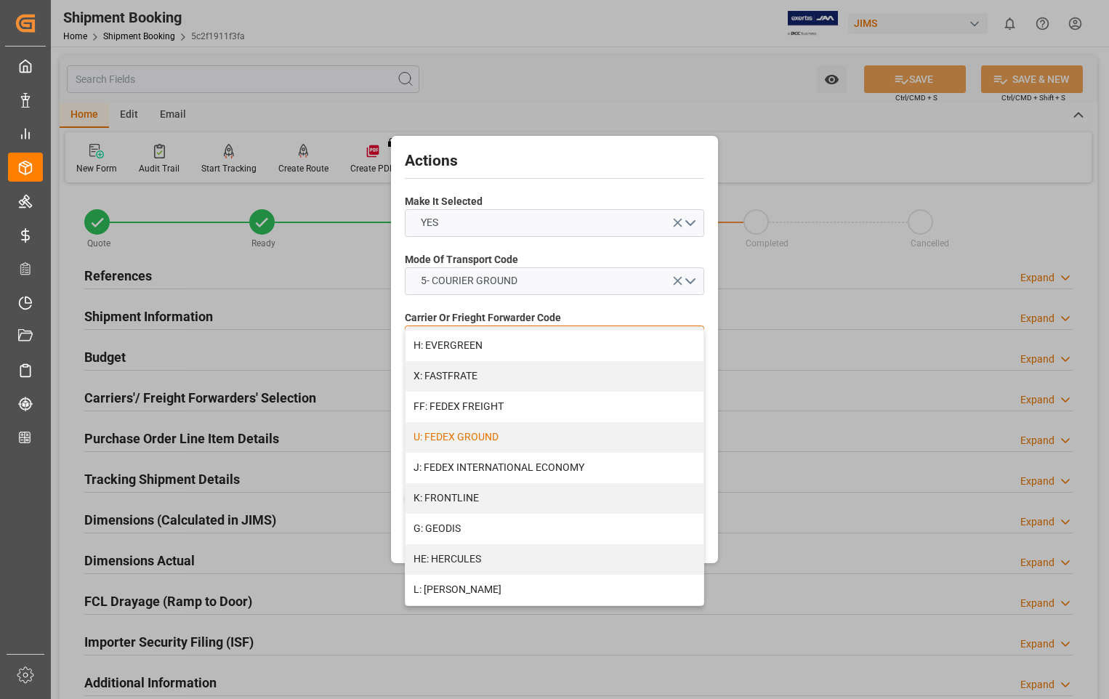
click at [486, 441] on div "U: FEDEX GROUND" at bounding box center [555, 437] width 298 height 31
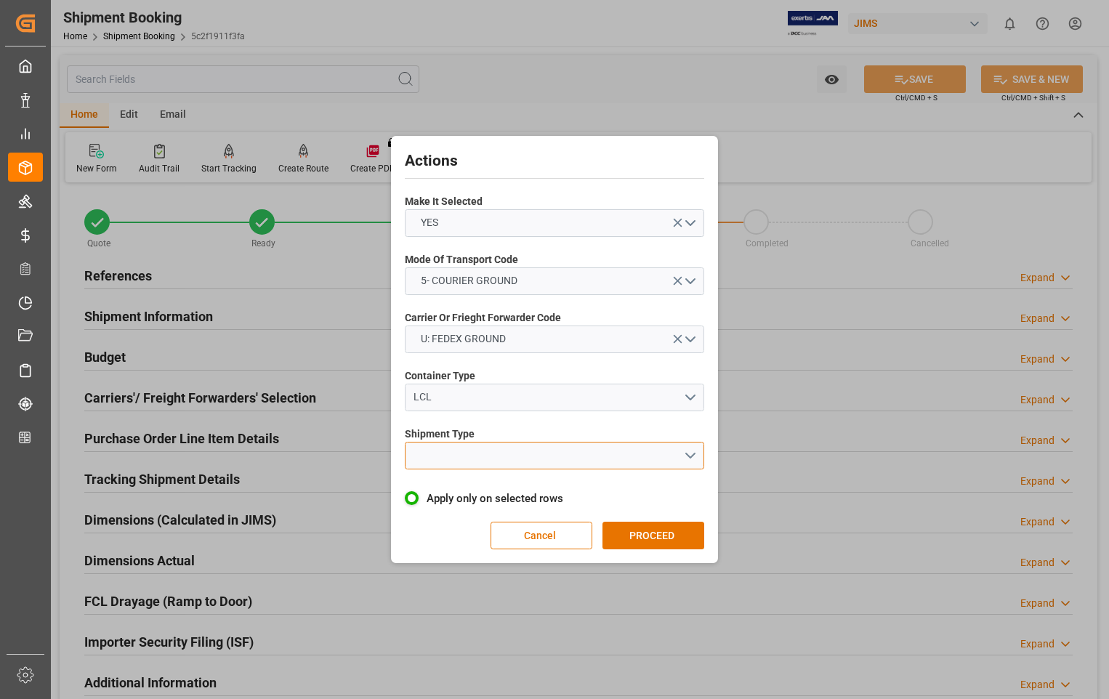
click at [688, 456] on button "open menu" at bounding box center [555, 456] width 300 height 28
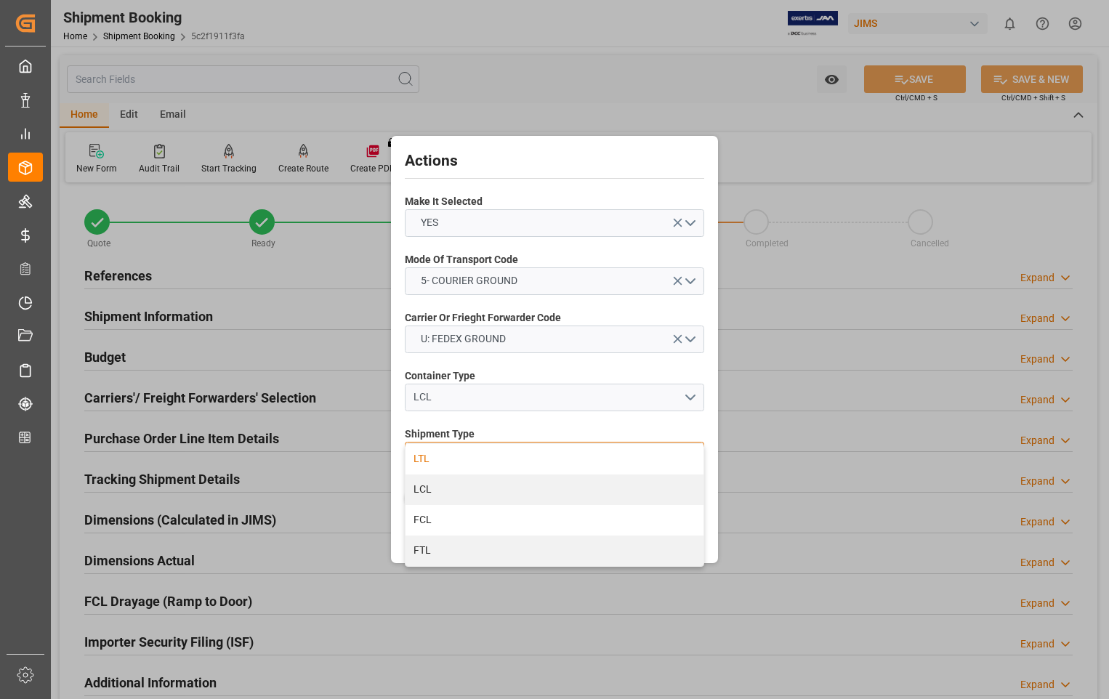
click at [414, 459] on div "LTL" at bounding box center [555, 459] width 298 height 31
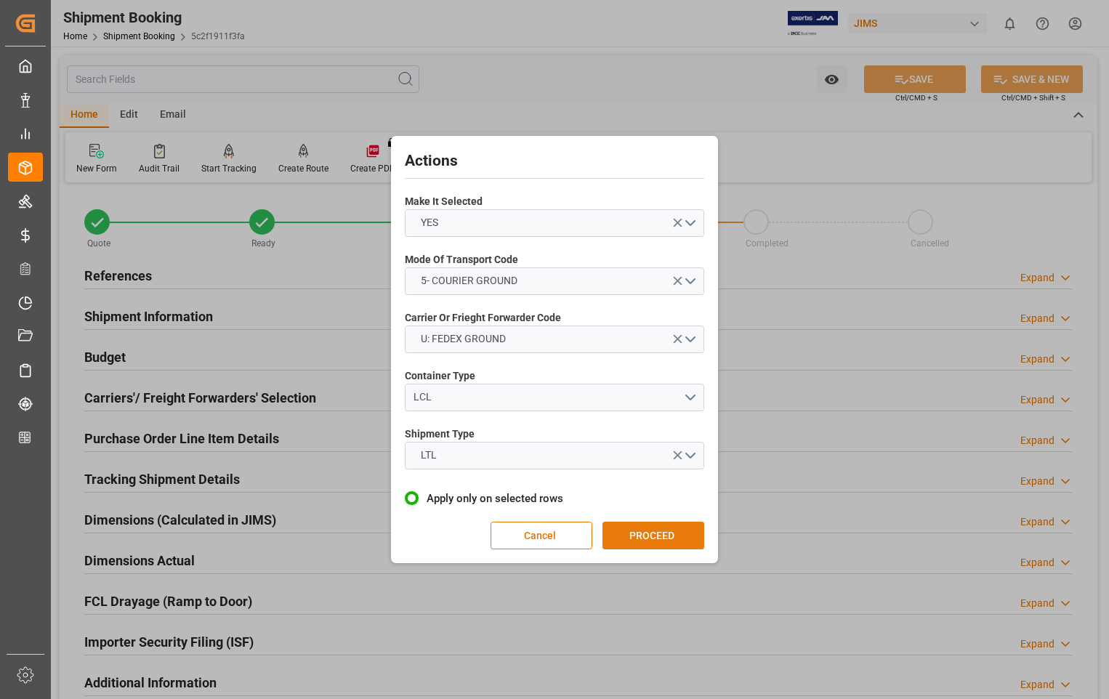
click at [651, 532] on button "PROCEED" at bounding box center [654, 536] width 102 height 28
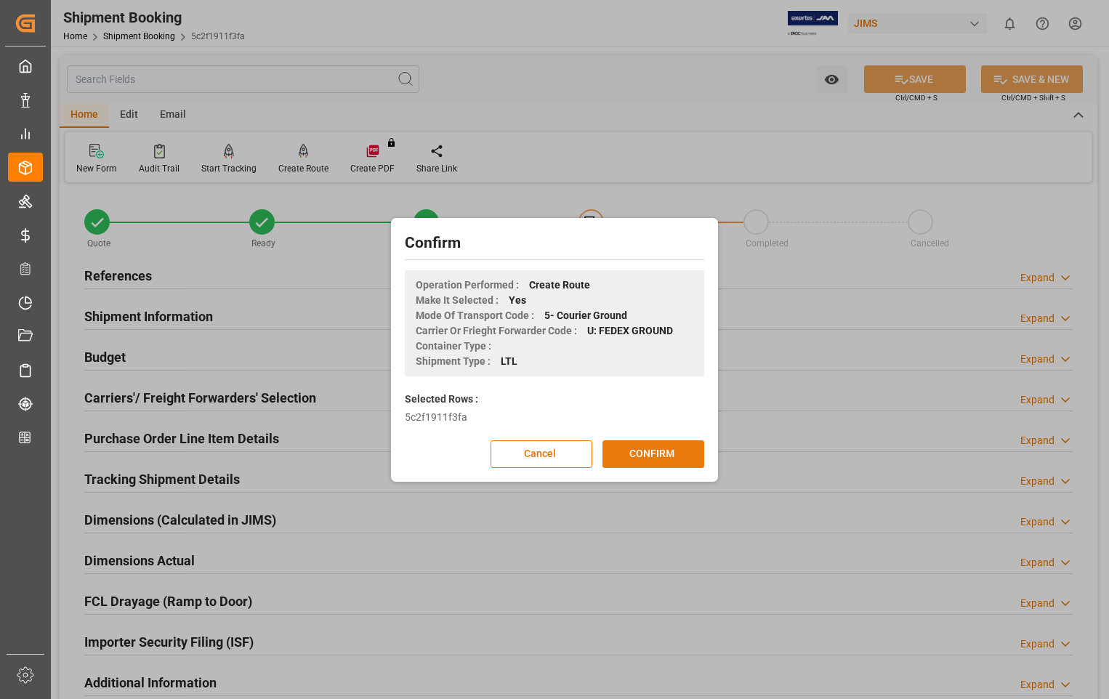
click at [650, 459] on button "CONFIRM" at bounding box center [654, 455] width 102 height 28
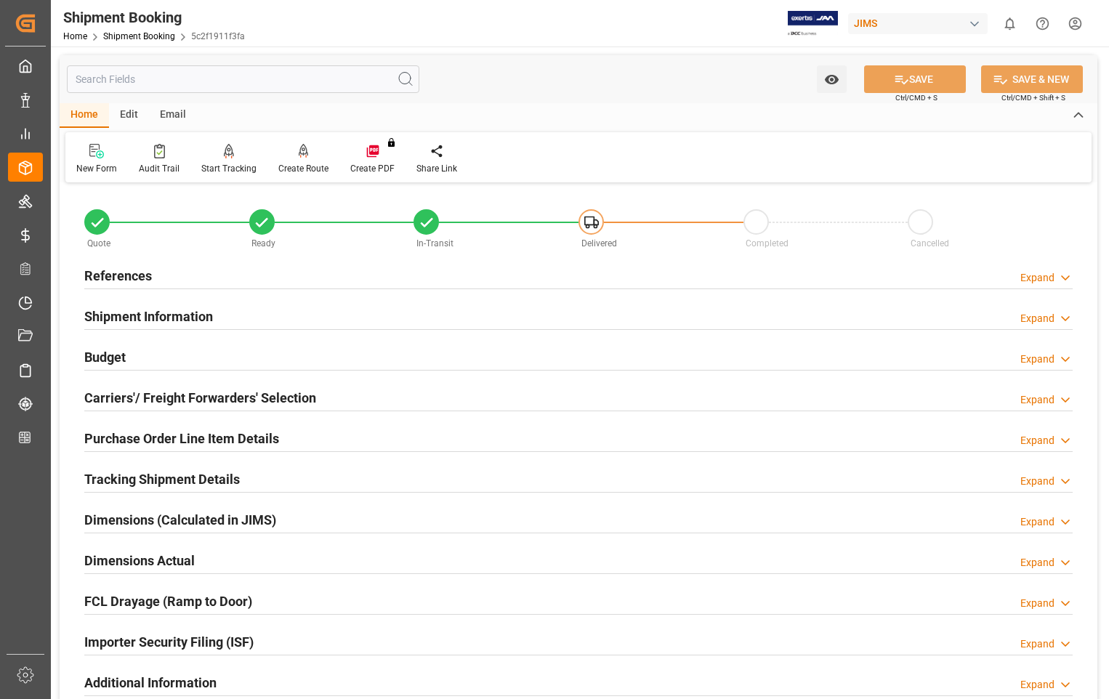
click at [124, 553] on h2 "Dimensions Actual" at bounding box center [139, 561] width 111 height 20
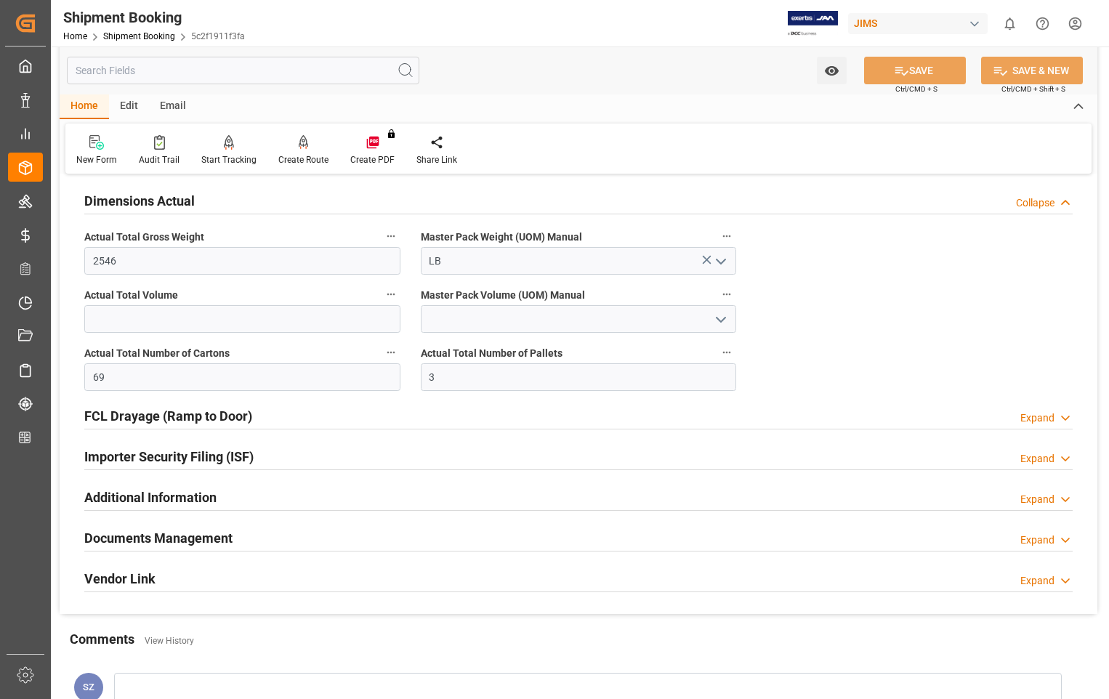
scroll to position [436, 0]
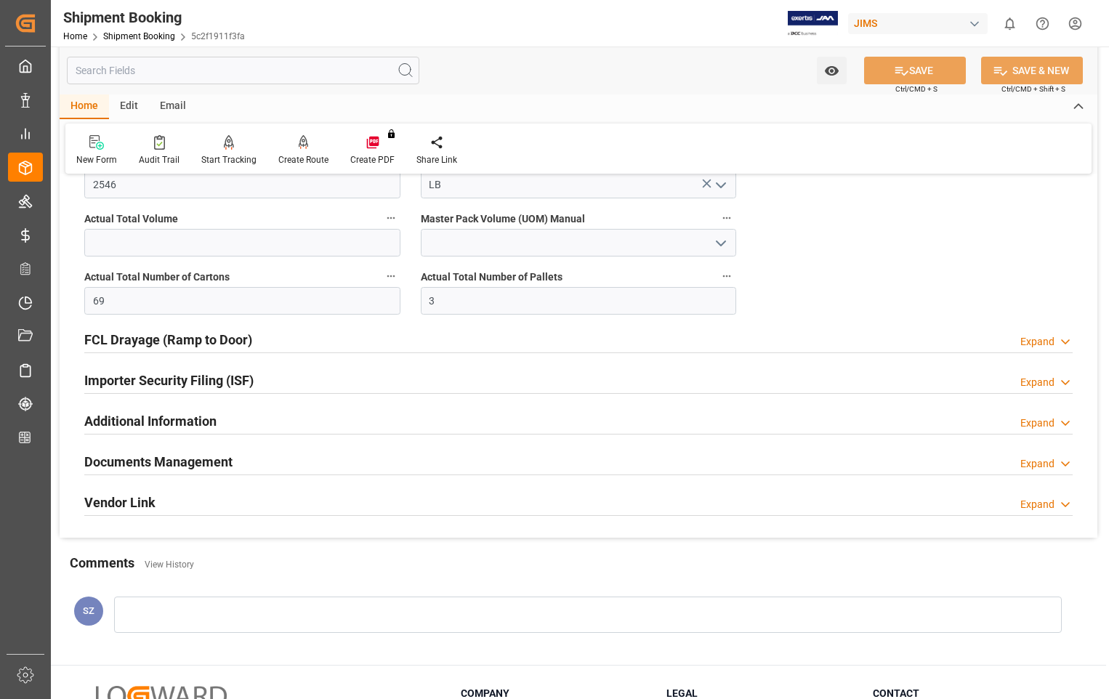
click at [166, 465] on h2 "Documents Management" at bounding box center [158, 462] width 148 height 20
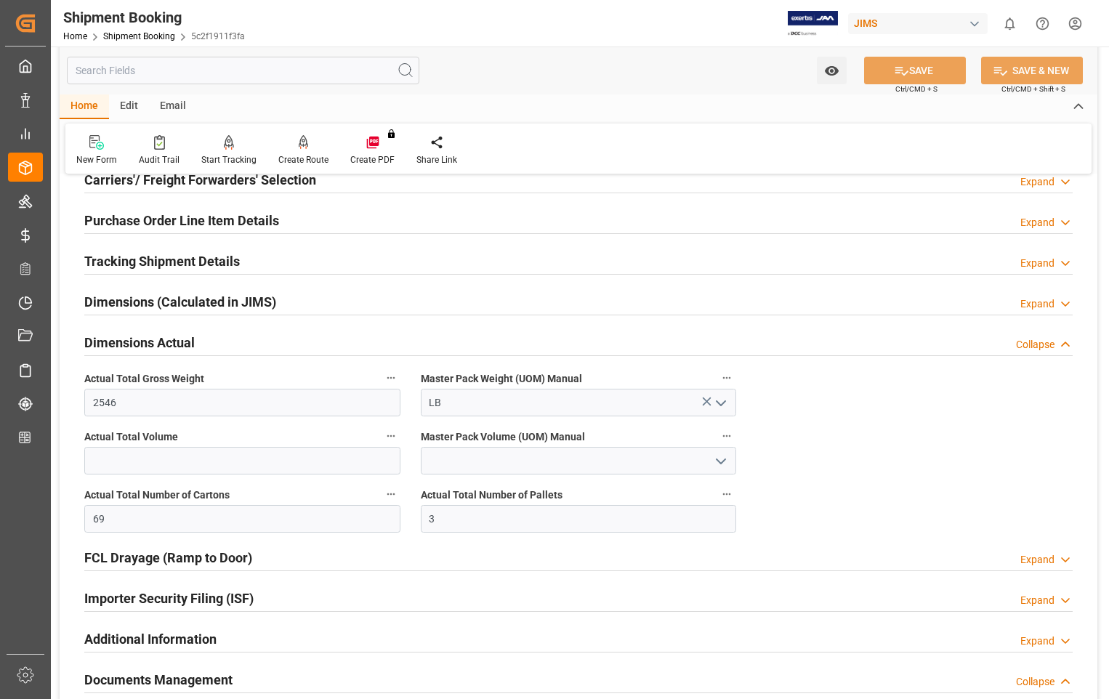
scroll to position [0, 0]
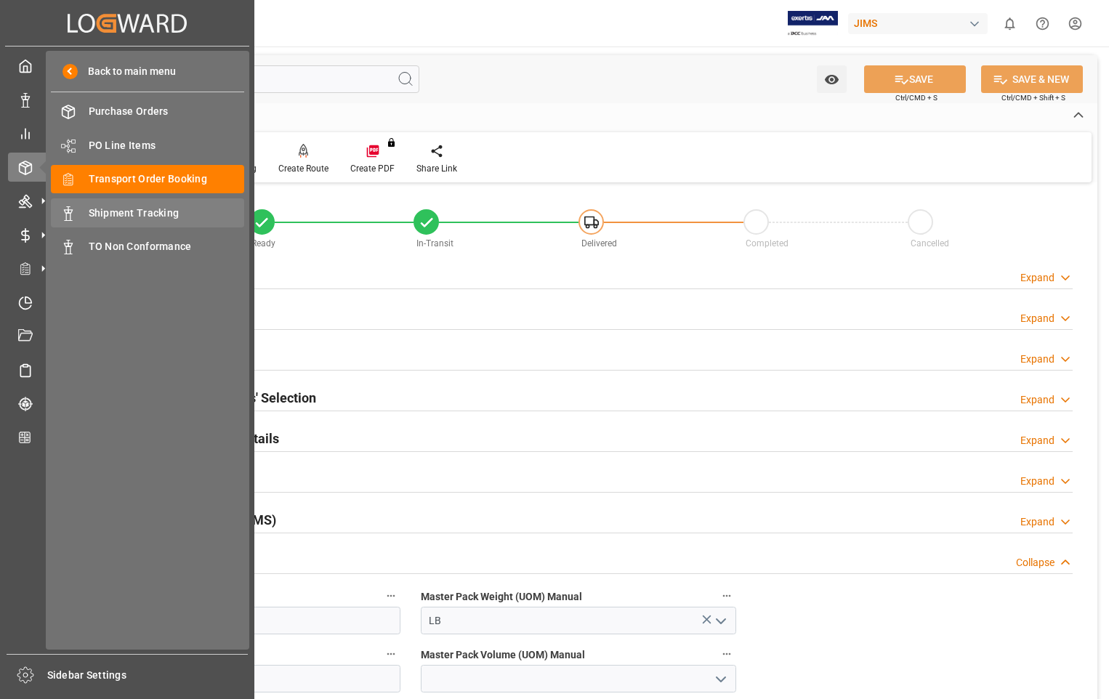
click at [150, 212] on span "Shipment Tracking" at bounding box center [167, 213] width 156 height 15
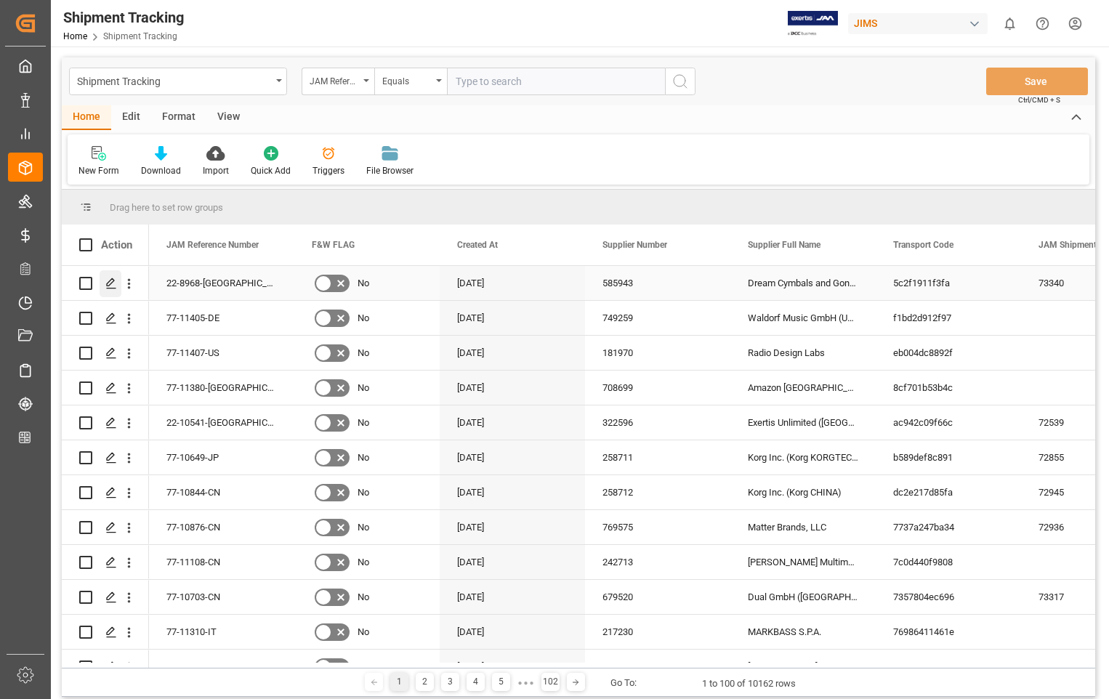
click at [109, 287] on icon "Press SPACE to select this row." at bounding box center [111, 284] width 12 height 12
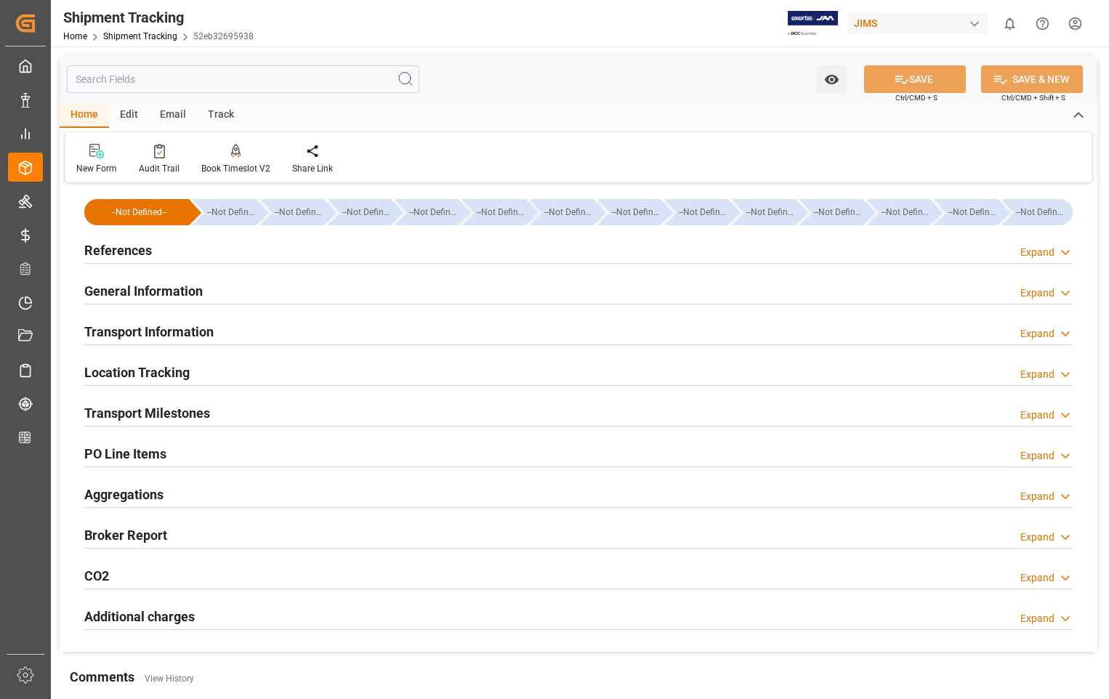
click at [125, 254] on h2 "References" at bounding box center [118, 251] width 68 height 20
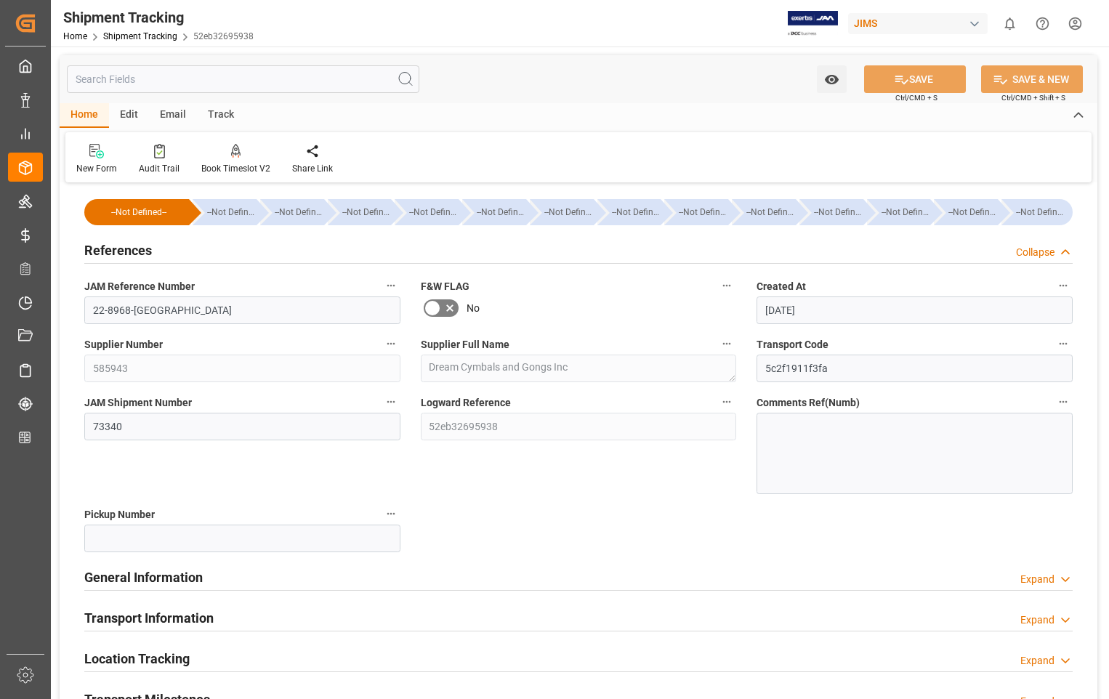
click at [125, 254] on h2 "References" at bounding box center [118, 251] width 68 height 20
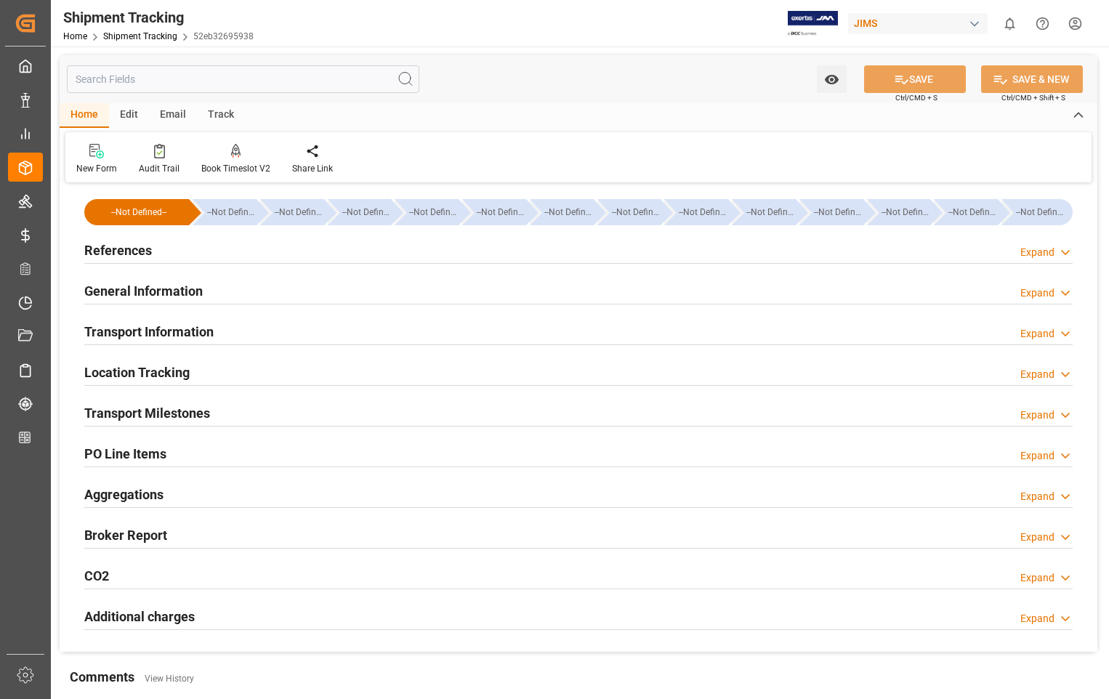
click at [144, 332] on h2 "Transport Information" at bounding box center [148, 332] width 129 height 20
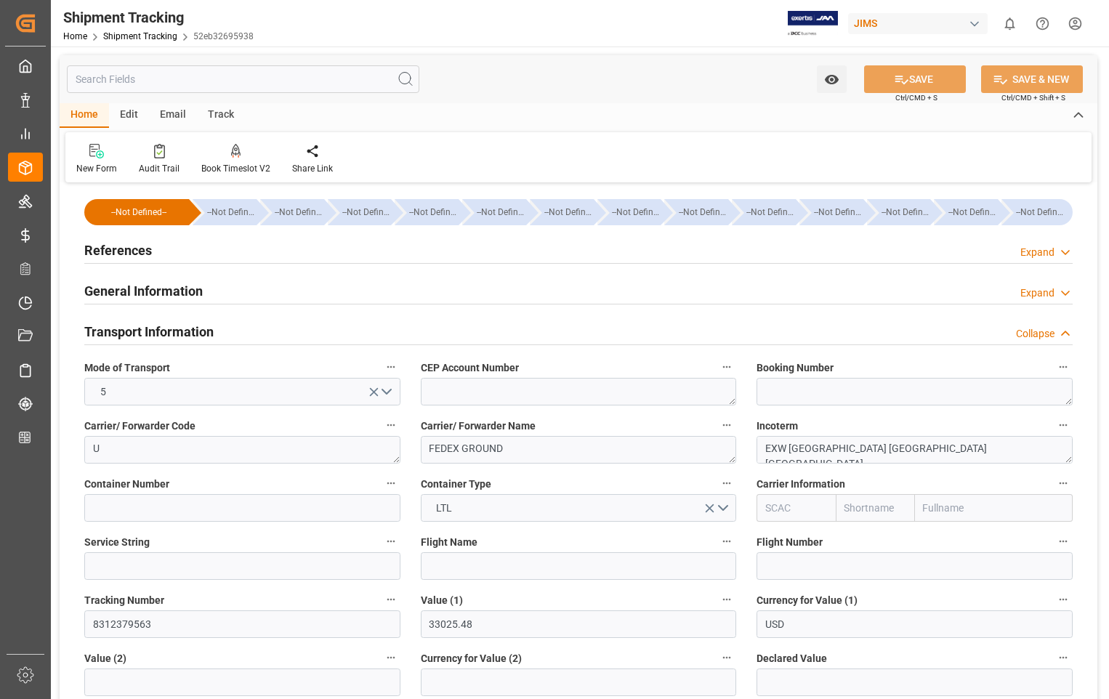
click at [144, 332] on h2 "Transport Information" at bounding box center [148, 332] width 129 height 20
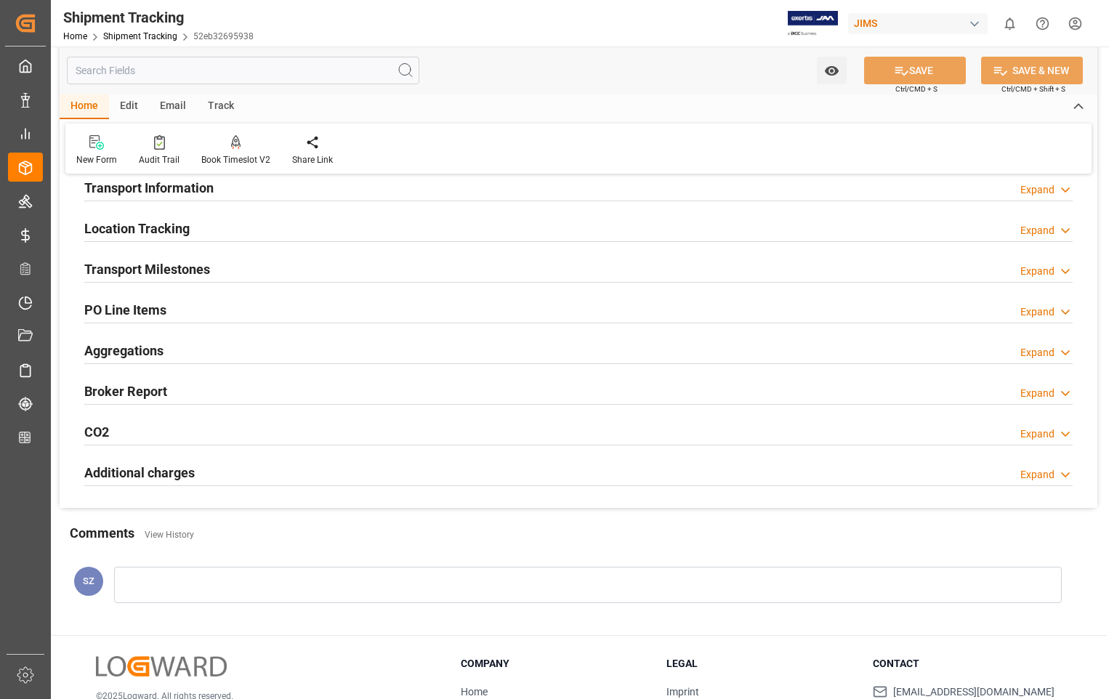
scroll to position [218, 0]
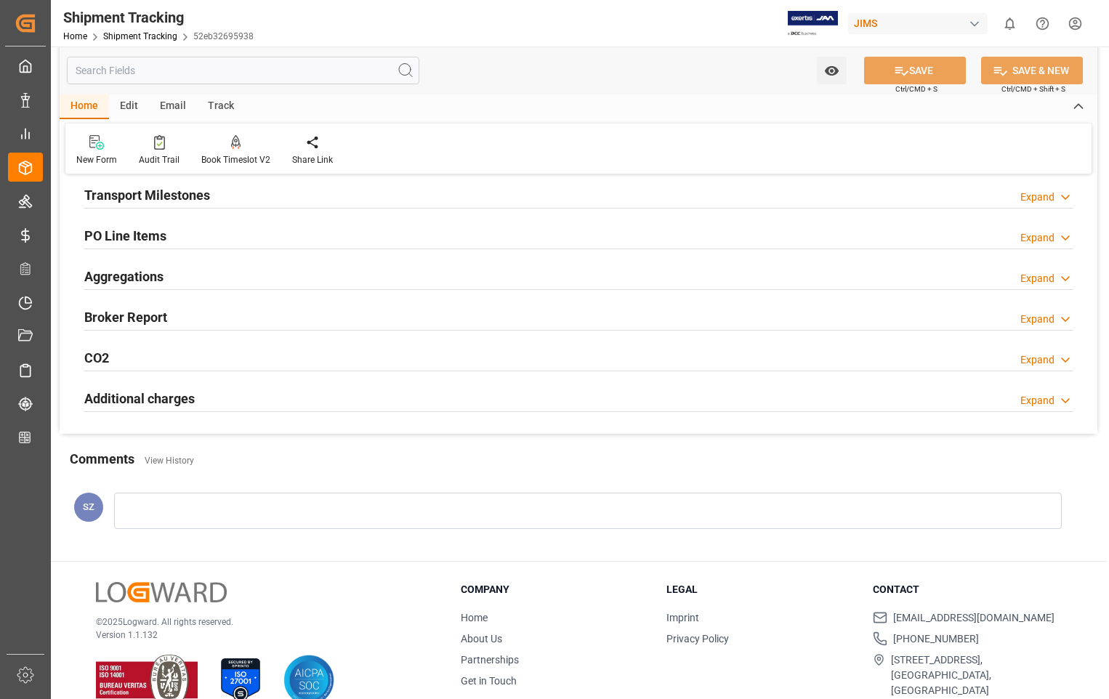
click at [161, 192] on h2 "Transport Milestones" at bounding box center [147, 195] width 126 height 20
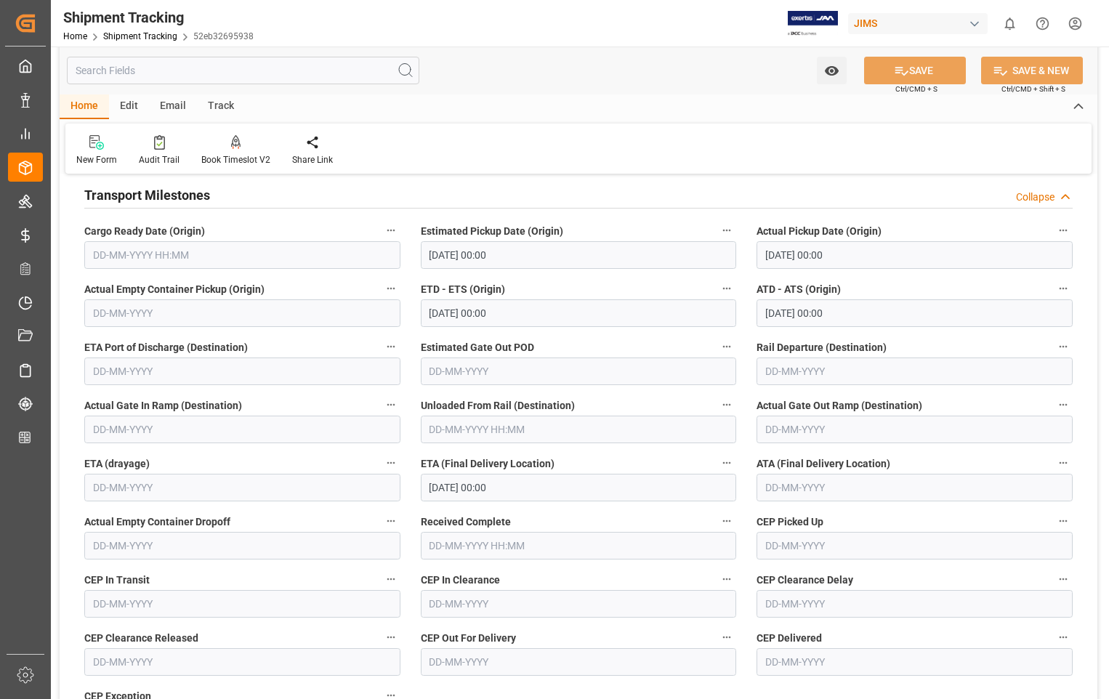
click at [161, 192] on h2 "Transport Milestones" at bounding box center [147, 195] width 126 height 20
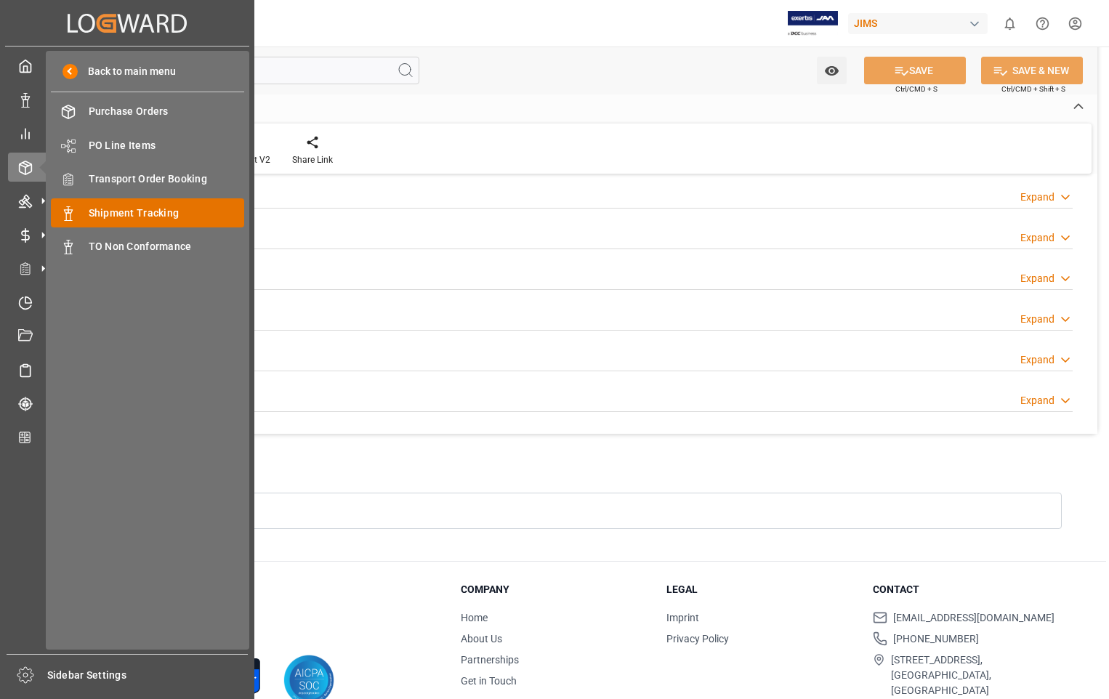
click at [178, 216] on span "Shipment Tracking" at bounding box center [167, 213] width 156 height 15
